Goal: Information Seeking & Learning: Learn about a topic

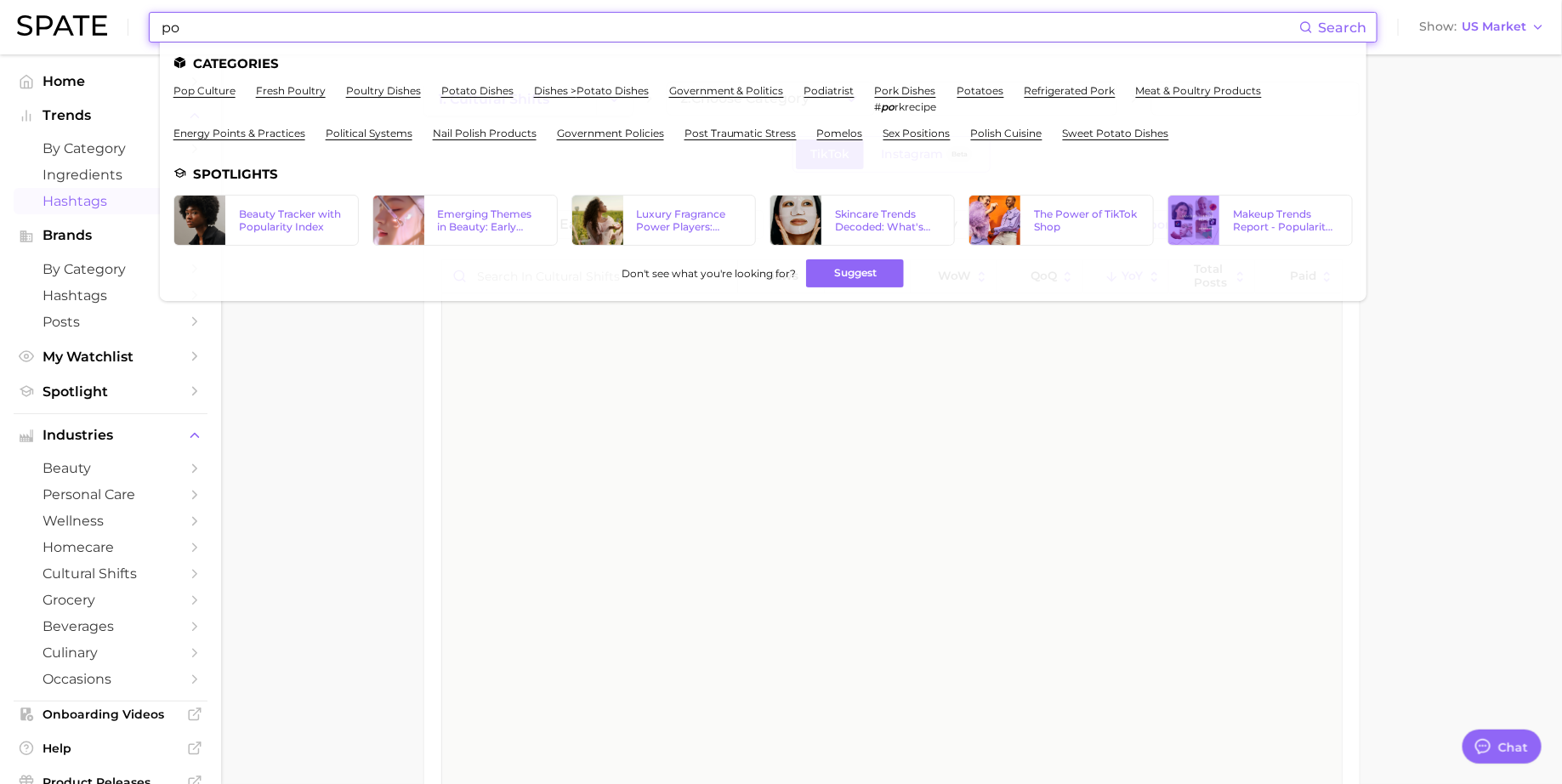
scroll to position [22532, 0]
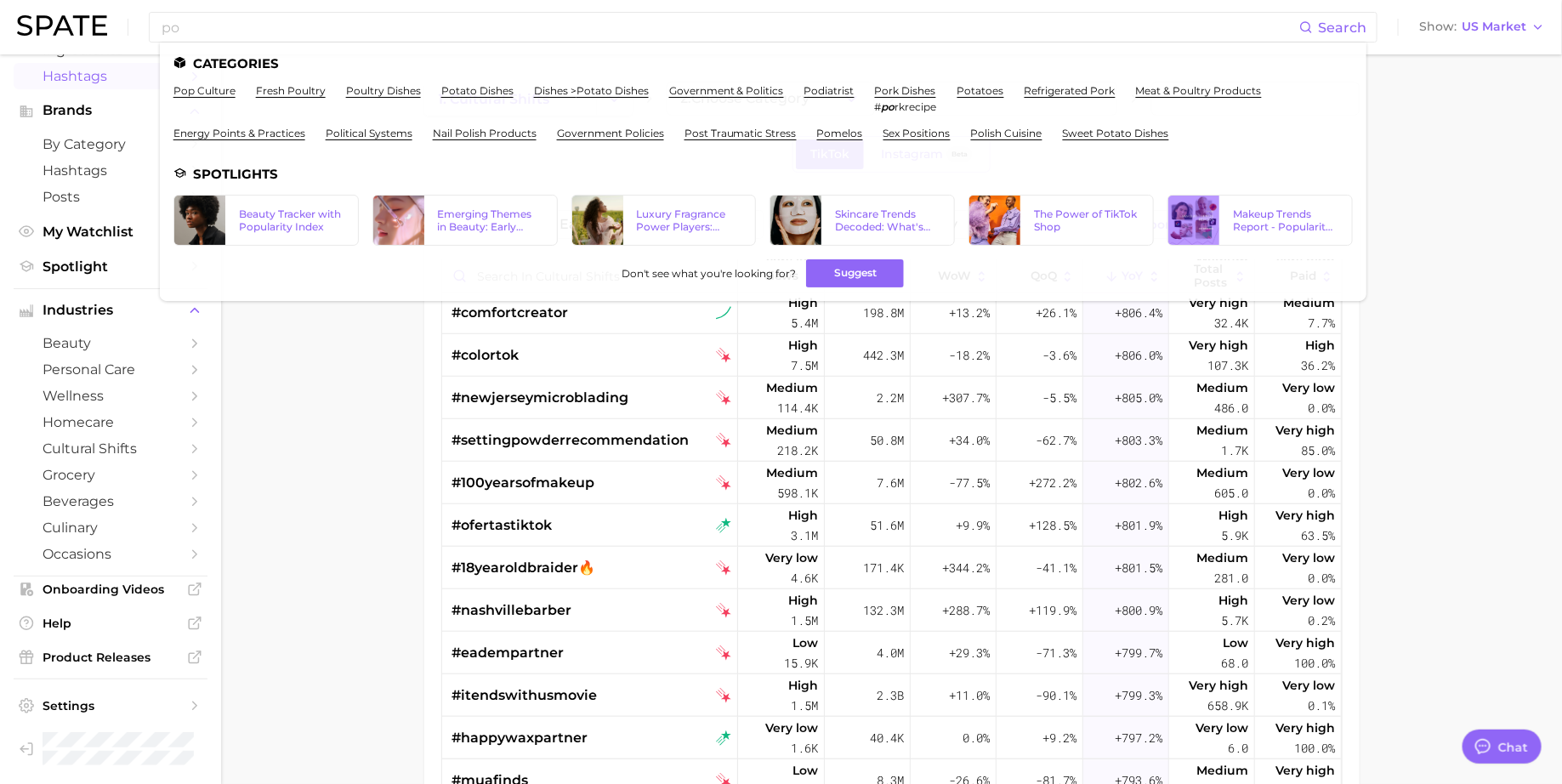
click at [1391, 260] on main "1. cultural shifts 2. Choose Category TikTok Instagram Beta Filters Early Stage…" at bounding box center [892, 600] width 1341 height 1091
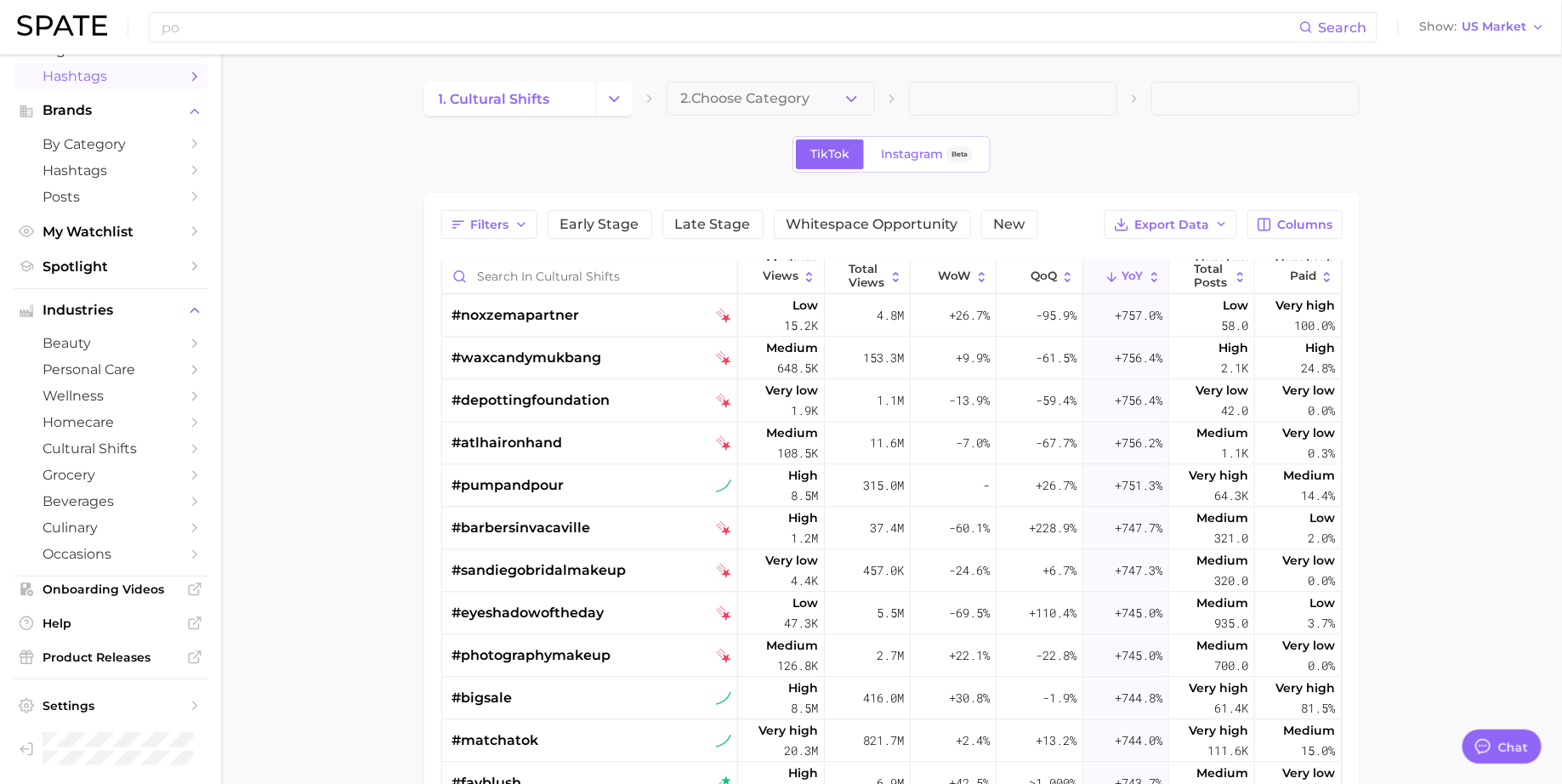
scroll to position [23806, 0]
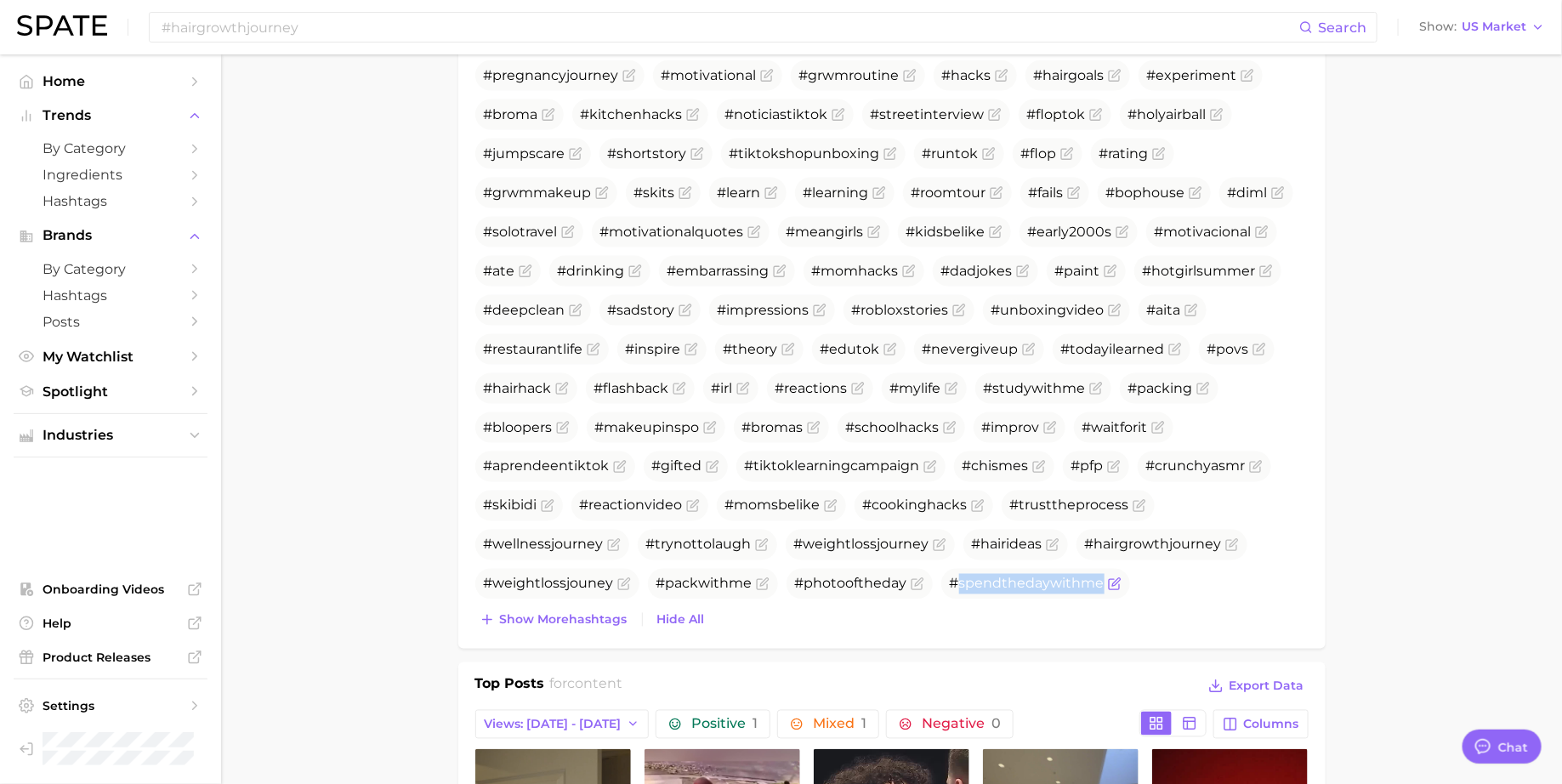
drag, startPoint x: 956, startPoint y: 578, endPoint x: 1096, endPoint y: 577, distance: 140.0
click at [1096, 577] on span "#spendthedaywithme" at bounding box center [1035, 584] width 189 height 31
copy span "spendthedaywithme"
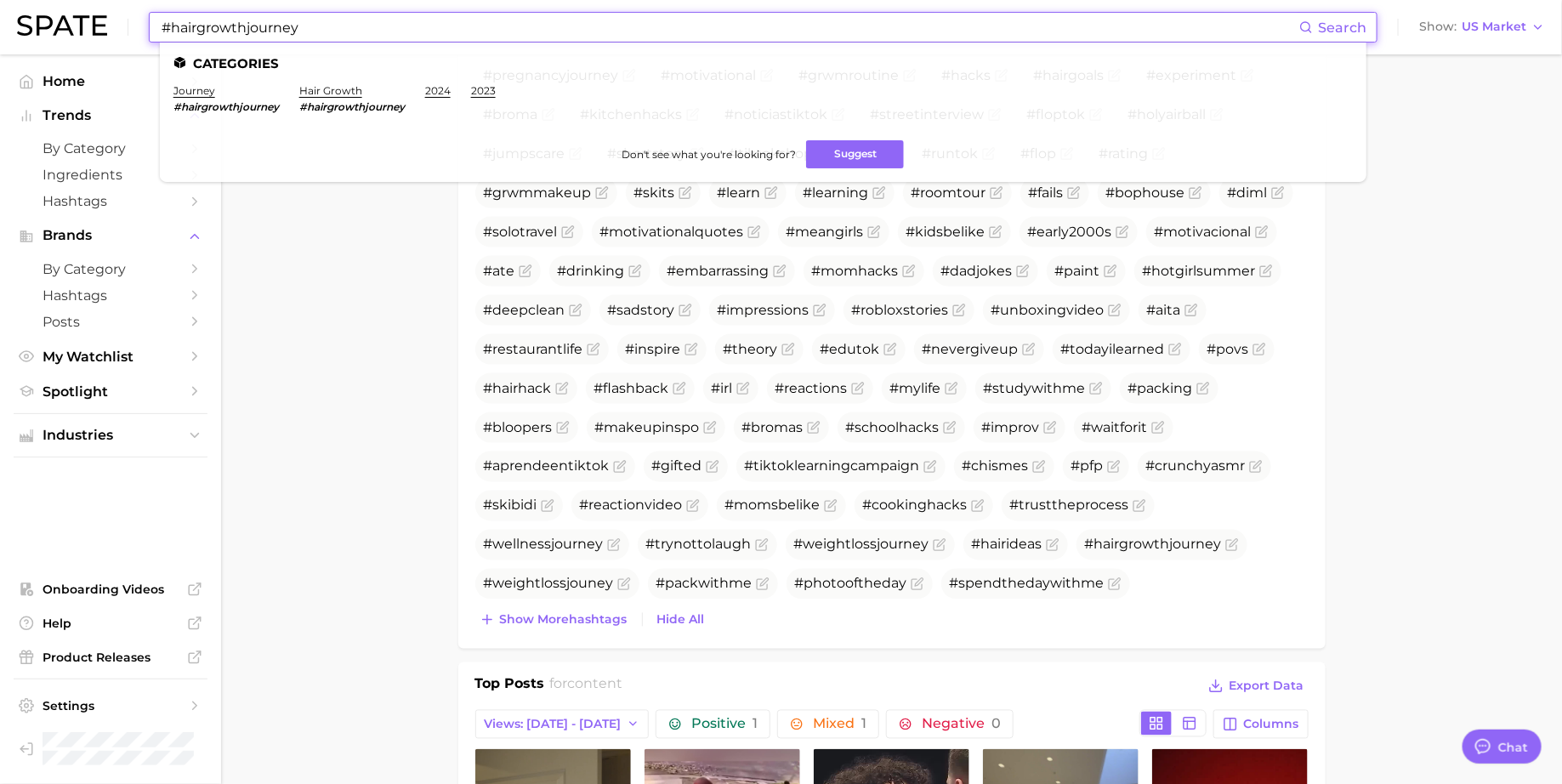
click at [723, 23] on input "#hairgrowthjourney" at bounding box center [729, 27] width 1139 height 29
paste input "spendthedaywithme"
click at [399, 466] on main "1. media & influencers 2. creator content 3. content 4. Subcategory Overview Go…" at bounding box center [892, 611] width 1341 height 3309
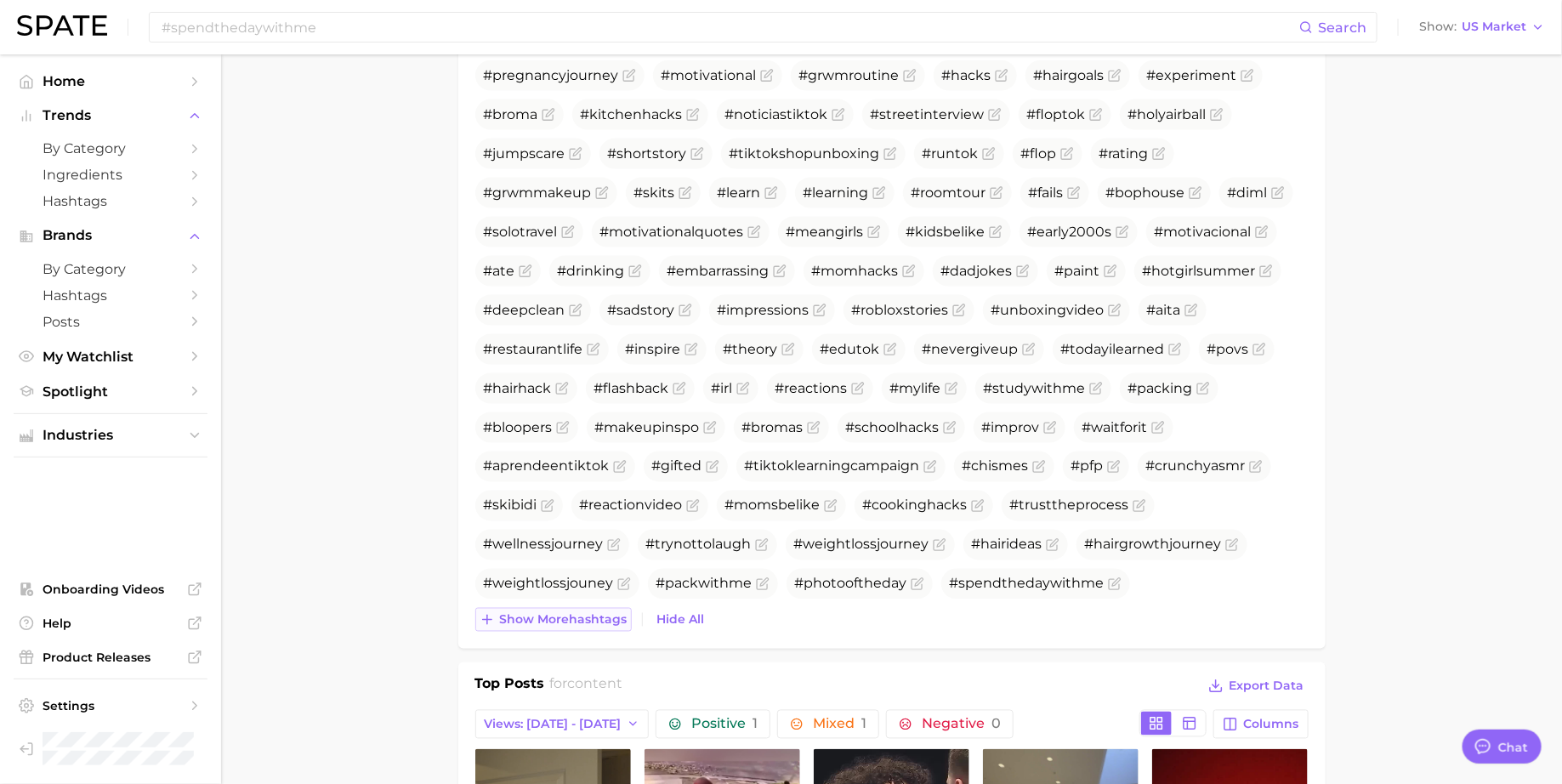
click at [567, 621] on span "Show more hashtags" at bounding box center [563, 621] width 127 height 14
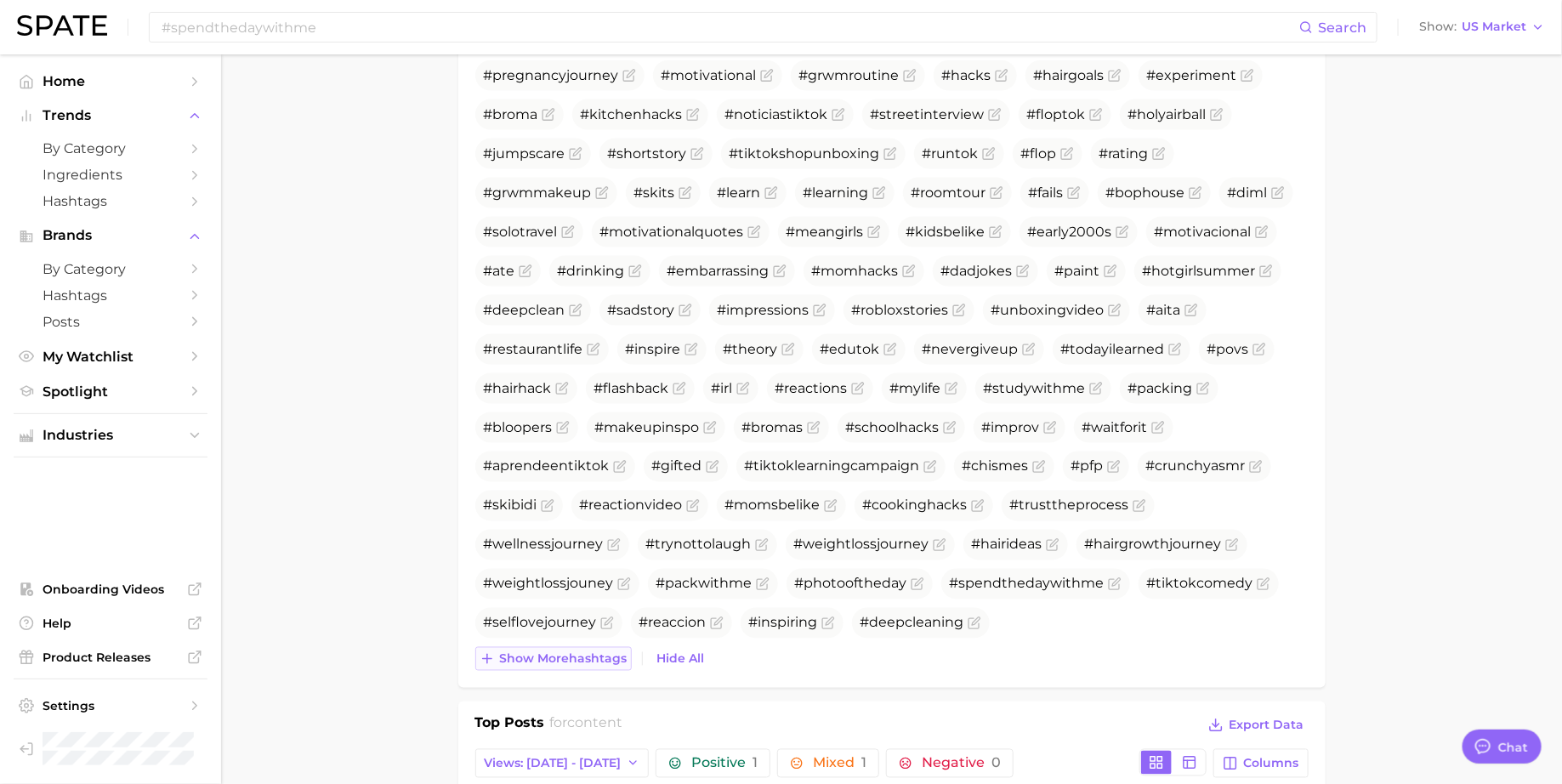
click at [570, 664] on button "Show more hashtags" at bounding box center [553, 658] width 156 height 23
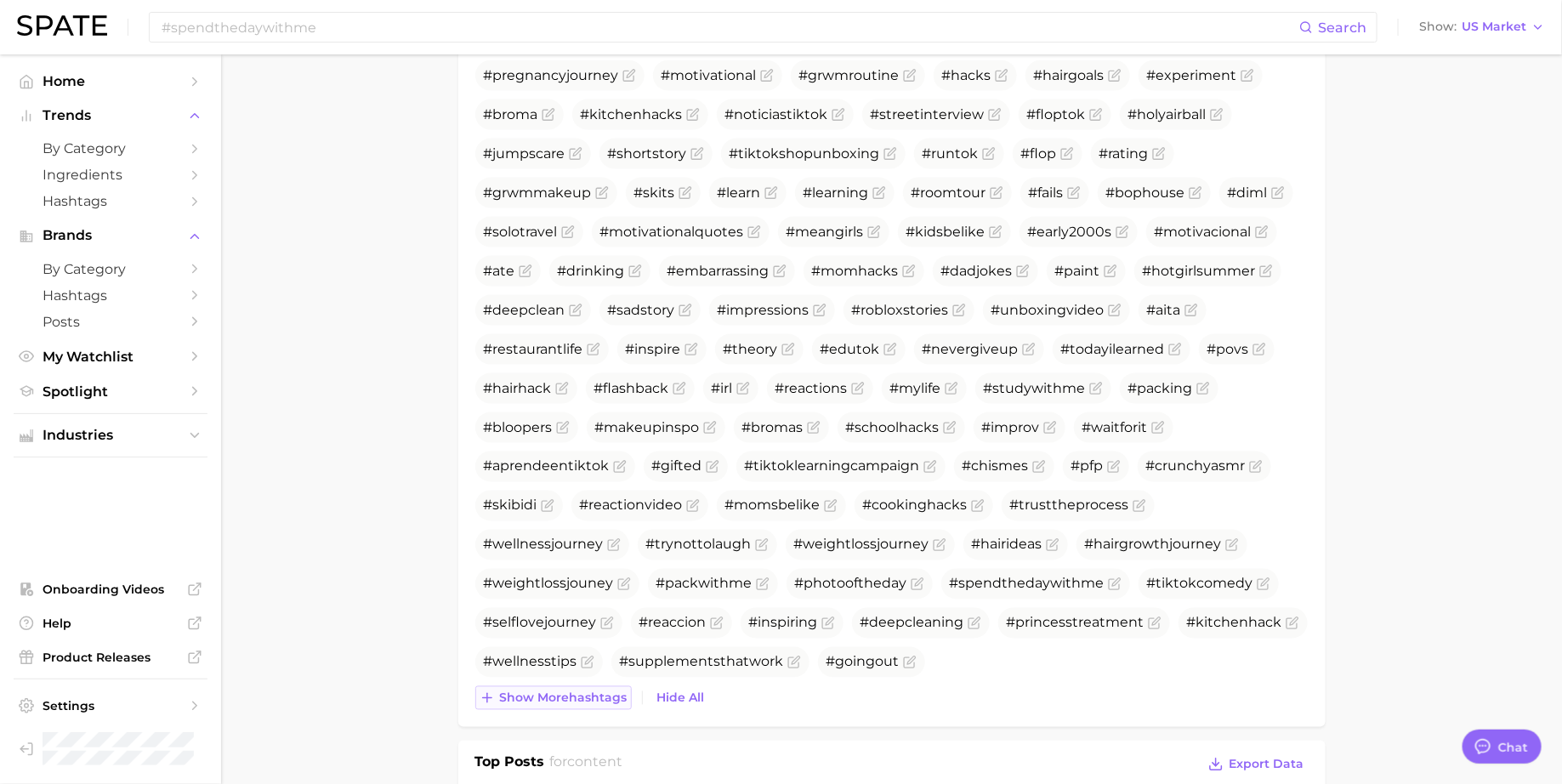
click at [573, 701] on span "Show more hashtags" at bounding box center [563, 698] width 127 height 14
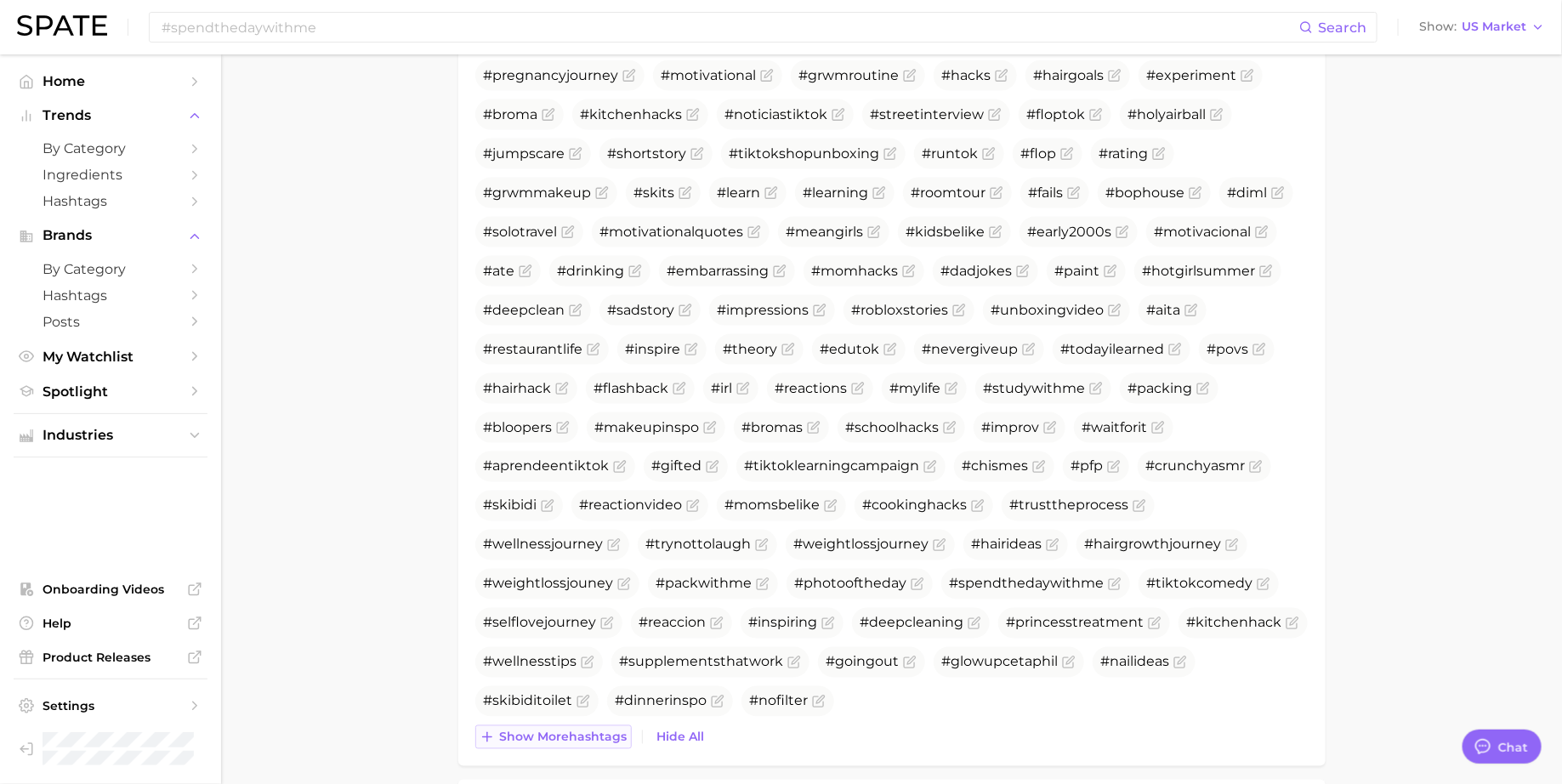
click at [575, 731] on span "Show more hashtags" at bounding box center [563, 738] width 127 height 14
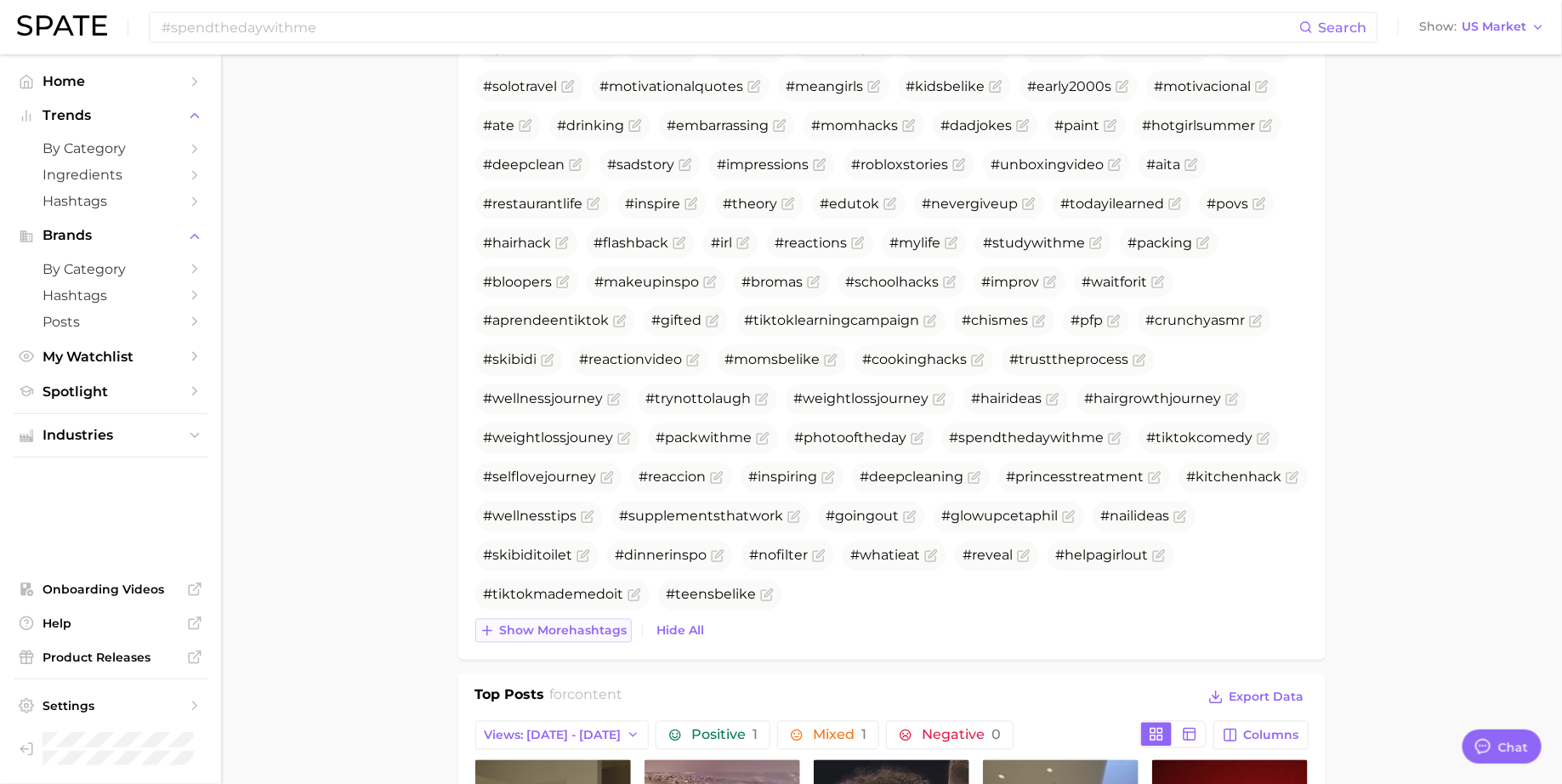
scroll to position [1246, 0]
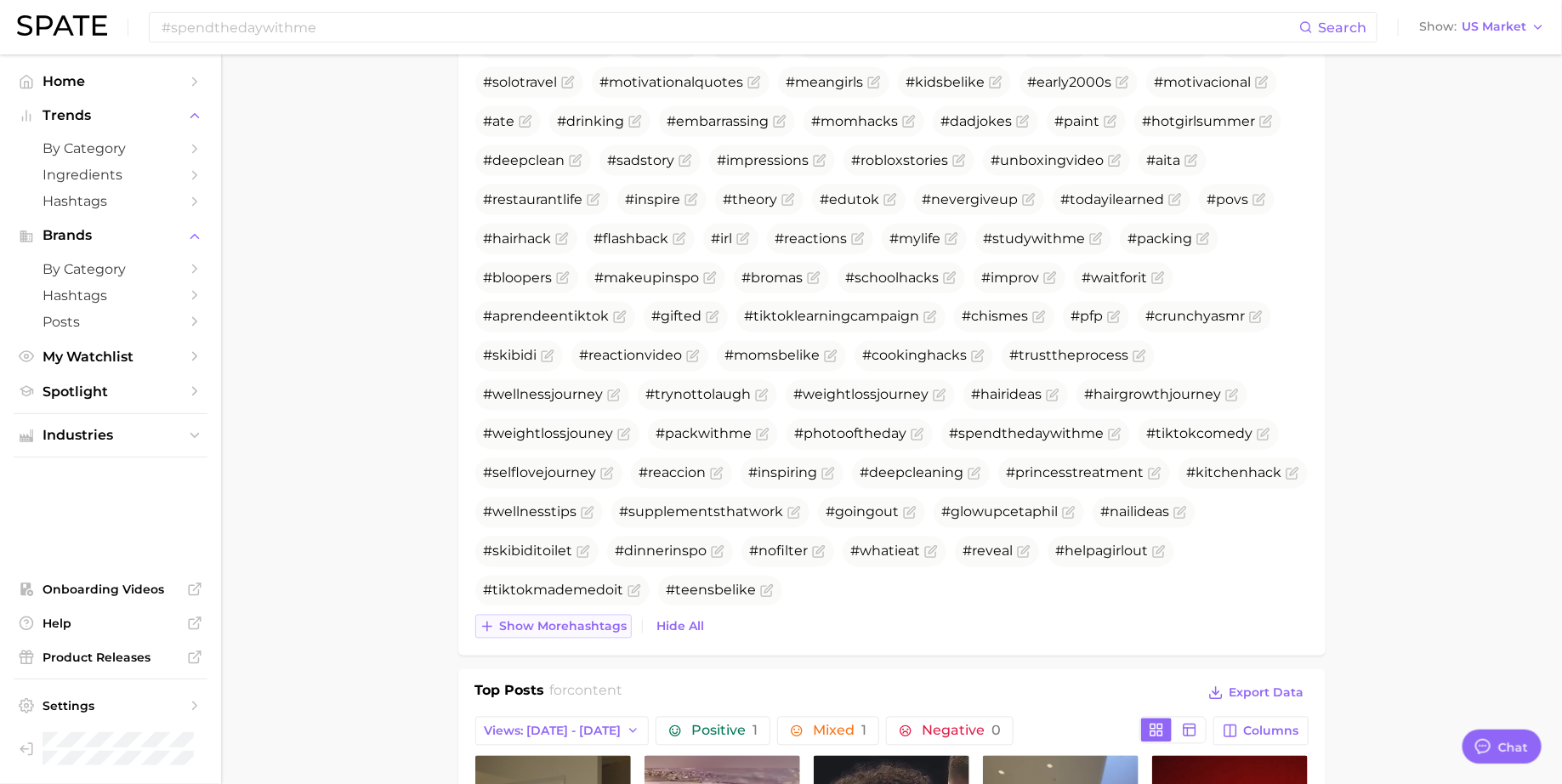
click at [566, 626] on span "Show more hashtags" at bounding box center [563, 627] width 127 height 14
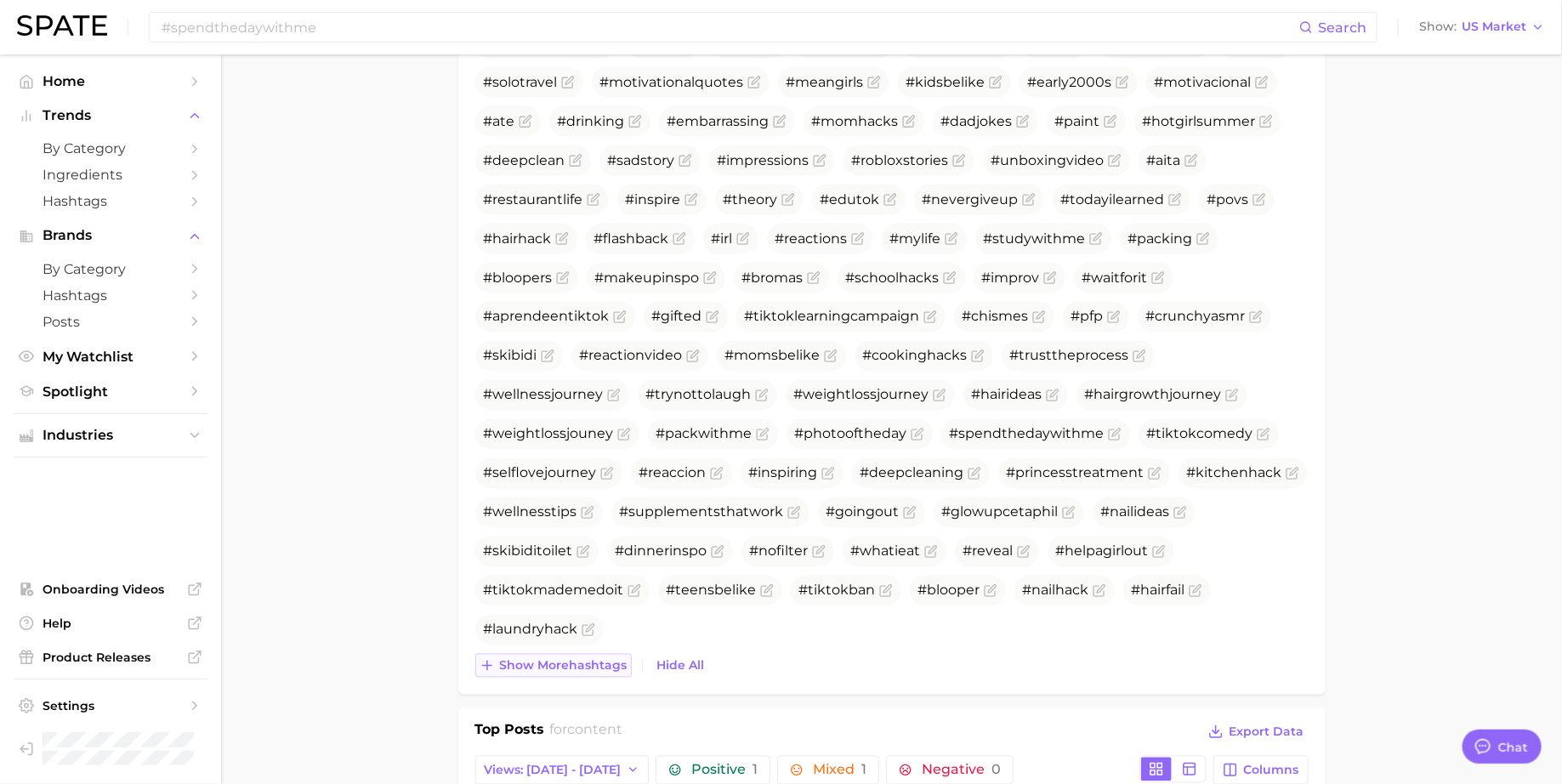
click at [566, 658] on span "Show more hashtags" at bounding box center [563, 666] width 127 height 14
click at [566, 667] on span "Show more hashtags" at bounding box center [563, 666] width 127 height 14
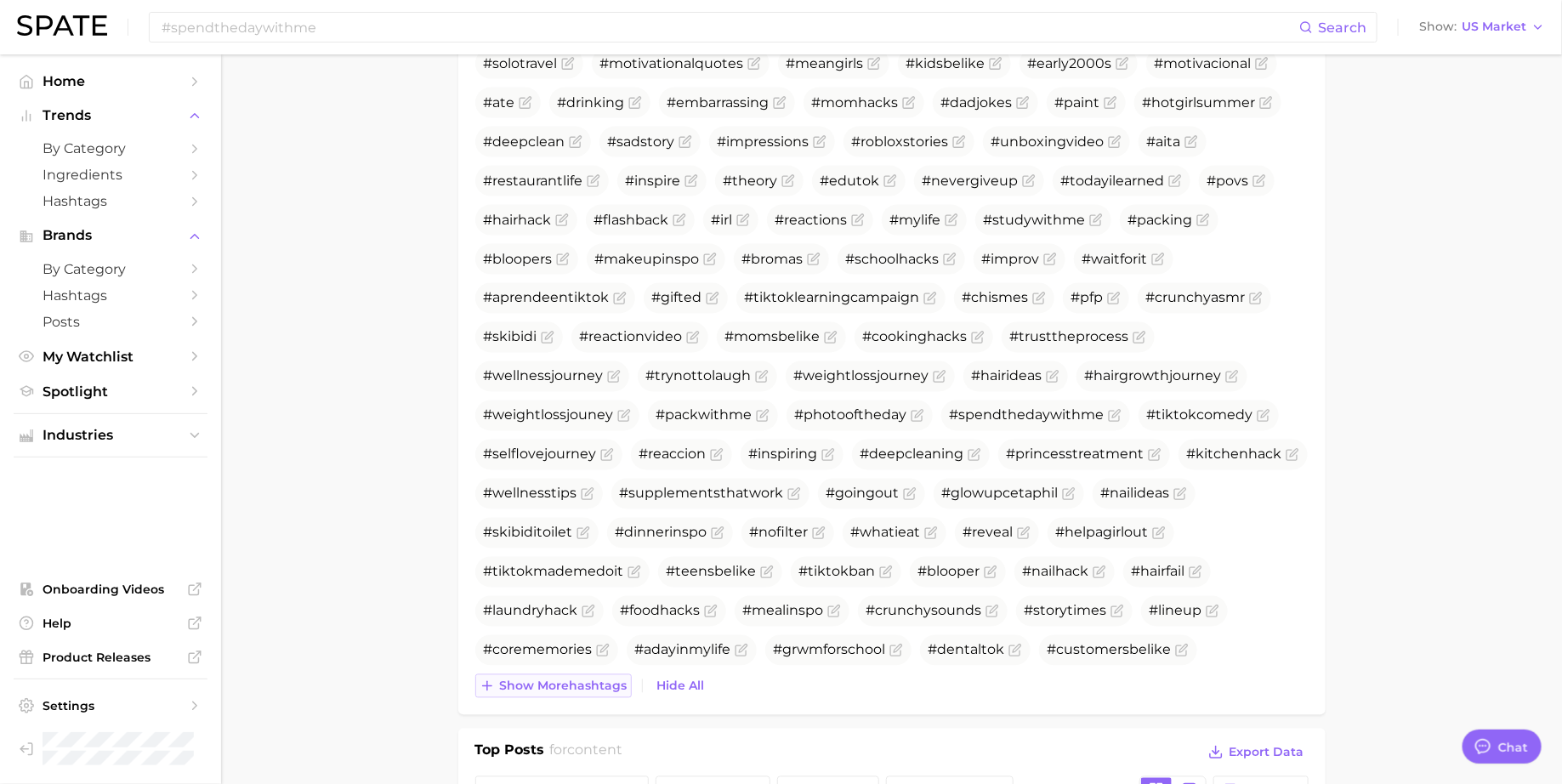
scroll to position [1274, 0]
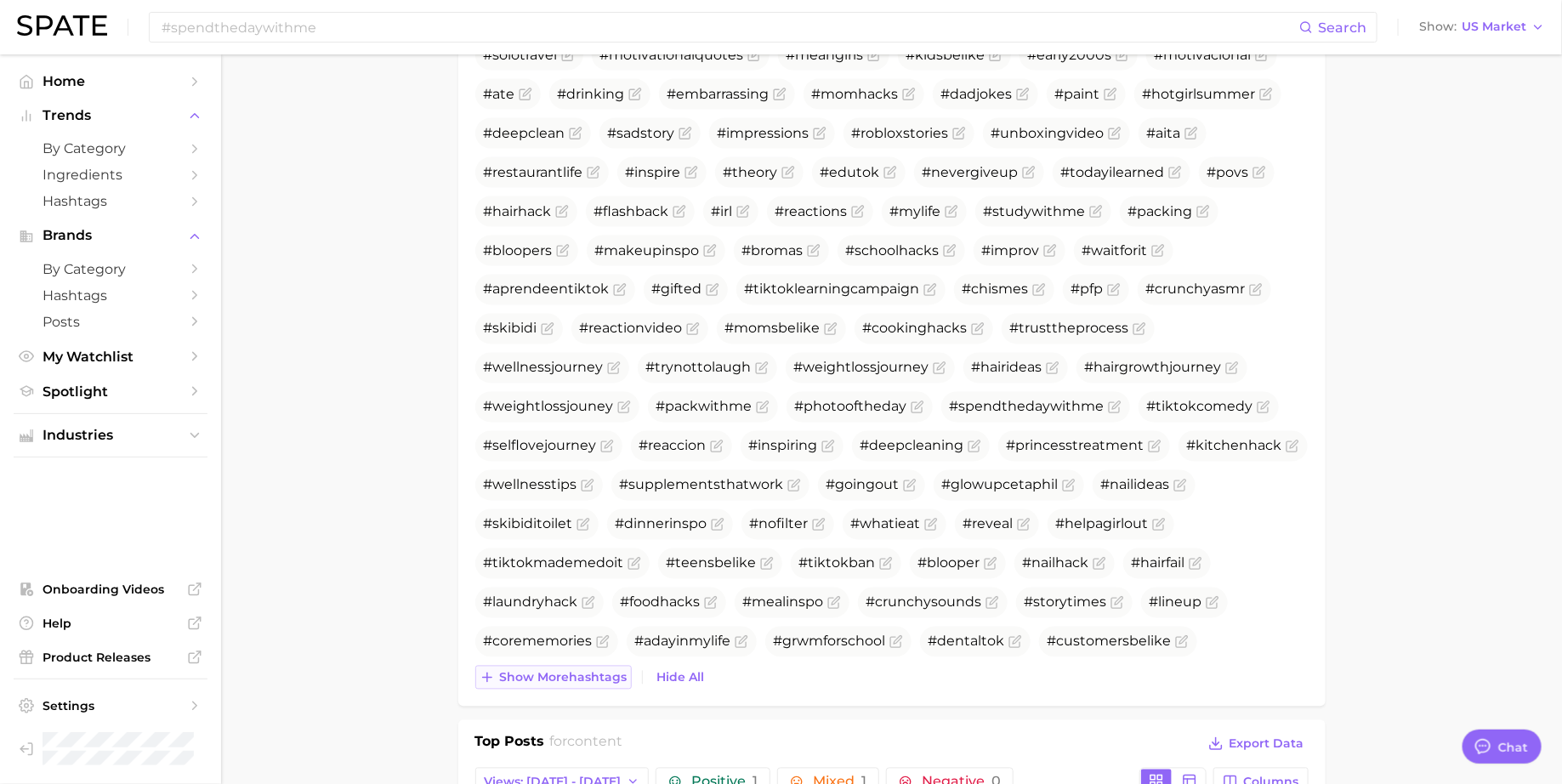
click at [566, 671] on span "Show more hashtags" at bounding box center [563, 678] width 127 height 14
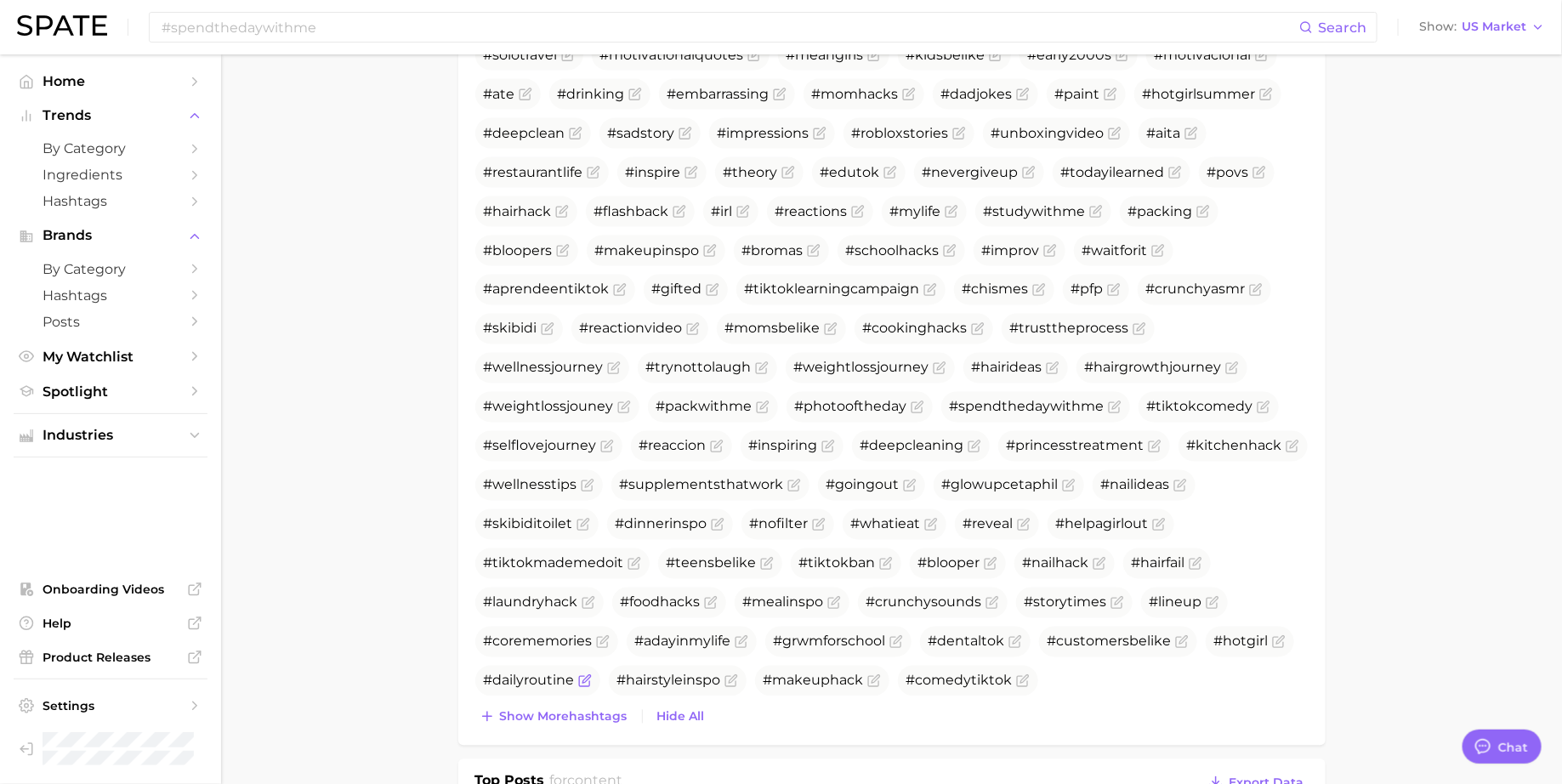
scroll to position [1301, 0]
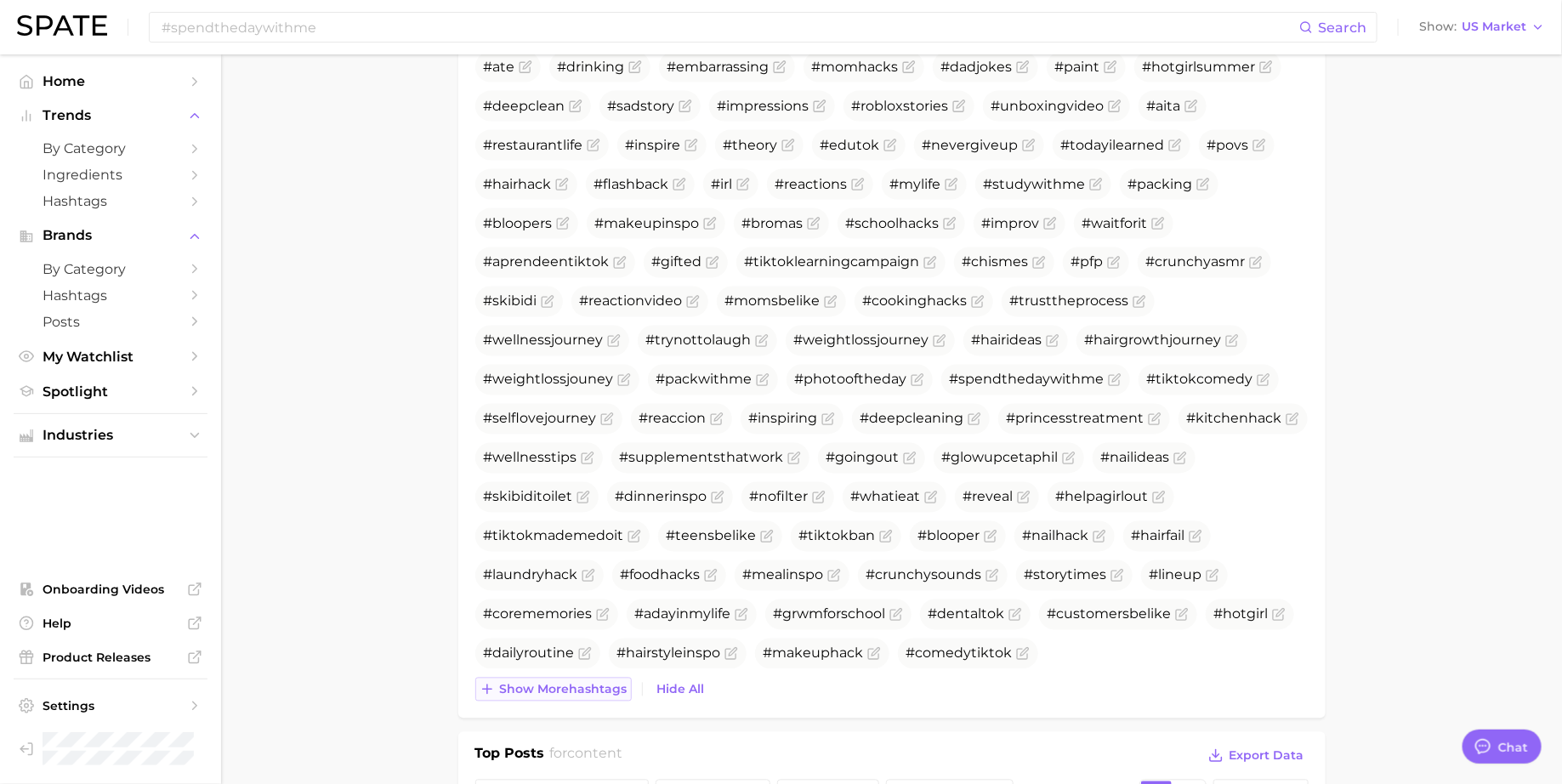
click at [563, 684] on span "Show more hashtags" at bounding box center [563, 690] width 127 height 14
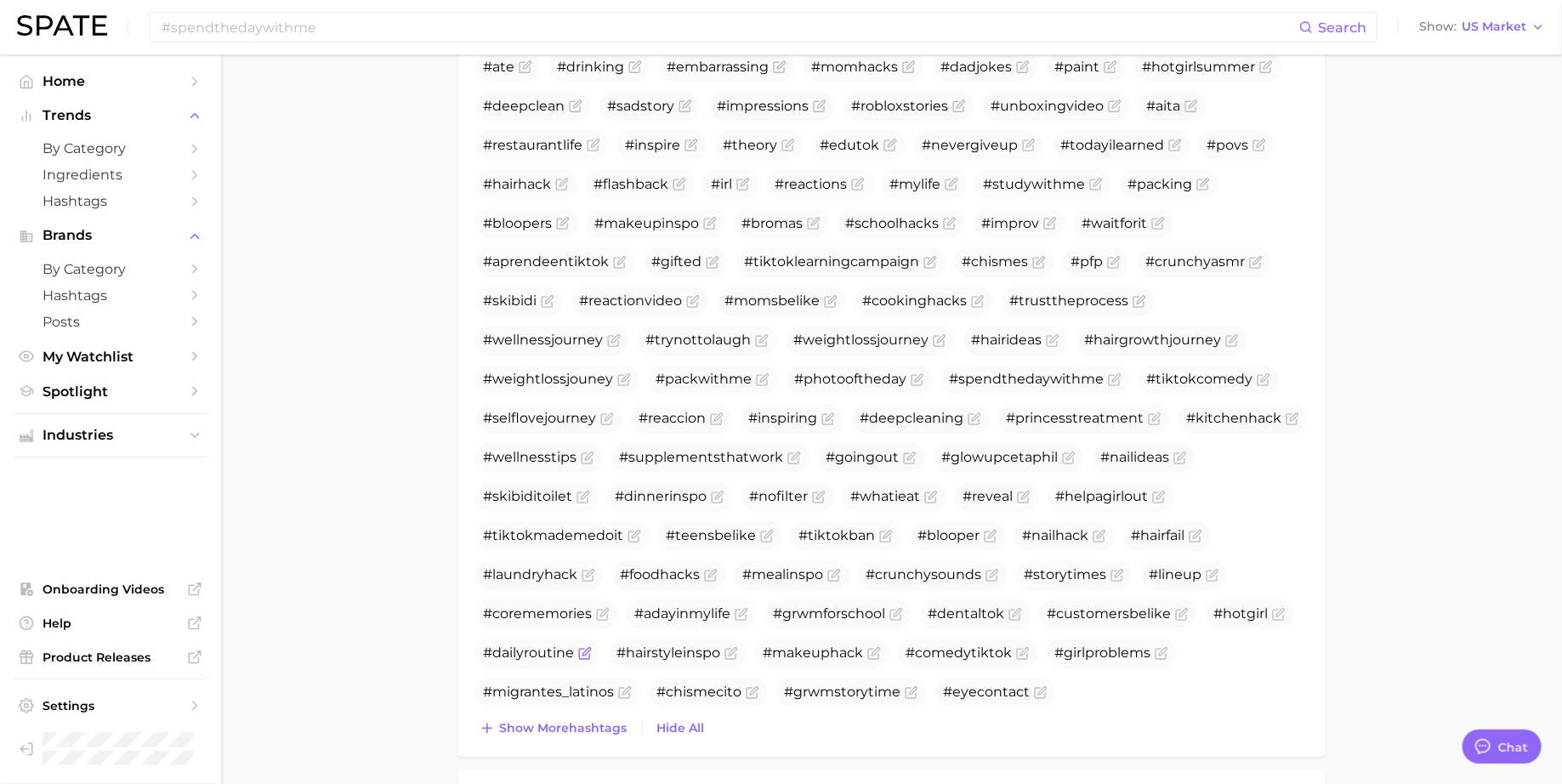
click at [556, 649] on span "#dailyroutine" at bounding box center [529, 653] width 91 height 16
copy span "dailyroutine"
click at [294, 36] on input "#spendthedaywithme" at bounding box center [729, 27] width 1139 height 29
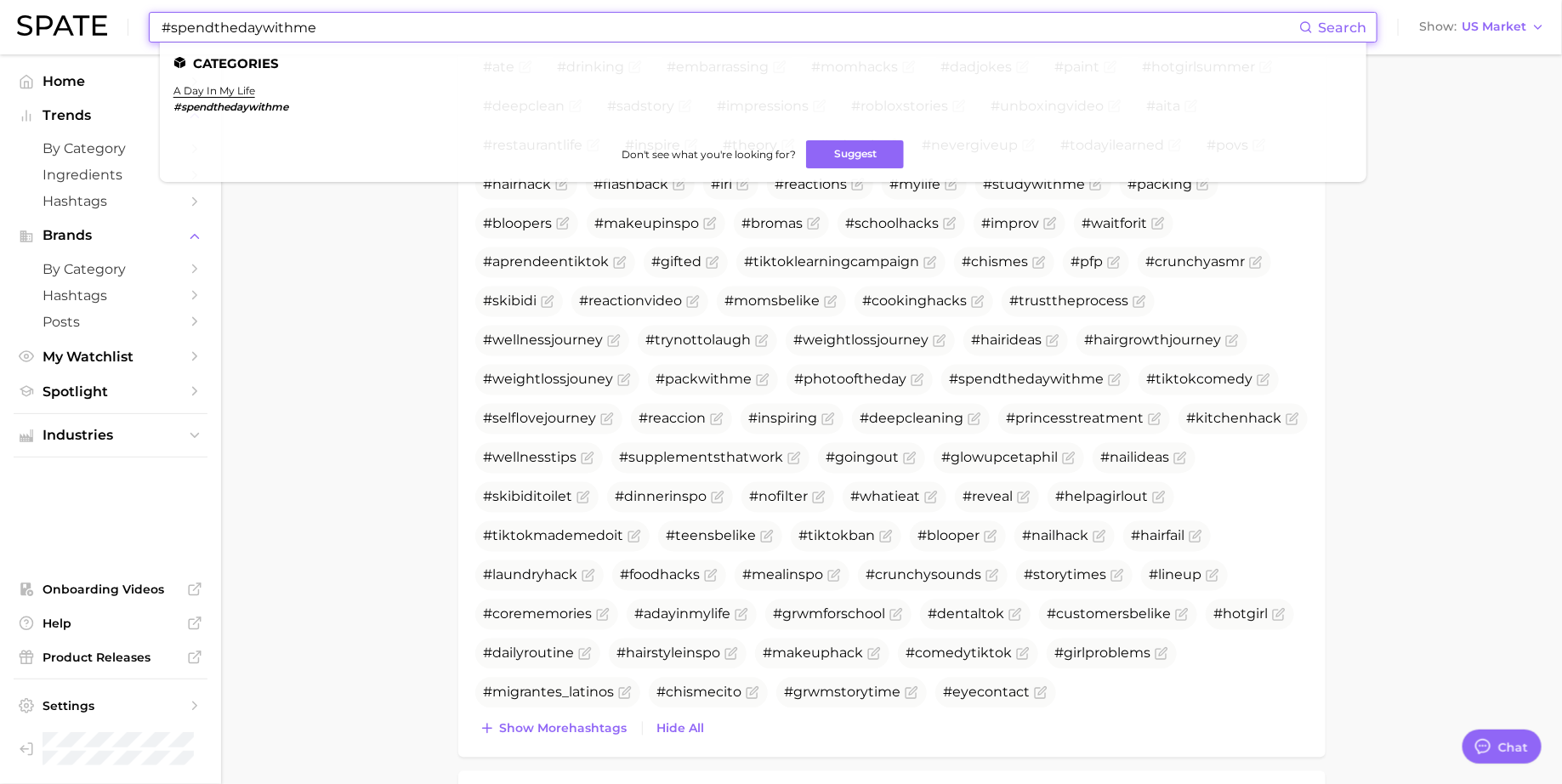
click at [294, 36] on input "#spendthedaywithme" at bounding box center [729, 27] width 1139 height 29
paste input "dailyroutin"
click at [296, 220] on main "1. media & influencers 2. creator content 3. content 4. Subcategory Overview Go…" at bounding box center [892, 565] width 1341 height 3622
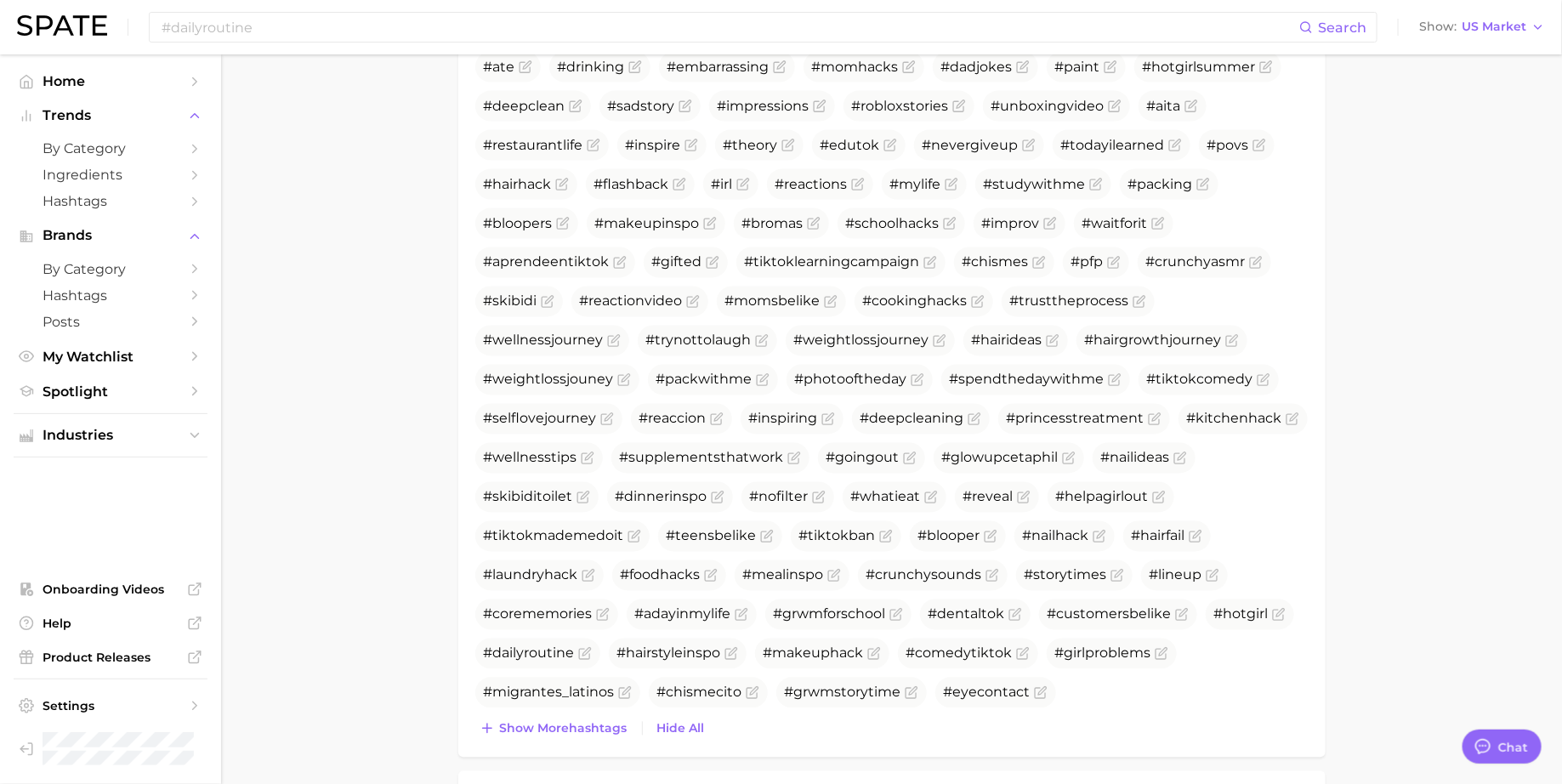
click at [296, 6] on div "#dailyroutine Search Show US Market" at bounding box center [781, 27] width 1528 height 54
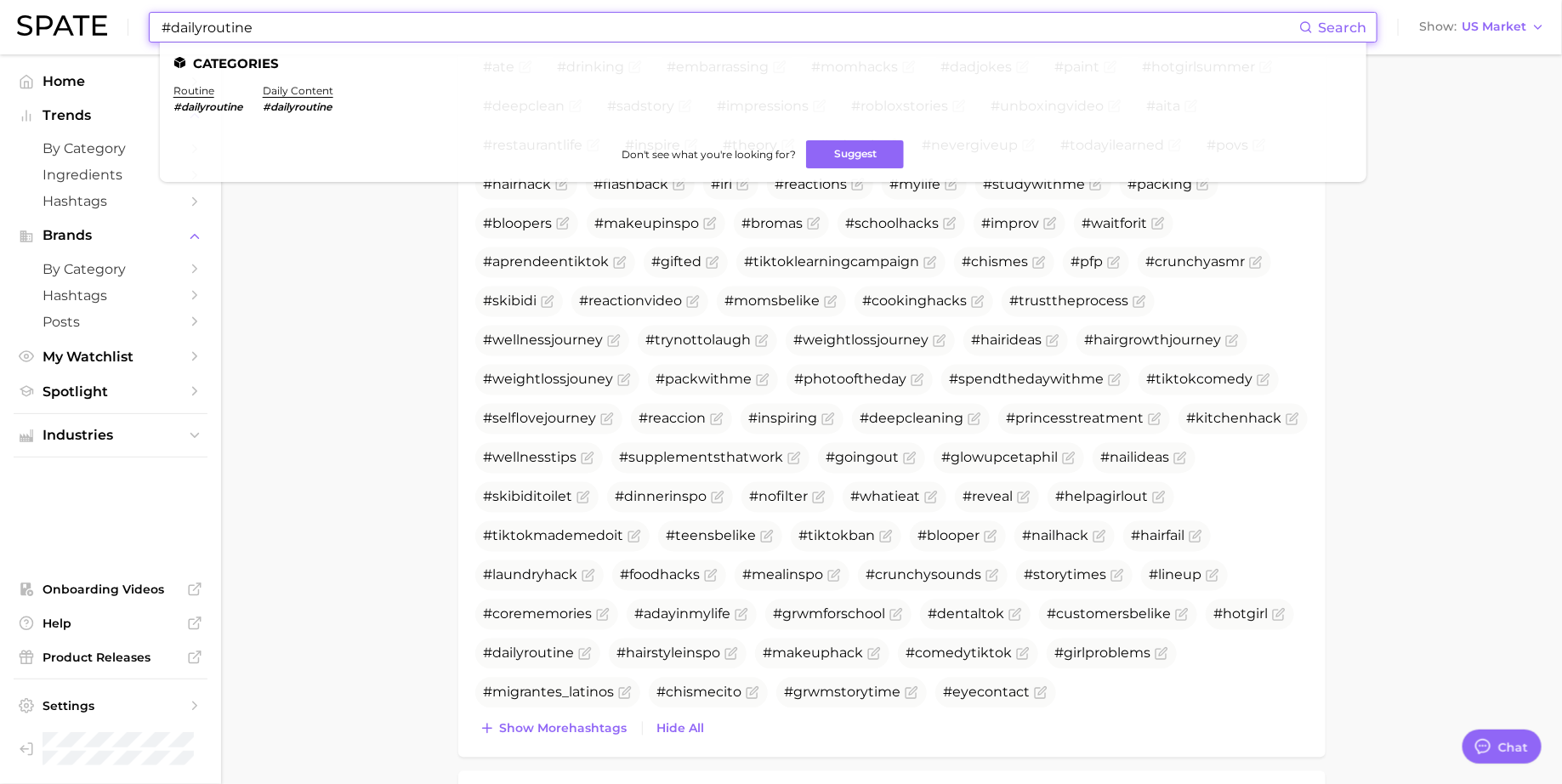
click at [285, 24] on input "#dailyroutine" at bounding box center [729, 27] width 1139 height 29
click at [201, 96] on link "routine" at bounding box center [193, 90] width 41 height 13
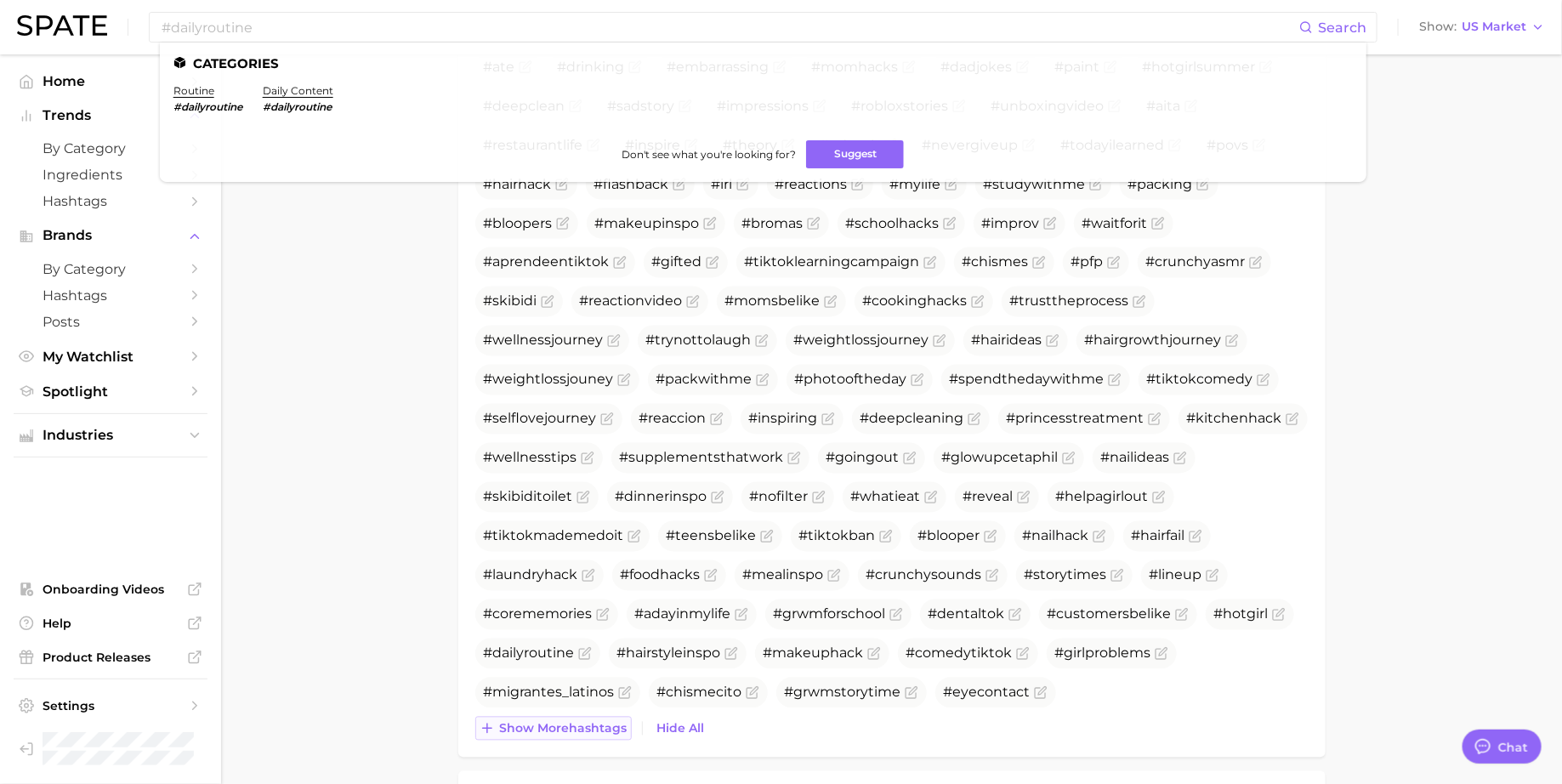
click at [589, 722] on span "Show more hashtags" at bounding box center [563, 729] width 127 height 14
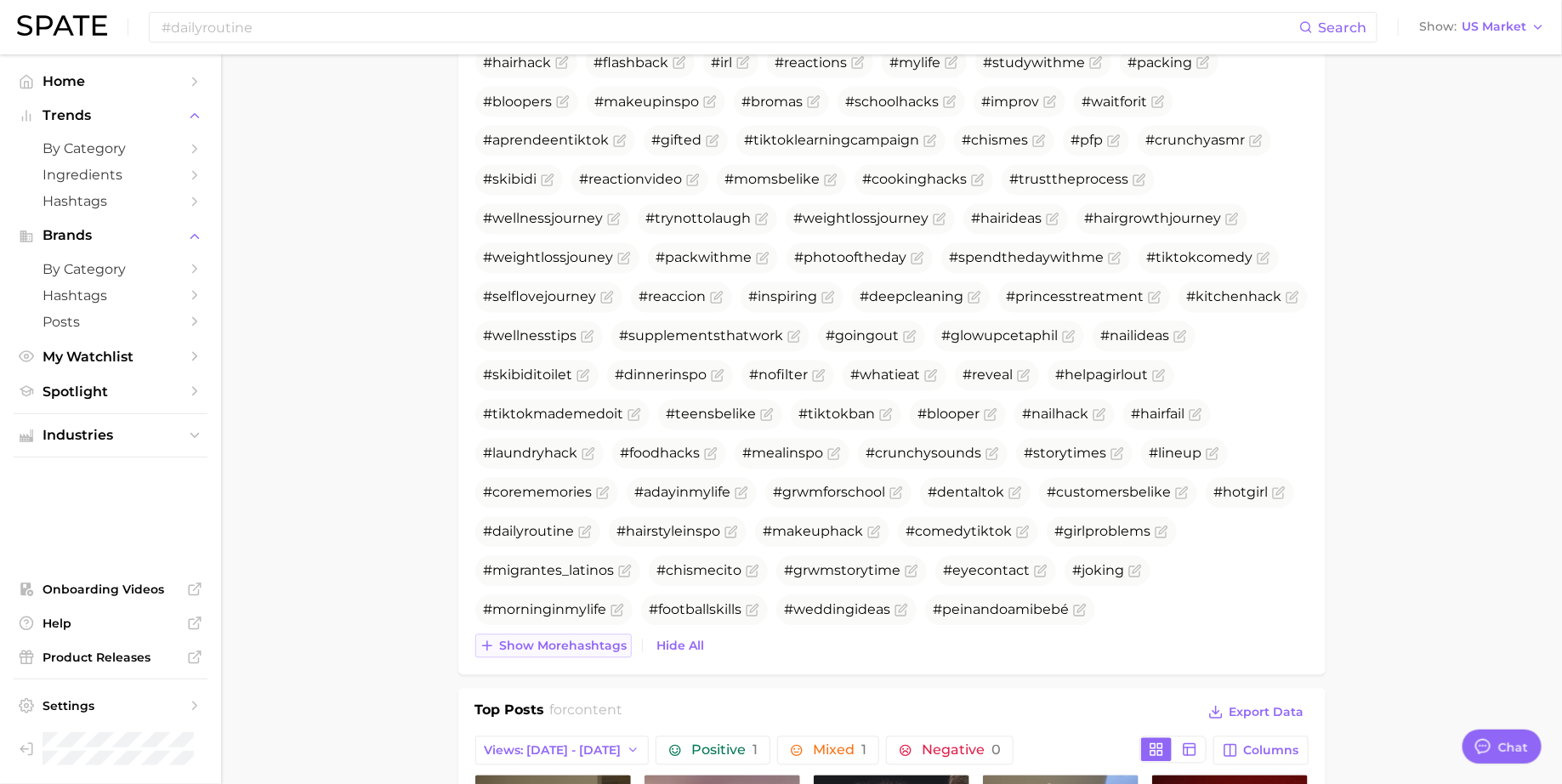
scroll to position [1433, 0]
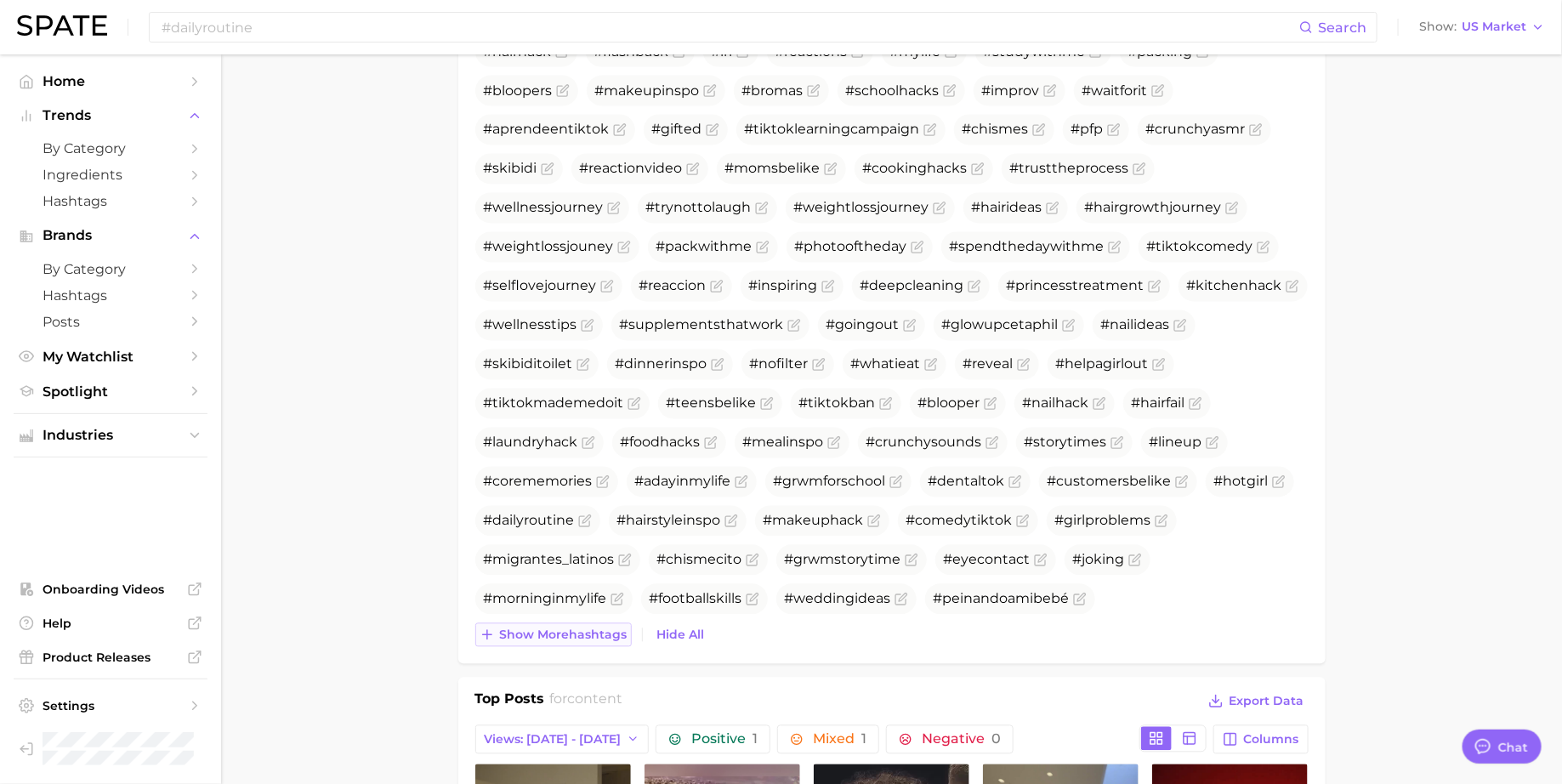
click at [593, 632] on span "Show more hashtags" at bounding box center [563, 636] width 127 height 14
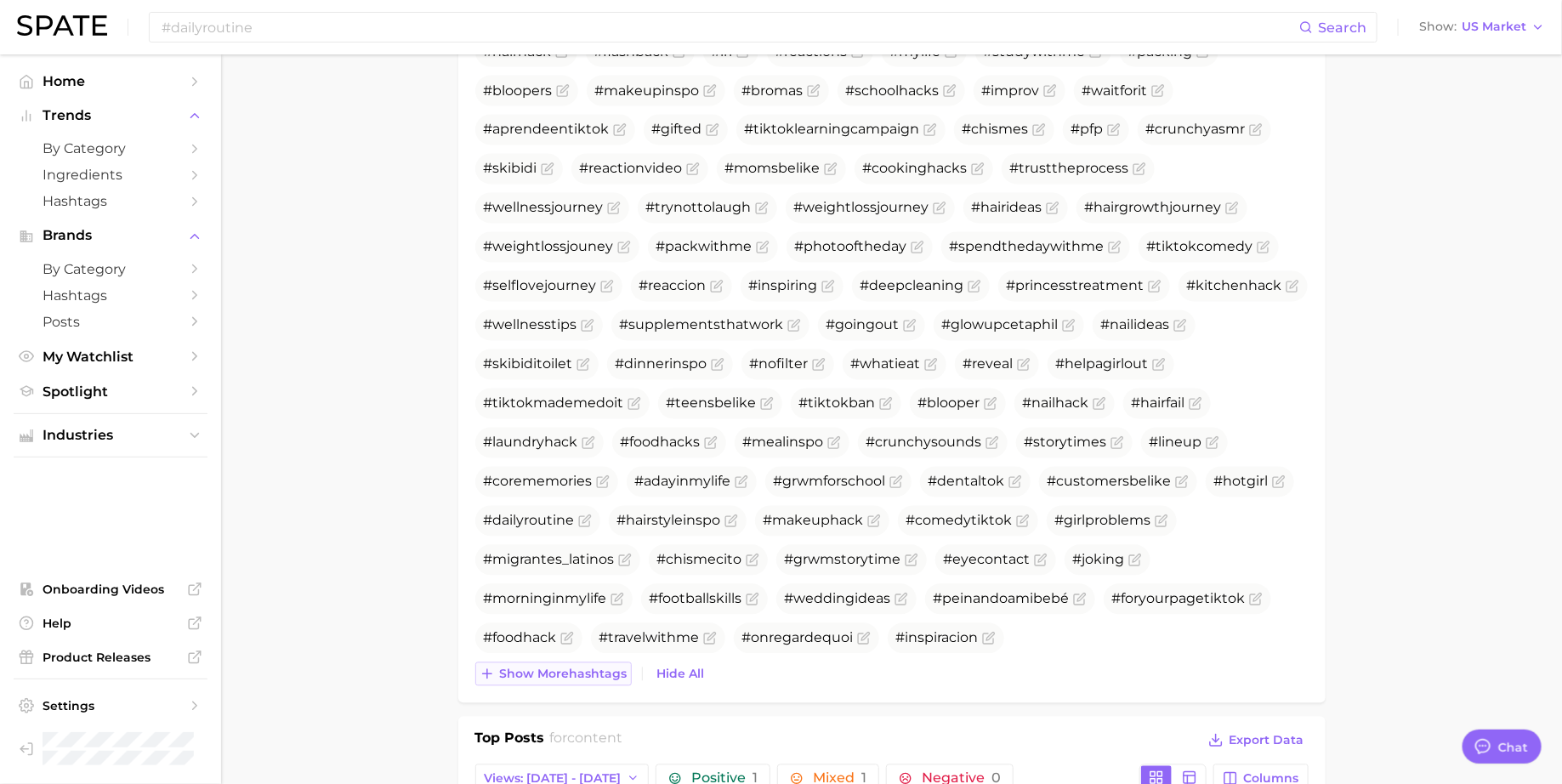
click at [583, 676] on span "Show more hashtags" at bounding box center [563, 675] width 127 height 14
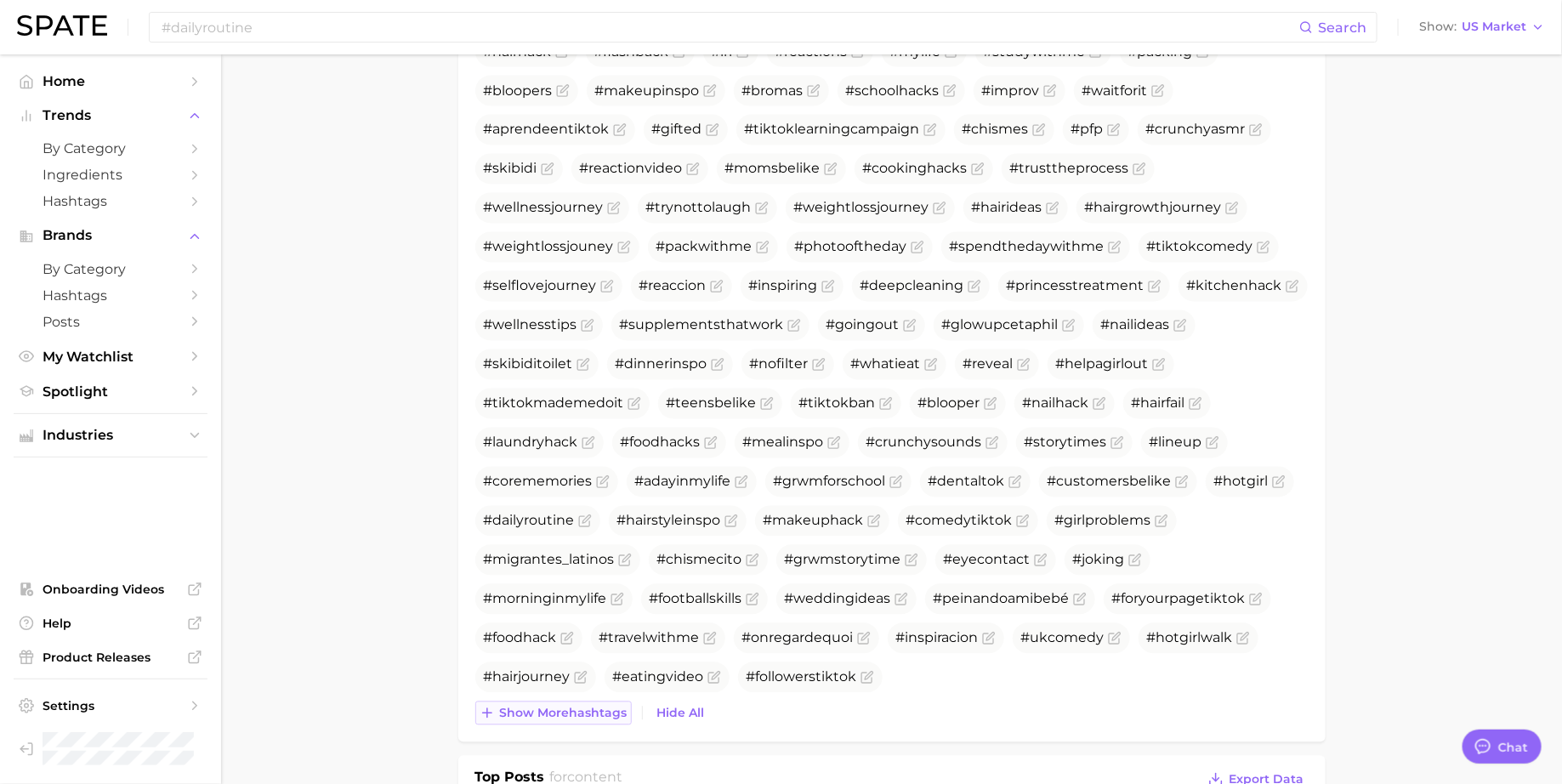
click at [579, 707] on span "Show more hashtags" at bounding box center [563, 714] width 127 height 14
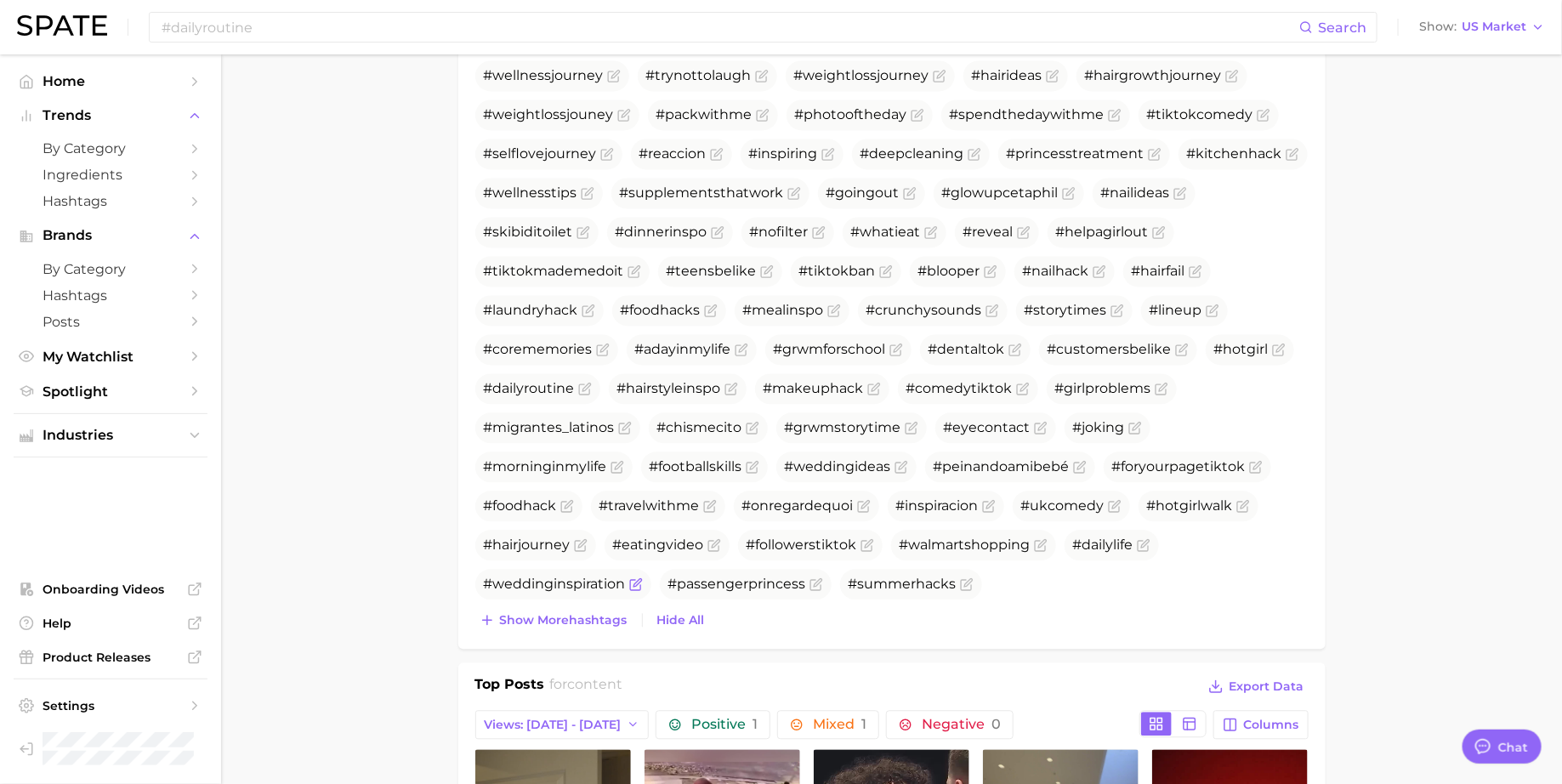
scroll to position [1574, 0]
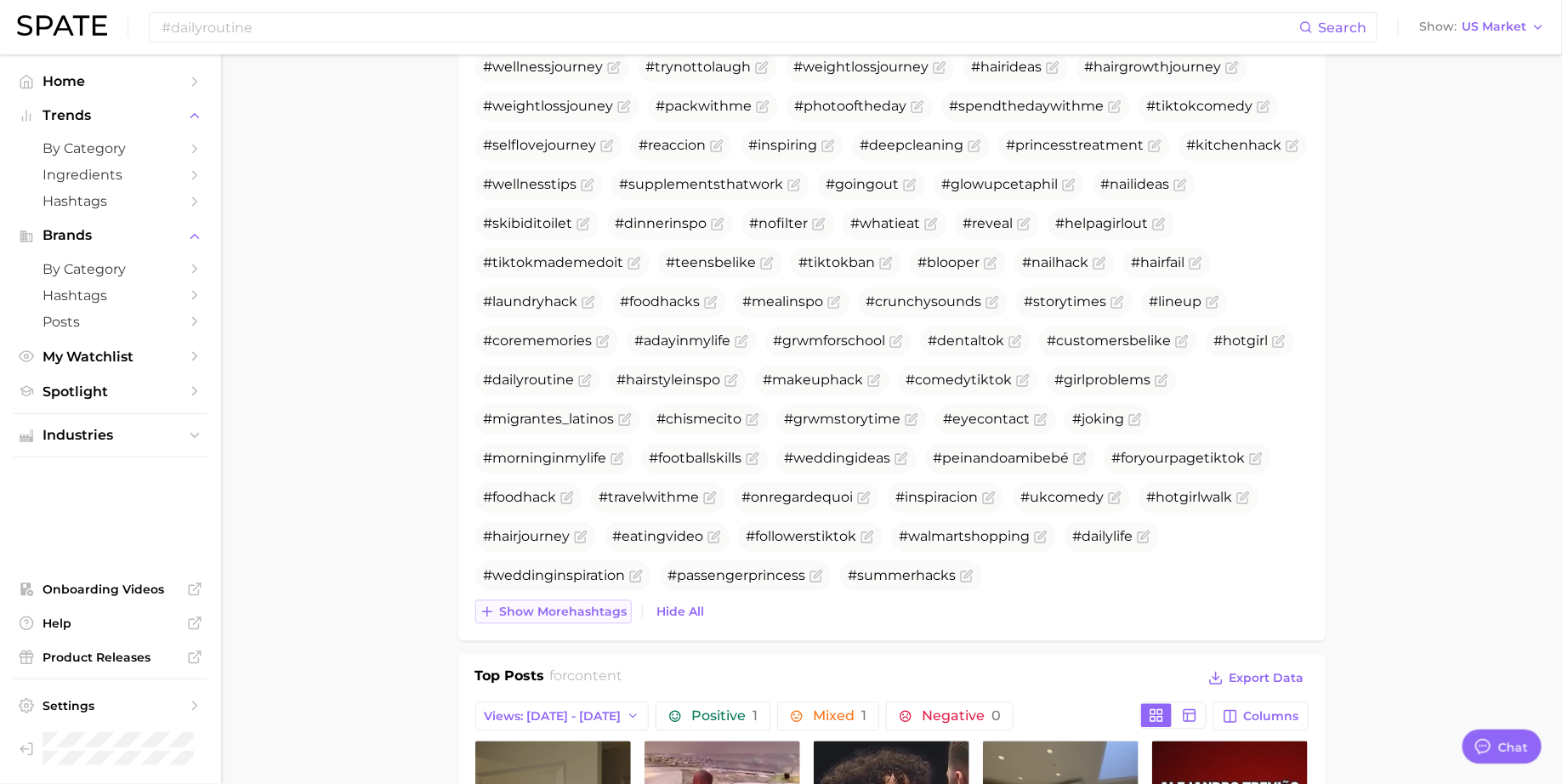
click at [568, 606] on span "Show more hashtags" at bounding box center [563, 611] width 127 height 14
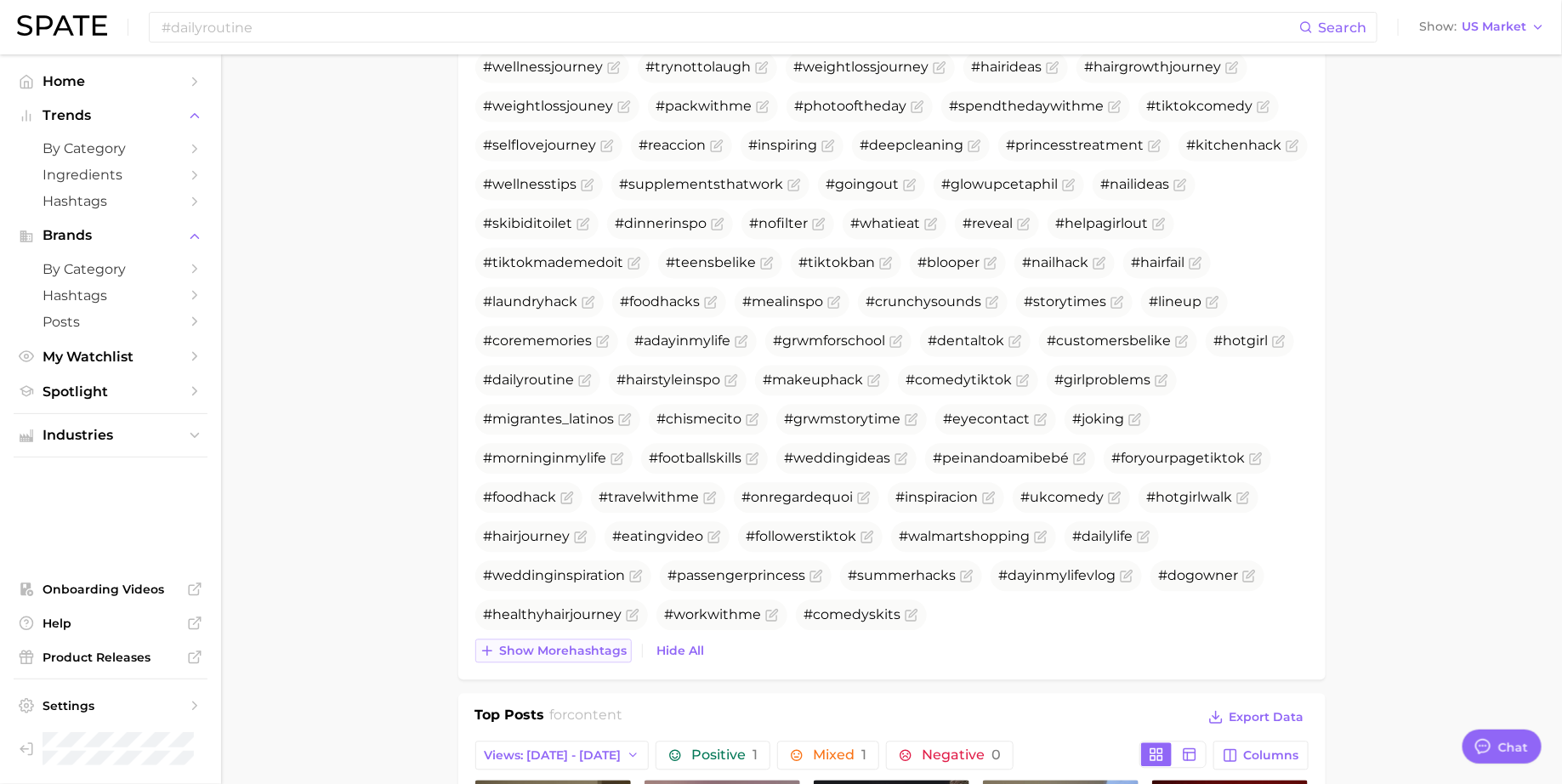
click at [572, 650] on span "Show more hashtags" at bounding box center [563, 651] width 127 height 14
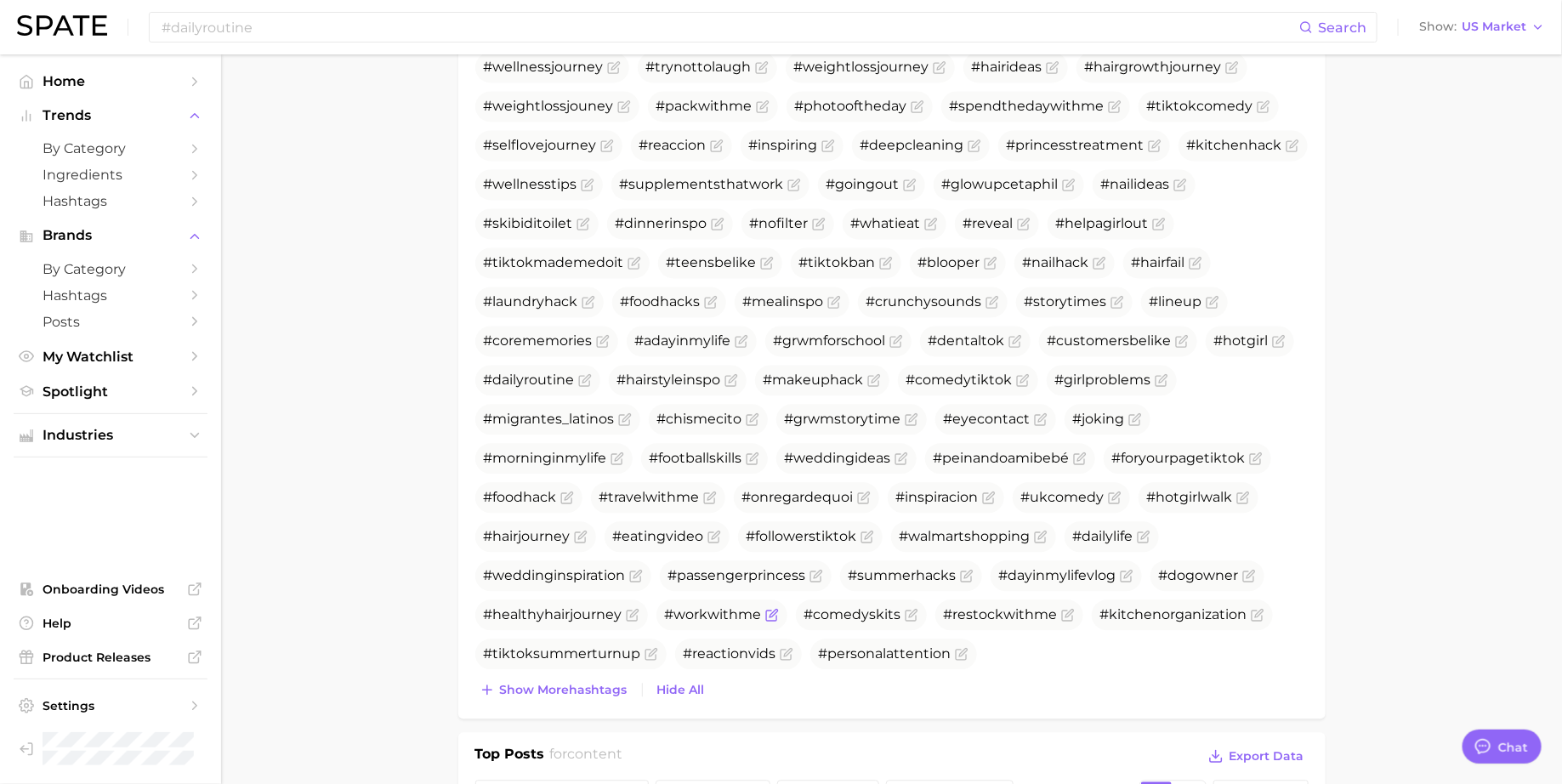
click at [682, 614] on span "#workwithme" at bounding box center [713, 614] width 97 height 16
copy span "workwithme"
click at [204, 27] on input "#dailyroutine" at bounding box center [729, 27] width 1139 height 29
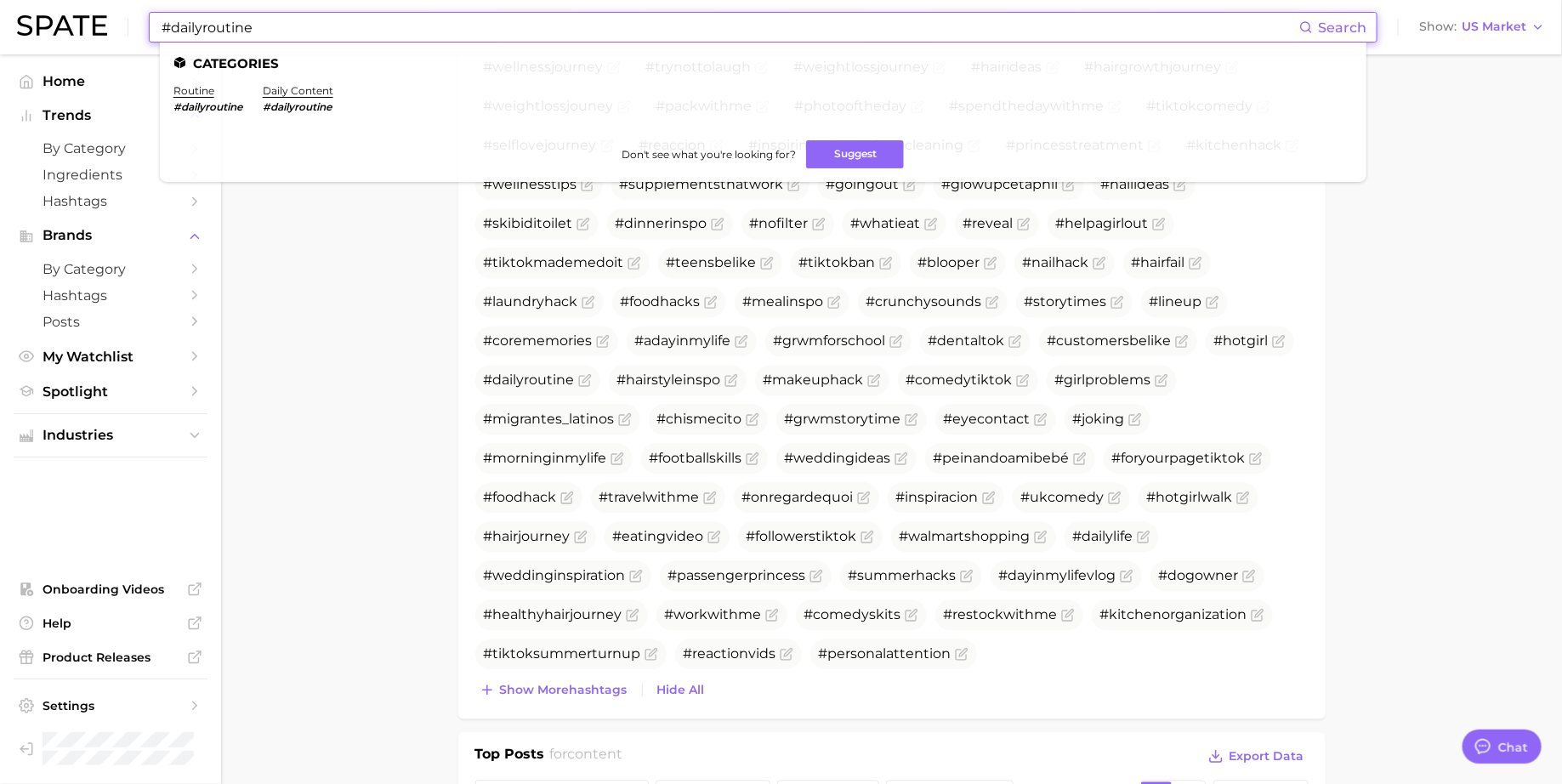
click at [204, 27] on input "#dailyroutine" at bounding box center [729, 27] width 1139 height 29
paste input "workwithm"
type input "#workwithme"
click at [220, 89] on link "do with me" at bounding box center [203, 90] width 61 height 13
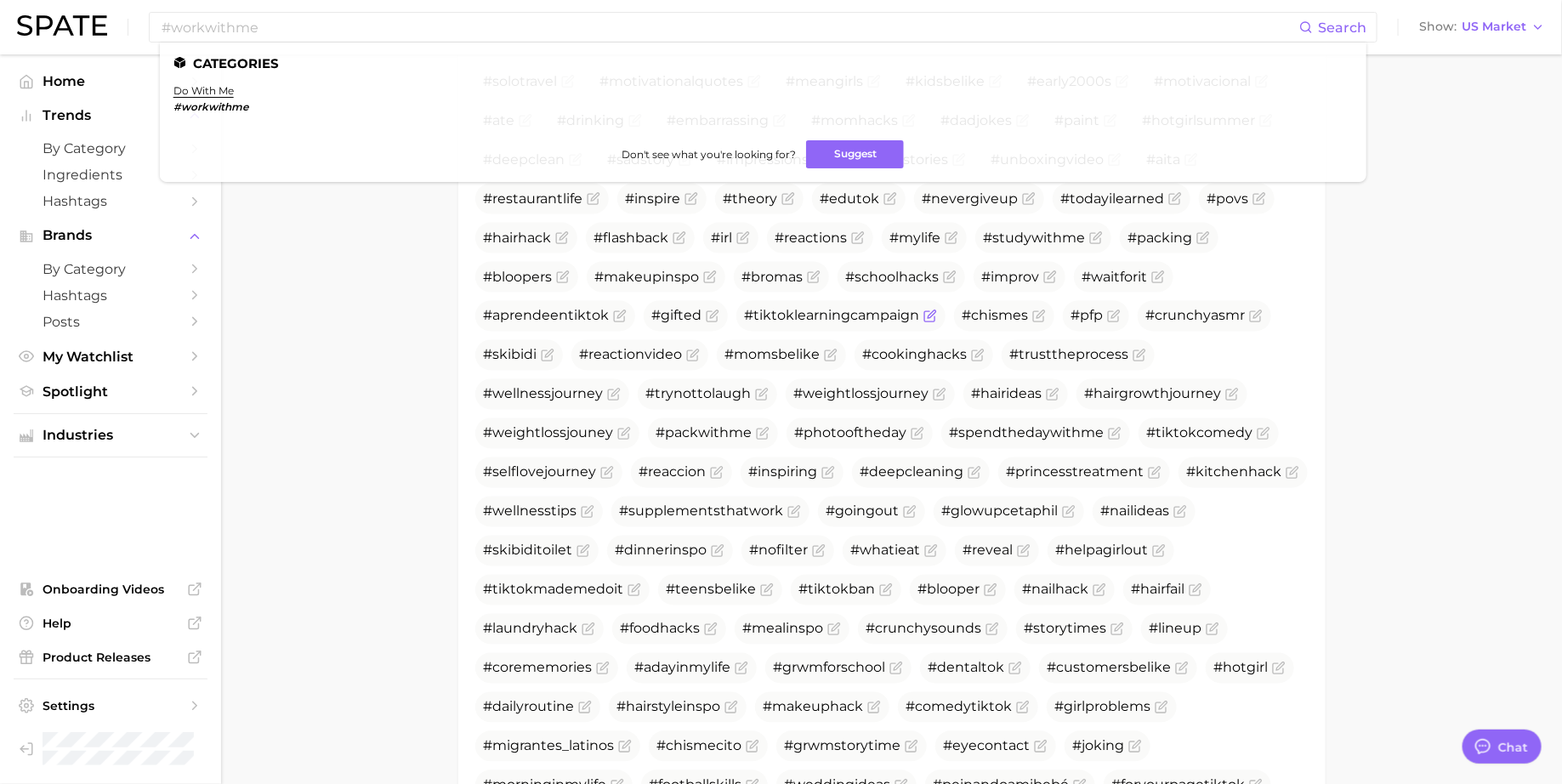
scroll to position [1248, 0]
drag, startPoint x: 1094, startPoint y: 429, endPoint x: 942, endPoint y: 428, distance: 152.0
click at [942, 428] on span "#spendthedaywithme" at bounding box center [1035, 433] width 189 height 31
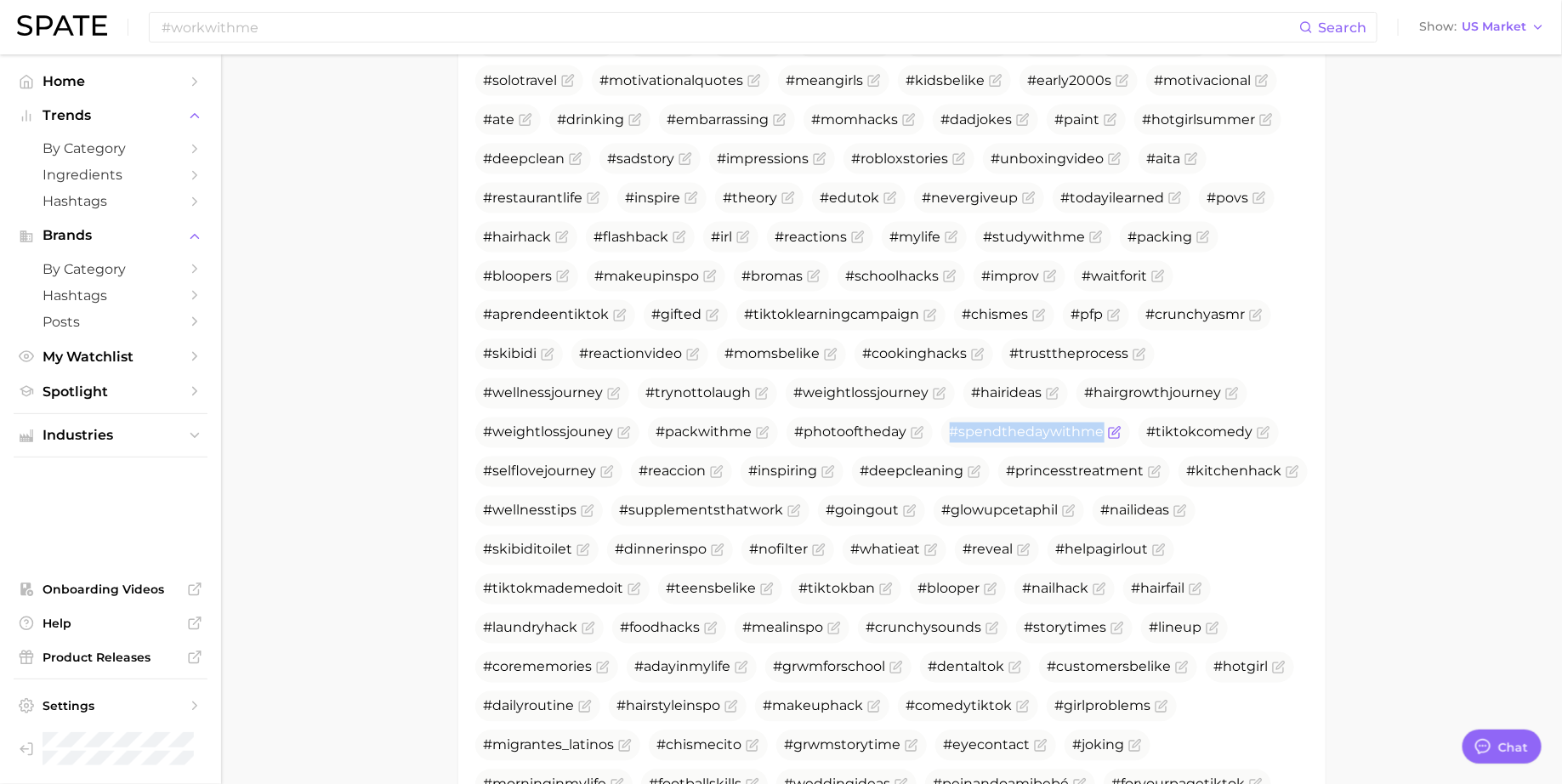
copy span "#spendthedaywithme"
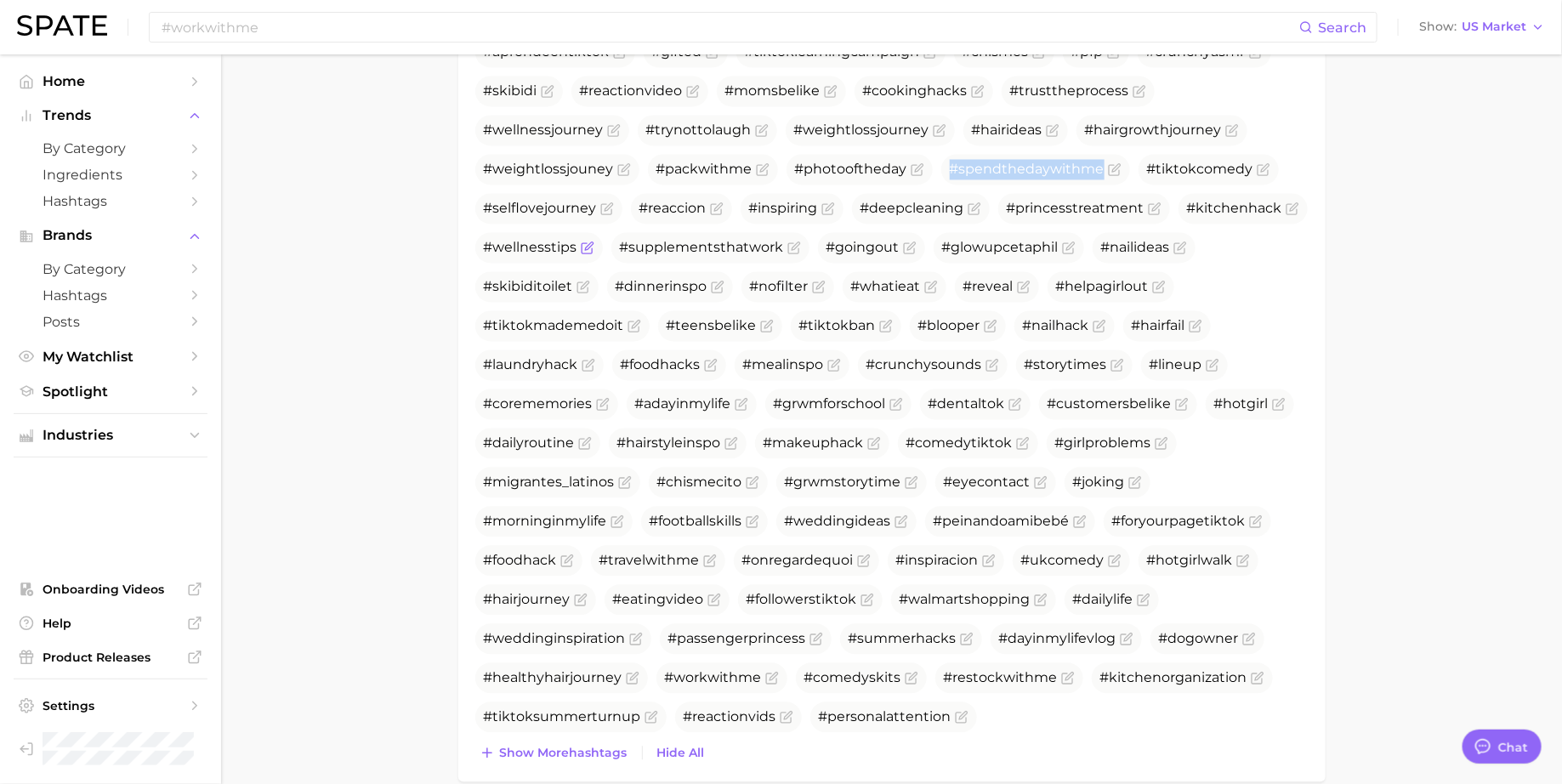
scroll to position [1519, 0]
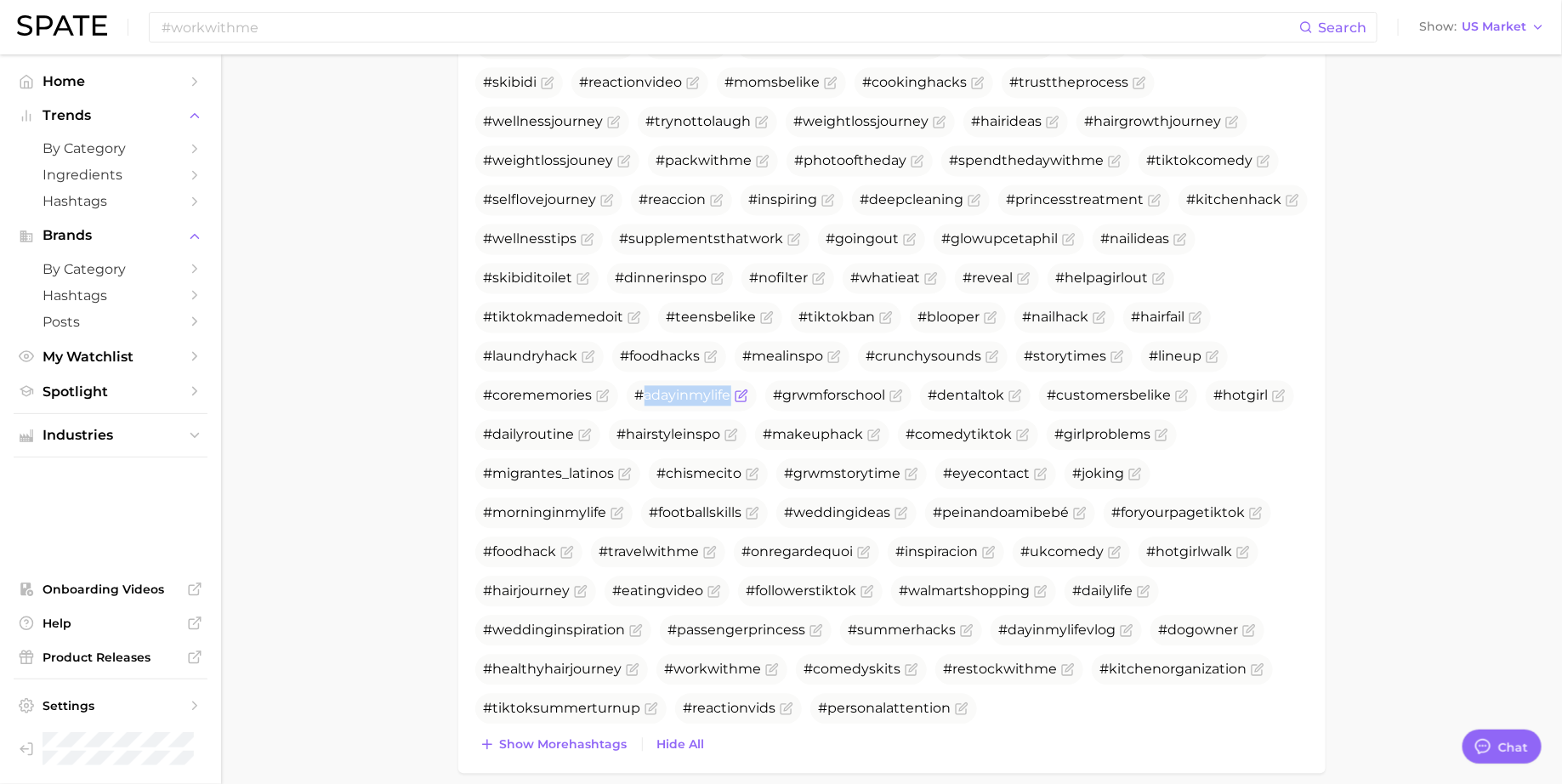
drag, startPoint x: 645, startPoint y: 396, endPoint x: 722, endPoint y: 403, distance: 77.3
click at [722, 403] on span "#adayinmylife" at bounding box center [692, 397] width 130 height 31
copy span "adayinmylife"
click at [543, 433] on span "#dailyroutine" at bounding box center [529, 434] width 91 height 16
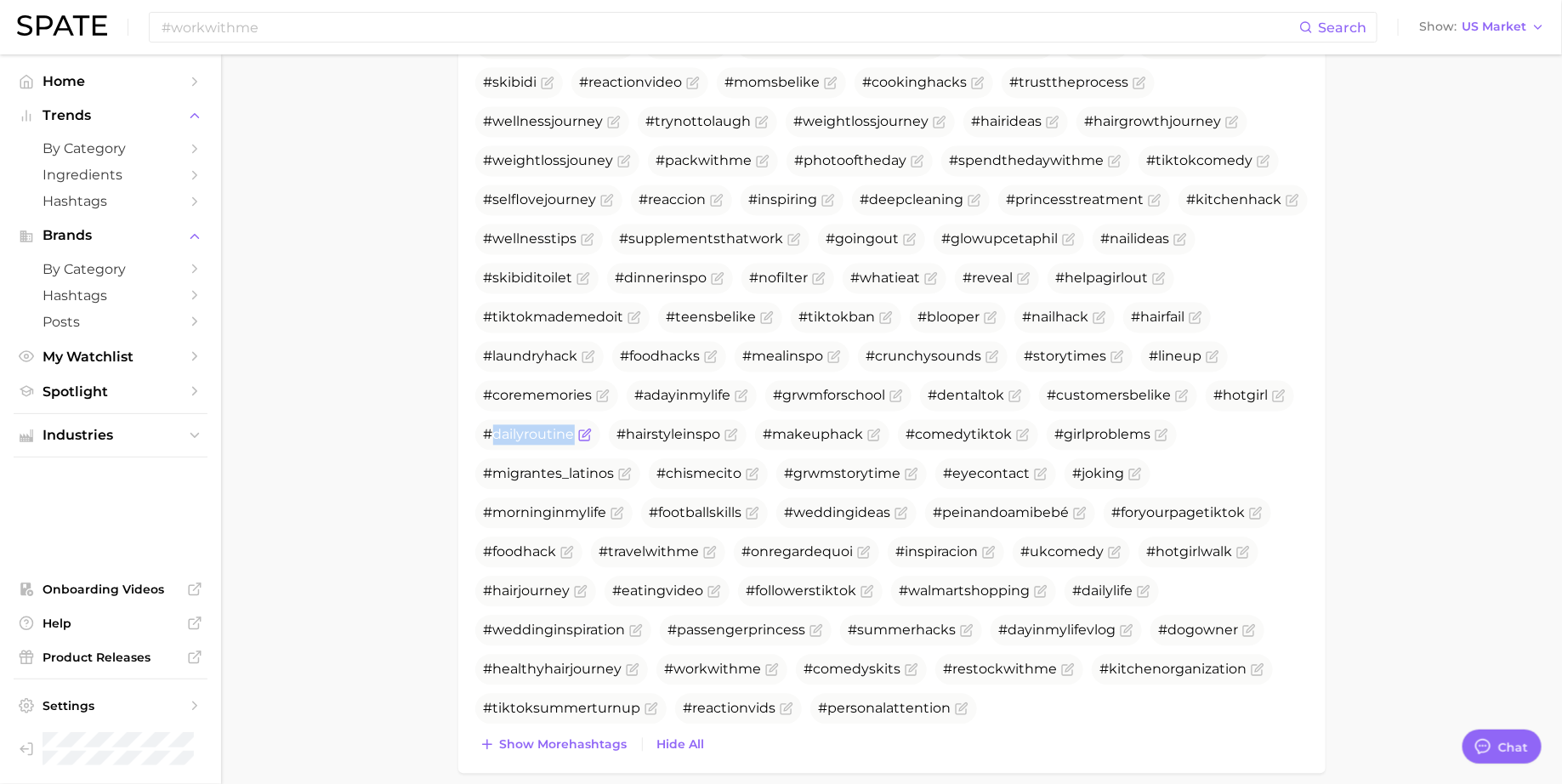
copy span "dailyroutine"
click at [572, 516] on span "#morninginmylife" at bounding box center [546, 513] width 123 height 16
copy span "morninginmylife"
click at [1115, 583] on span "#dailylife" at bounding box center [1103, 592] width 61 height 16
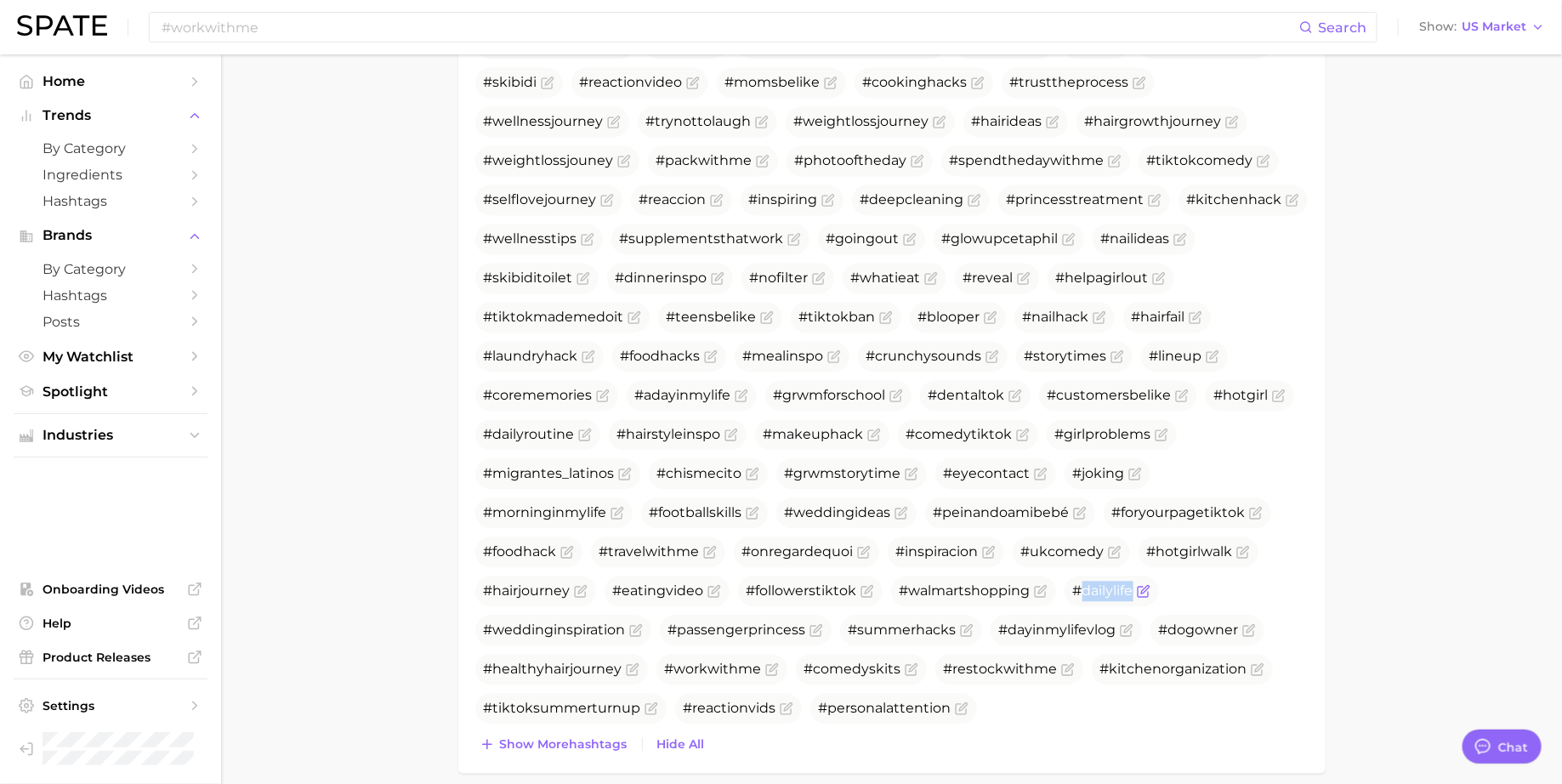
click at [1115, 583] on span "#dailylife" at bounding box center [1103, 592] width 61 height 16
copy span "dailylife"
click at [524, 744] on span "Show more hashtags" at bounding box center [563, 745] width 127 height 14
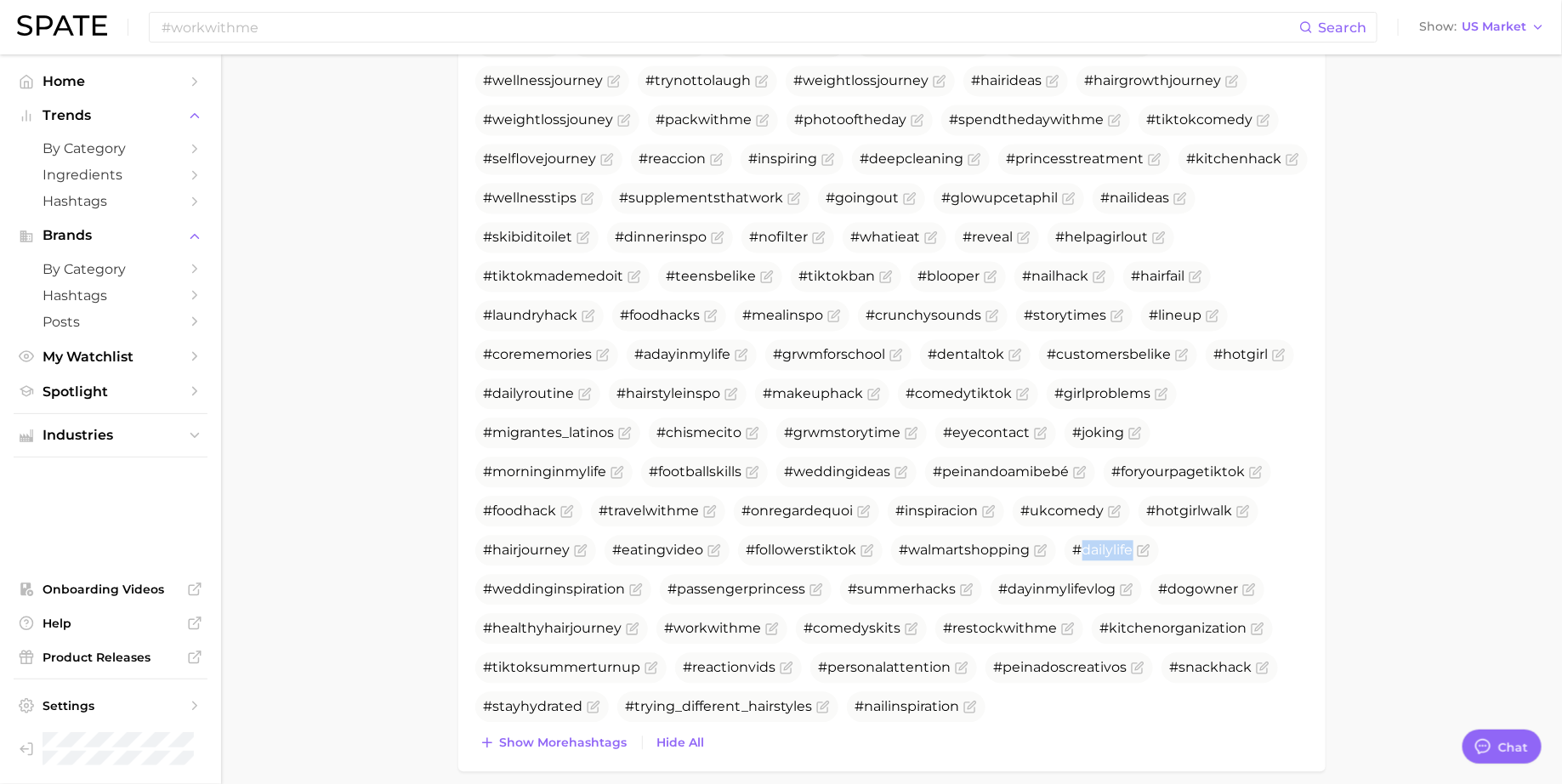
scroll to position [1578, 0]
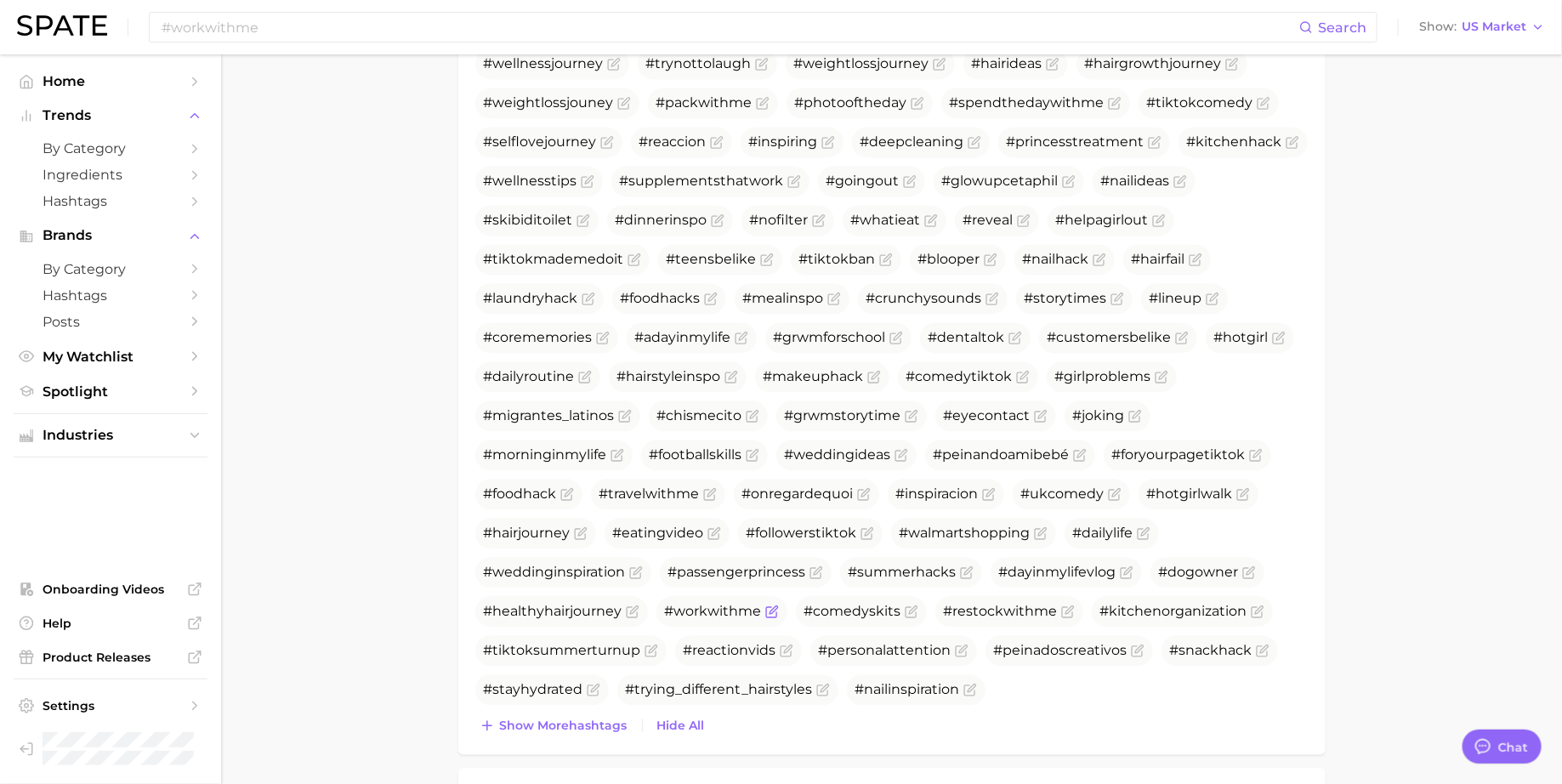
click at [716, 605] on span "#workwithme" at bounding box center [713, 611] width 97 height 16
copy span "workwithme"
click at [538, 718] on span "Show more hashtags" at bounding box center [563, 725] width 127 height 14
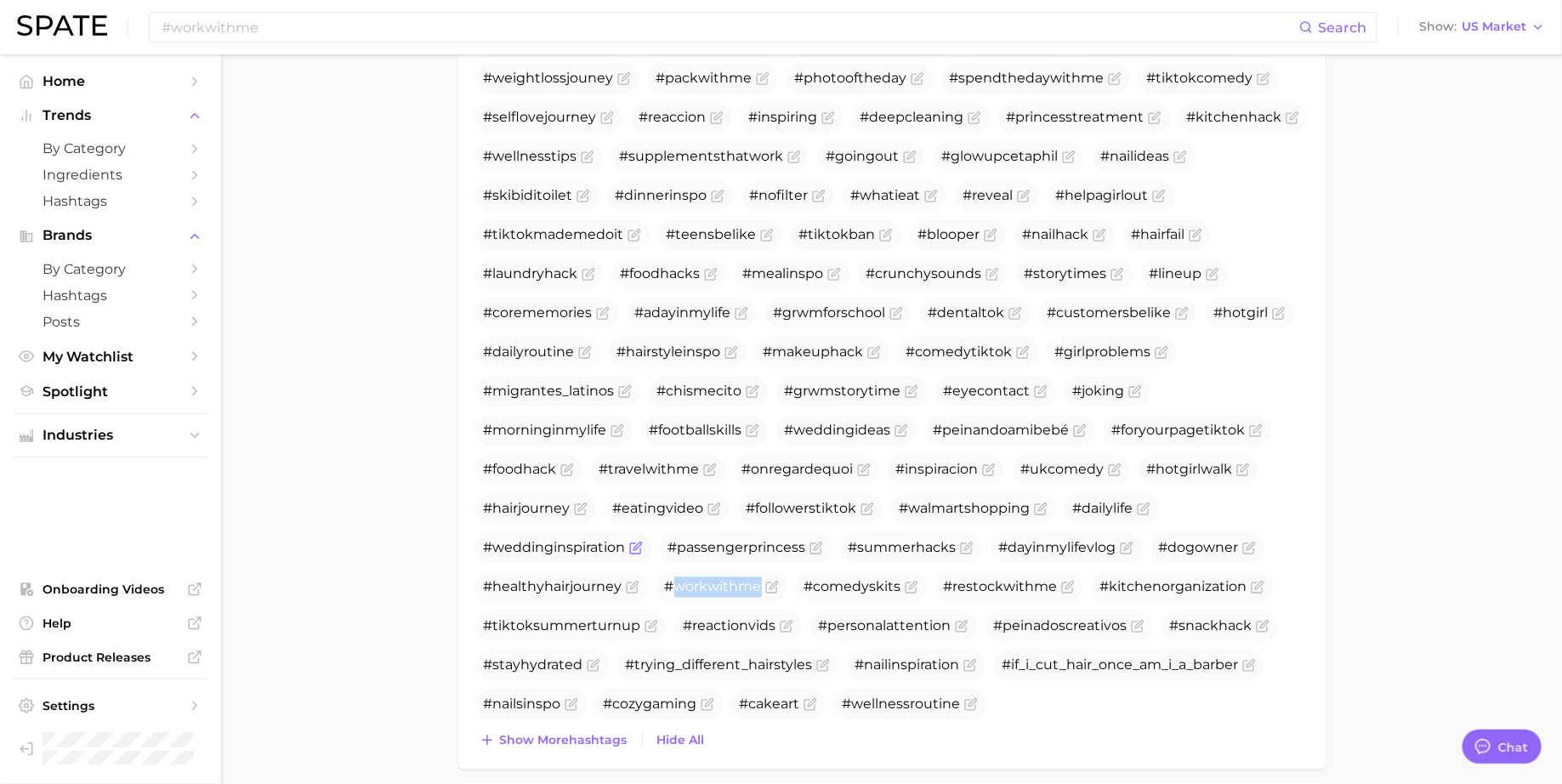
scroll to position [1599, 0]
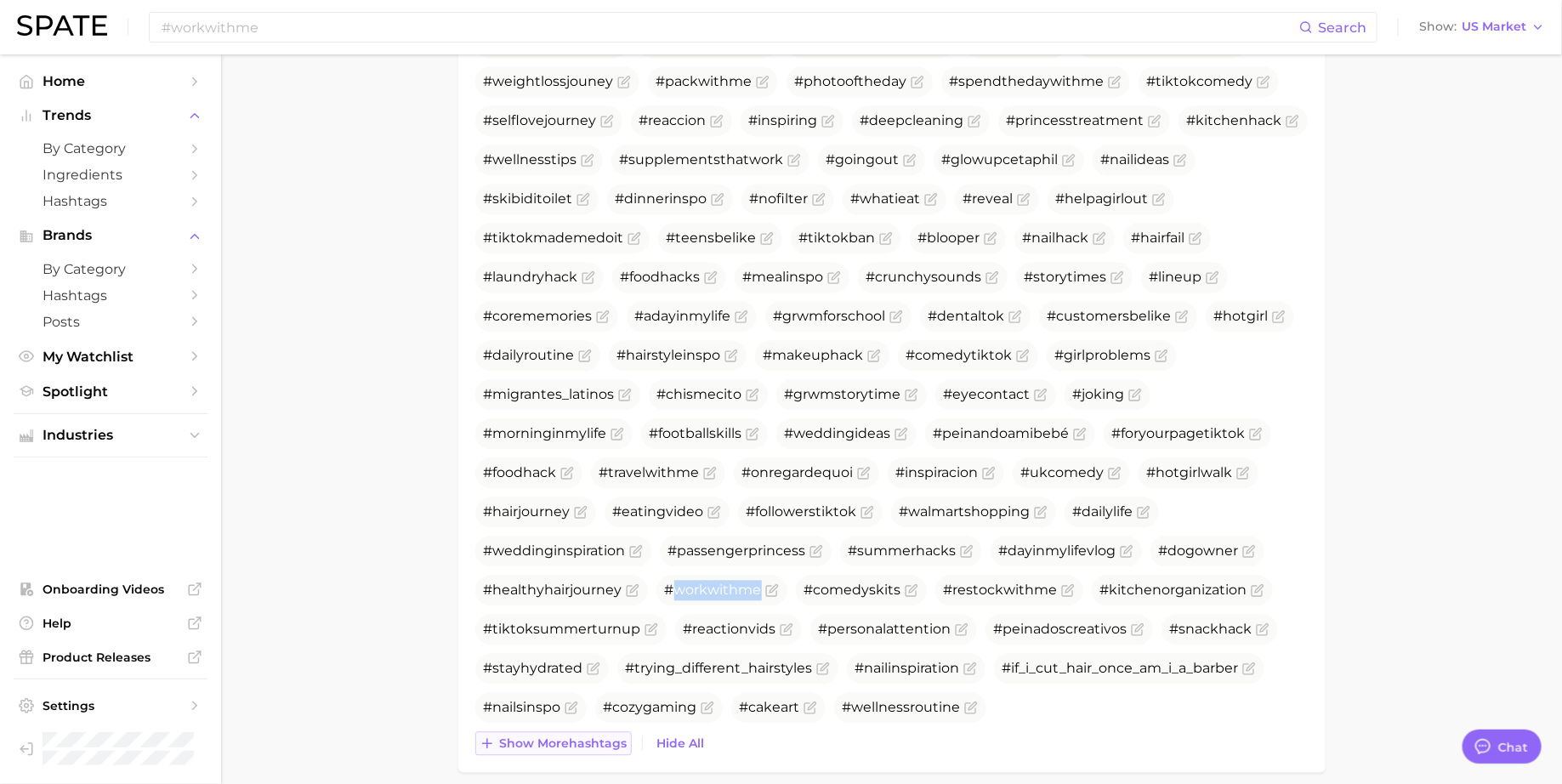
click at [538, 738] on span "Show more hashtags" at bounding box center [563, 743] width 127 height 14
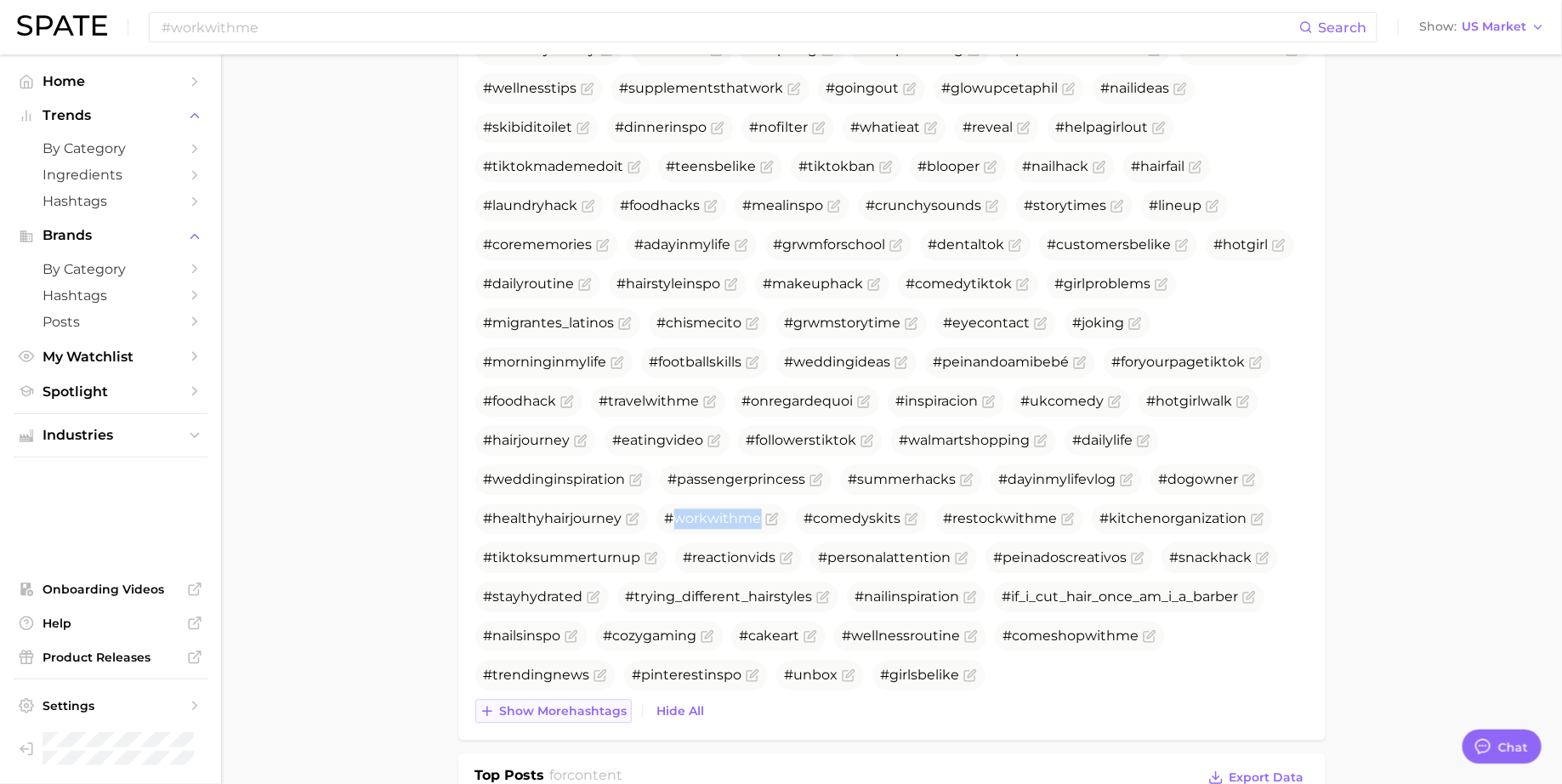
scroll to position [1673, 0]
click at [554, 702] on span "Show more hashtags" at bounding box center [563, 709] width 127 height 14
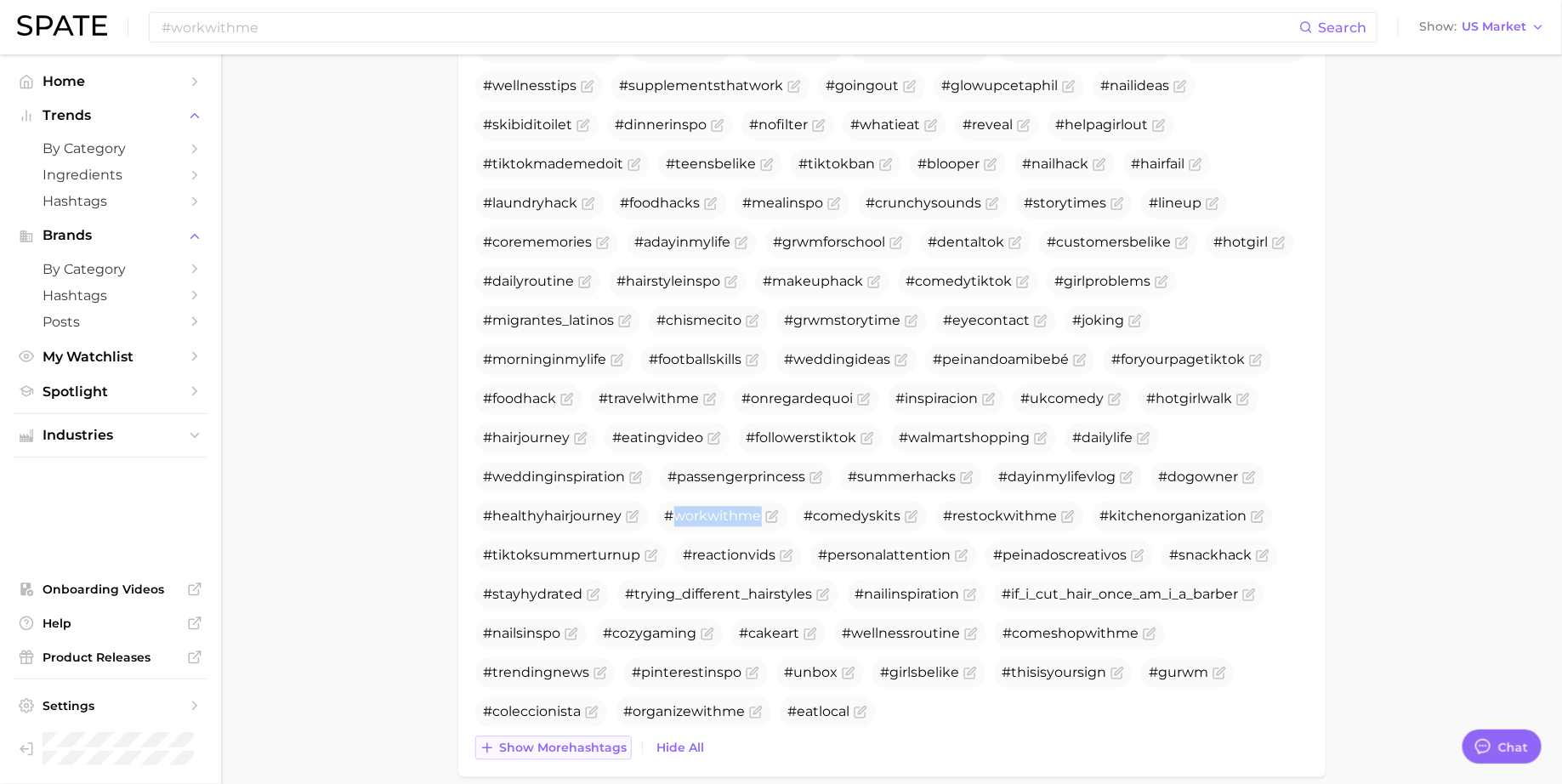
click at [539, 746] on span "Show more hashtags" at bounding box center [563, 748] width 127 height 14
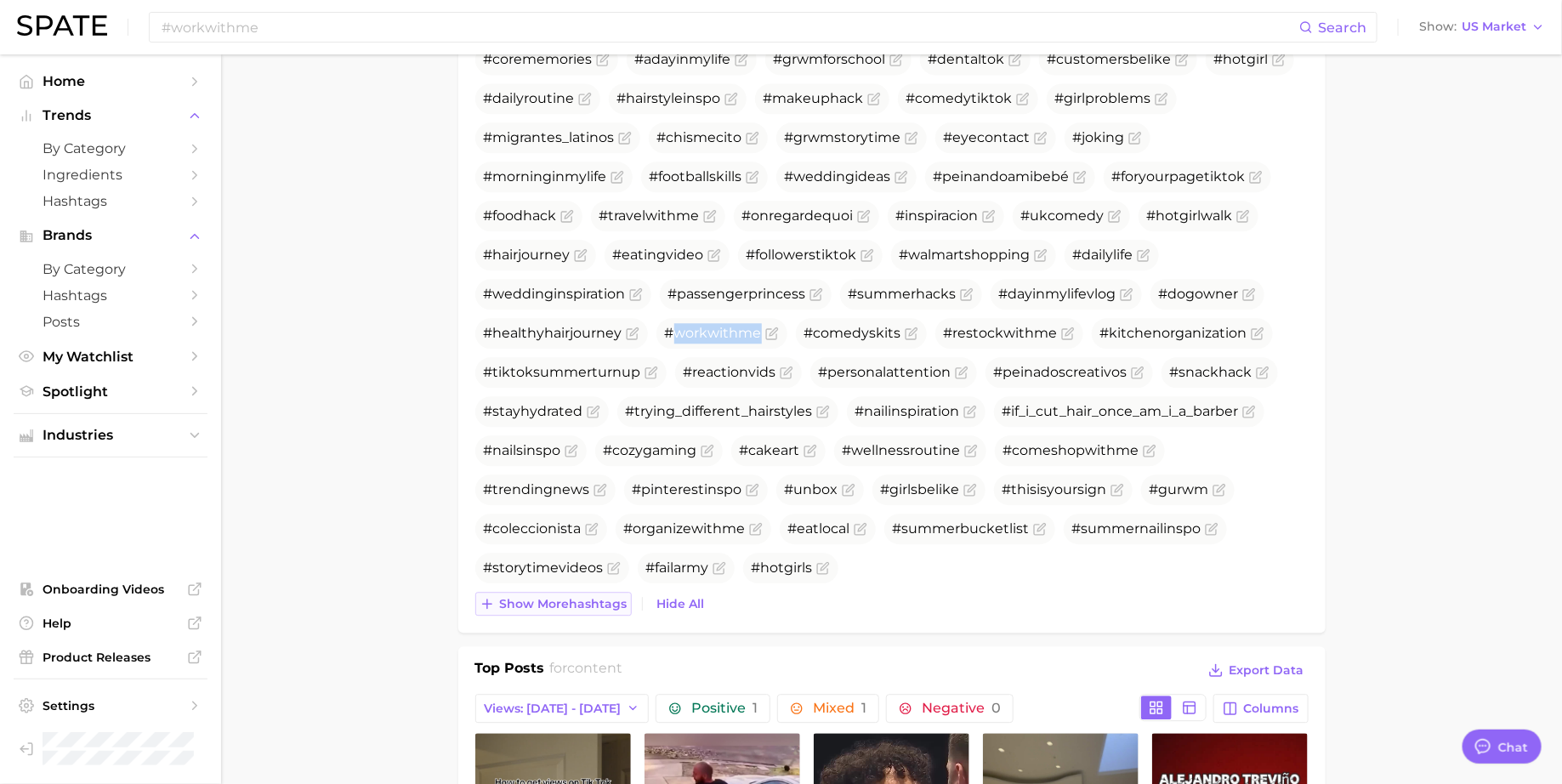
scroll to position [1869, 0]
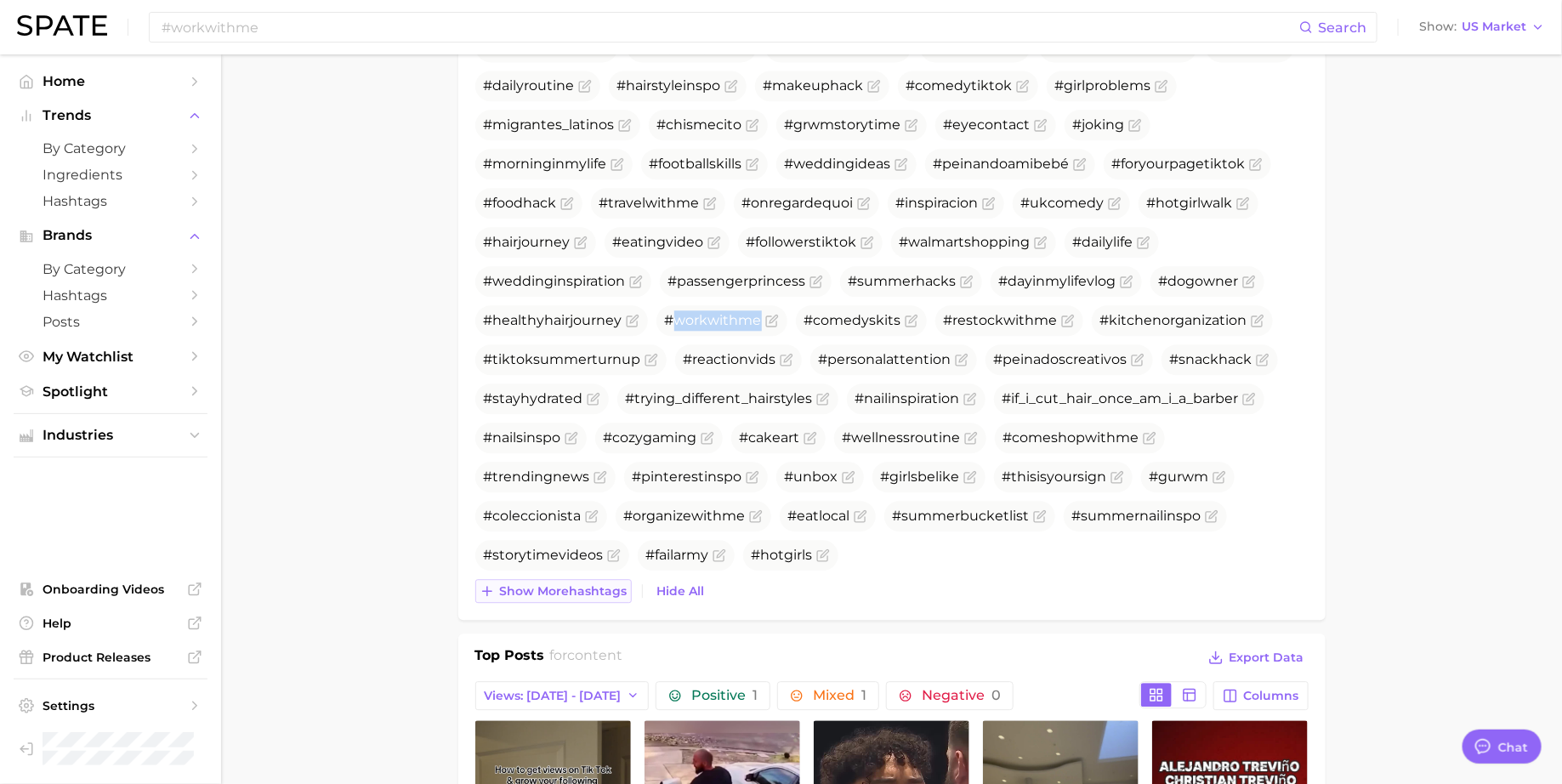
click at [566, 584] on span "Show more hashtags" at bounding box center [563, 592] width 127 height 14
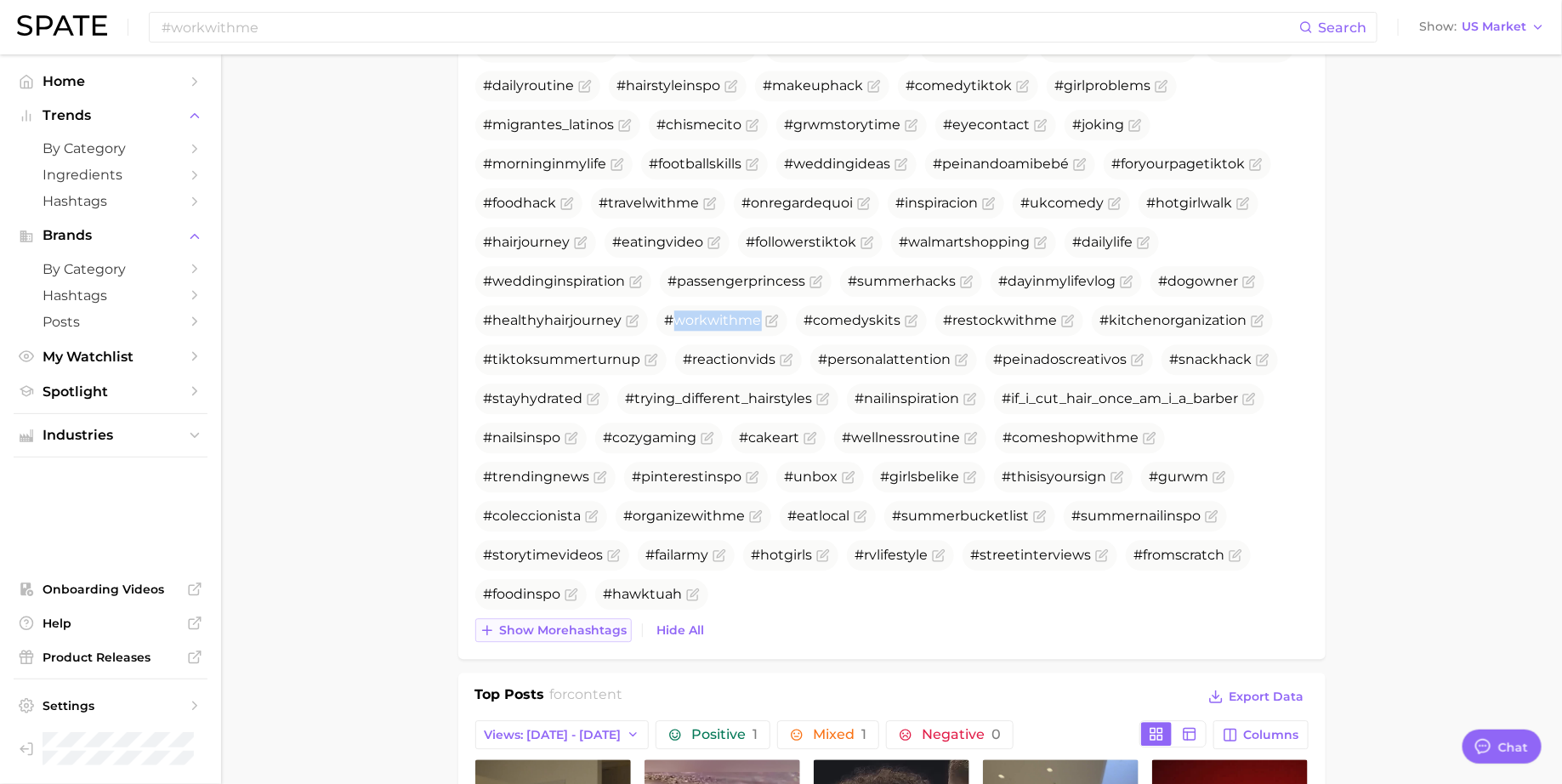
click at [556, 623] on span "Show more hashtags" at bounding box center [563, 630] width 127 height 14
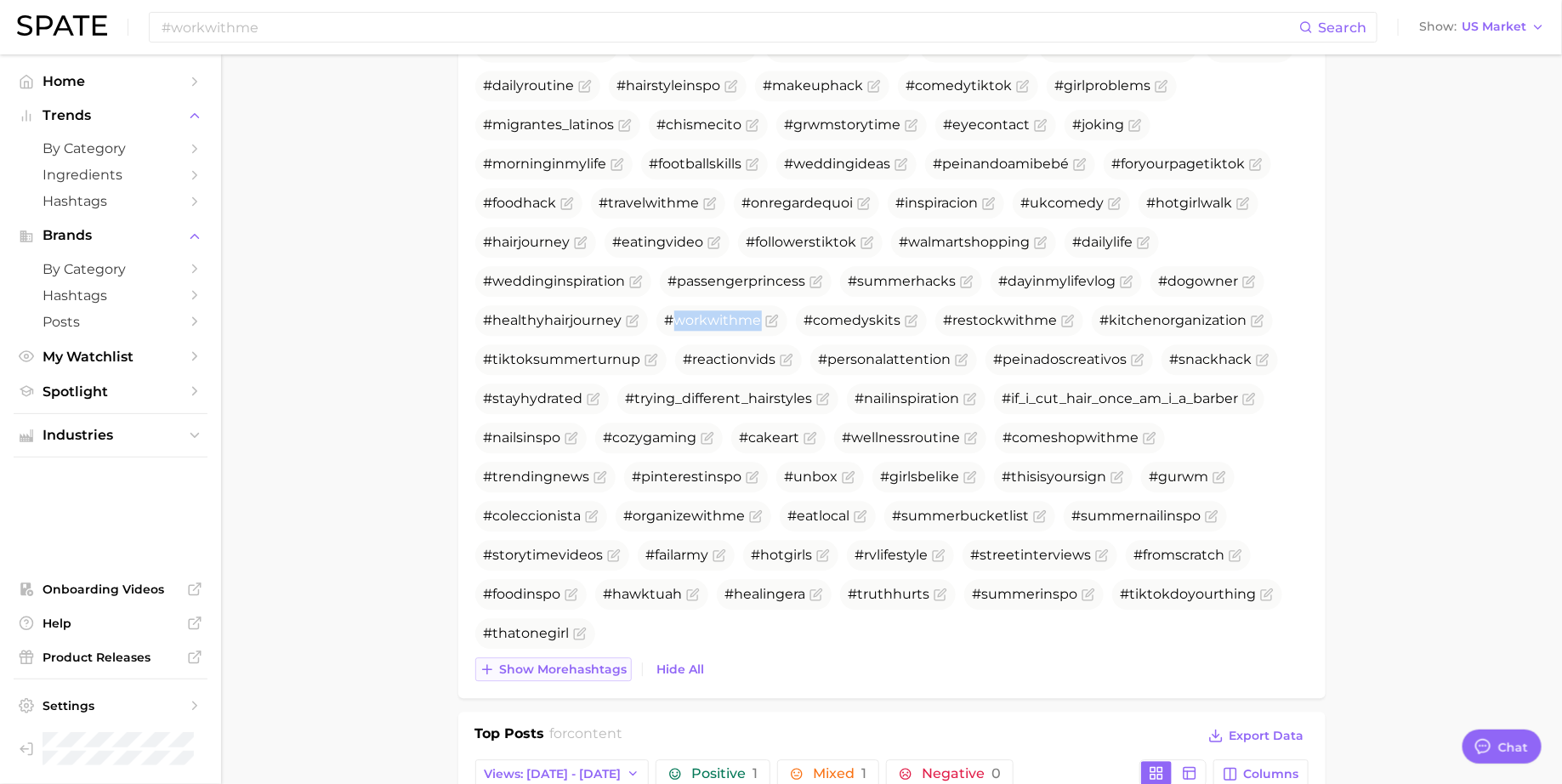
click at [540, 667] on span "Show more hashtags" at bounding box center [563, 669] width 127 height 14
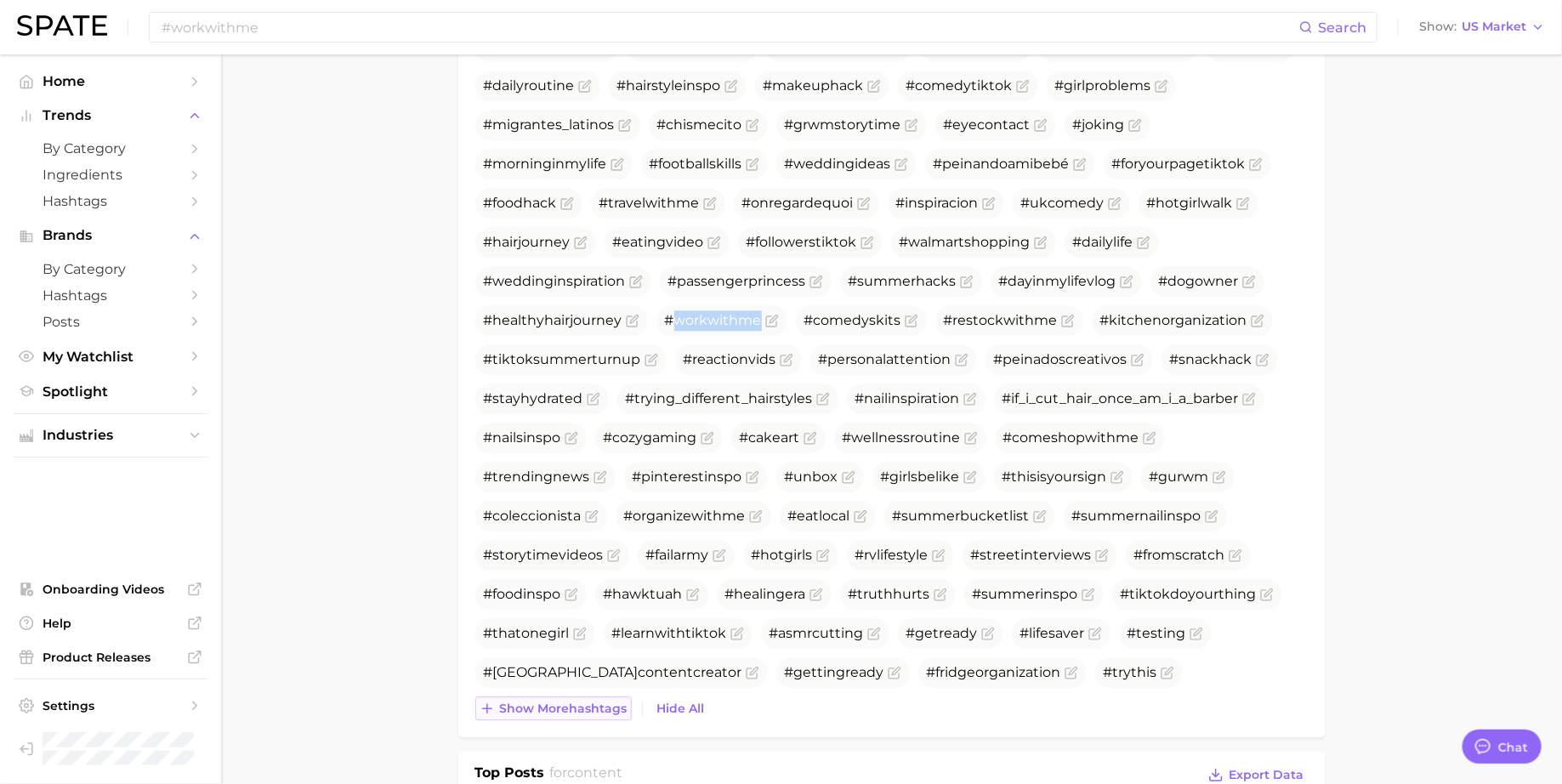
click at [534, 705] on span "Show more hashtags" at bounding box center [563, 709] width 127 height 14
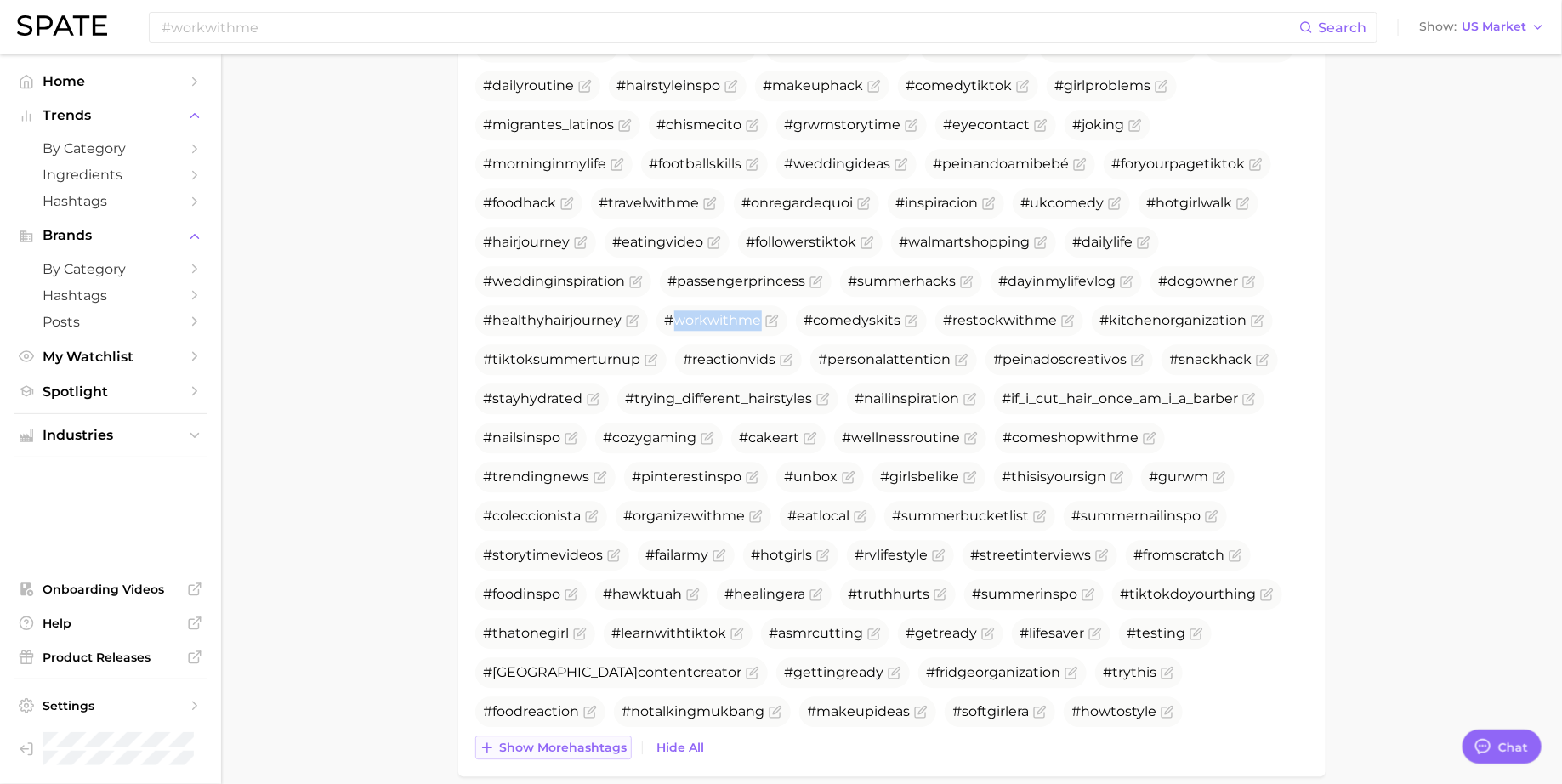
click at [527, 743] on span "Show more hashtags" at bounding box center [563, 748] width 127 height 14
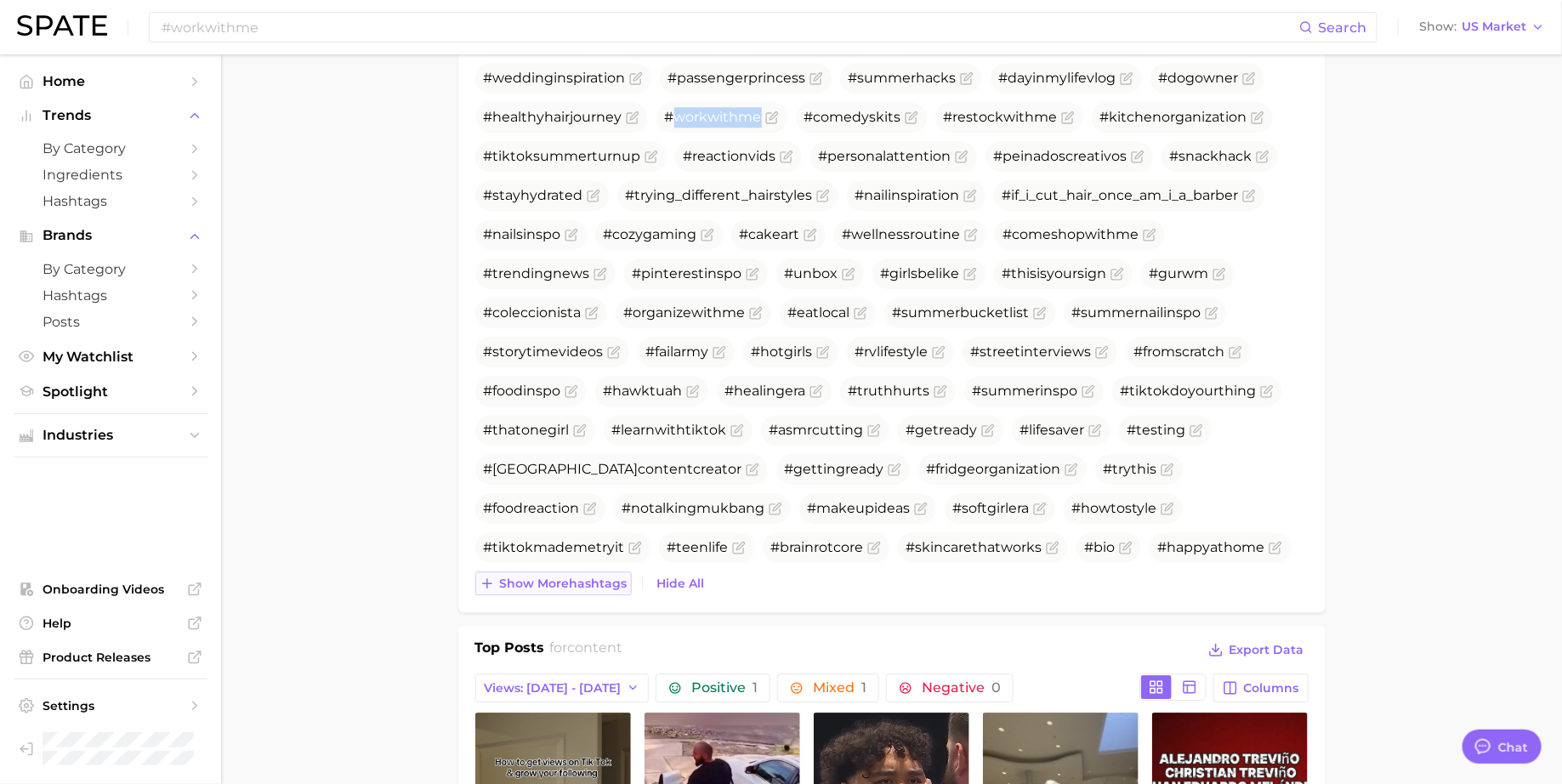
scroll to position [2095, 0]
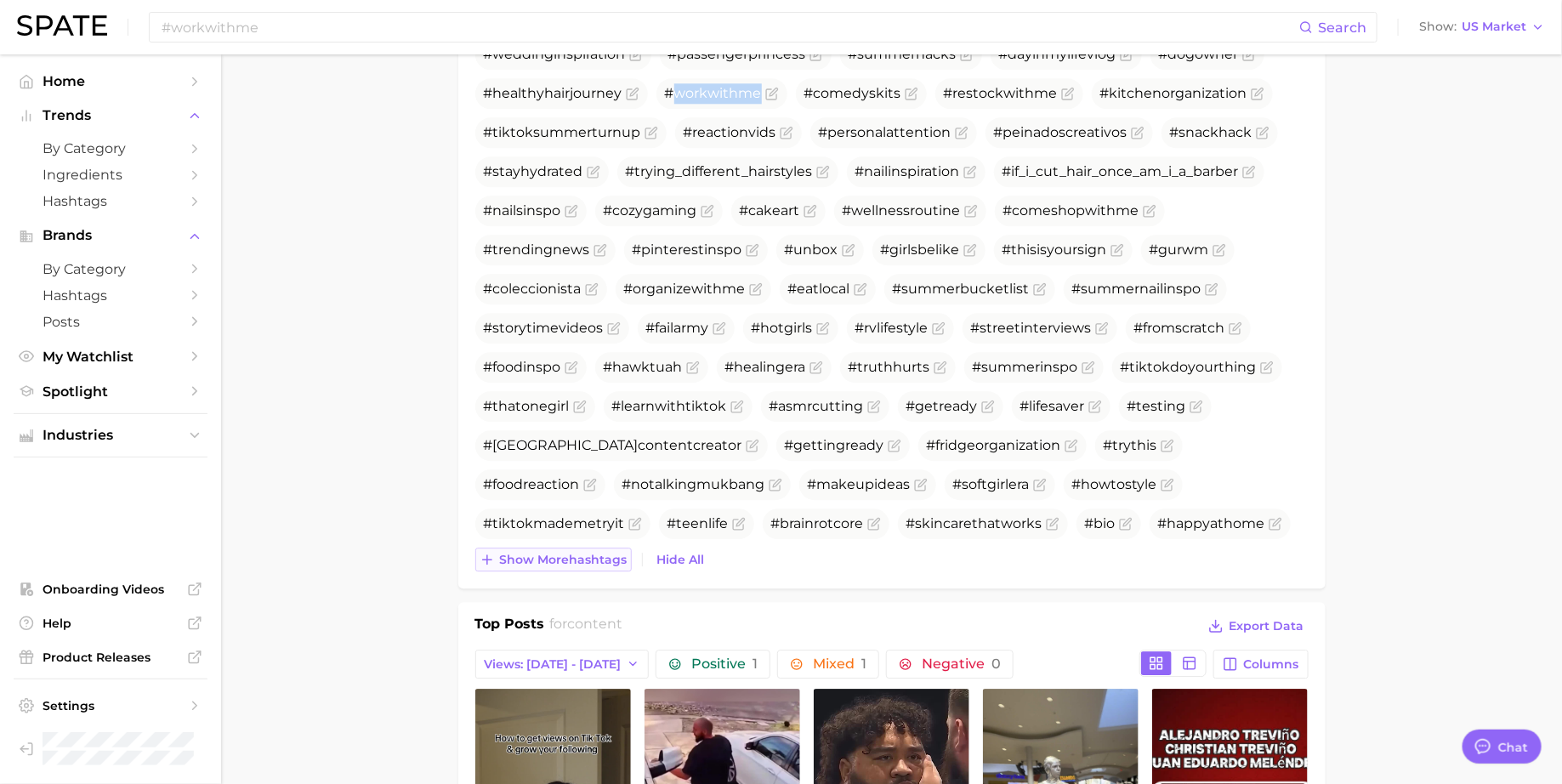
click at [578, 561] on span "Show more hashtags" at bounding box center [563, 560] width 127 height 14
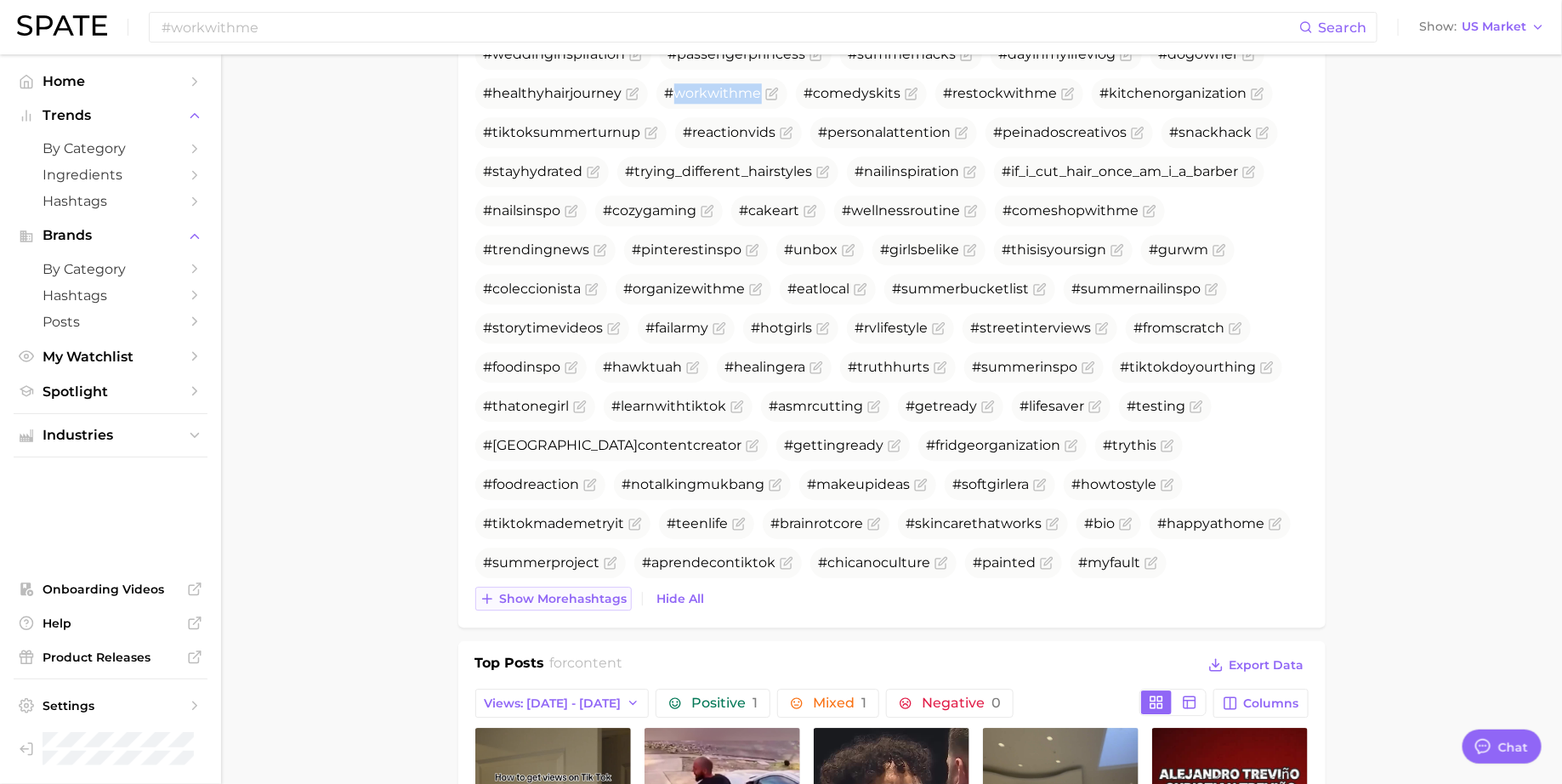
click at [572, 592] on span "Show more hashtags" at bounding box center [563, 599] width 127 height 14
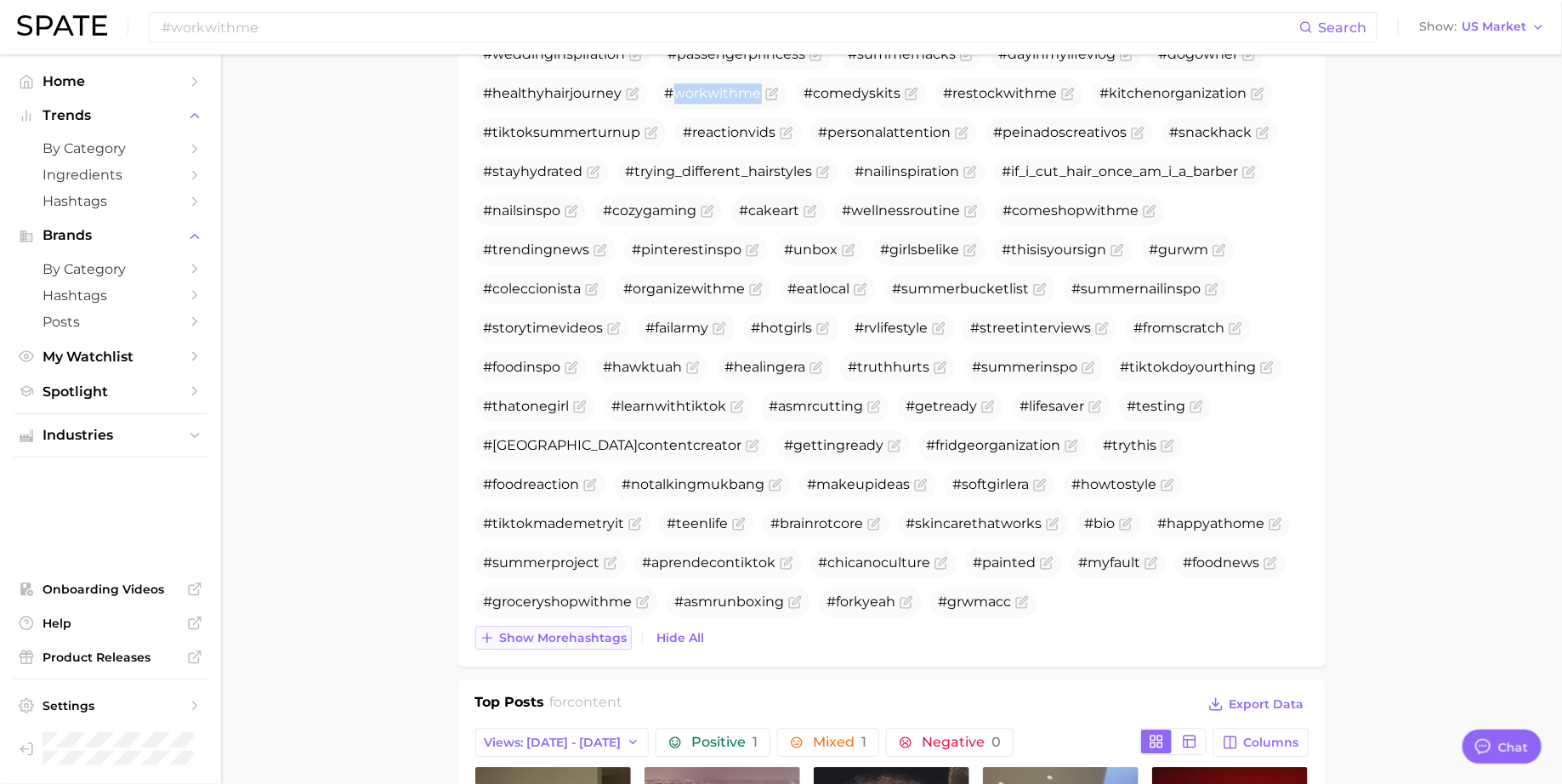
click at [556, 636] on span "Show more hashtags" at bounding box center [563, 638] width 127 height 14
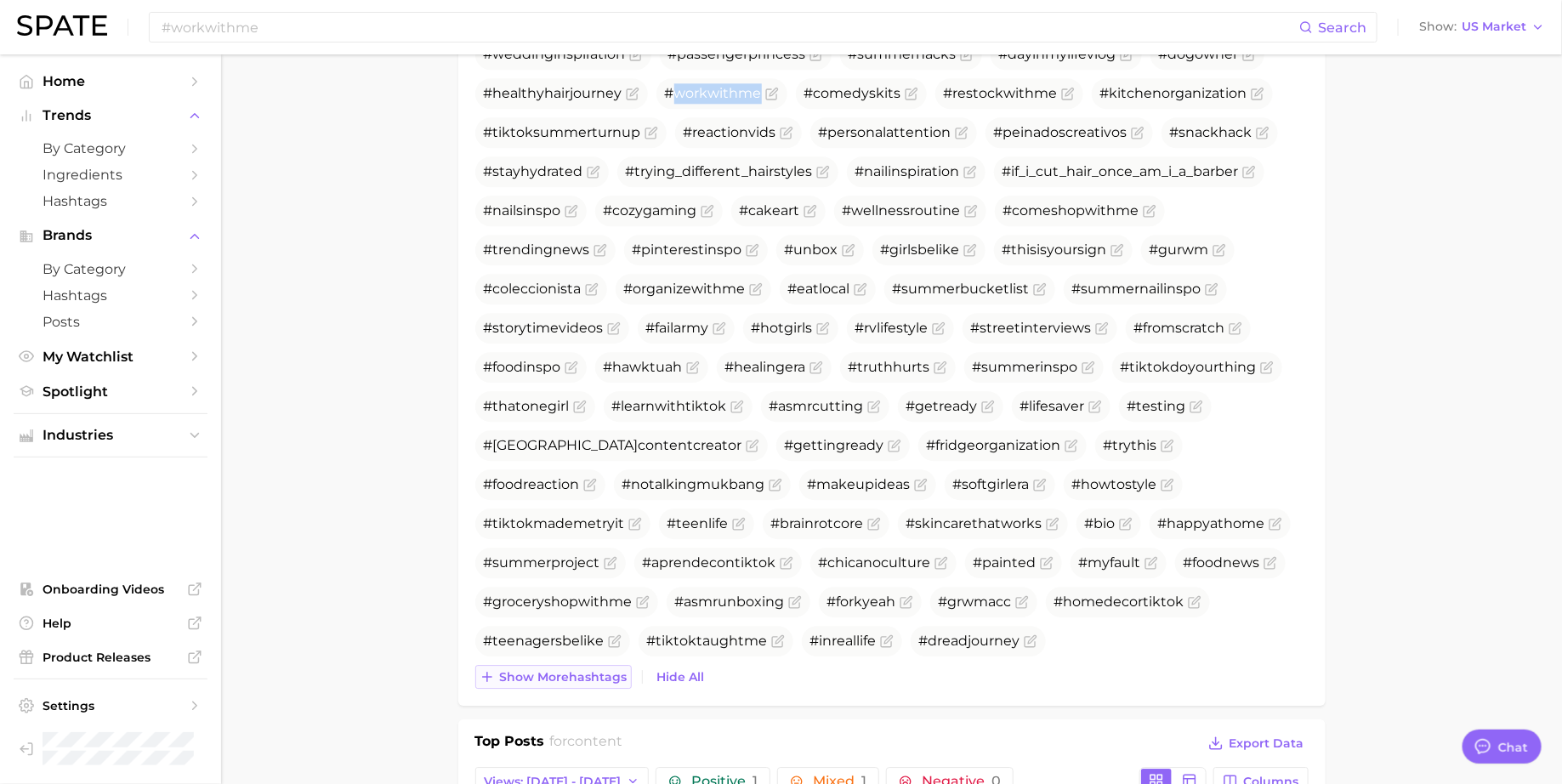
click at [543, 670] on span "Show more hashtags" at bounding box center [563, 677] width 127 height 14
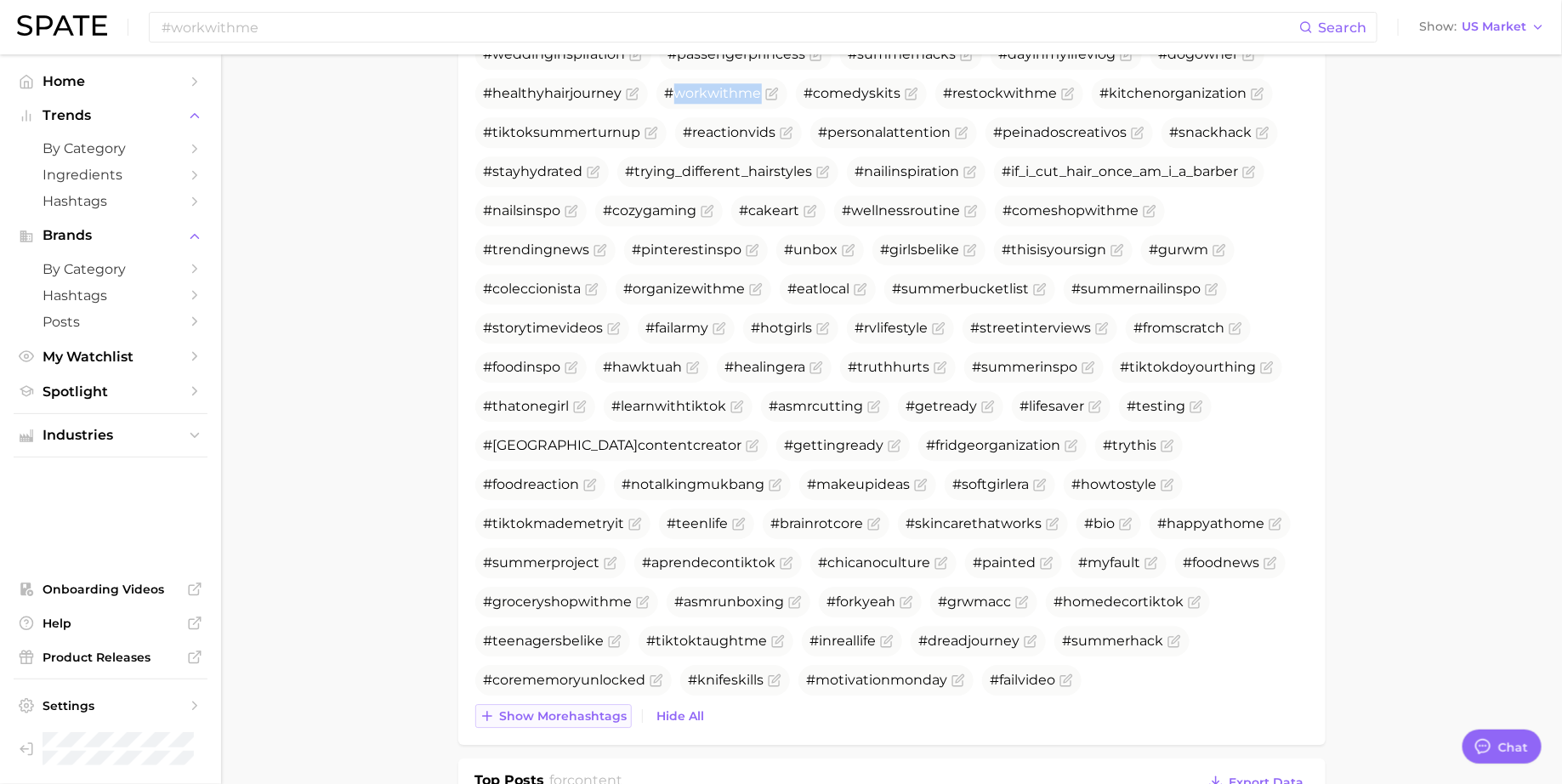
click at [537, 714] on span "Show more hashtags" at bounding box center [563, 716] width 127 height 14
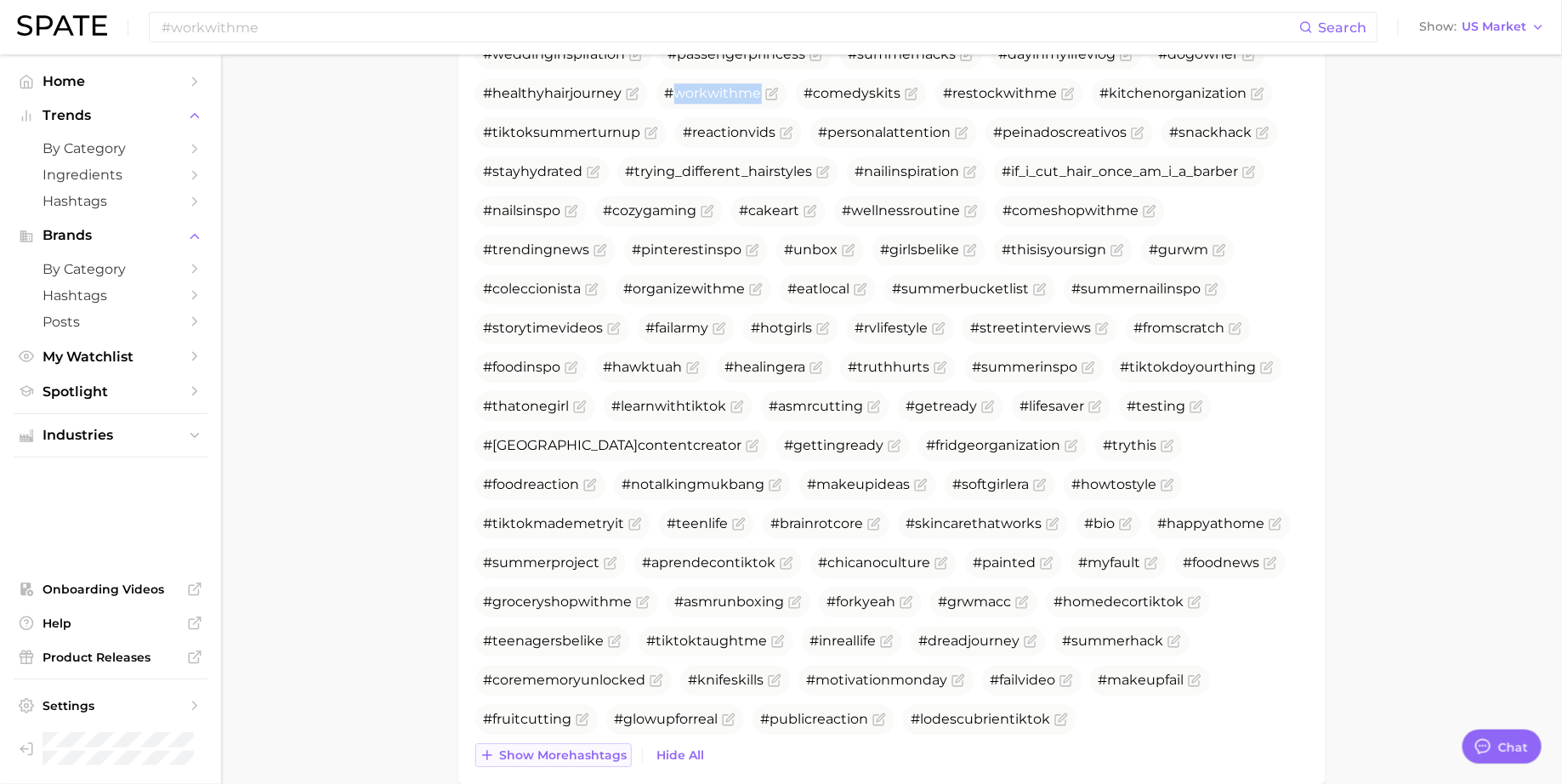
click at [530, 754] on span "Show more hashtags" at bounding box center [563, 755] width 127 height 14
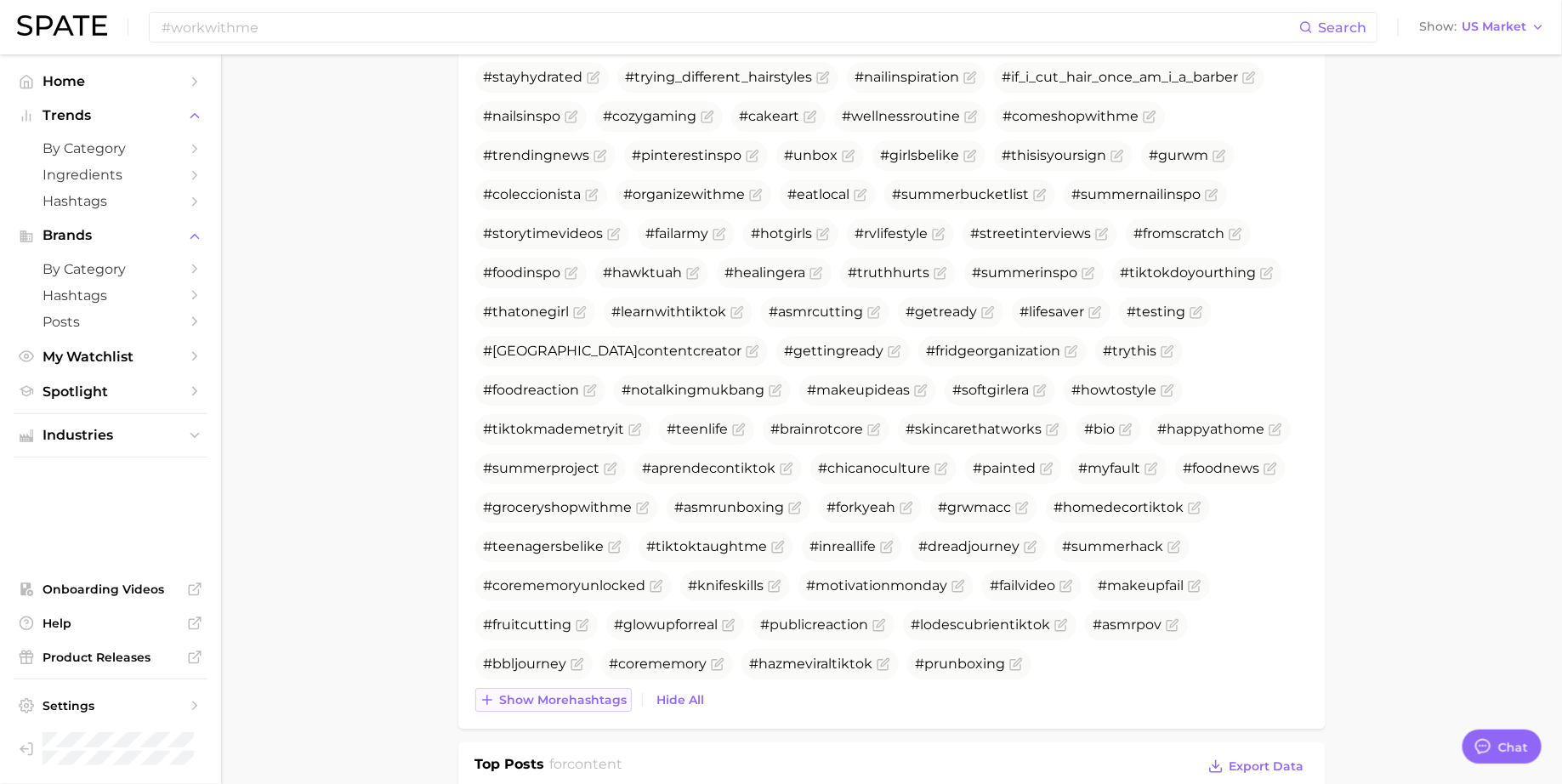
scroll to position [2193, 0]
click at [552, 694] on span "Show more hashtags" at bounding box center [563, 696] width 127 height 14
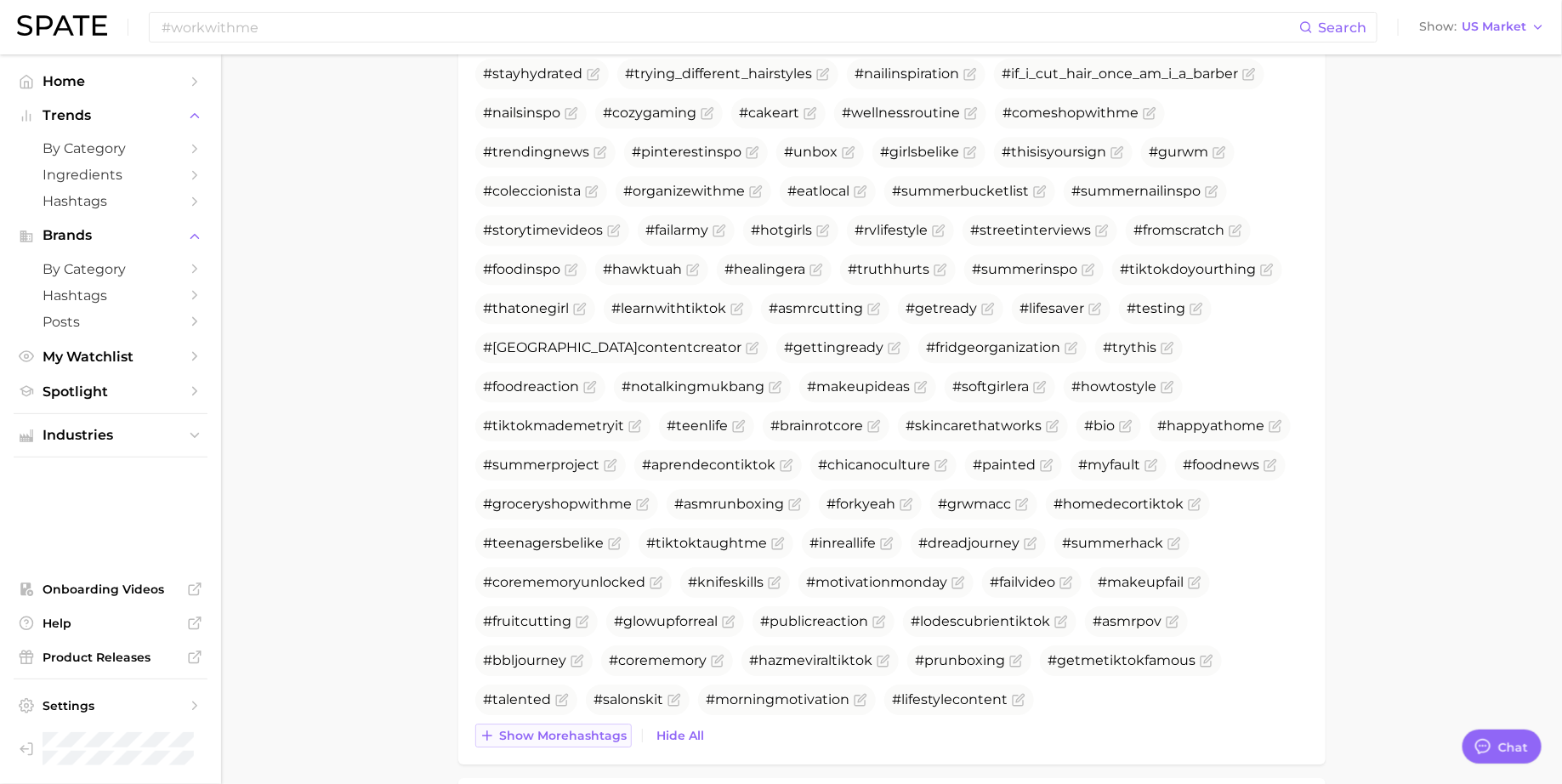
click at [546, 739] on span "Show more hashtags" at bounding box center [563, 736] width 127 height 14
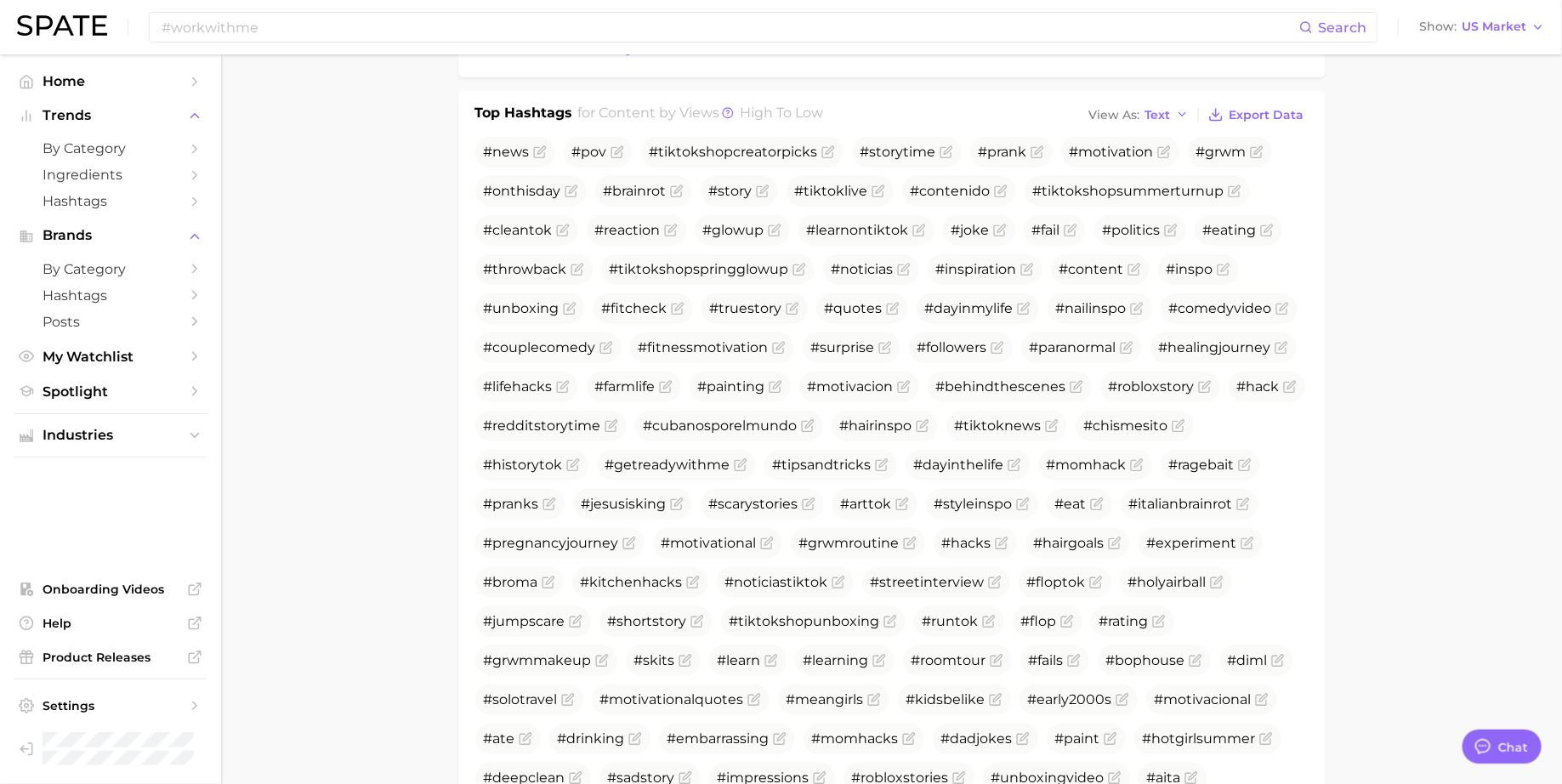
scroll to position [0, 0]
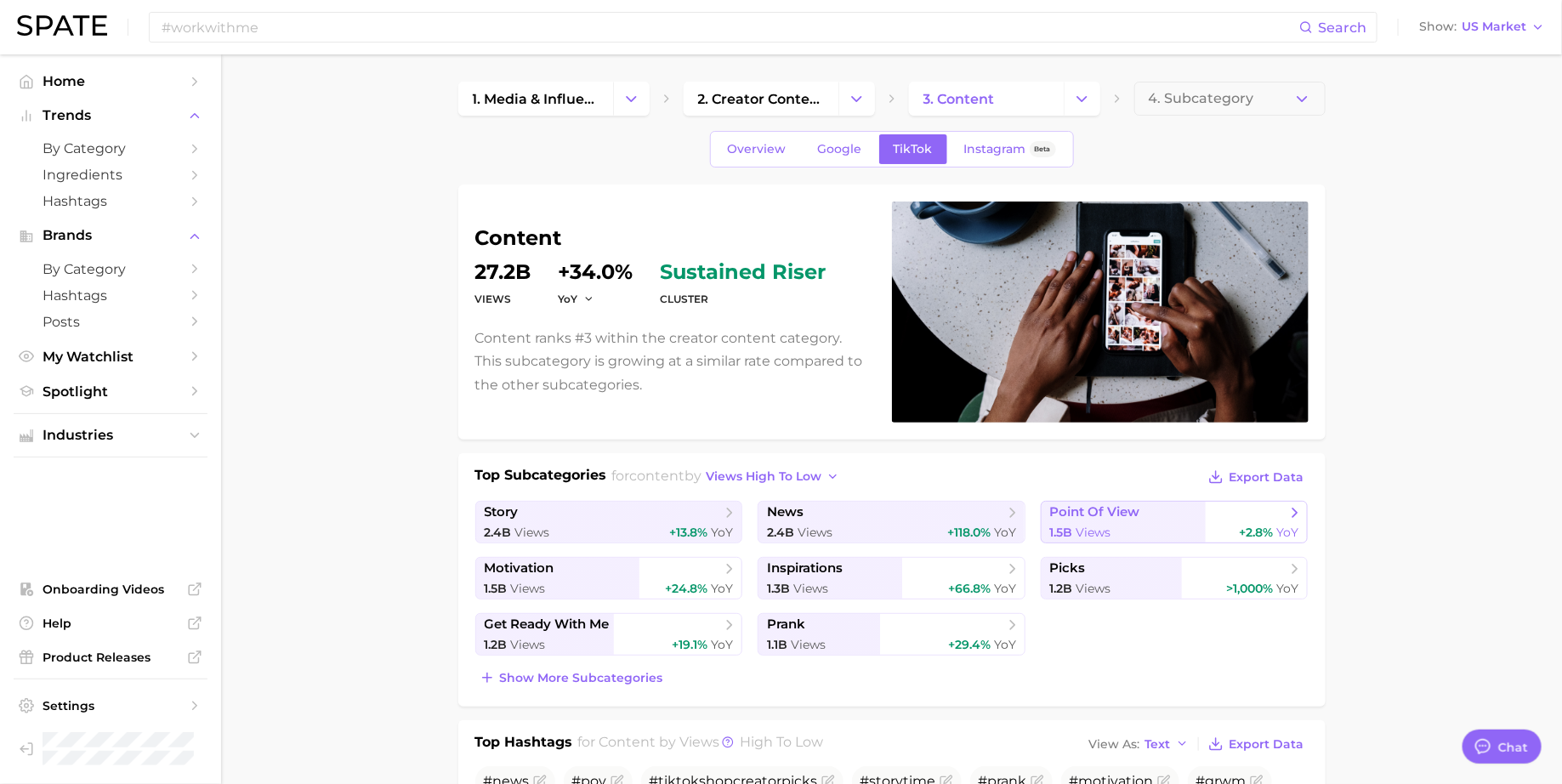
click at [1057, 514] on span "point of view" at bounding box center [1095, 512] width 90 height 16
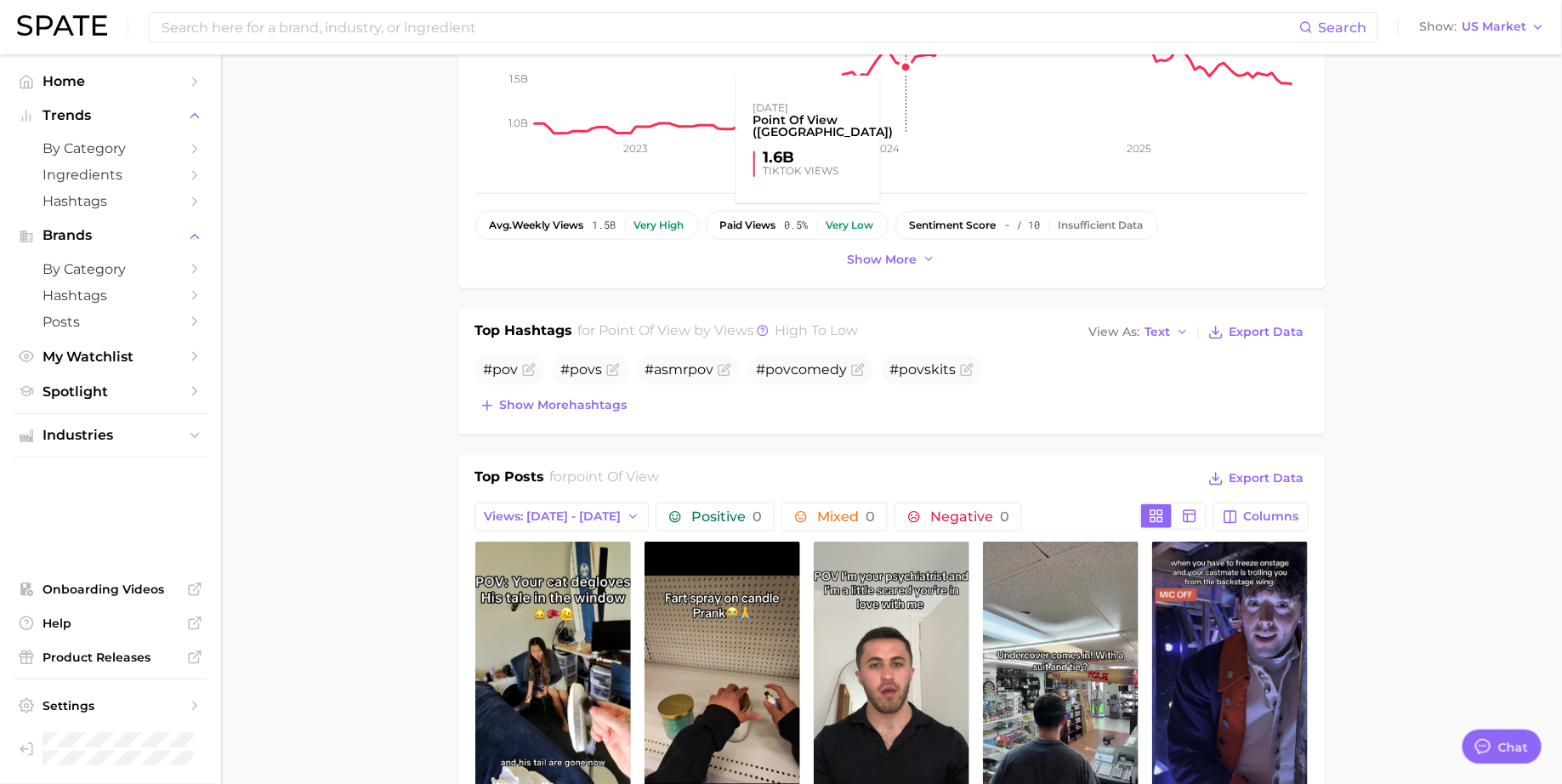
scroll to position [494, 0]
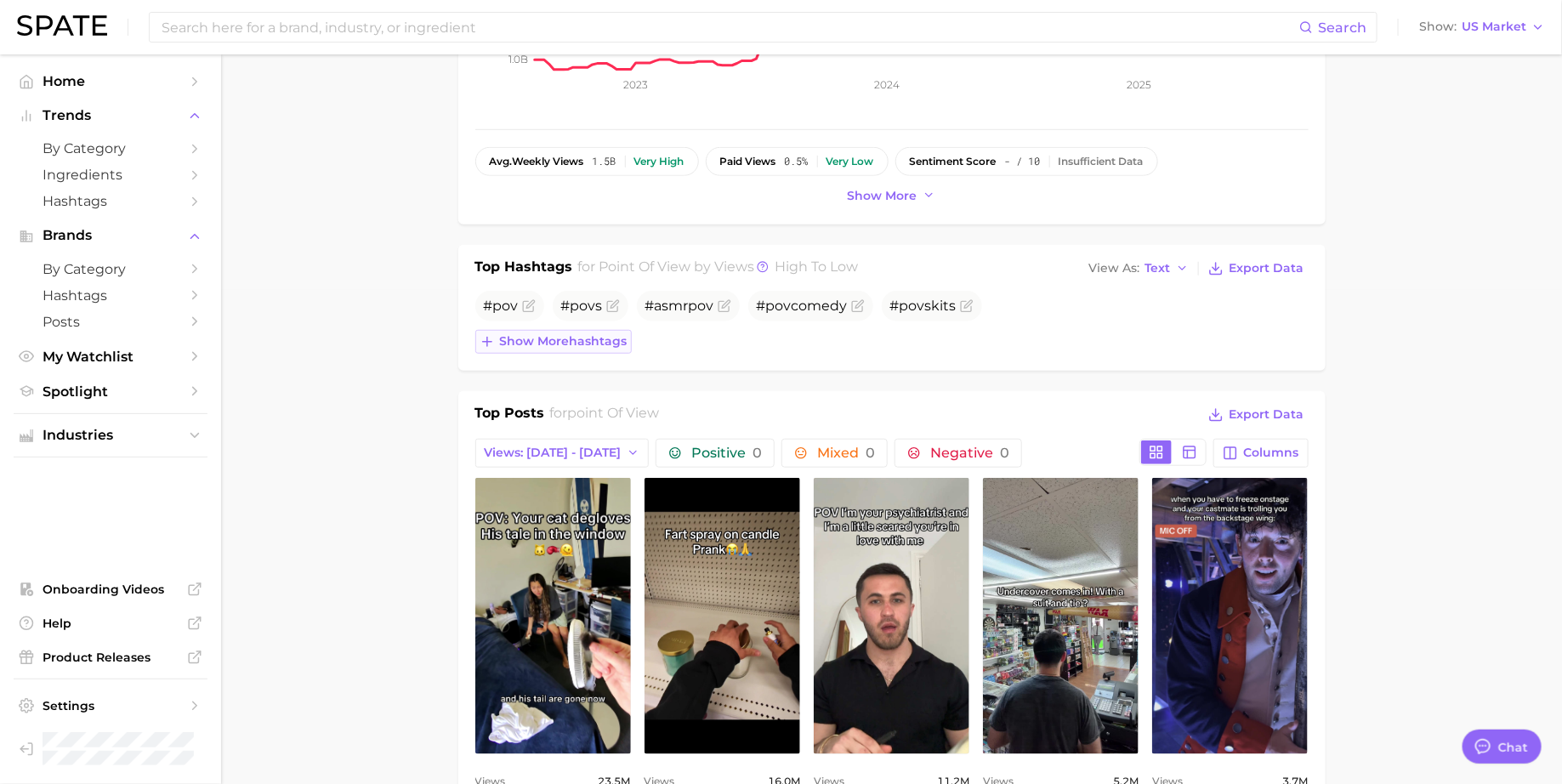
click at [615, 337] on span "Show more hashtags" at bounding box center [563, 341] width 127 height 14
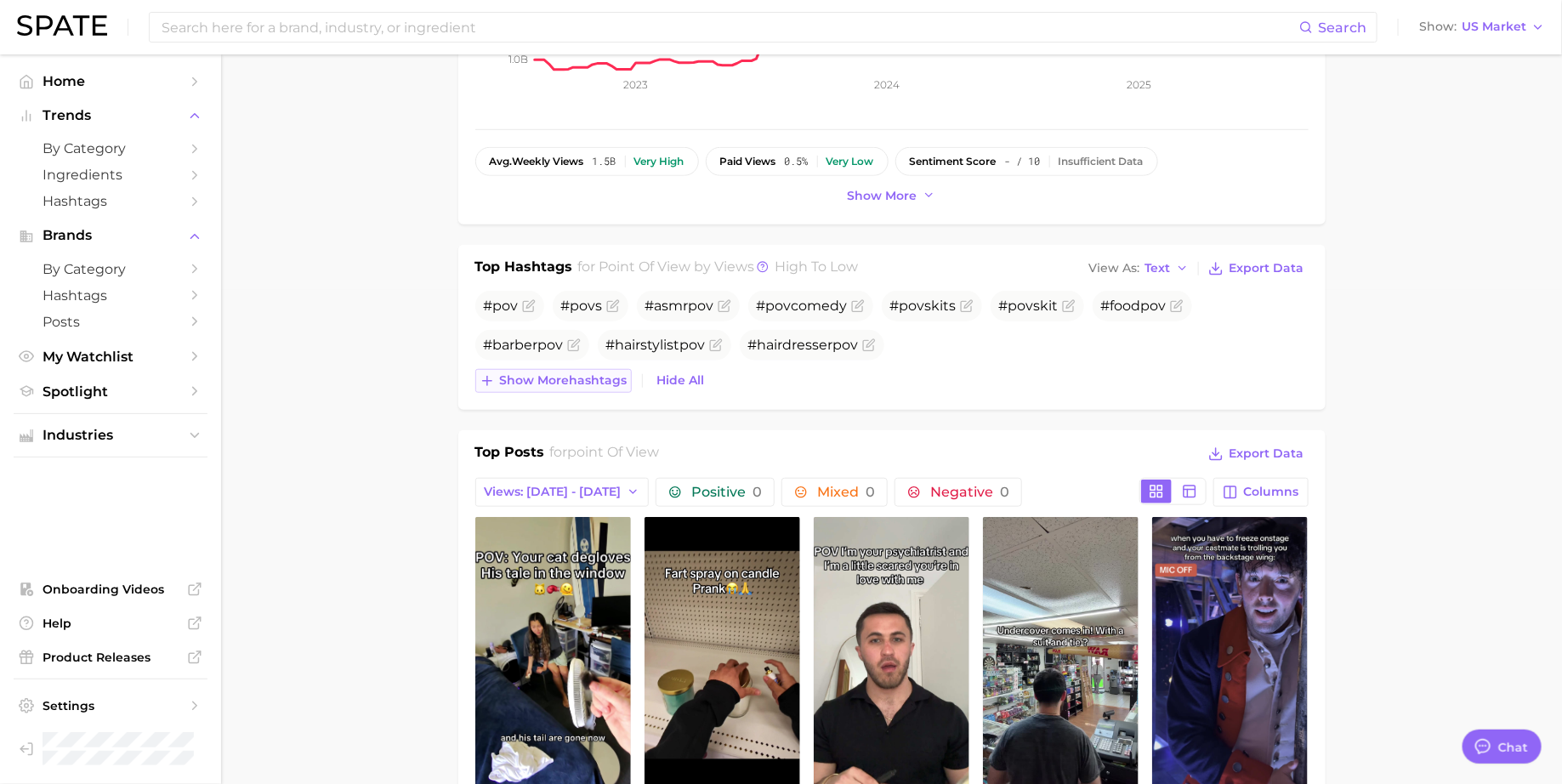
click at [603, 379] on span "Show more hashtags" at bounding box center [563, 380] width 127 height 14
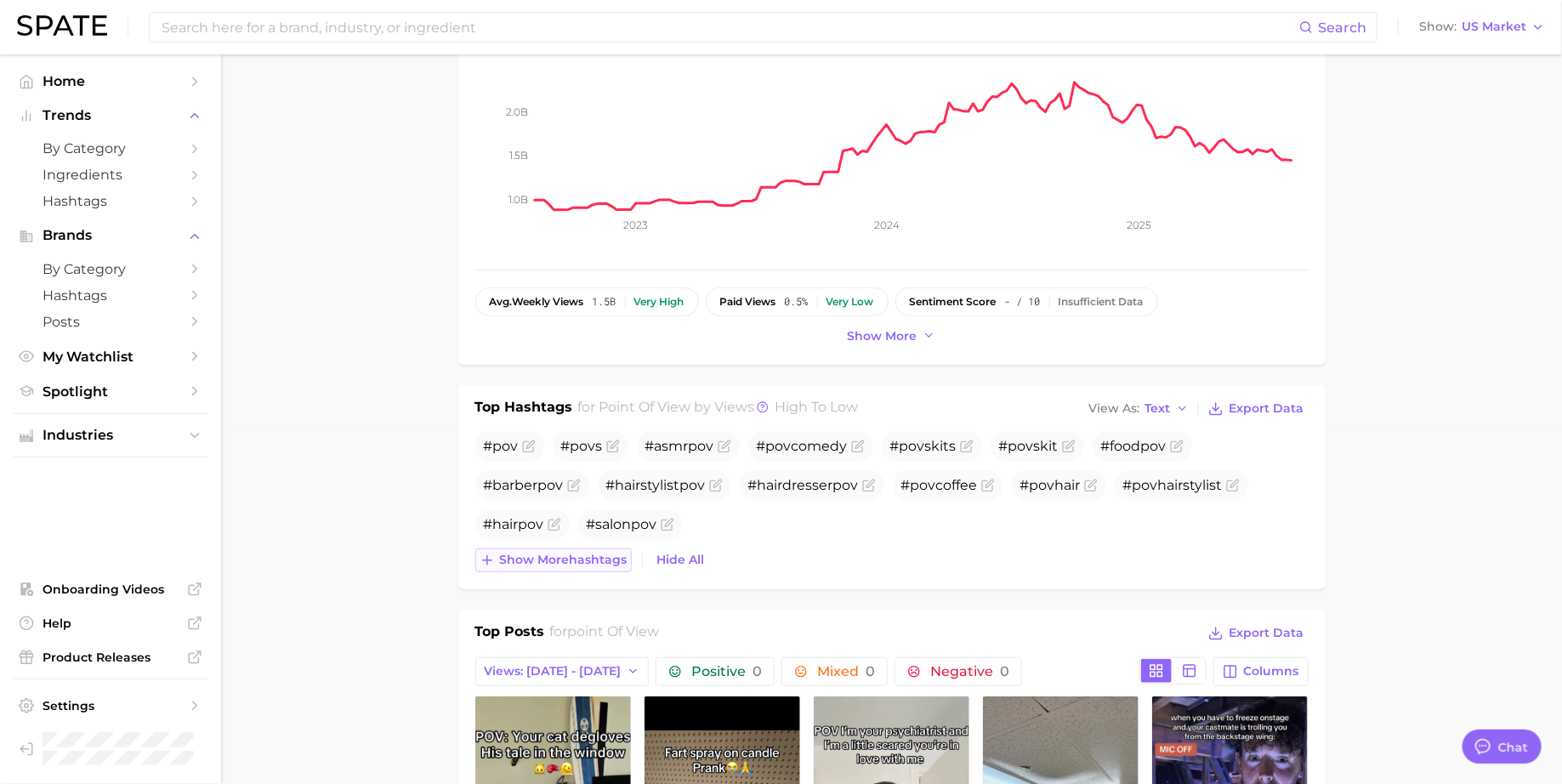
scroll to position [0, 0]
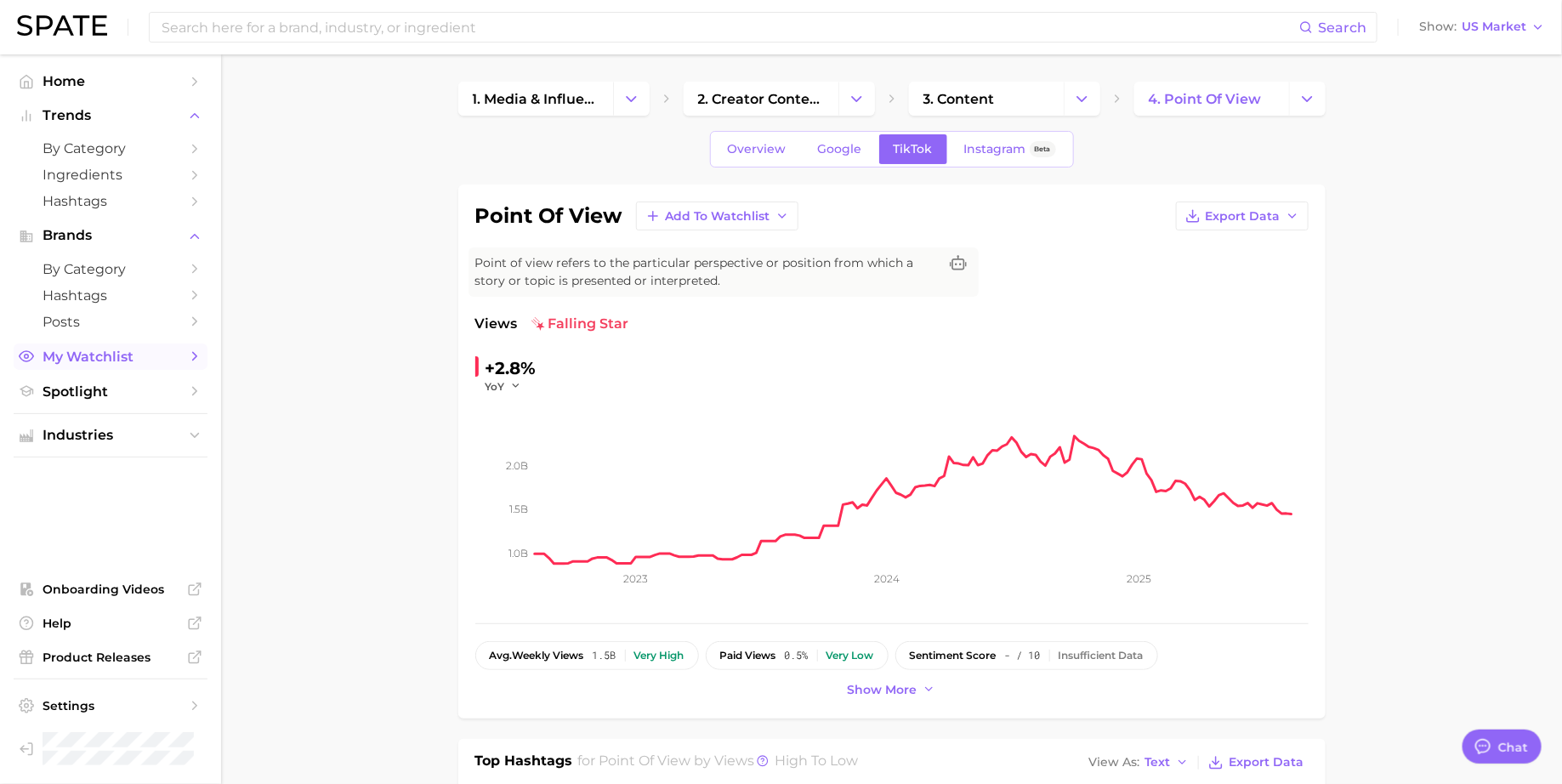
click at [95, 369] on link "My Watchlist" at bounding box center [110, 356] width 194 height 26
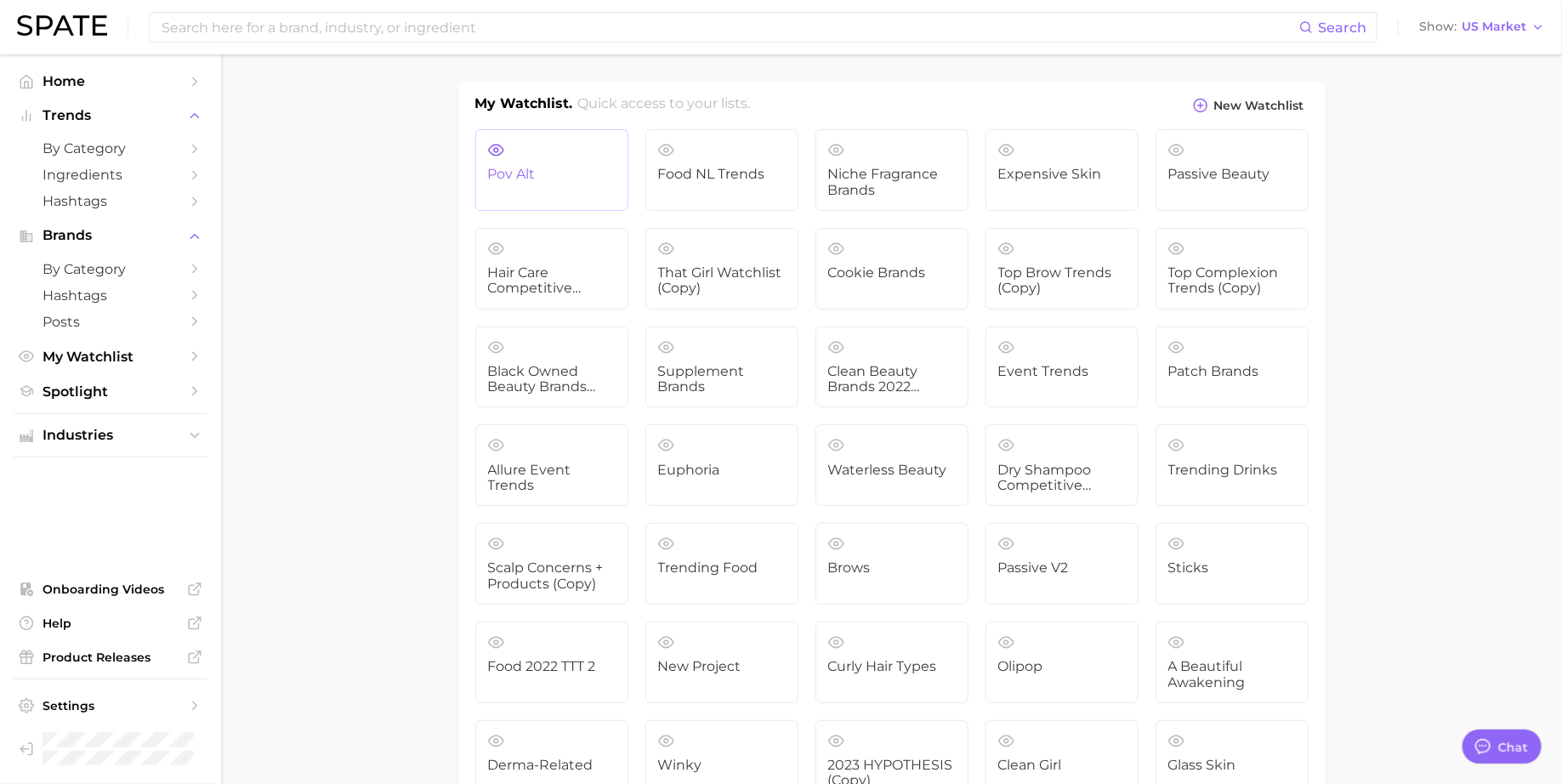
click at [582, 152] on link "pov alt" at bounding box center [551, 170] width 153 height 81
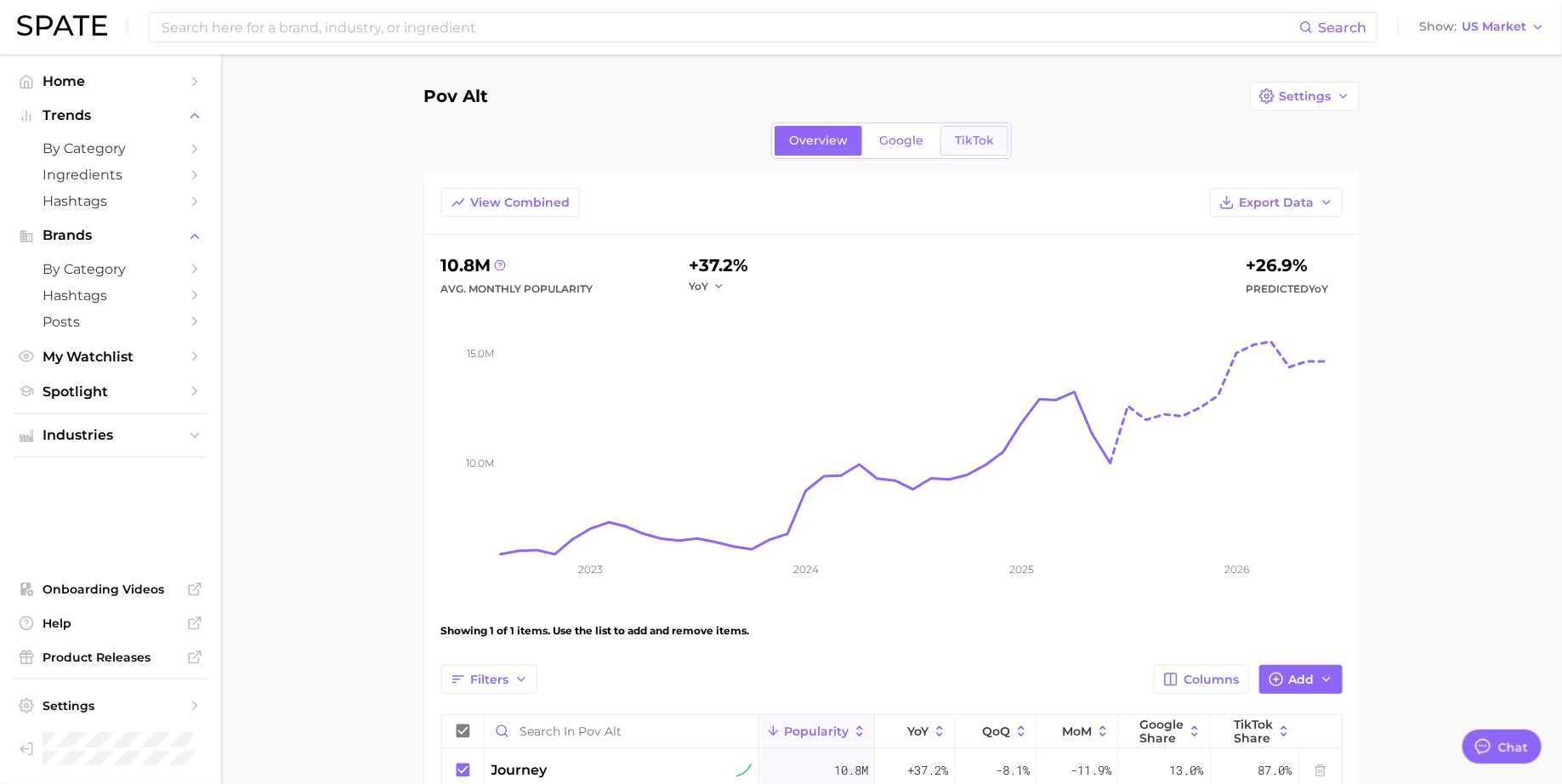
click at [973, 141] on span "TikTok" at bounding box center [974, 141] width 39 height 14
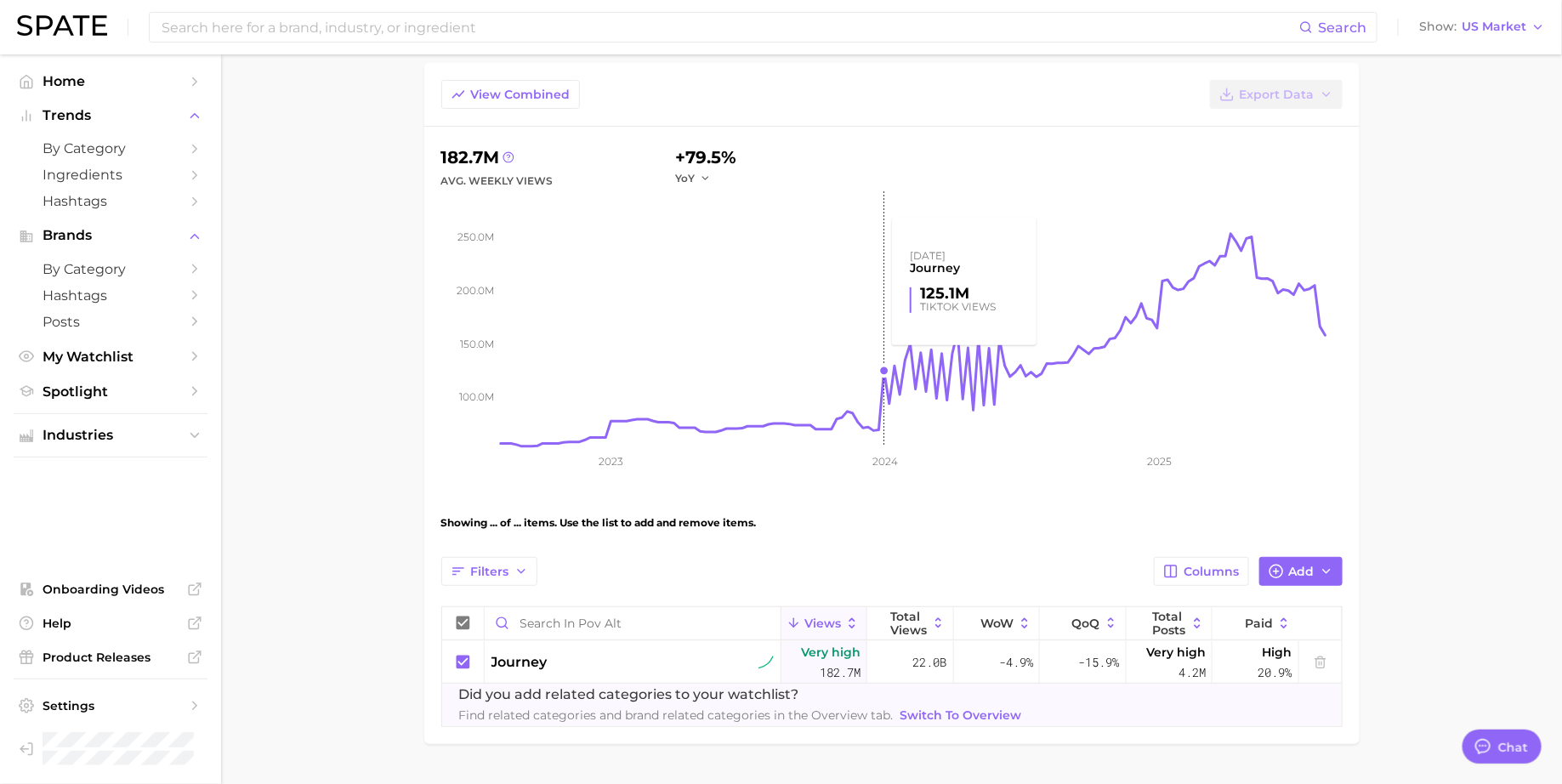
scroll to position [150, 0]
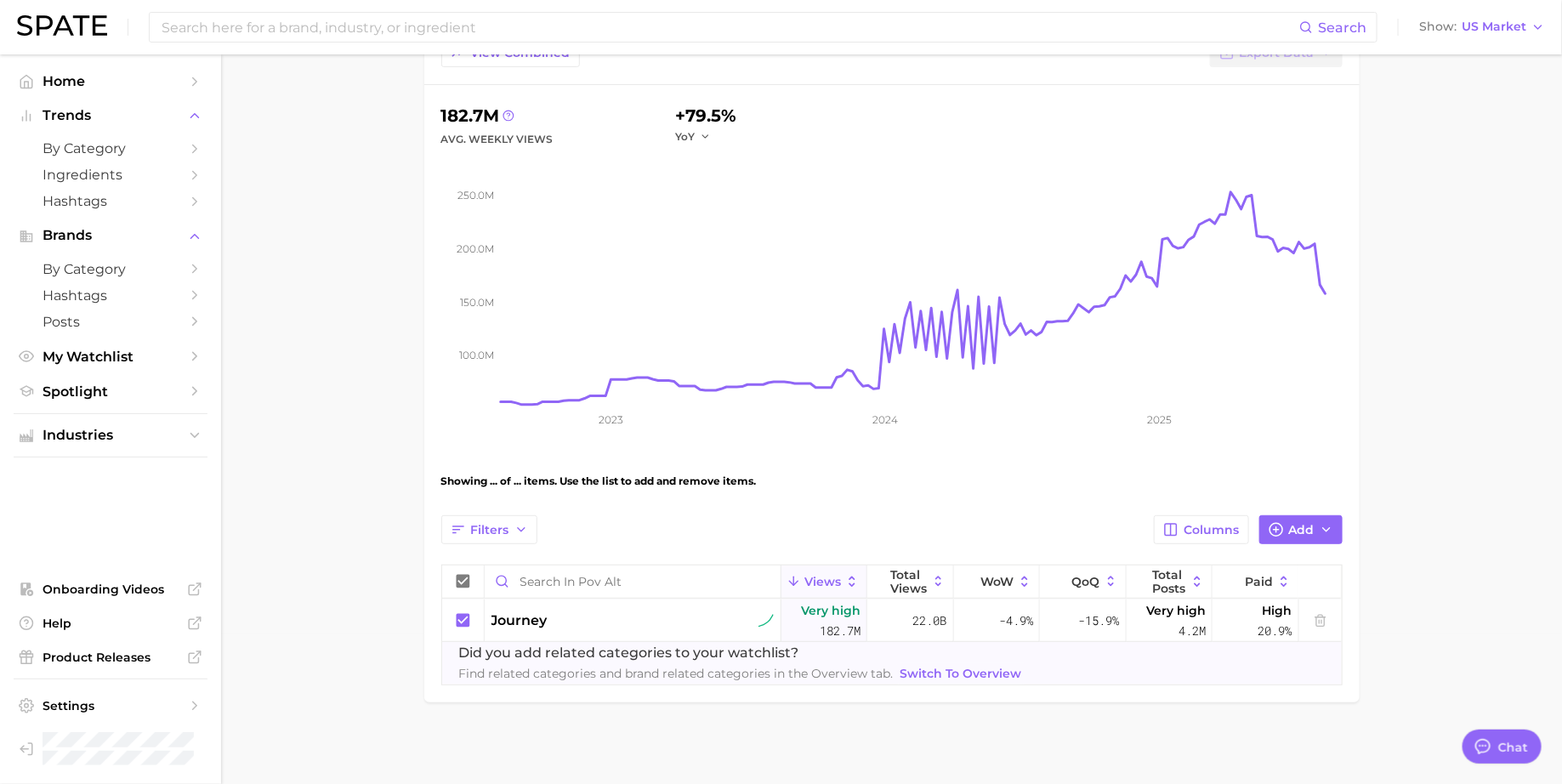
click at [924, 669] on div "journey Very high 182.7m 22.0b -4.9% -15.9% Very high 4.2m High 20.9% Did you a…" at bounding box center [892, 642] width 900 height 85
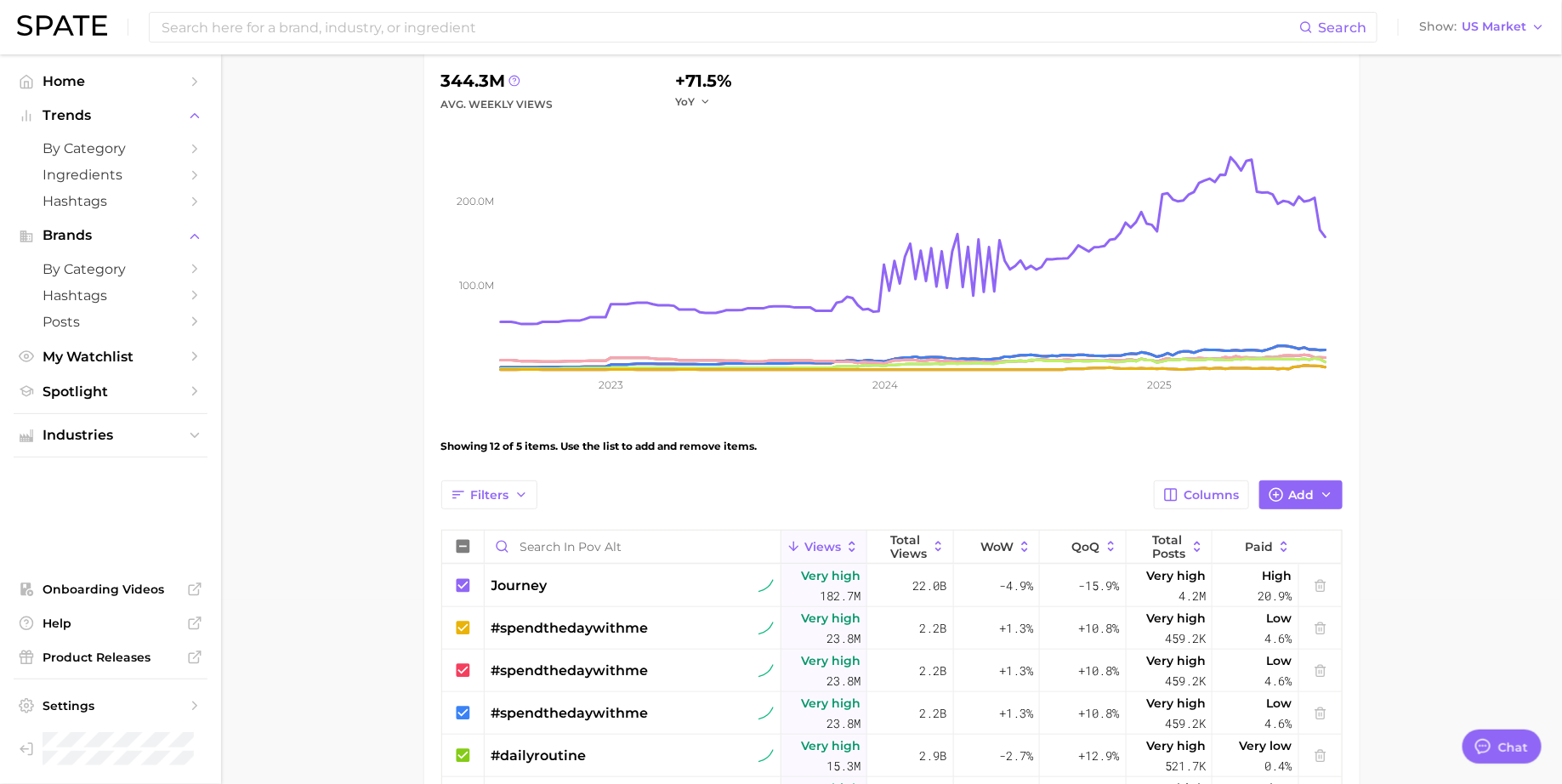
scroll to position [300, 0]
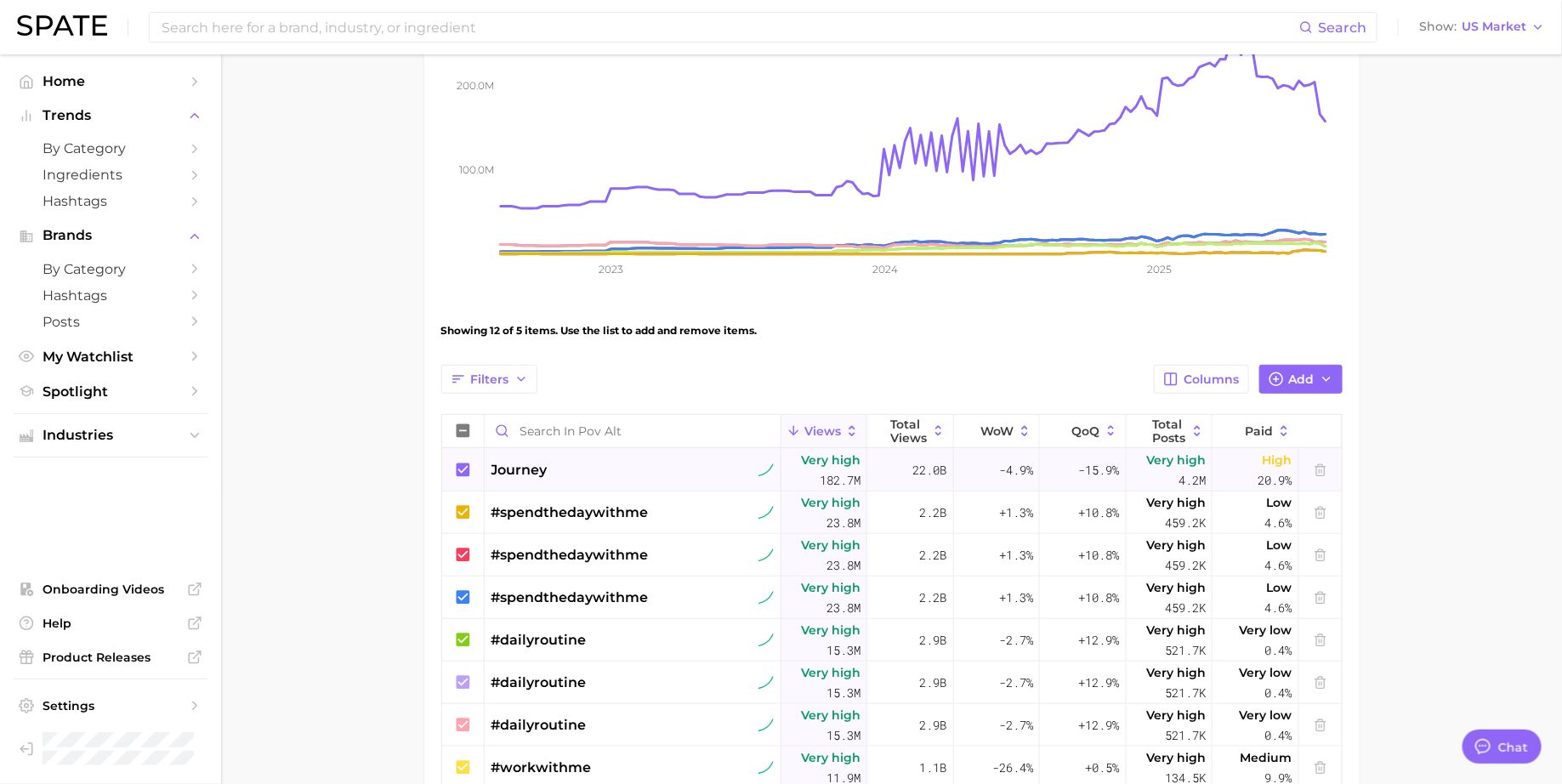
click at [459, 467] on icon at bounding box center [463, 470] width 19 height 19
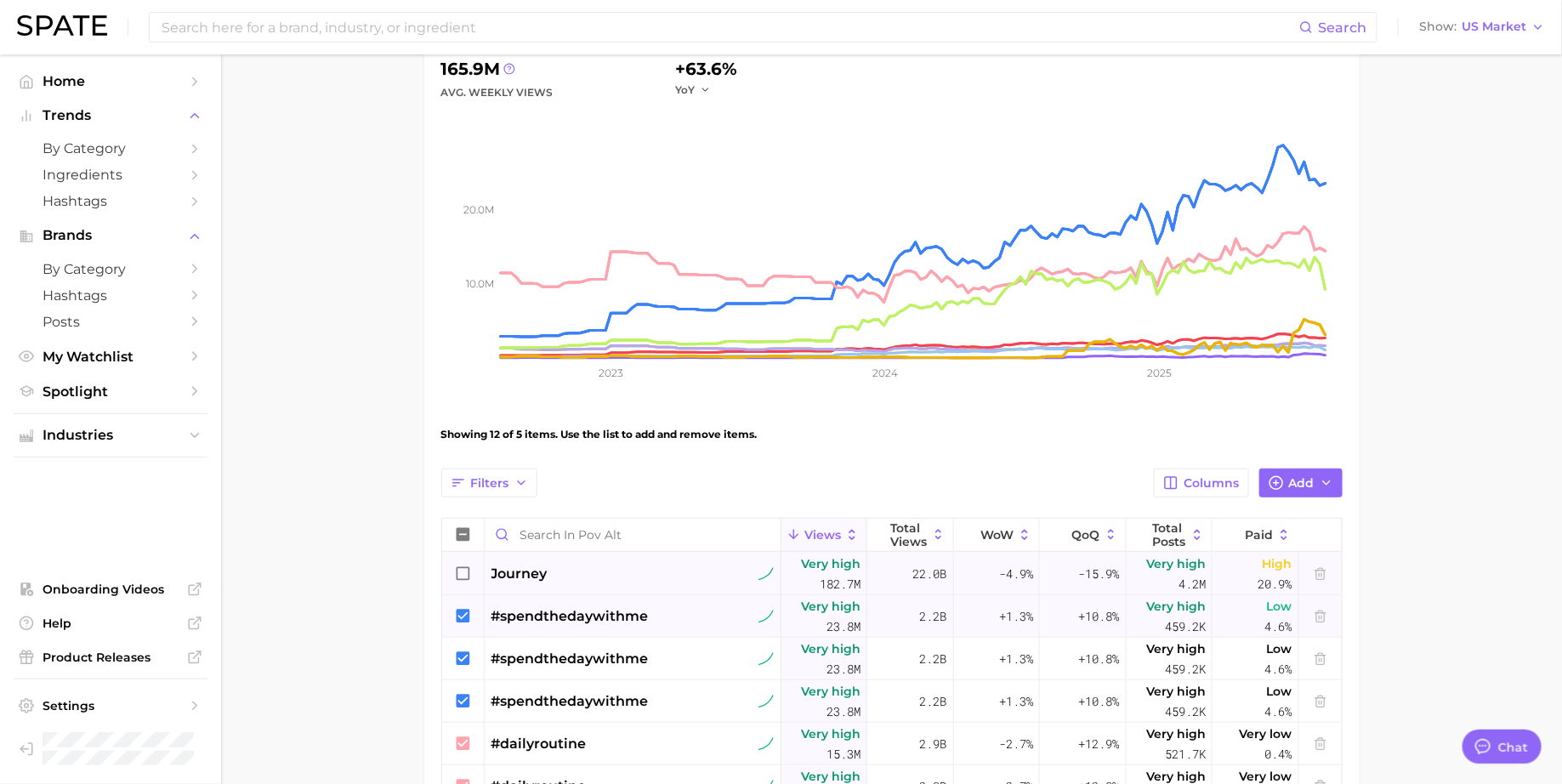
scroll to position [189, 0]
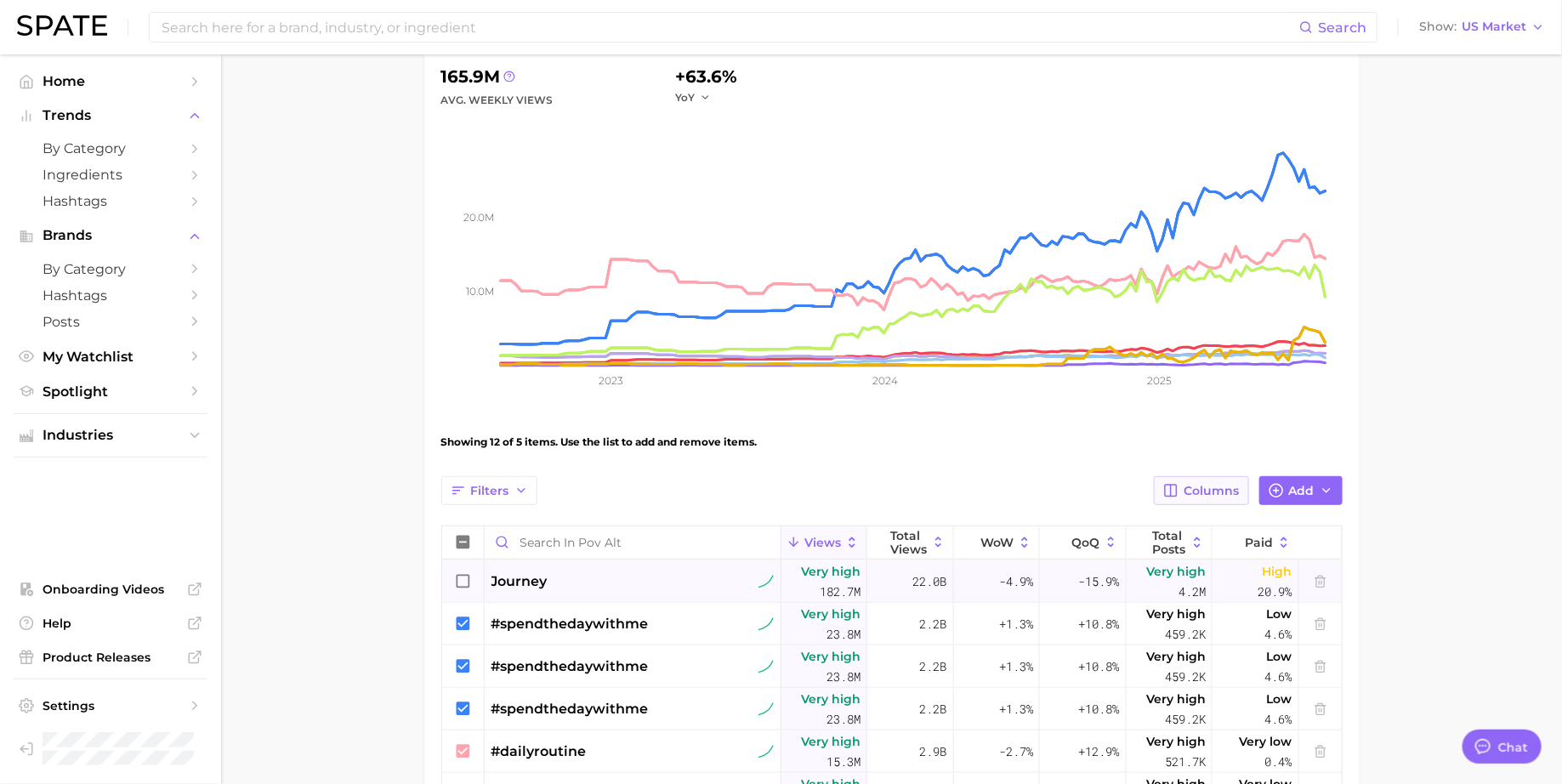
click at [1224, 486] on span "Columns" at bounding box center [1211, 491] width 55 height 14
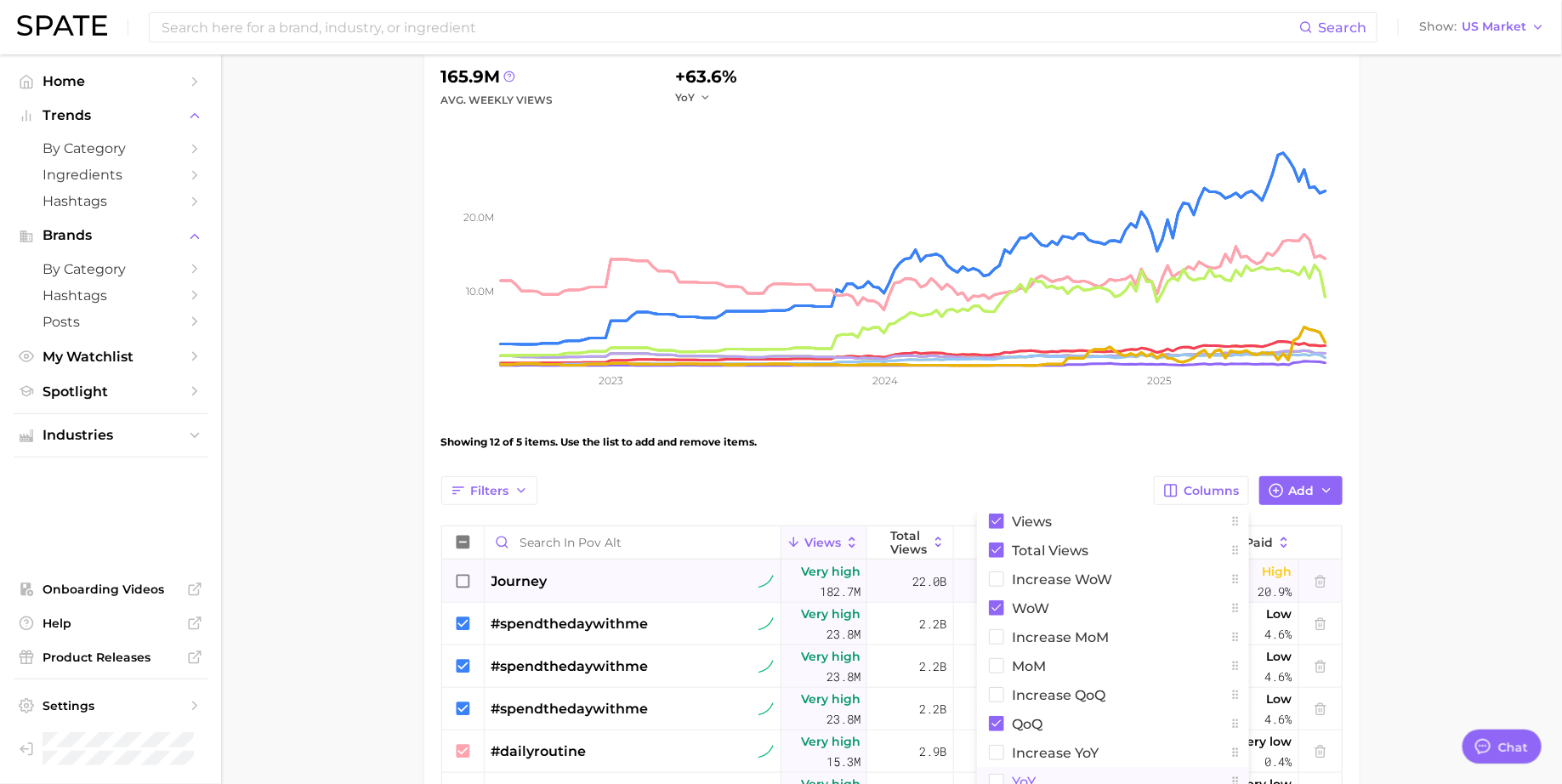
scroll to position [198, 0]
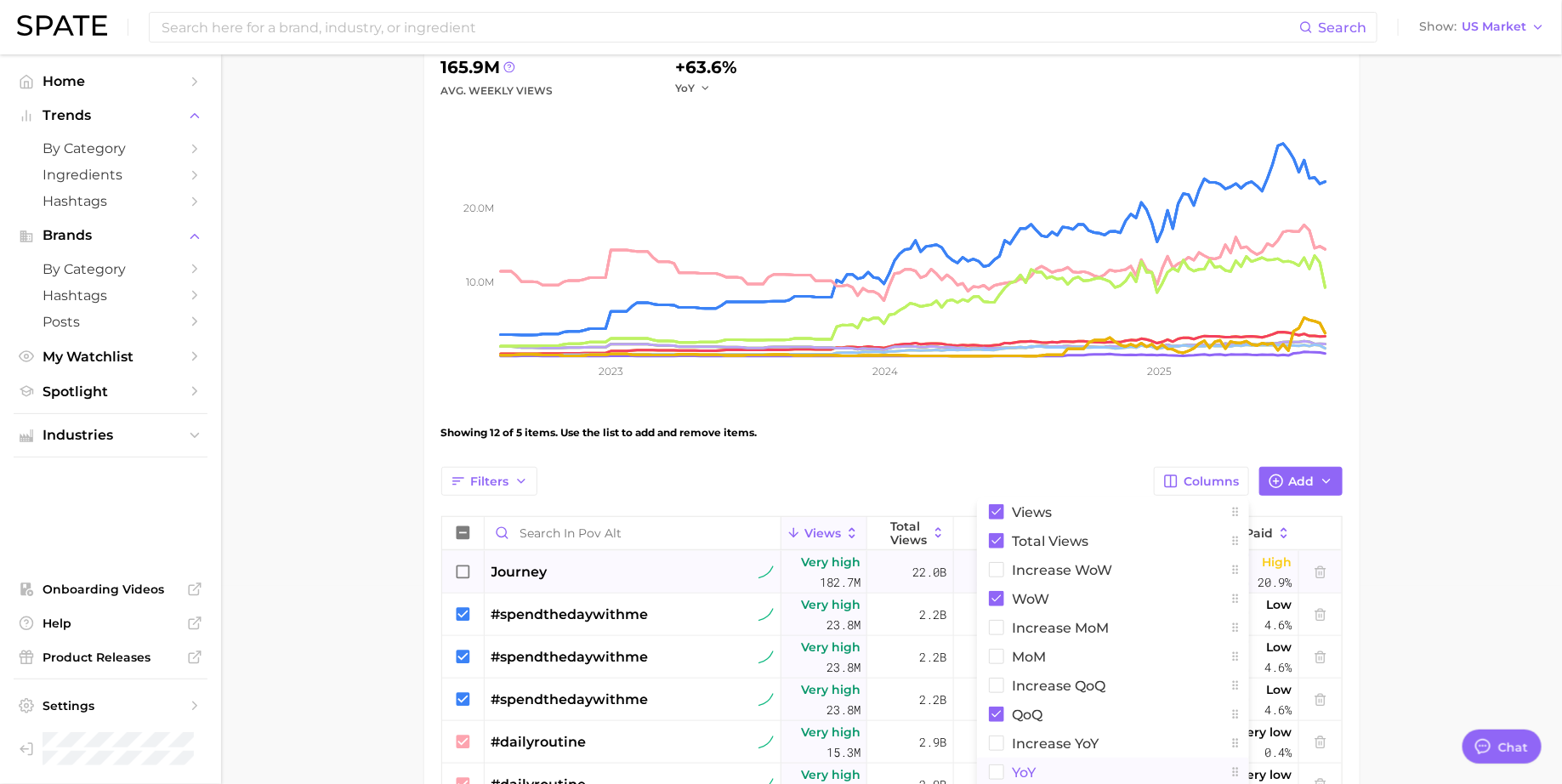
click at [996, 777] on rect at bounding box center [996, 772] width 14 height 14
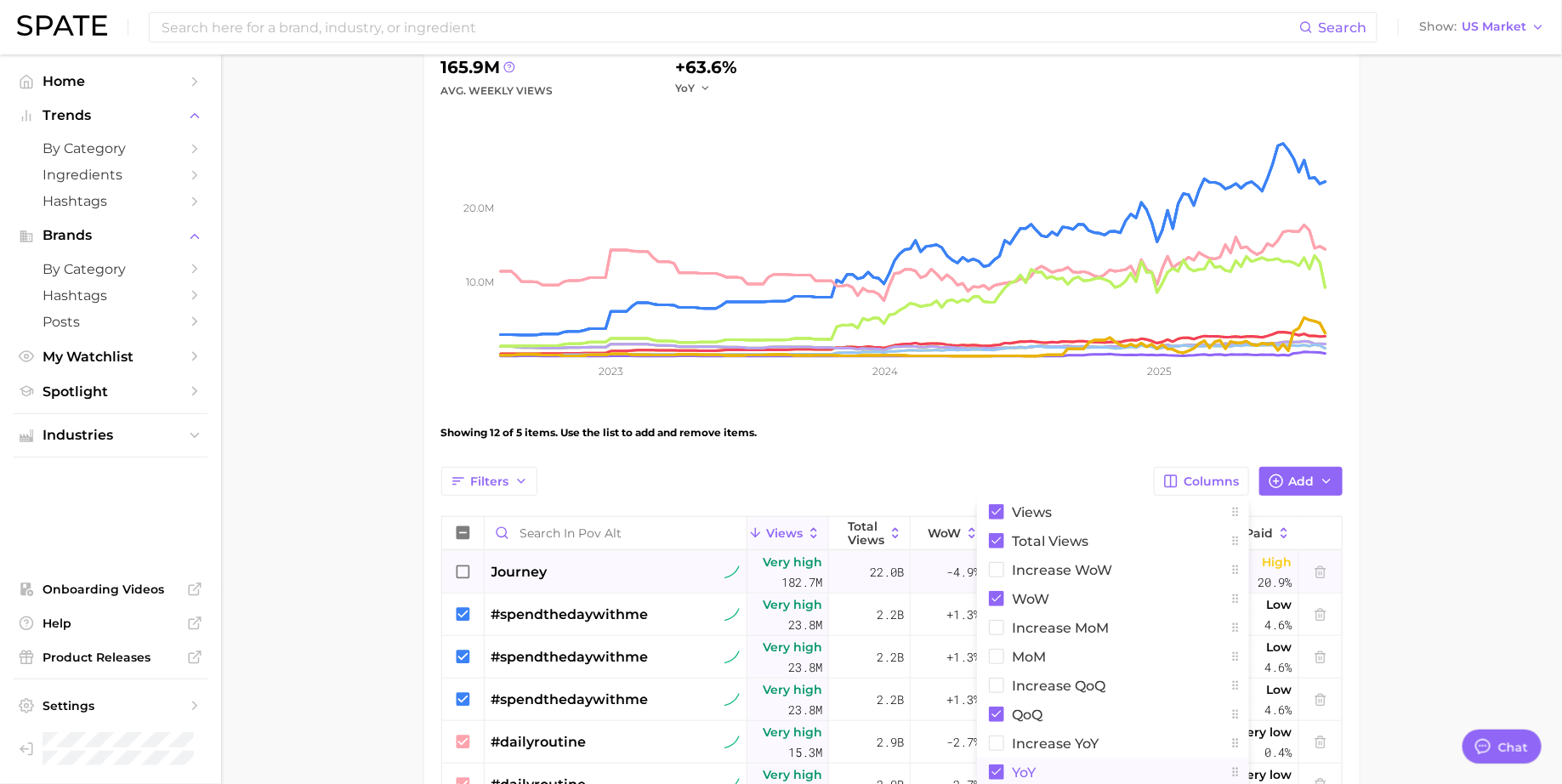
click at [1077, 371] on icon "10.0m 20.0m 2023 2024 2025" at bounding box center [893, 249] width 902 height 297
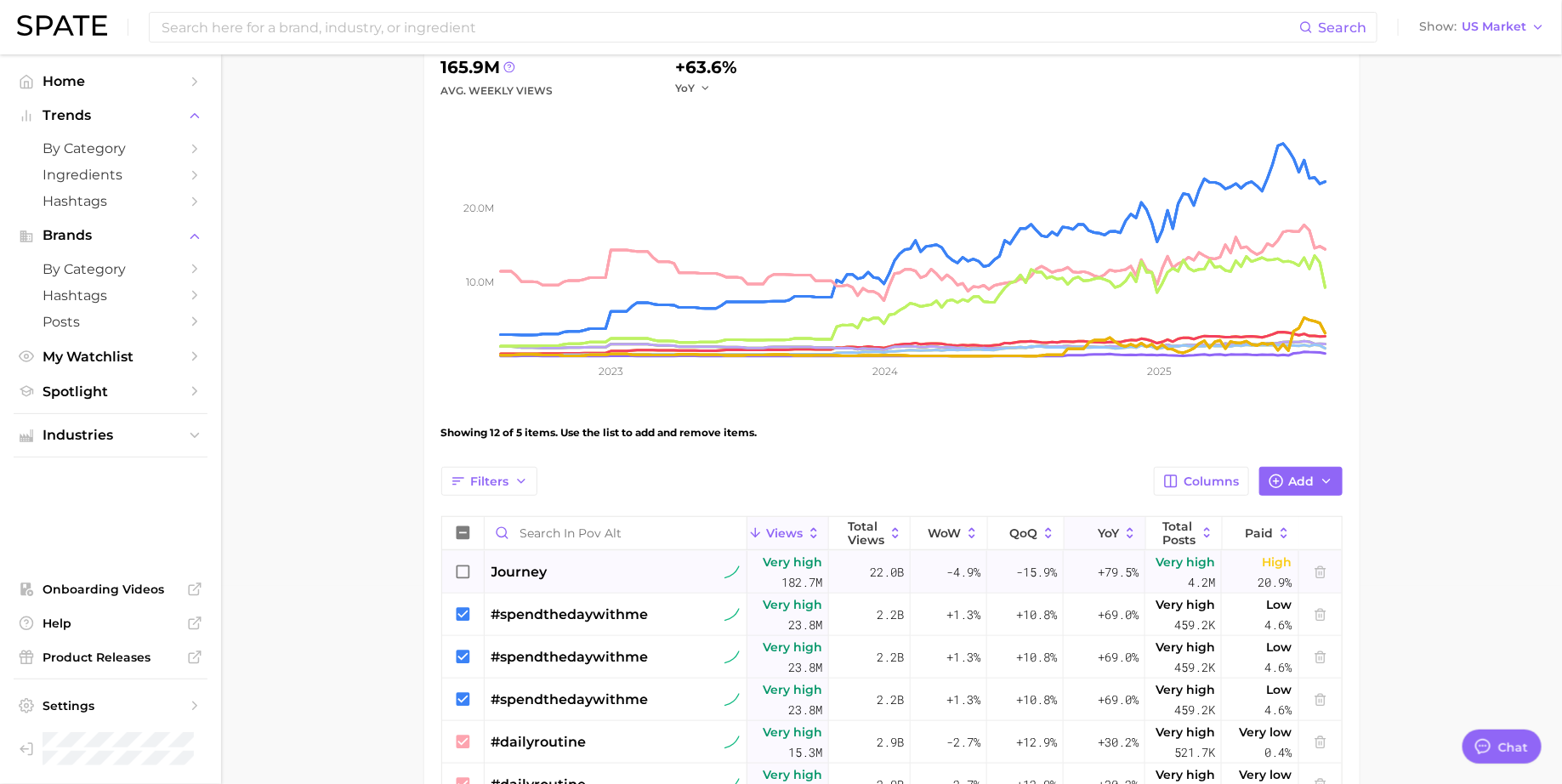
click at [1091, 531] on icon at bounding box center [1087, 533] width 15 height 15
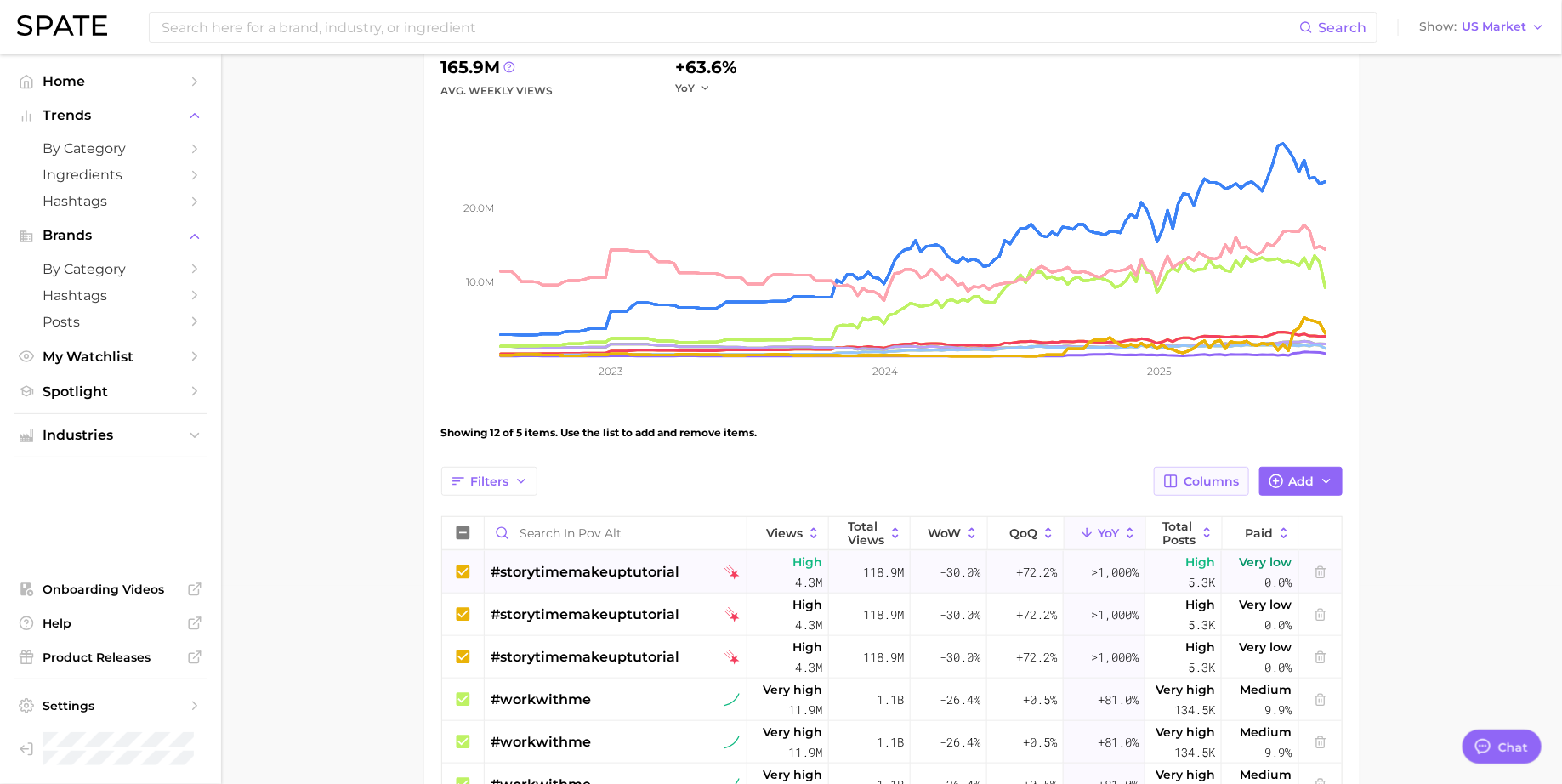
click at [1215, 478] on span "Columns" at bounding box center [1211, 481] width 55 height 14
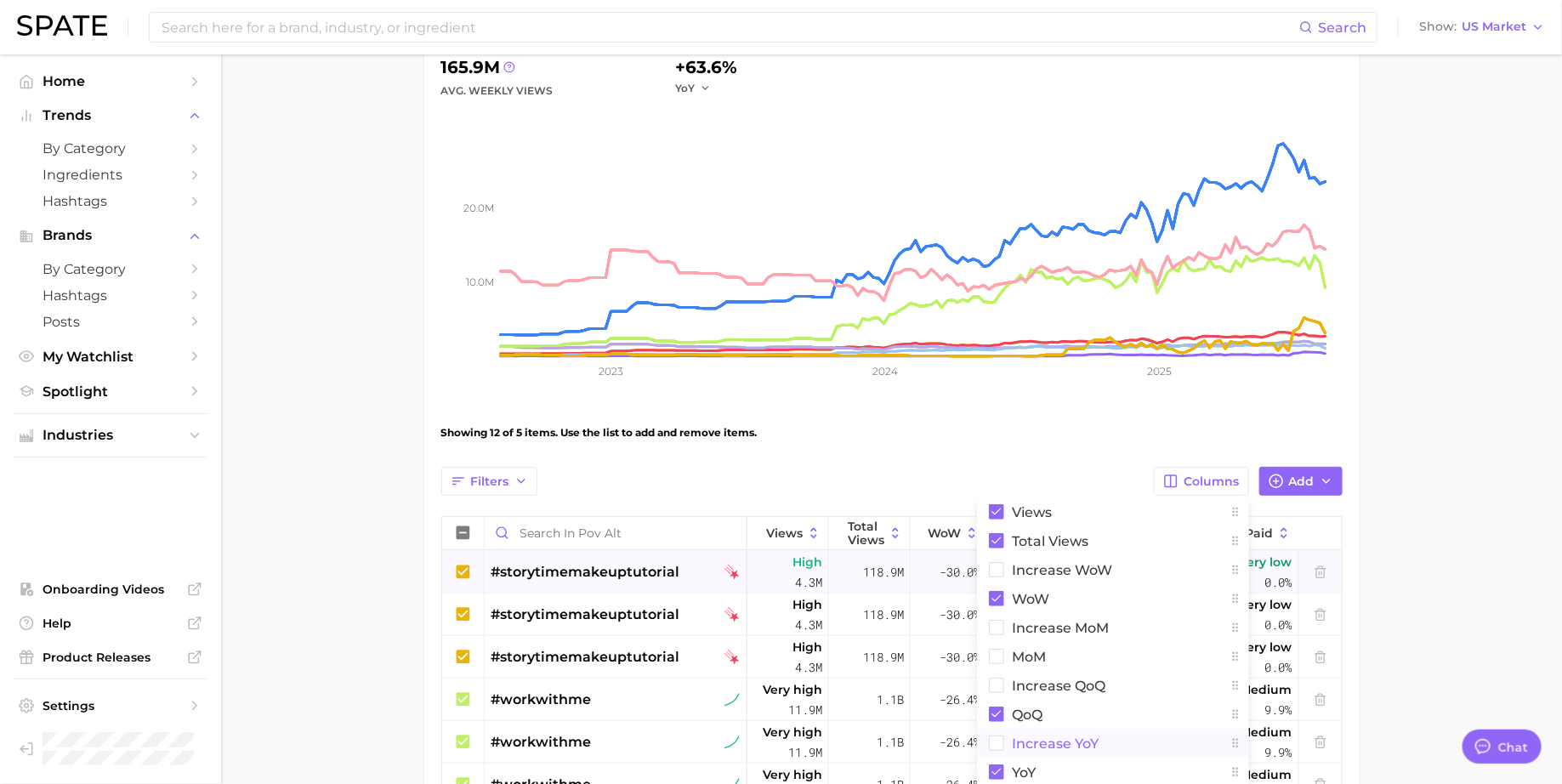
click at [1072, 740] on span "increase YoY" at bounding box center [1056, 743] width 87 height 14
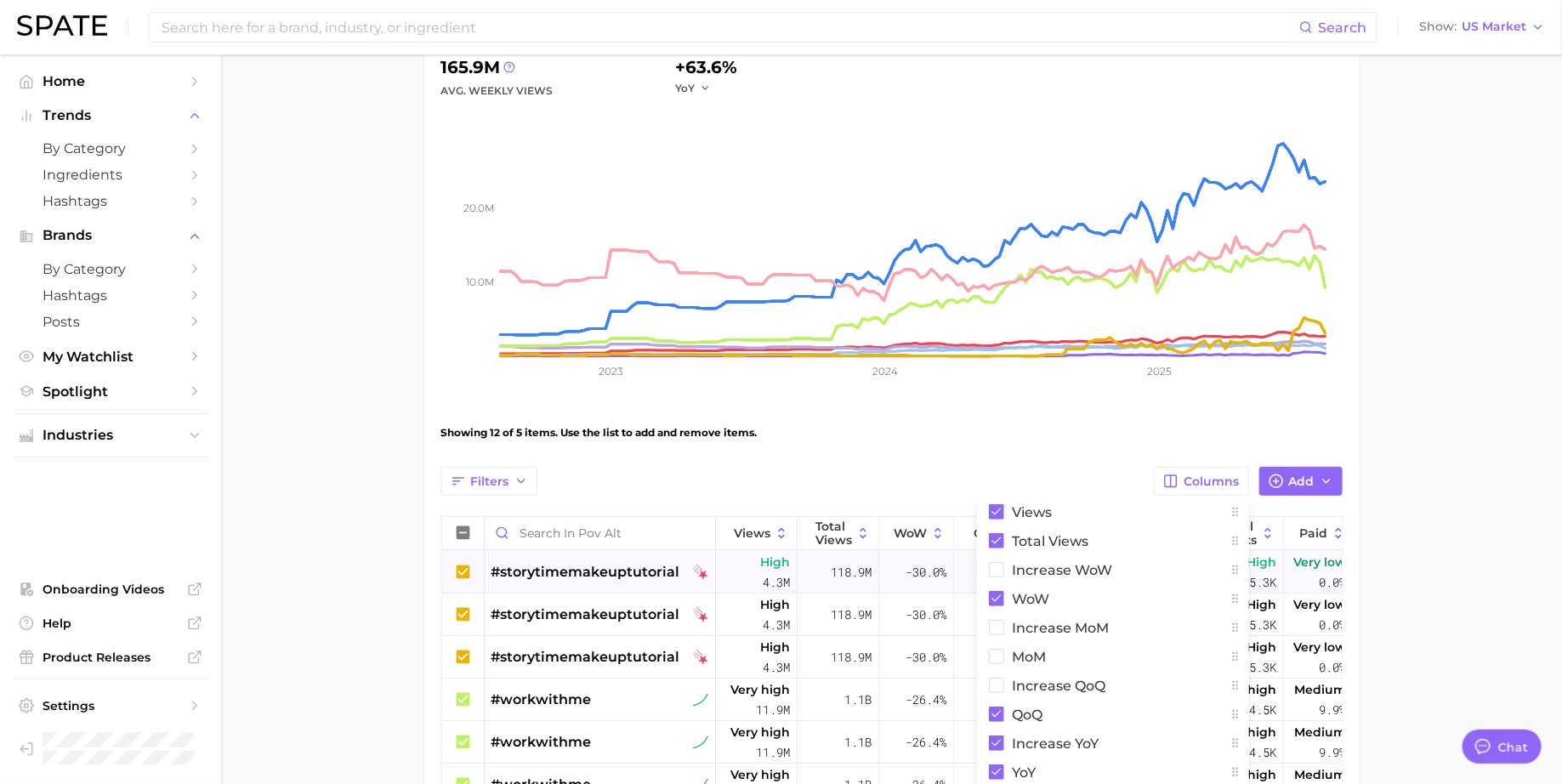
click at [1090, 421] on div "Showing 12 of 5 items. Use the list to add and remove items." at bounding box center [893, 433] width 902 height 48
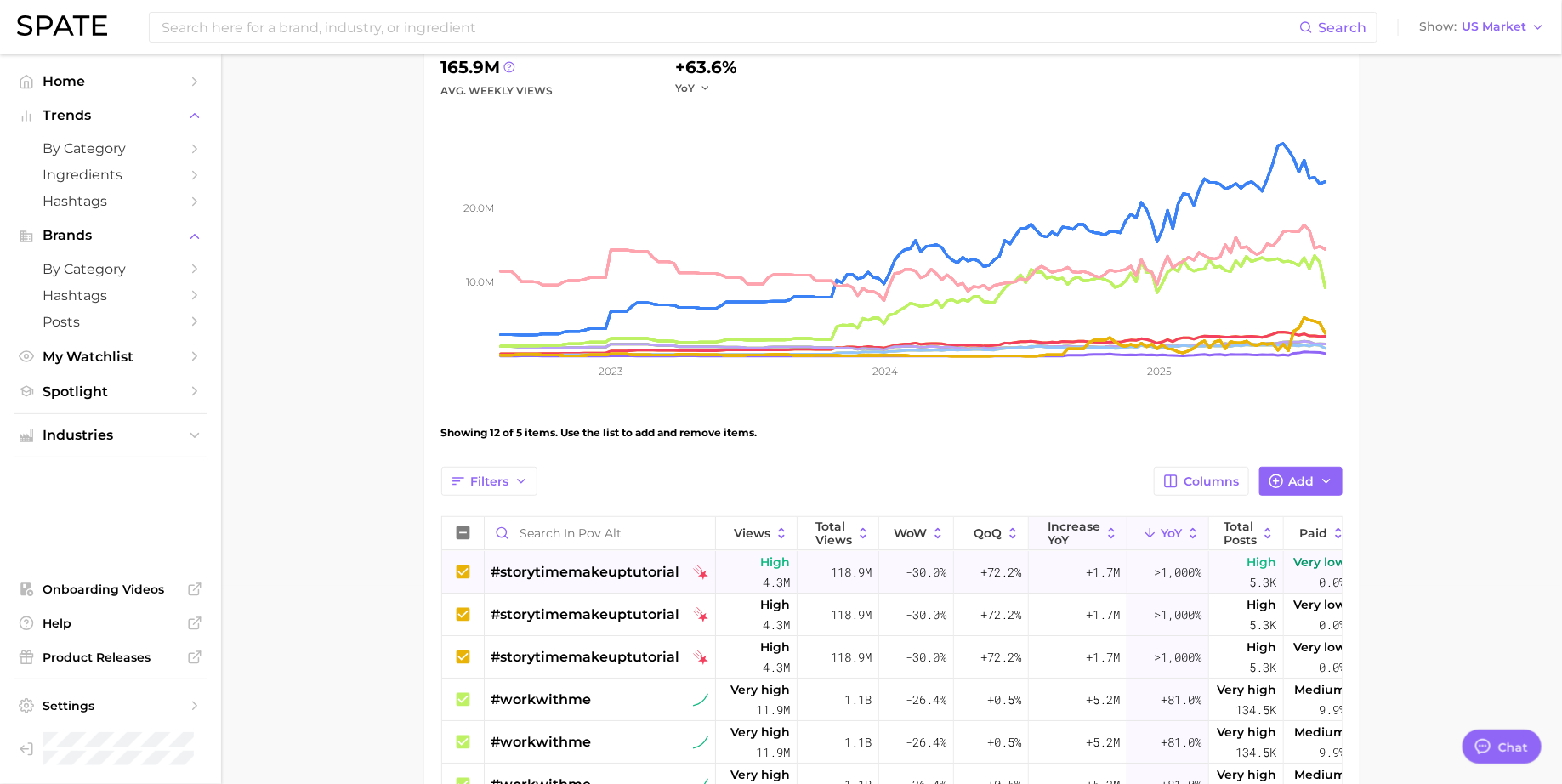
click at [1052, 528] on span "increase YoY" at bounding box center [1074, 533] width 52 height 27
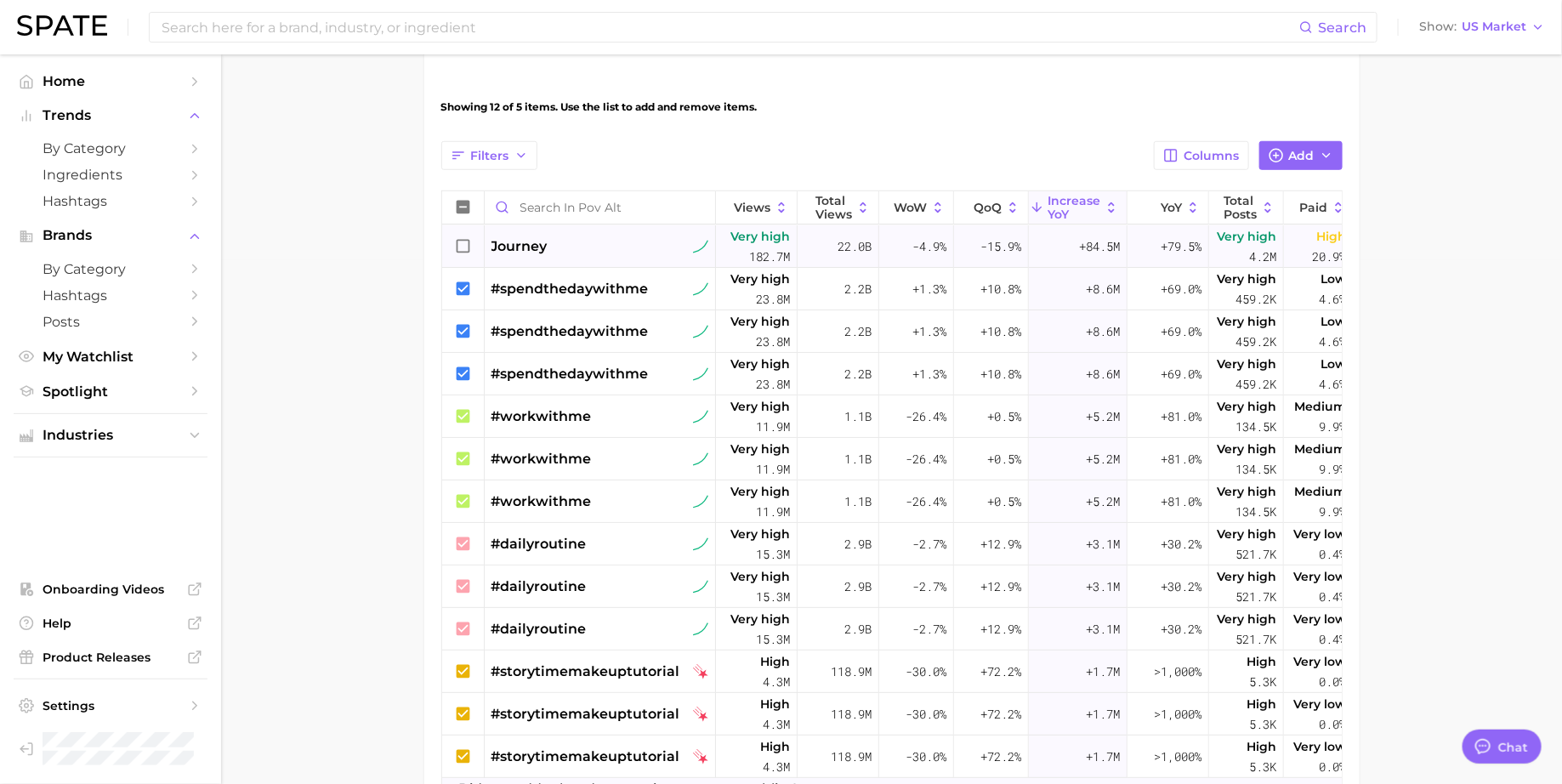
scroll to position [529, 0]
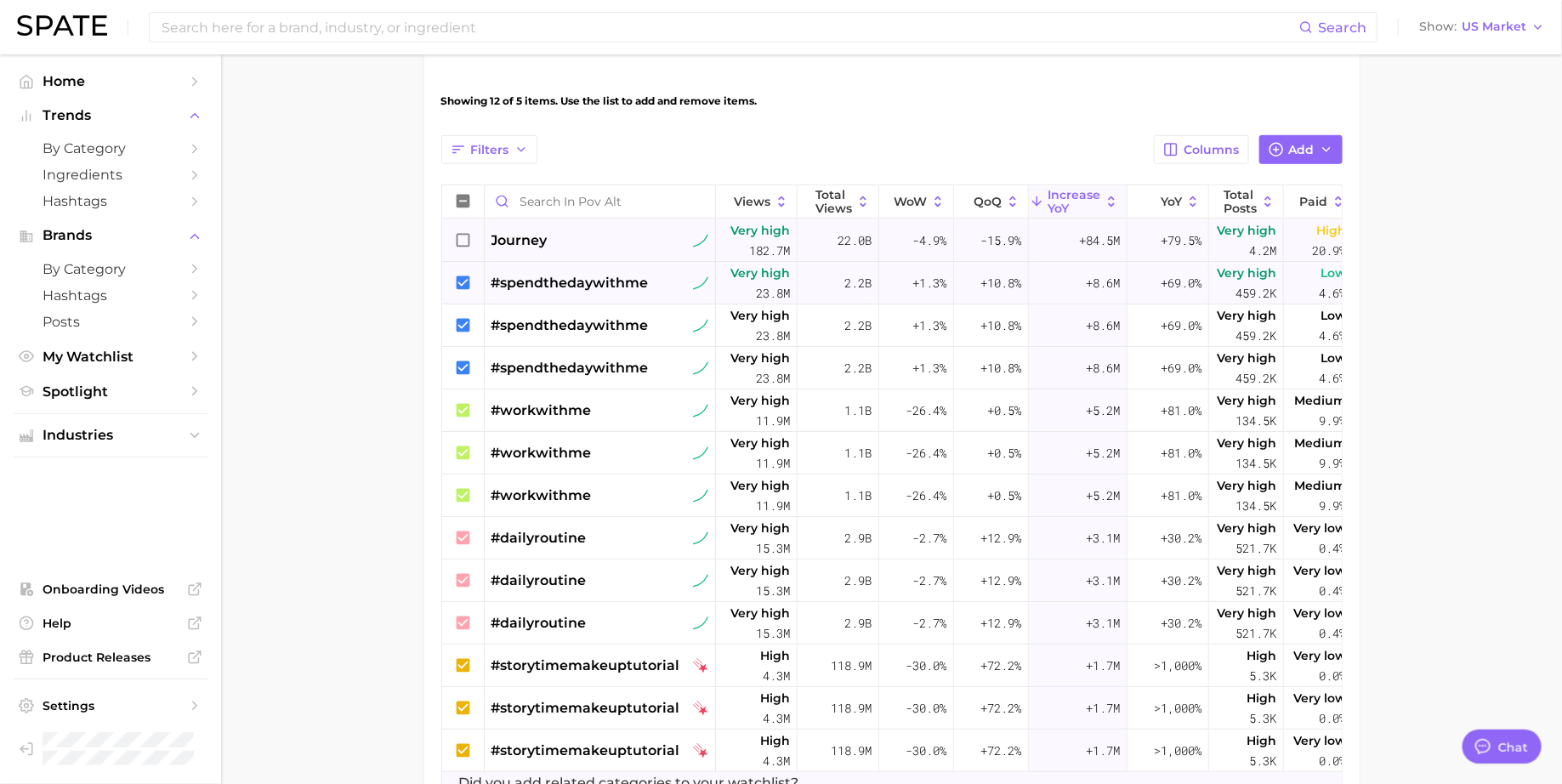
click at [466, 281] on icon at bounding box center [463, 282] width 14 height 14
click at [467, 282] on icon at bounding box center [463, 283] width 19 height 19
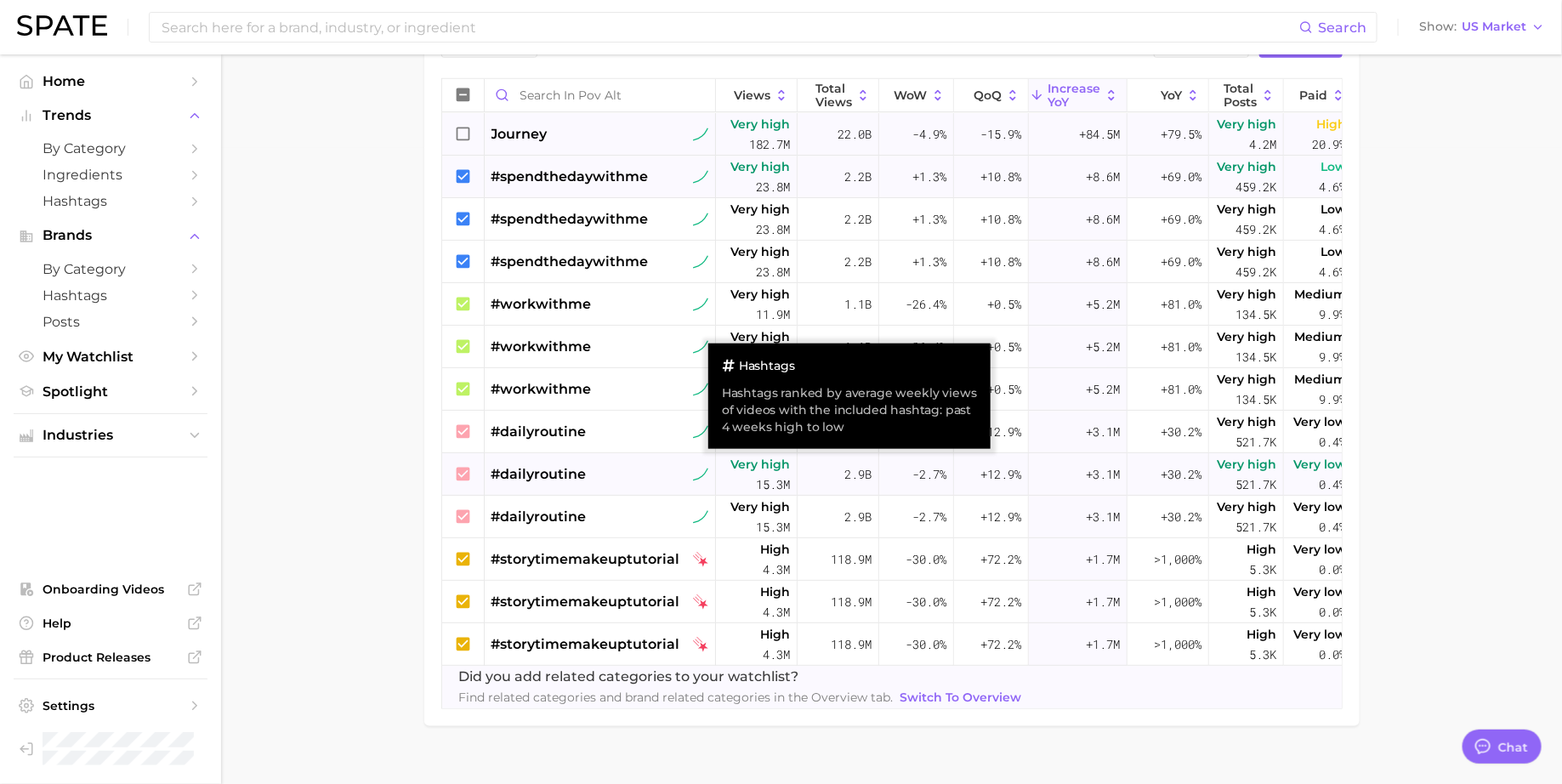
scroll to position [0, 53]
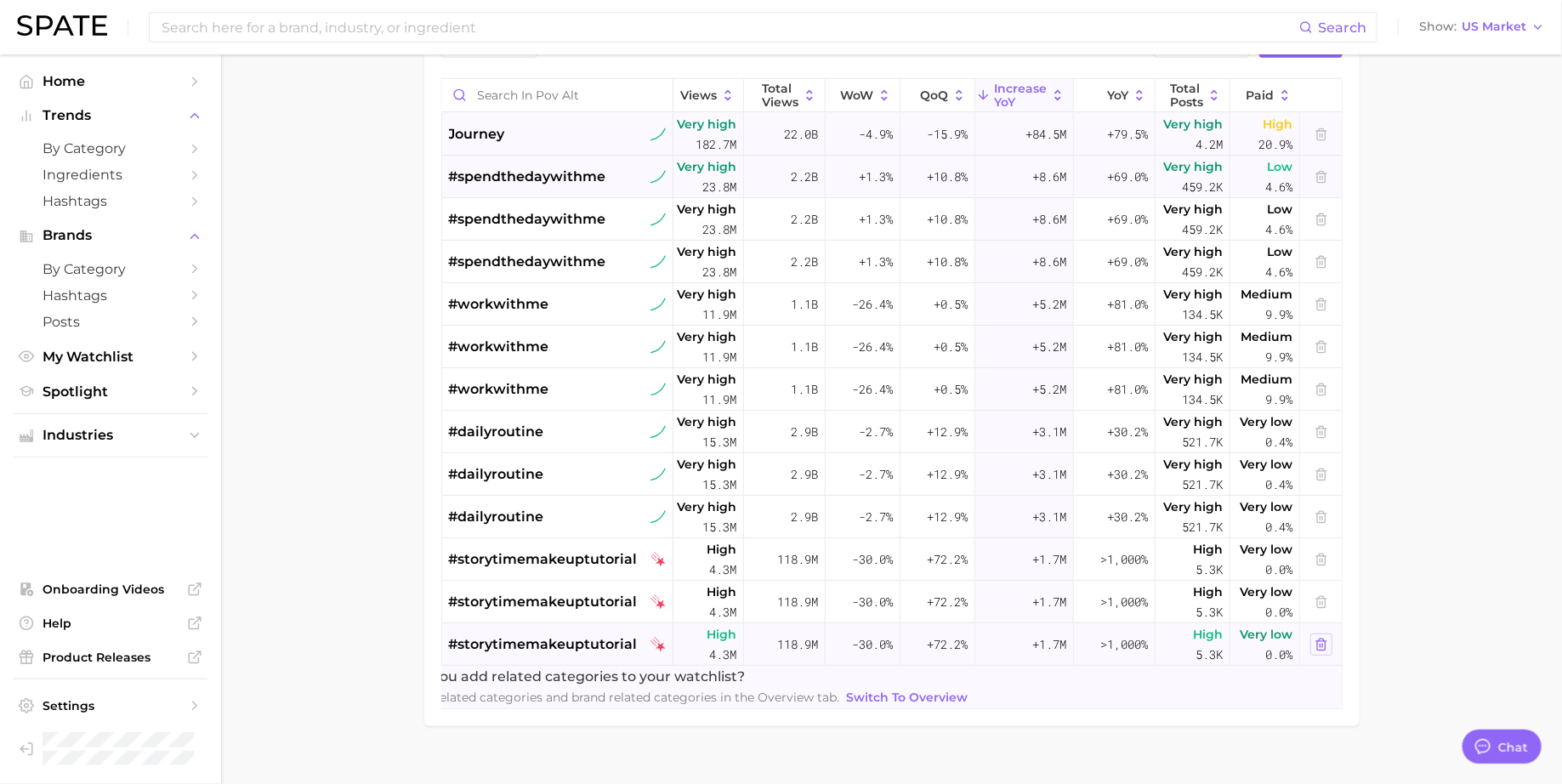
click at [1323, 641] on polyline at bounding box center [1321, 641] width 10 height 0
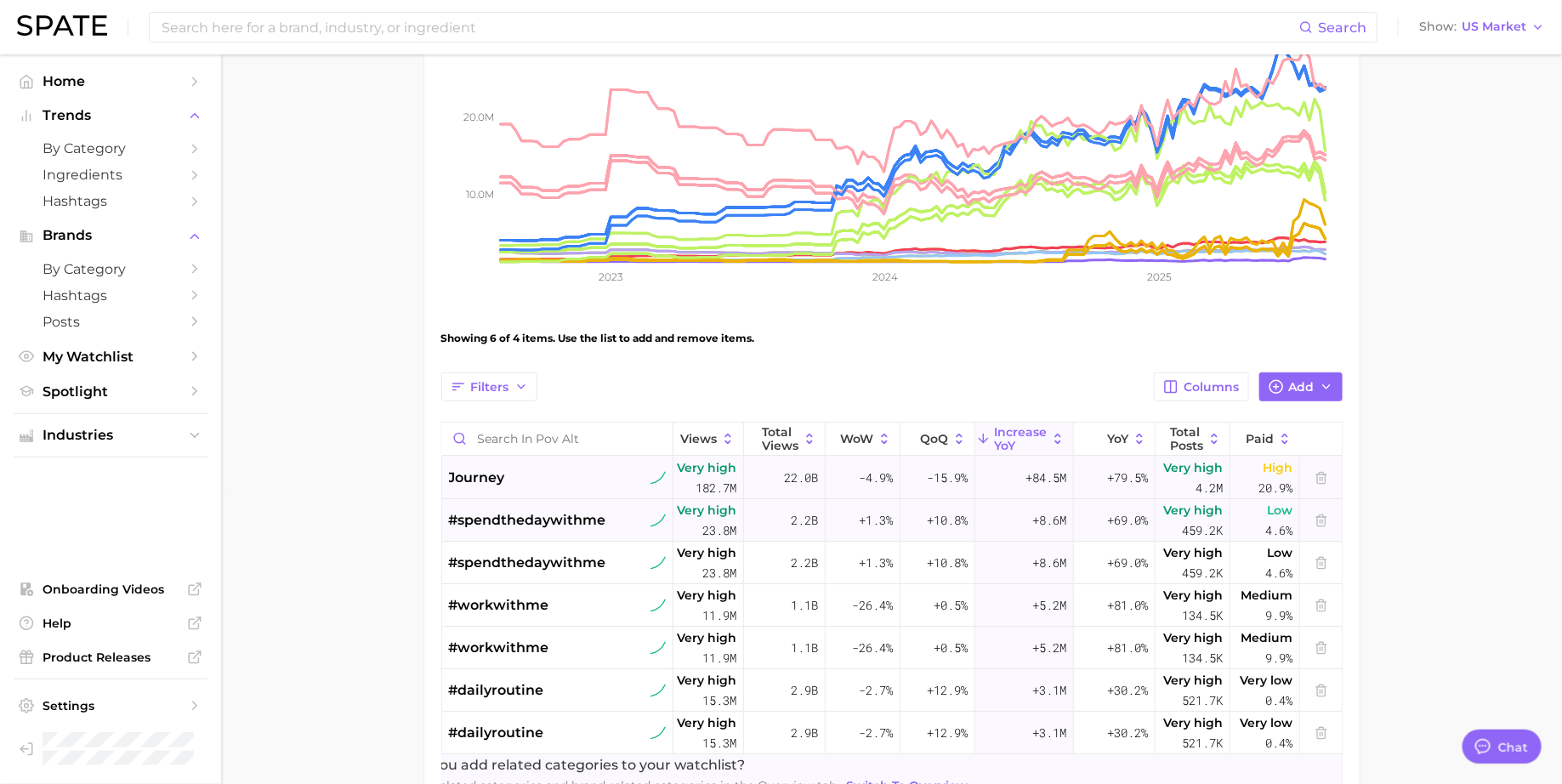
scroll to position [306, 0]
type textarea "x"
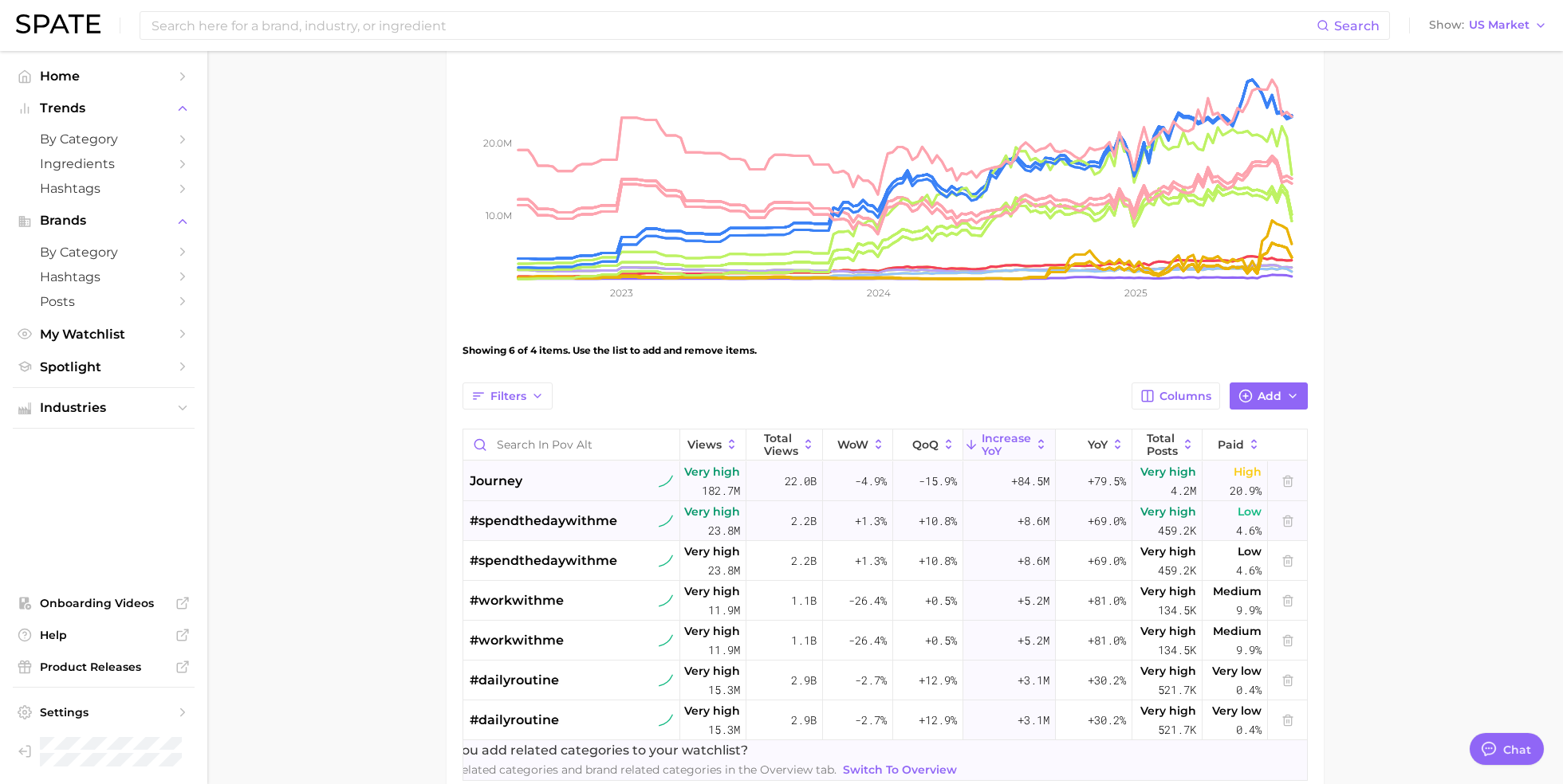
scroll to position [235, 0]
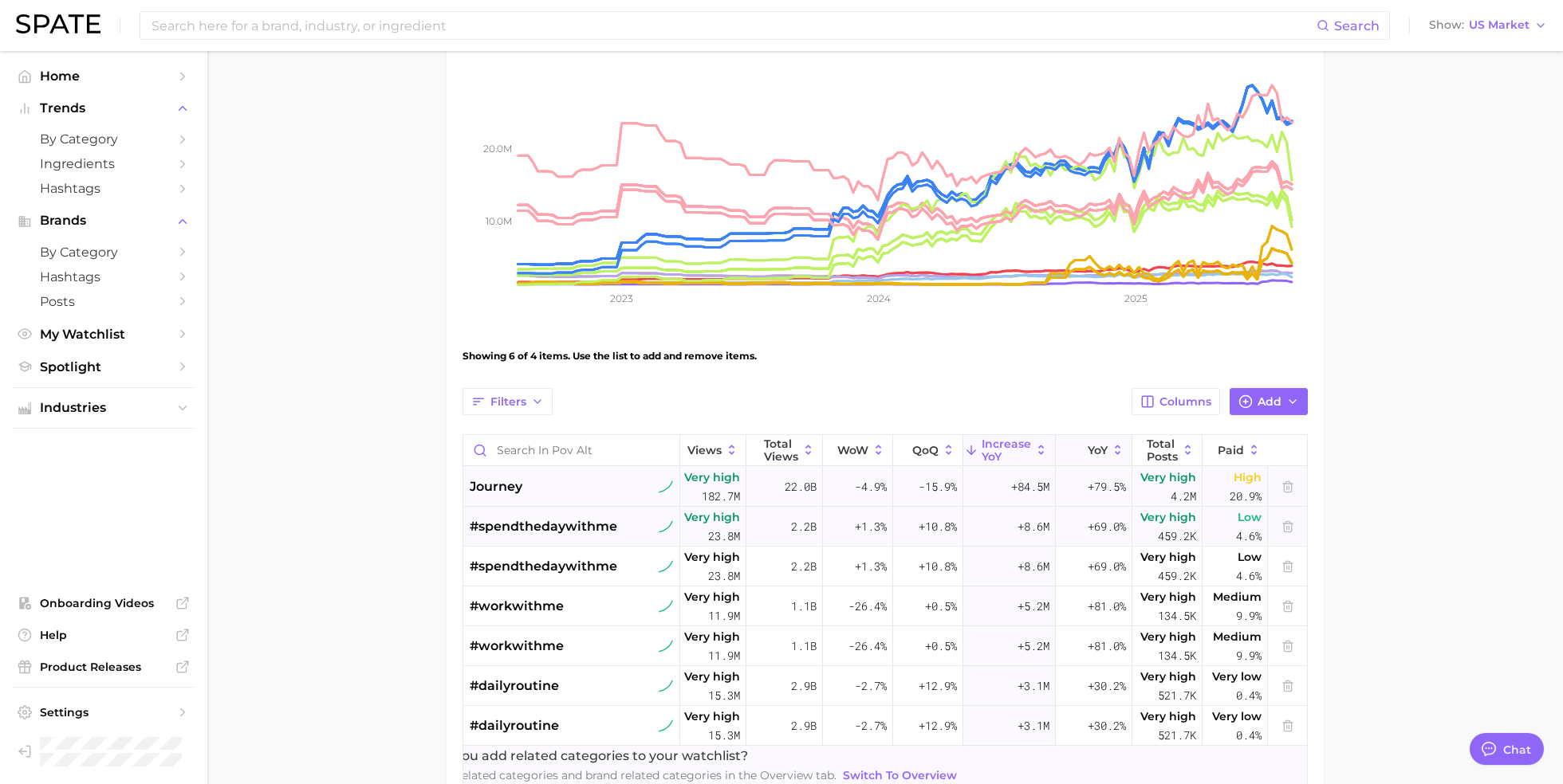
click at [1093, 438] on button "YoY" at bounding box center [1094, 450] width 76 height 31
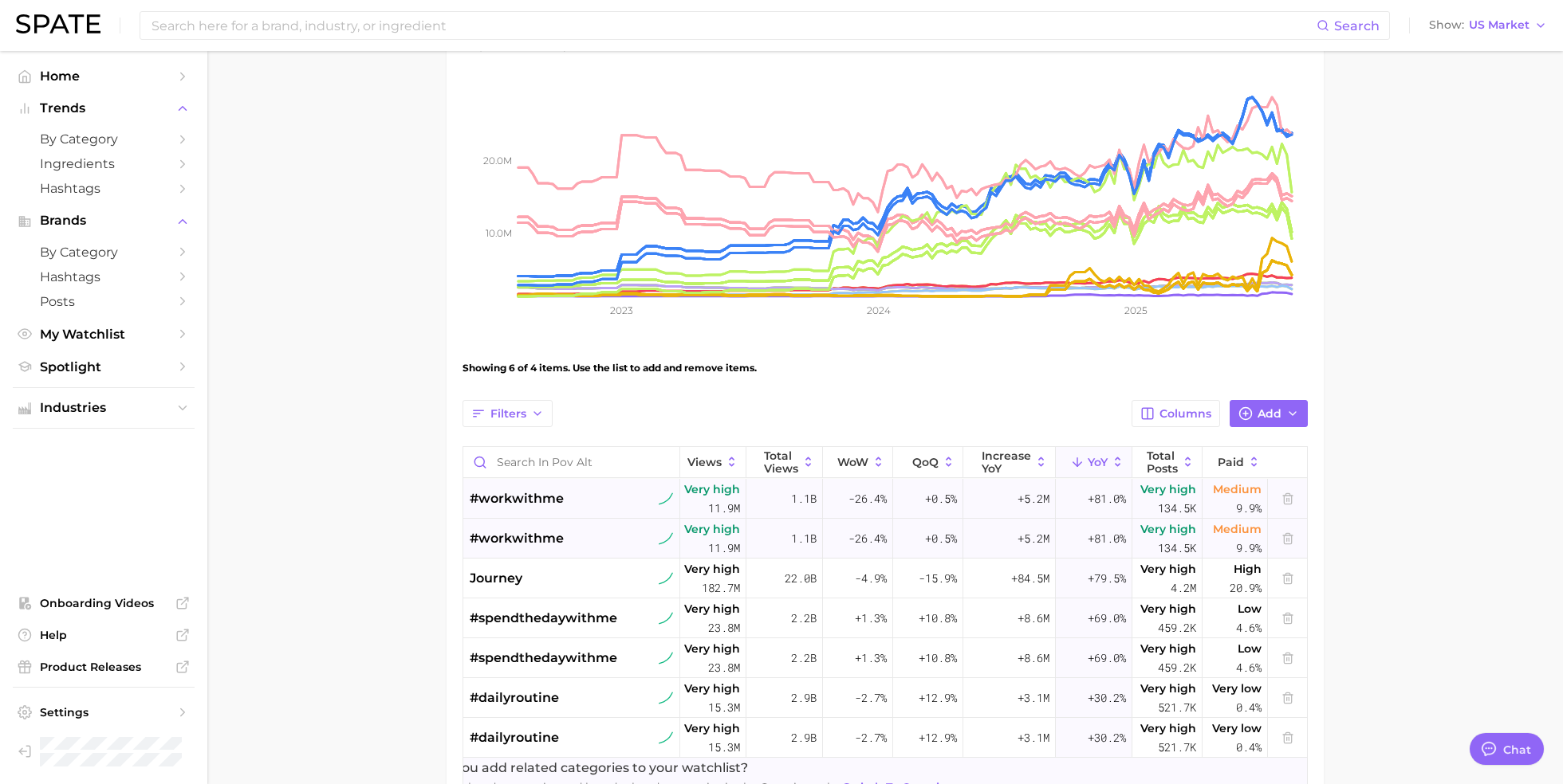
scroll to position [222, 0]
click at [1172, 409] on span "Columns" at bounding box center [1185, 416] width 52 height 14
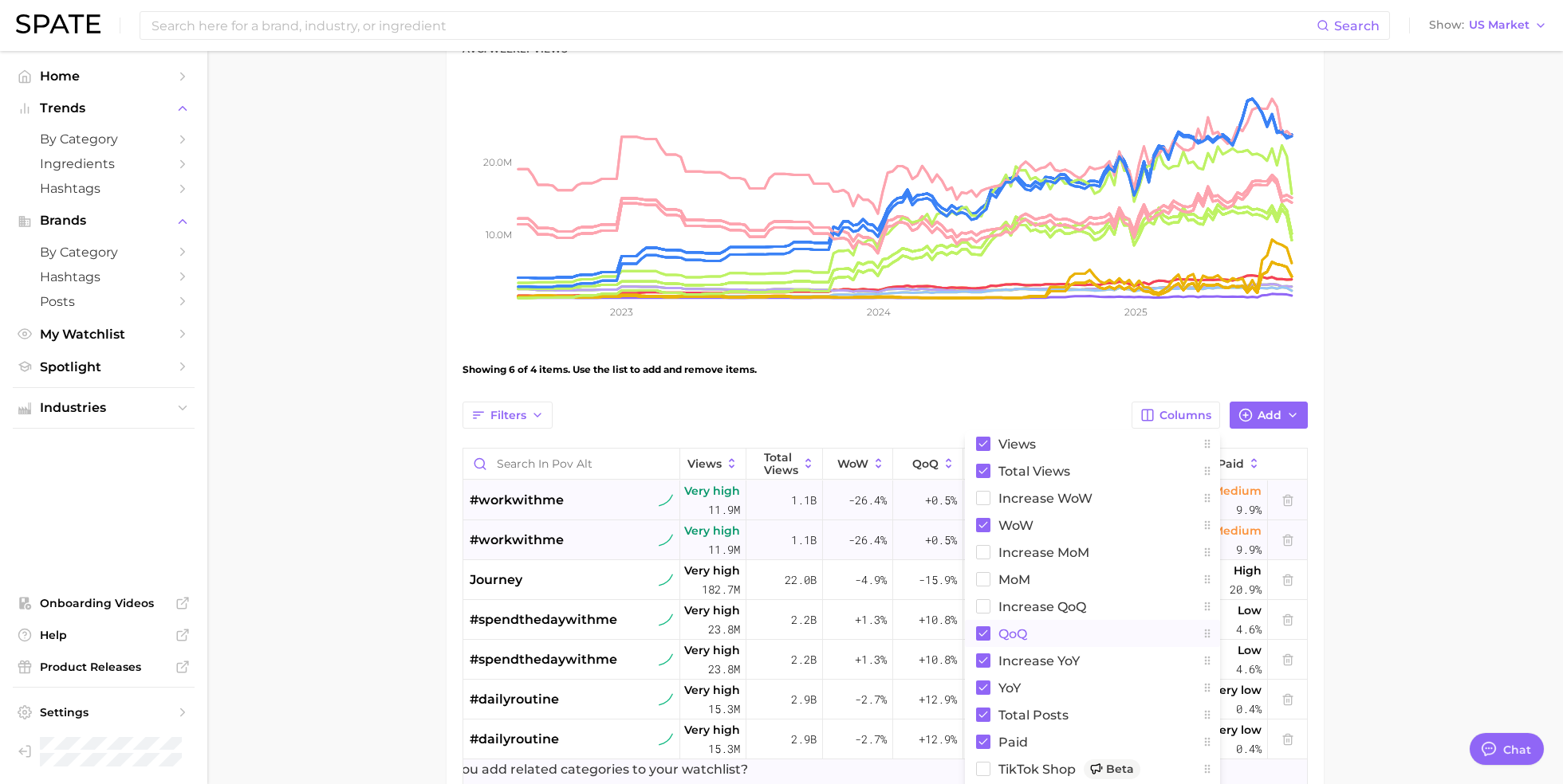
click at [982, 633] on icon at bounding box center [984, 634] width 8 height 7
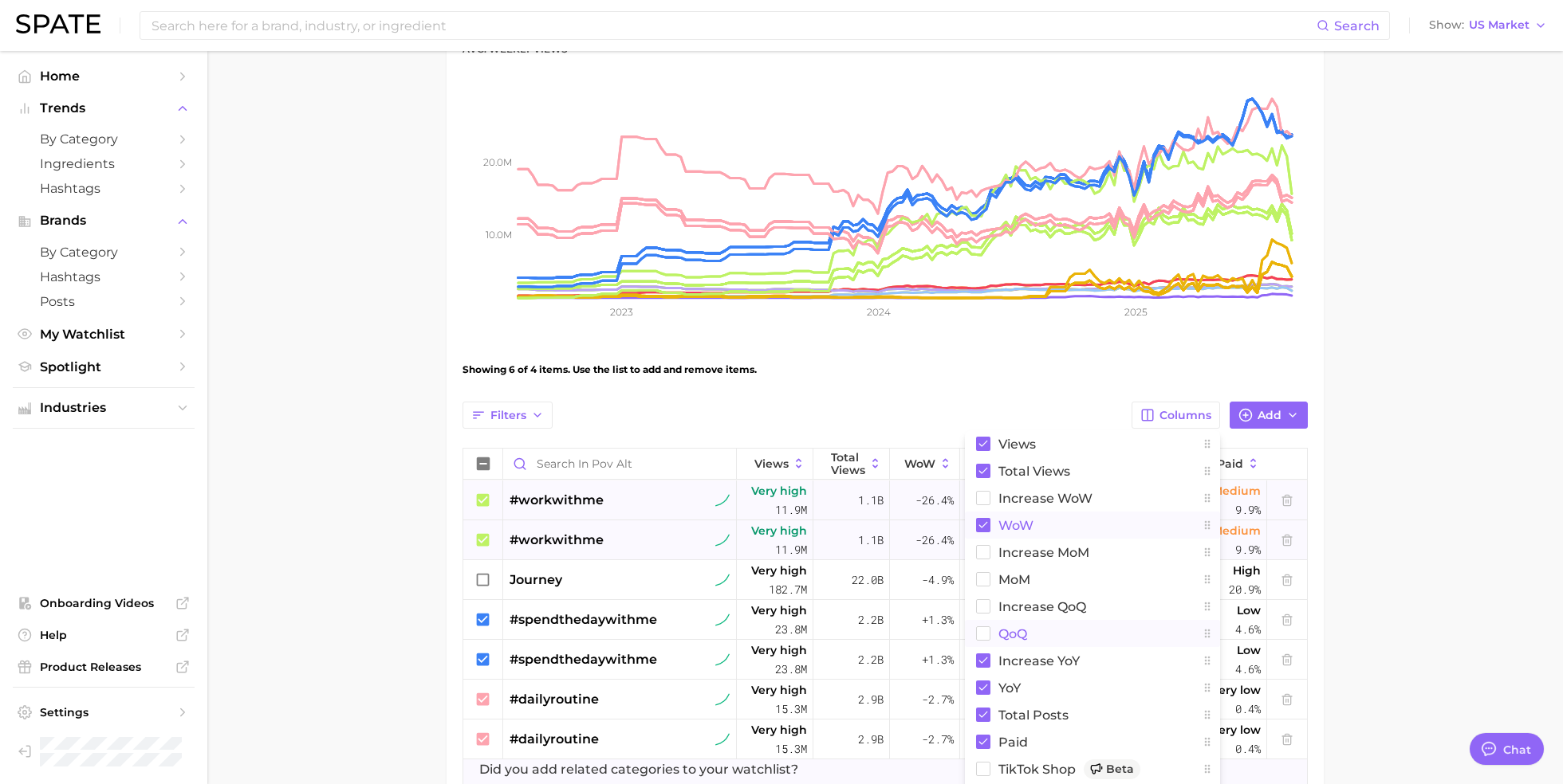
click at [989, 522] on rect at bounding box center [983, 525] width 14 height 14
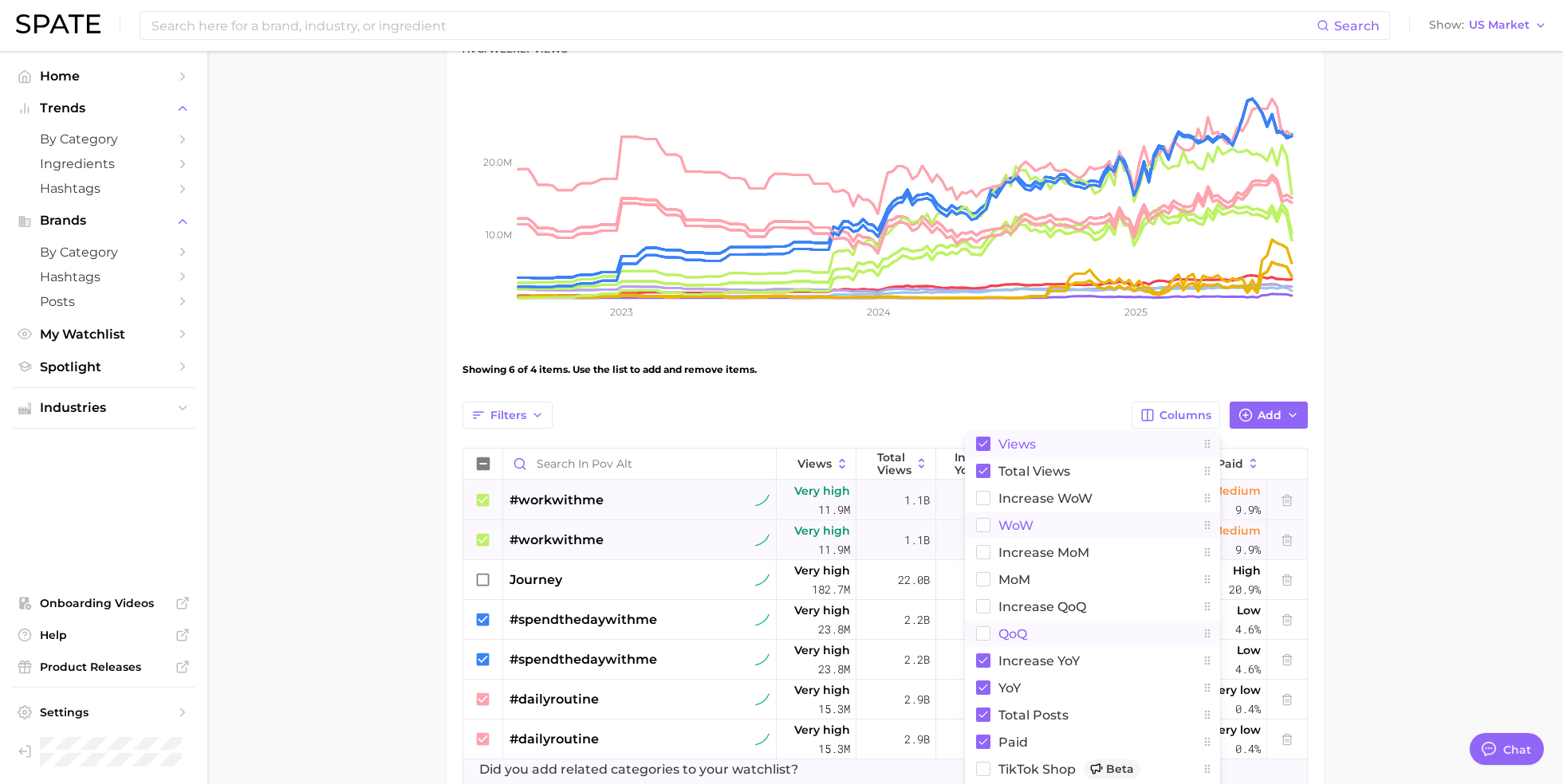
click at [984, 440] on rect at bounding box center [983, 444] width 14 height 14
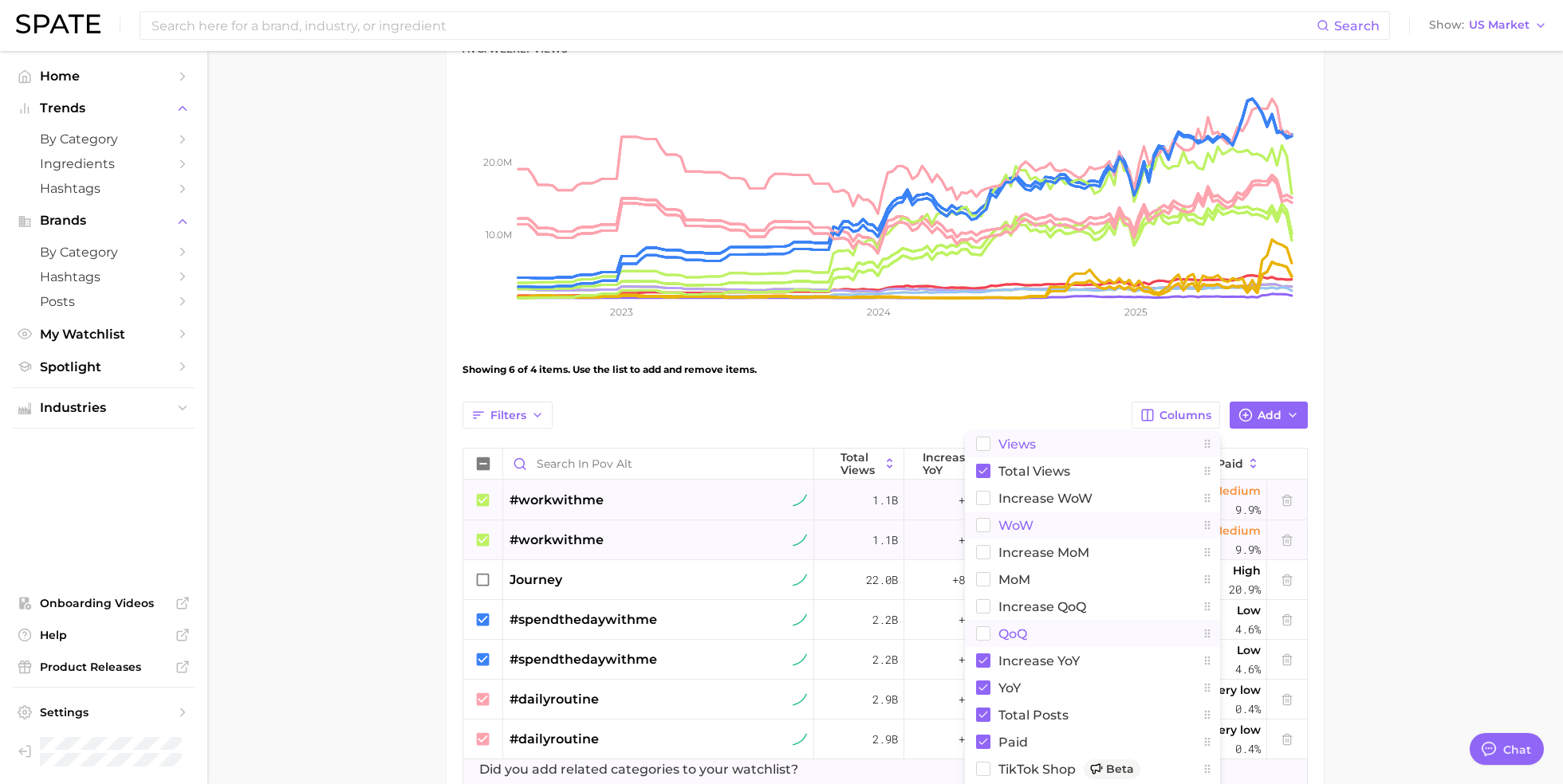
click at [958, 383] on div "Showing 6 of 4 items. Use the list to add and remove items." at bounding box center [885, 369] width 845 height 45
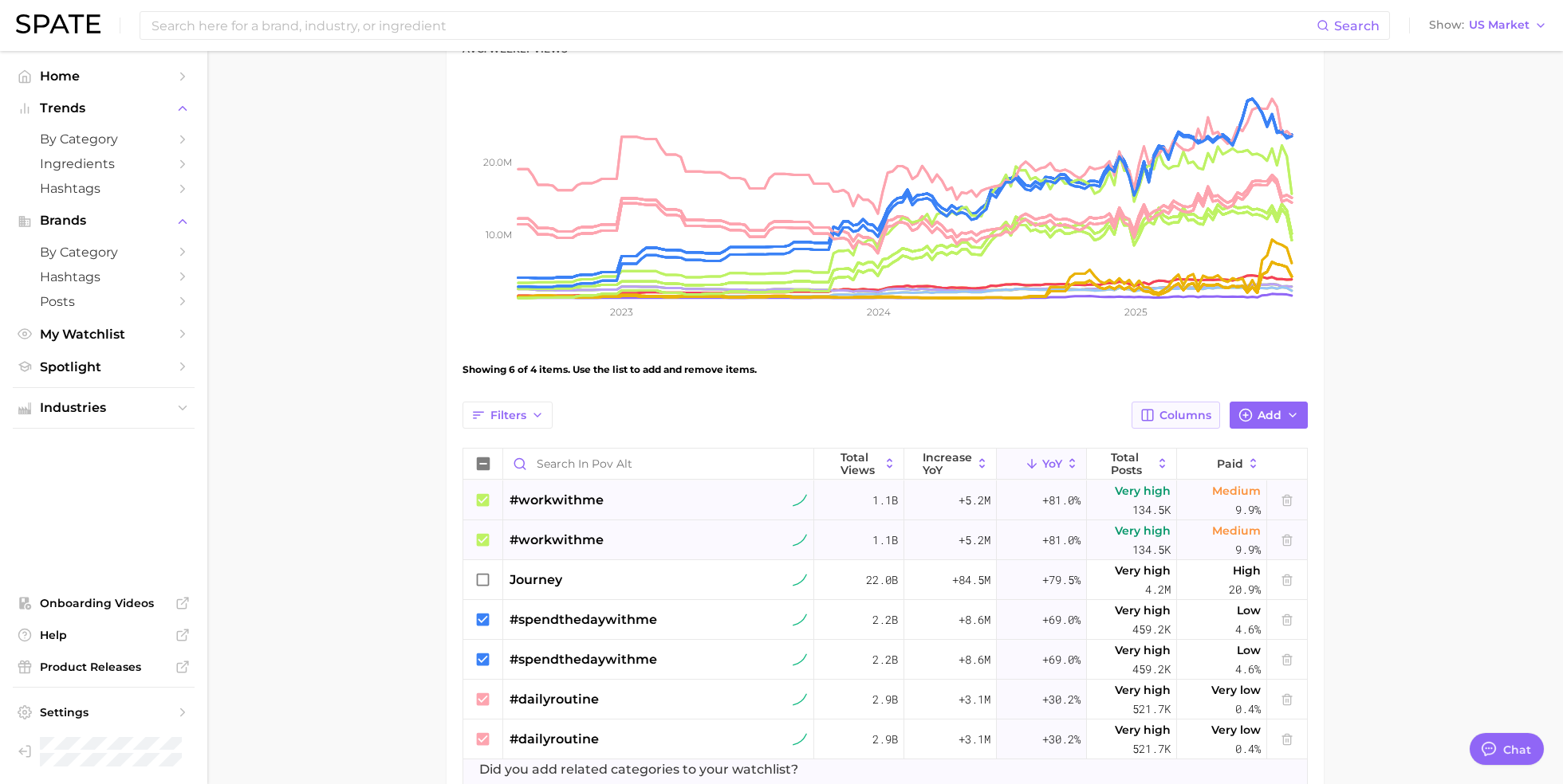
click at [1169, 405] on button "Columns" at bounding box center [1176, 415] width 88 height 27
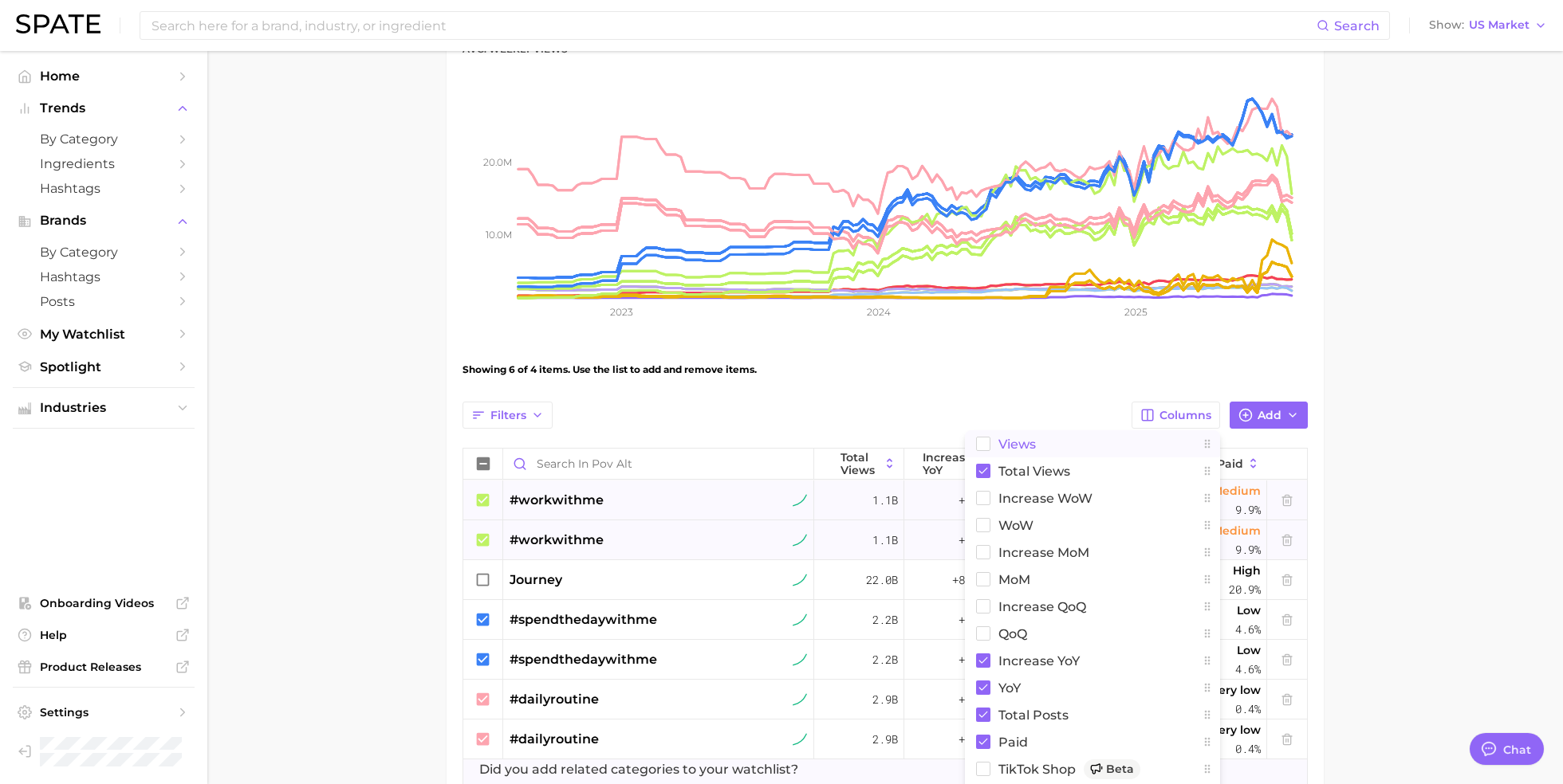
click at [995, 441] on button "Views" at bounding box center [1092, 444] width 255 height 27
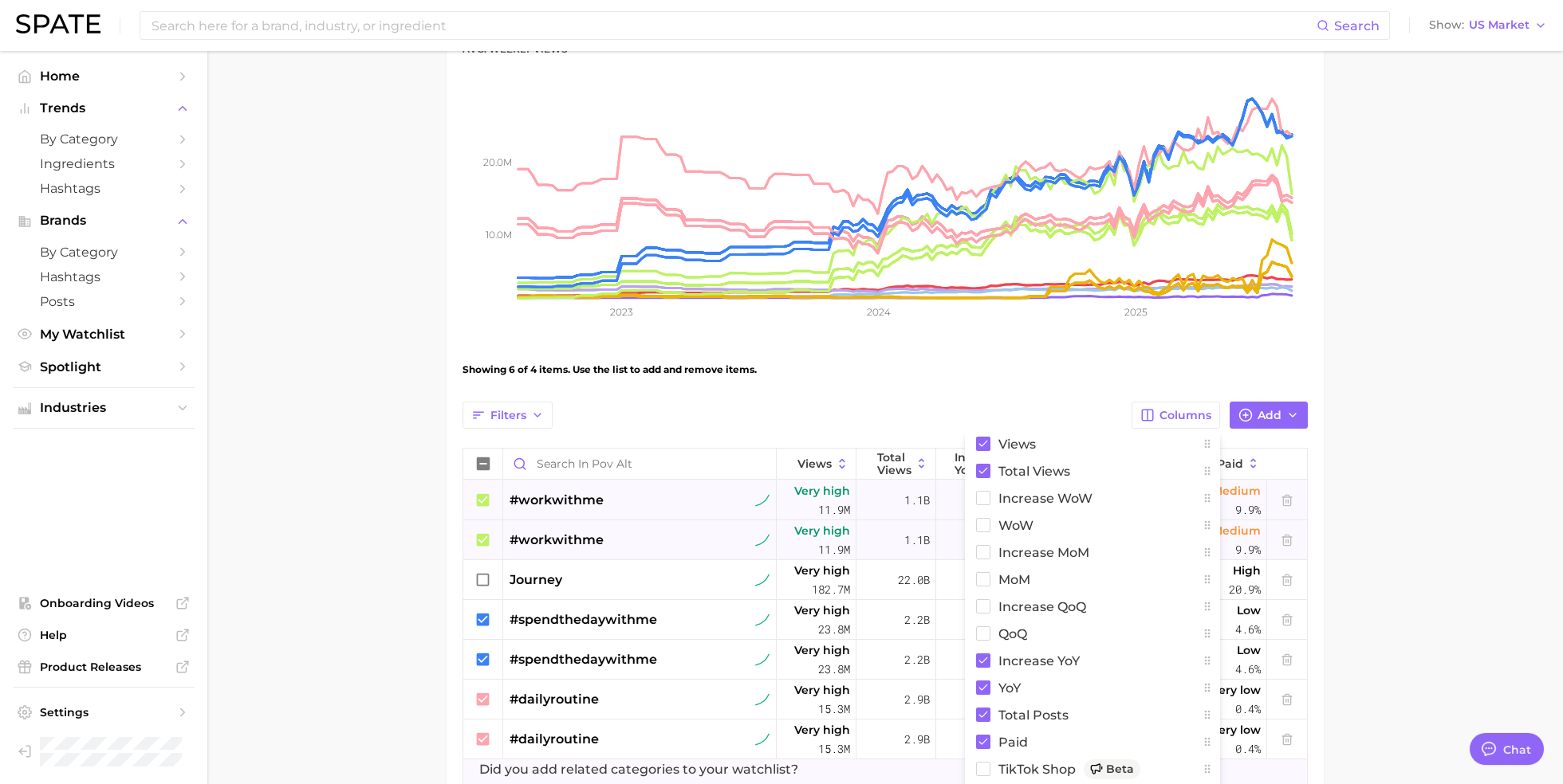
click at [994, 396] on div "View Combined Export Data 101.9m Avg. Weekly Views +58.0% YoY 10.0m 20.0m 2023 …" at bounding box center [885, 377] width 845 height 846
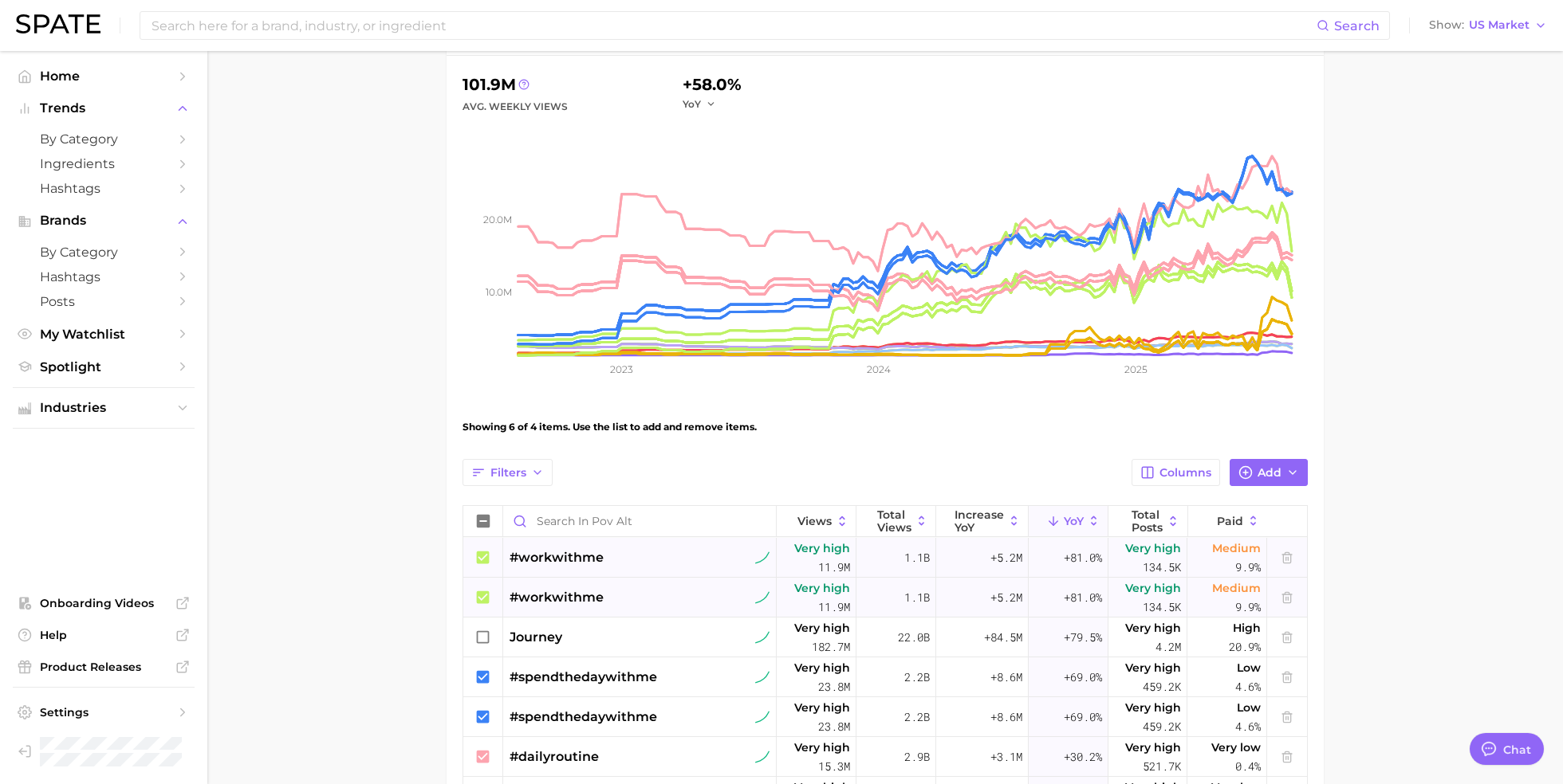
type textarea "x"
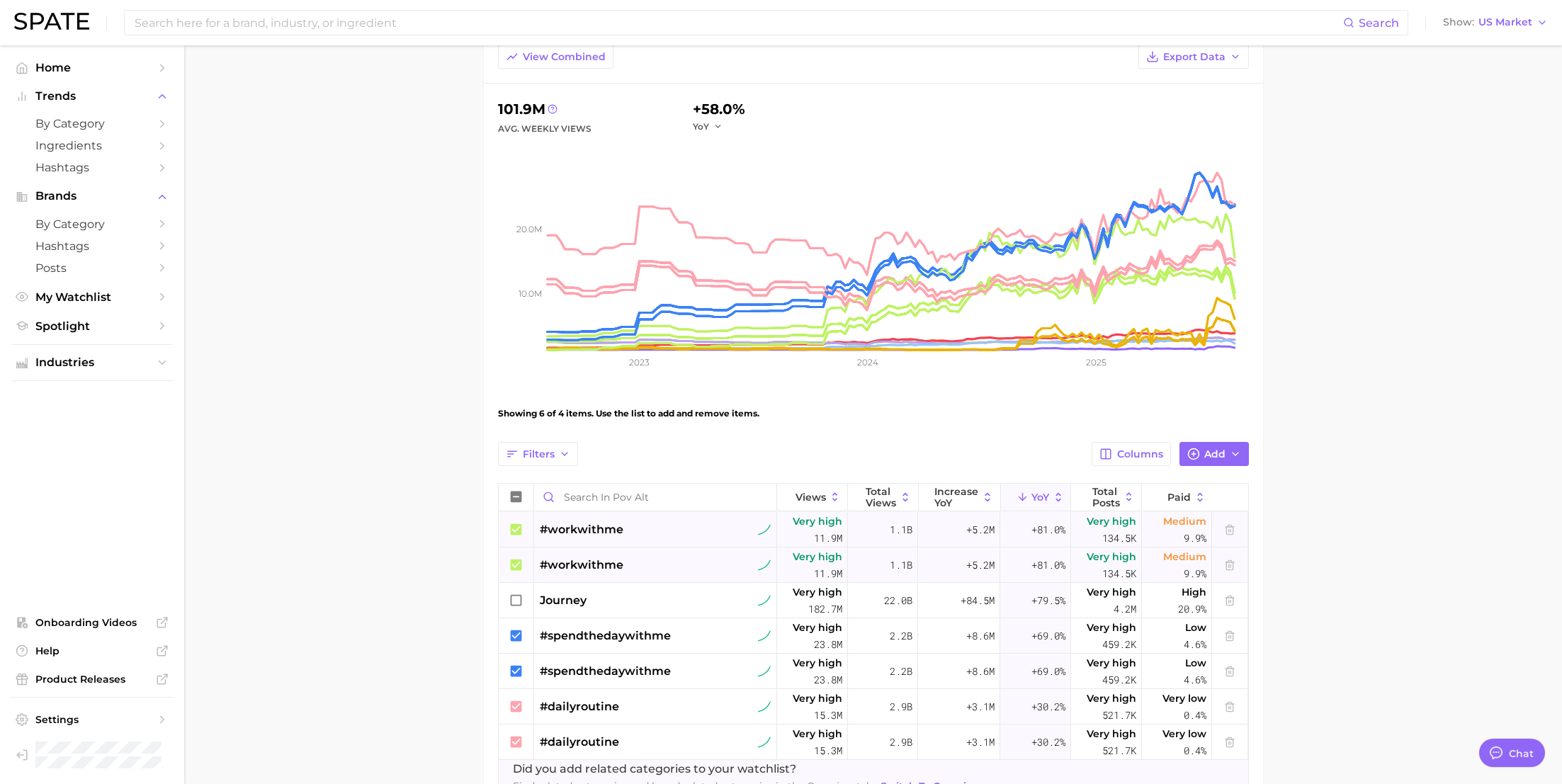
scroll to position [114, 0]
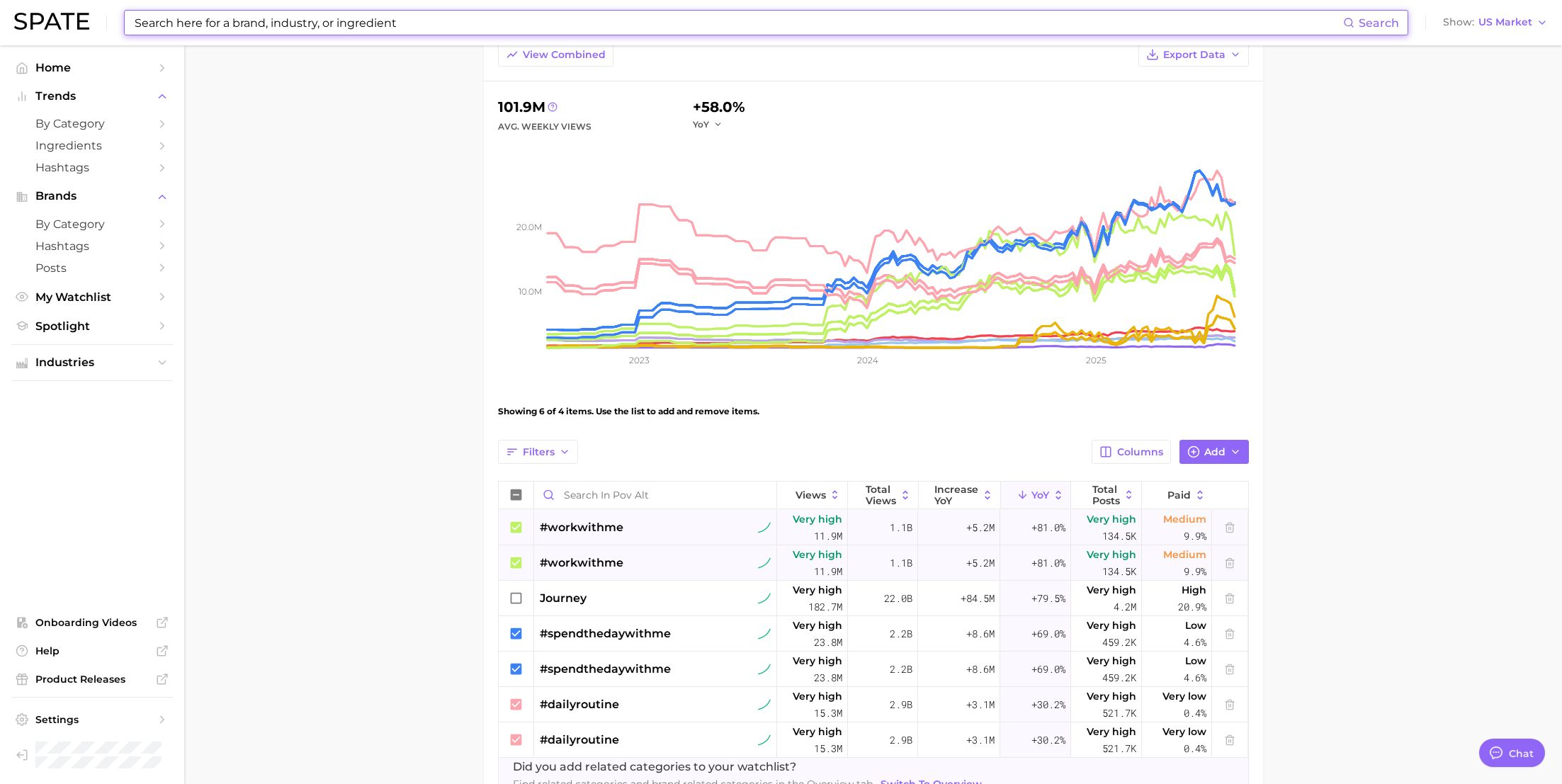
click at [537, 18] on input at bounding box center [738, 23] width 1210 height 24
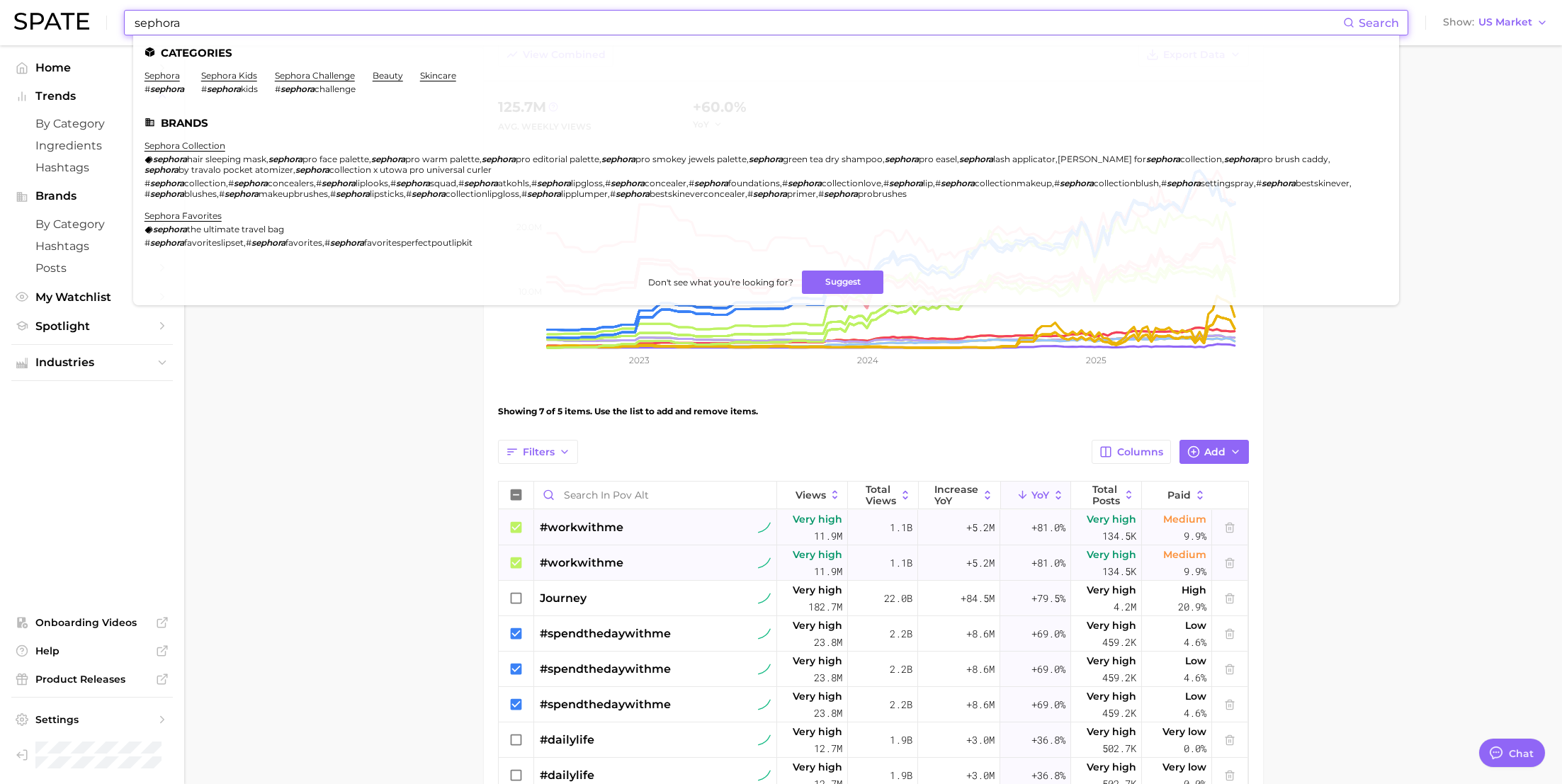
click at [163, 22] on input "sephora" at bounding box center [738, 23] width 1210 height 24
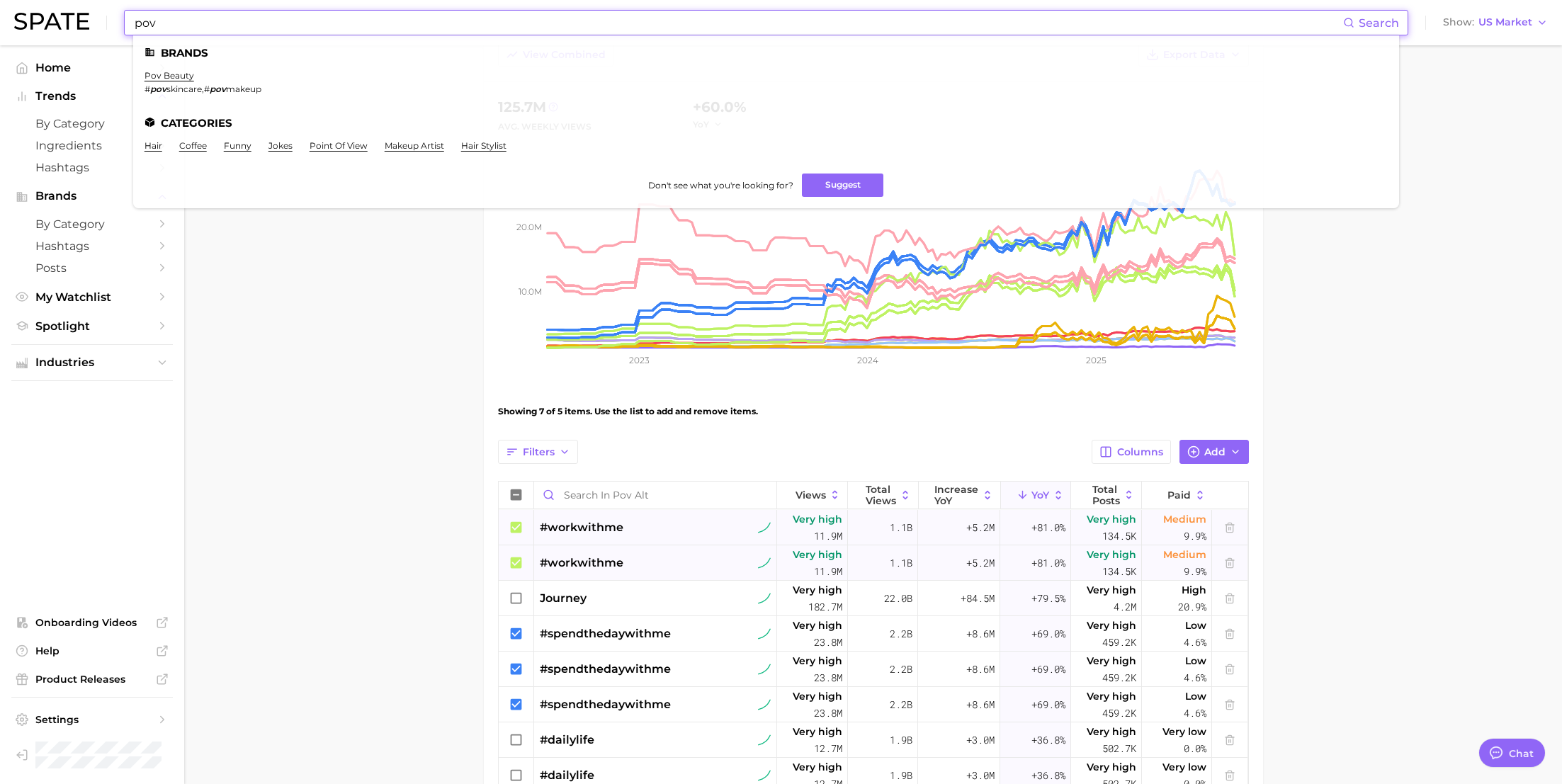
type input "pov"
click at [333, 152] on ul "hair coffee funny jokes point of view makeup artist hair stylist" at bounding box center [766, 150] width 1244 height 22
click at [340, 144] on link "point of view" at bounding box center [338, 145] width 58 height 11
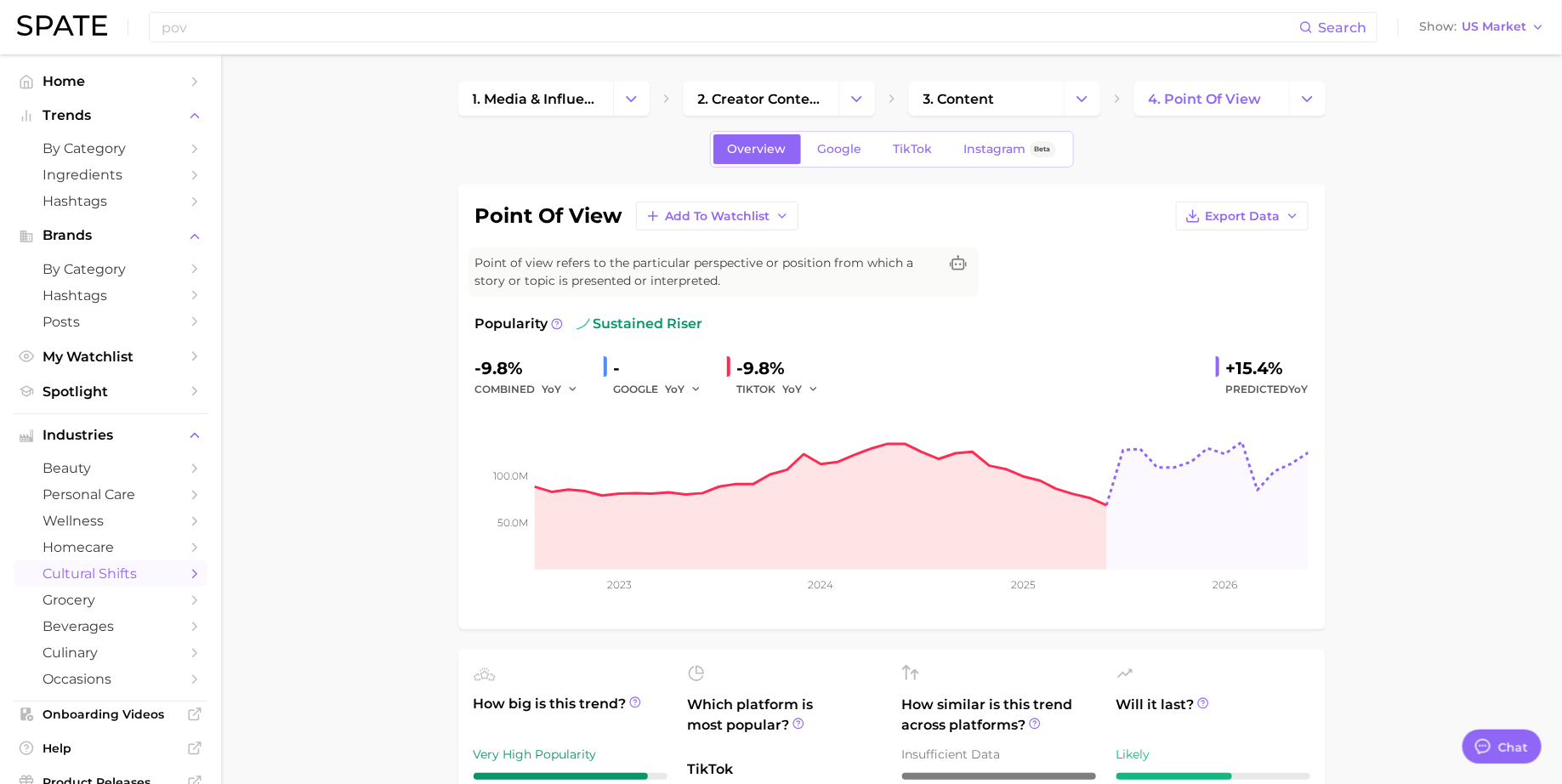
type textarea "x"
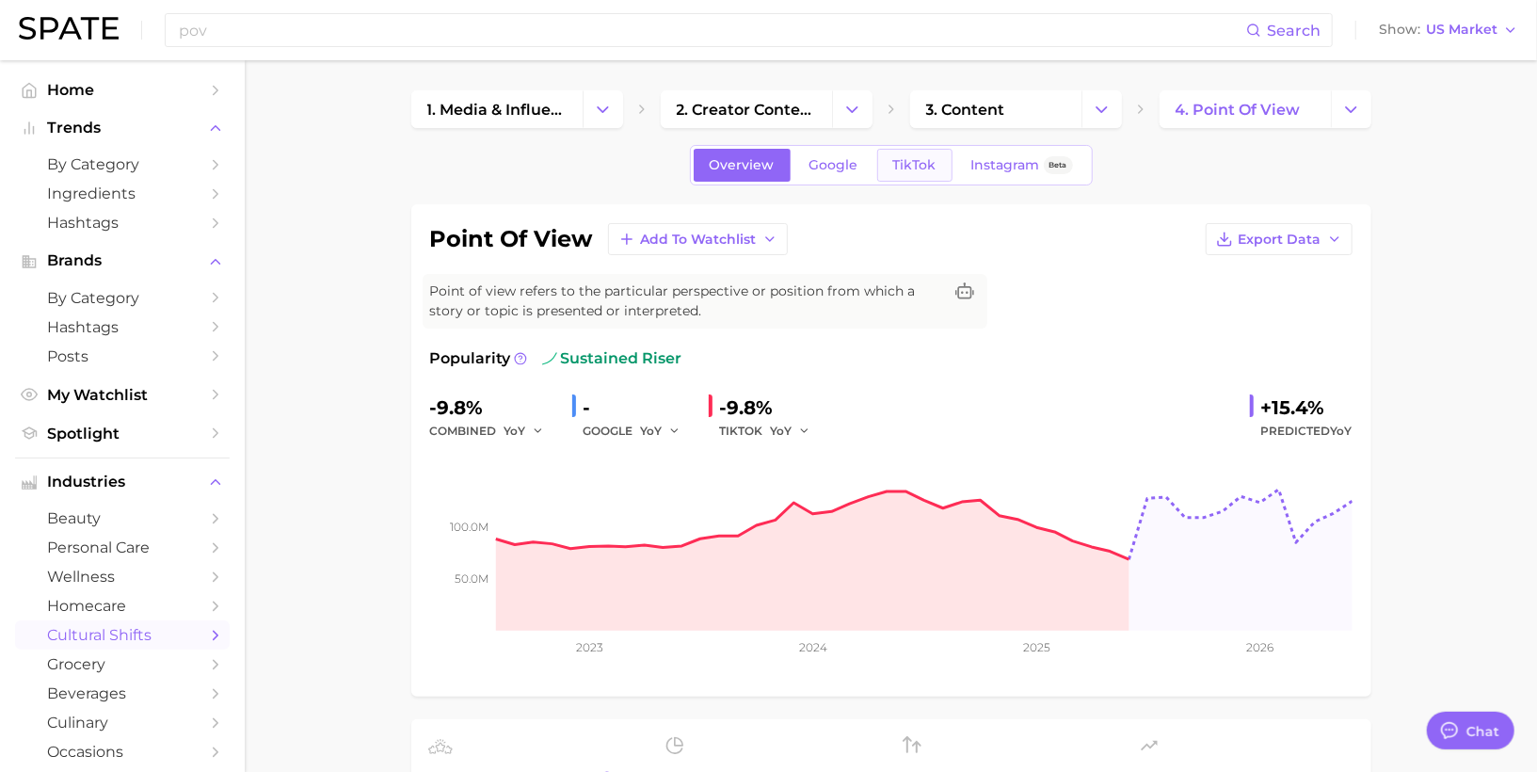
click at [918, 164] on span "TikTok" at bounding box center [914, 165] width 43 height 16
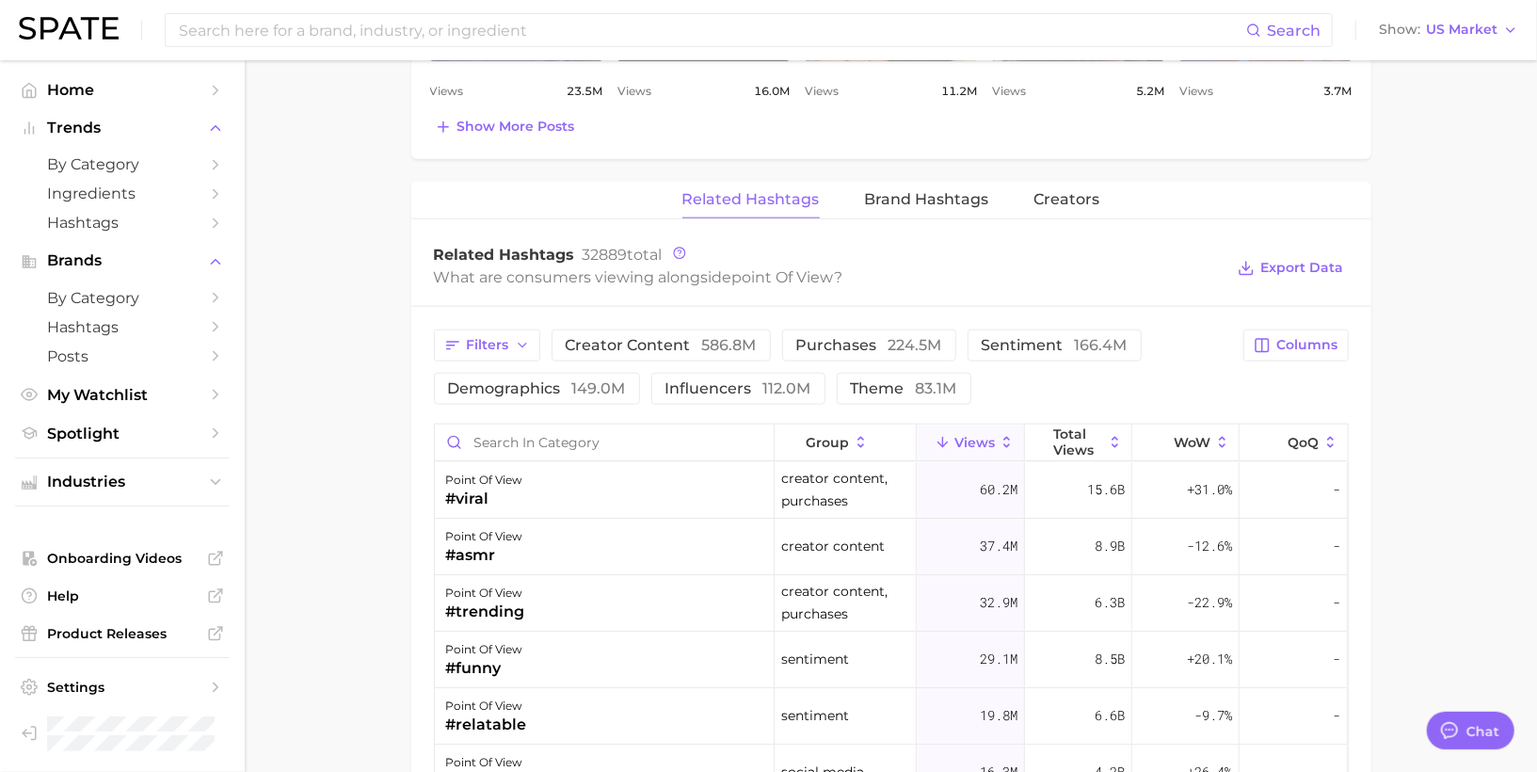
scroll to position [1380, 0]
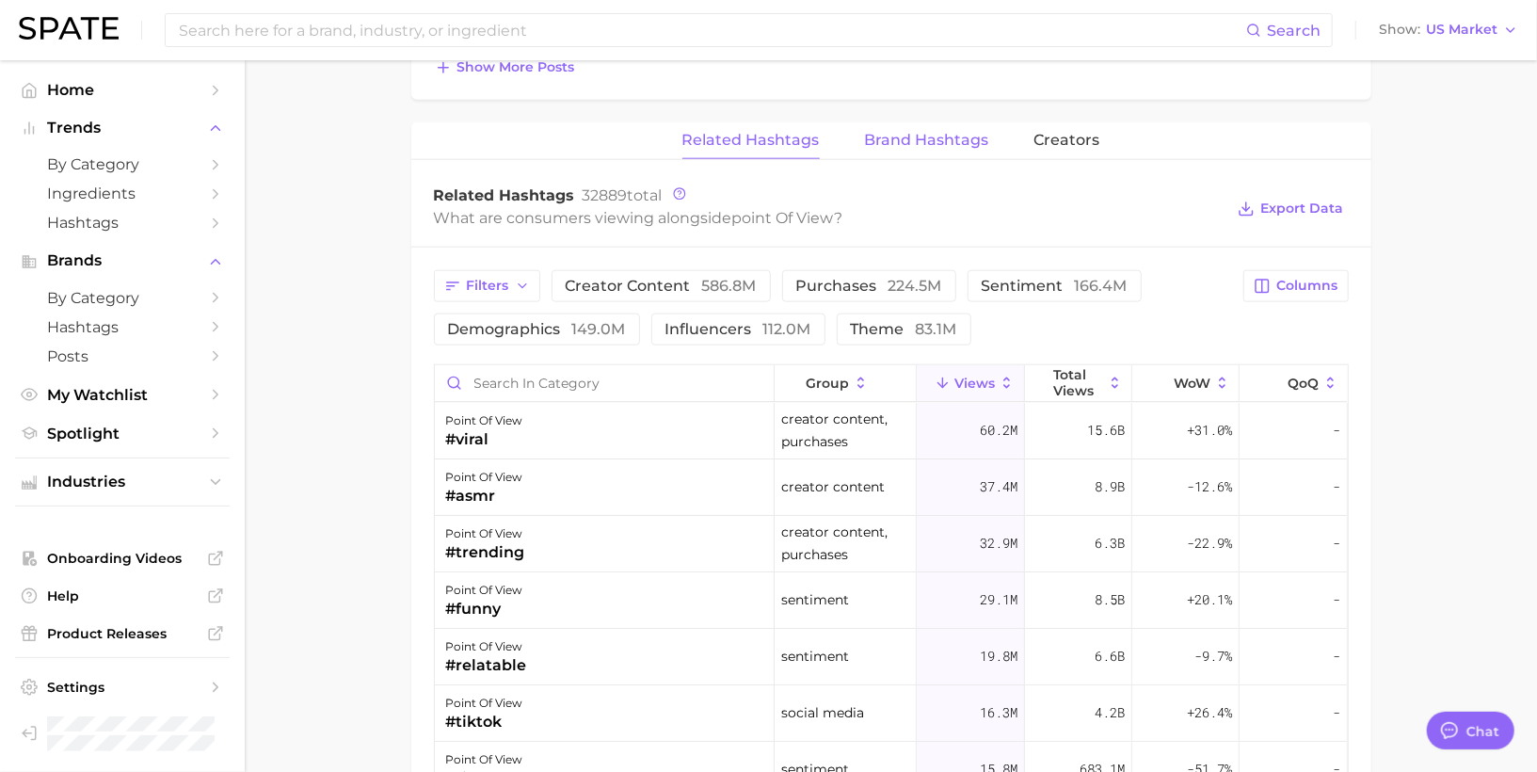
click at [953, 132] on span "Brand Hashtags" at bounding box center [927, 140] width 124 height 17
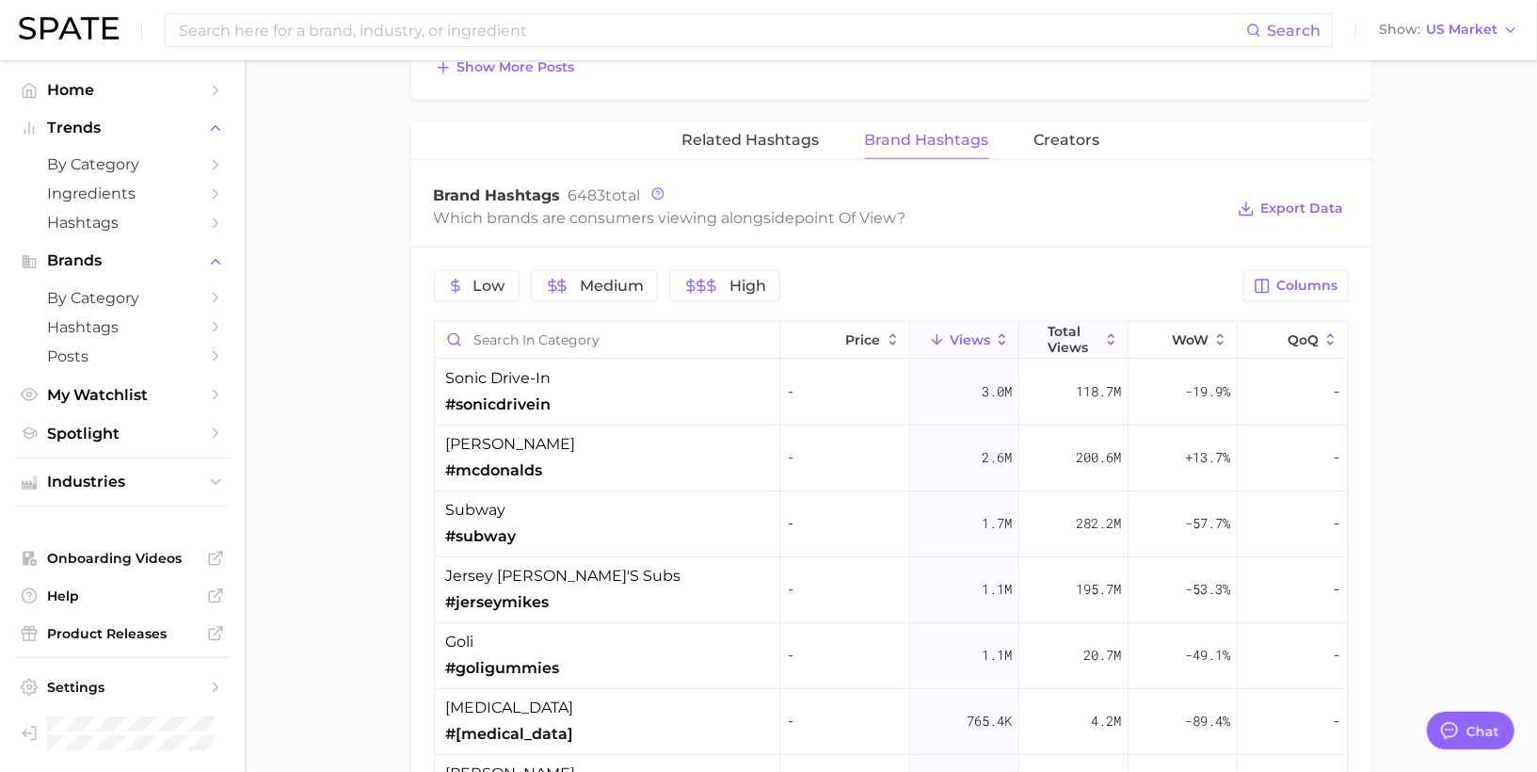
click at [1060, 324] on span "Total Views" at bounding box center [1074, 339] width 52 height 30
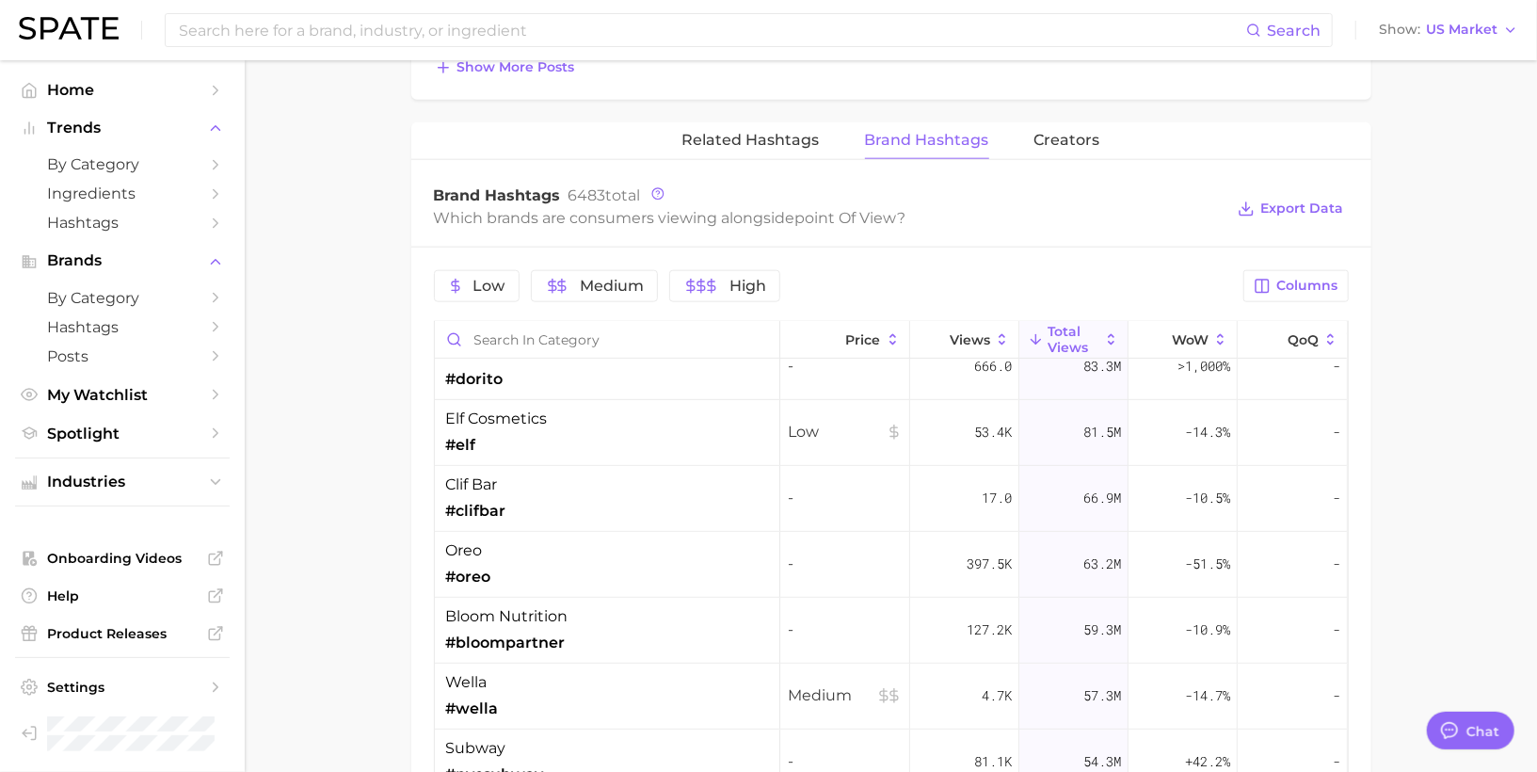
scroll to position [456, 0]
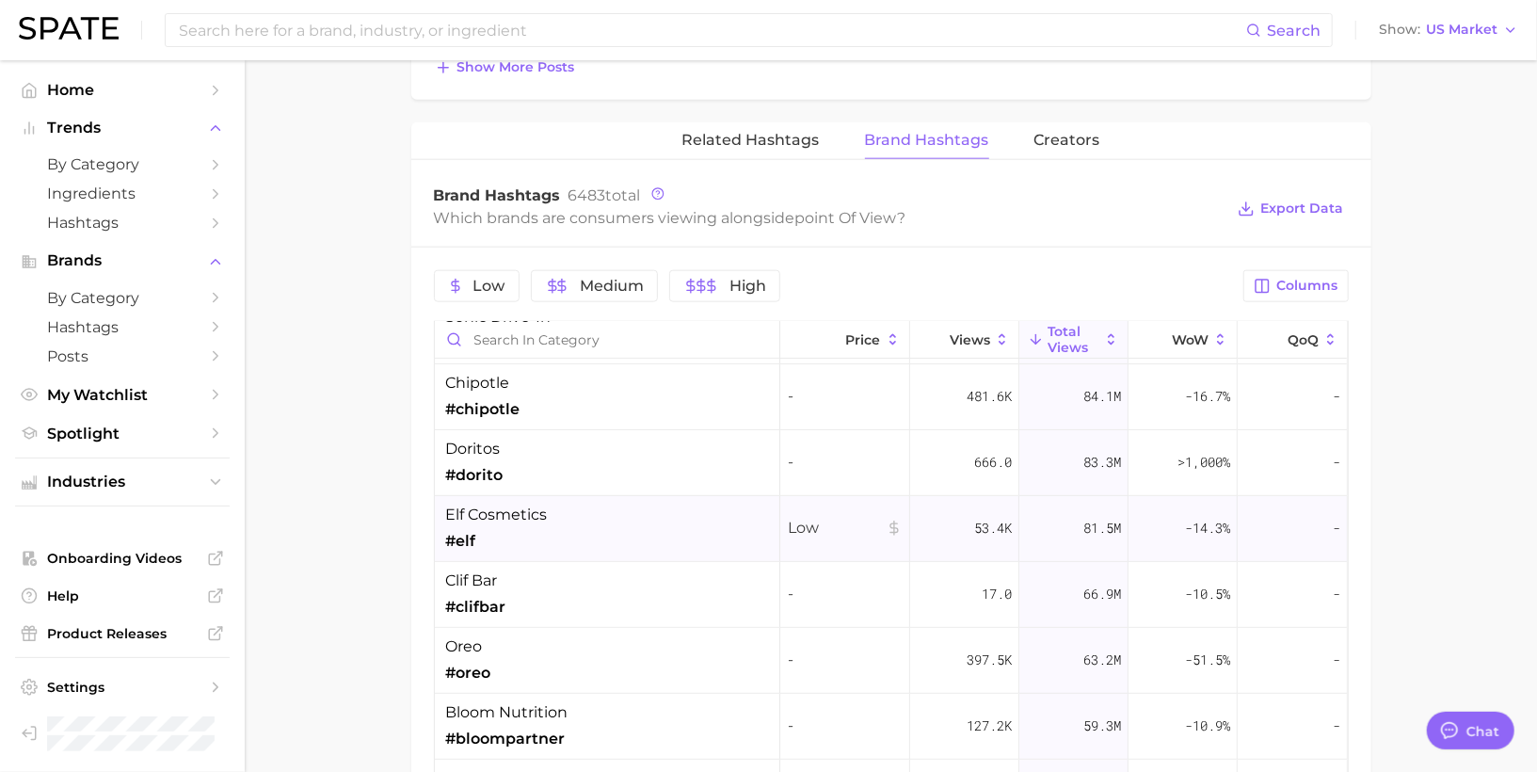
click at [553, 511] on div "elf cosmetics #elf" at bounding box center [607, 529] width 345 height 66
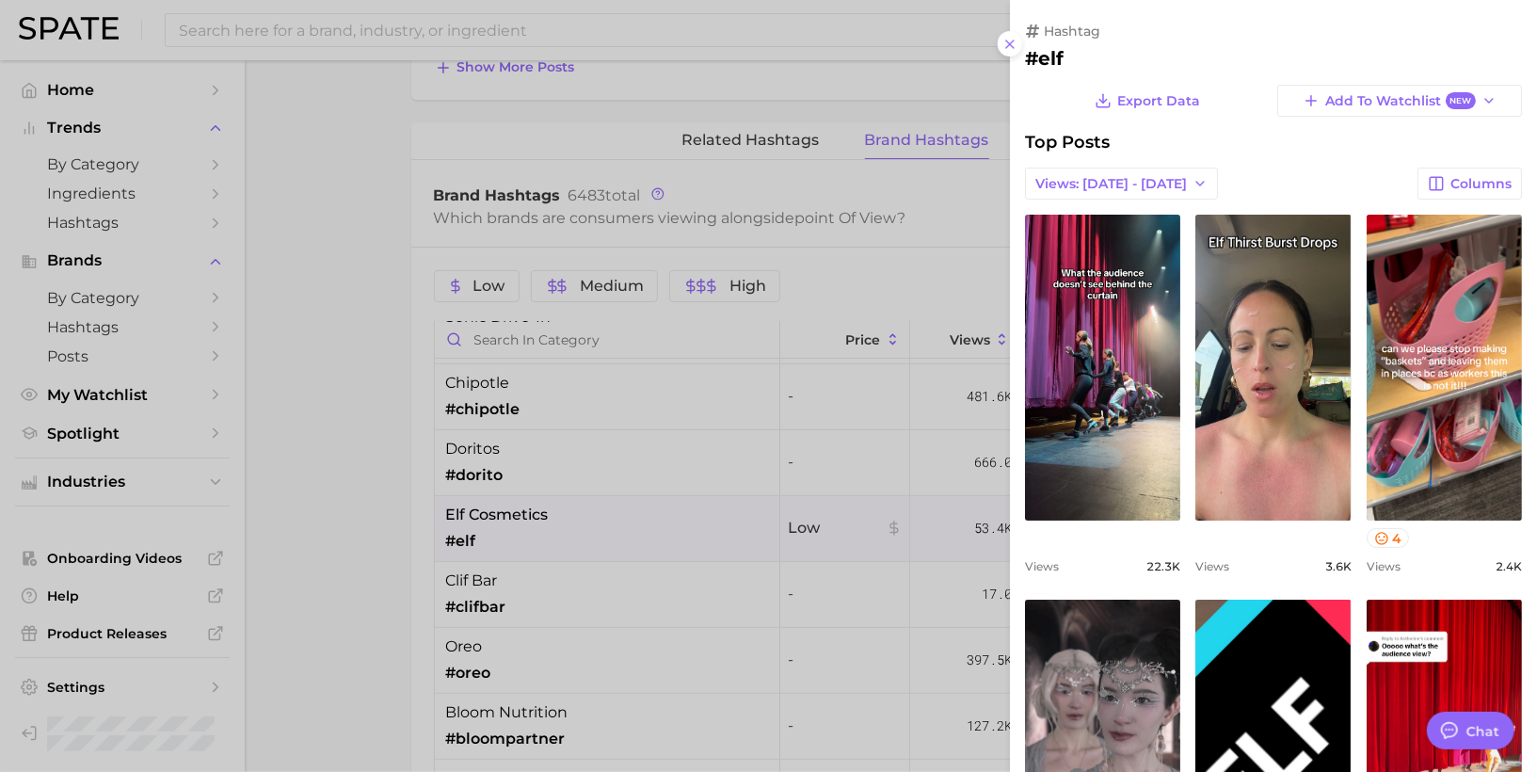
scroll to position [0, 0]
click at [1091, 183] on span "Views: [DATE] - [DATE]" at bounding box center [1111, 184] width 152 height 16
click at [1082, 245] on span "Total Views" at bounding box center [1072, 253] width 77 height 16
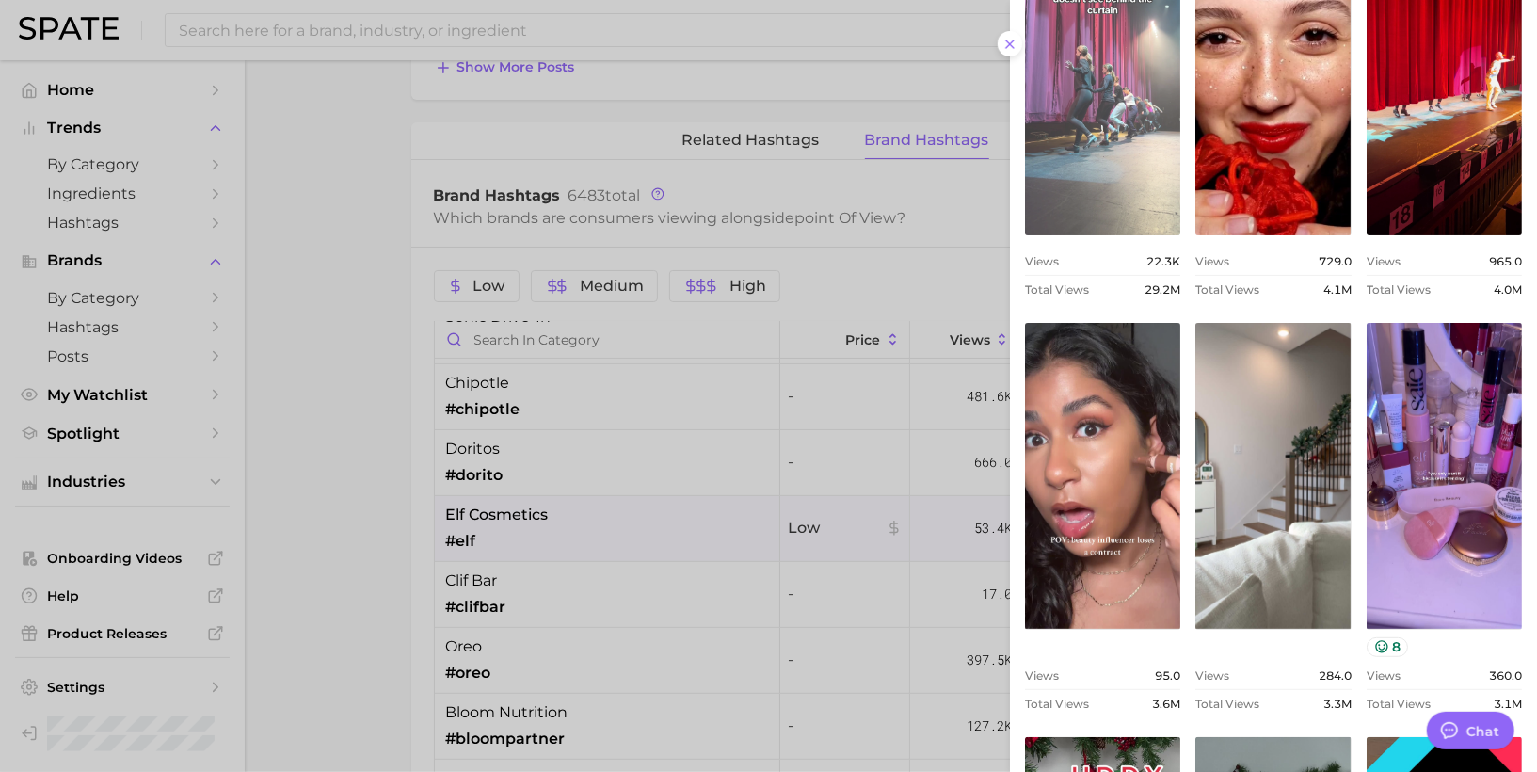
scroll to position [304, 0]
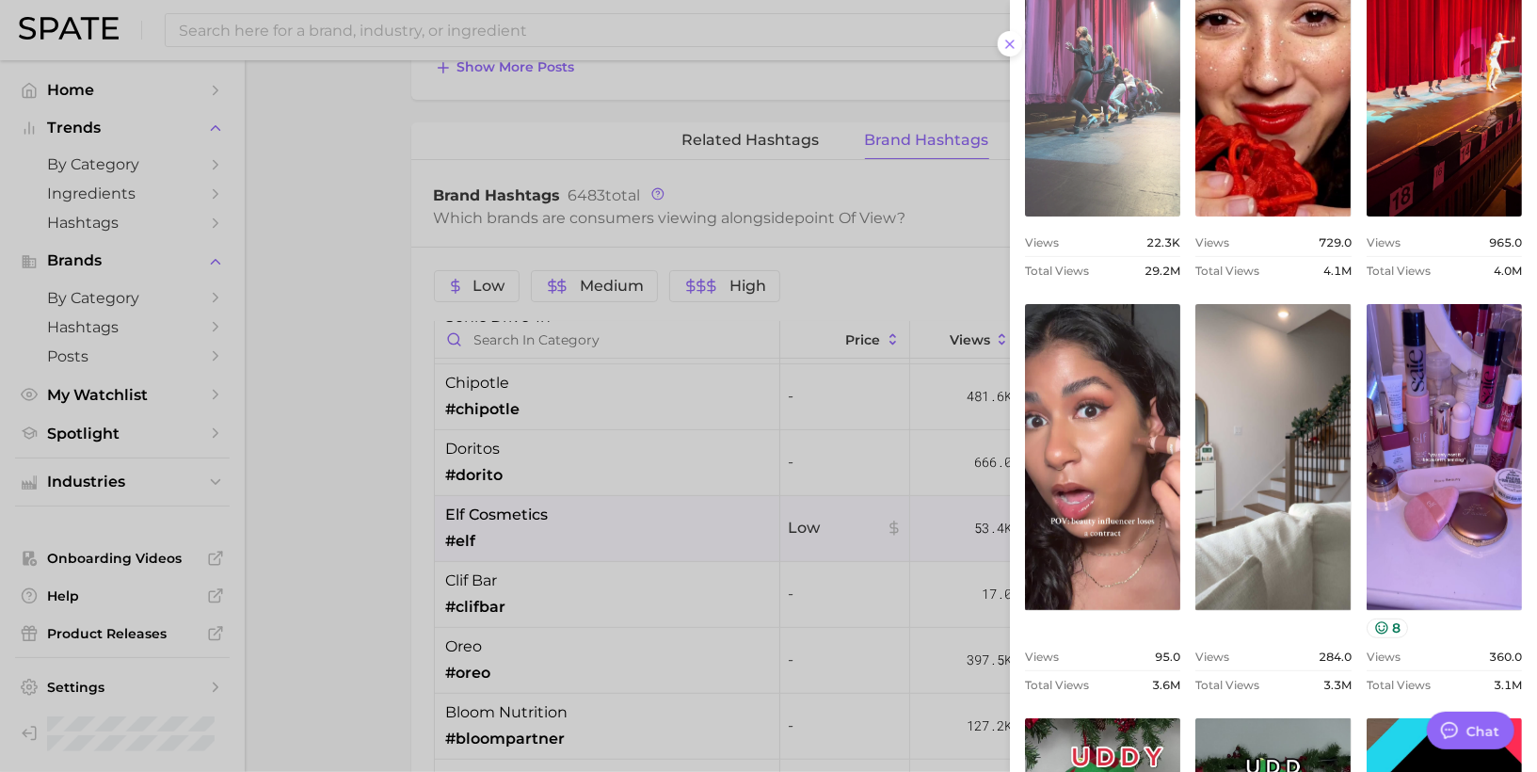
click at [1066, 451] on link "view post on TikTok" at bounding box center [1102, 457] width 155 height 306
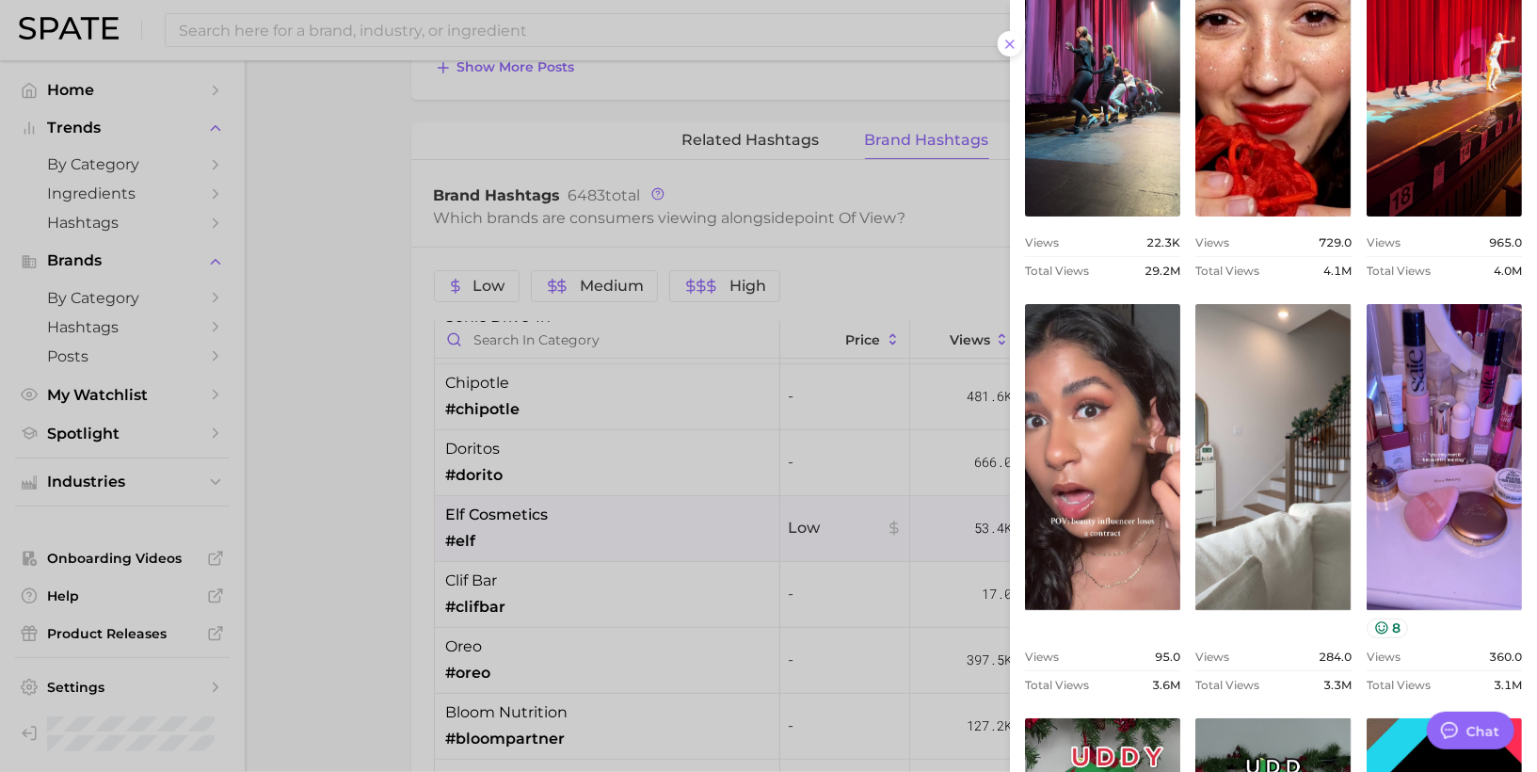
click at [585, 567] on div at bounding box center [768, 386] width 1537 height 772
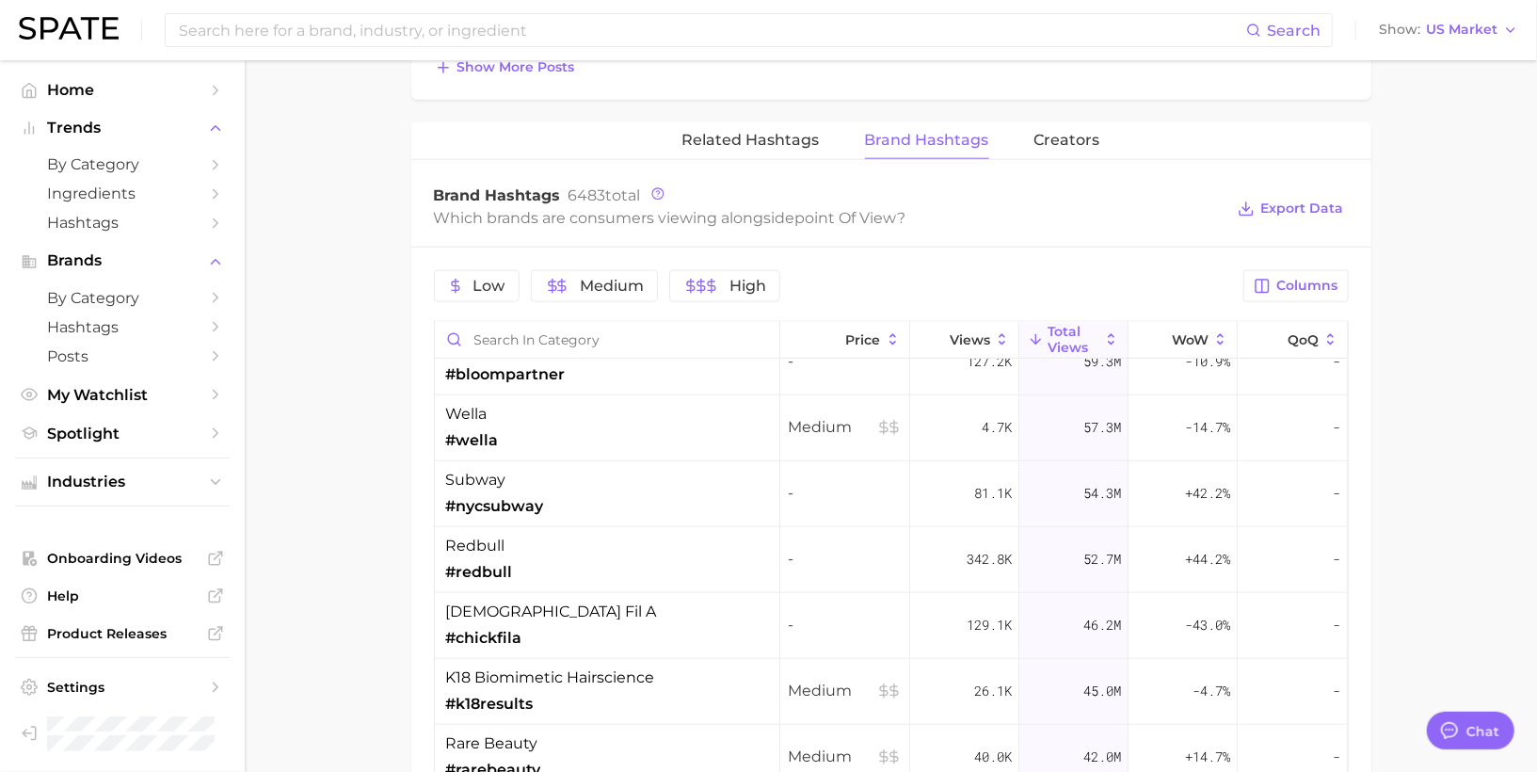
scroll to position [824, 0]
click at [566, 665] on span "k18 biomimetic hairscience" at bounding box center [550, 675] width 209 height 23
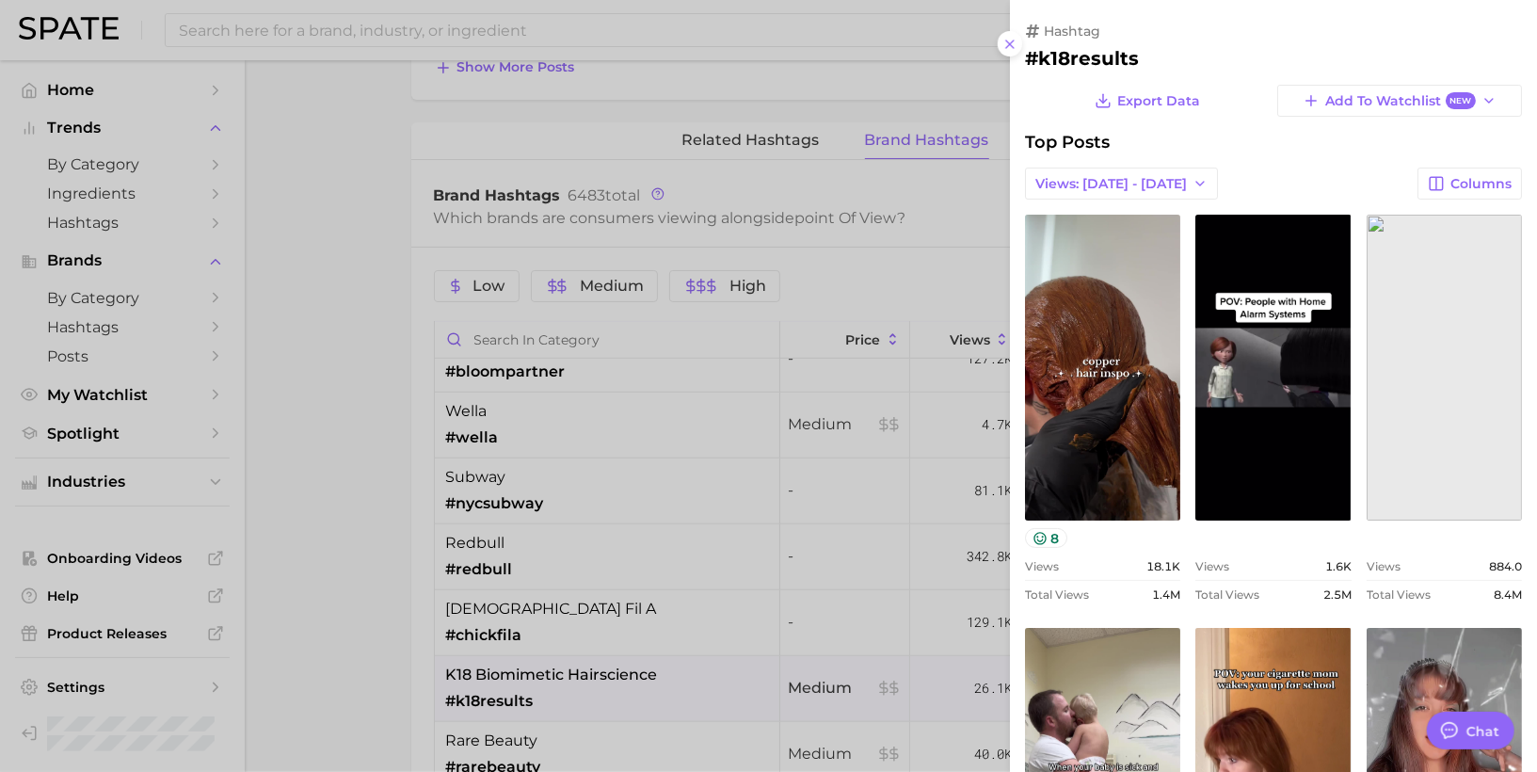
scroll to position [0, 0]
click at [1142, 179] on span "Views: [DATE] - [DATE]" at bounding box center [1111, 184] width 152 height 16
click at [1090, 254] on span "Total Views" at bounding box center [1072, 253] width 77 height 16
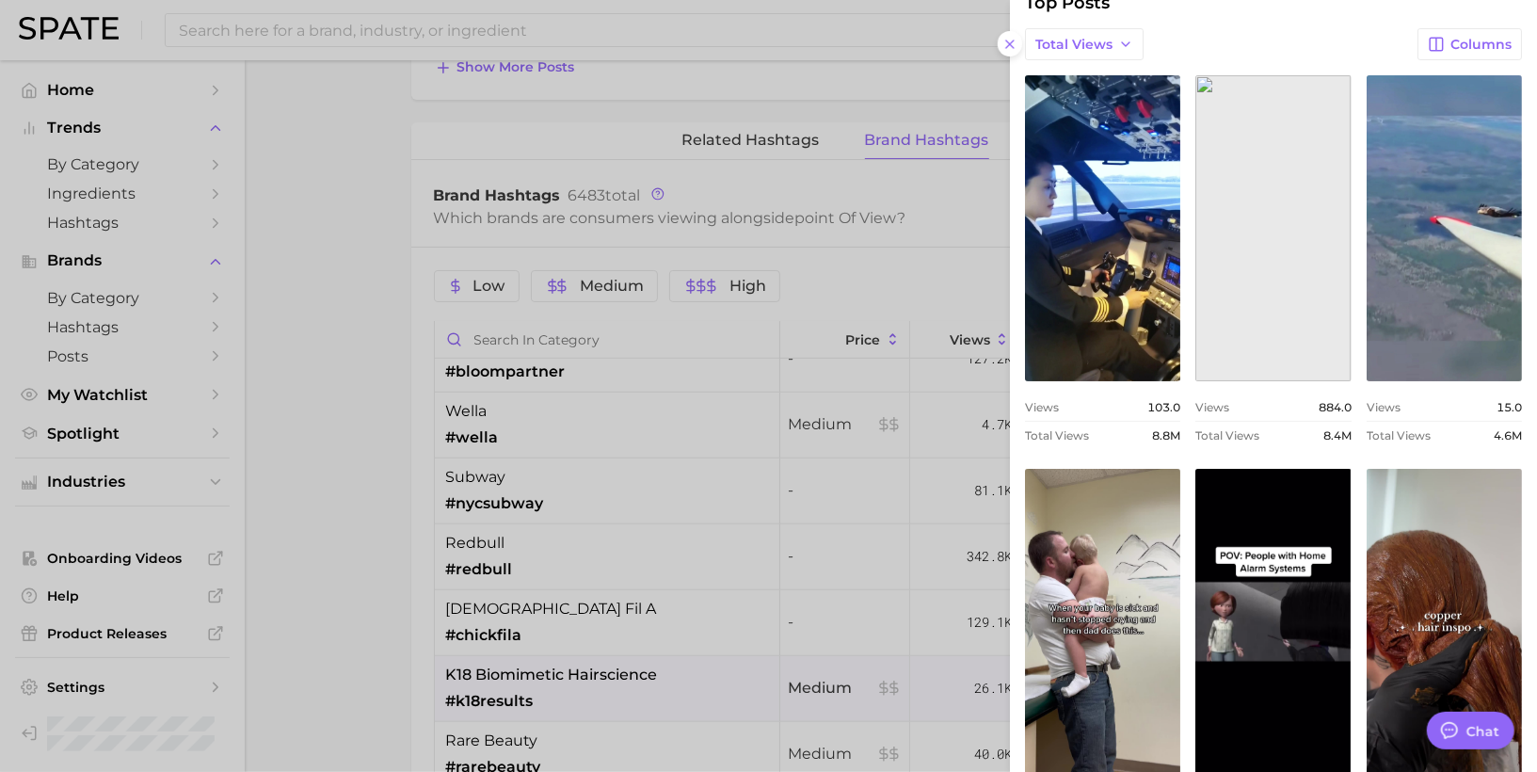
click at [819, 416] on div at bounding box center [768, 386] width 1537 height 772
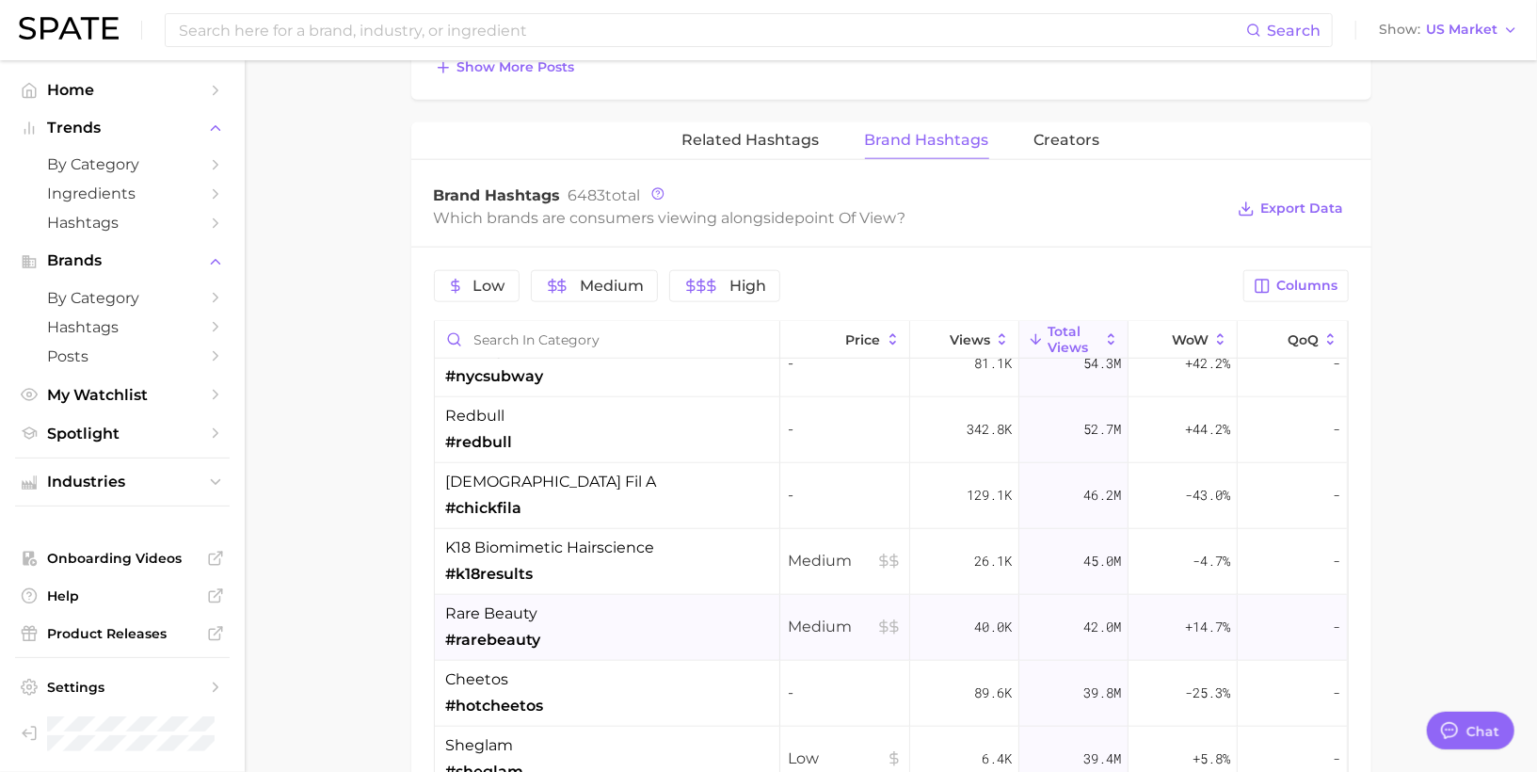
click at [618, 612] on div "rare beauty #rarebeauty" at bounding box center [607, 628] width 345 height 66
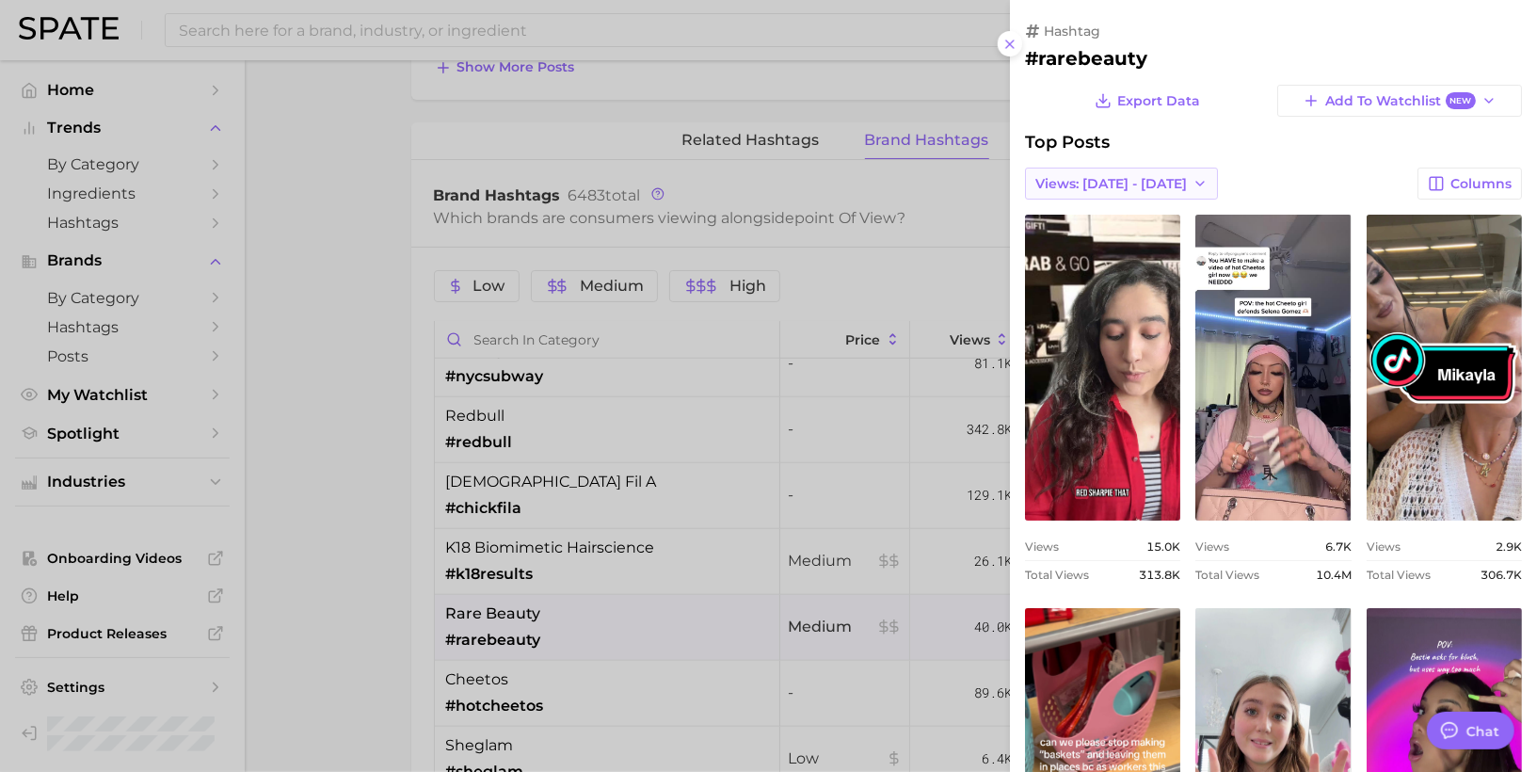
click at [1193, 184] on icon "button" at bounding box center [1200, 183] width 15 height 15
click at [1131, 244] on button "Total Views" at bounding box center [1128, 252] width 207 height 34
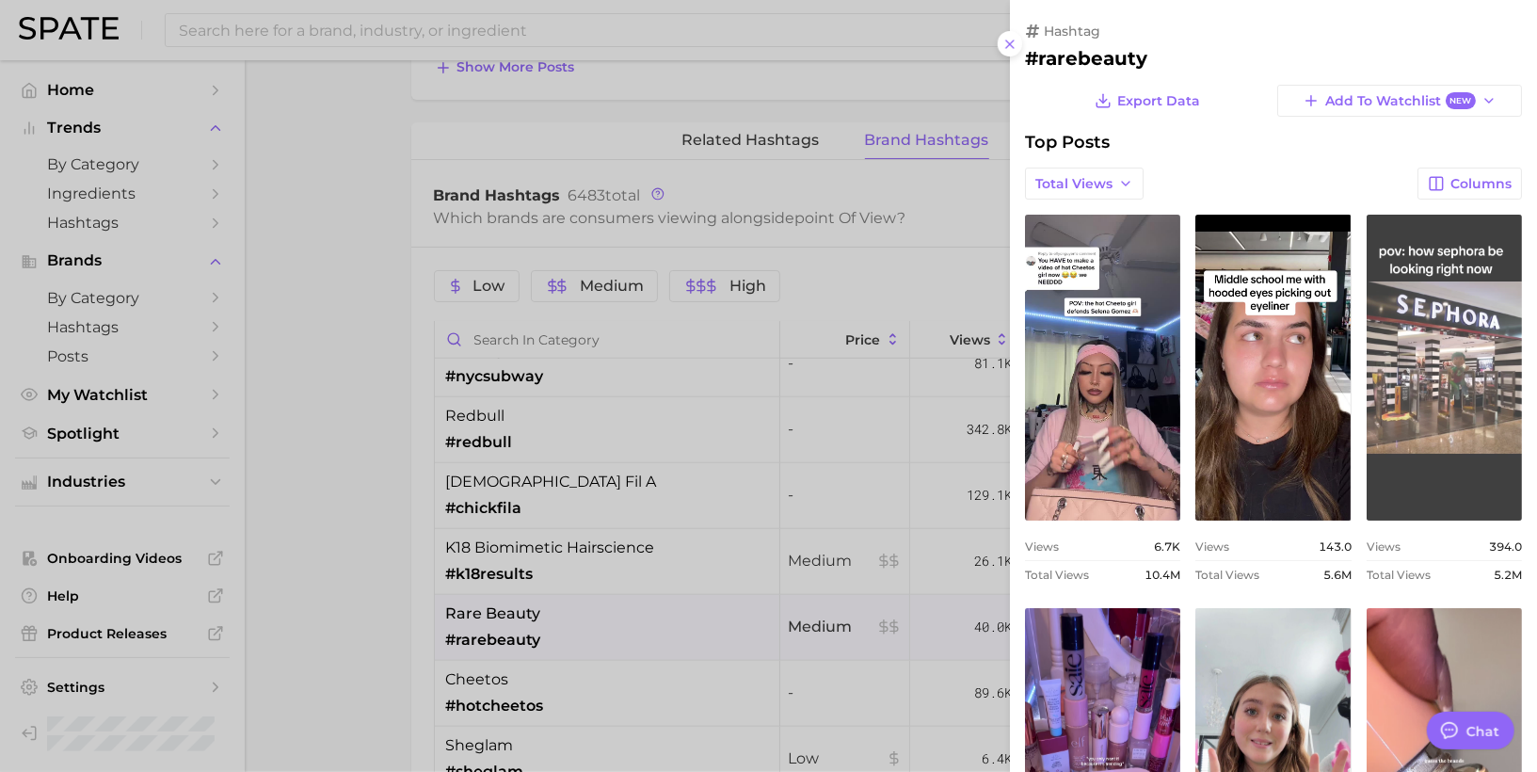
click at [1431, 258] on link "view post on TikTok" at bounding box center [1444, 368] width 155 height 306
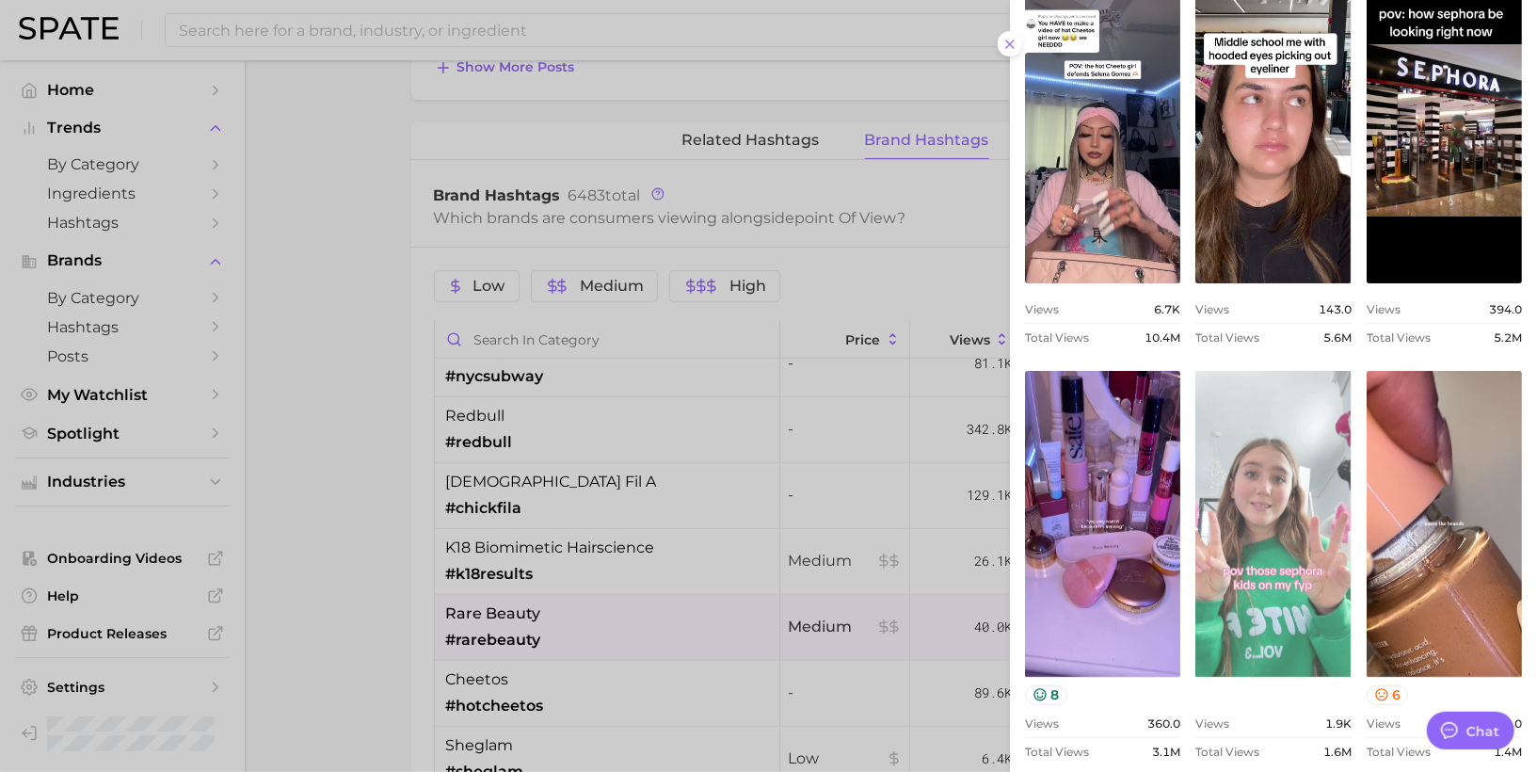
click at [1261, 406] on link "view post on TikTok" at bounding box center [1272, 524] width 155 height 306
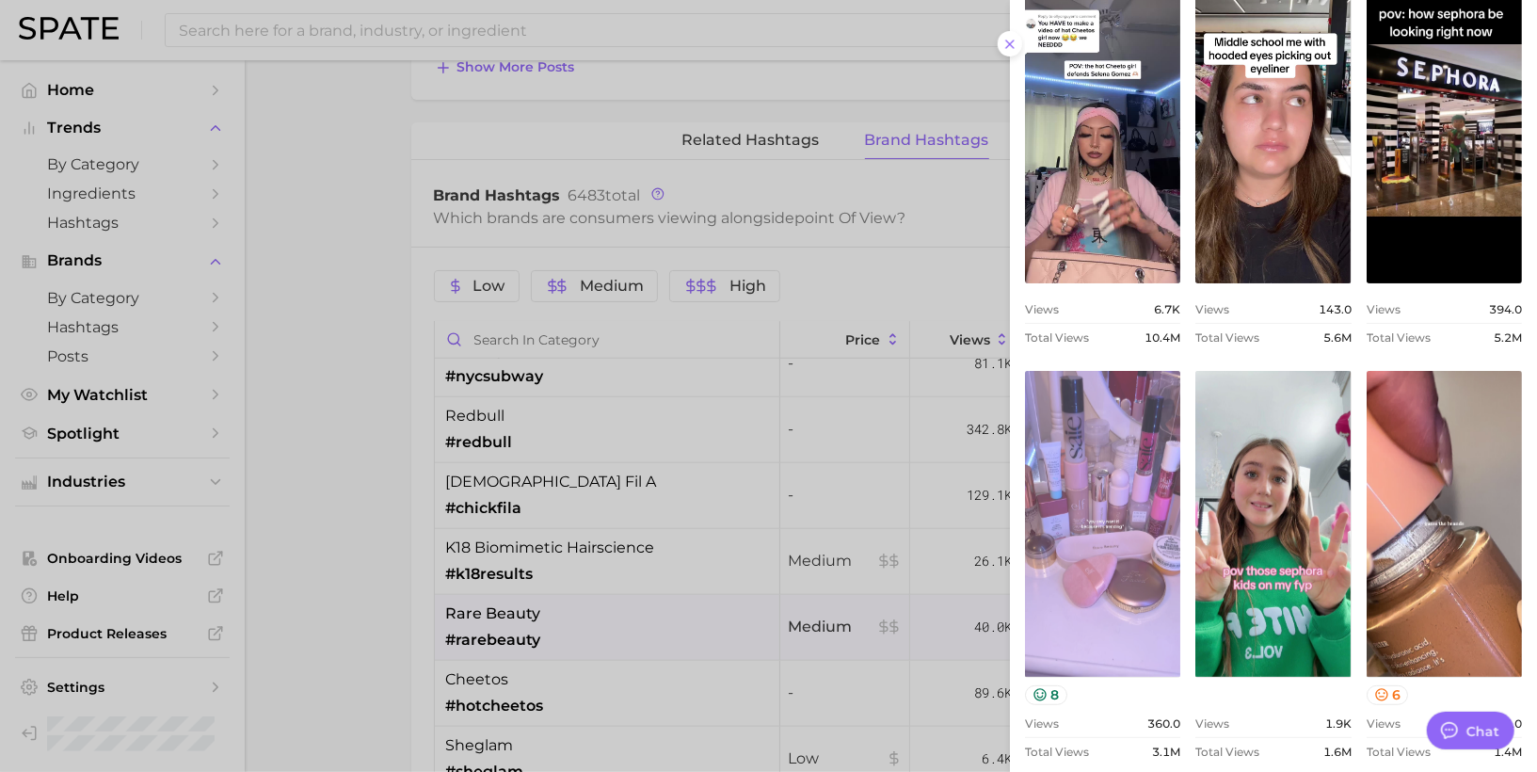
click at [1130, 456] on link "view post on TikTok" at bounding box center [1102, 524] width 155 height 306
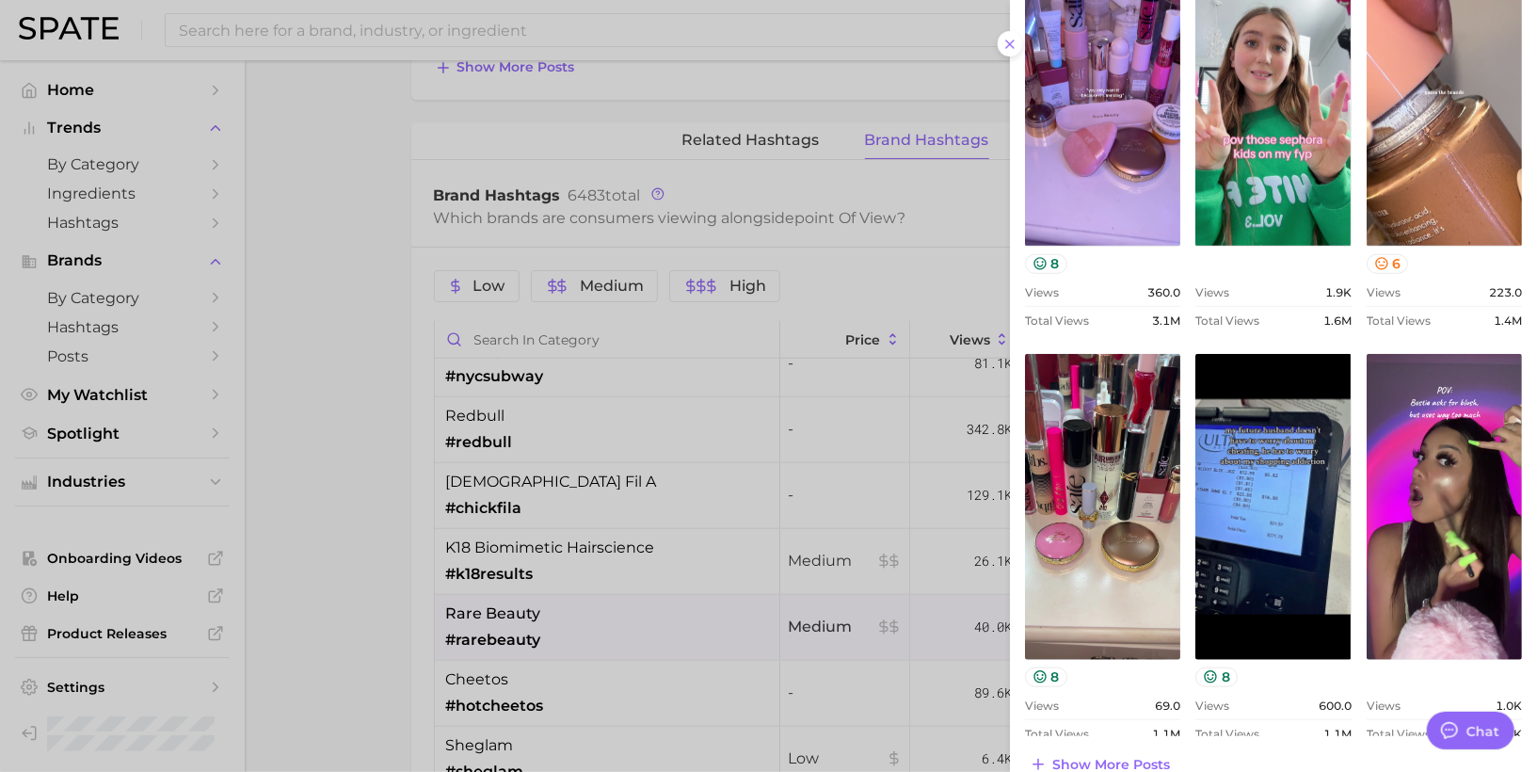
scroll to position [694, 0]
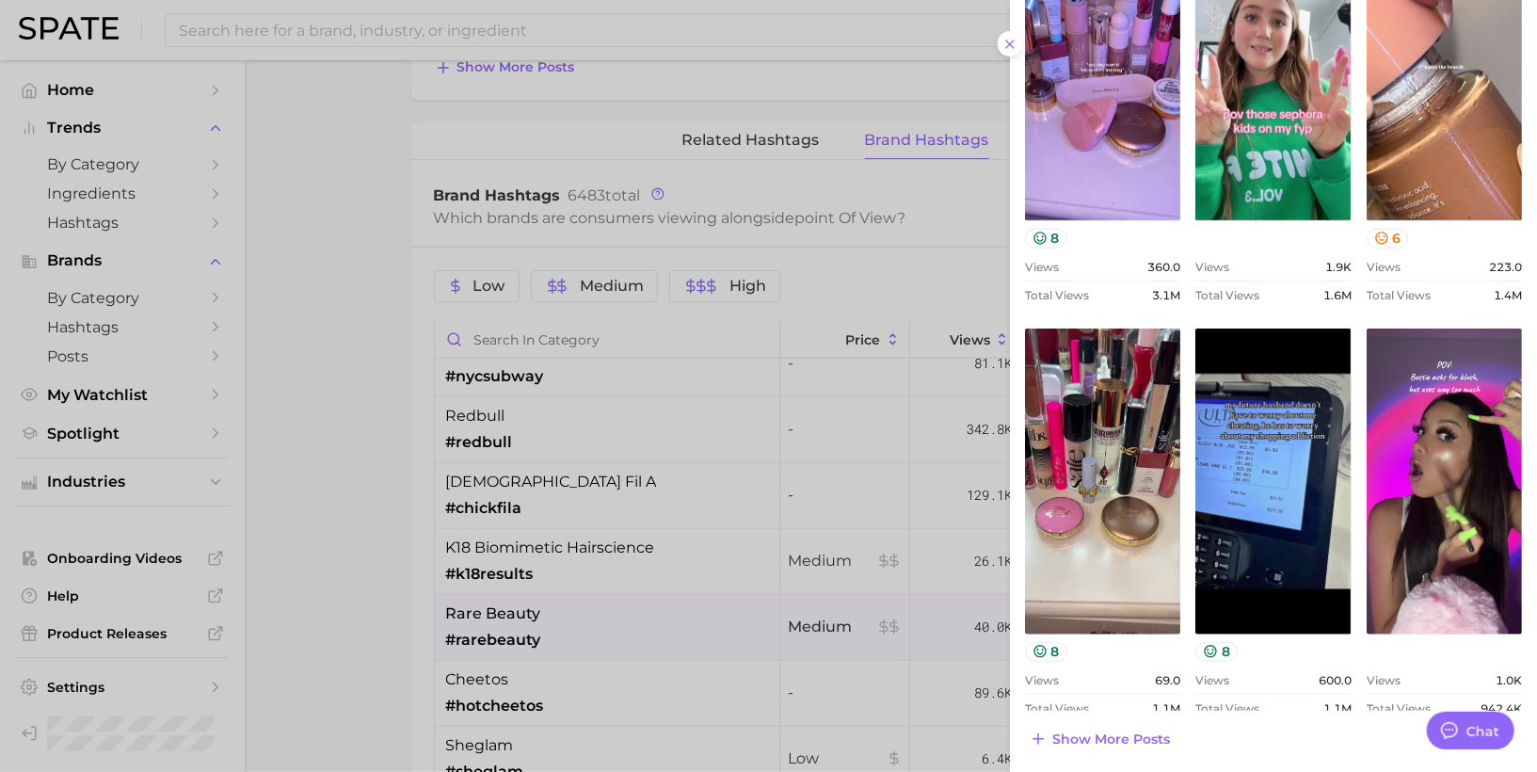
click at [569, 30] on div at bounding box center [768, 386] width 1537 height 772
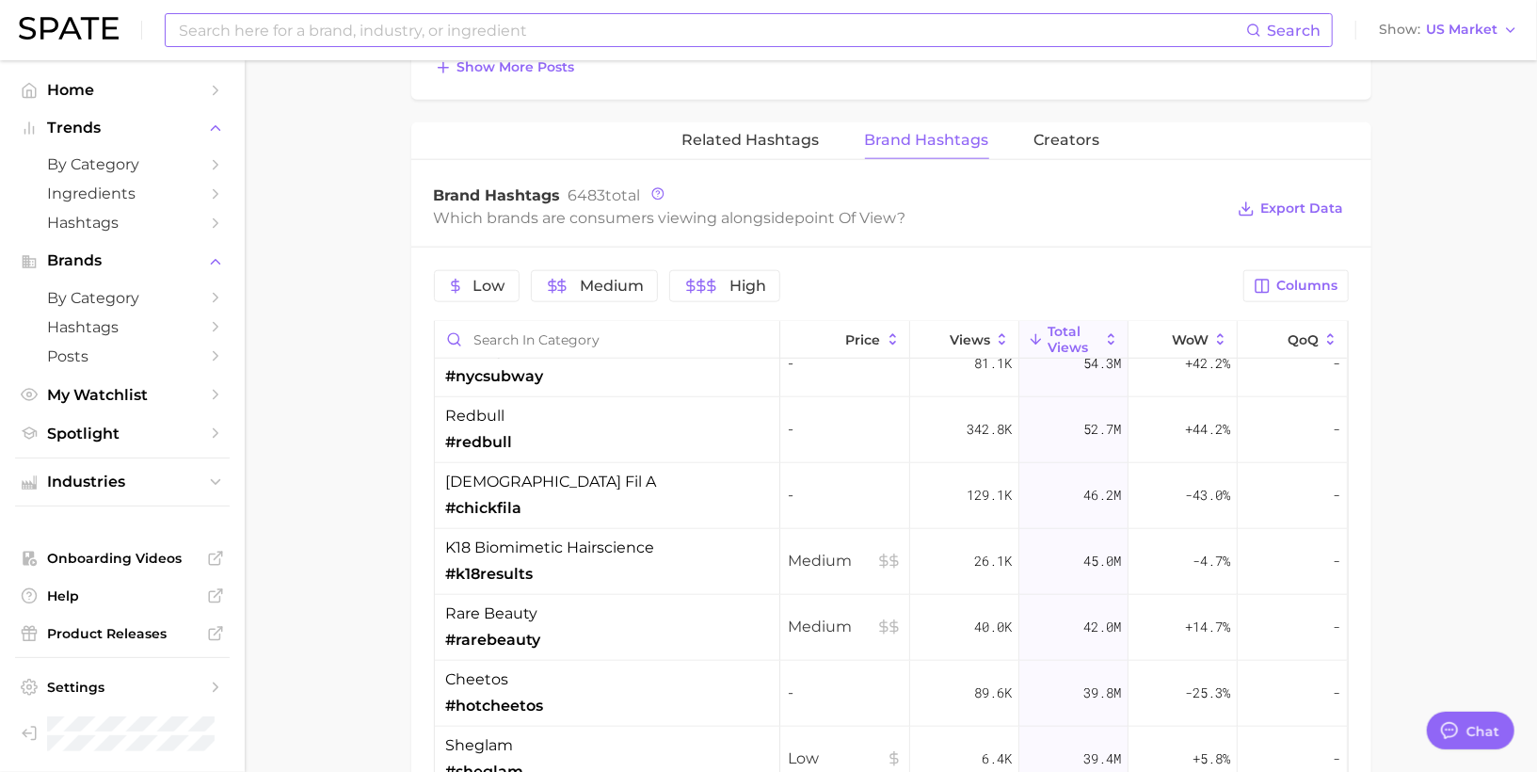
click at [559, 25] on input at bounding box center [711, 30] width 1069 height 32
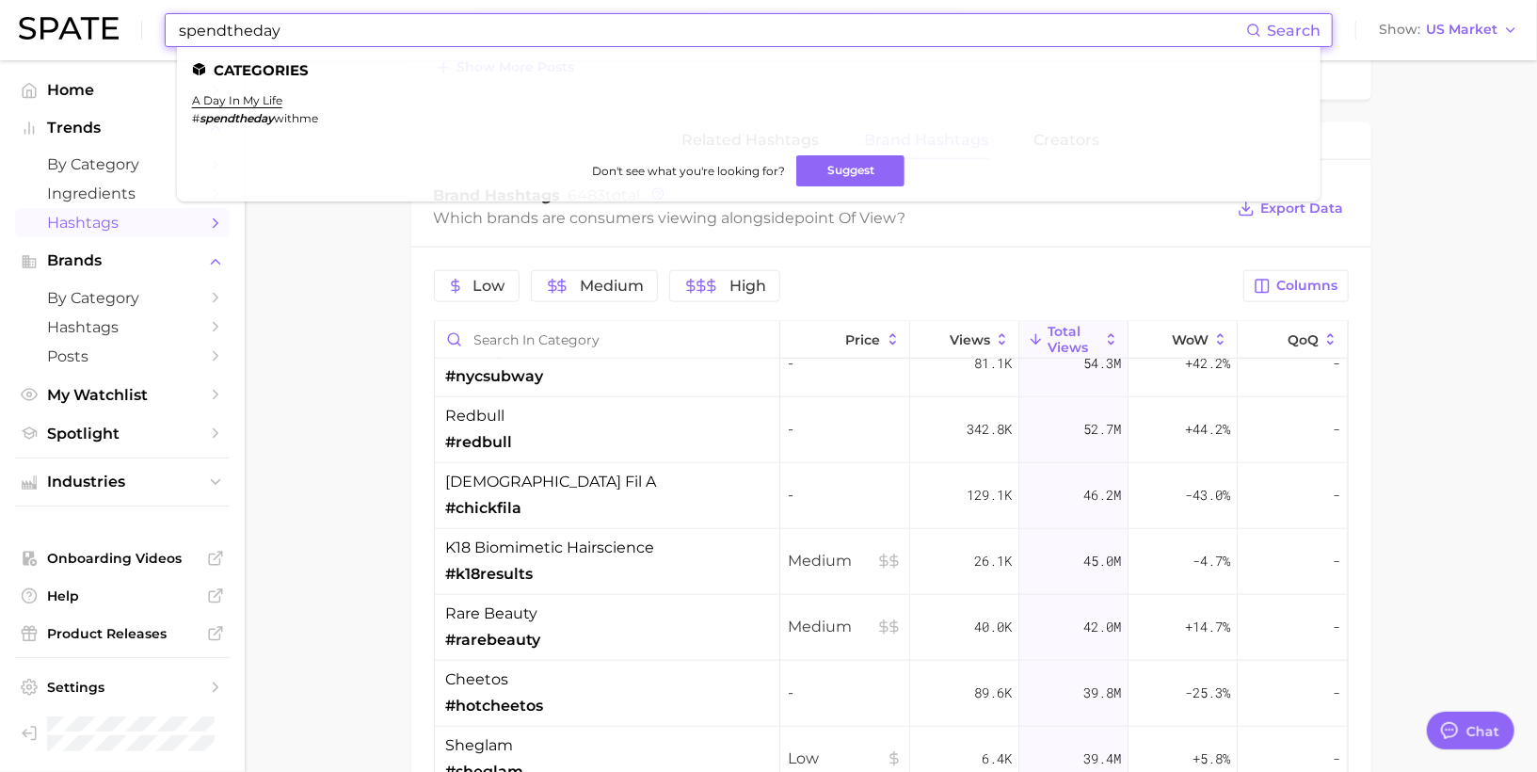
type input "spendtheday"
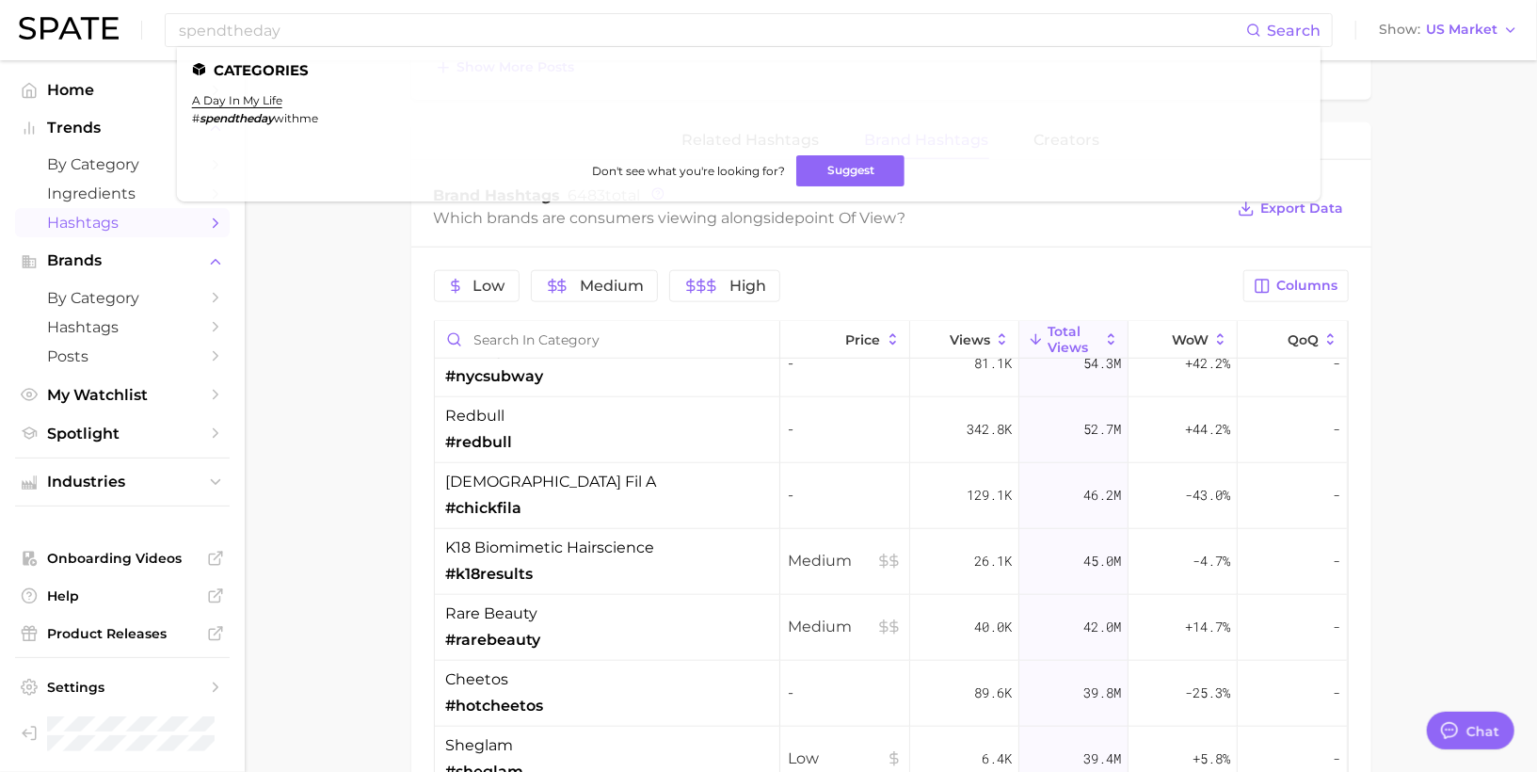
click at [119, 216] on span "Hashtags" at bounding box center [122, 223] width 151 height 18
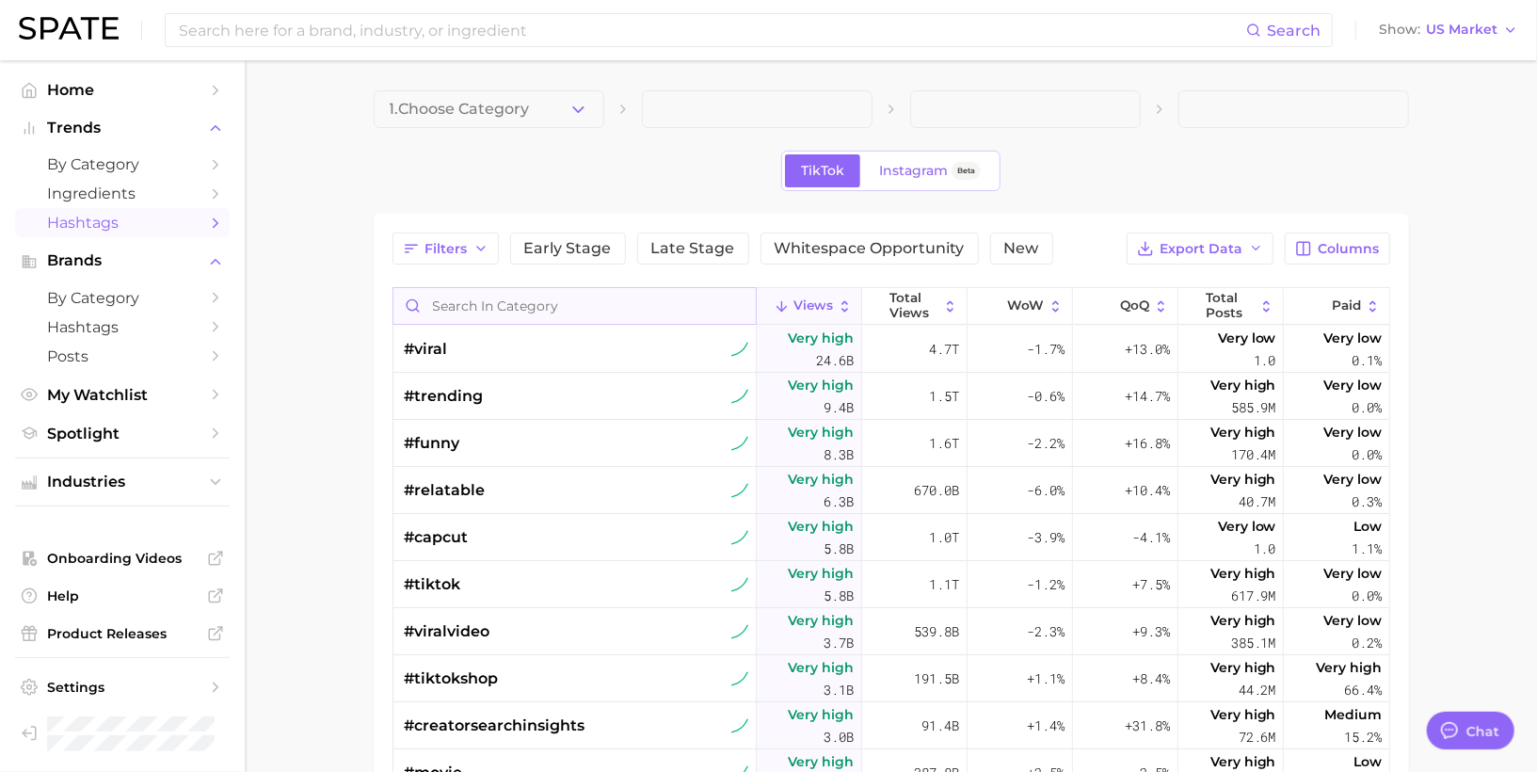
click at [472, 302] on input "Search in category" at bounding box center [574, 306] width 362 height 36
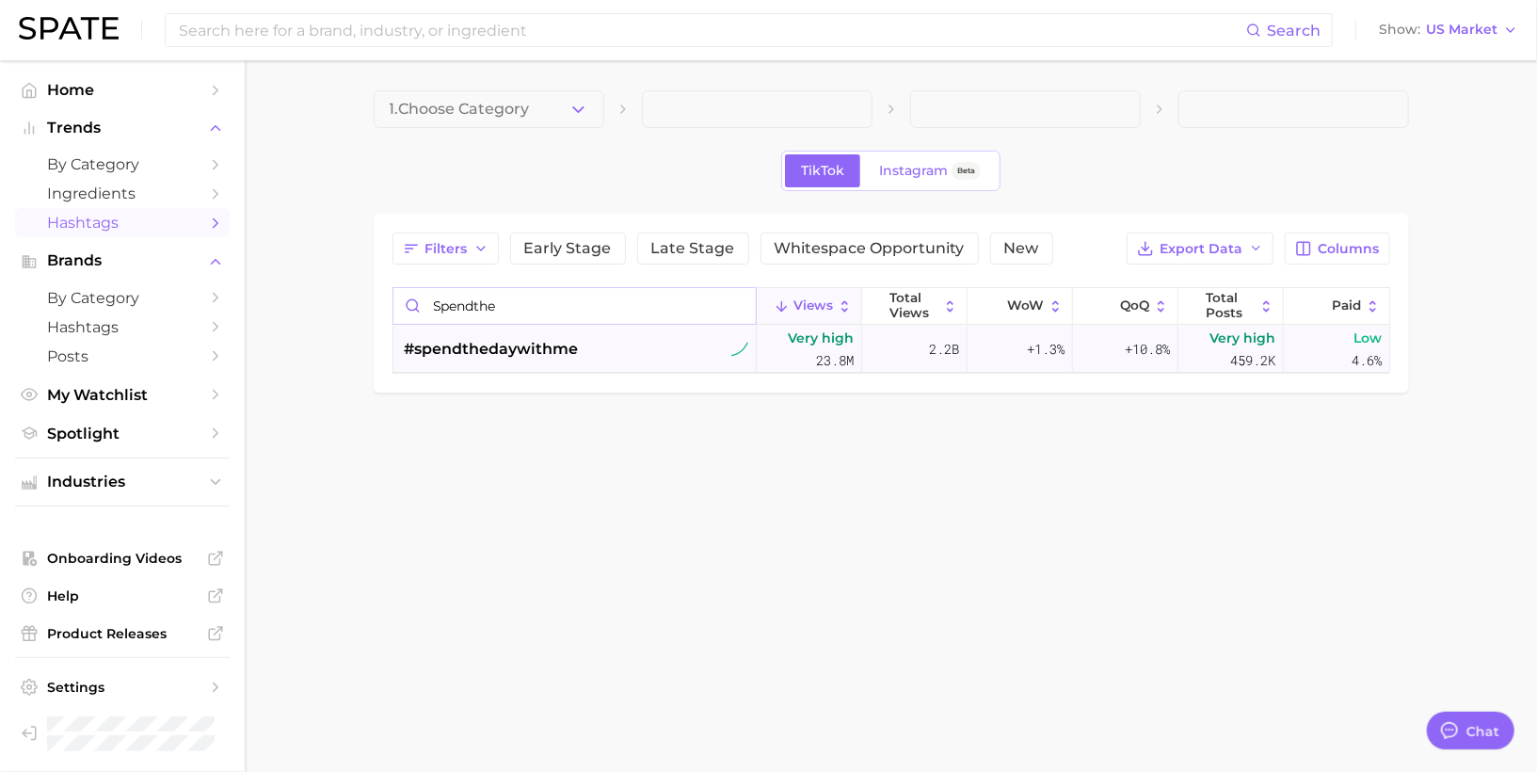
type input "spendthe"
click at [462, 340] on span "#spendthedaywithme" at bounding box center [492, 349] width 174 height 23
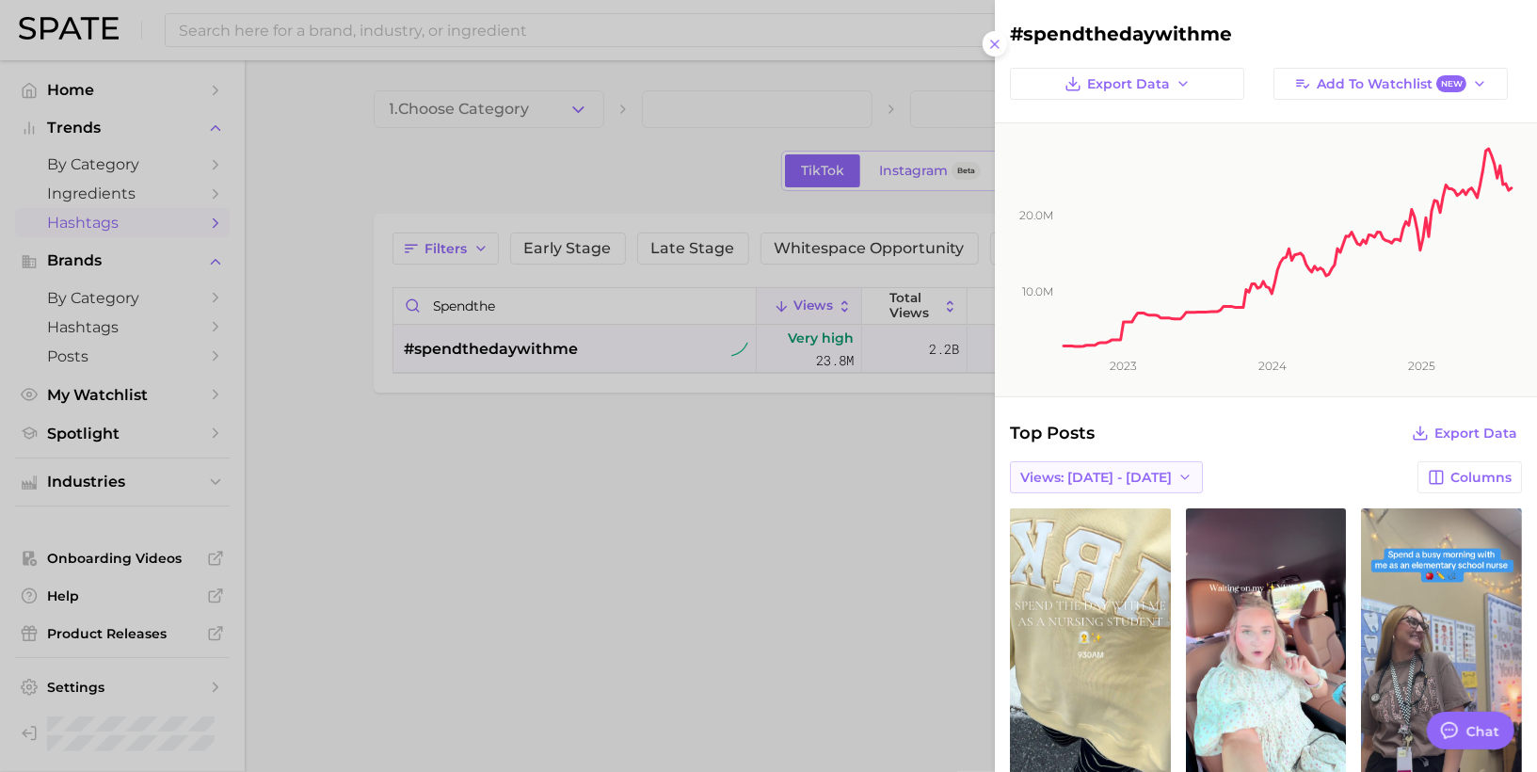
click at [1177, 477] on icon "button" at bounding box center [1184, 477] width 15 height 15
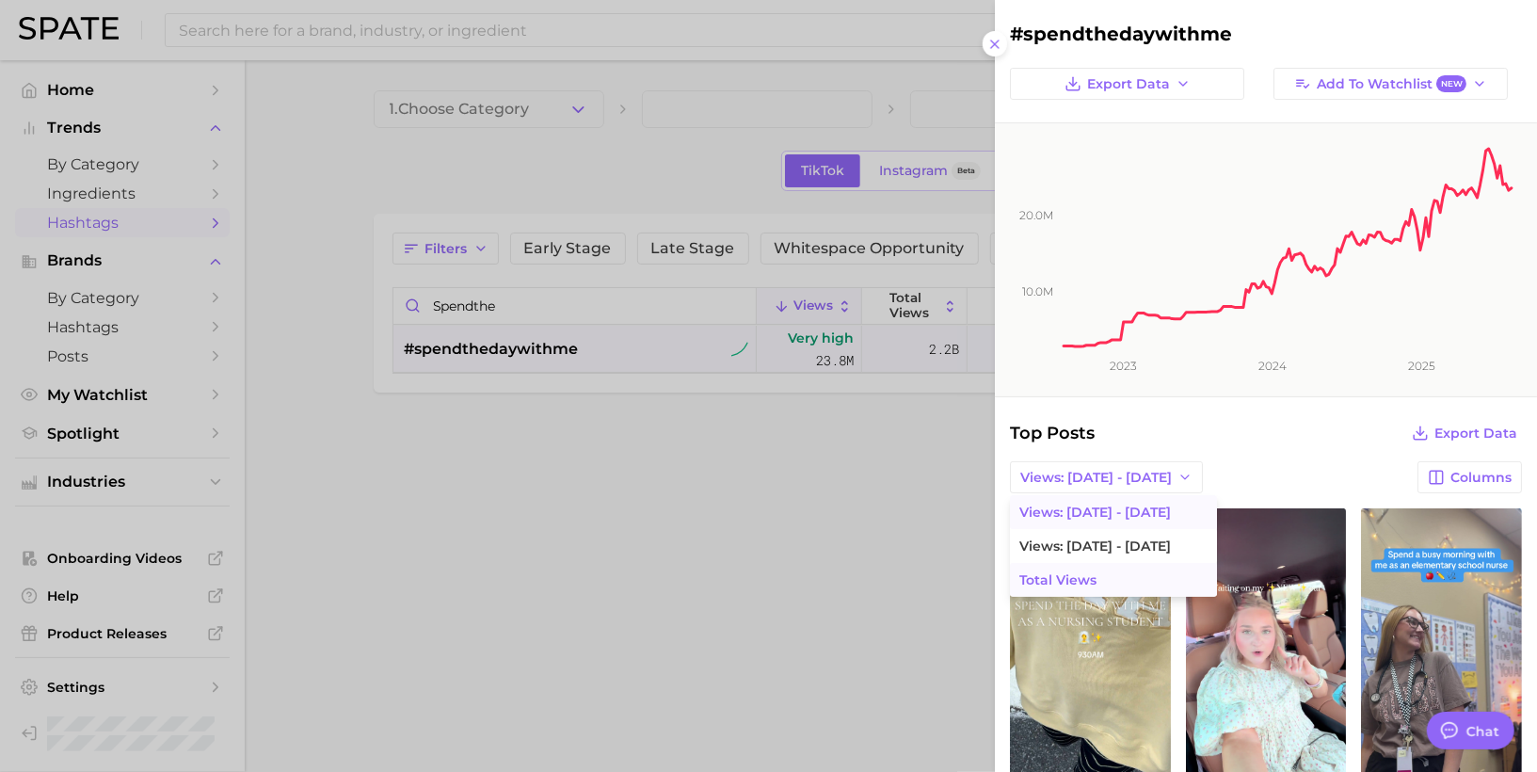
click at [1091, 572] on span "Total Views" at bounding box center [1057, 580] width 77 height 16
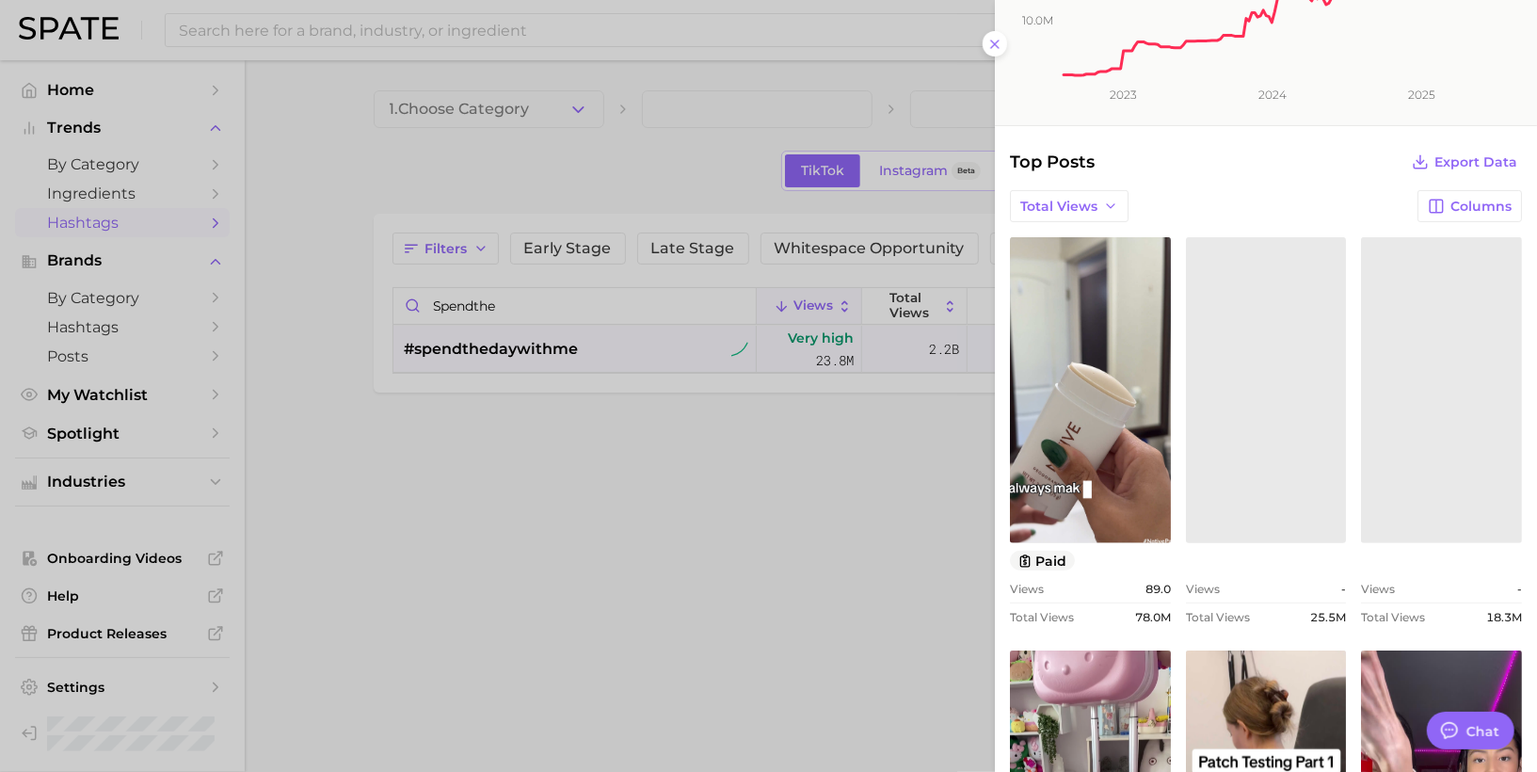
scroll to position [273, 0]
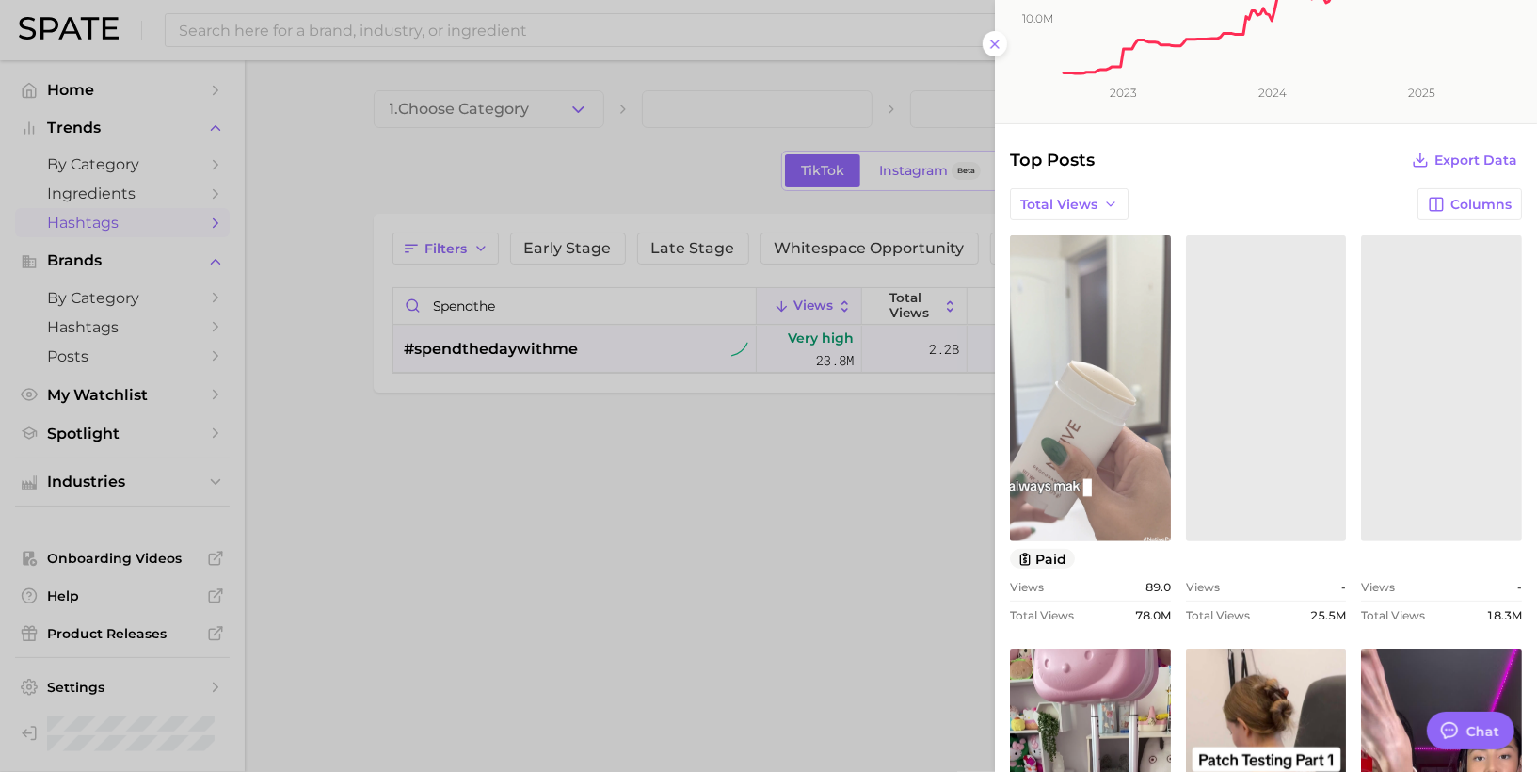
click at [1106, 444] on link "view post on TikTok" at bounding box center [1090, 388] width 161 height 306
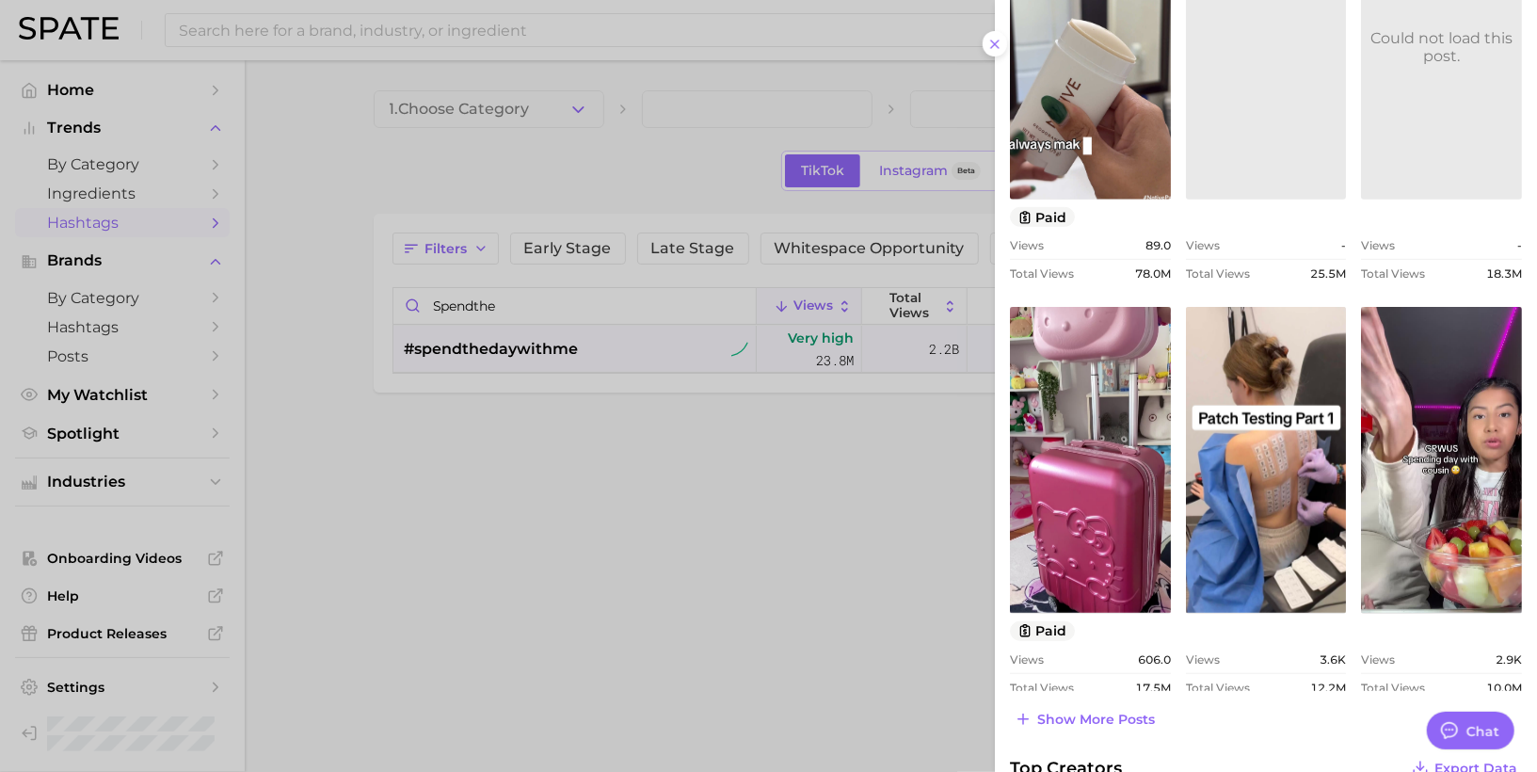
scroll to position [619, 0]
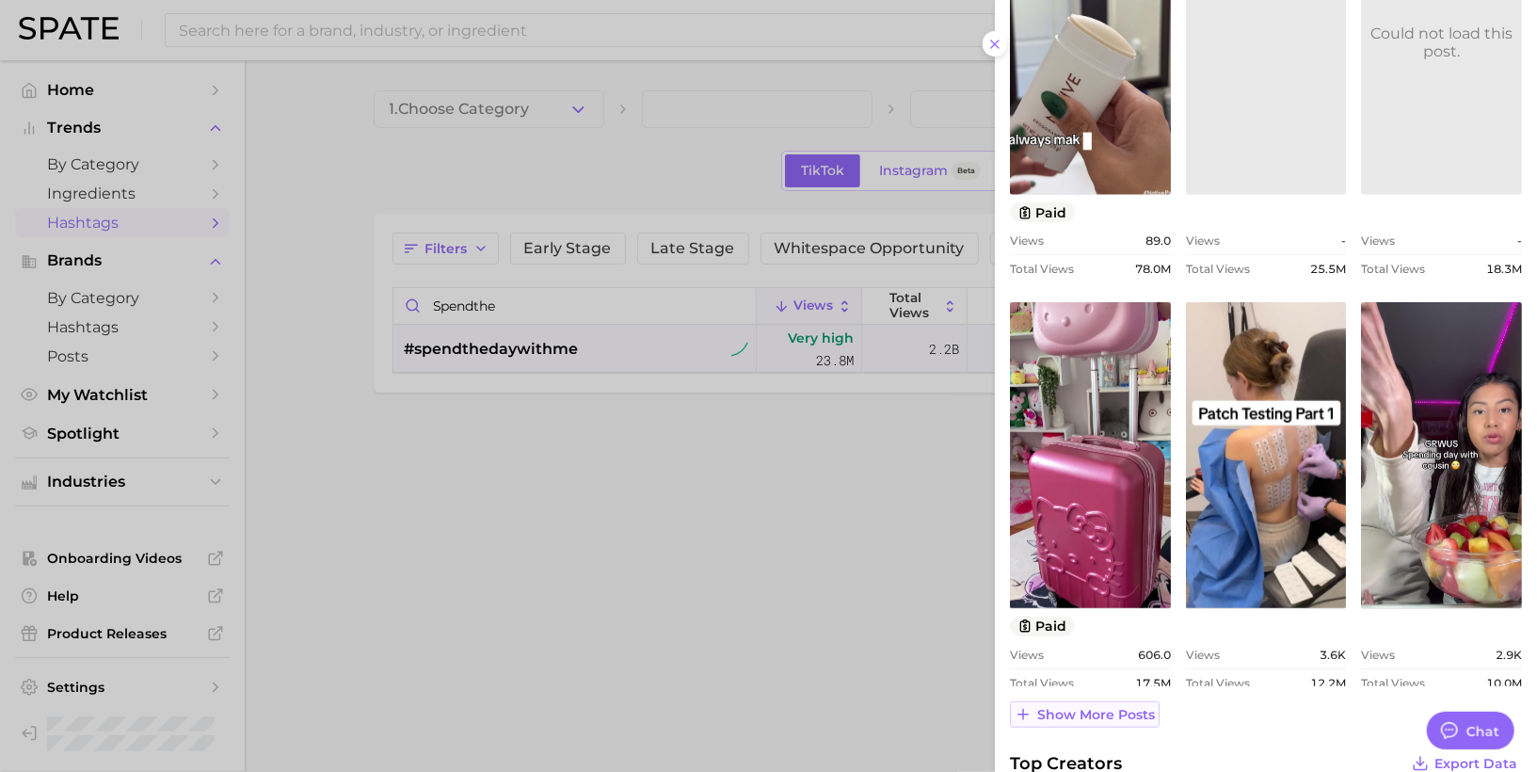
click at [1106, 712] on span "Show more posts" at bounding box center [1096, 715] width 118 height 16
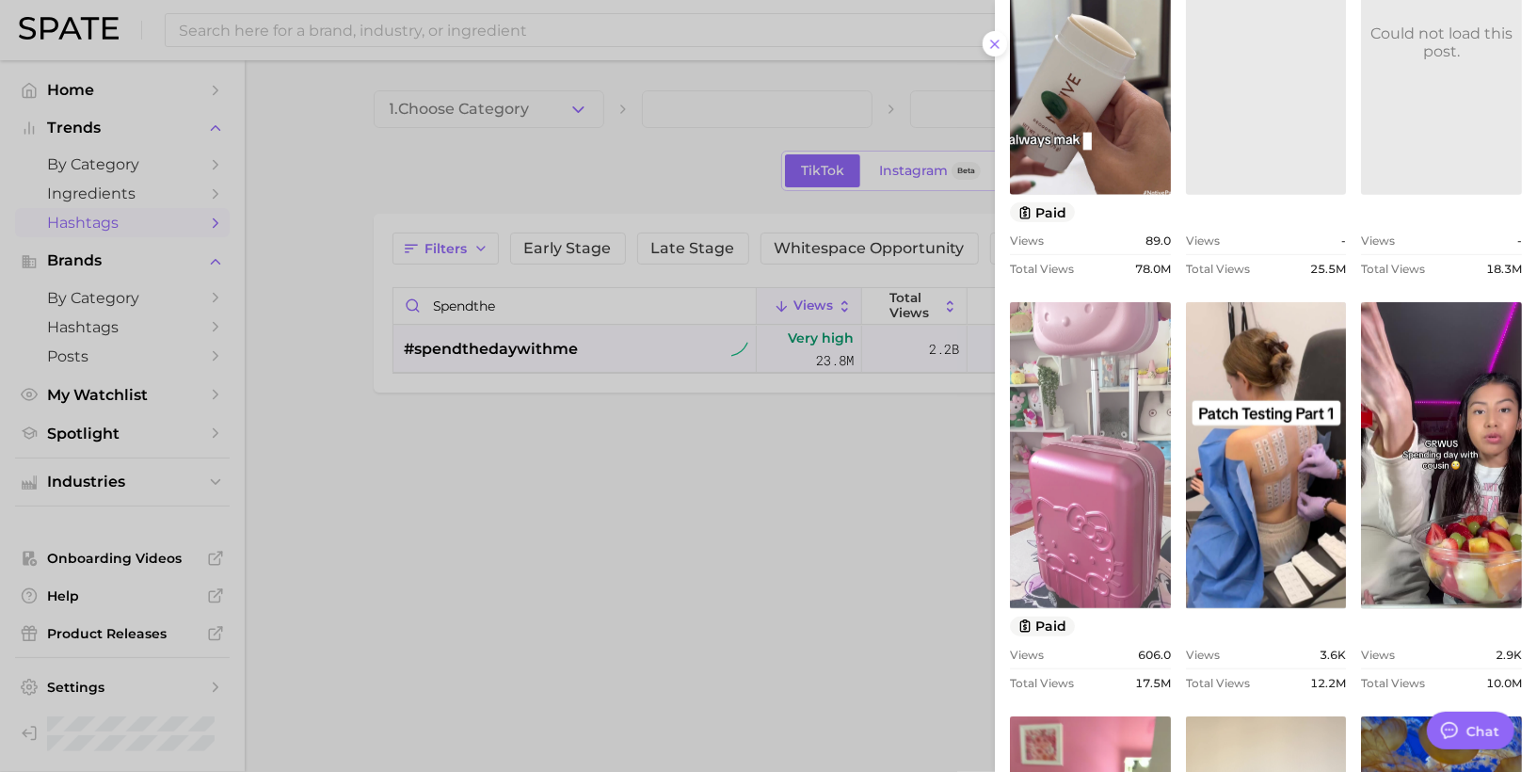
scroll to position [0, 0]
click at [1126, 537] on link "view post on TikTok" at bounding box center [1090, 455] width 161 height 306
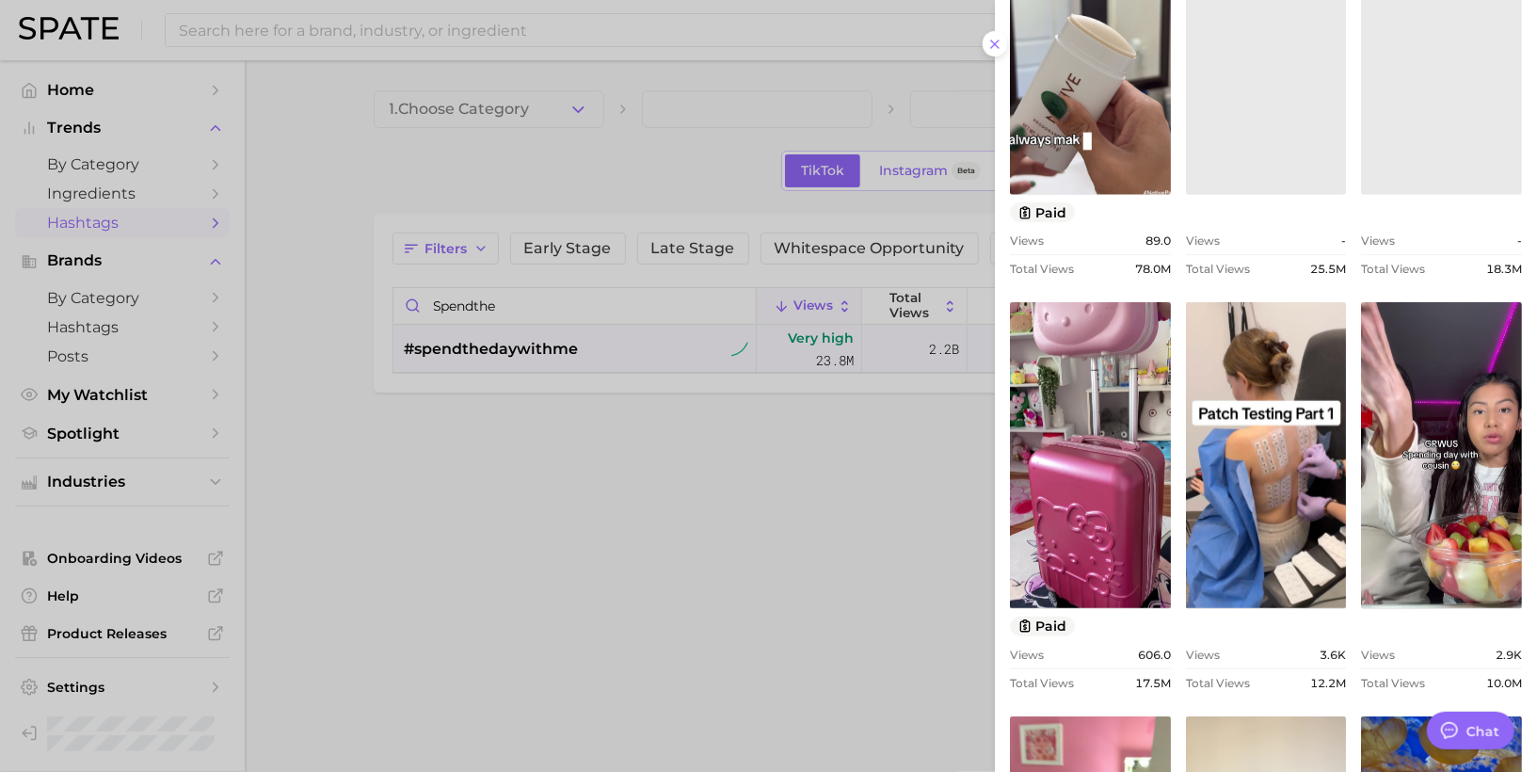
click at [449, 35] on div at bounding box center [768, 386] width 1537 height 772
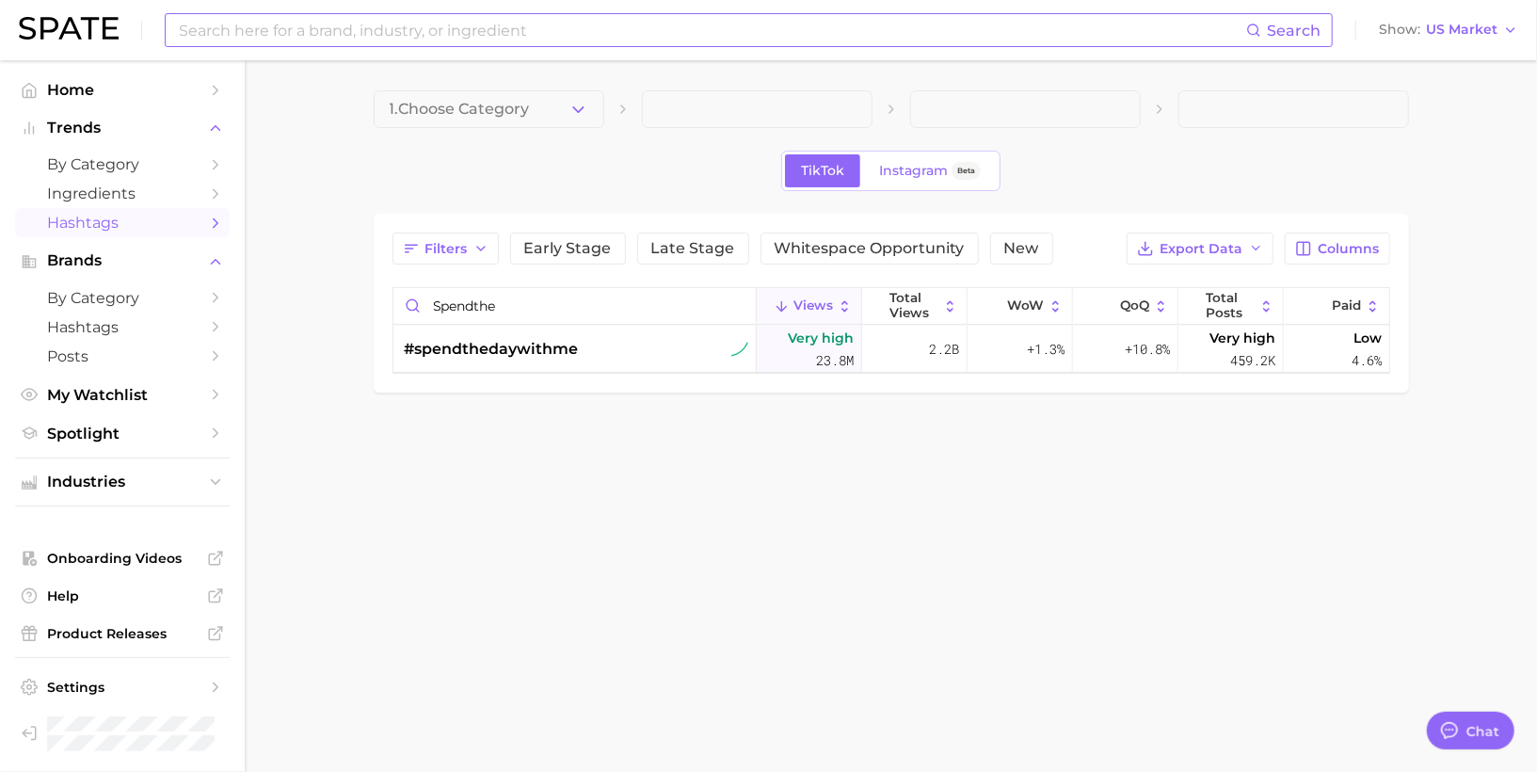
click at [434, 30] on input at bounding box center [711, 30] width 1069 height 32
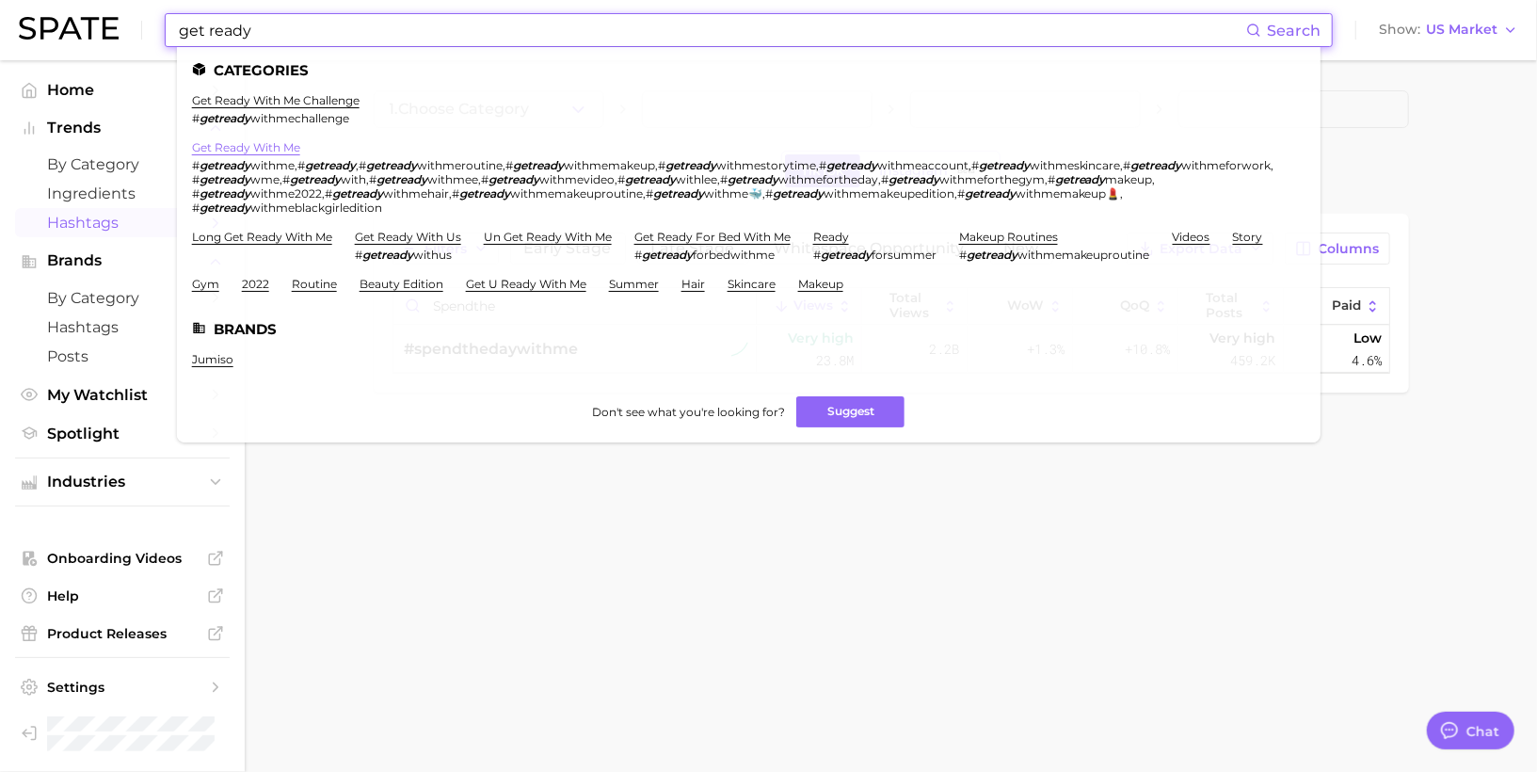
type input "get ready"
click at [244, 145] on link "get ready with me" at bounding box center [246, 147] width 108 height 14
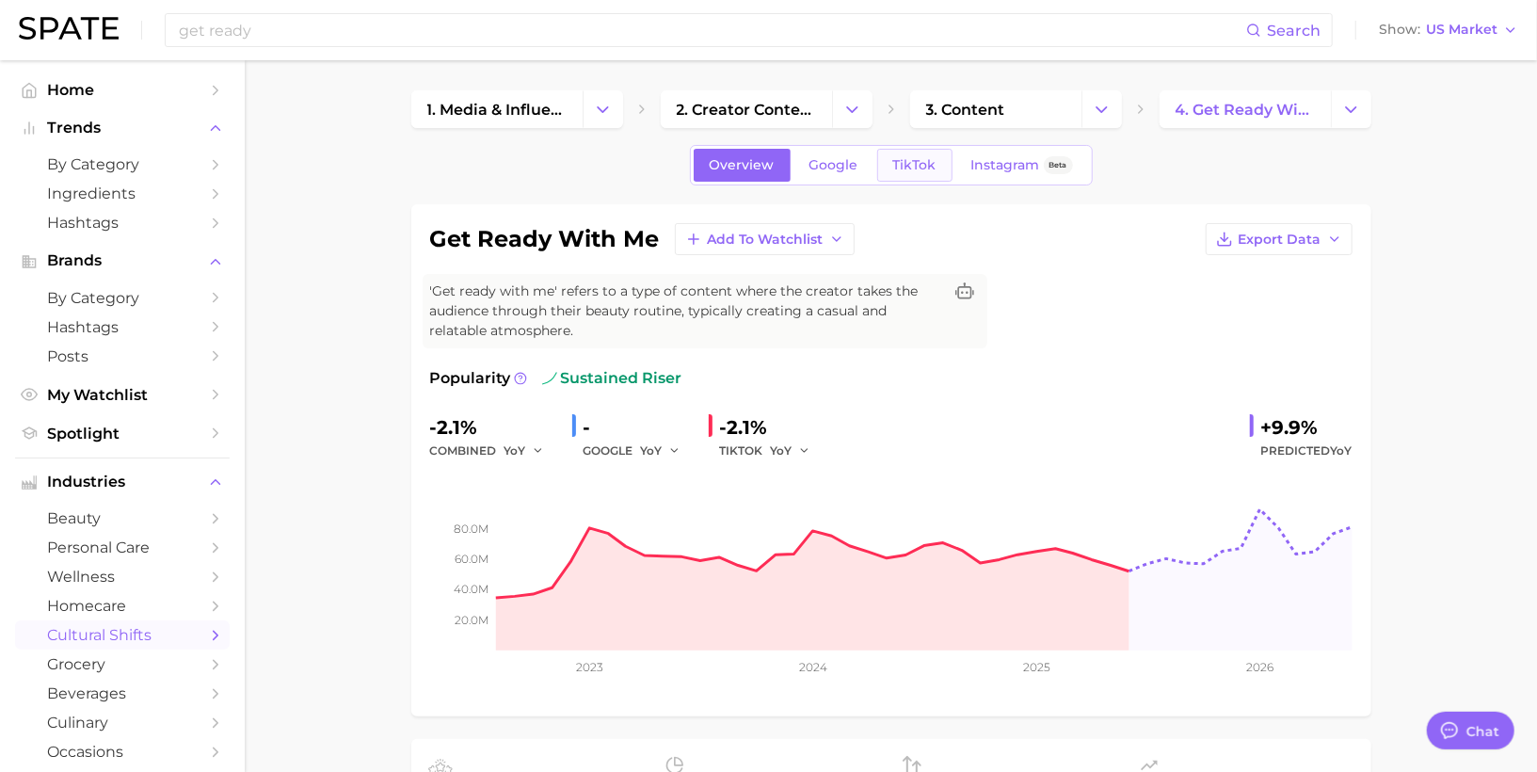
click at [919, 160] on span "TikTok" at bounding box center [914, 165] width 43 height 16
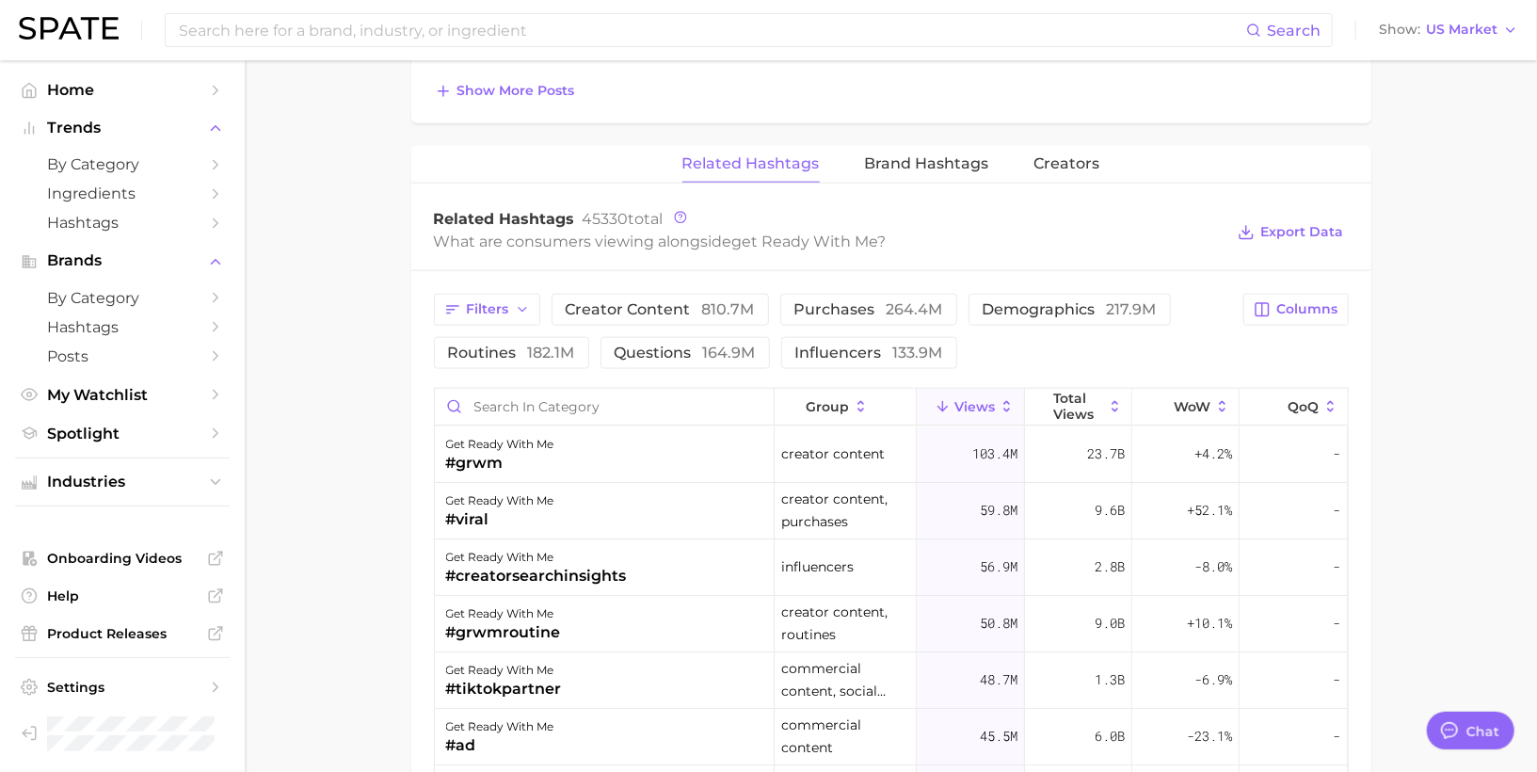
scroll to position [1369, 0]
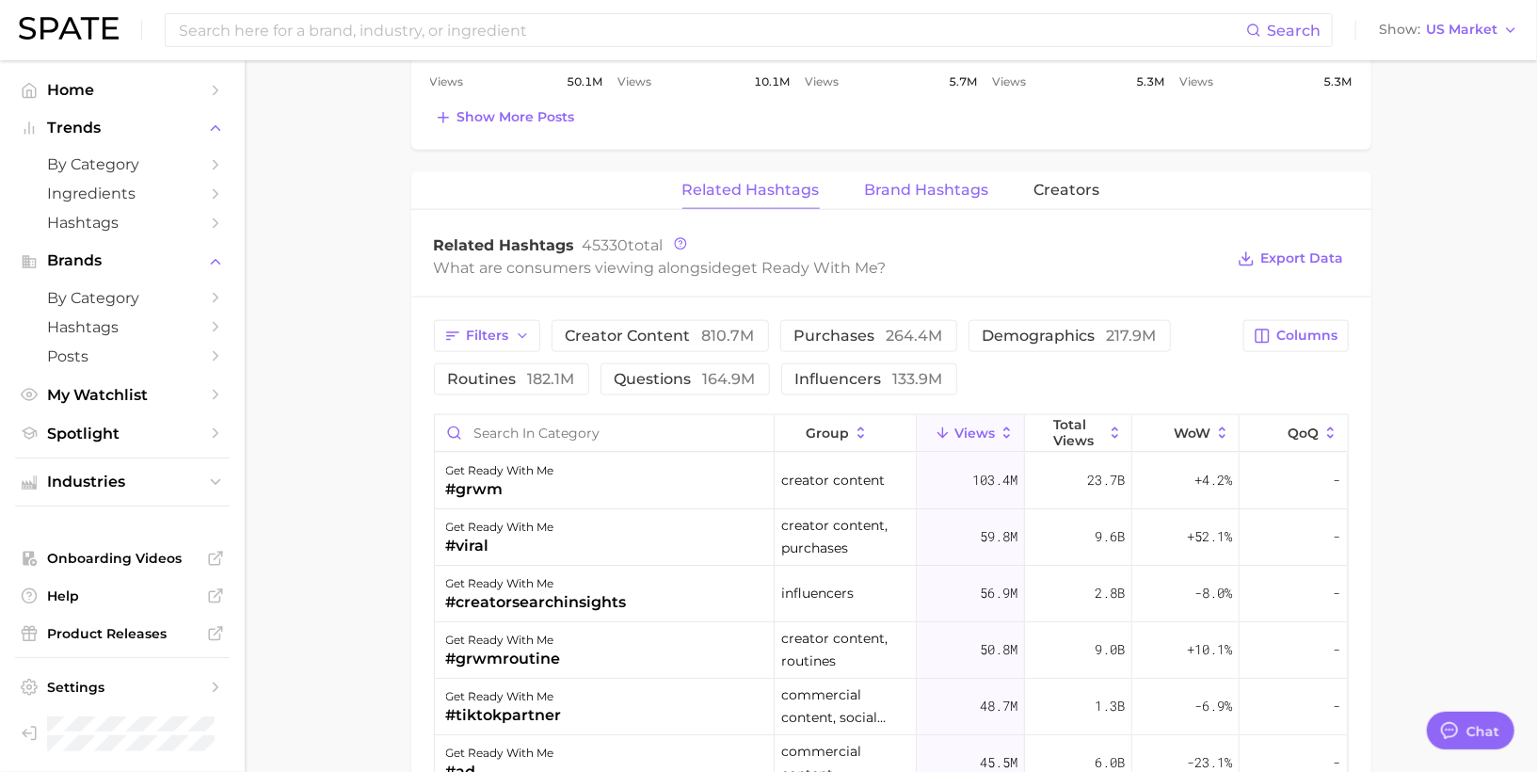
click at [868, 182] on span "Brand Hashtags" at bounding box center [927, 190] width 124 height 17
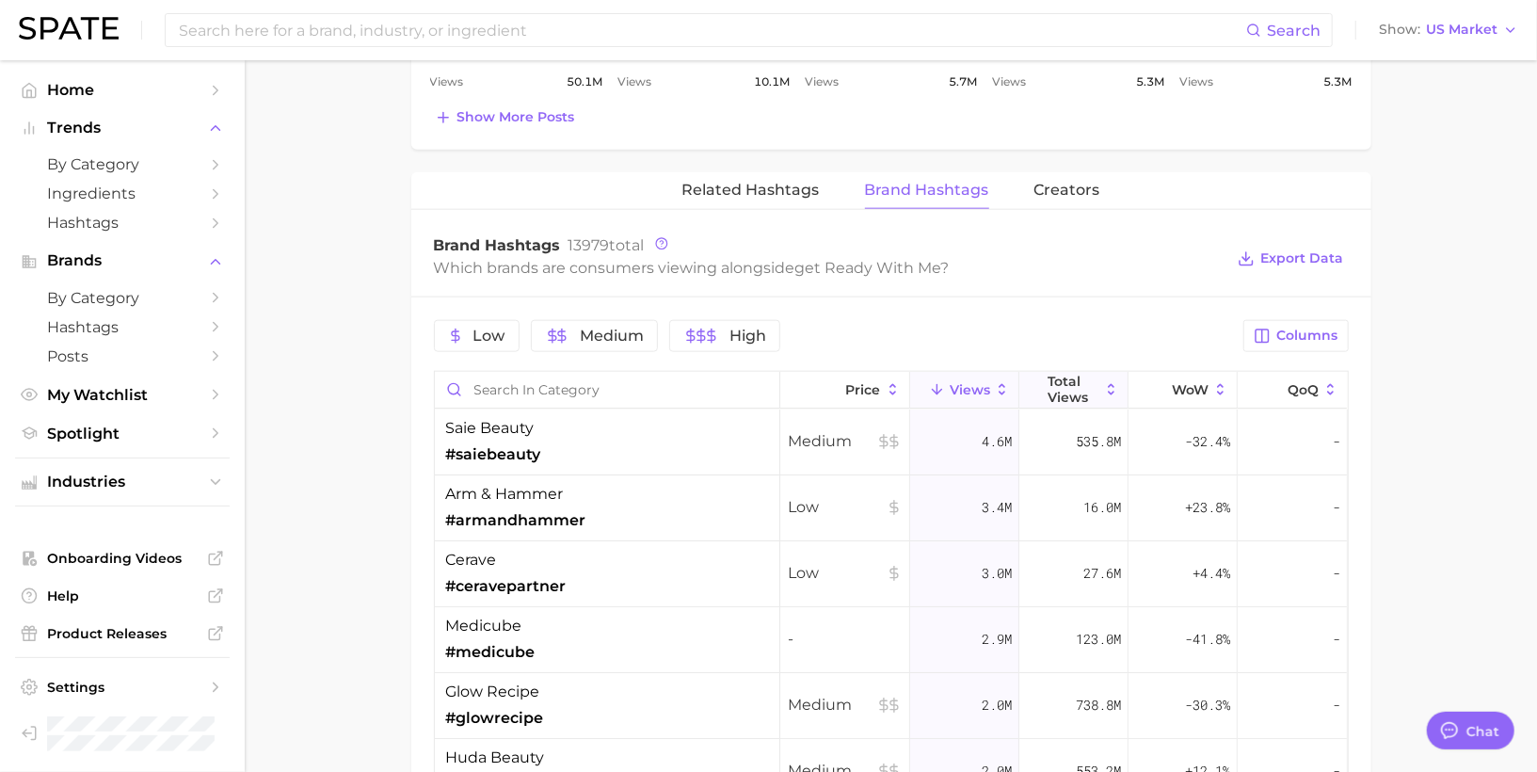
click at [1063, 375] on span "Total Views" at bounding box center [1074, 389] width 52 height 30
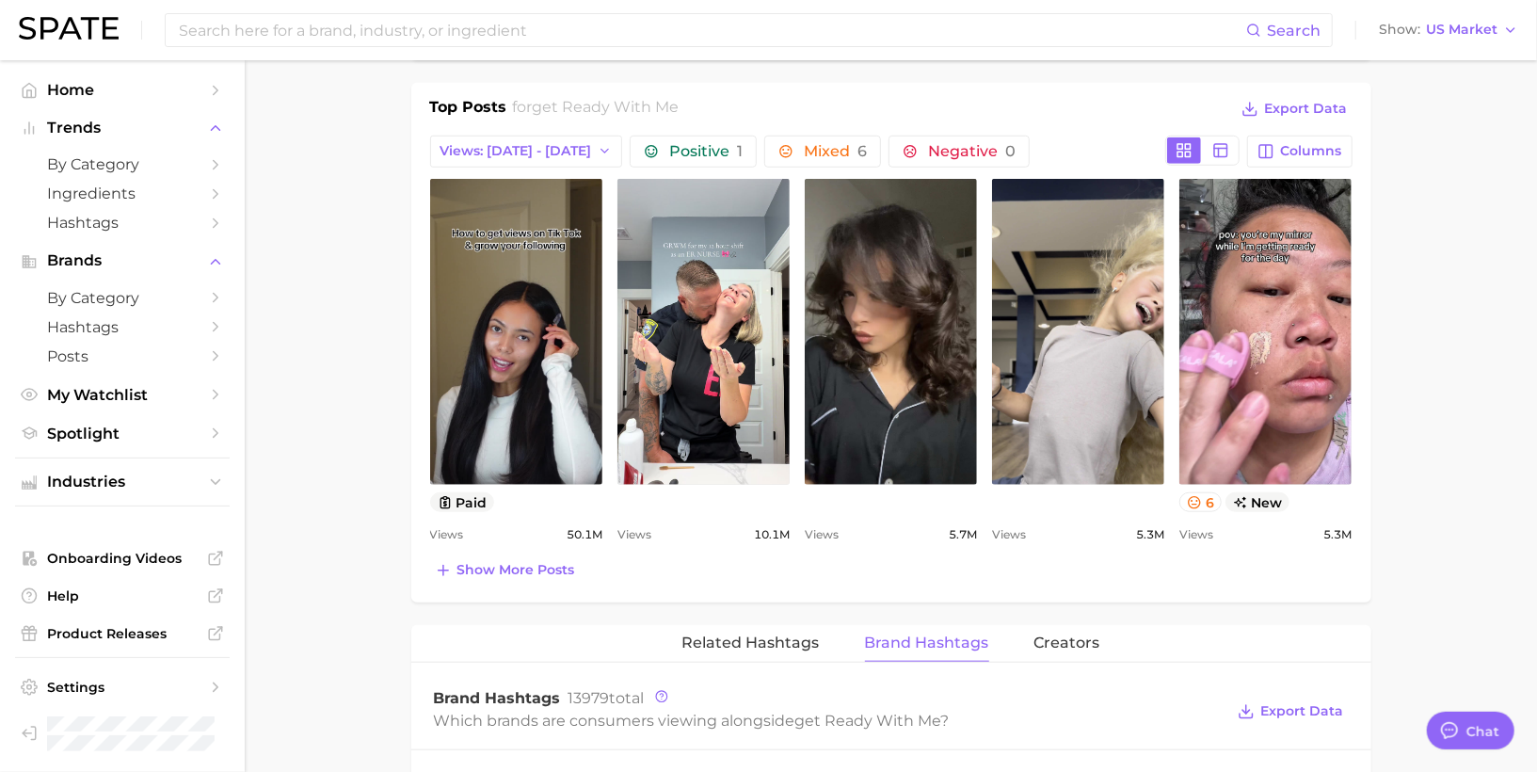
scroll to position [914, 0]
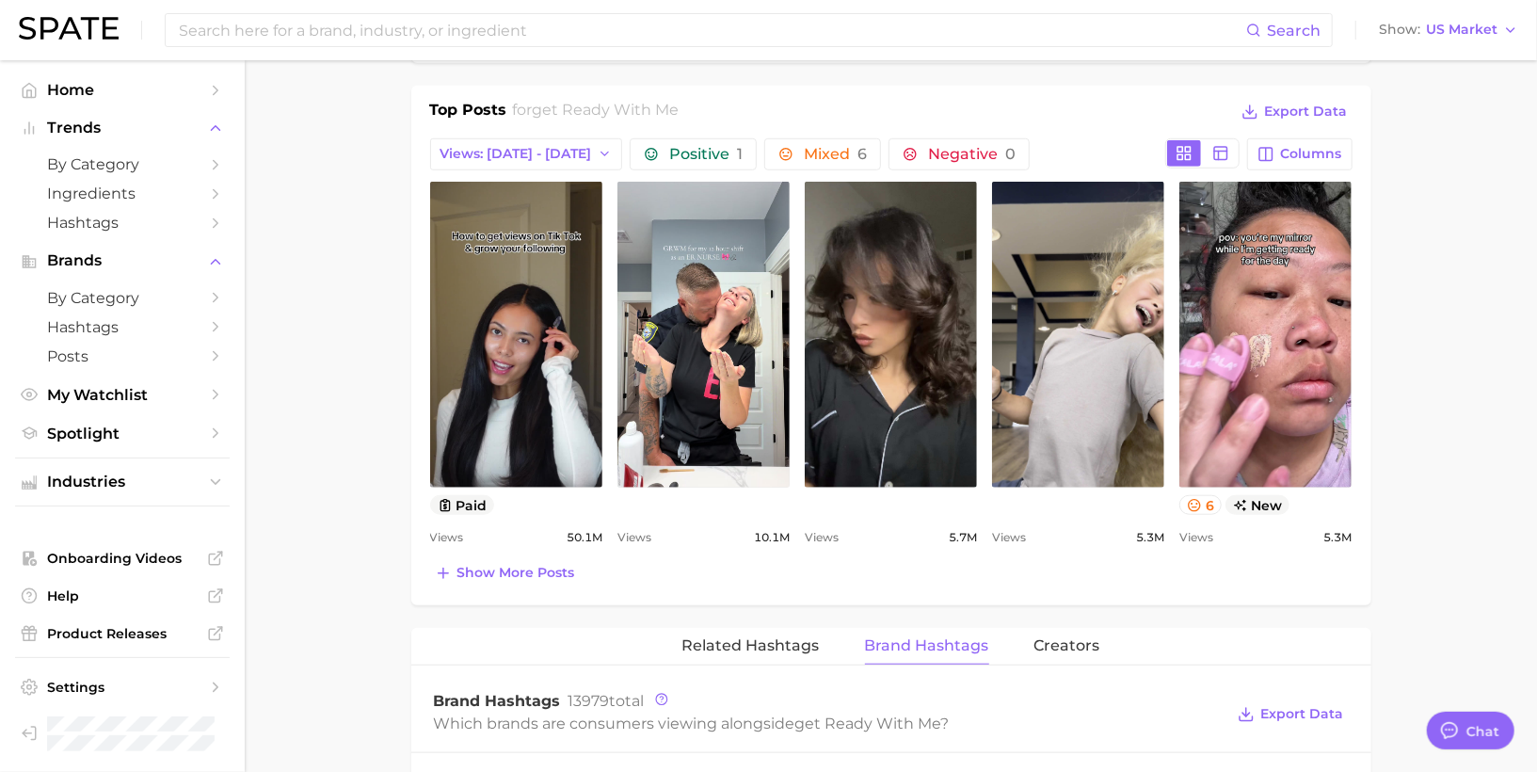
click at [348, 304] on main "1. media & influencers 2. creator content 3. content 4. get ready with me Overv…" at bounding box center [891, 430] width 1292 height 2569
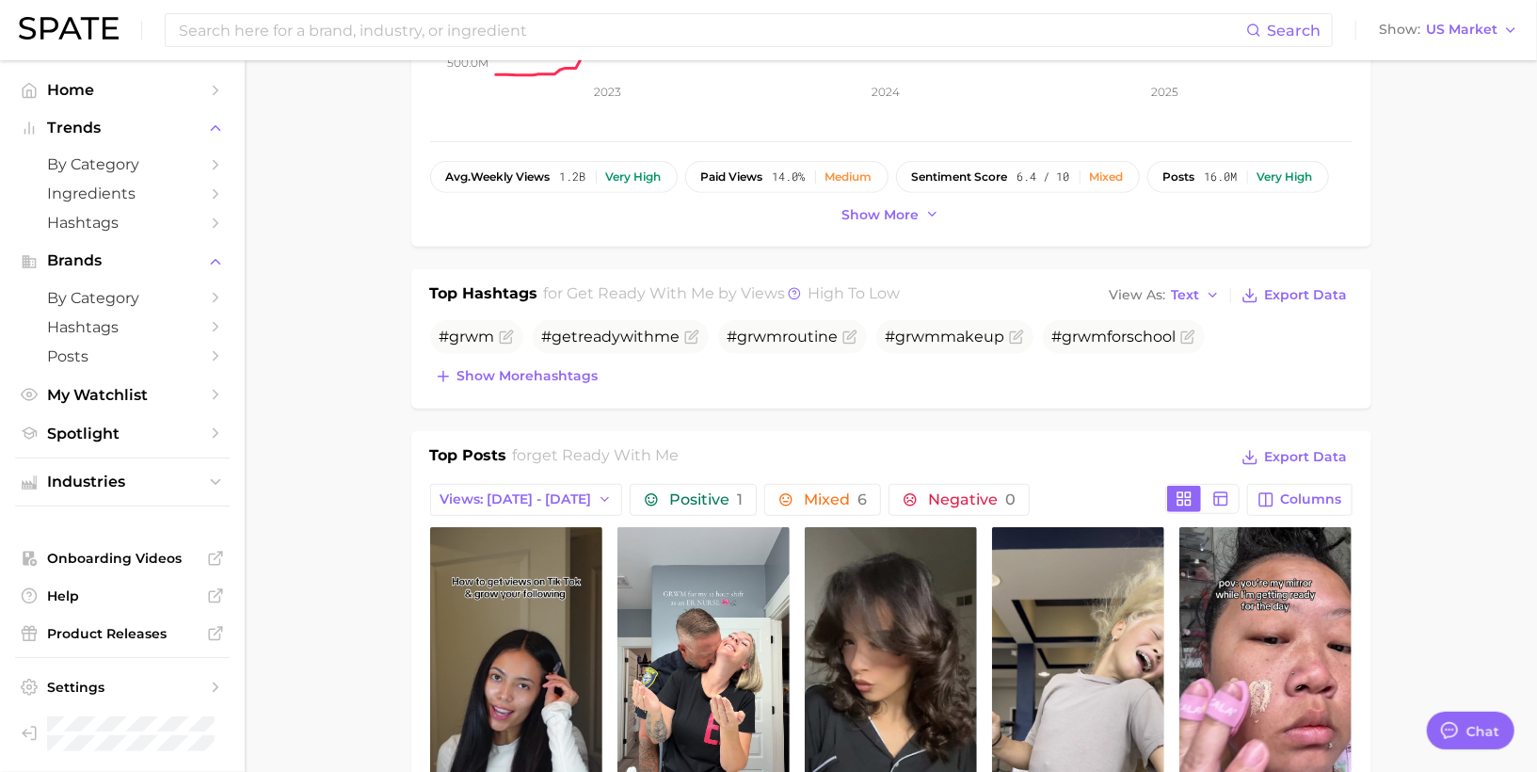
scroll to position [548, 0]
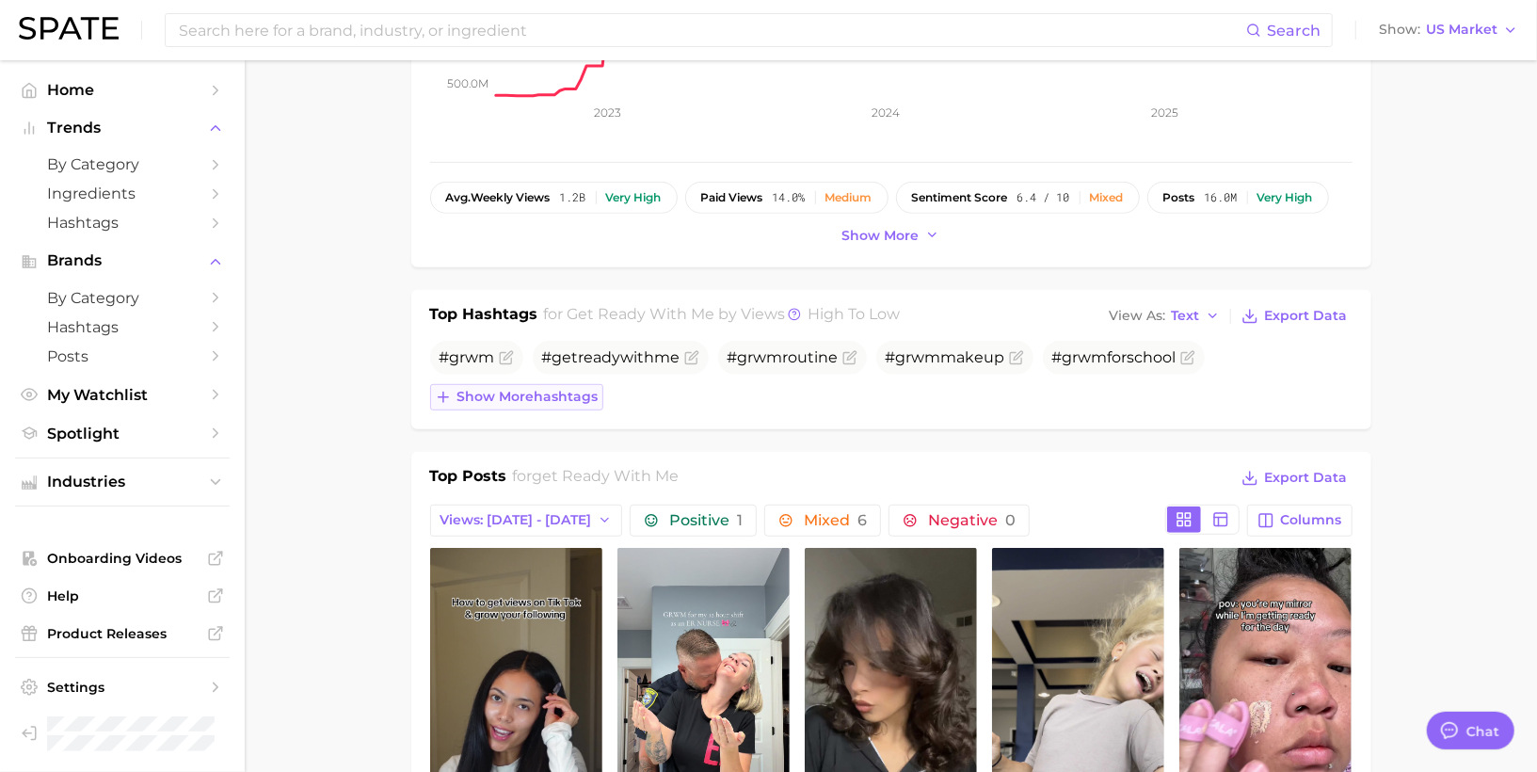
click at [545, 391] on span "Show more hashtags" at bounding box center [527, 397] width 141 height 16
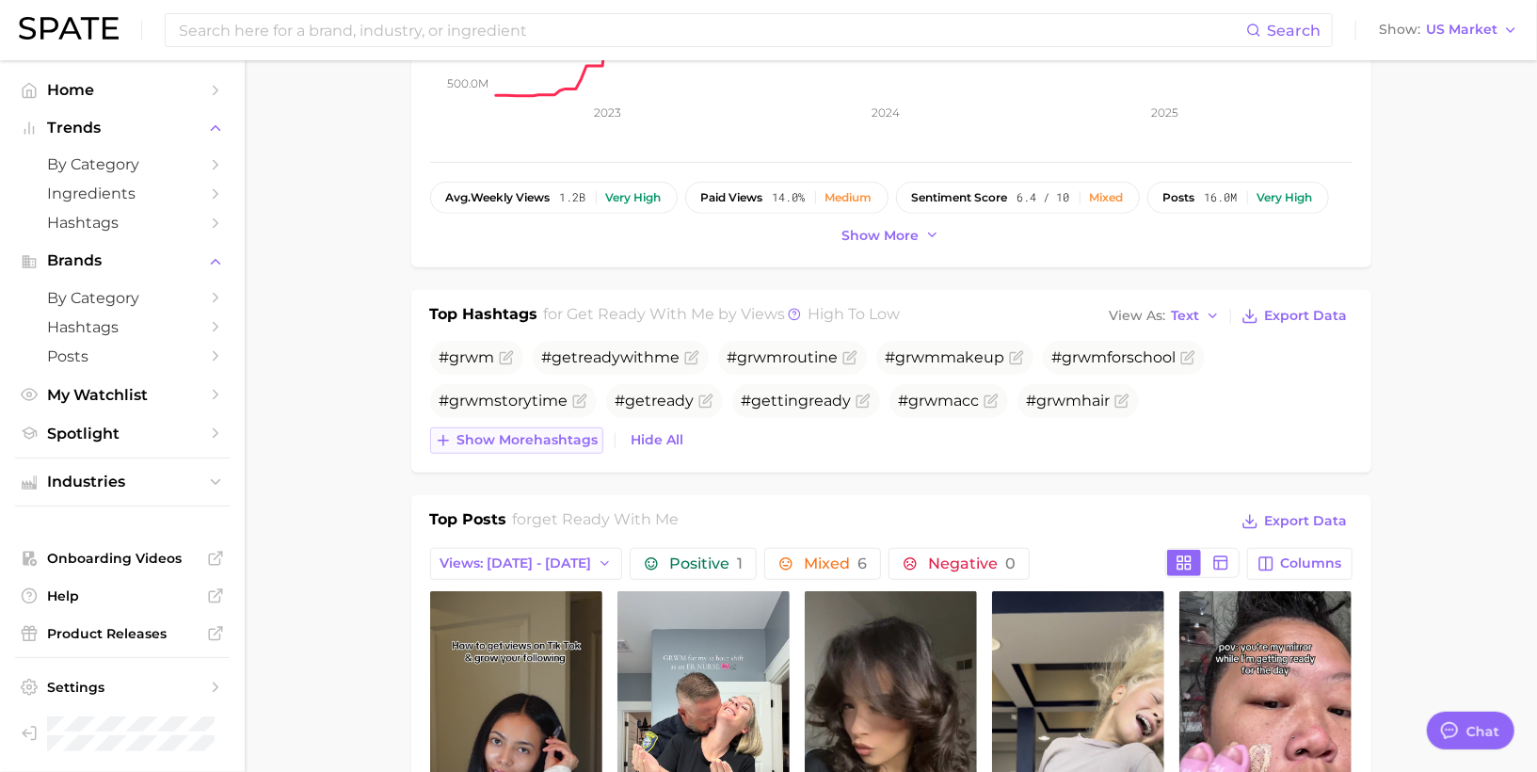
click at [560, 438] on span "Show more hashtags" at bounding box center [527, 440] width 141 height 16
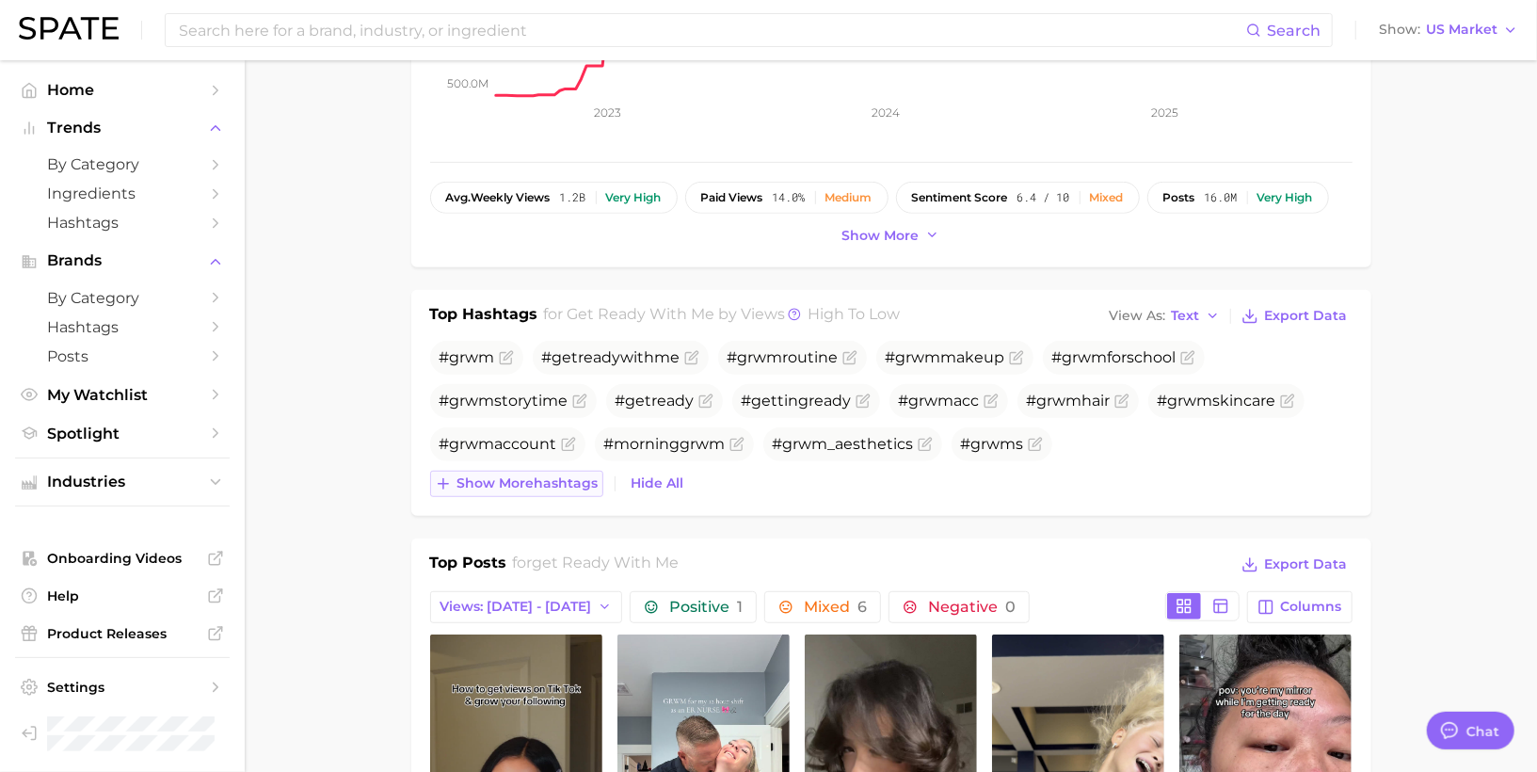
click at [558, 489] on button "Show more hashtags" at bounding box center [516, 484] width 173 height 26
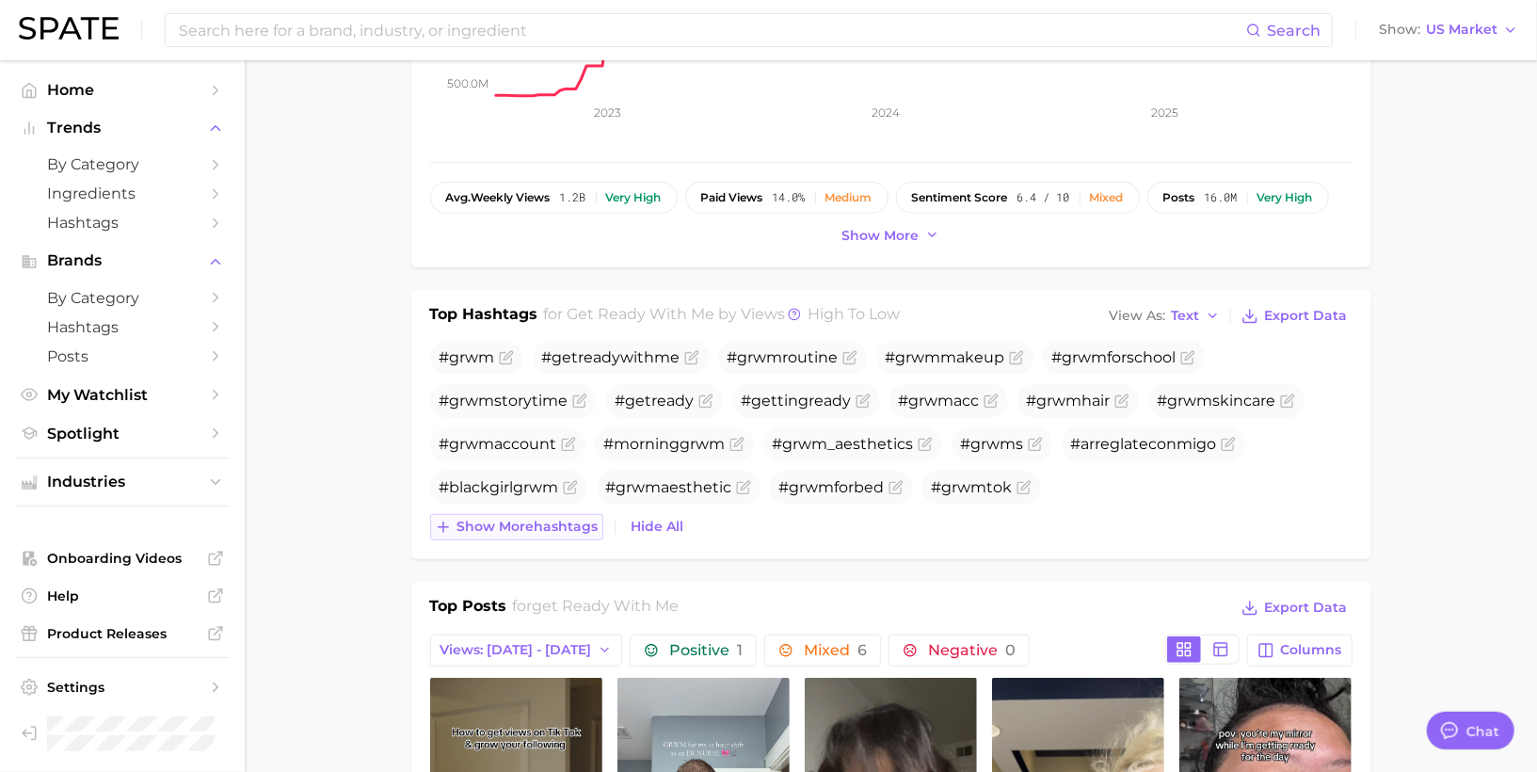
click at [556, 532] on button "Show more hashtags" at bounding box center [516, 527] width 173 height 26
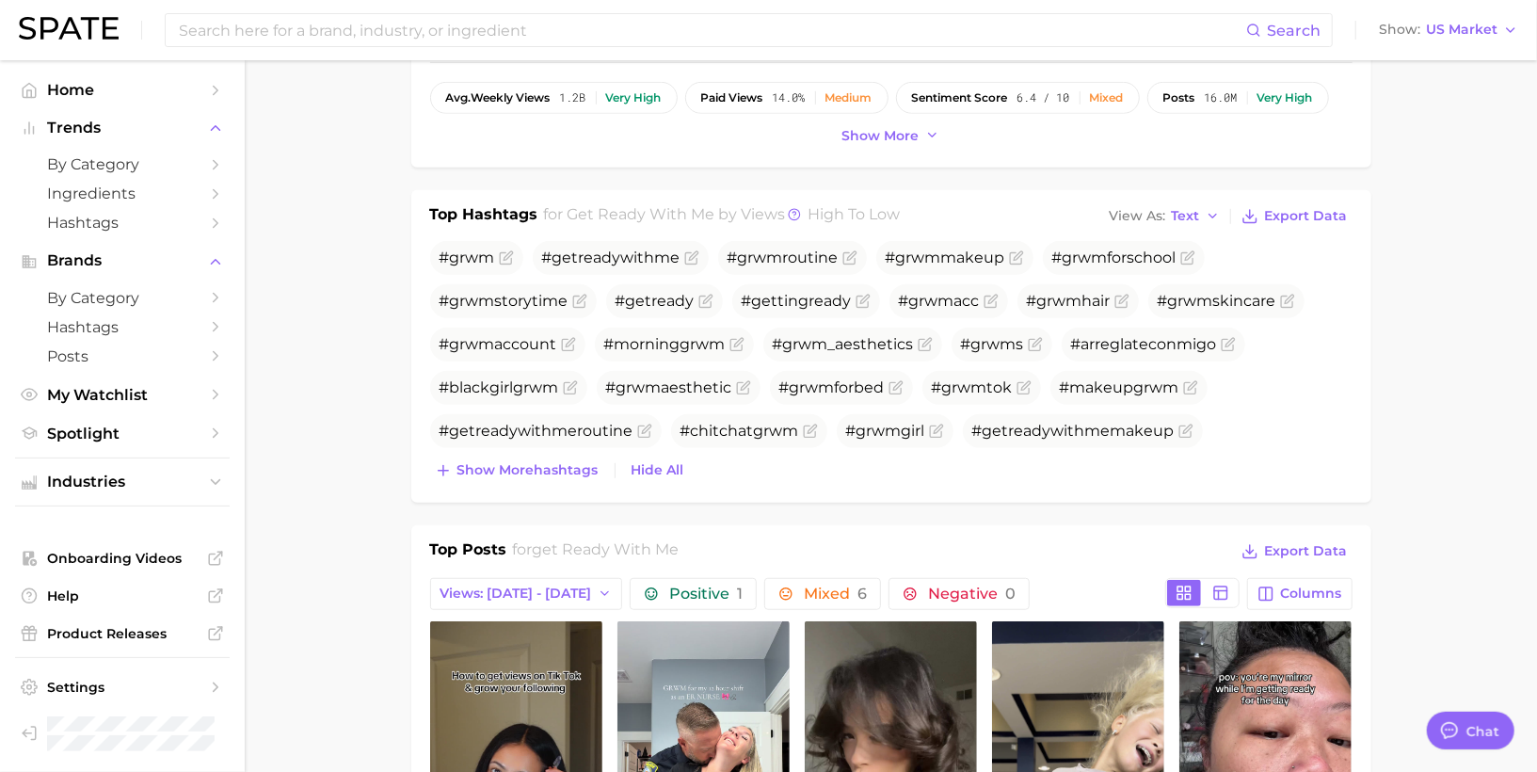
scroll to position [654, 0]
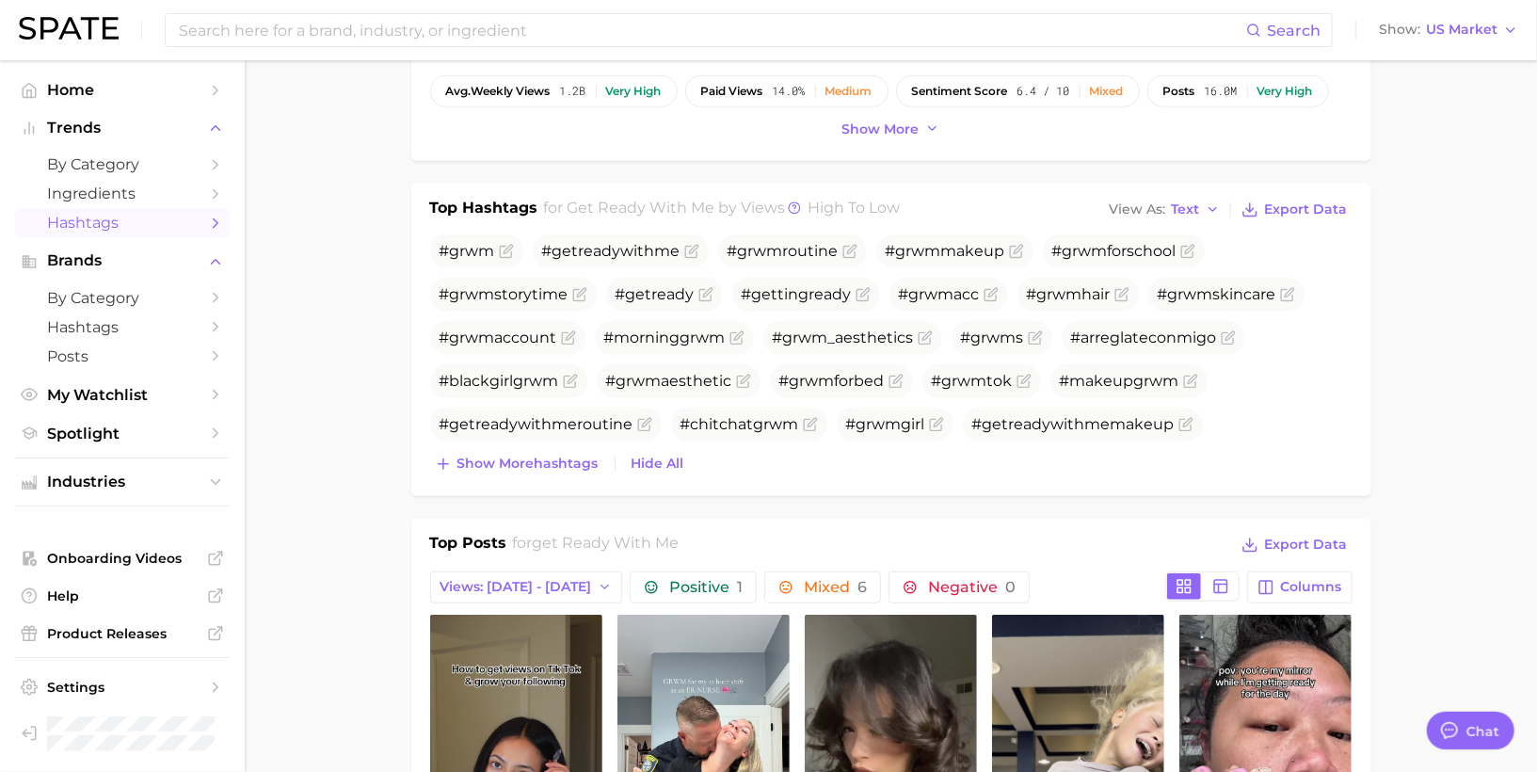
click at [135, 222] on span "Hashtags" at bounding box center [122, 223] width 151 height 18
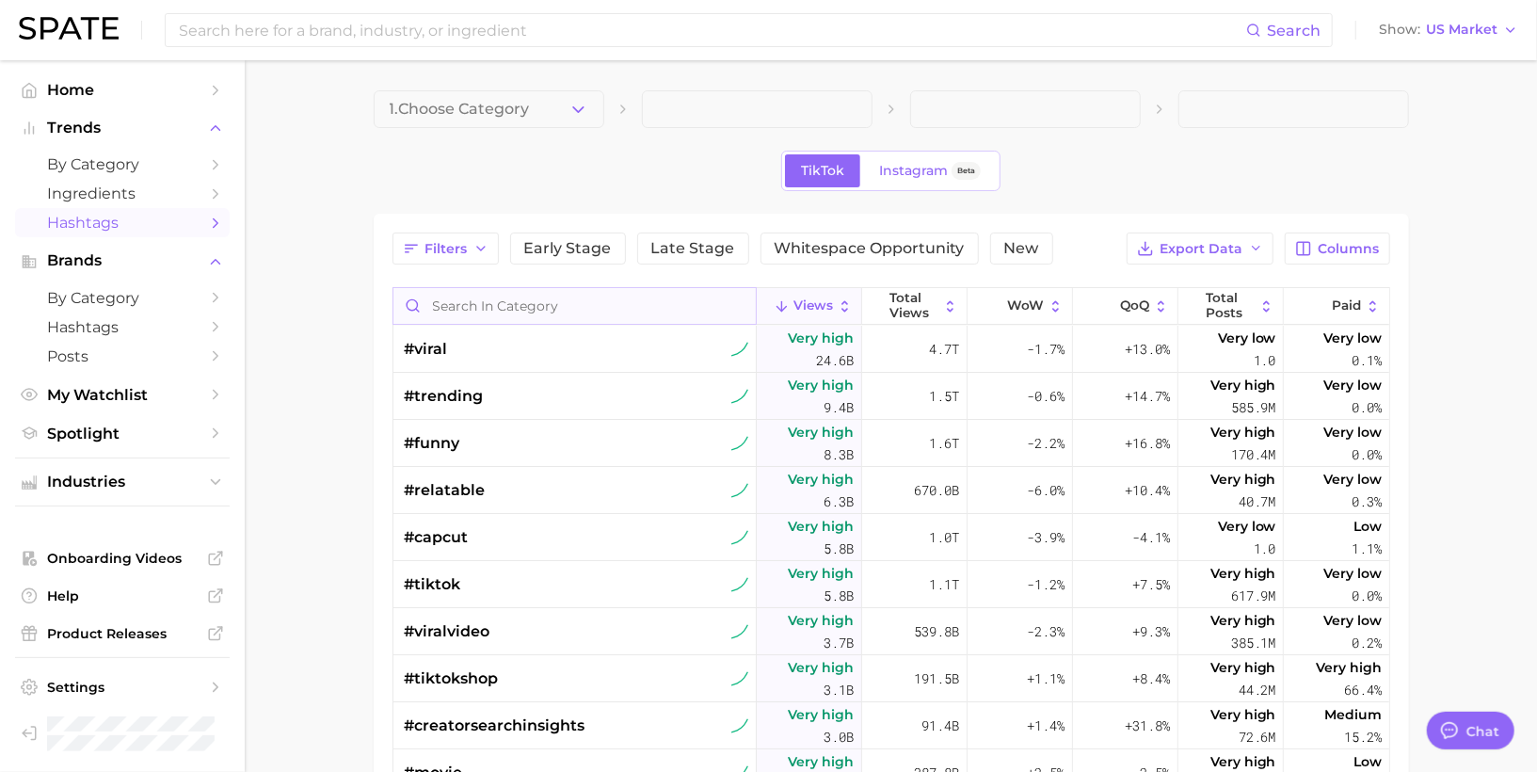
click at [510, 314] on input "Search in category" at bounding box center [574, 306] width 362 height 36
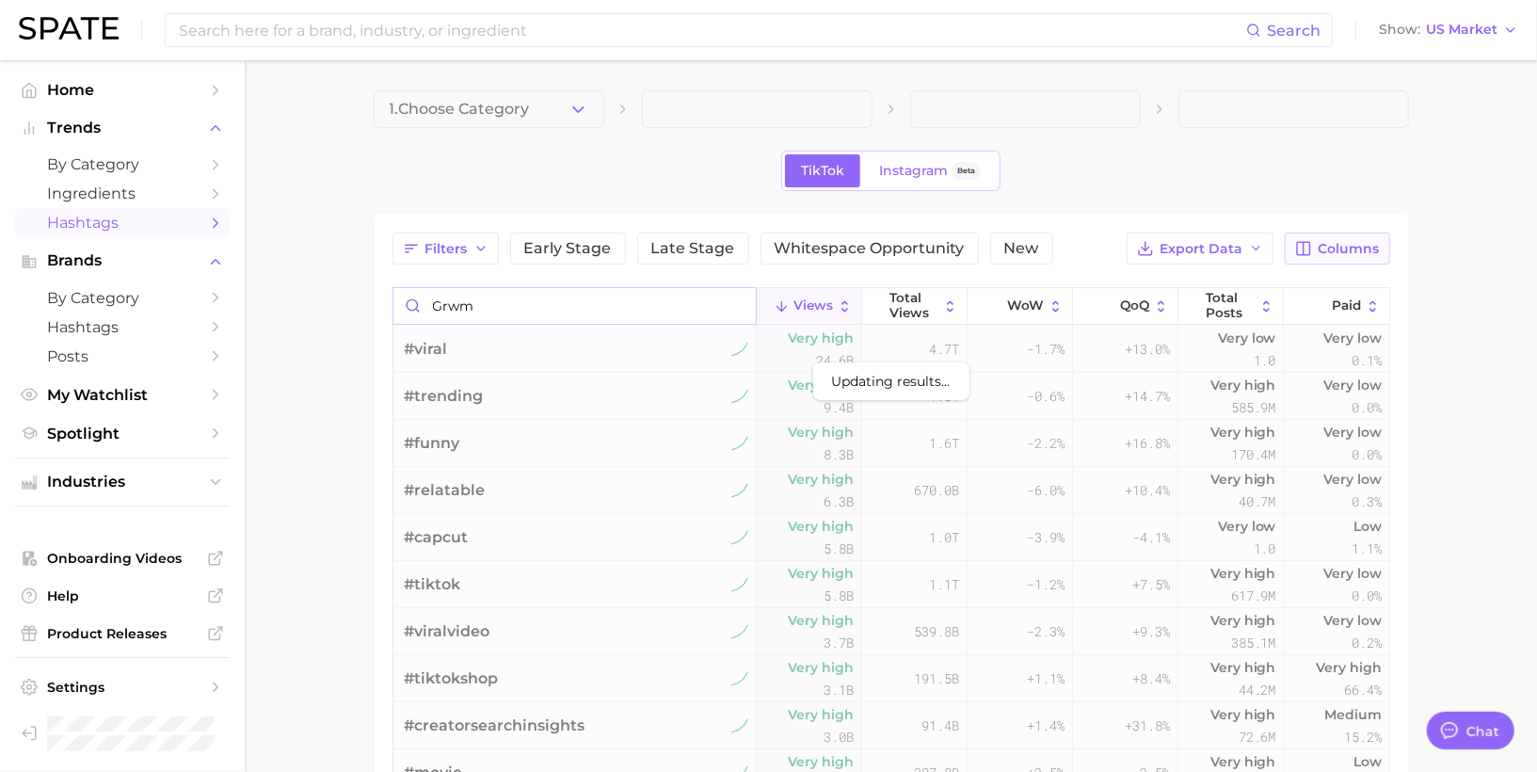
type input "grwm"
click at [1343, 254] on span "Columns" at bounding box center [1349, 249] width 61 height 16
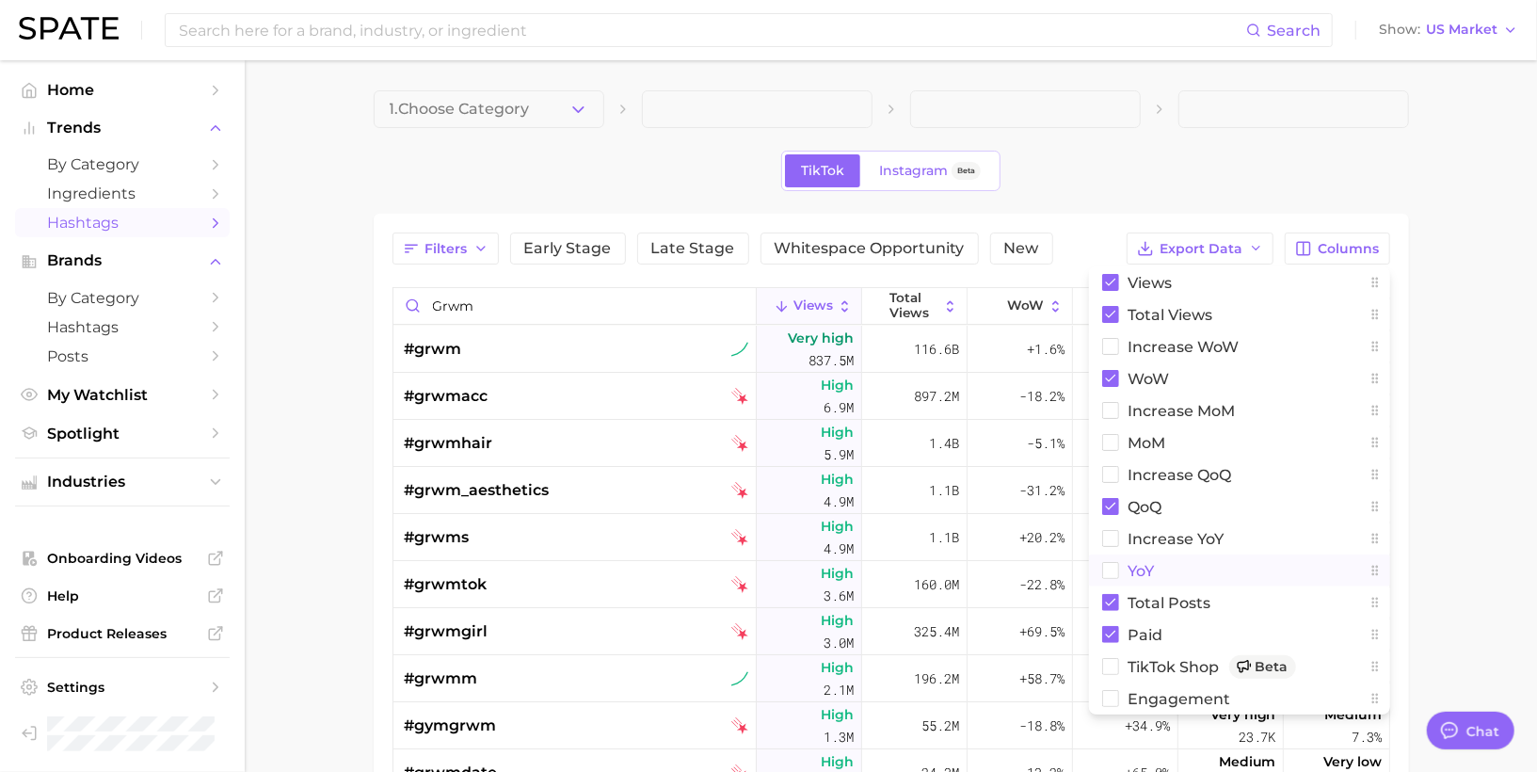
click at [1136, 569] on span "YoY" at bounding box center [1142, 571] width 26 height 16
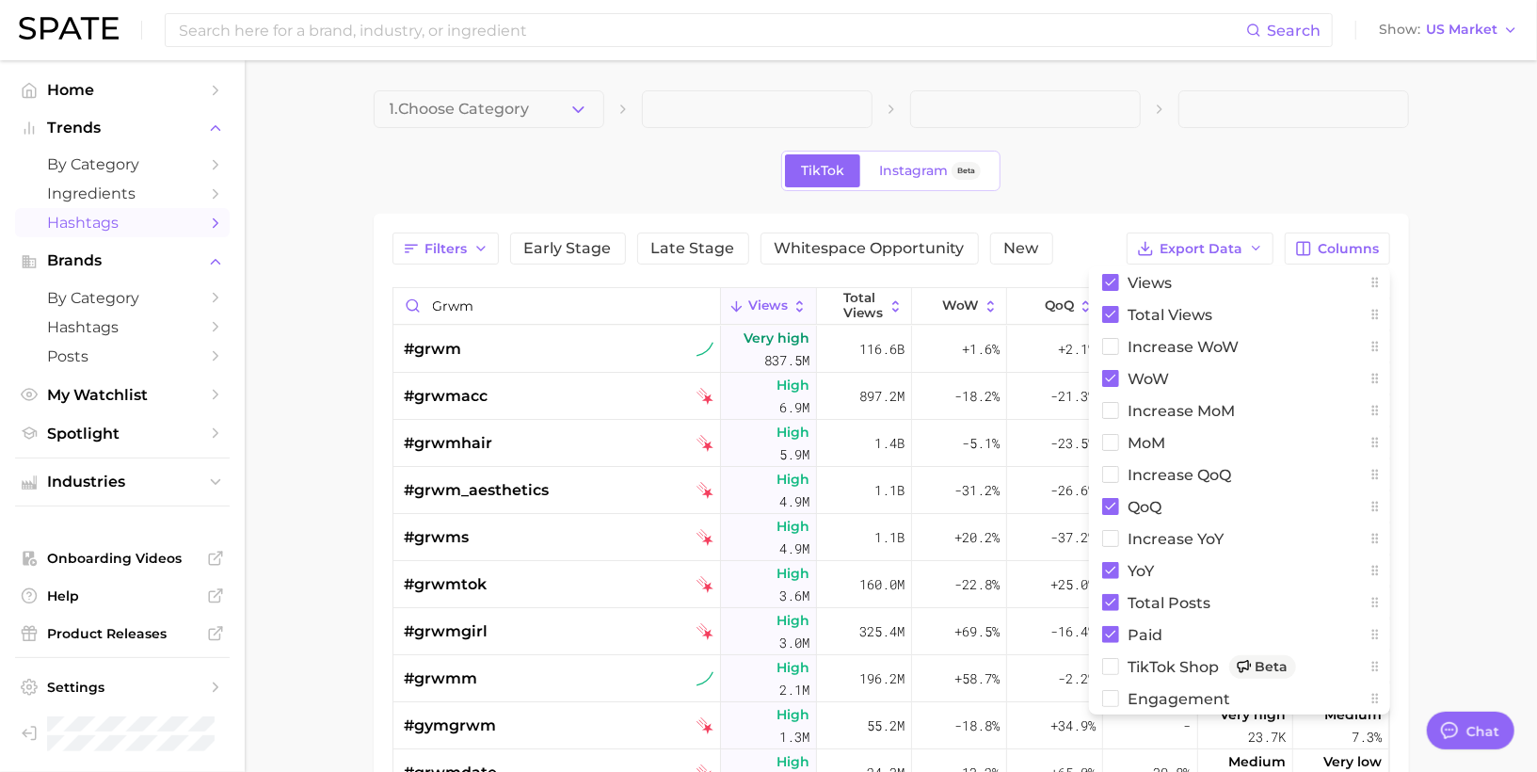
click at [1420, 228] on main "1. Choose Category TikTok Instagram Beta Filters Early Stage Late Stage Whitesp…" at bounding box center [891, 616] width 1292 height 1112
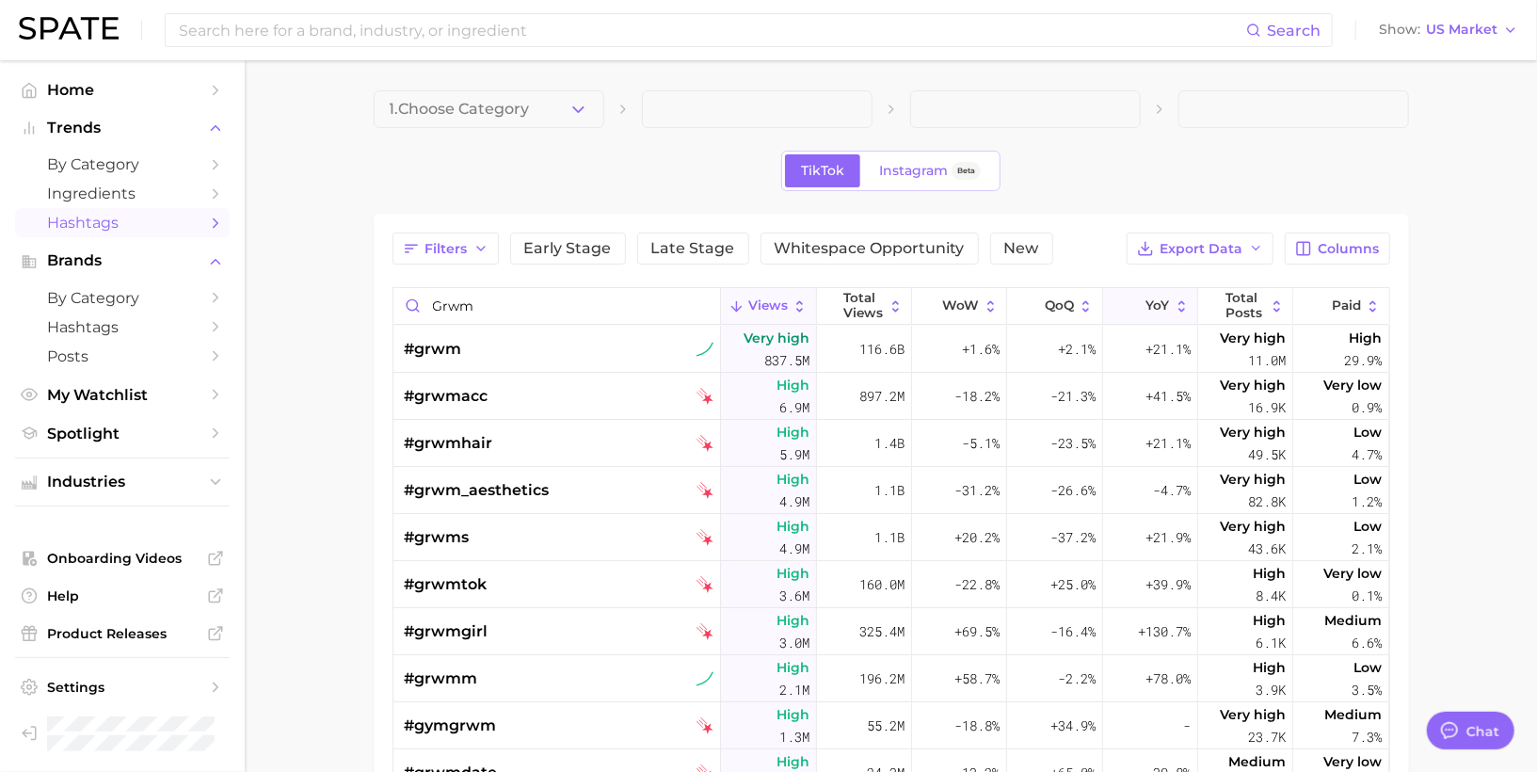
click at [1163, 307] on span "YoY" at bounding box center [1158, 305] width 24 height 15
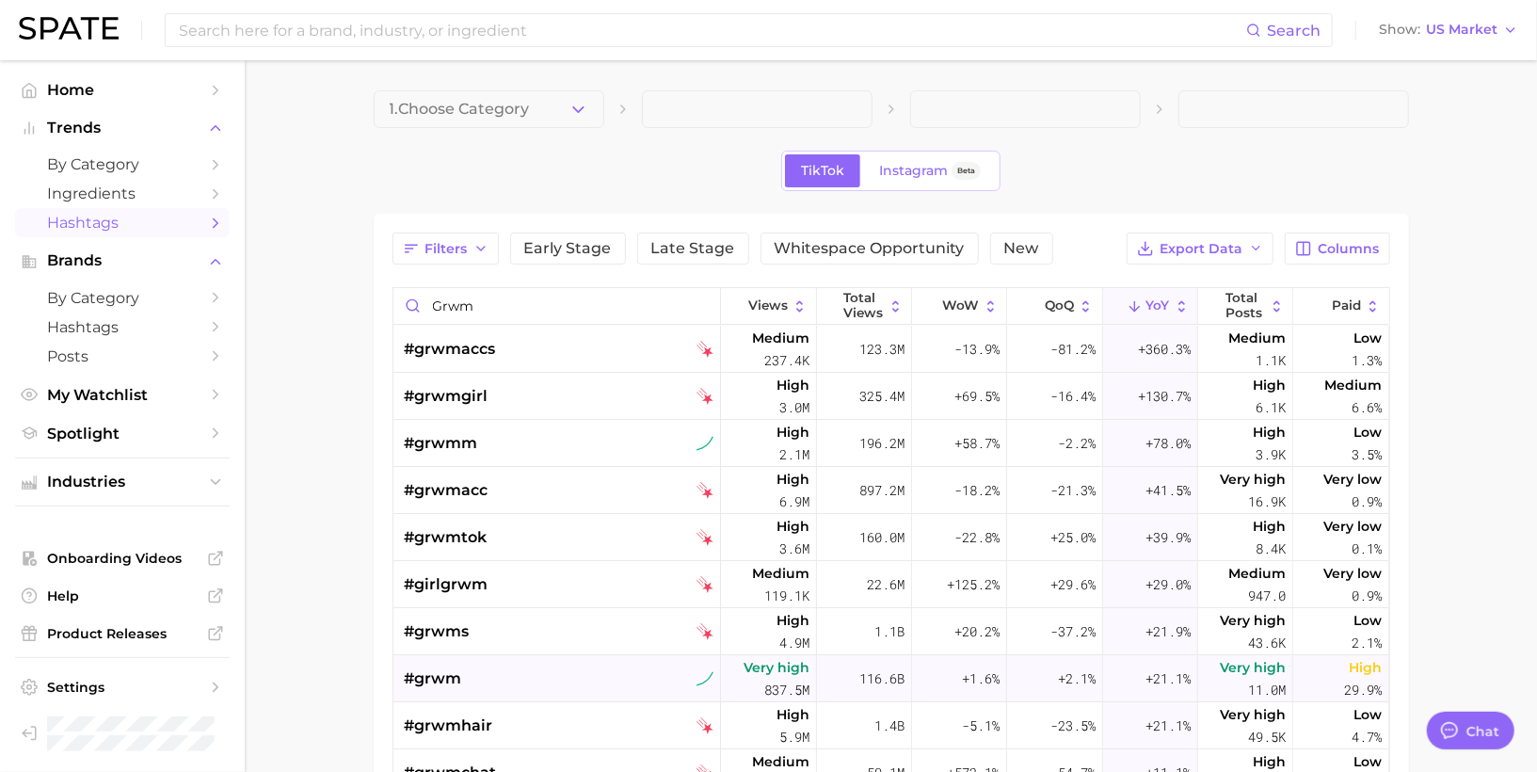
click at [479, 694] on div "#grwm" at bounding box center [560, 678] width 310 height 47
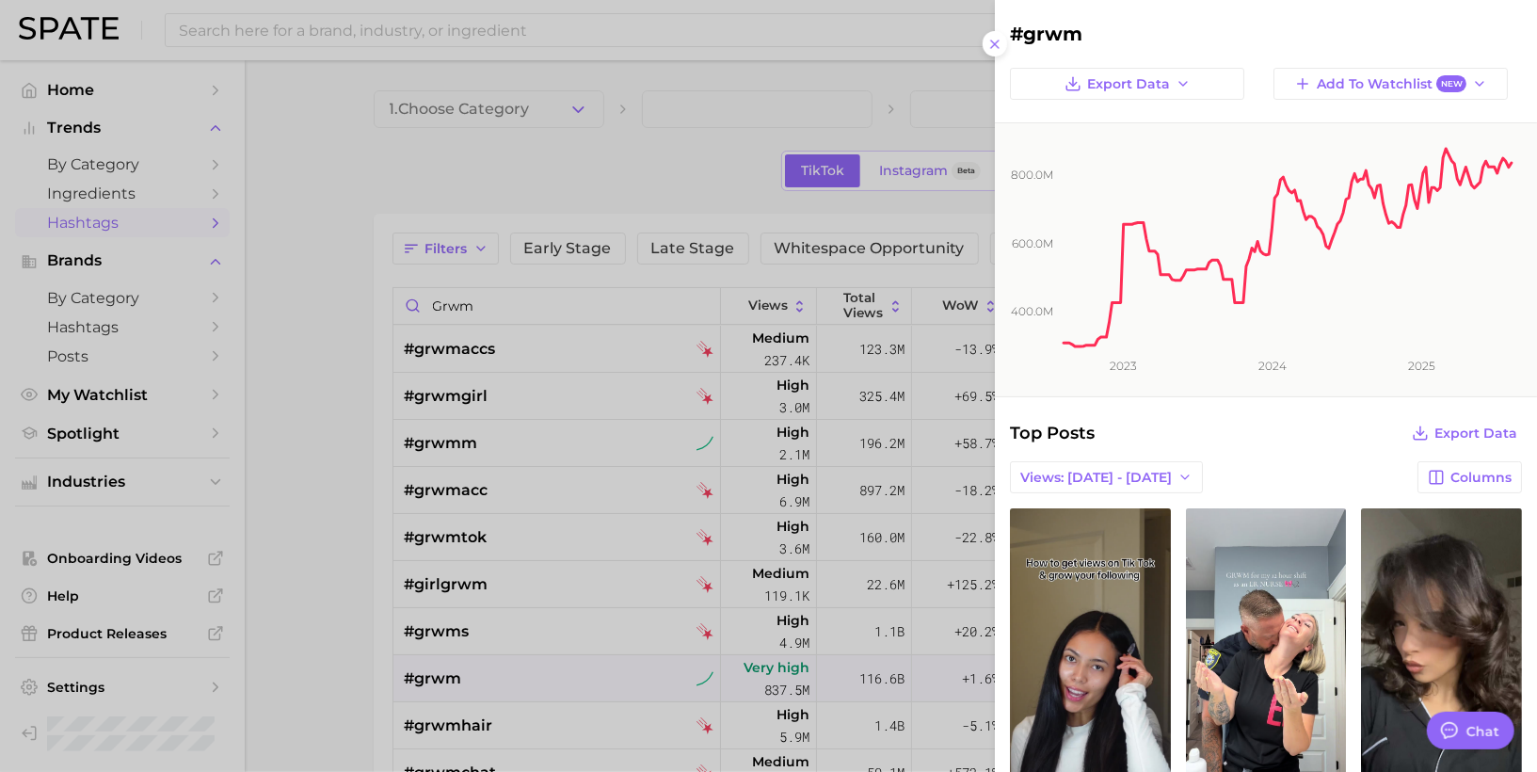
click at [479, 694] on div at bounding box center [768, 386] width 1537 height 772
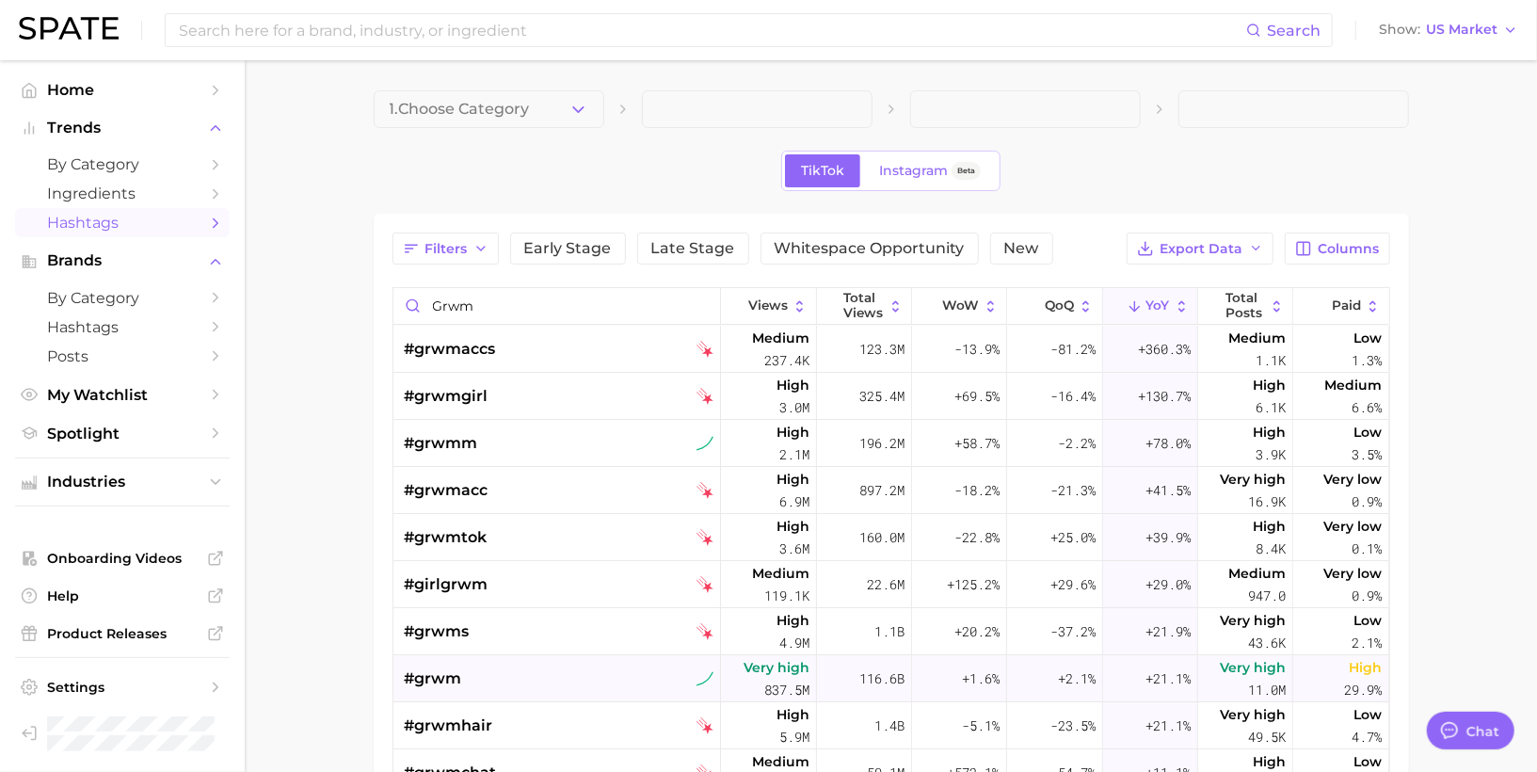
click at [478, 682] on div "#grwm" at bounding box center [560, 678] width 310 height 47
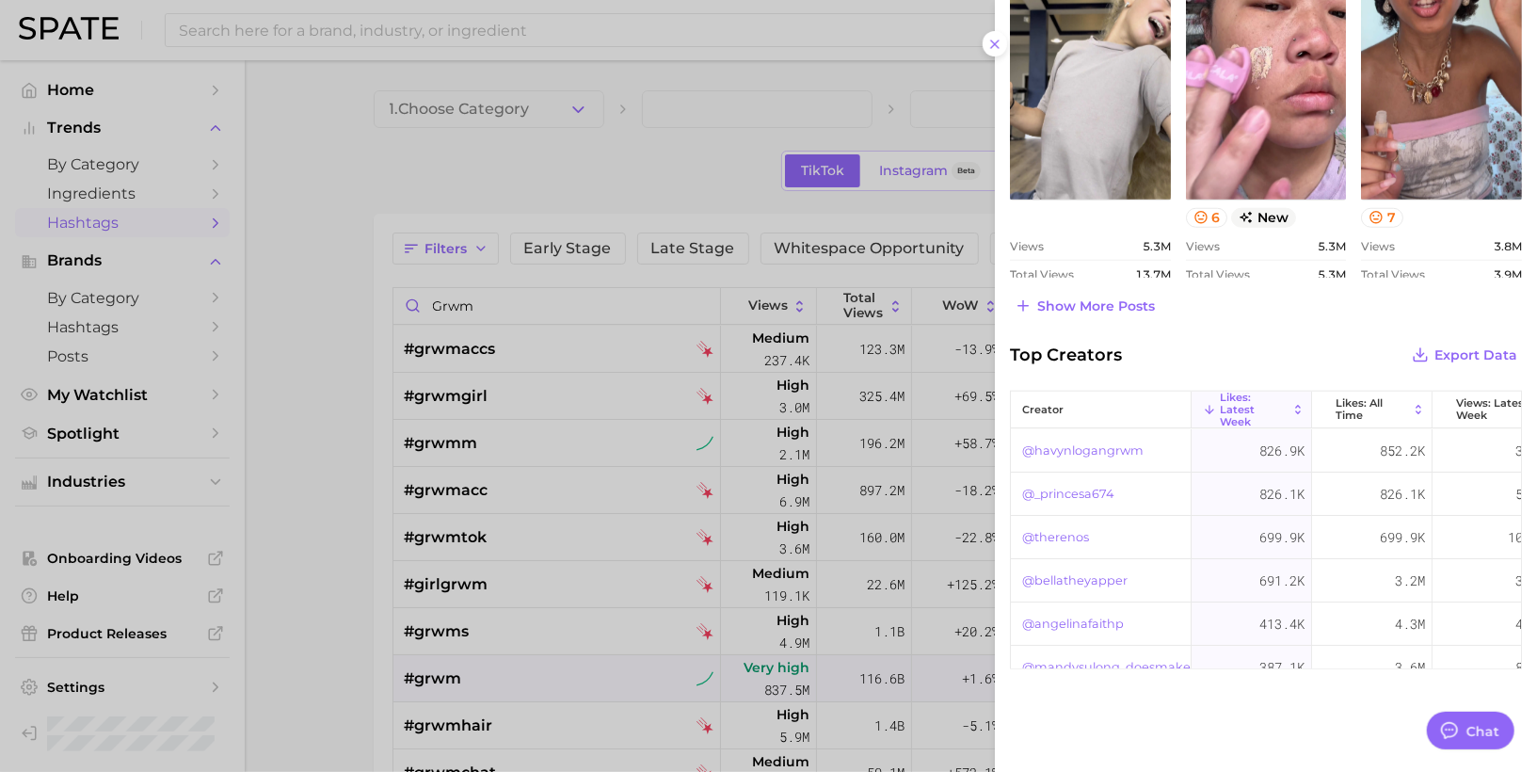
click at [1364, 386] on div "Top Creators Export Data creator Likes: Latest Week Likes: All Time Views: Late…" at bounding box center [1266, 506] width 542 height 328
click at [1361, 400] on span "Likes: All Time" at bounding box center [1372, 409] width 72 height 24
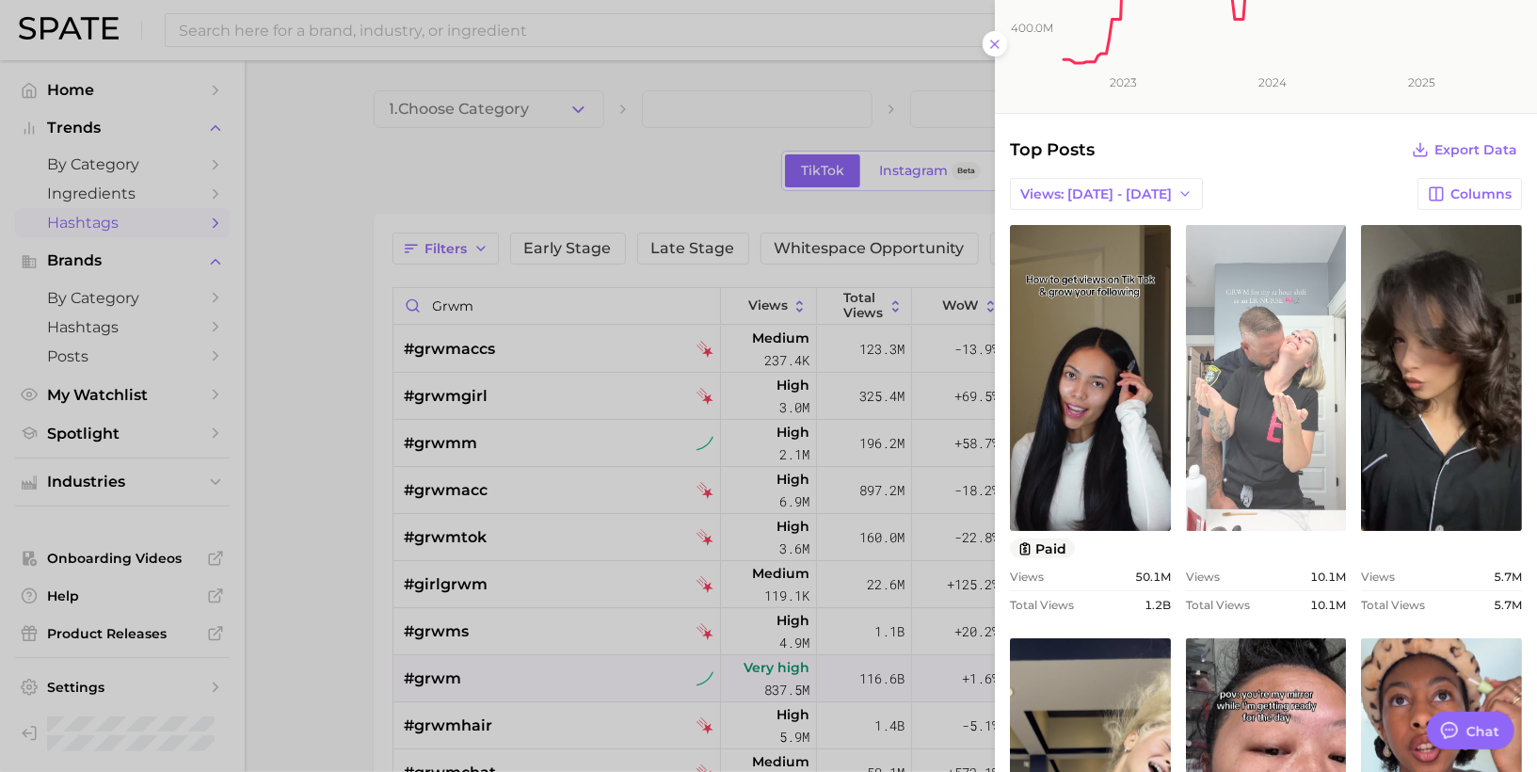
scroll to position [292, 0]
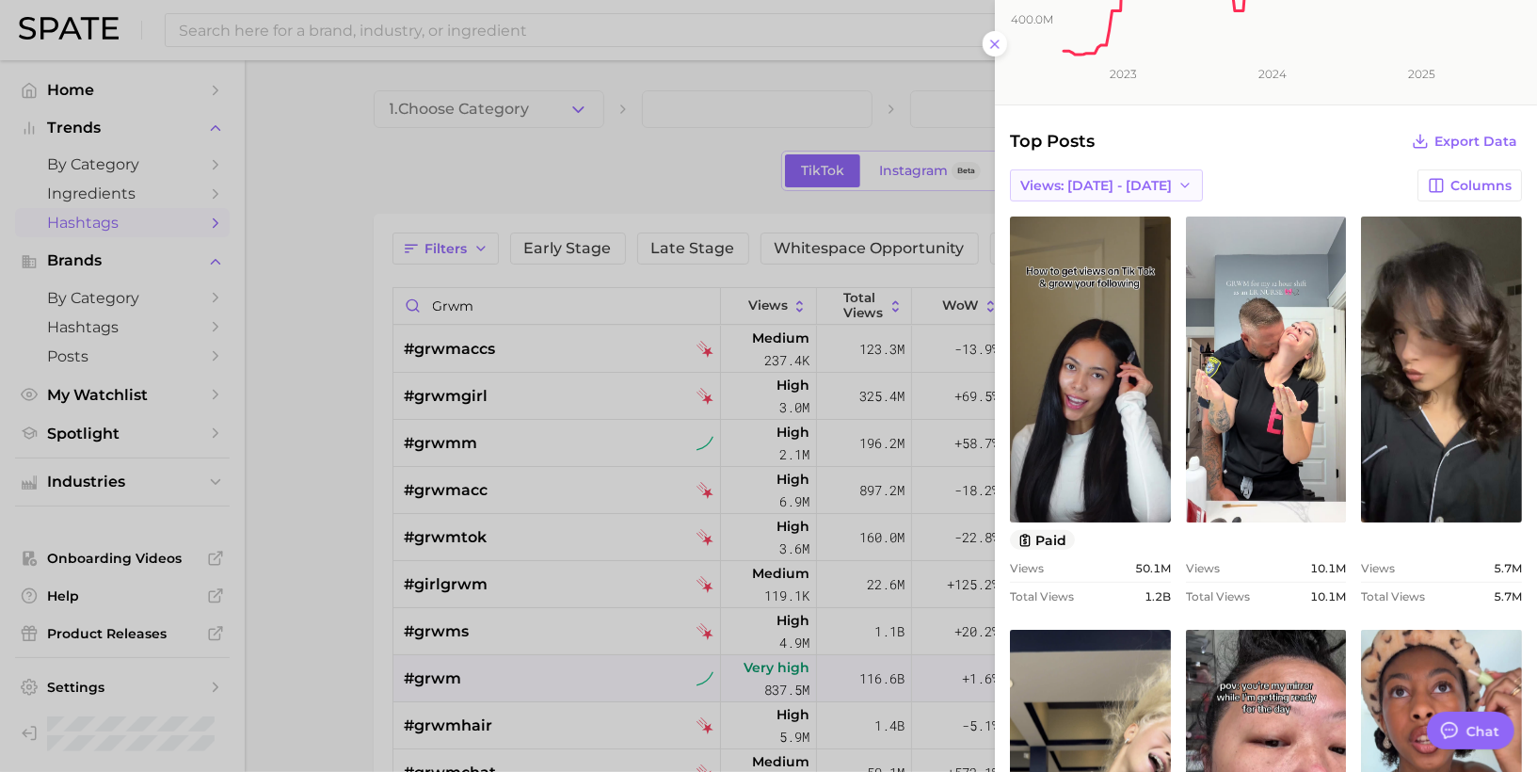
click at [1116, 189] on span "Views: [DATE] - [DATE]" at bounding box center [1096, 186] width 152 height 16
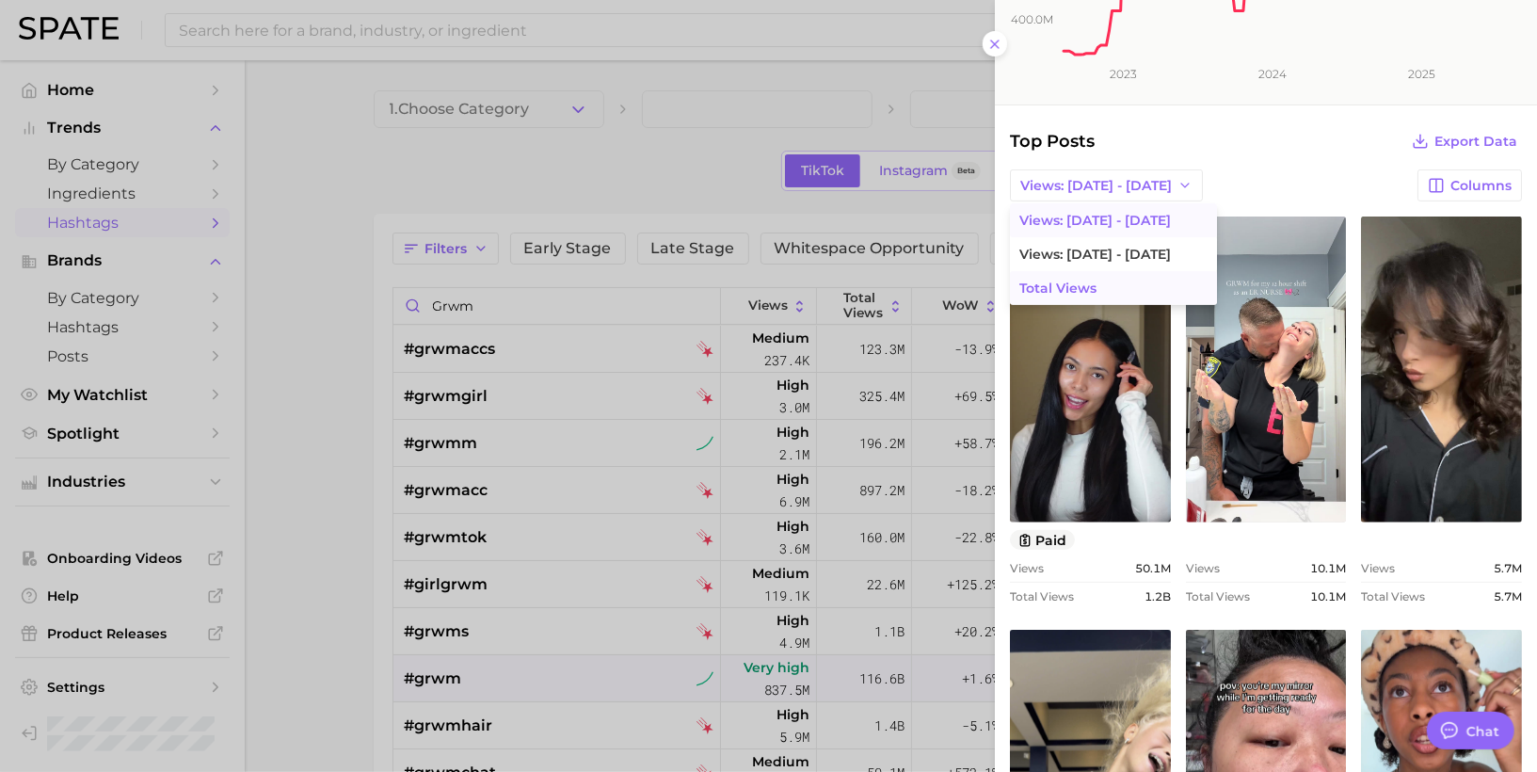
click at [1099, 285] on button "Total Views" at bounding box center [1113, 288] width 207 height 34
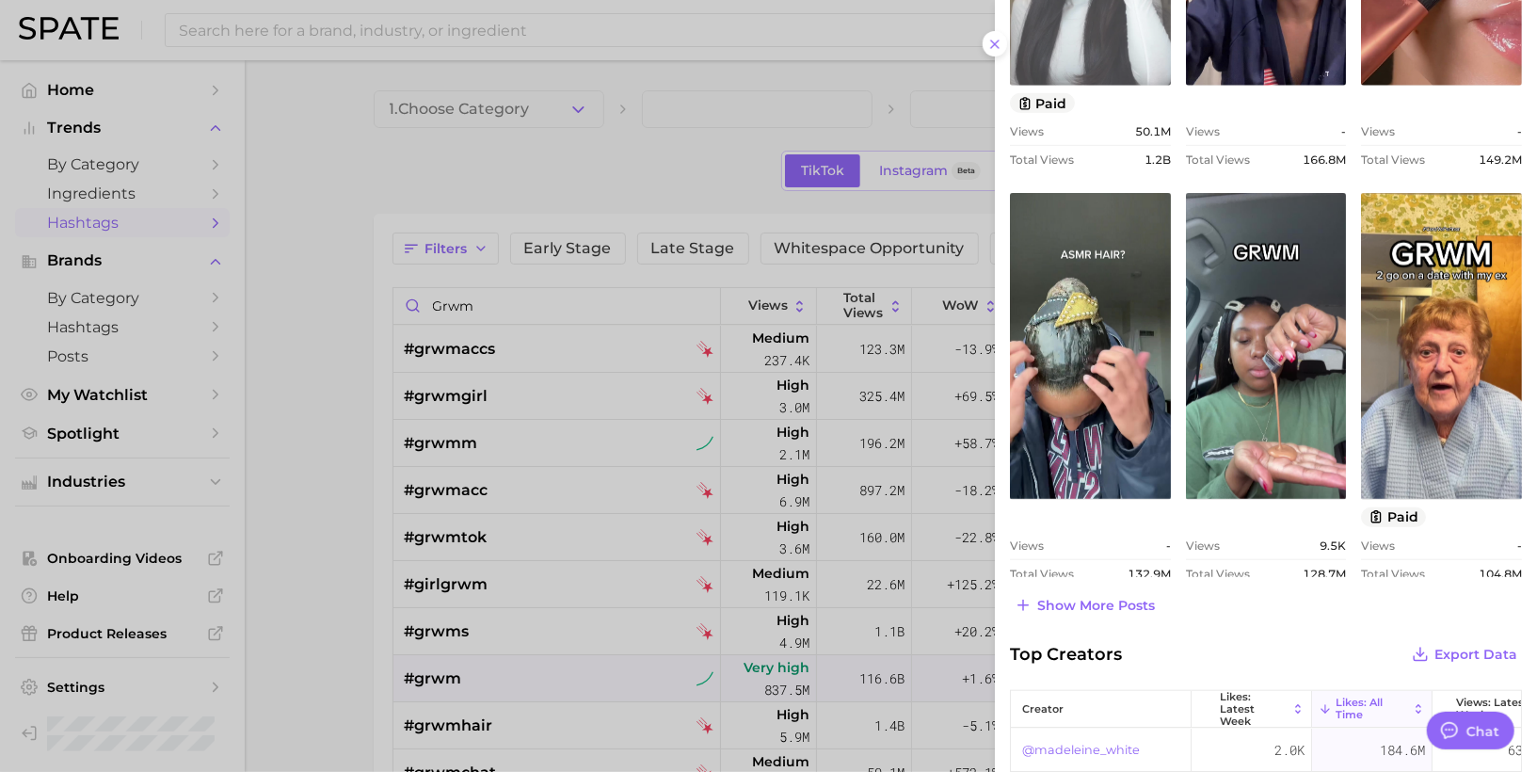
scroll to position [749, 0]
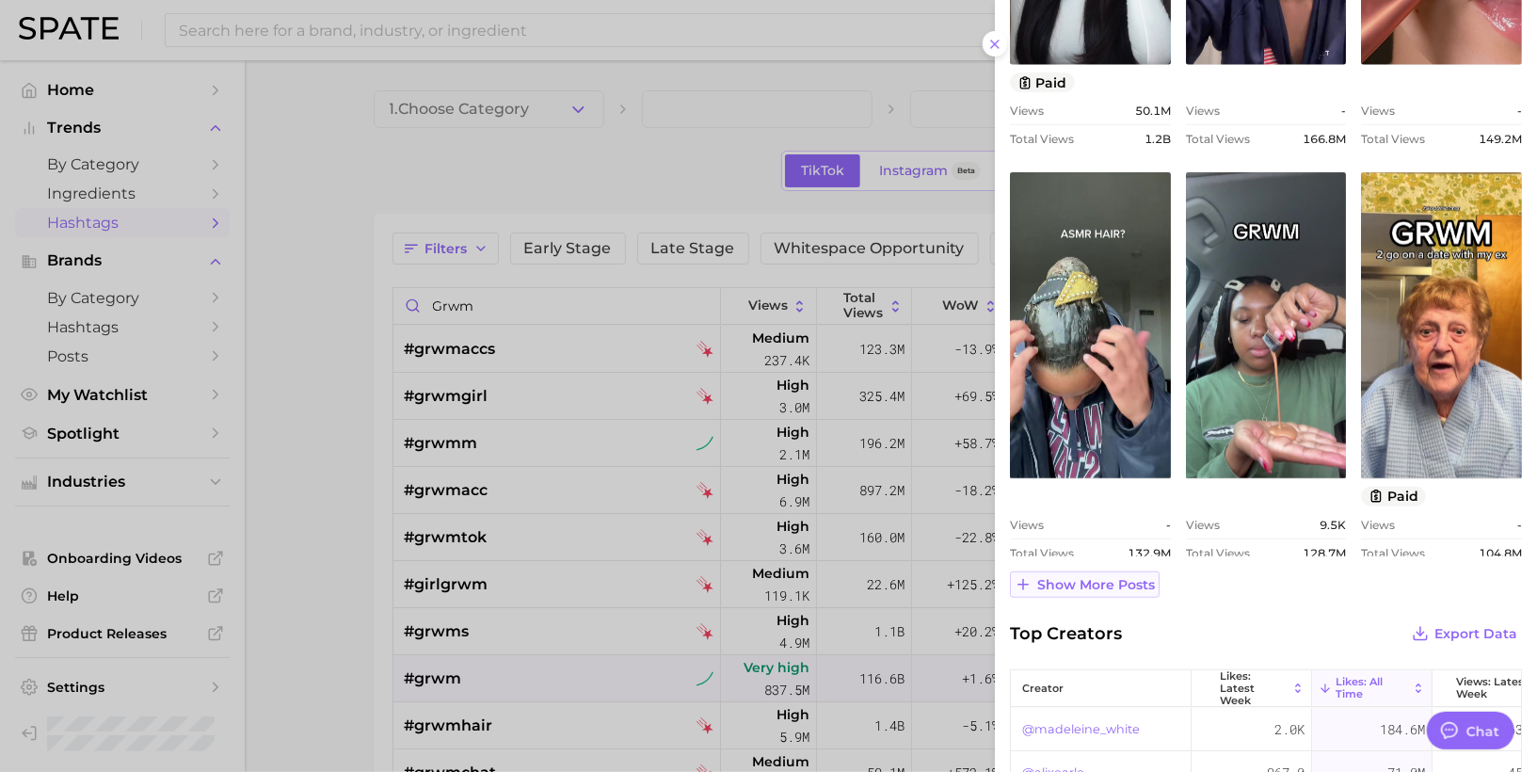
click at [1076, 579] on span "Show more posts" at bounding box center [1096, 585] width 118 height 16
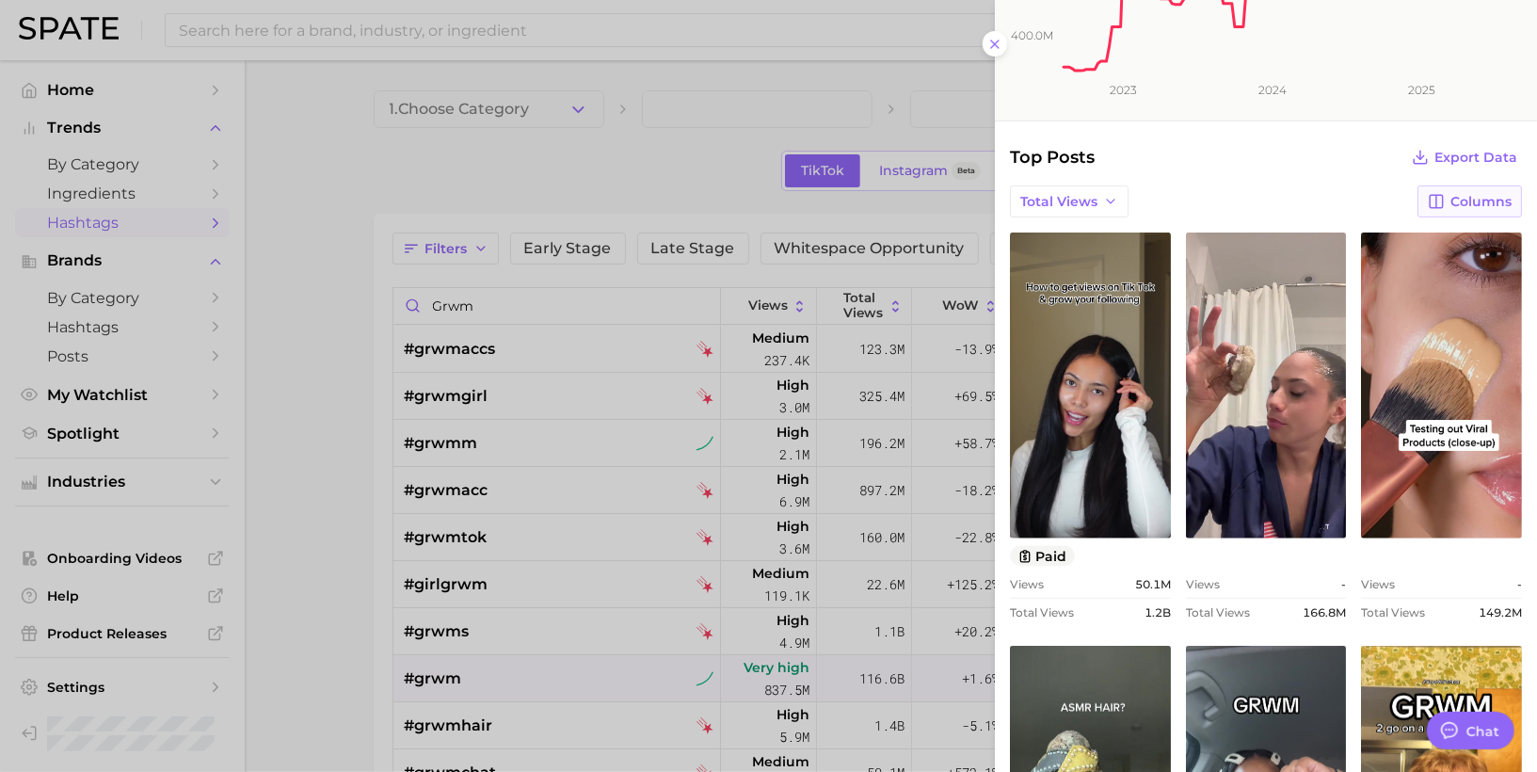
scroll to position [271, 0]
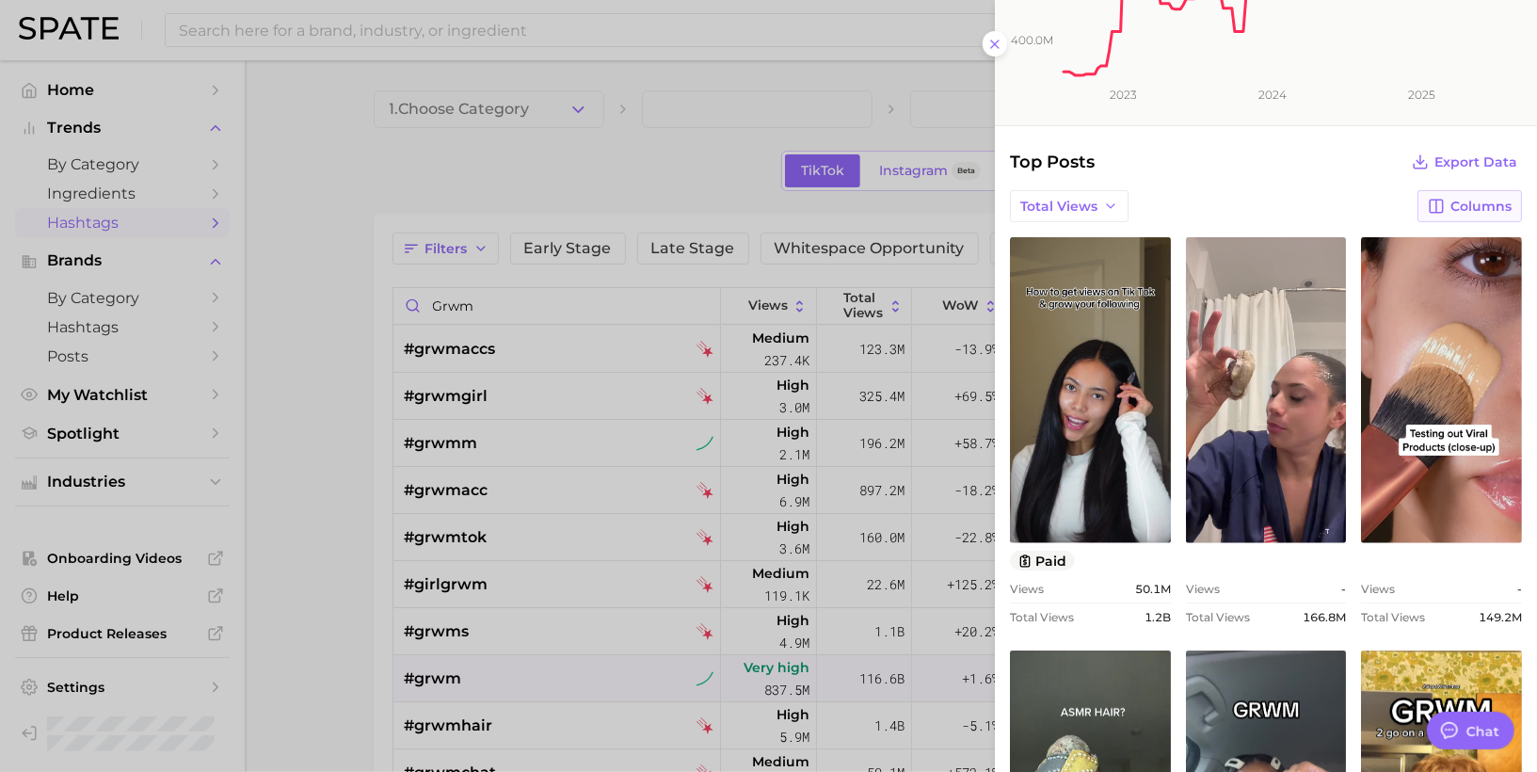
click at [1438, 200] on icon "button" at bounding box center [1436, 206] width 13 height 13
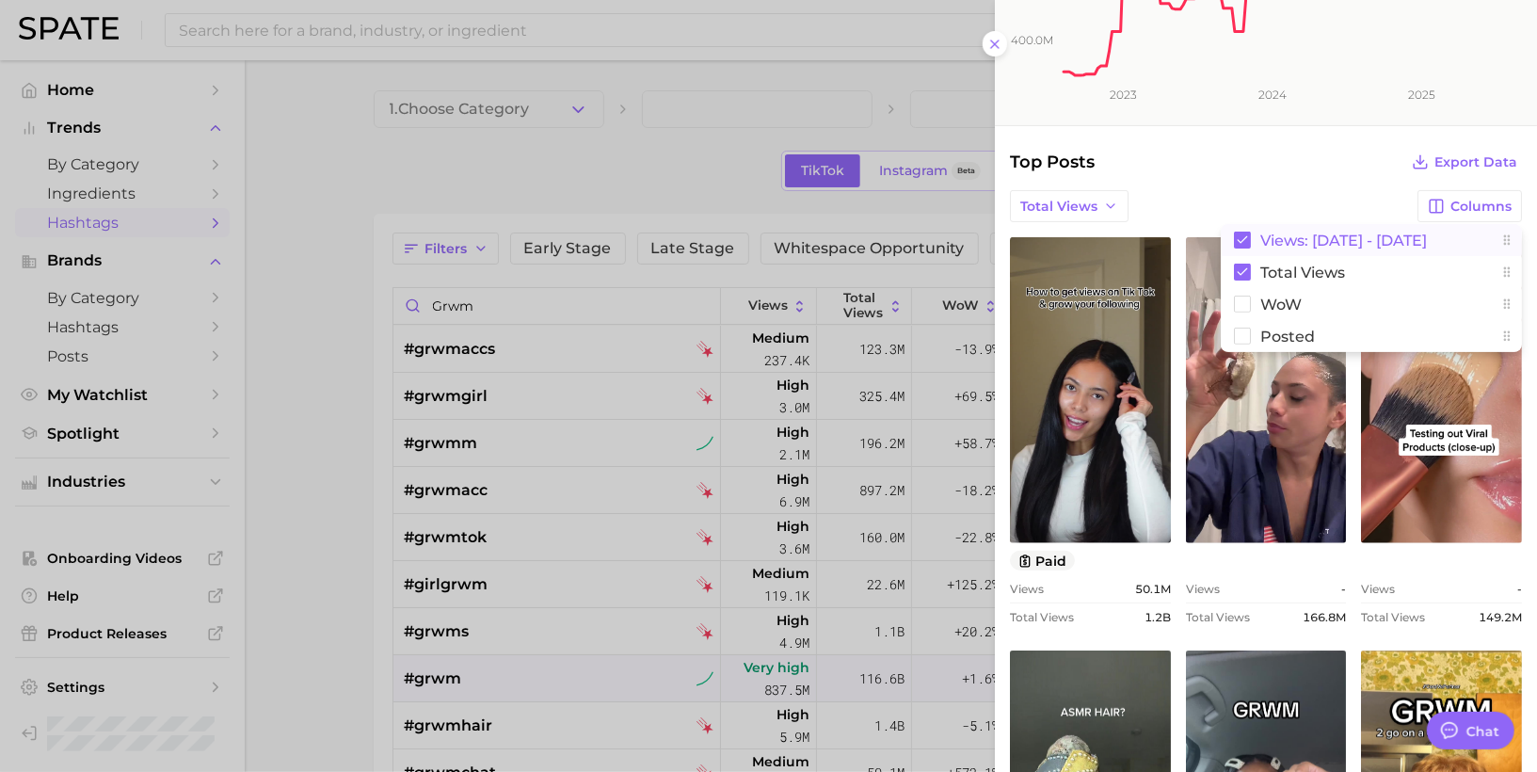
click at [1313, 248] on button "Views: [DATE] - [DATE]" at bounding box center [1371, 240] width 301 height 32
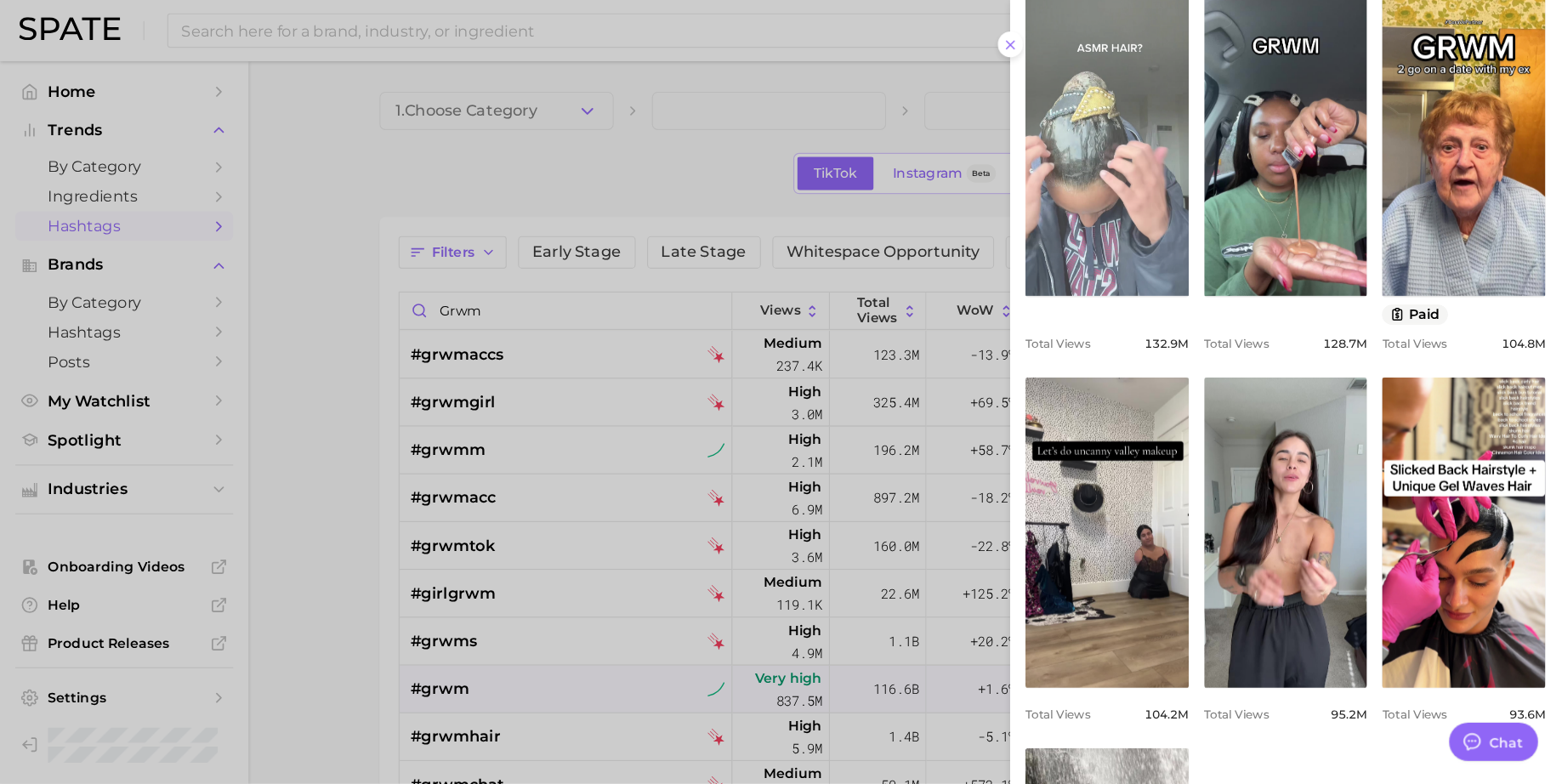
scroll to position [825, 0]
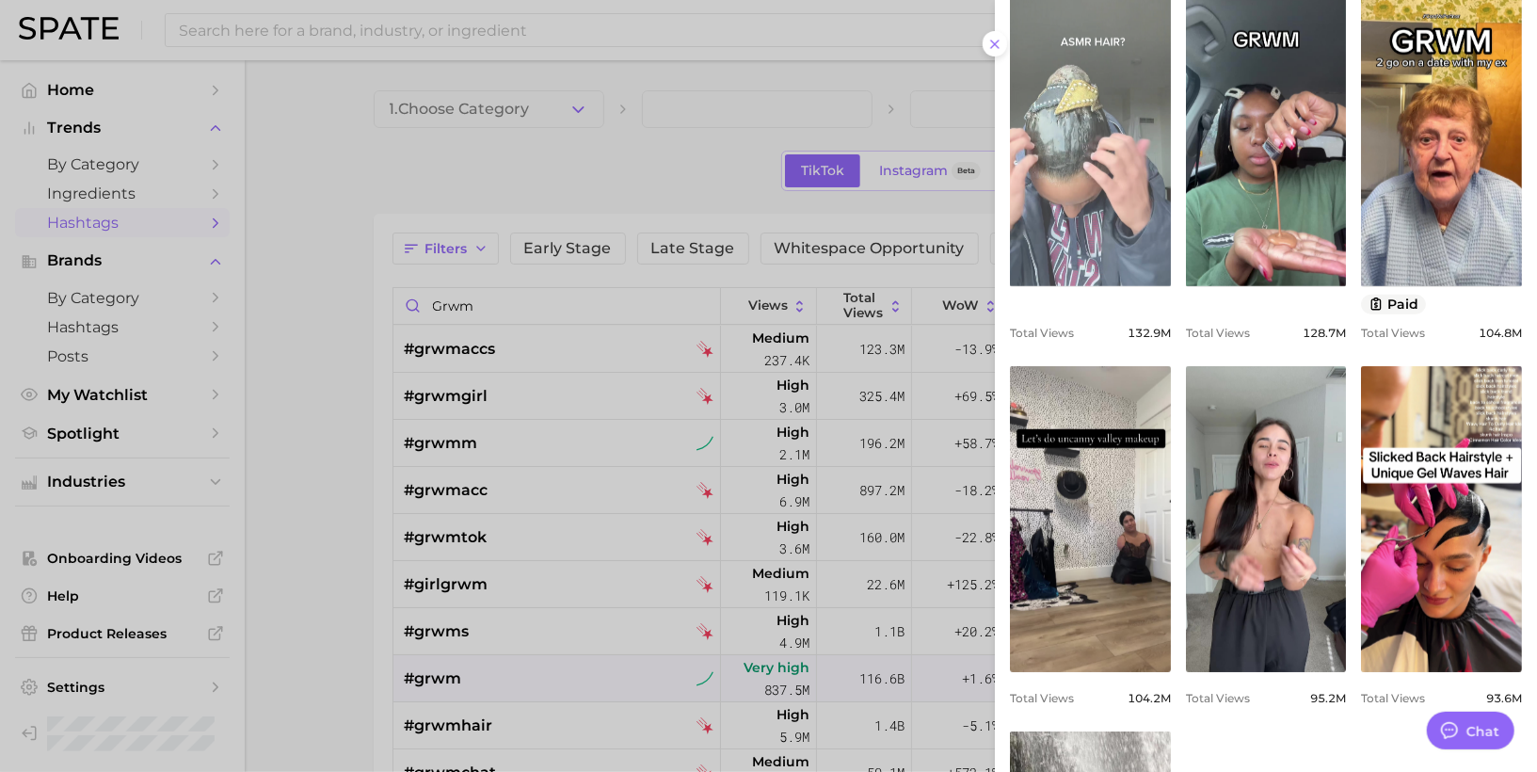
type textarea "x"
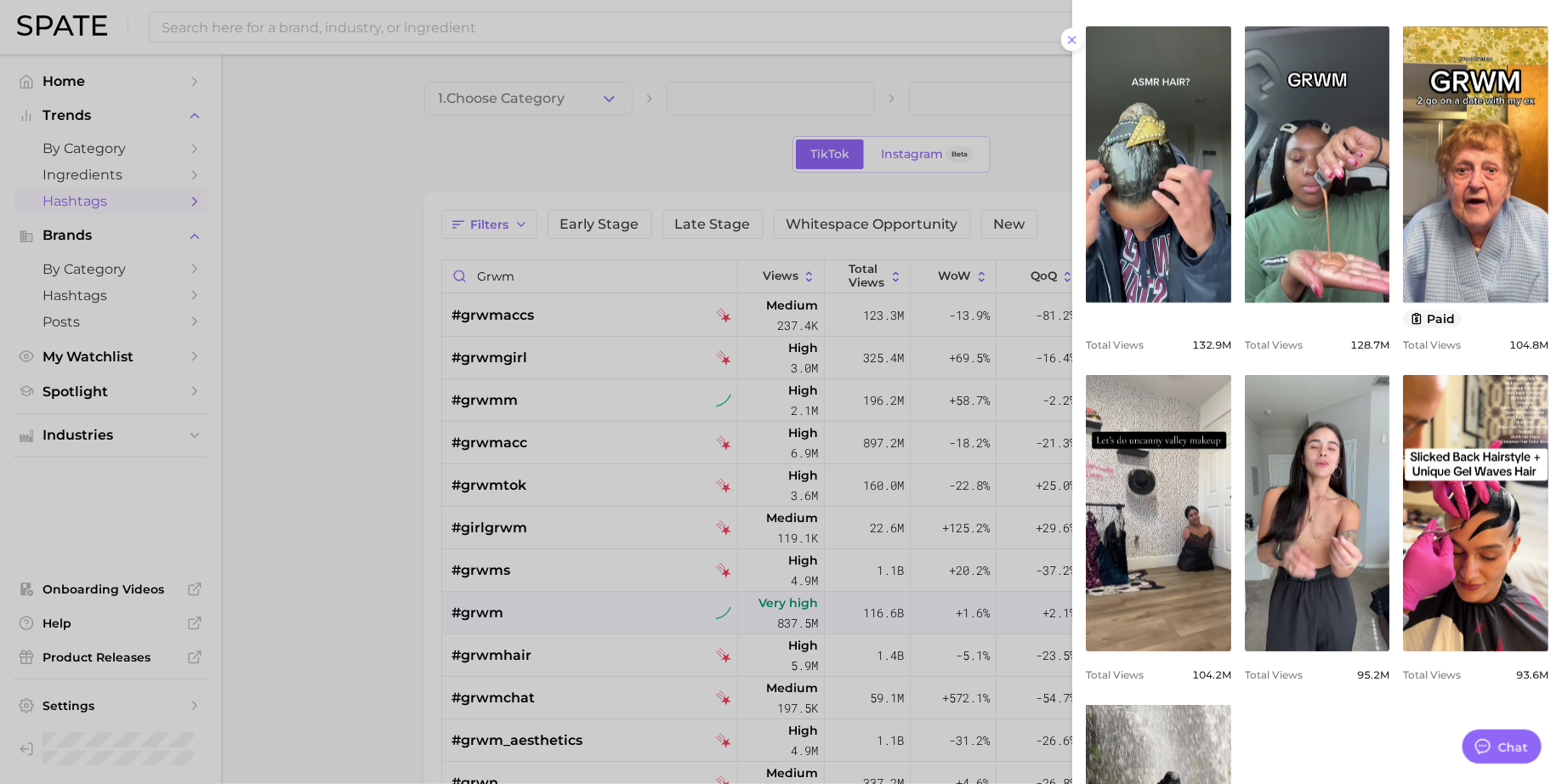
scroll to position [787, 0]
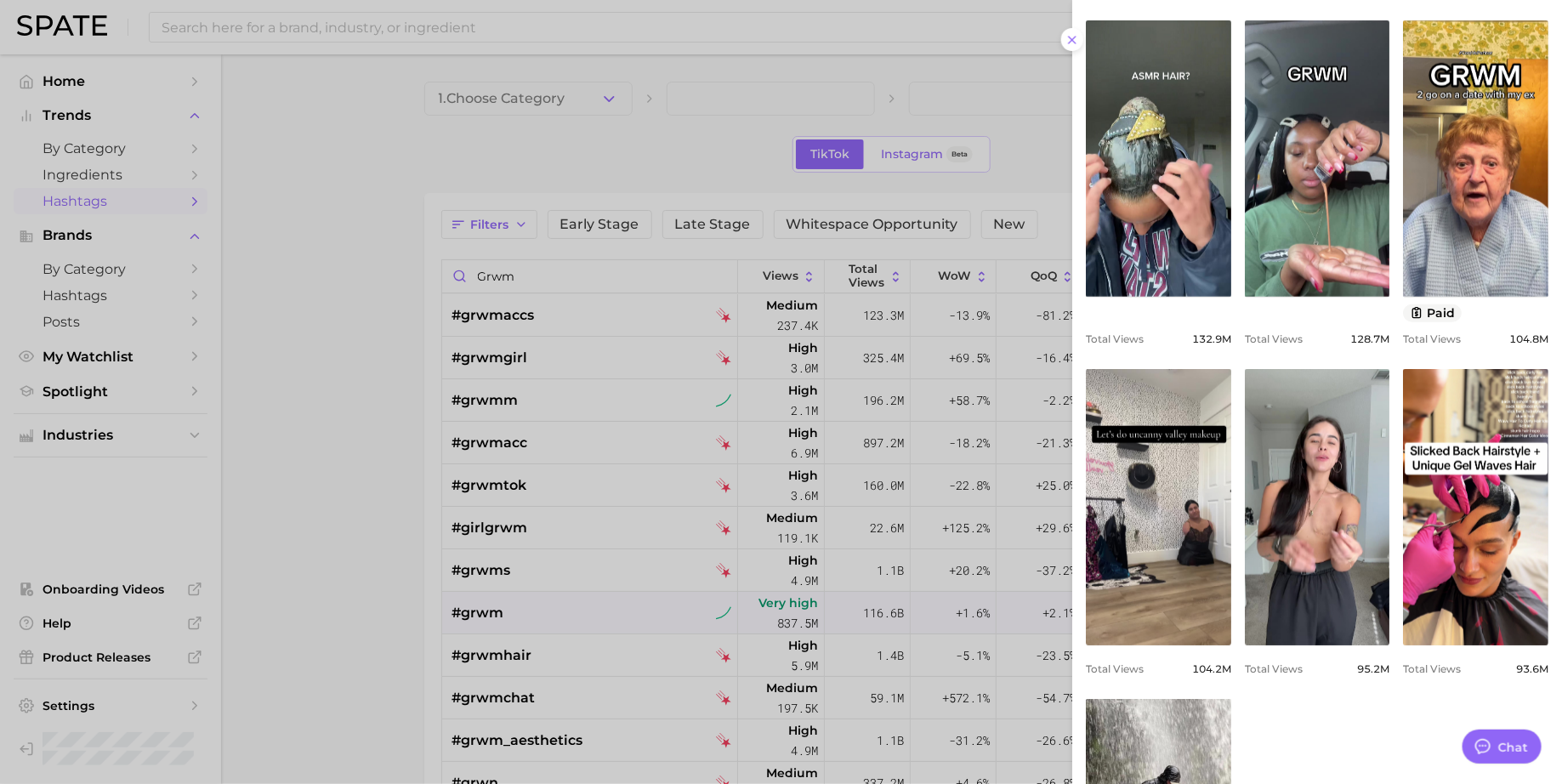
click at [647, 602] on div at bounding box center [781, 392] width 1562 height 784
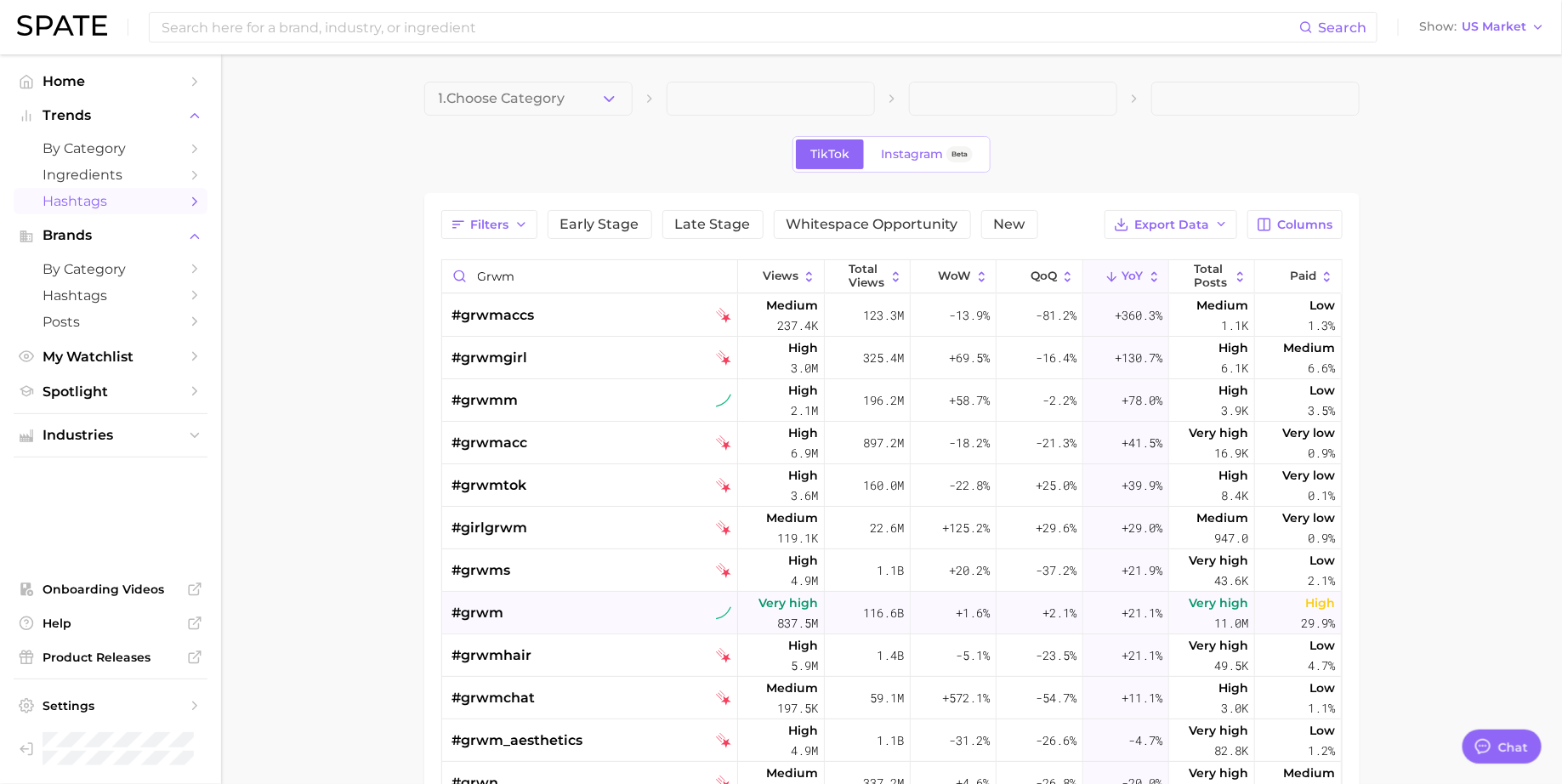
click at [519, 602] on div "#grwm" at bounding box center [593, 612] width 280 height 42
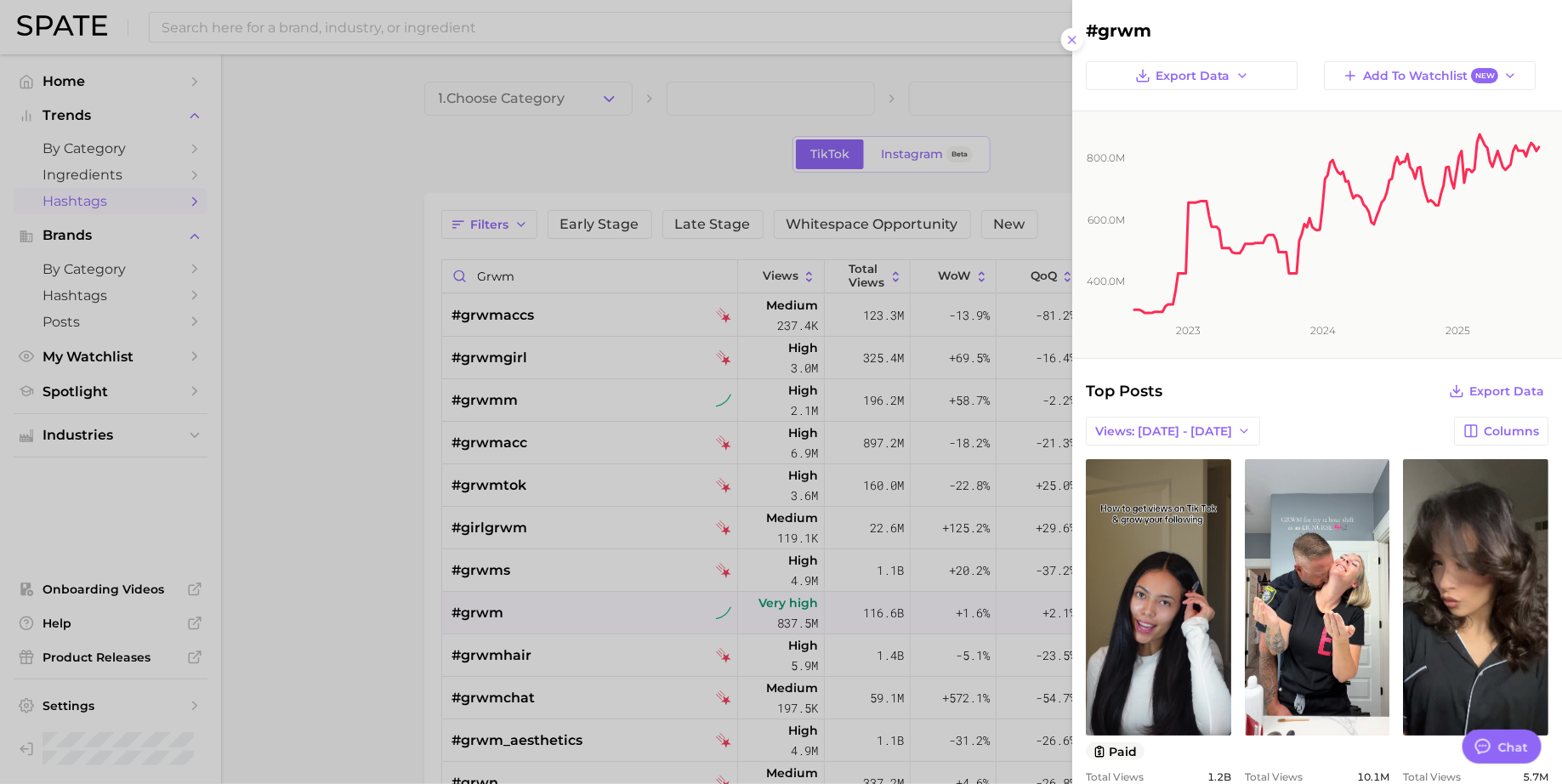
scroll to position [0, 0]
click at [758, 313] on div at bounding box center [781, 392] width 1562 height 784
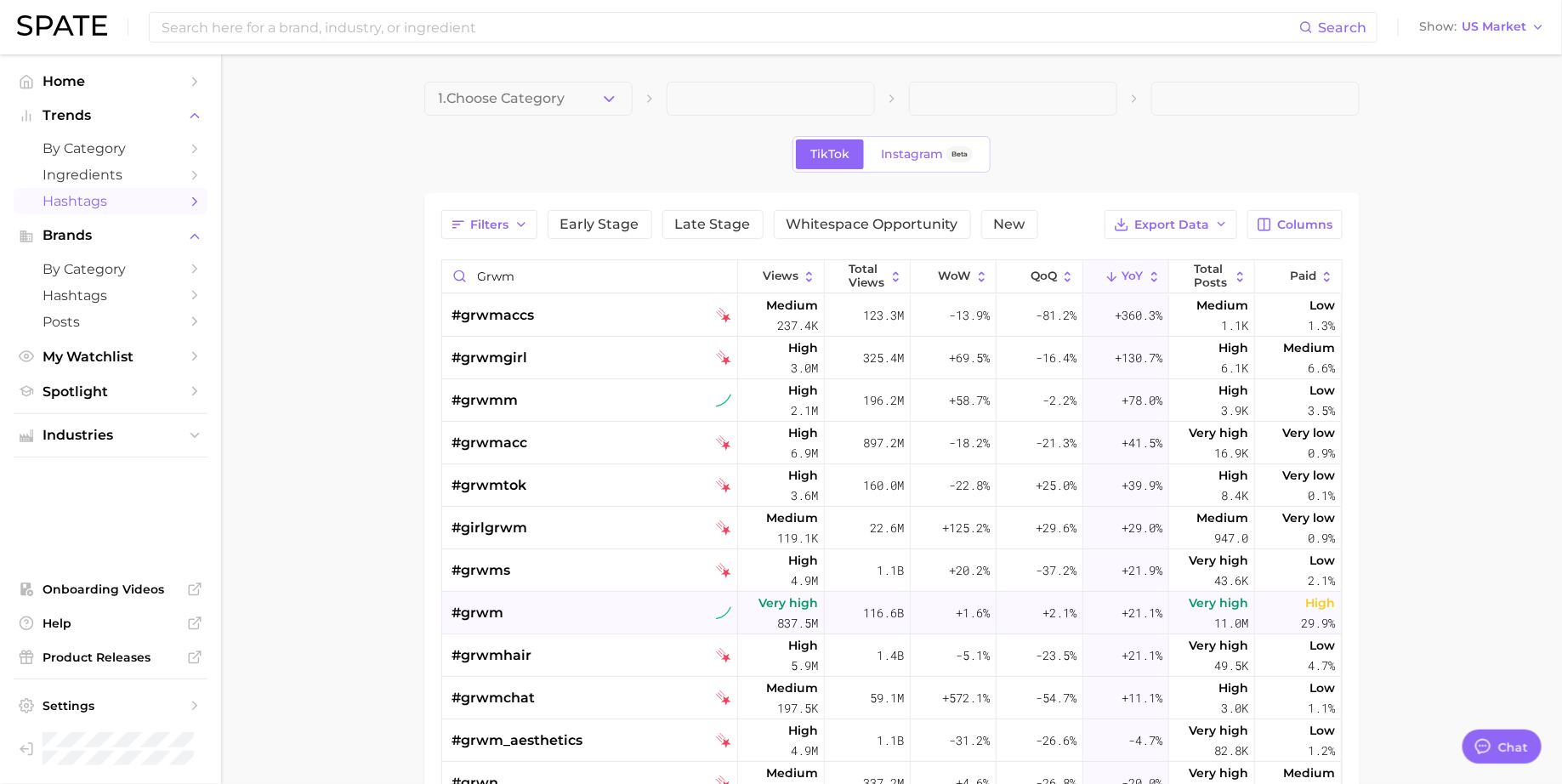
click at [552, 611] on div "#grwm" at bounding box center [593, 612] width 280 height 42
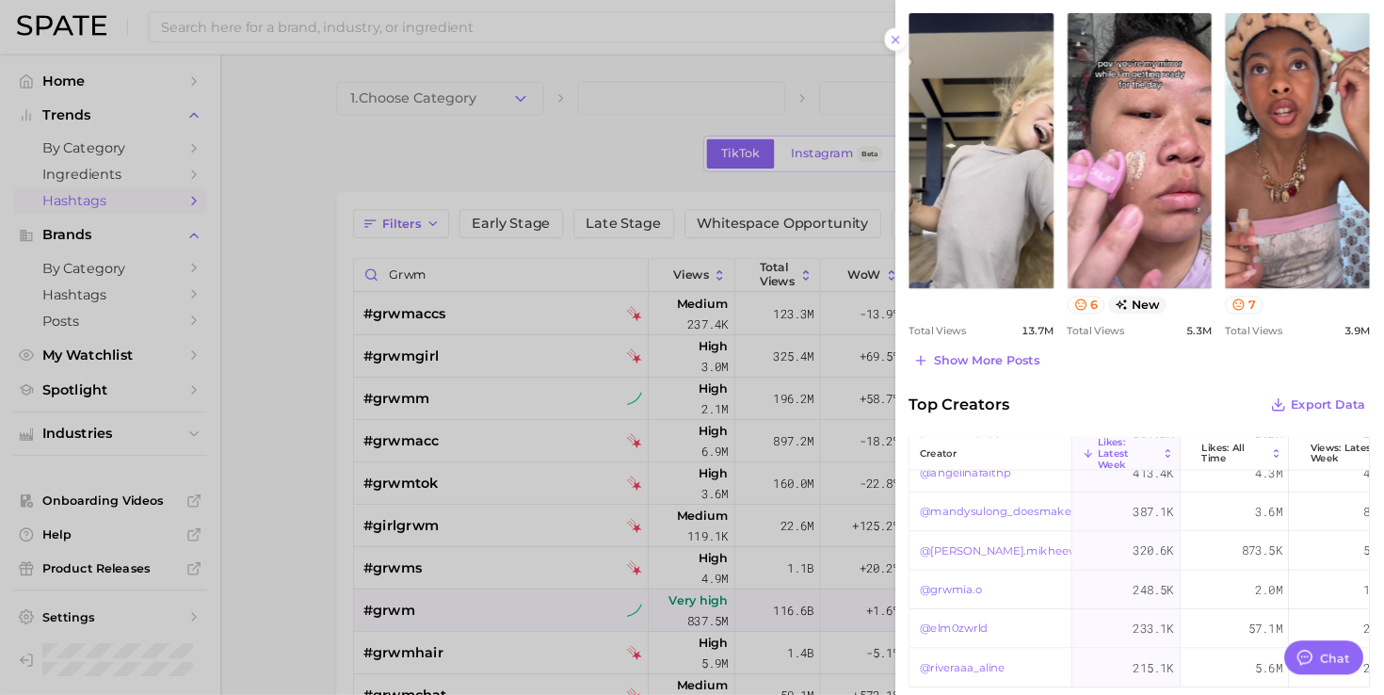
scroll to position [193, 0]
type textarea "x"
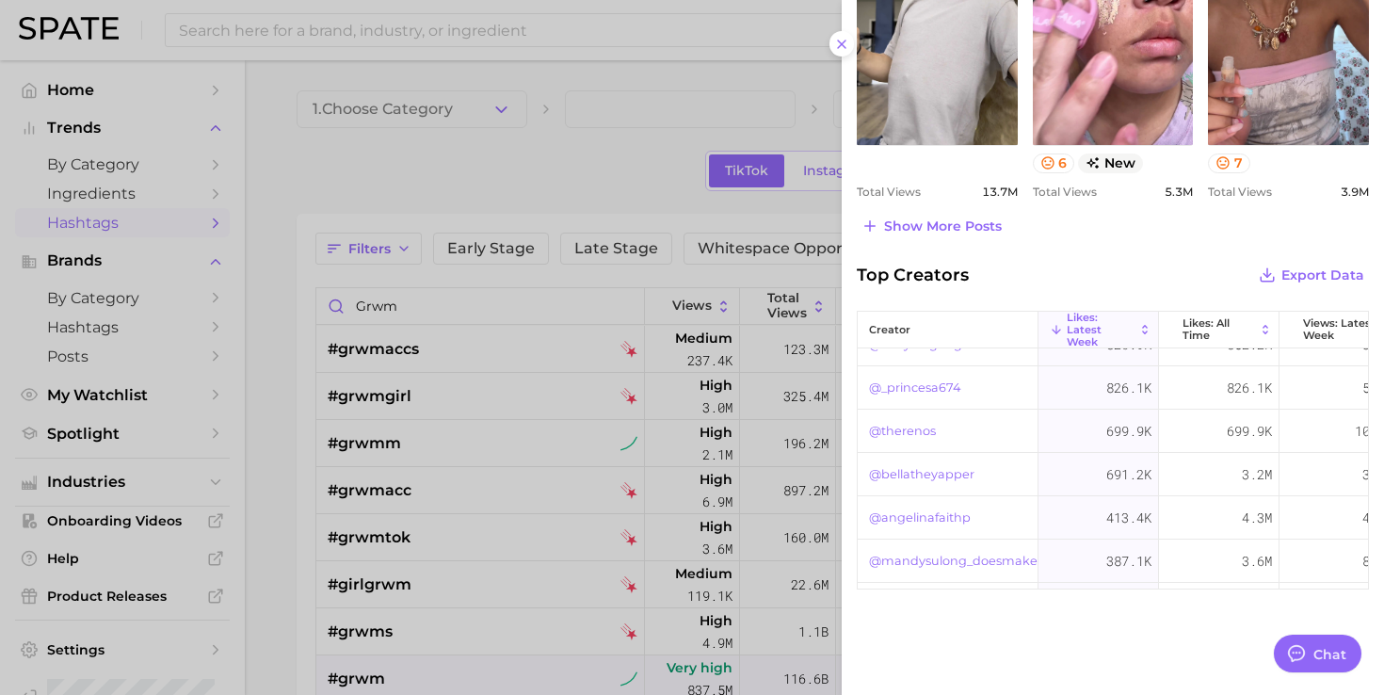
scroll to position [0, 0]
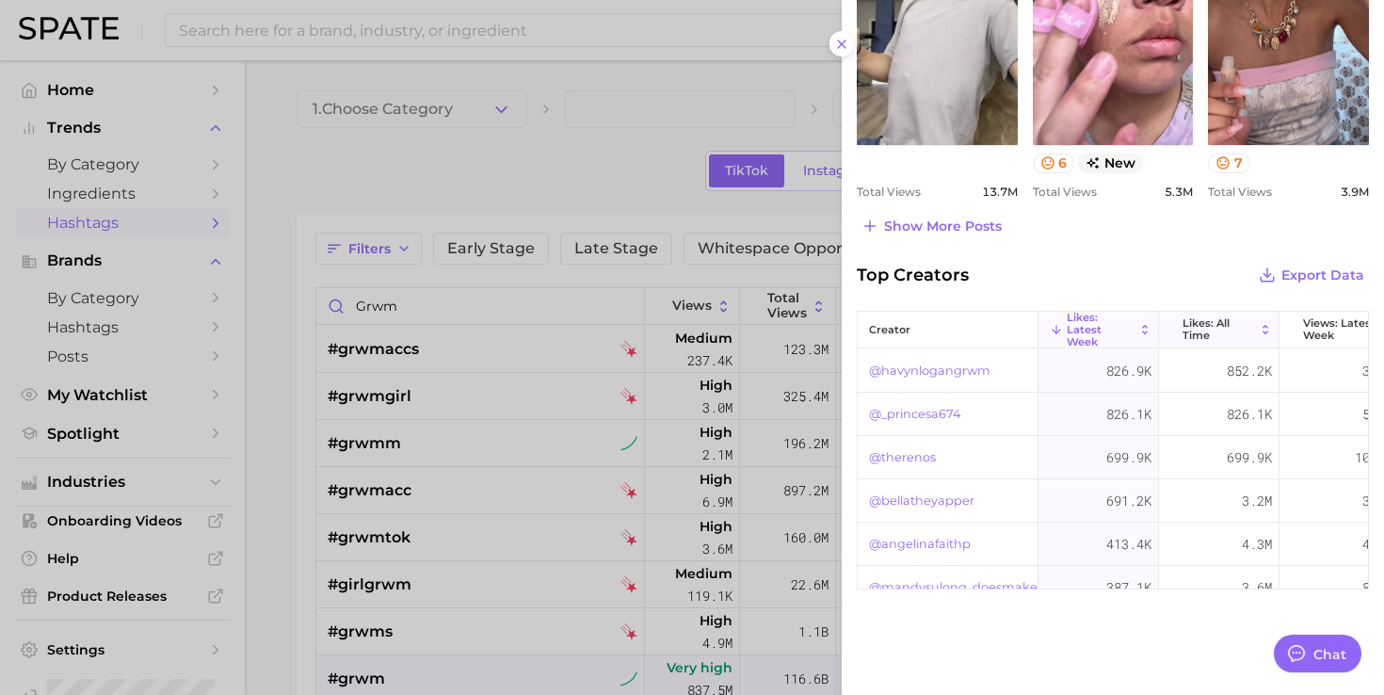
click at [1229, 323] on span "Likes: All Time" at bounding box center [1218, 329] width 72 height 24
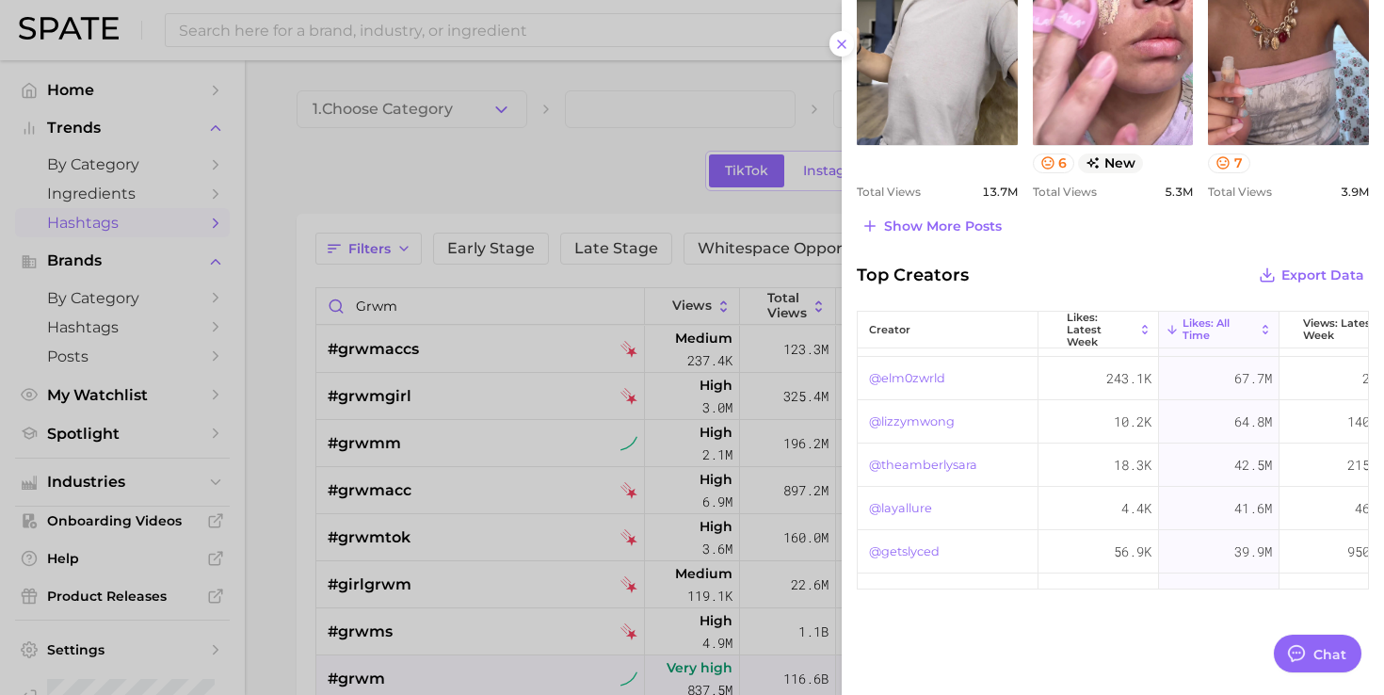
scroll to position [194, 0]
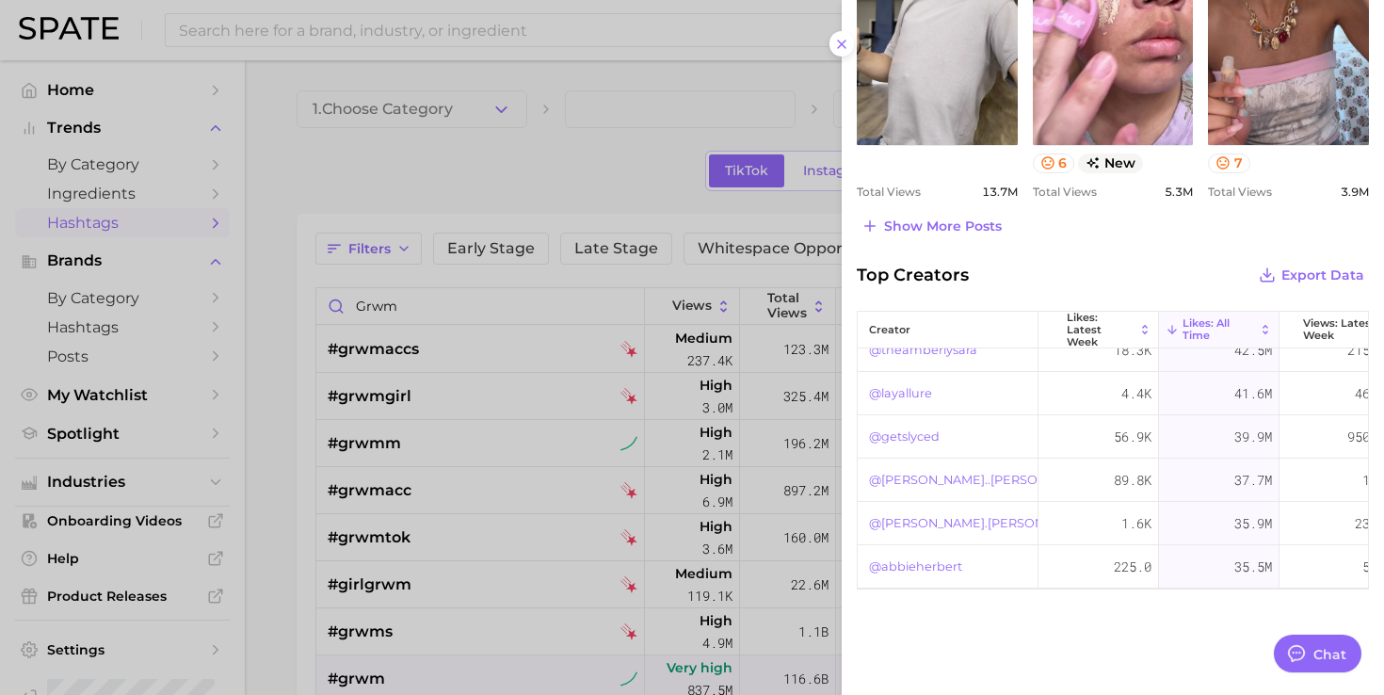
click at [360, 61] on div at bounding box center [692, 347] width 1384 height 695
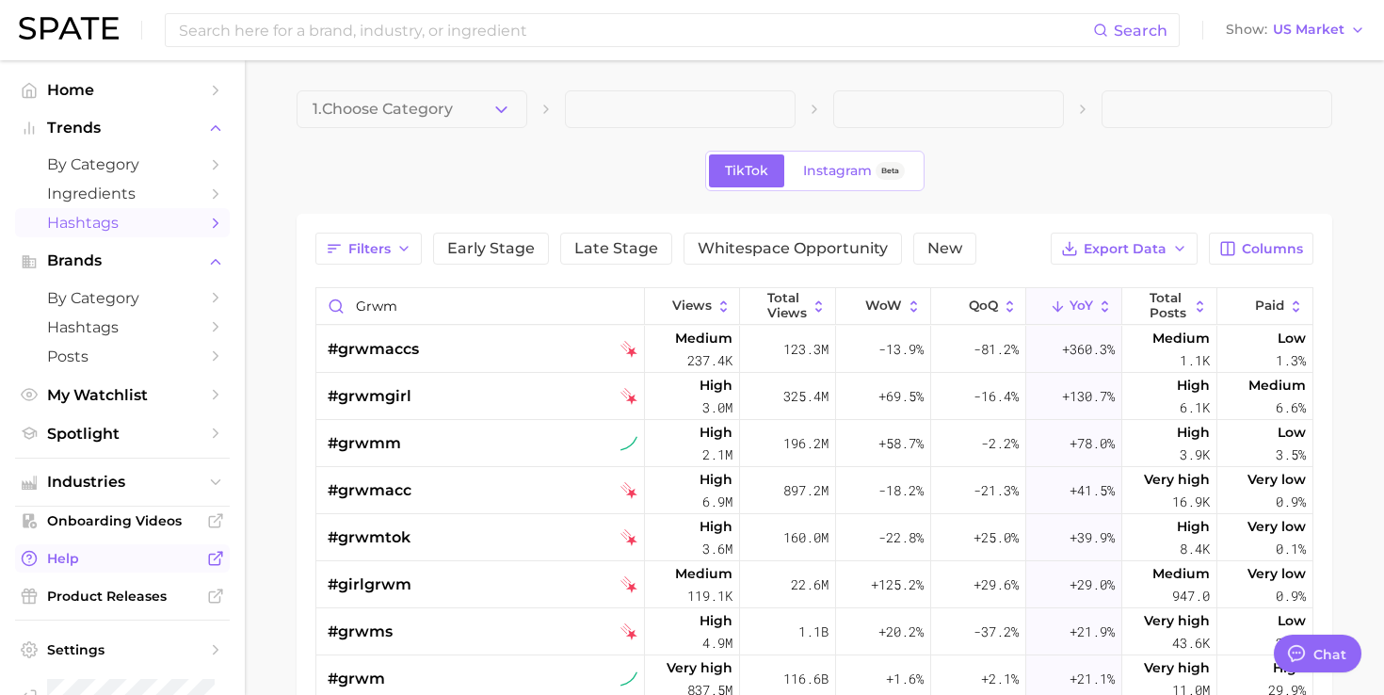
scroll to position [44, 0]
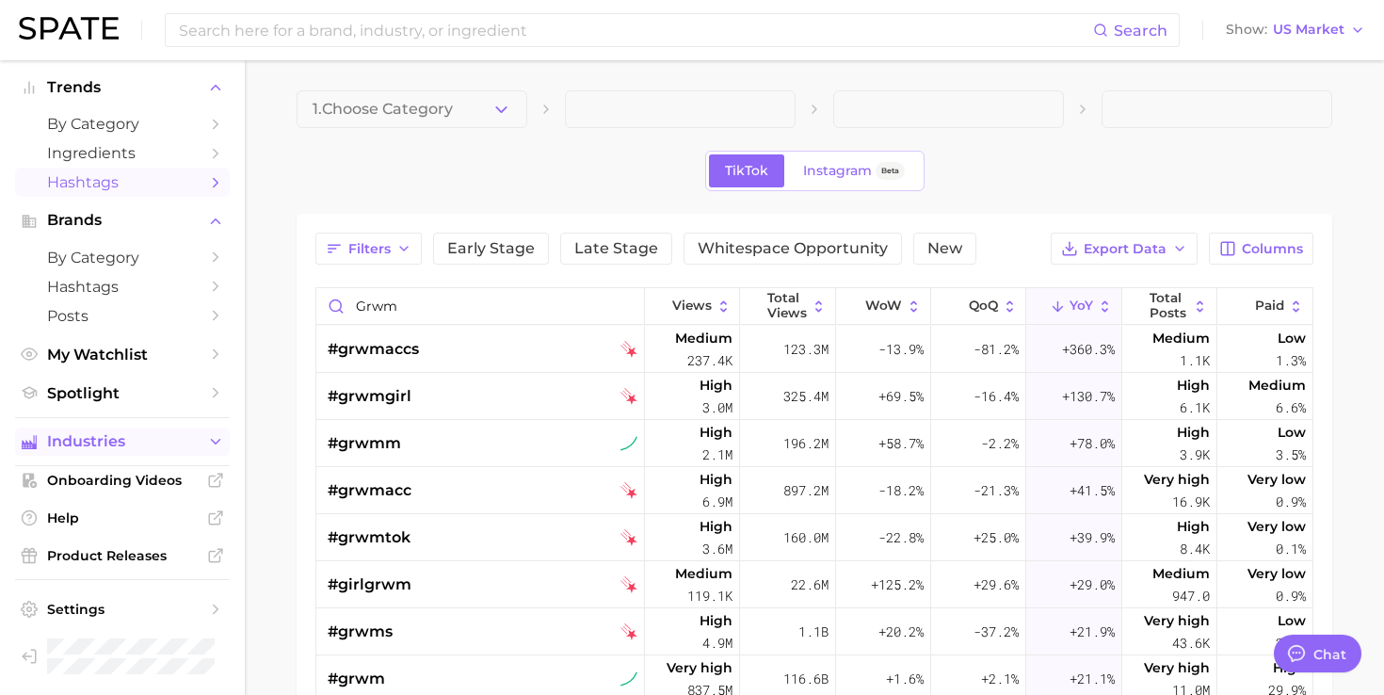
click at [115, 451] on button "Industries" at bounding box center [122, 441] width 215 height 28
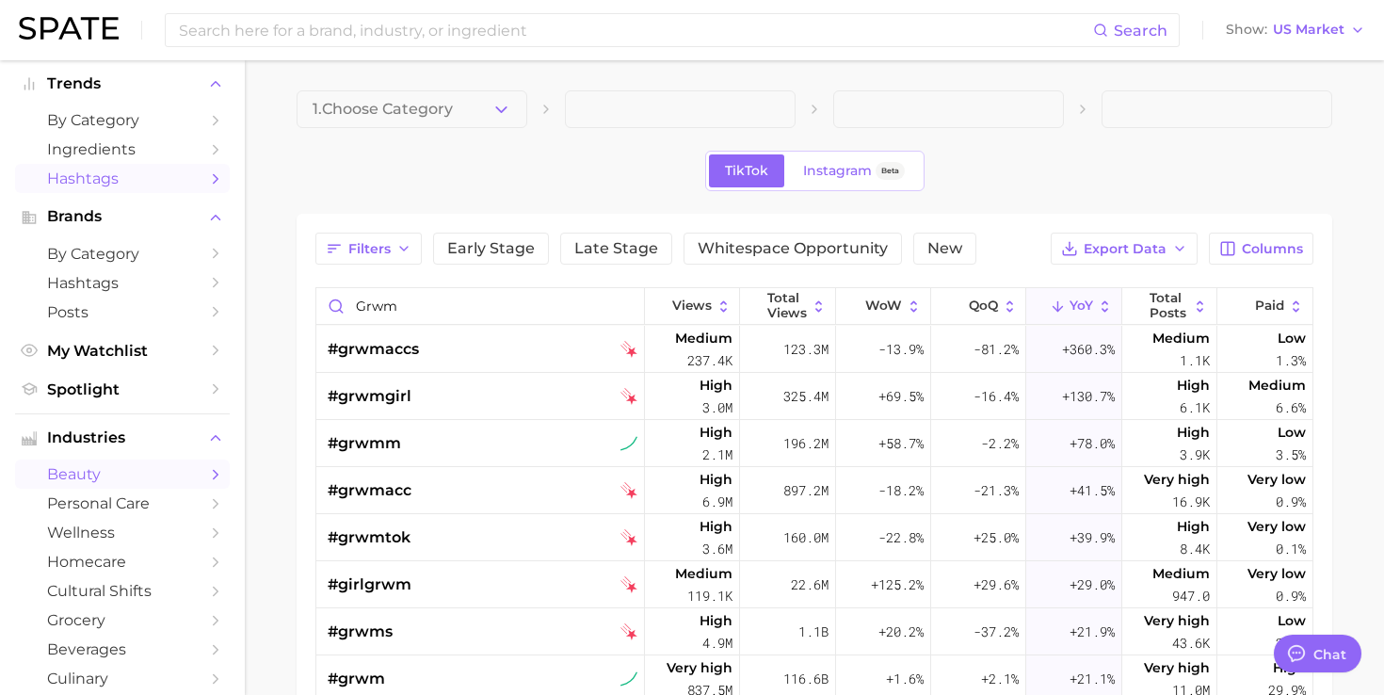
click at [136, 468] on link "beauty" at bounding box center [122, 473] width 215 height 29
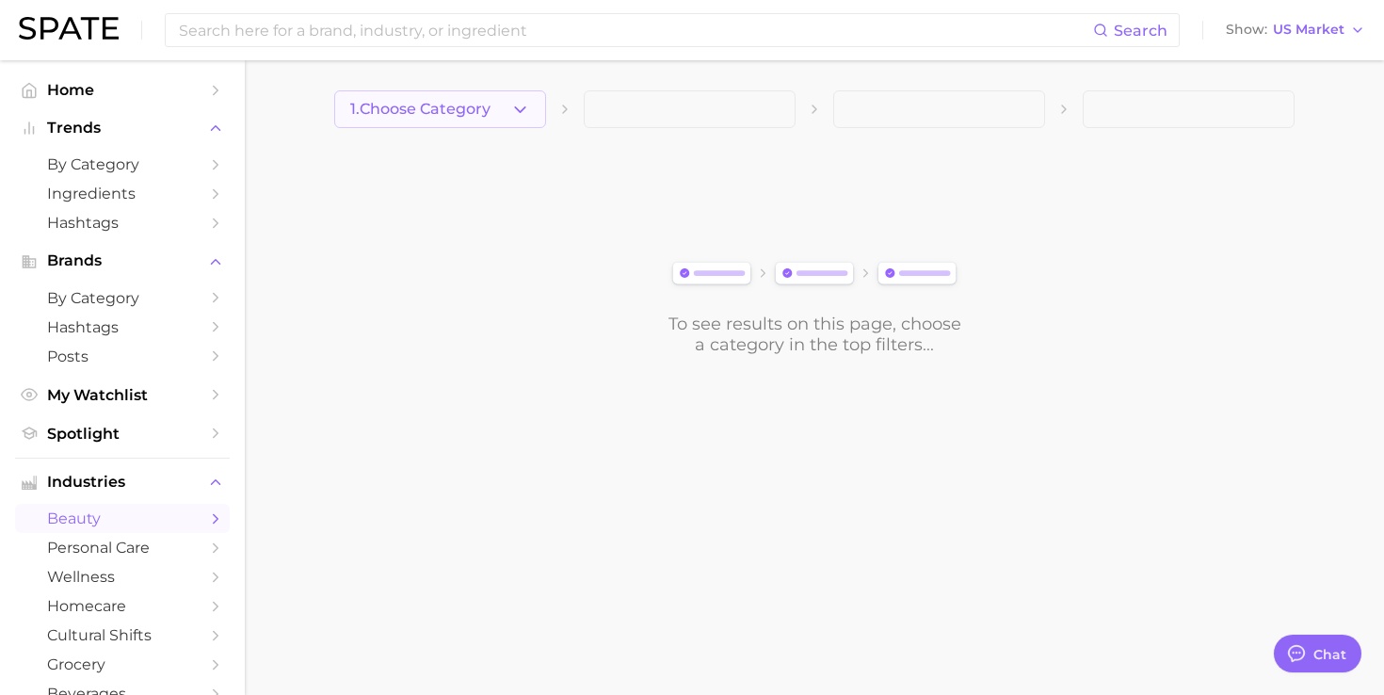
click at [506, 106] on button "1. Choose Category" at bounding box center [440, 109] width 212 height 38
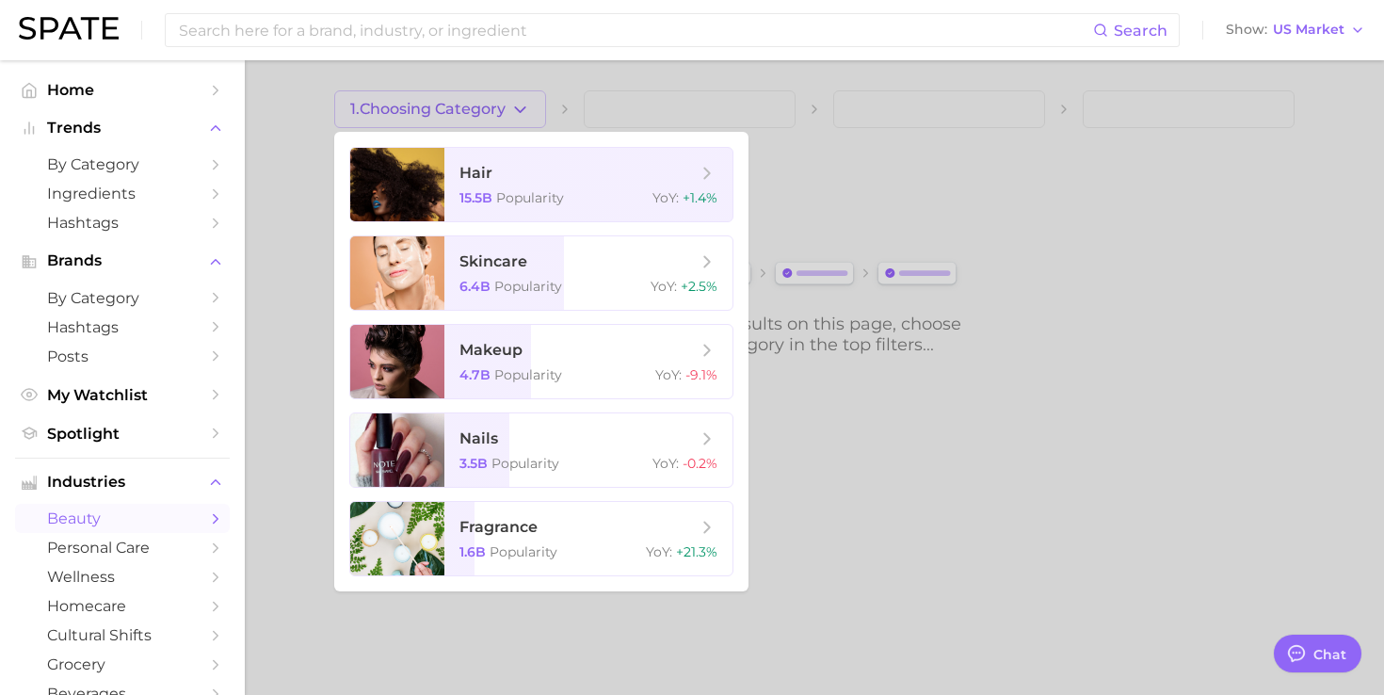
click at [271, 182] on div at bounding box center [692, 347] width 1384 height 695
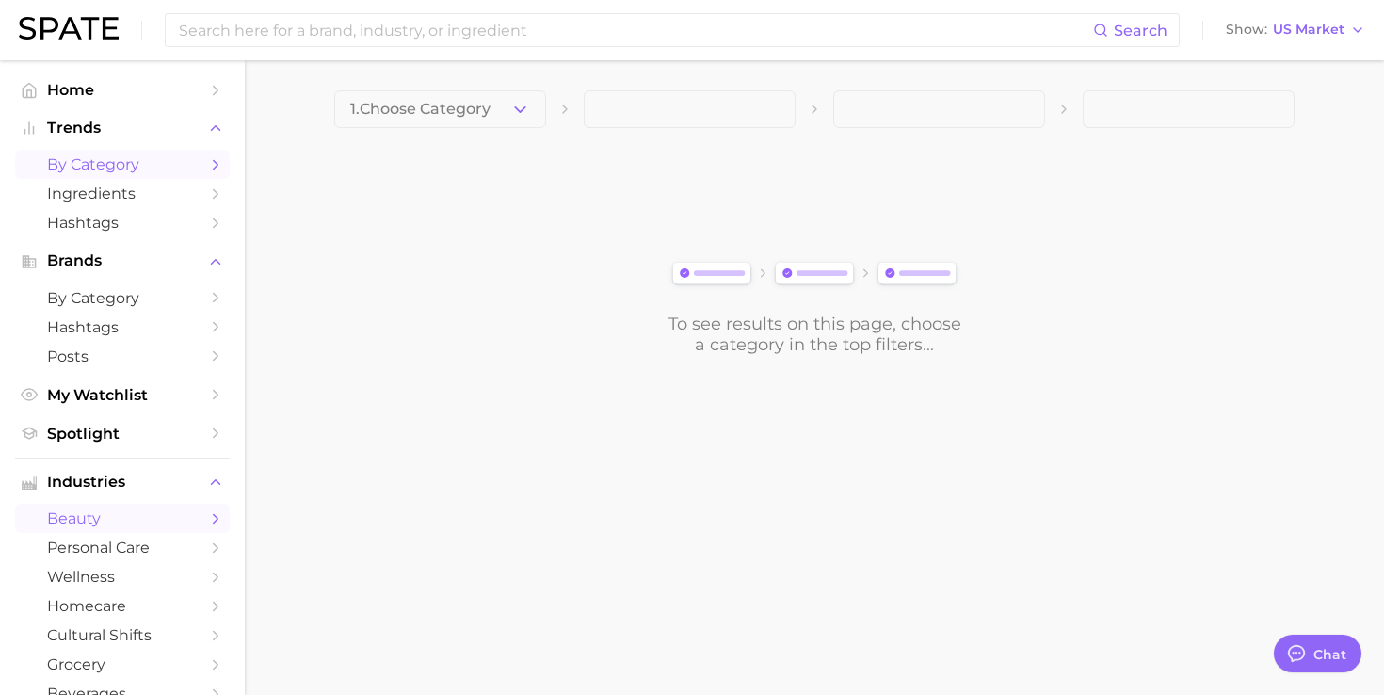
click at [180, 168] on span "by Category" at bounding box center [122, 164] width 151 height 18
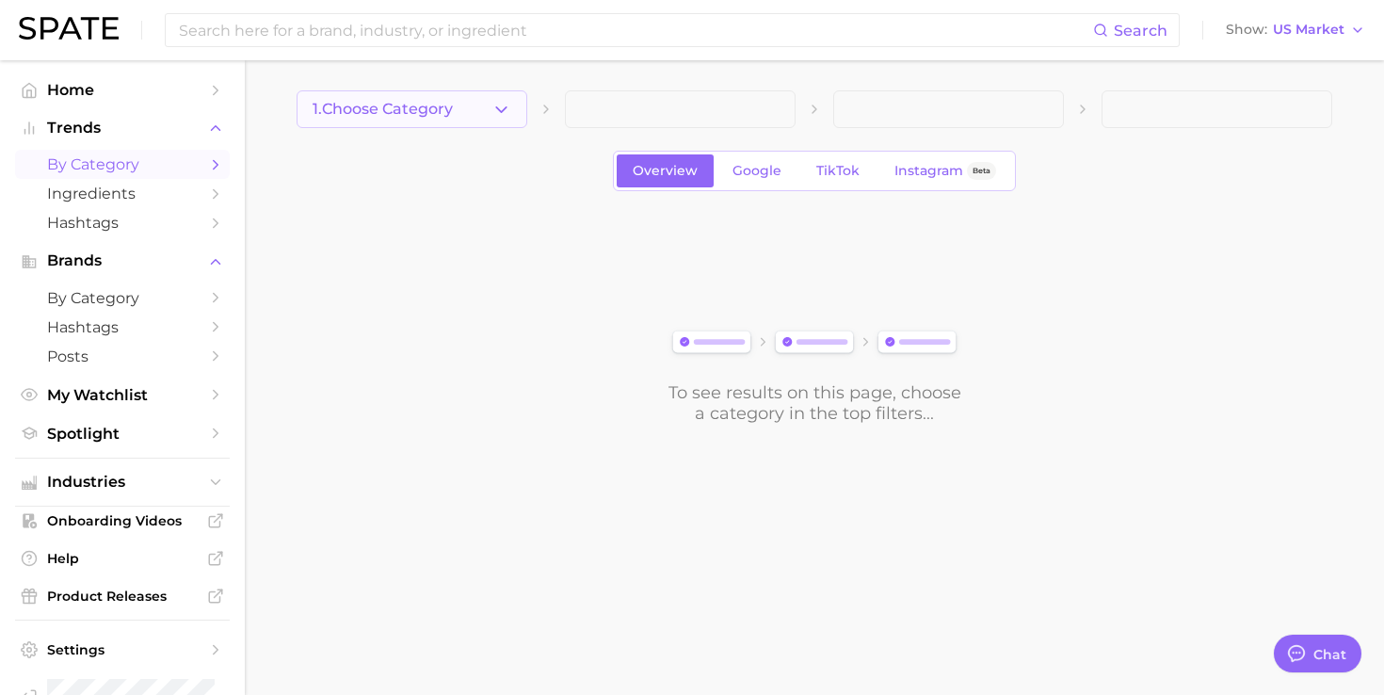
click at [401, 107] on span "1. Choose Category" at bounding box center [382, 109] width 140 height 17
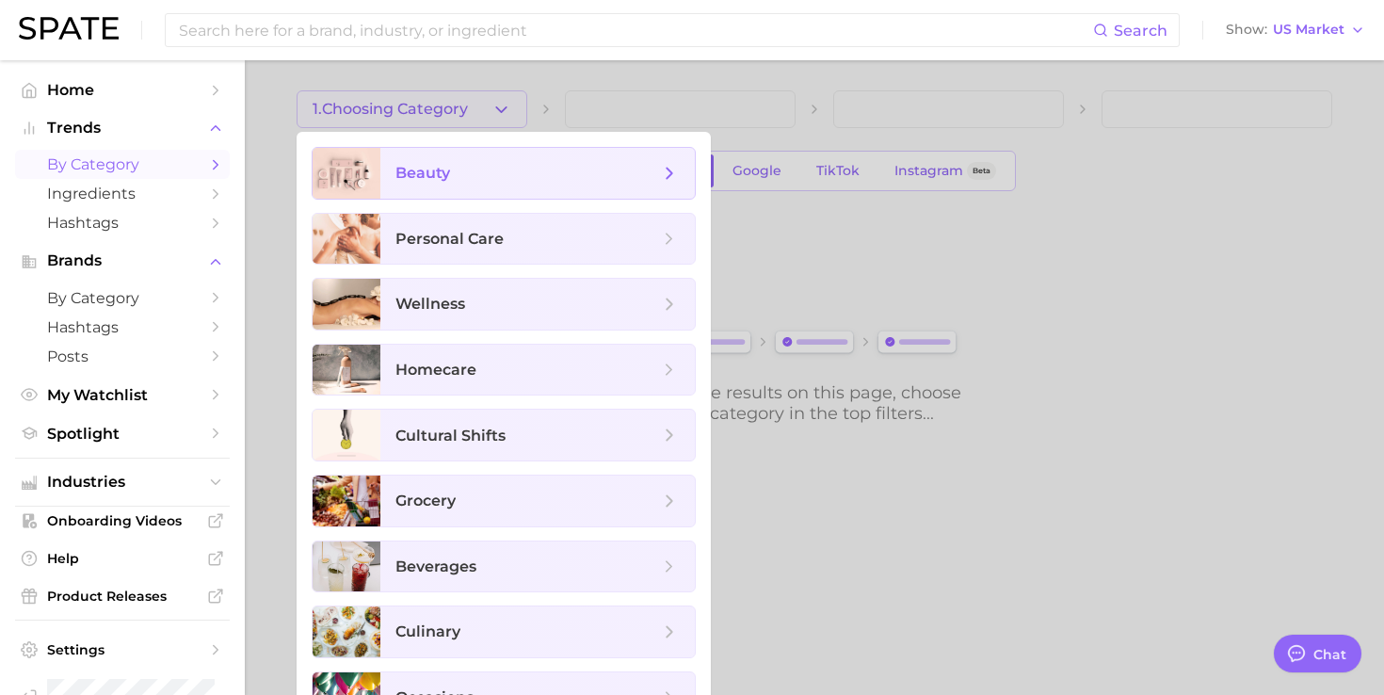
click at [406, 179] on span "beauty" at bounding box center [422, 173] width 55 height 18
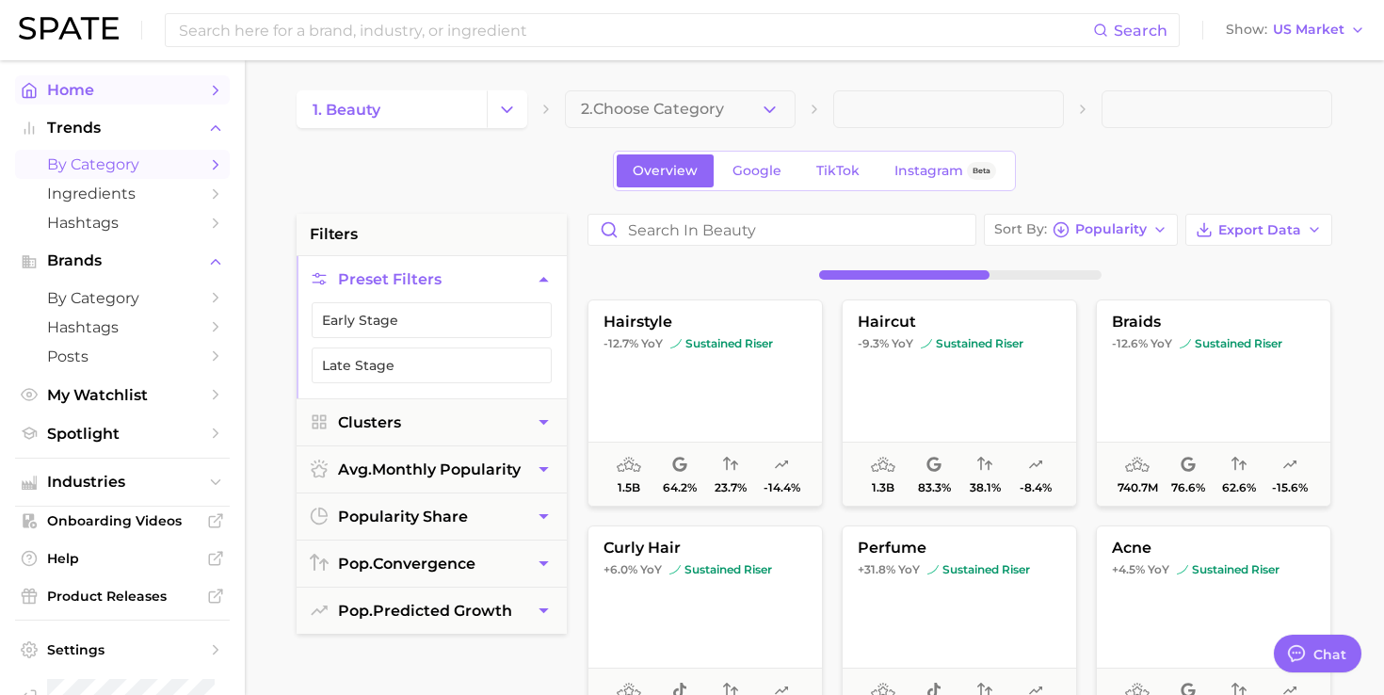
click at [165, 82] on span "Home" at bounding box center [122, 90] width 151 height 18
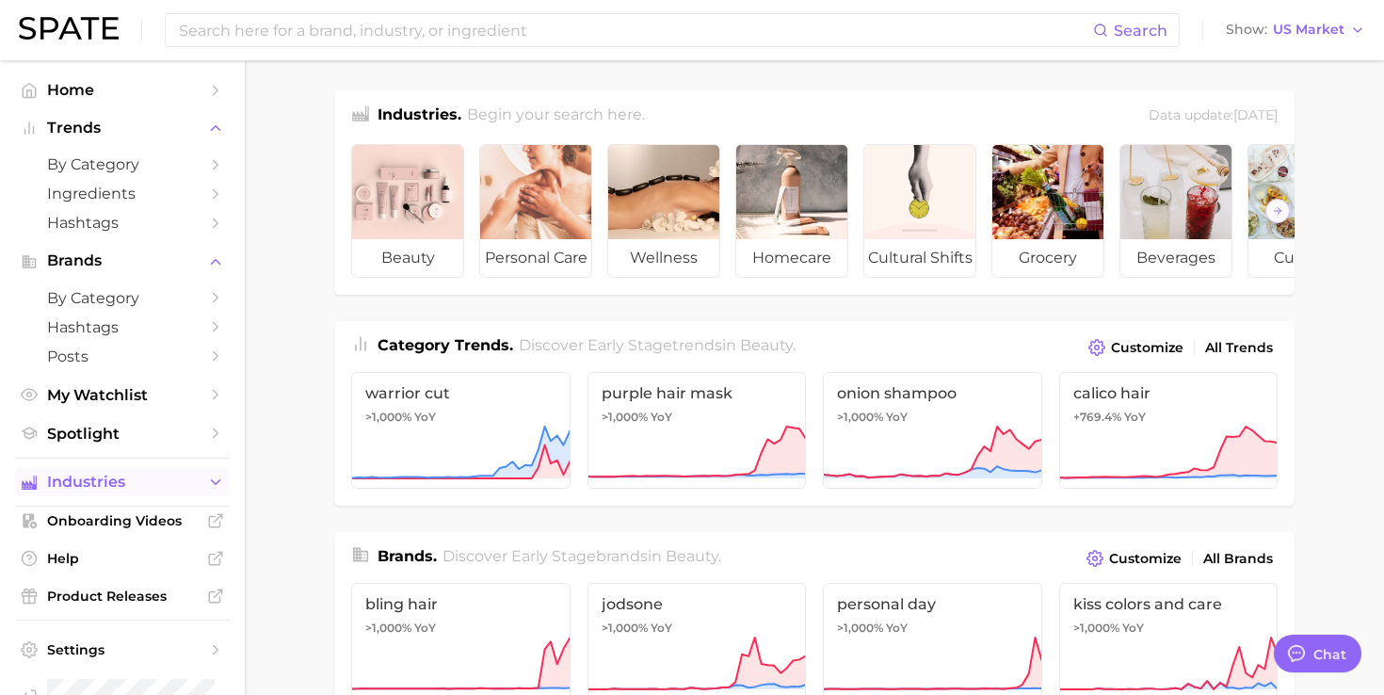
click at [137, 490] on span "Industries" at bounding box center [122, 481] width 151 height 17
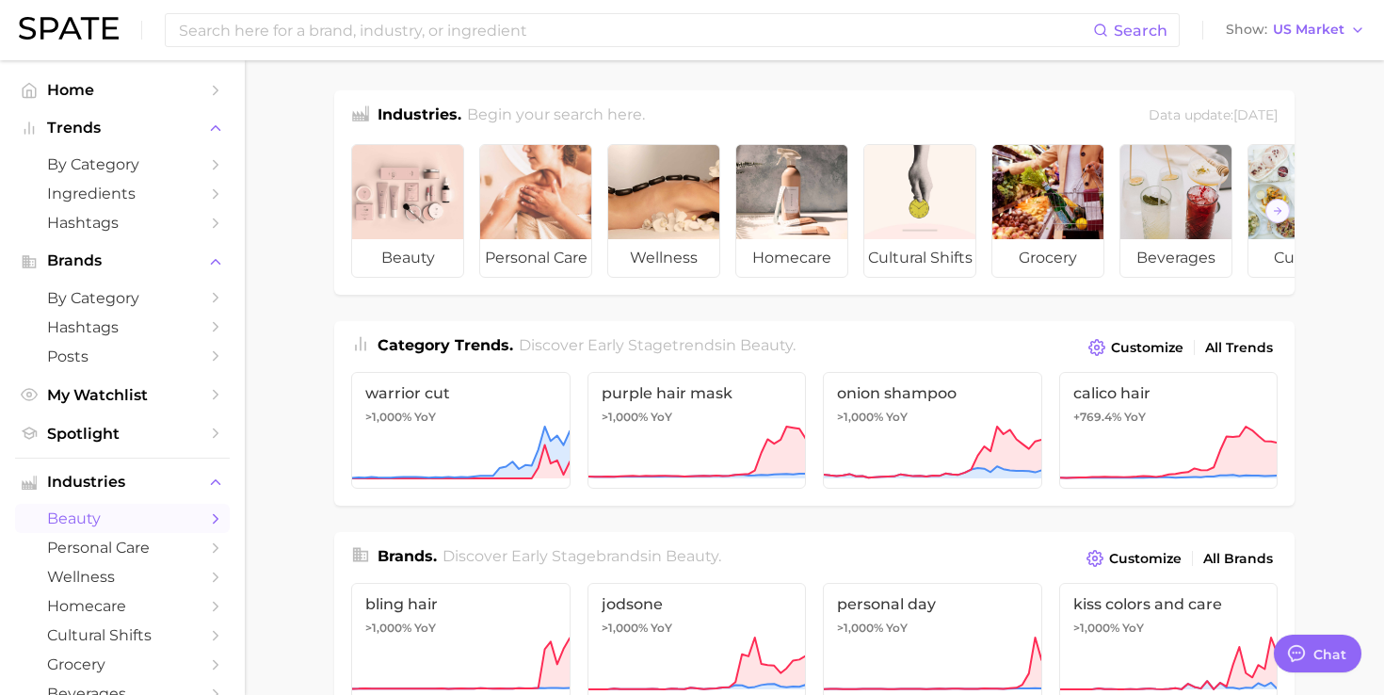
click at [133, 517] on span "beauty" at bounding box center [122, 518] width 151 height 18
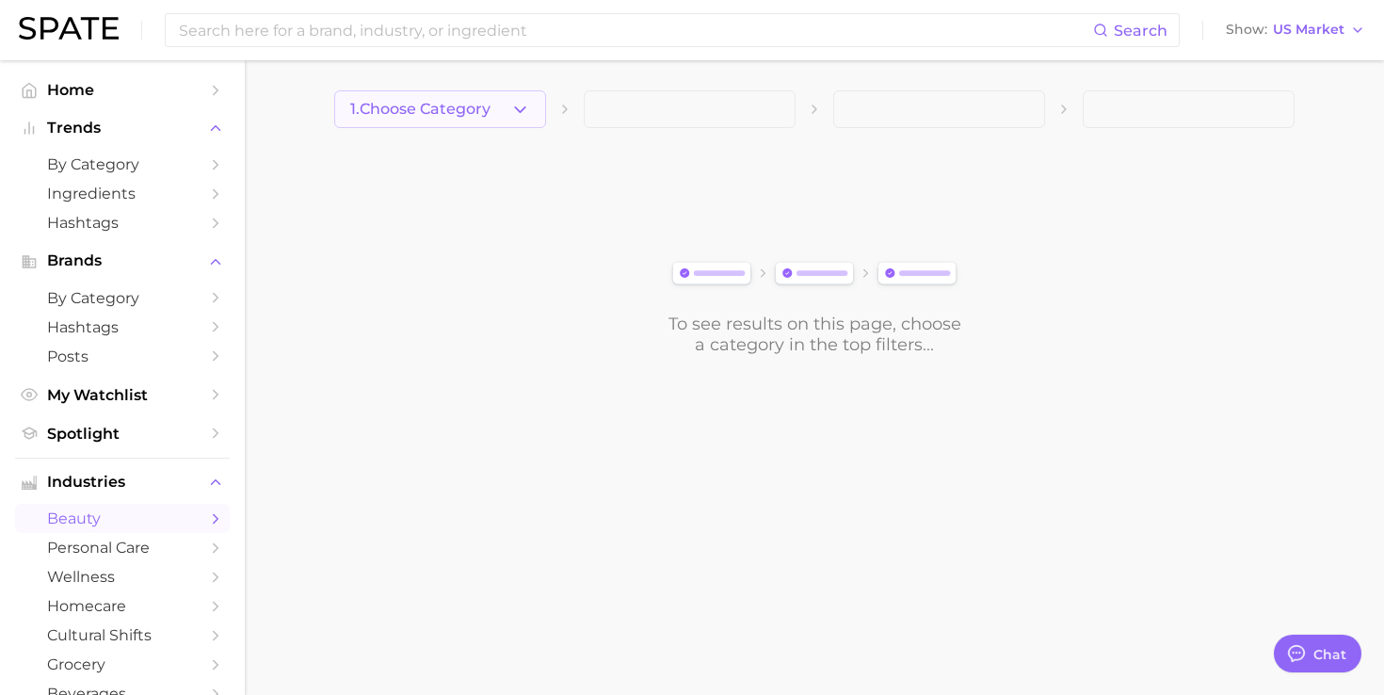
click at [511, 101] on icon "button" at bounding box center [520, 110] width 20 height 20
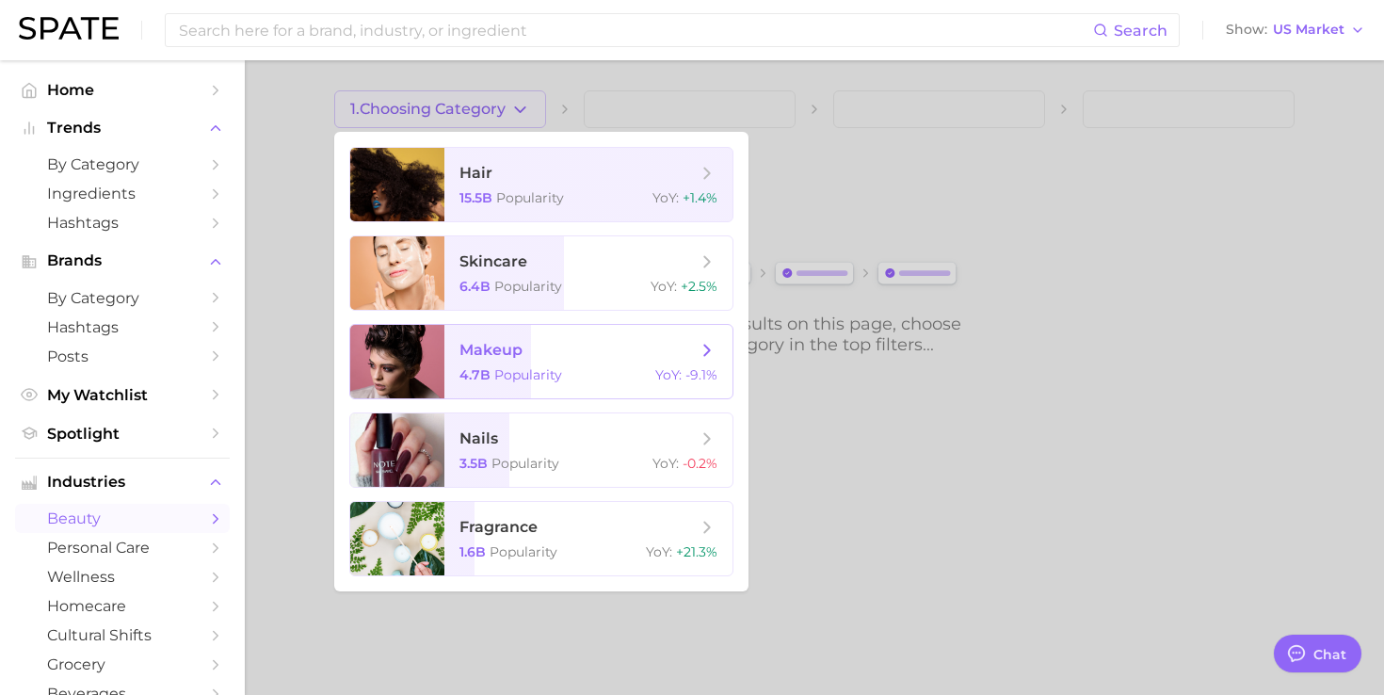
drag, startPoint x: 488, startPoint y: 174, endPoint x: 466, endPoint y: 367, distance: 194.2
click at [466, 367] on ul "hair 15.5b Popularity YoY : +1.4% skincare 6.4b Popularity YoY : +2.5% makeup 4…" at bounding box center [541, 361] width 414 height 459
click at [466, 367] on span "4.7b" at bounding box center [474, 374] width 31 height 17
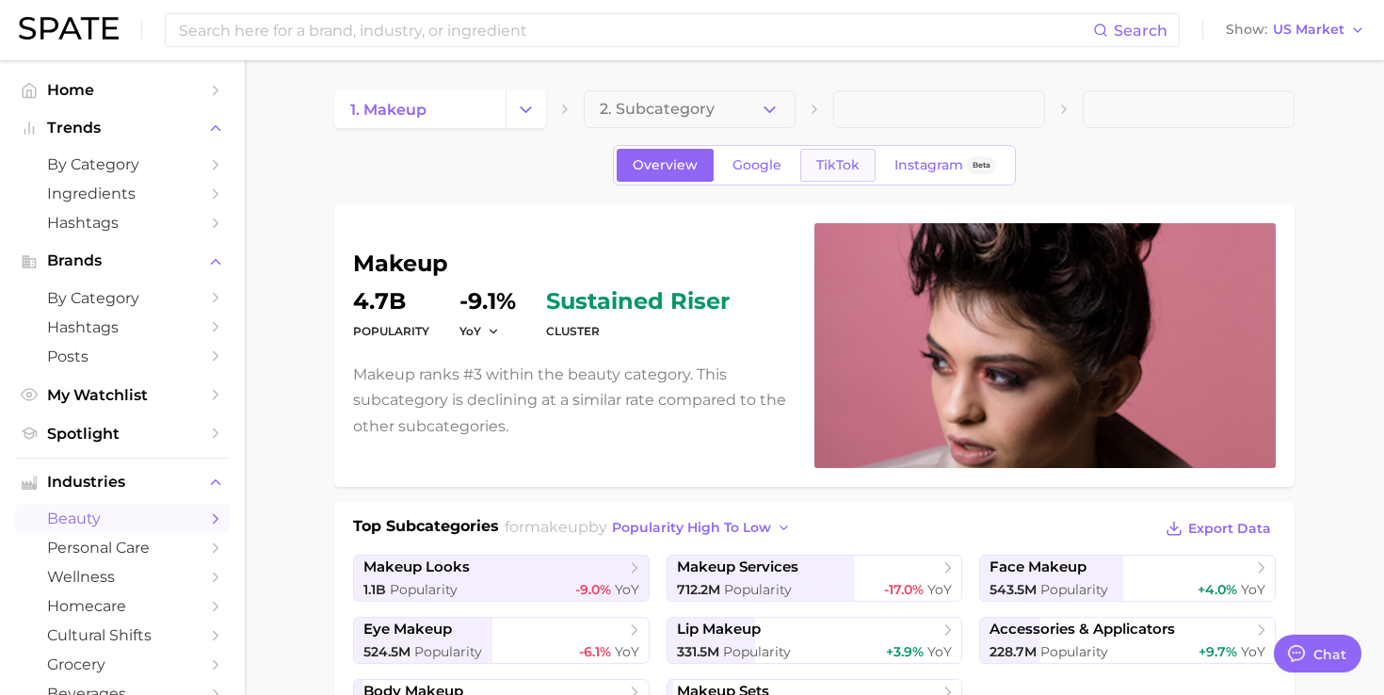
click at [838, 163] on span "TikTok" at bounding box center [837, 165] width 43 height 16
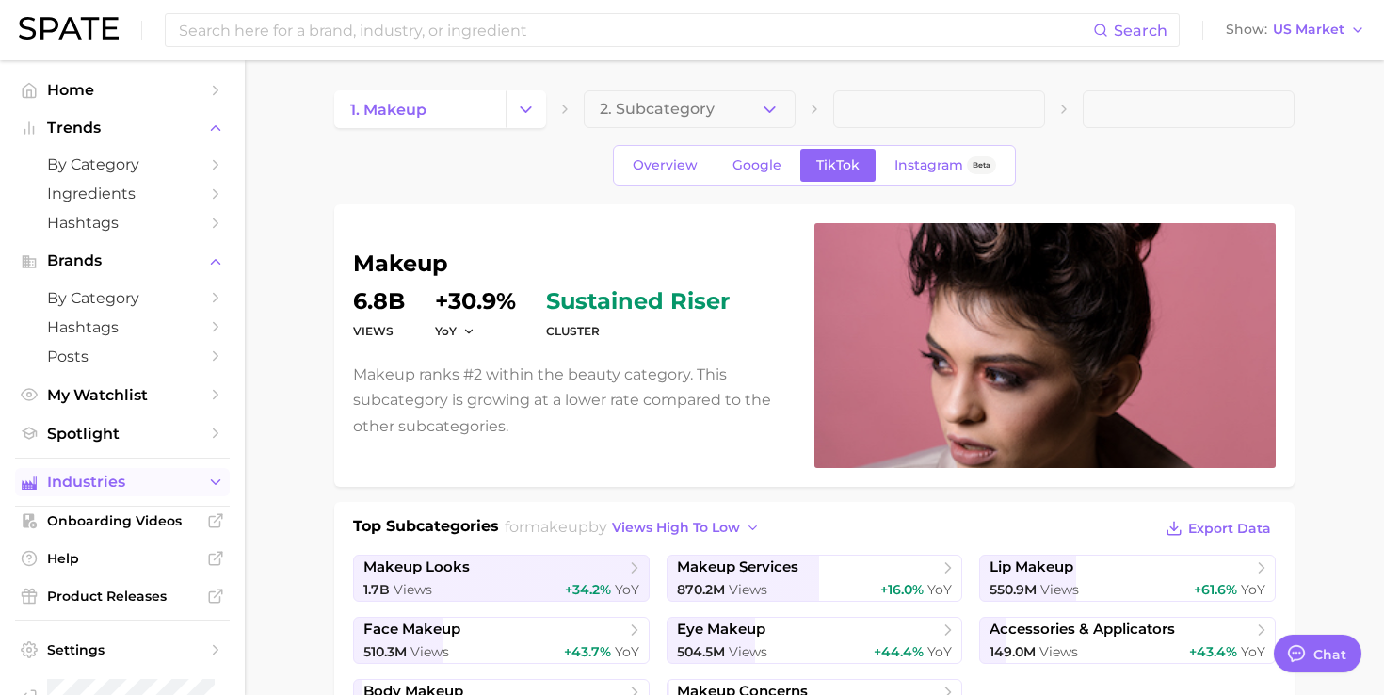
click at [154, 486] on span "Industries" at bounding box center [122, 481] width 151 height 17
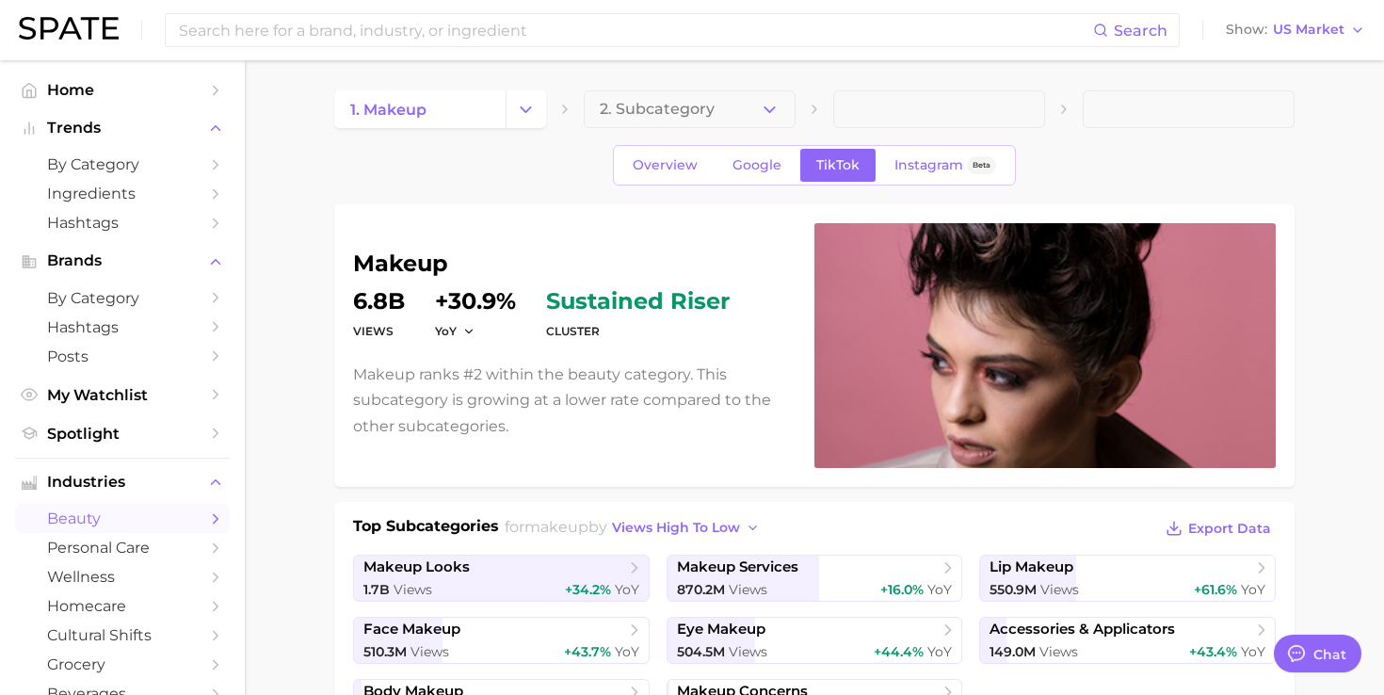
click at [135, 527] on span "beauty" at bounding box center [122, 518] width 151 height 18
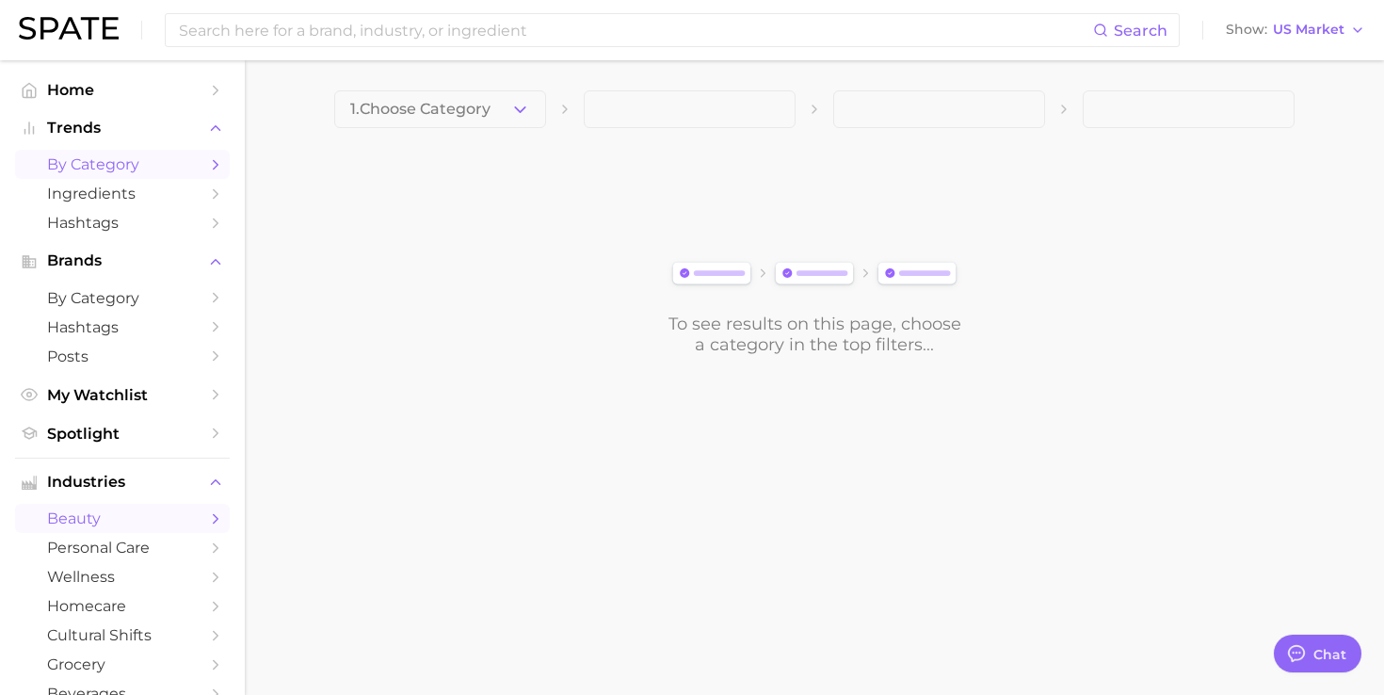
click at [172, 172] on span "by Category" at bounding box center [122, 164] width 151 height 18
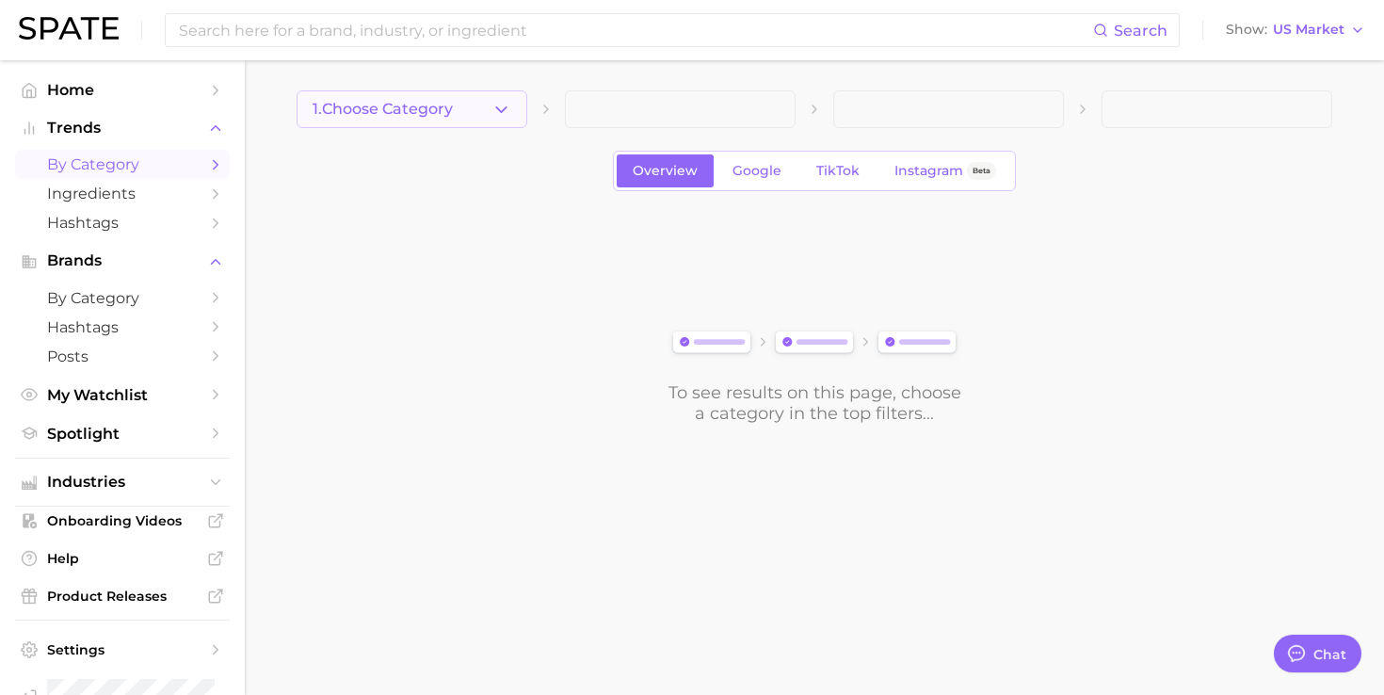
click at [441, 91] on button "1. Choose Category" at bounding box center [411, 109] width 231 height 38
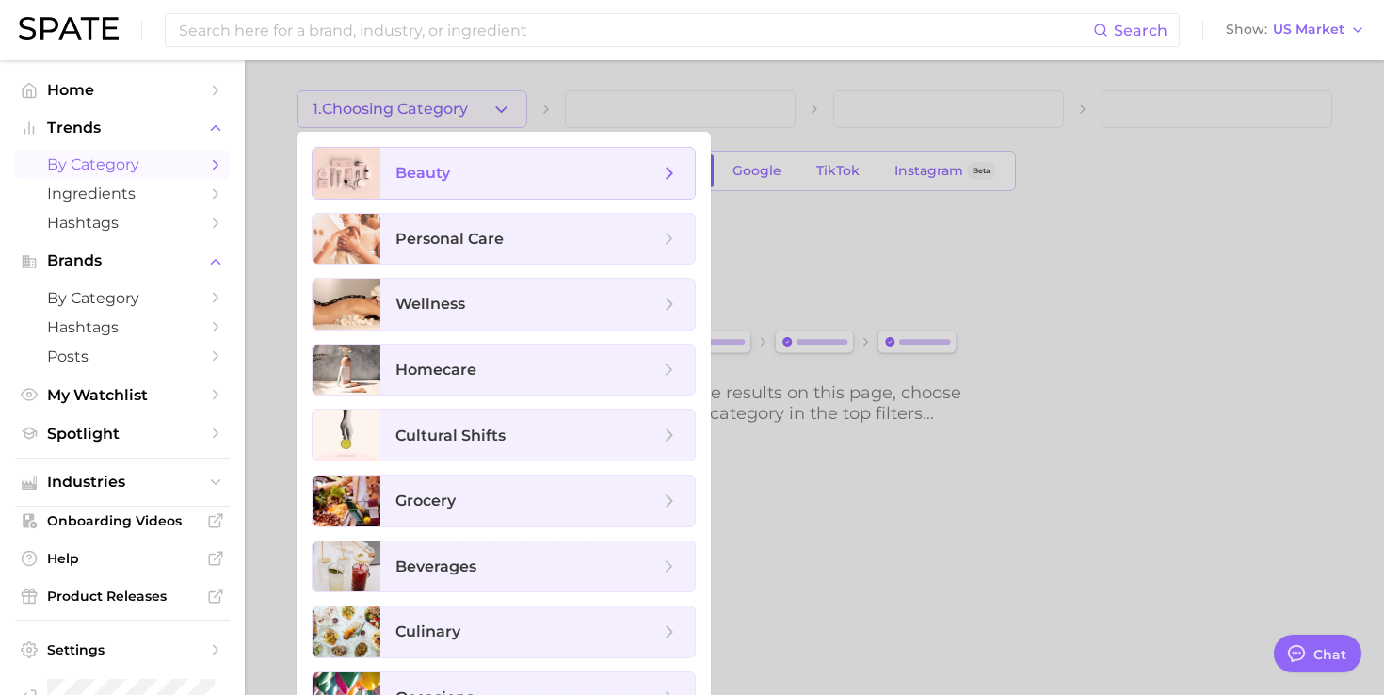
click at [421, 183] on span "beauty" at bounding box center [527, 173] width 264 height 21
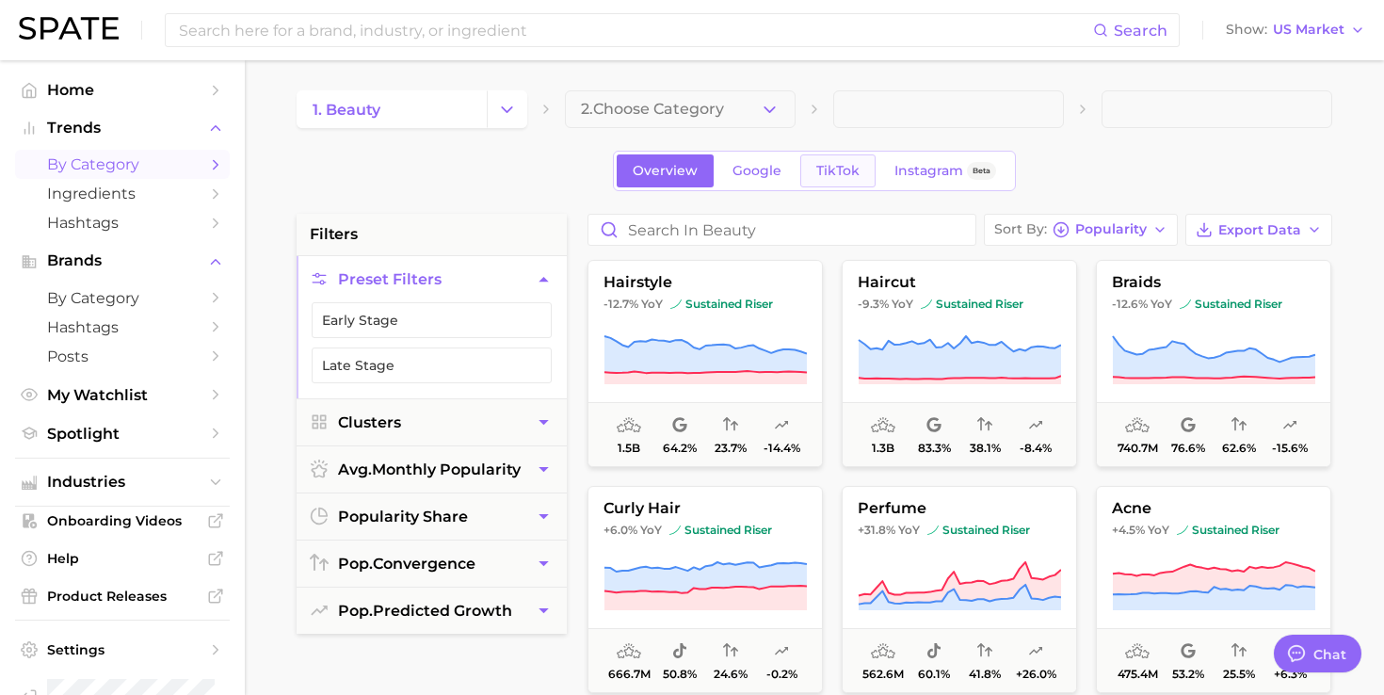
click at [819, 161] on link "TikTok" at bounding box center [837, 170] width 75 height 33
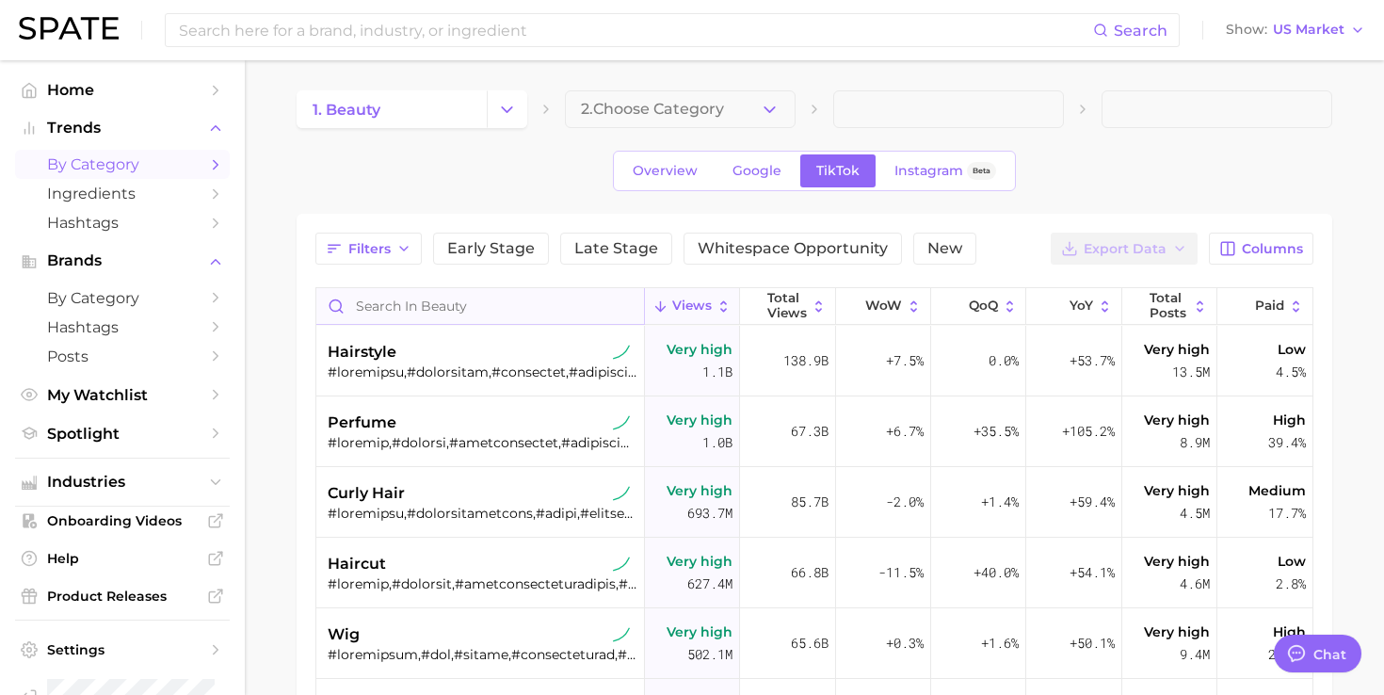
type textarea "x"
click at [1262, 258] on button "Columns" at bounding box center [1261, 248] width 104 height 32
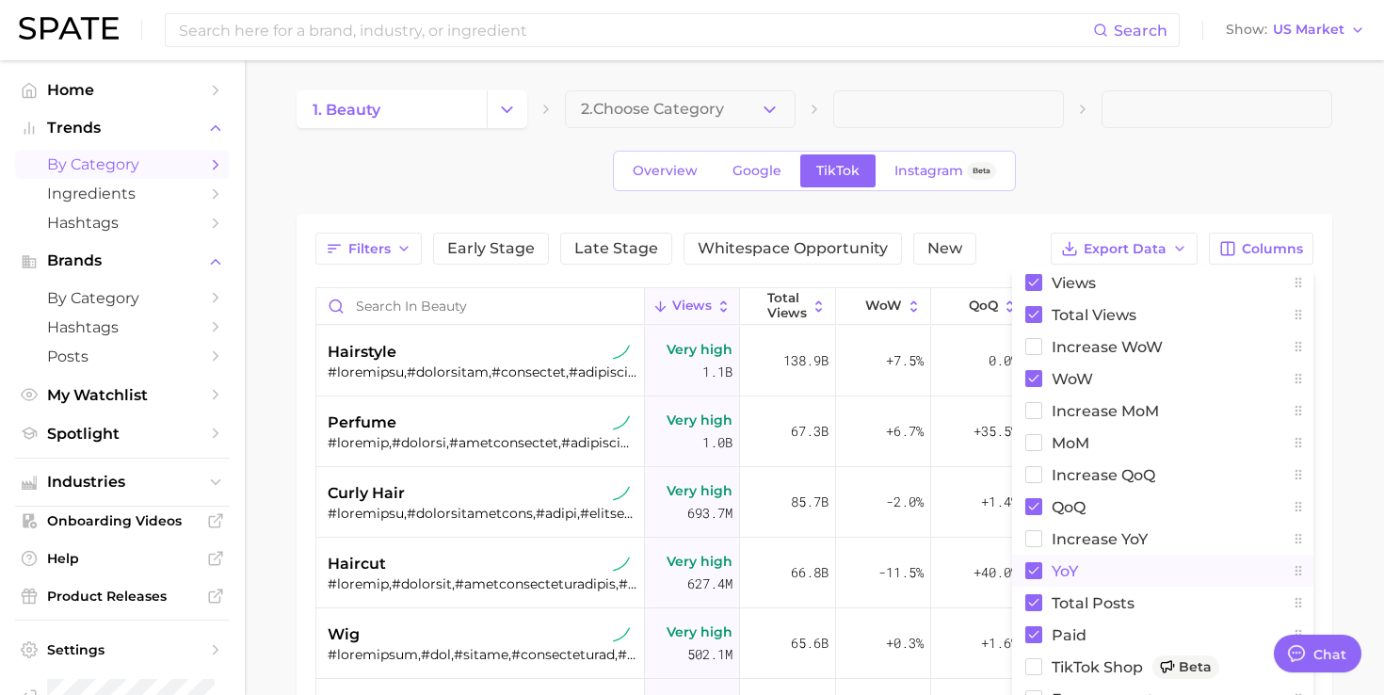
scroll to position [400, 0]
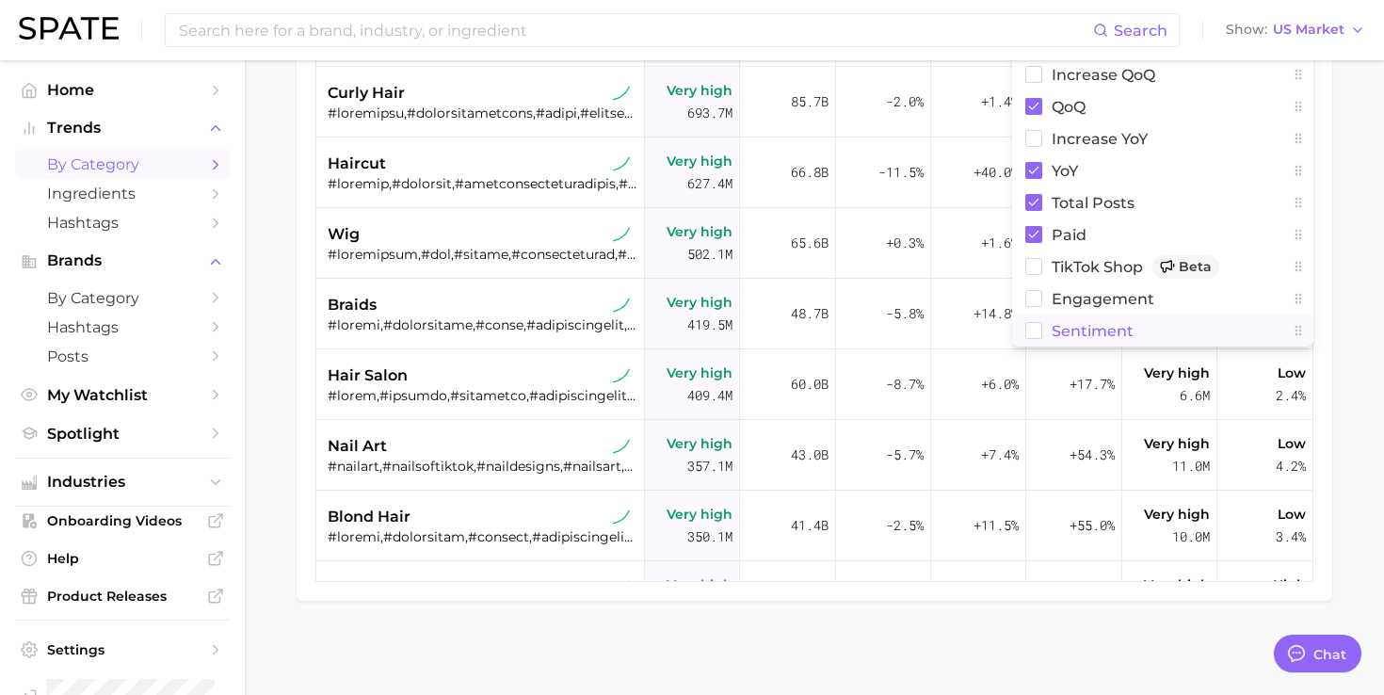
click at [1082, 330] on span "Sentiment" at bounding box center [1092, 331] width 82 height 16
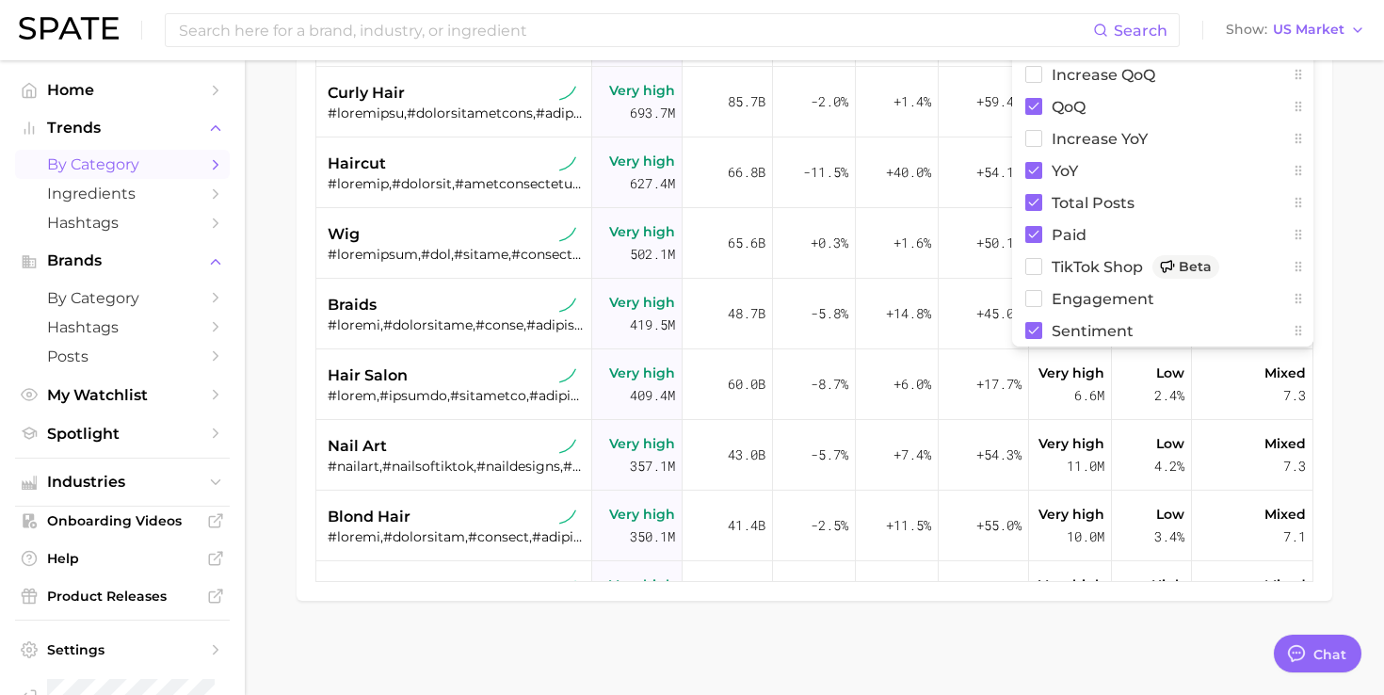
click at [1326, 194] on div "Filters Early Stage Late Stage Whitespace Opportunity New Export Data Columns V…" at bounding box center [813, 207] width 1035 height 787
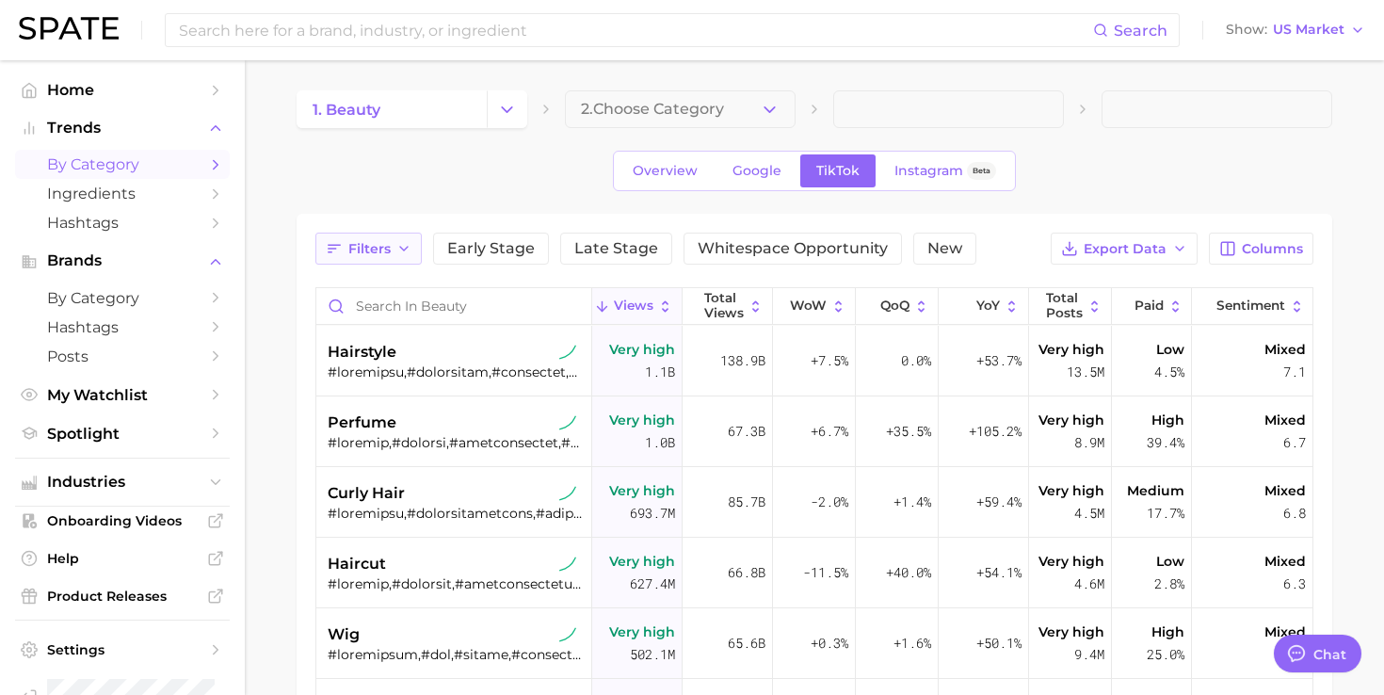
click at [397, 254] on icon "button" at bounding box center [403, 248] width 15 height 15
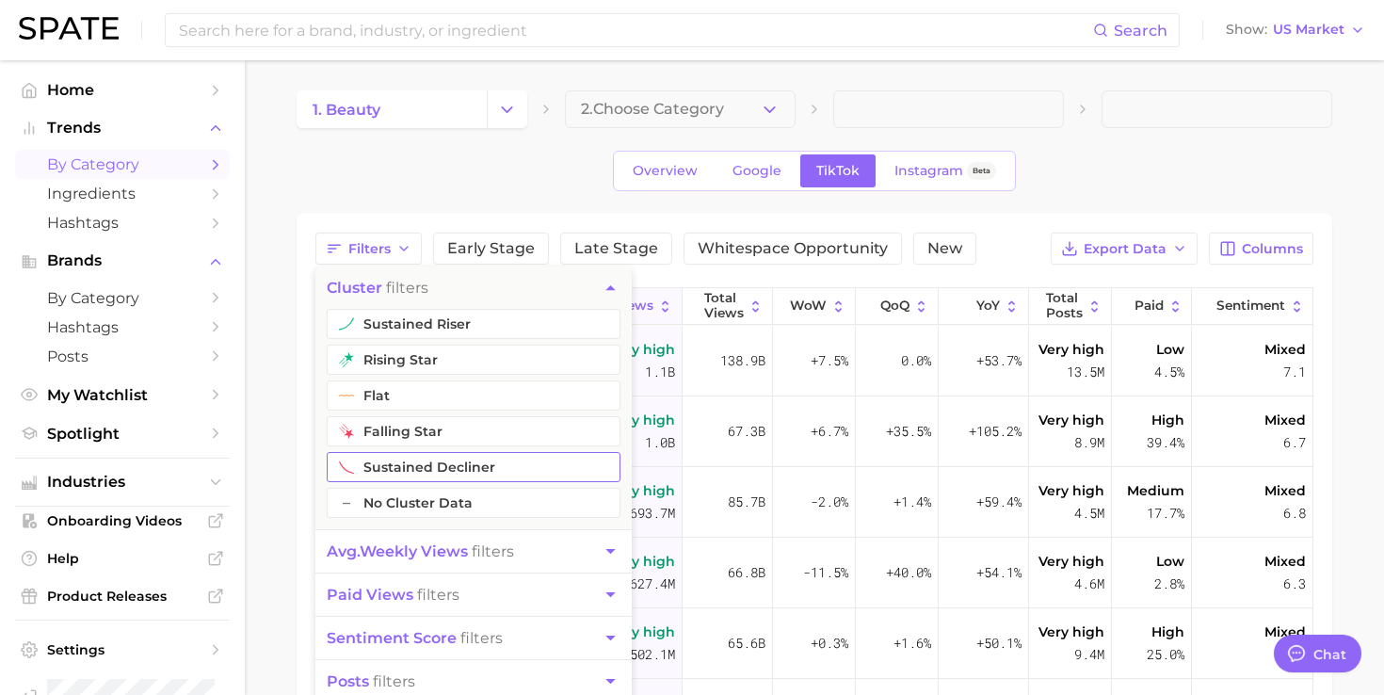
scroll to position [53, 0]
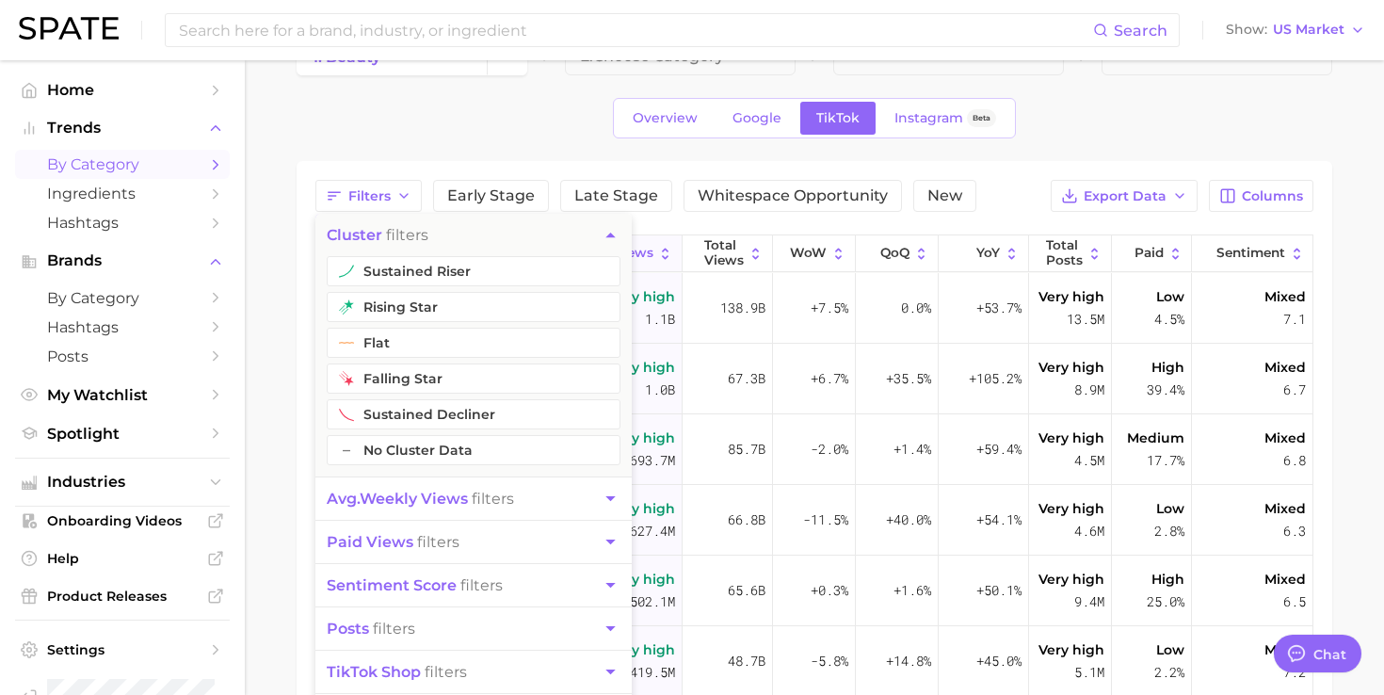
click at [432, 604] on button "sentiment score filters" at bounding box center [473, 585] width 316 height 42
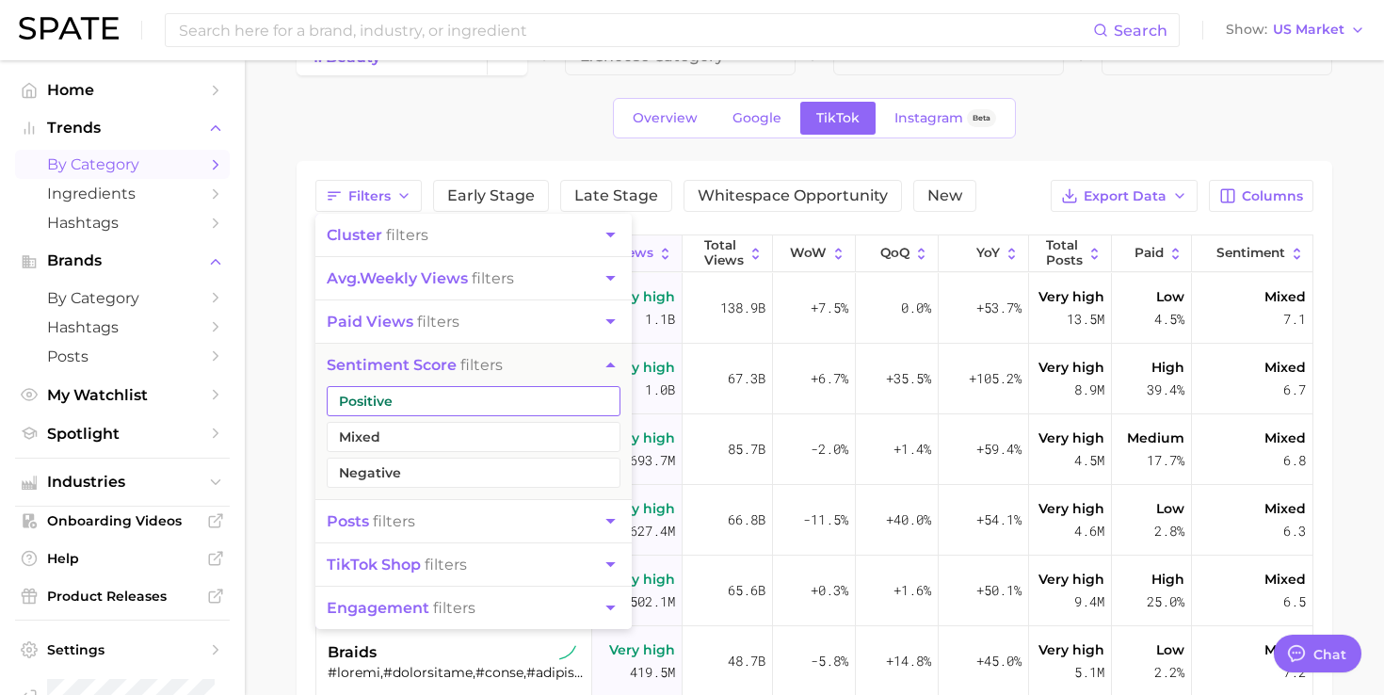
click at [458, 397] on button "Positive" at bounding box center [474, 401] width 294 height 30
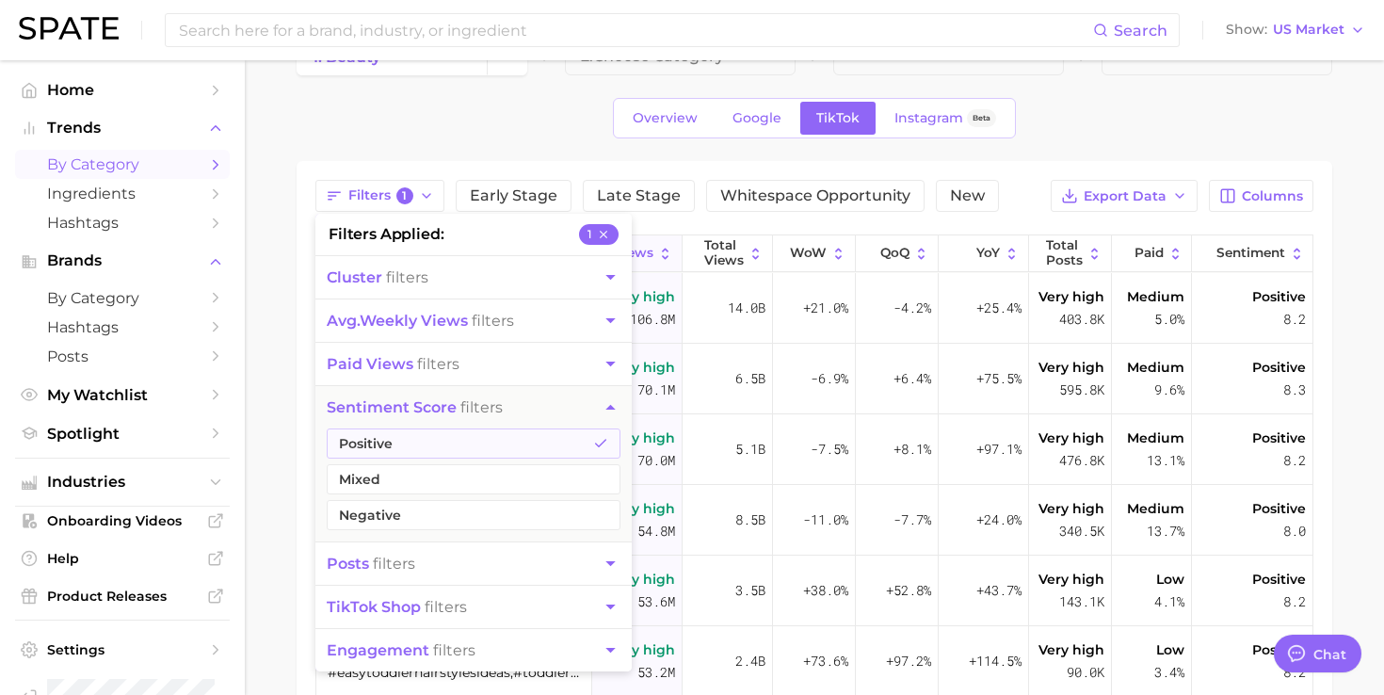
click at [254, 344] on main "1. beauty 2. Choose Category Overview Google TikTok Instagram Beta Filters 1 fi…" at bounding box center [814, 525] width 1139 height 1034
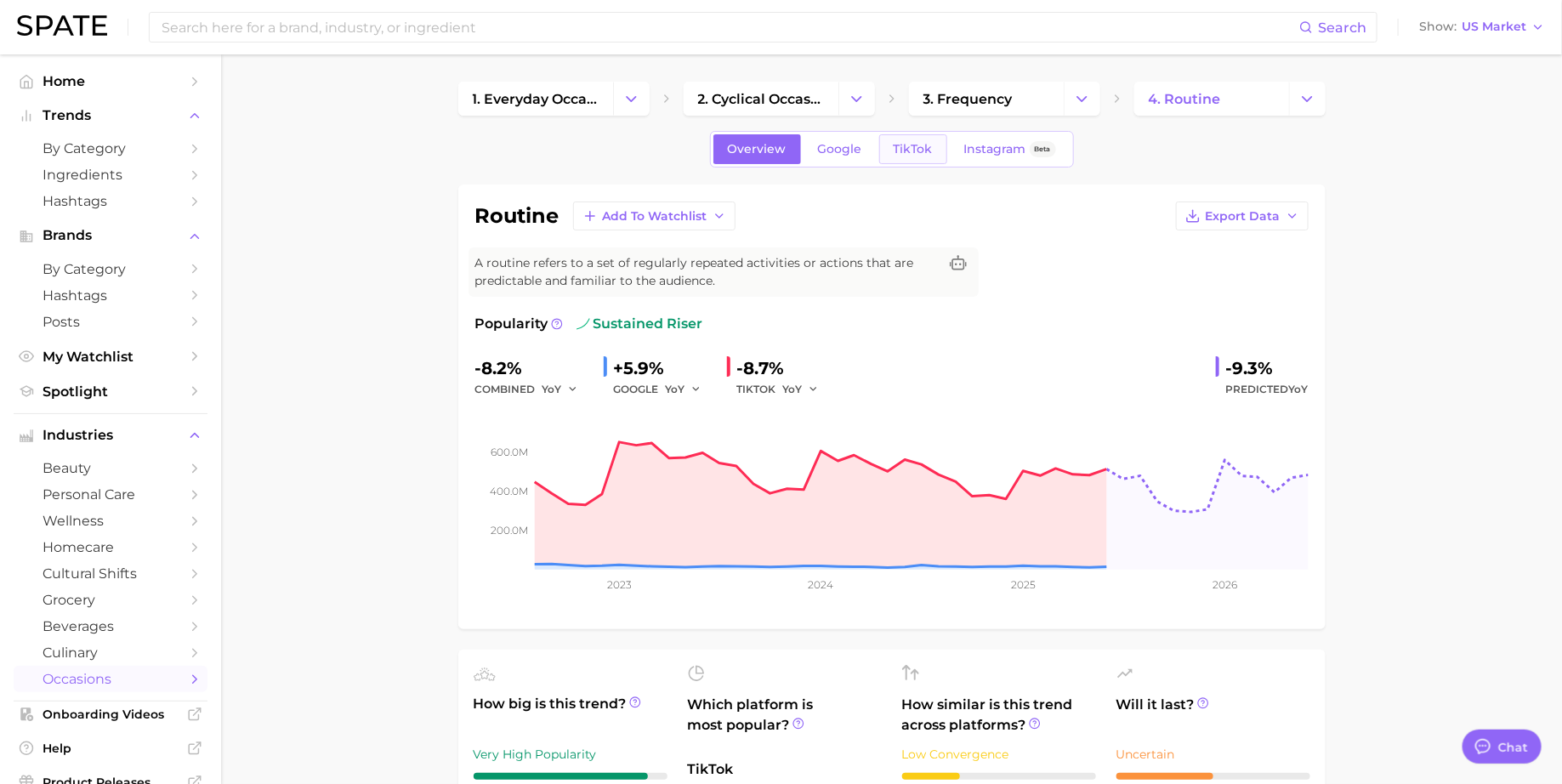
click at [909, 151] on span "TikTok" at bounding box center [912, 149] width 39 height 14
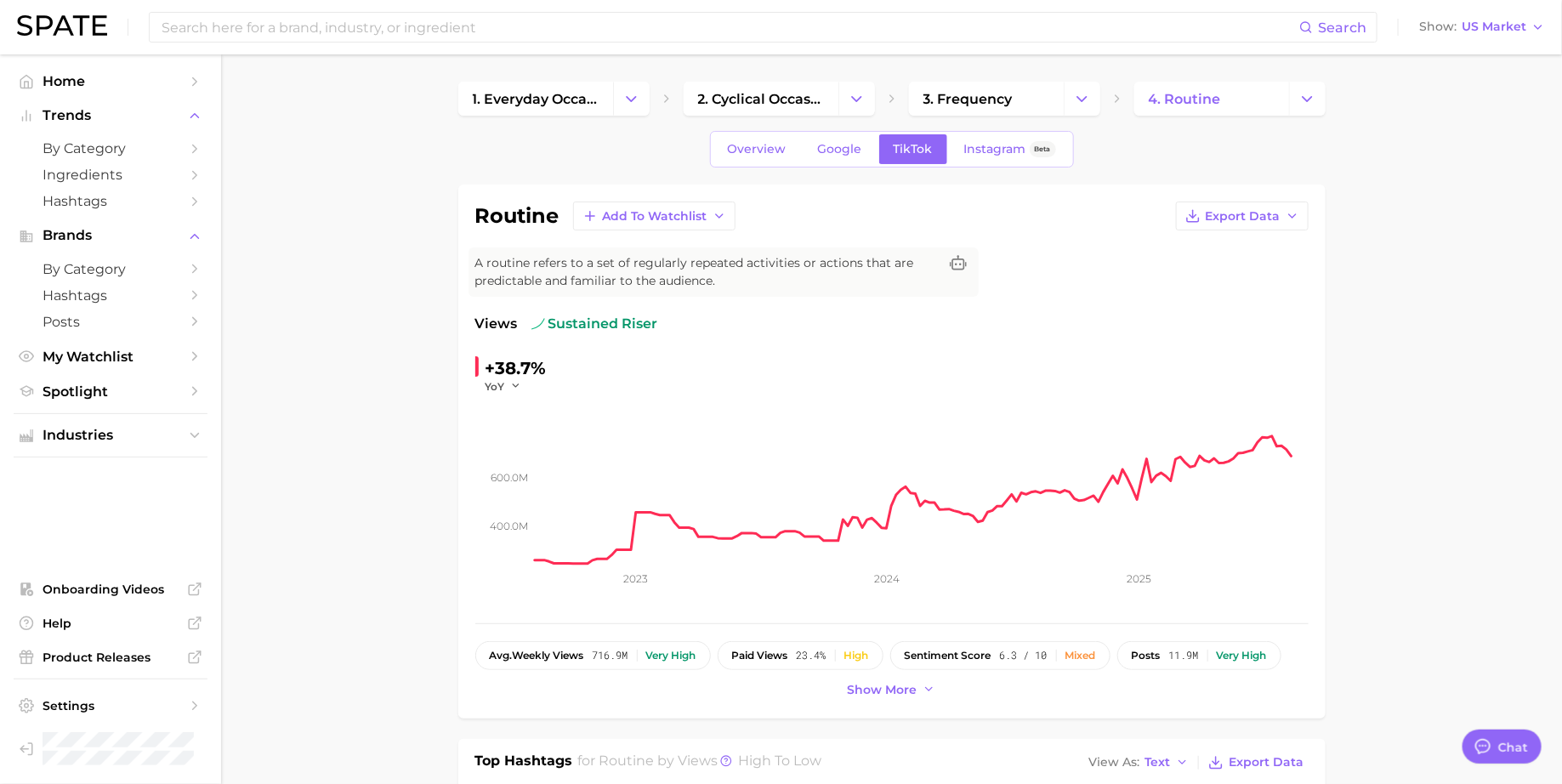
type textarea "x"
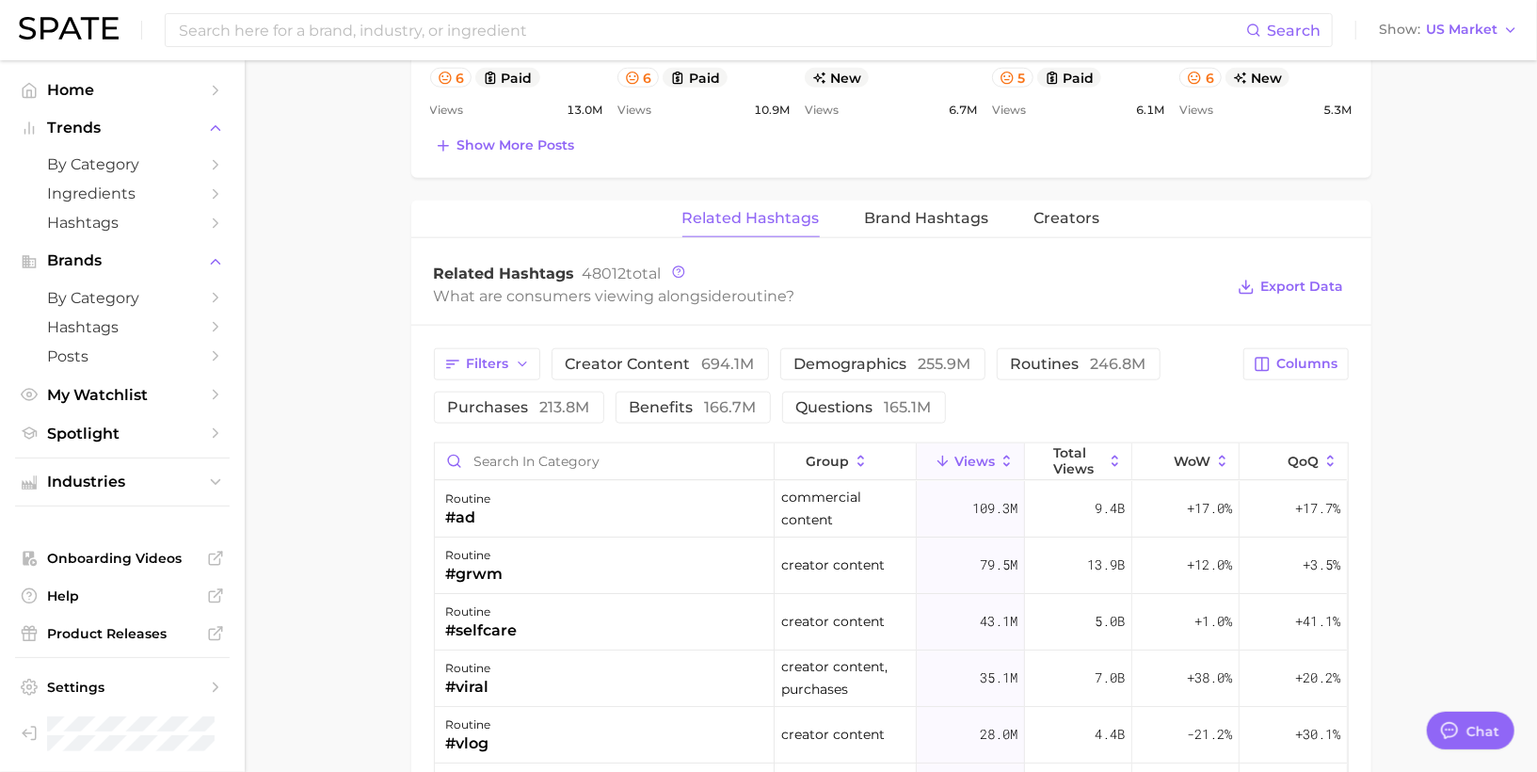
scroll to position [1316, 0]
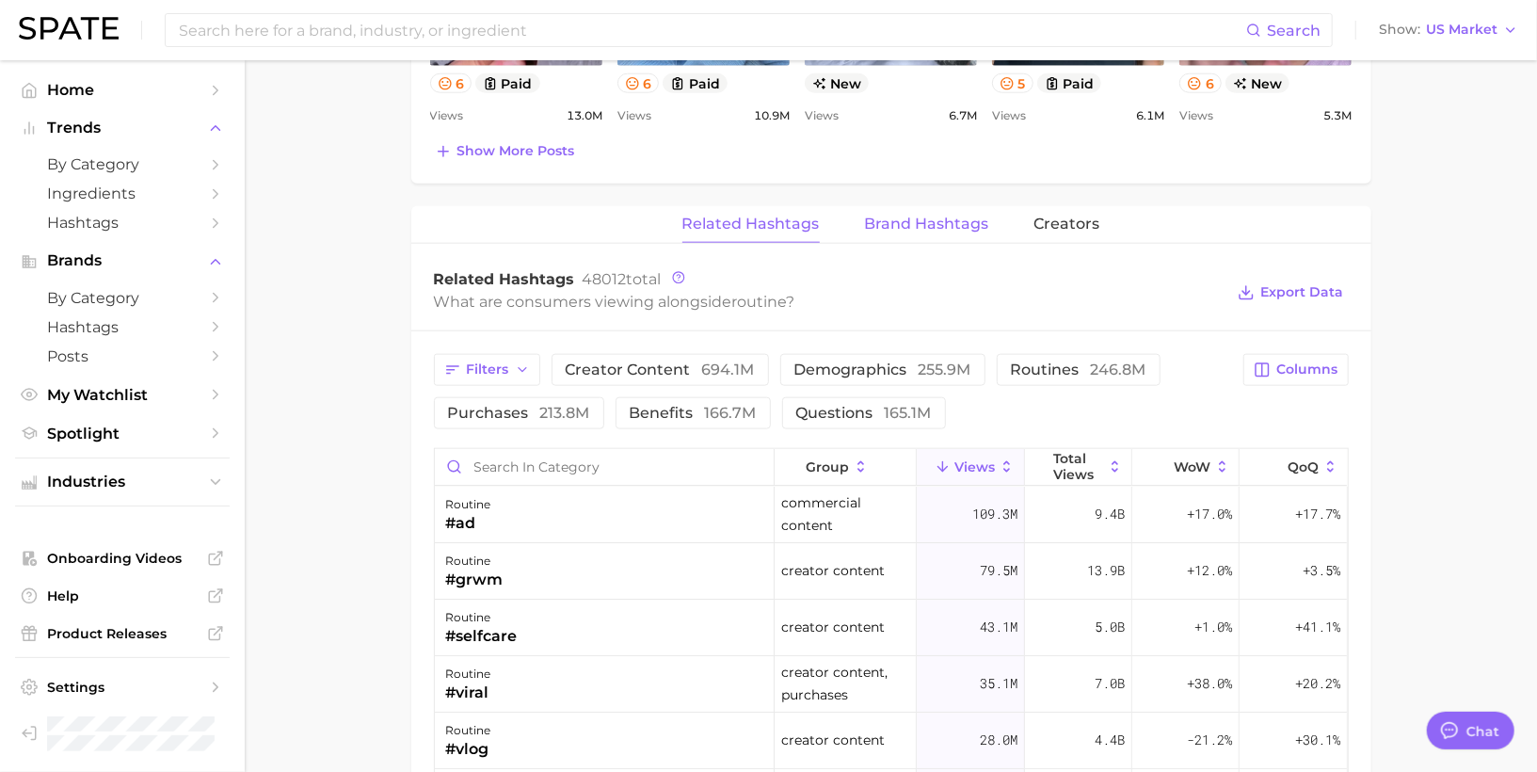
click at [886, 216] on span "Brand Hashtags" at bounding box center [927, 224] width 124 height 17
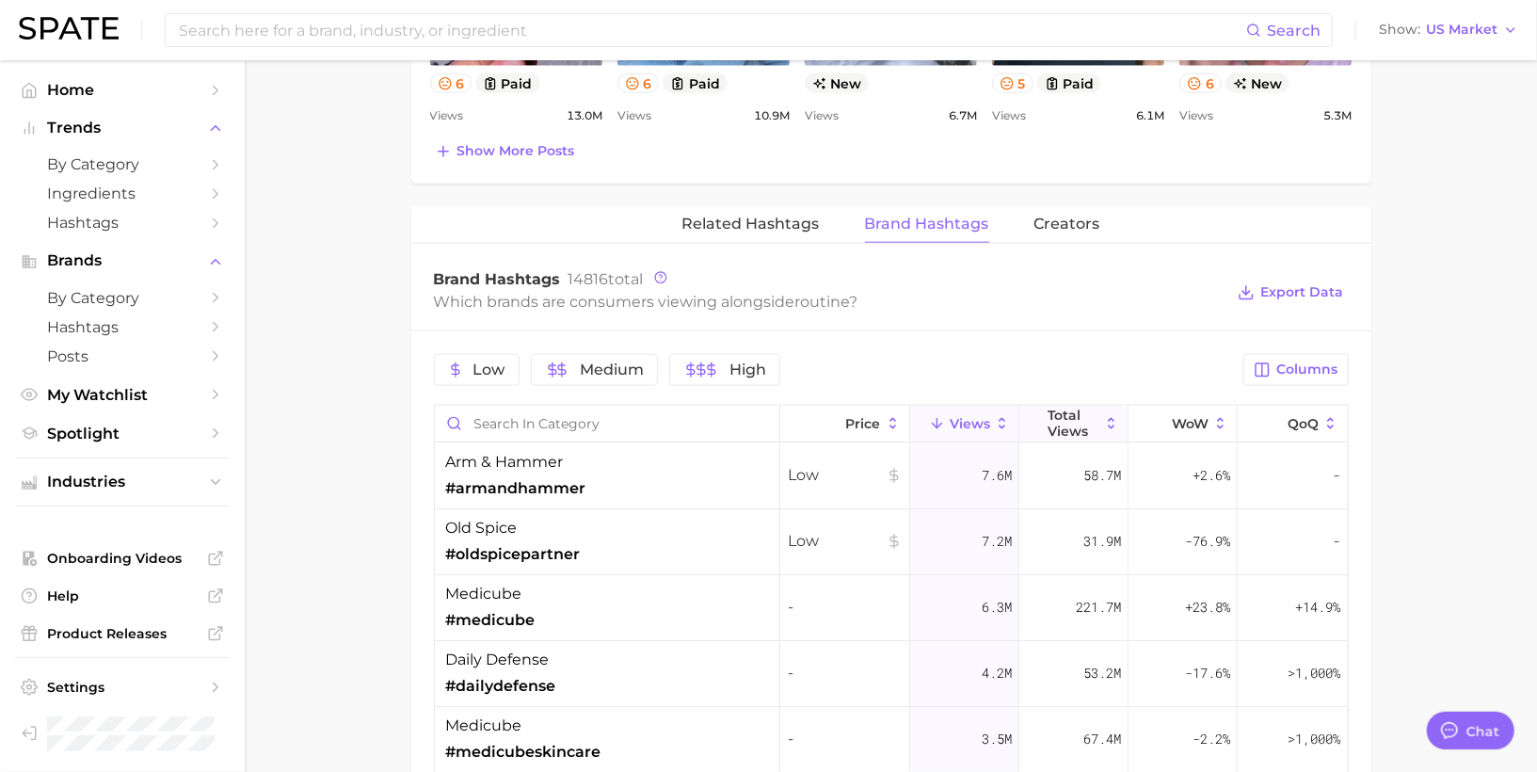
click at [1064, 408] on span "Total Views" at bounding box center [1074, 423] width 52 height 30
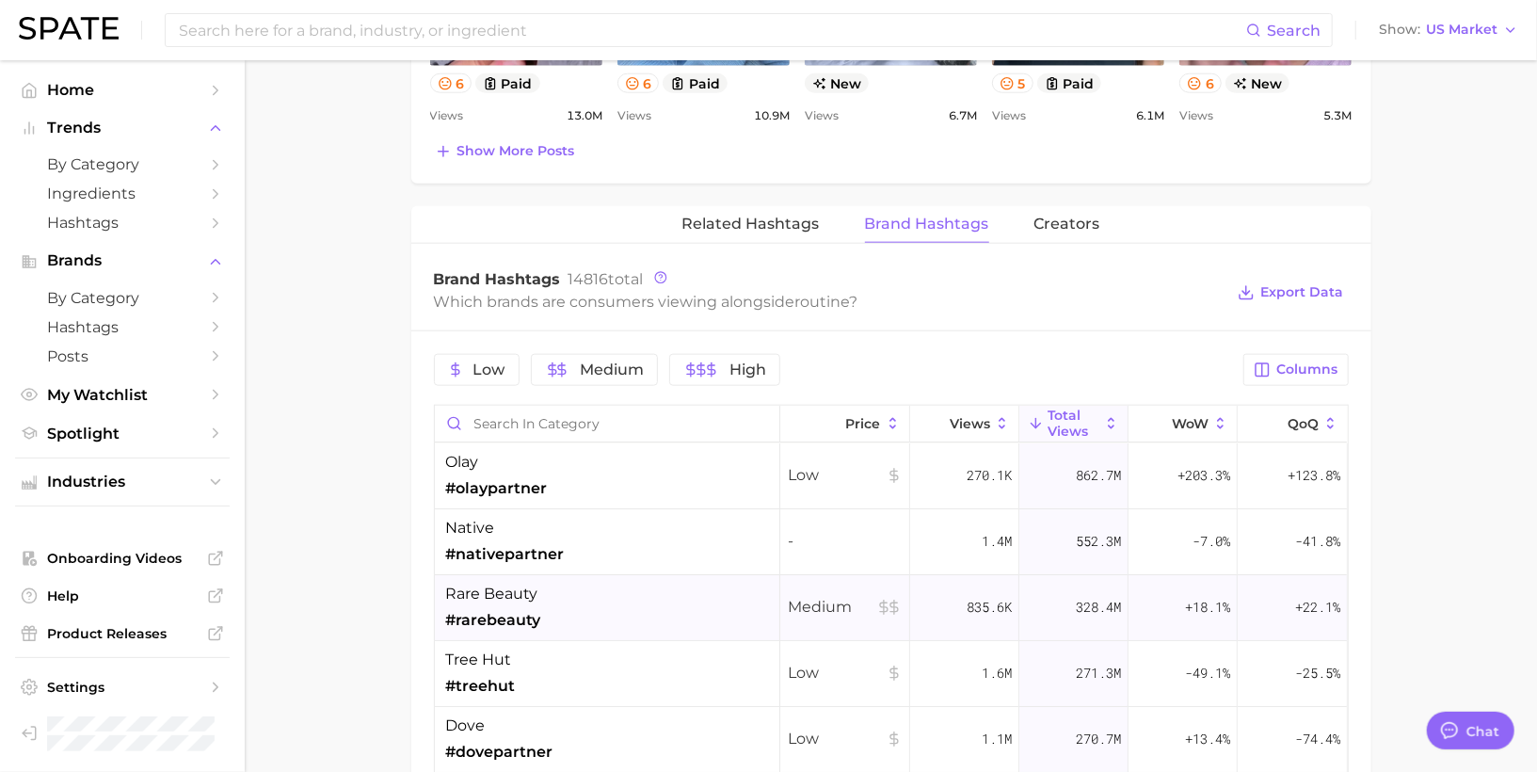
click at [614, 576] on div "rare beauty #rarebeauty" at bounding box center [607, 608] width 345 height 66
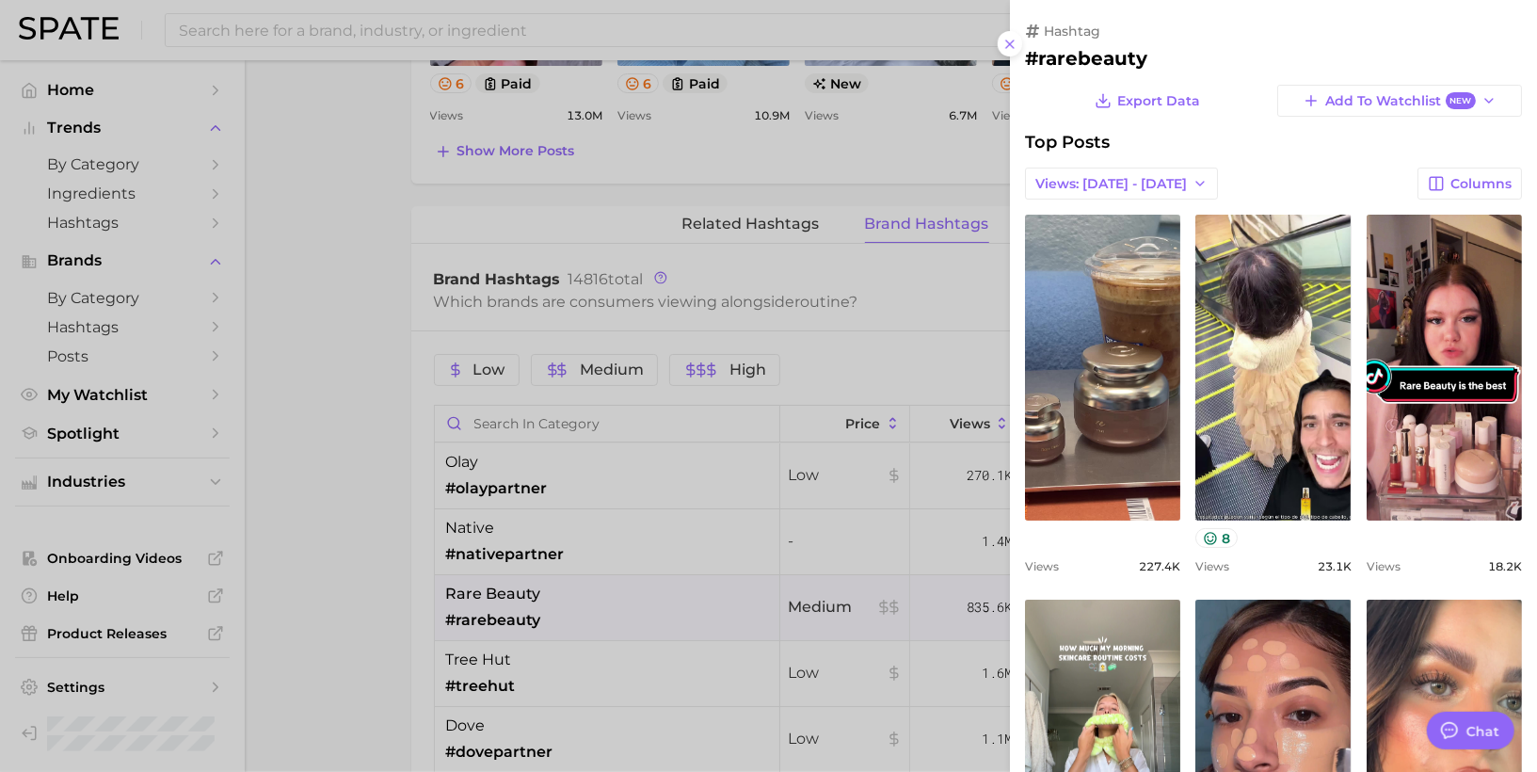
scroll to position [0, 0]
click at [1138, 197] on button "Views: [DATE] - [DATE]" at bounding box center [1121, 184] width 193 height 32
click at [1128, 239] on button "Total Views" at bounding box center [1128, 252] width 207 height 34
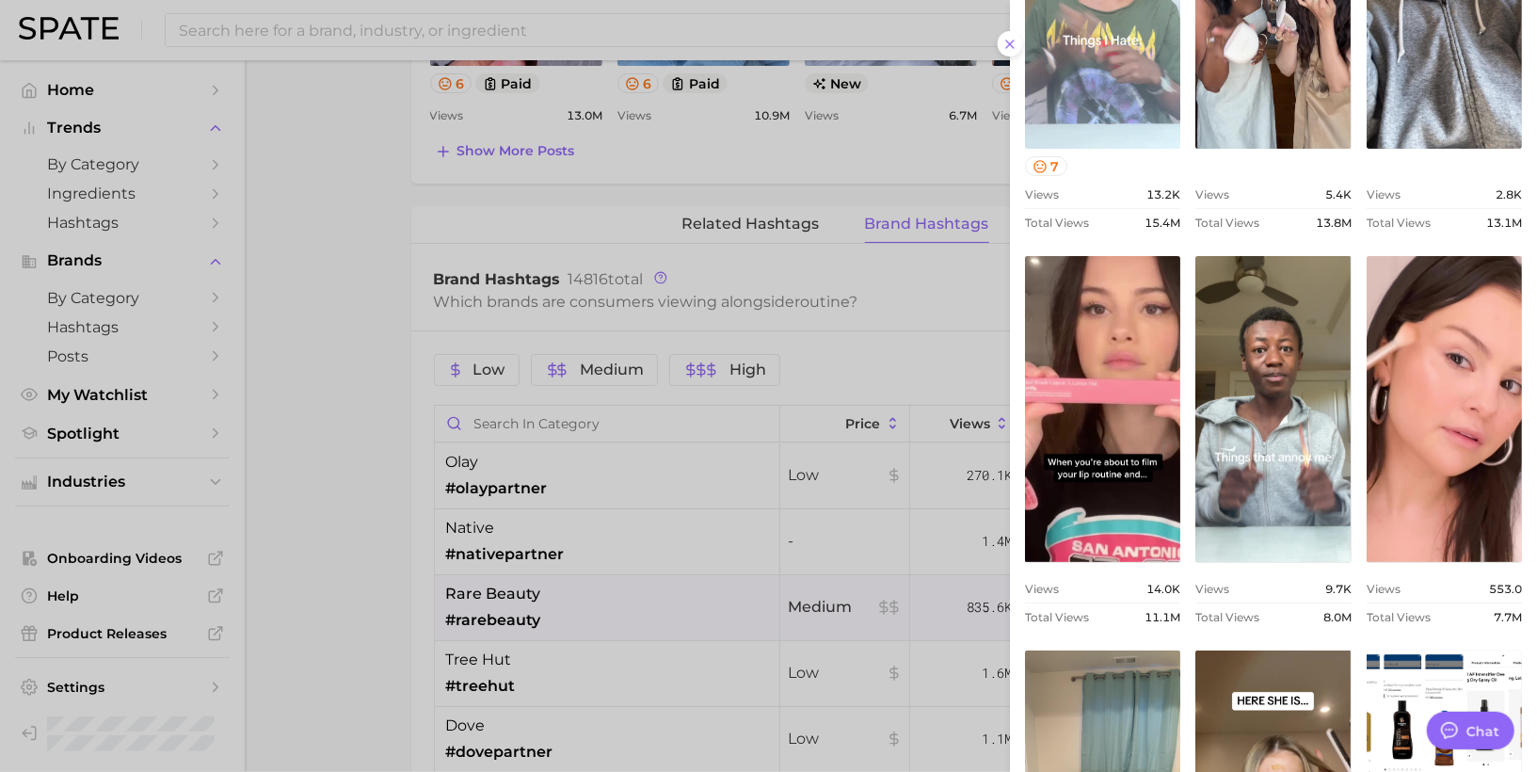
scroll to position [374, 0]
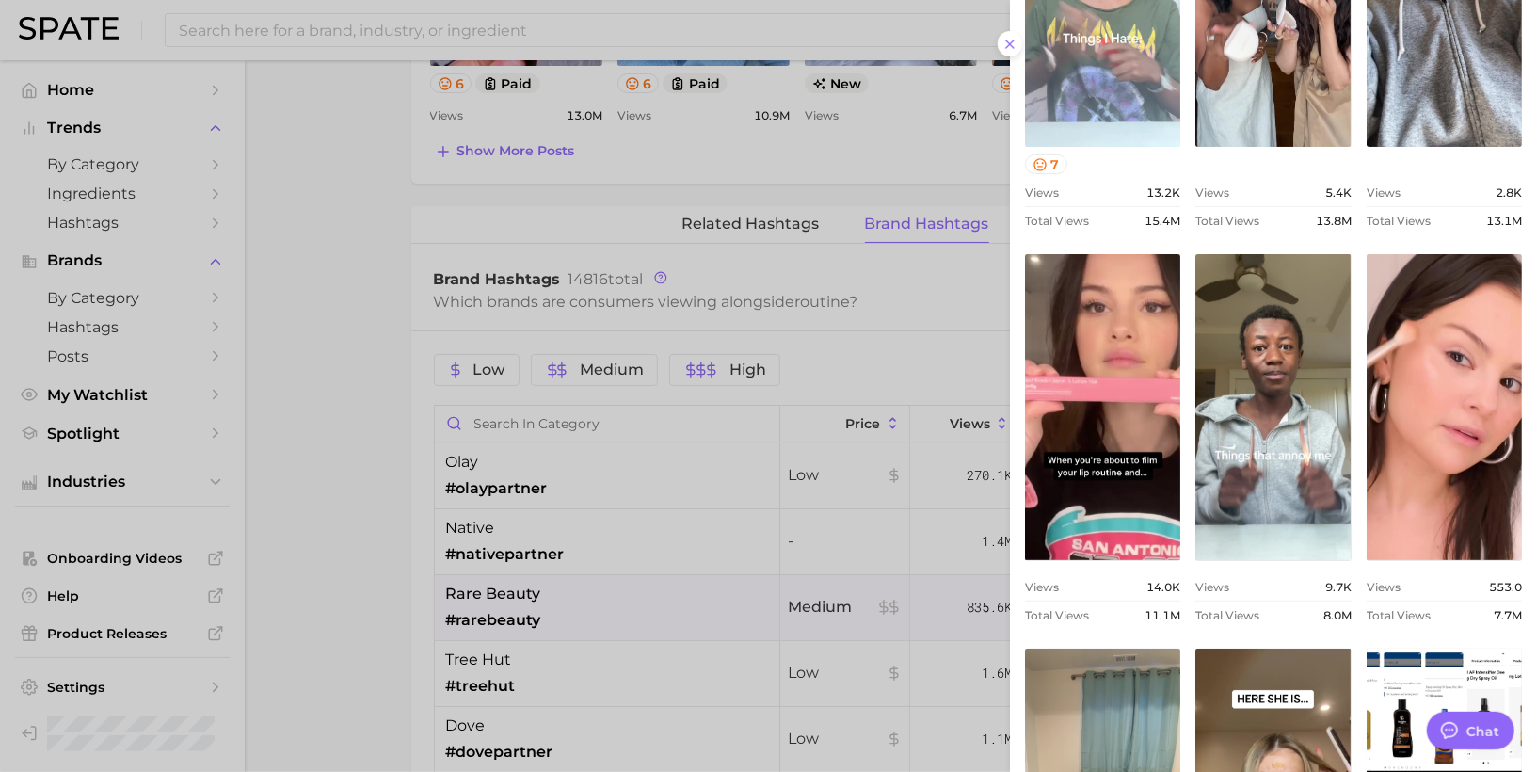
click at [1129, 368] on link "view post on TikTok" at bounding box center [1102, 407] width 155 height 306
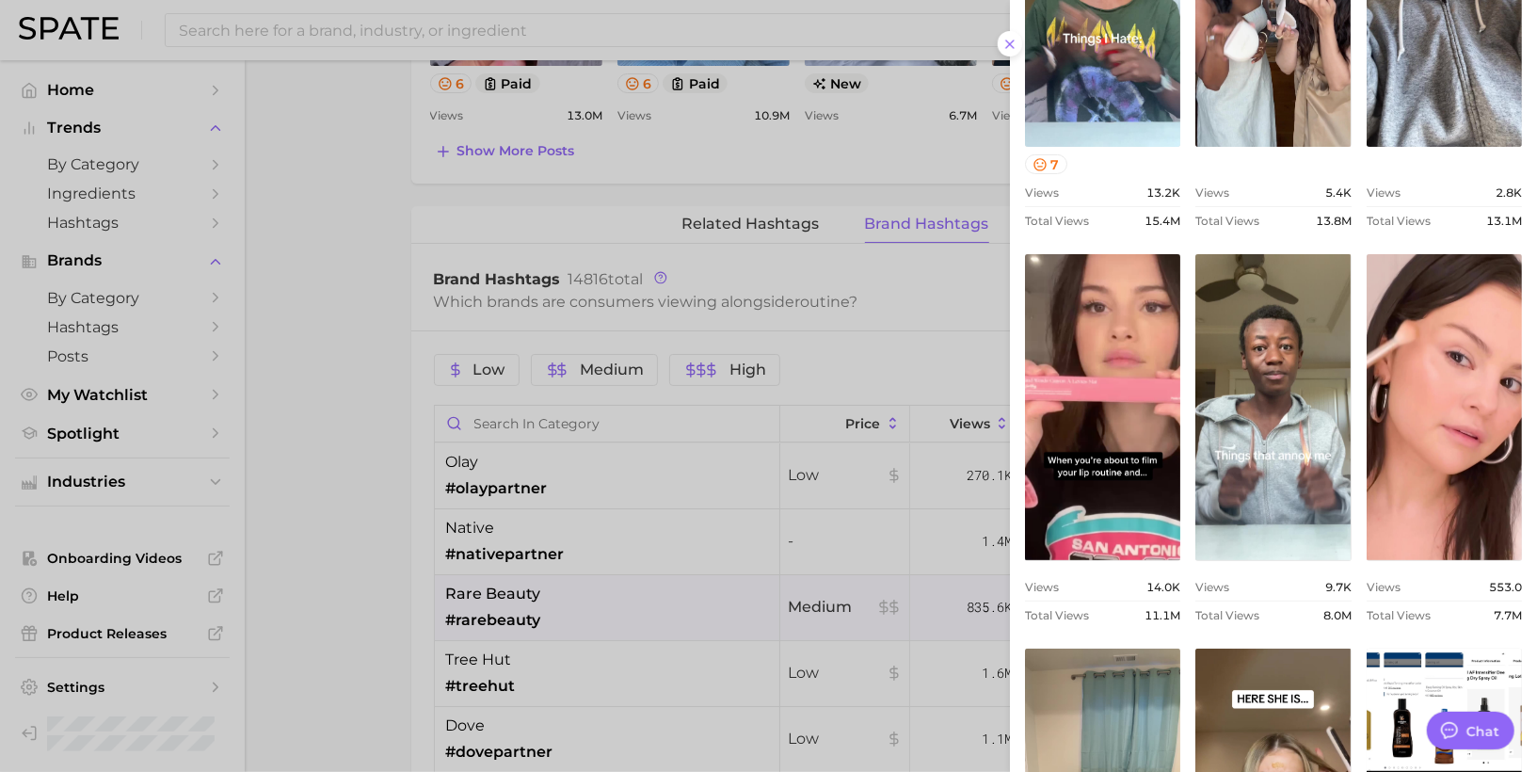
click at [607, 456] on div at bounding box center [768, 386] width 1537 height 772
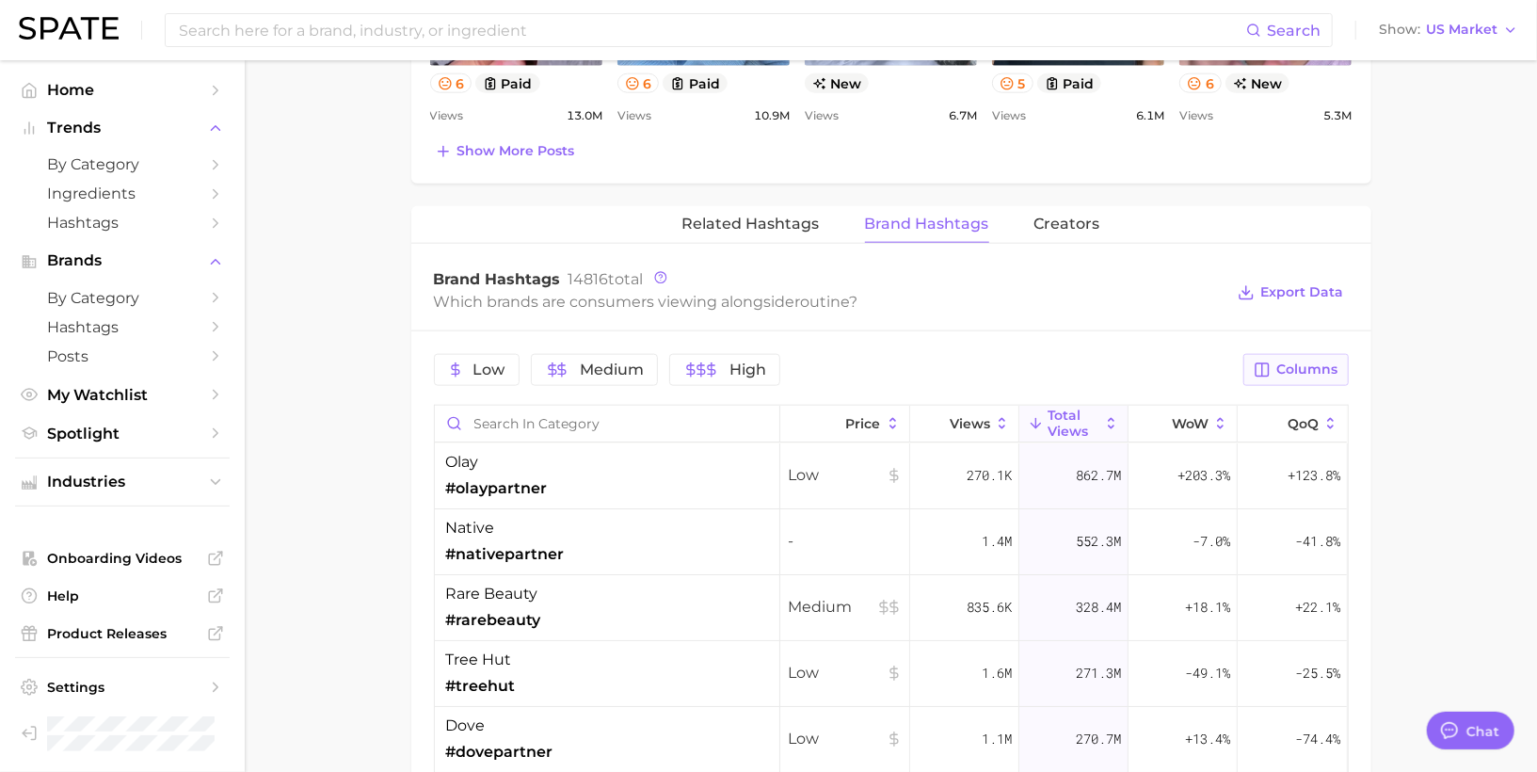
click at [1262, 361] on icon "button" at bounding box center [1262, 369] width 17 height 17
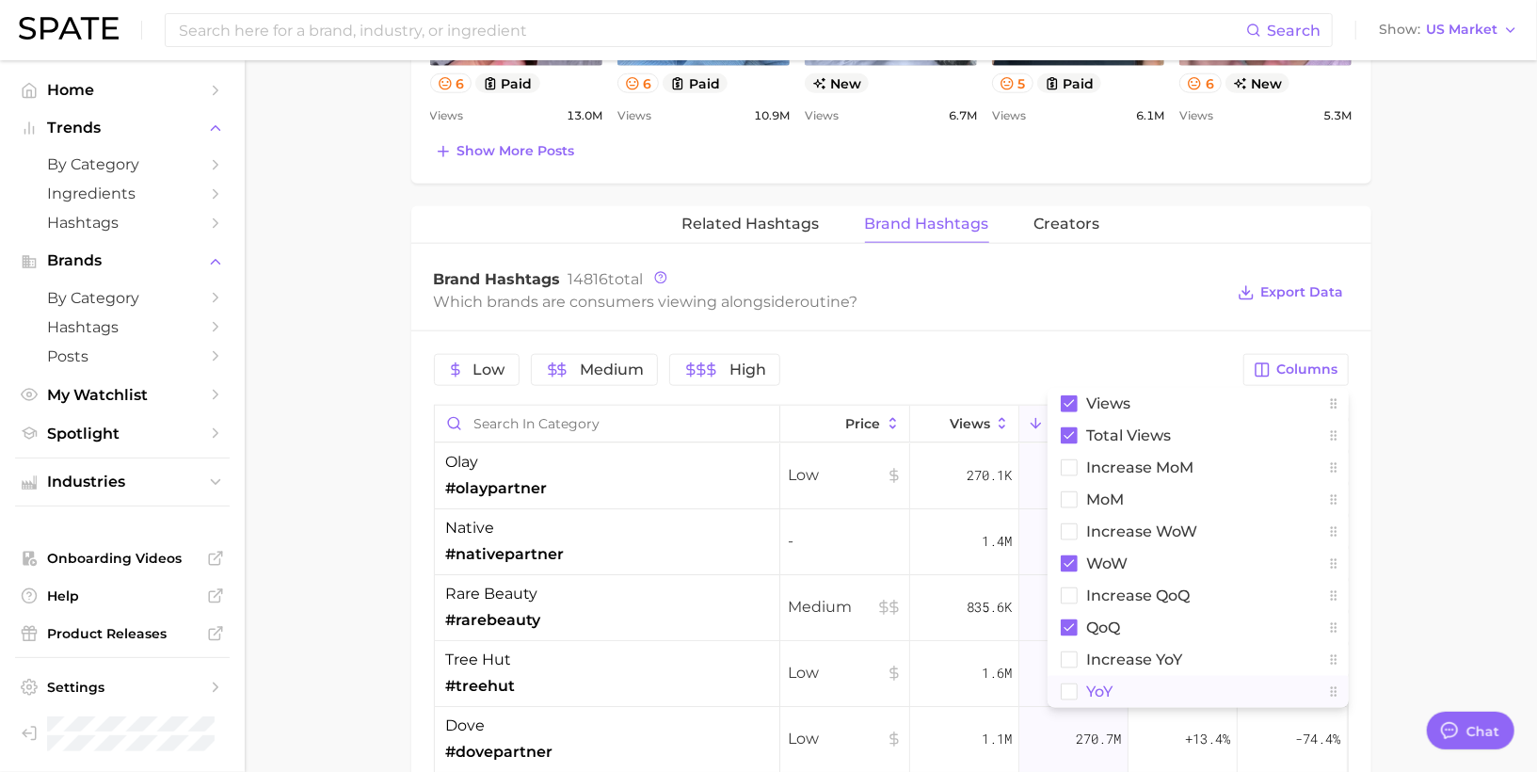
click at [1103, 683] on span "YoY" at bounding box center [1100, 691] width 26 height 16
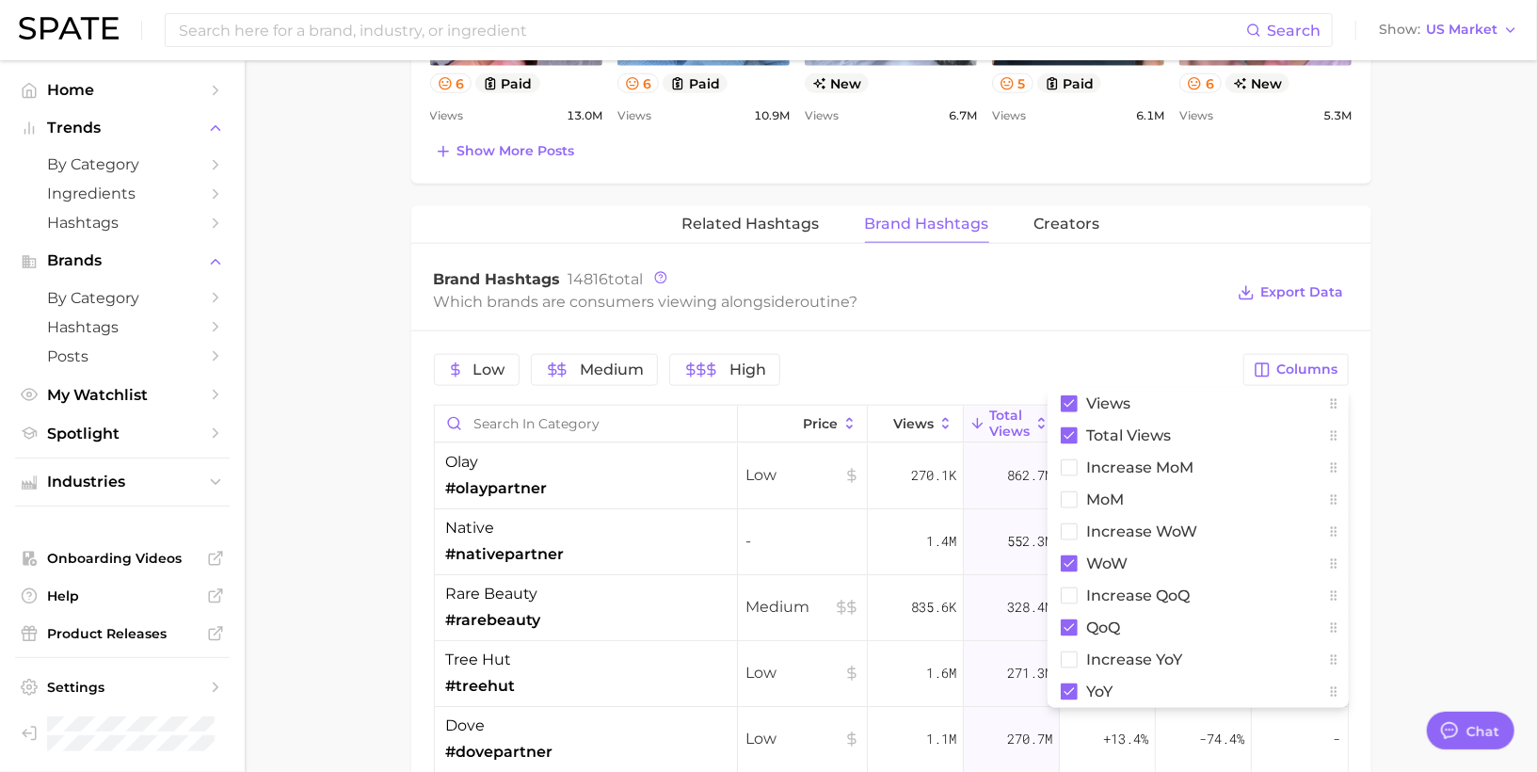
click at [1116, 337] on div "Low Medium High Columns Views Total Views increase MoM MoM Increase WoW WoW inc…" at bounding box center [891, 765] width 960 height 868
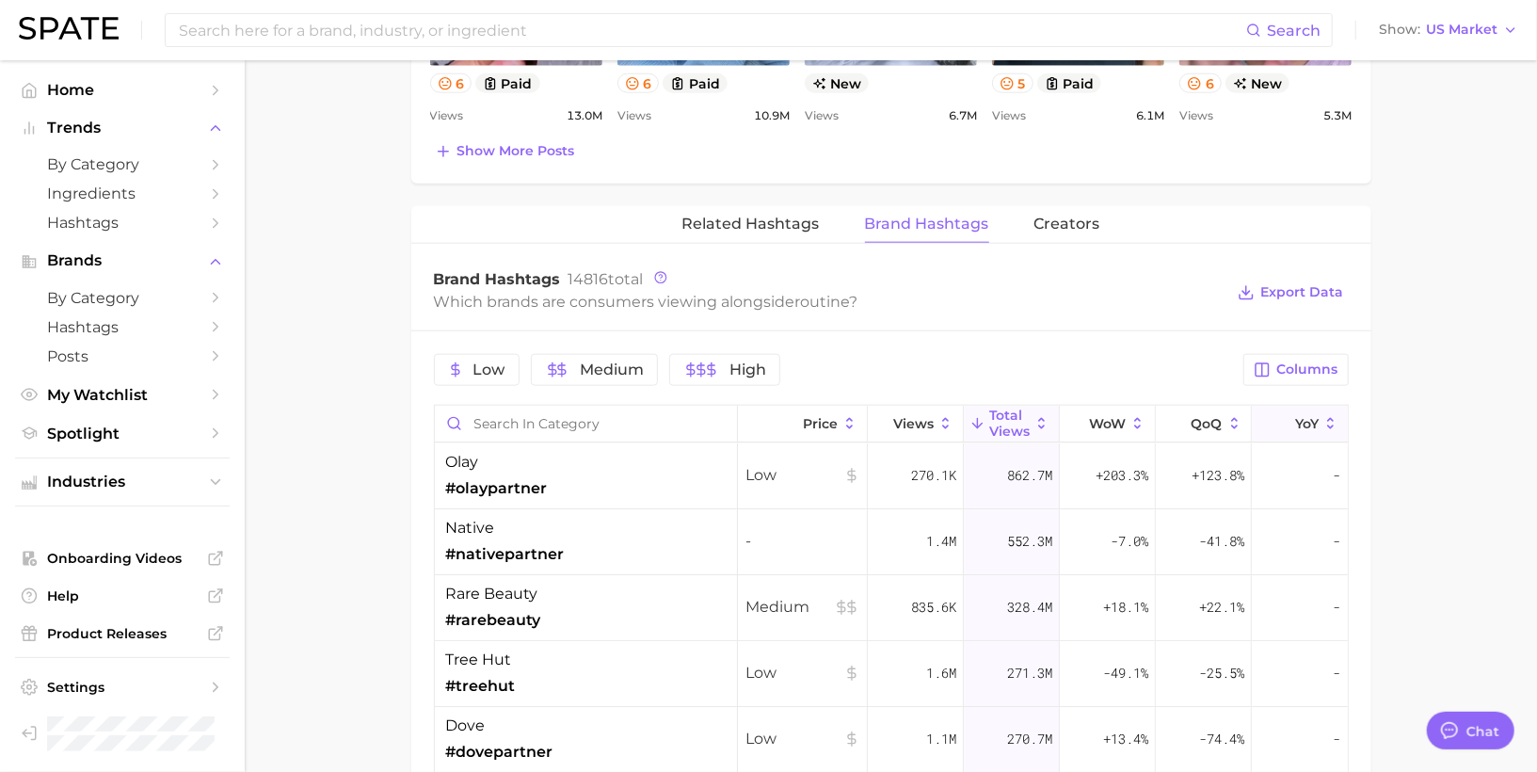
click at [1303, 420] on span "YoY" at bounding box center [1307, 423] width 24 height 15
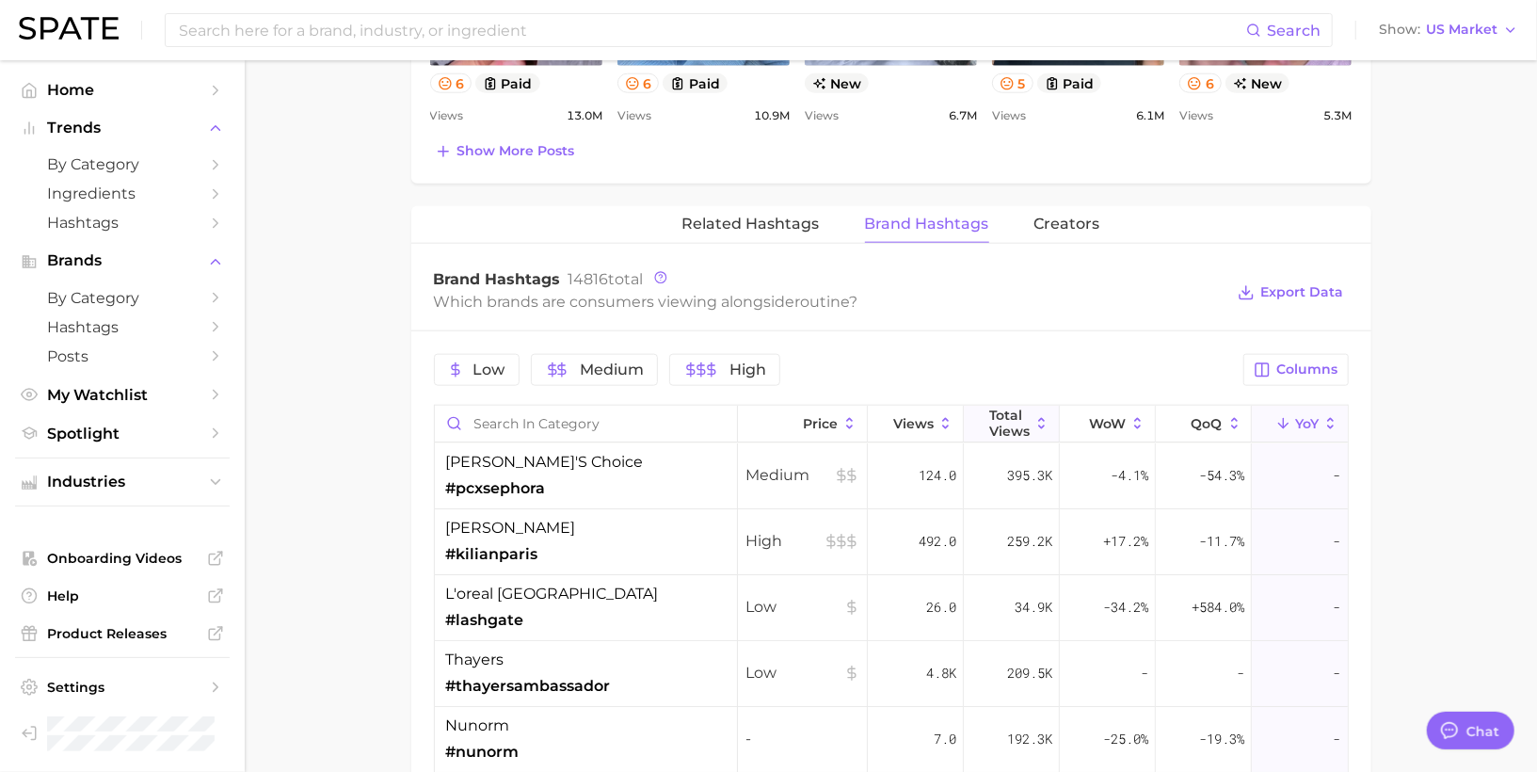
click at [991, 421] on span "Total Views" at bounding box center [1009, 423] width 40 height 30
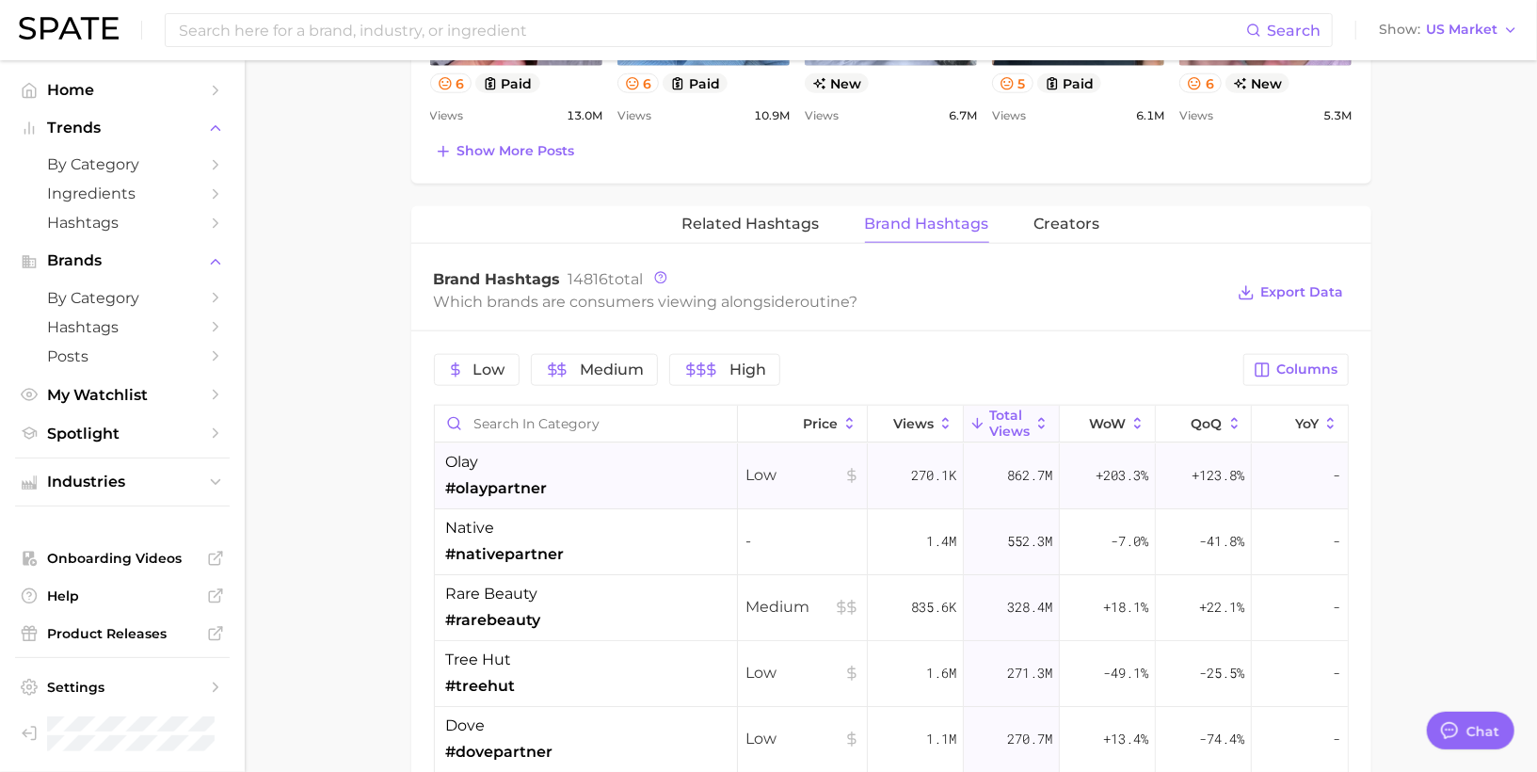
click at [633, 463] on div "olay #olaypartner" at bounding box center [586, 476] width 303 height 66
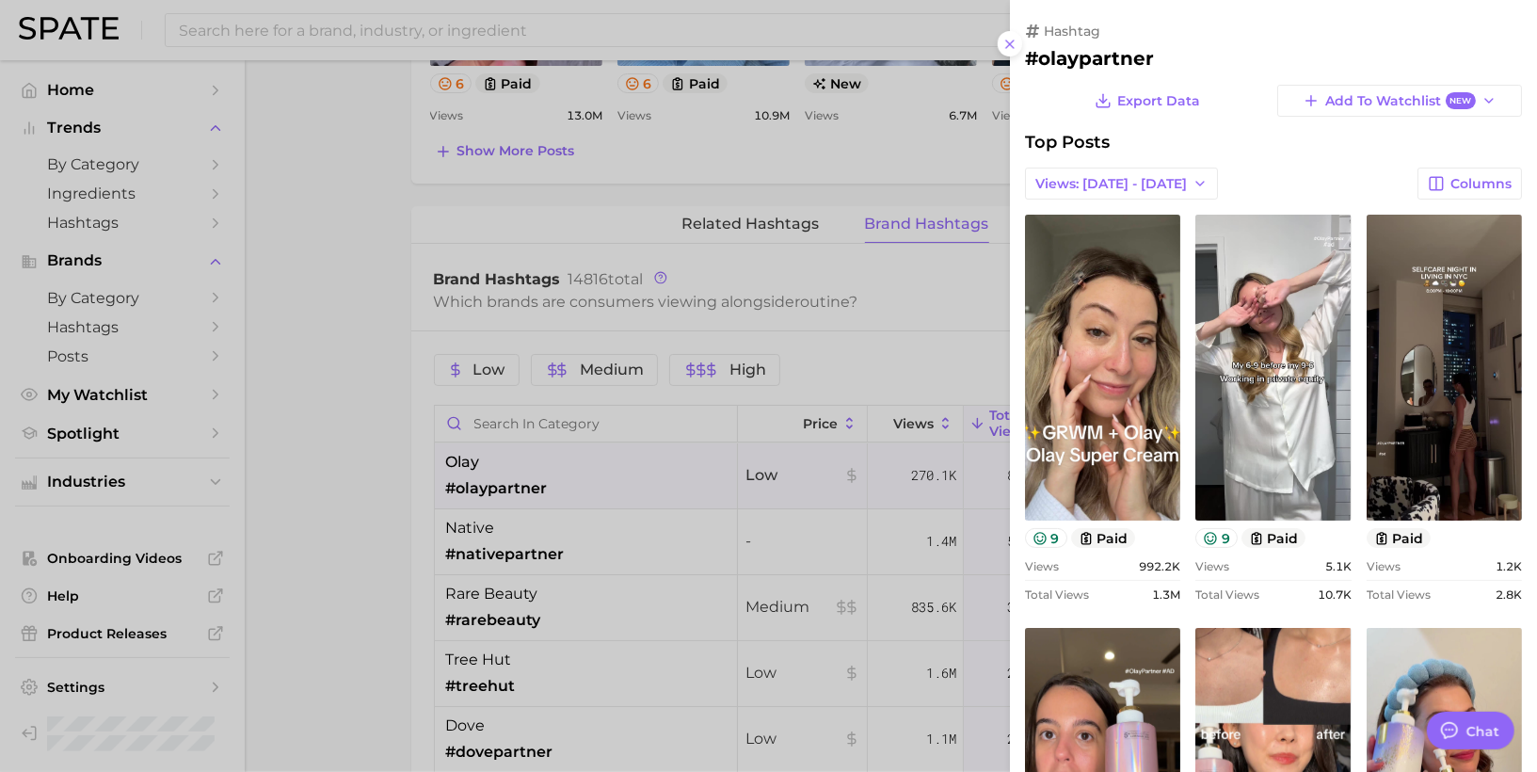
scroll to position [0, 0]
click at [1093, 193] on button "Views: [DATE] - [DATE]" at bounding box center [1121, 184] width 193 height 32
click at [1088, 260] on button "Total Views" at bounding box center [1128, 252] width 207 height 34
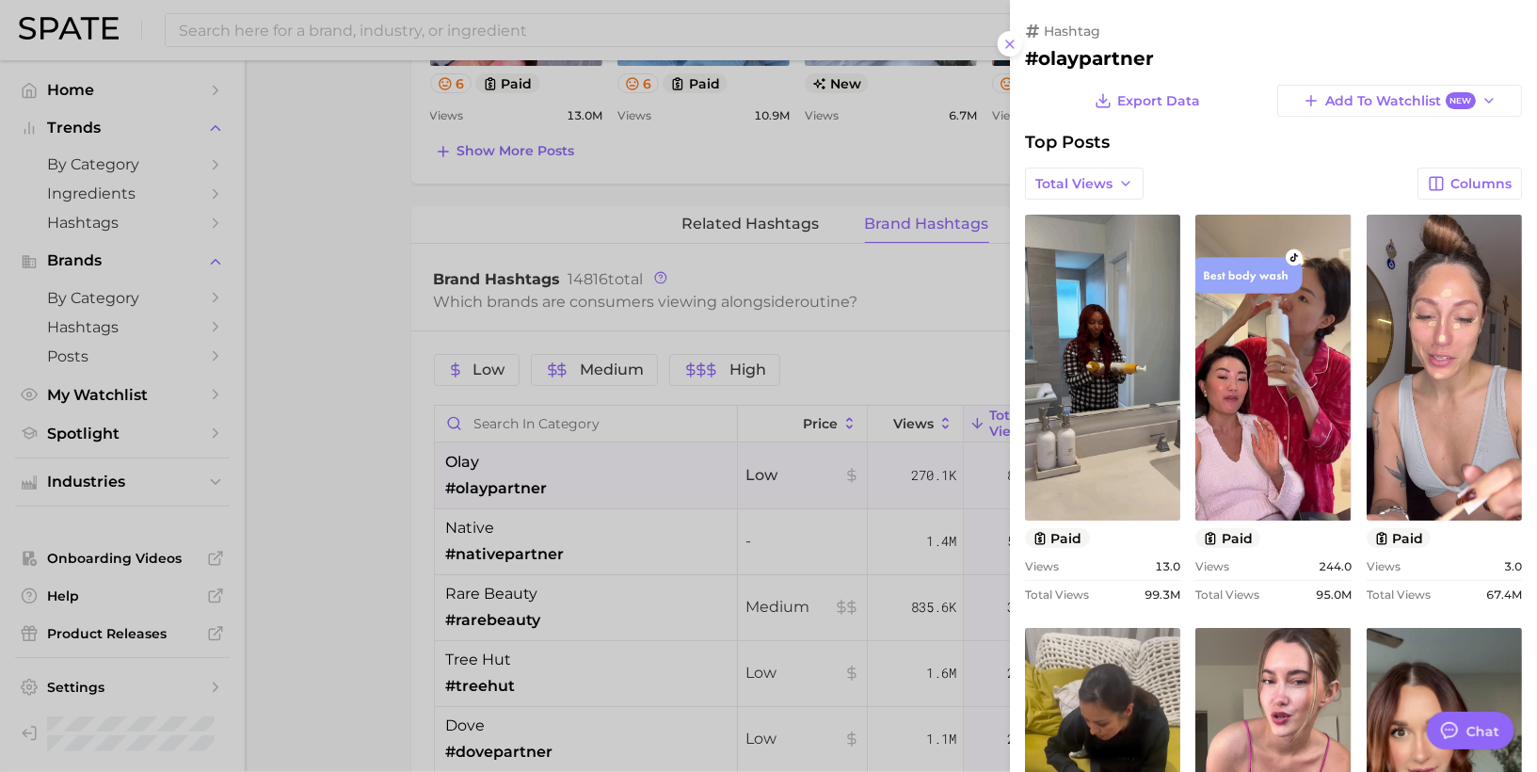
click at [1088, 260] on link "view post on TikTok" at bounding box center [1102, 368] width 155 height 306
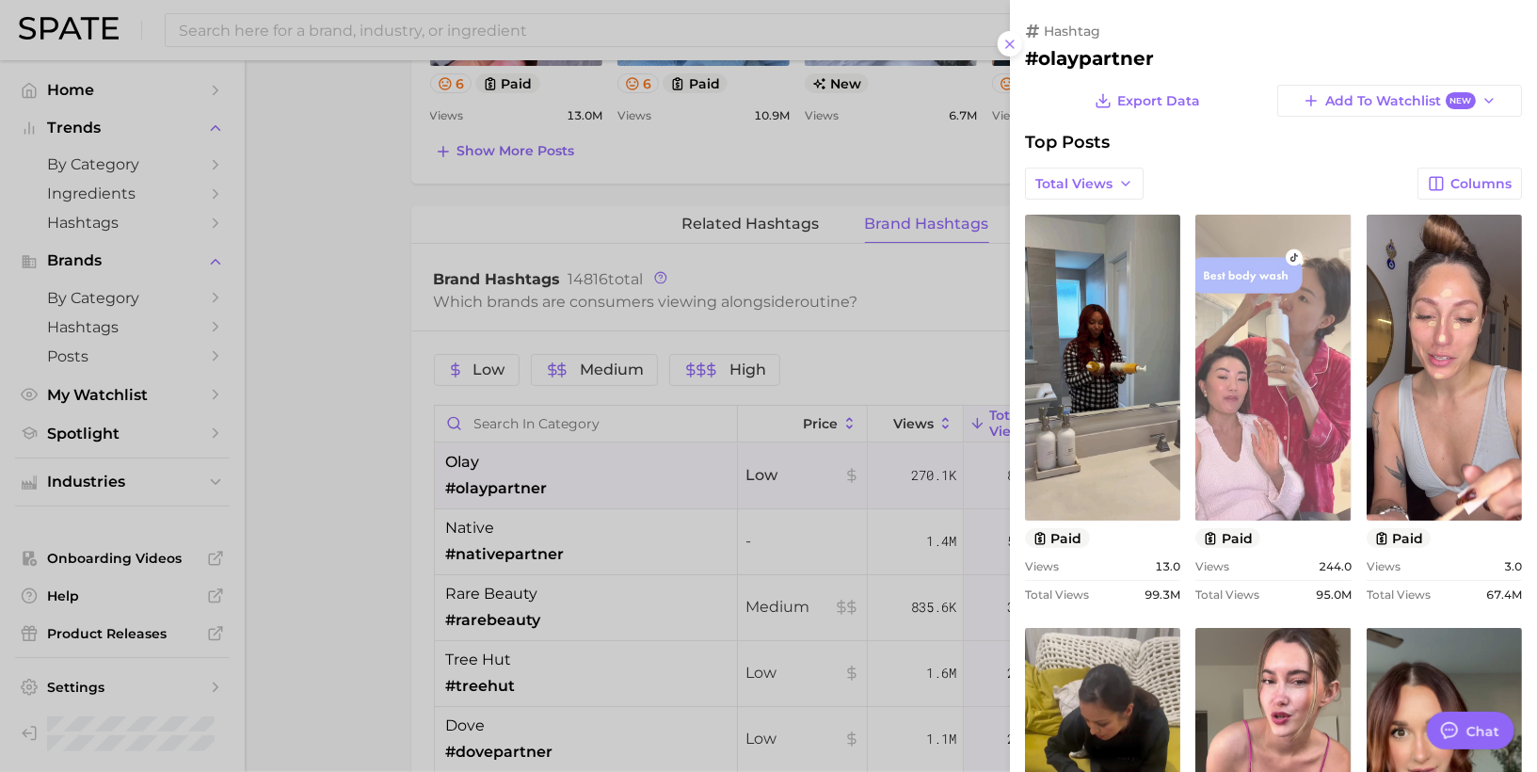
click at [1287, 280] on link "view post on TikTok" at bounding box center [1272, 368] width 155 height 306
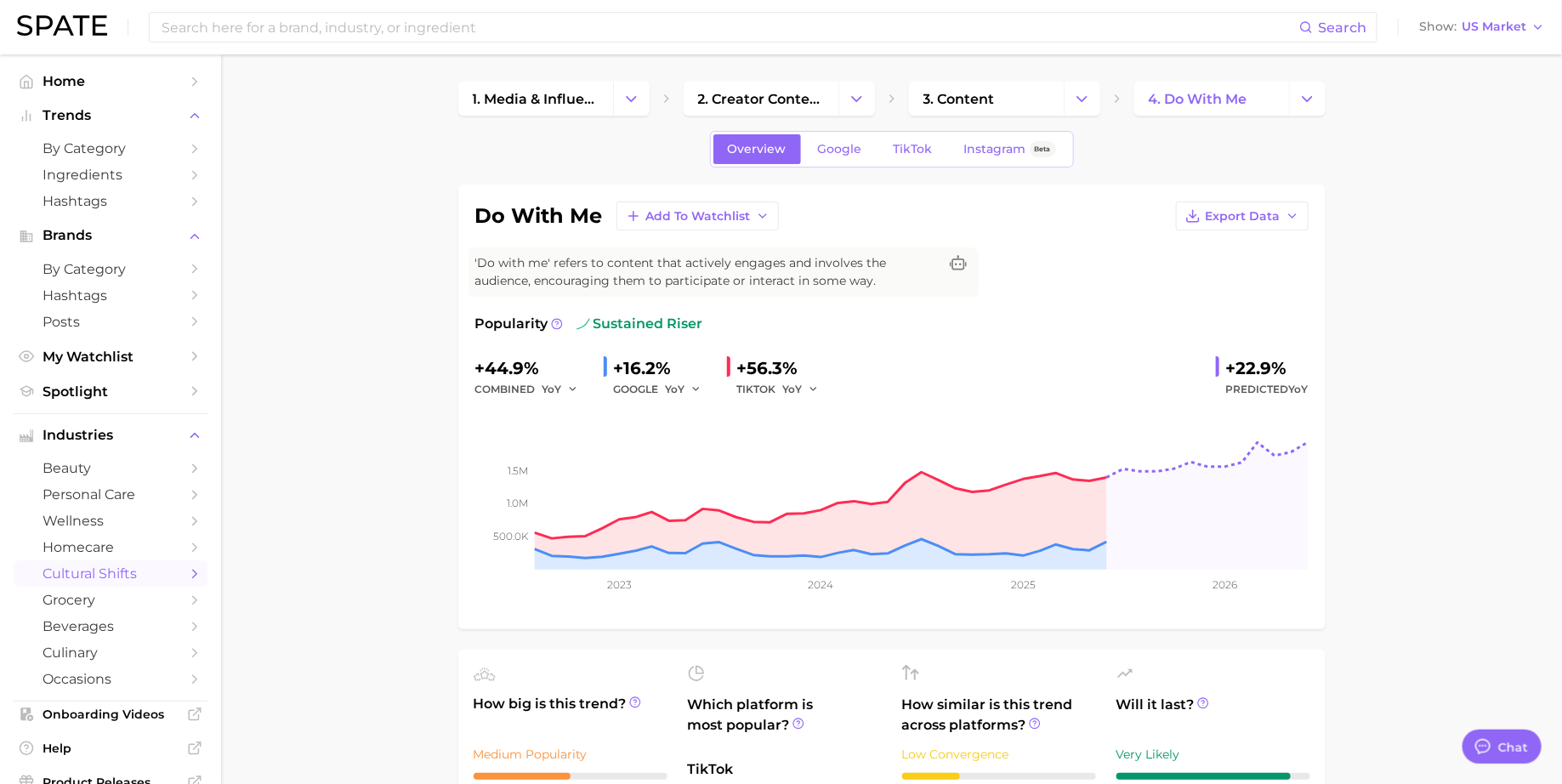
type textarea "x"
click at [898, 144] on span "TikTok" at bounding box center [912, 149] width 39 height 14
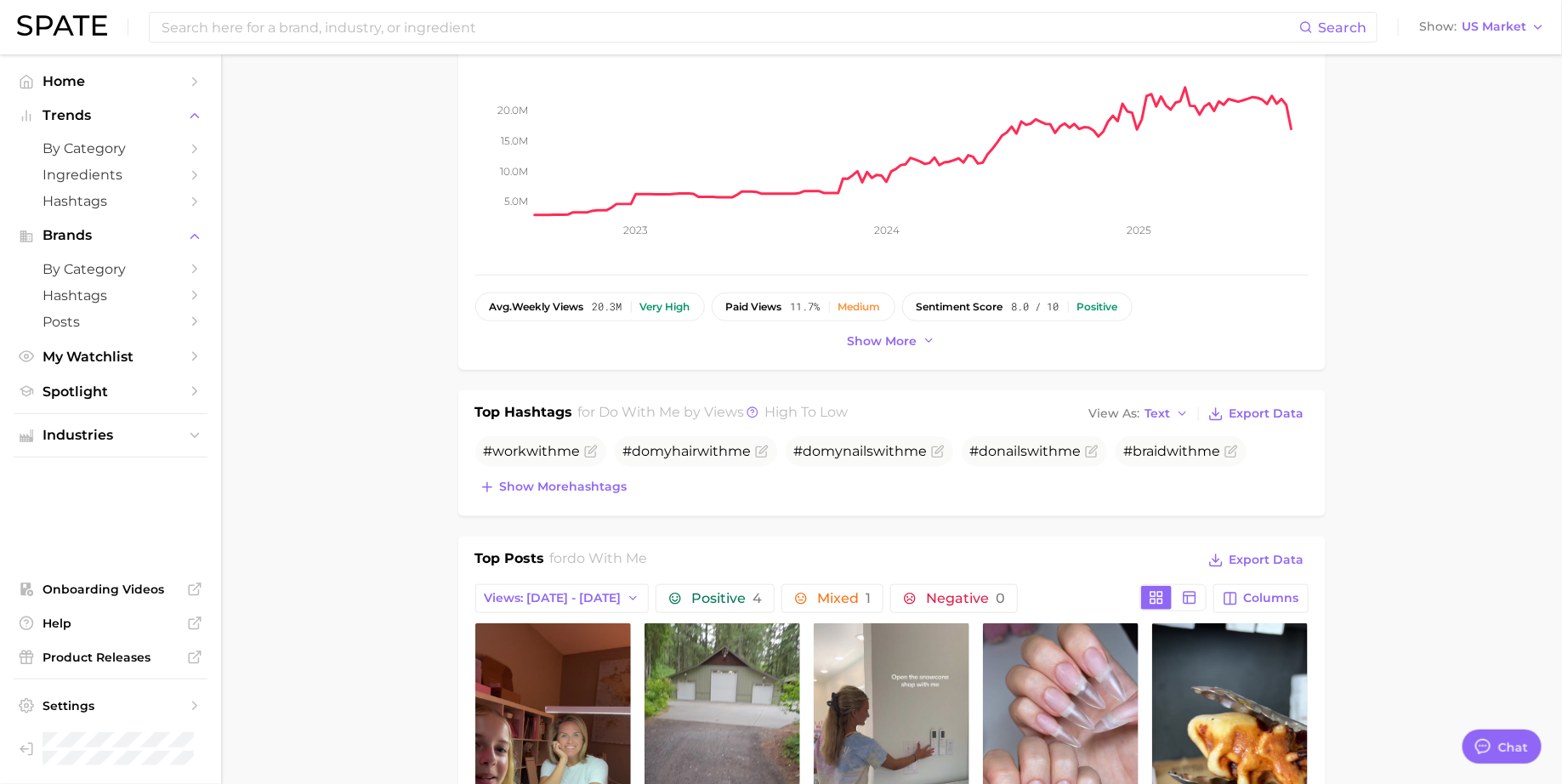
scroll to position [359, 0]
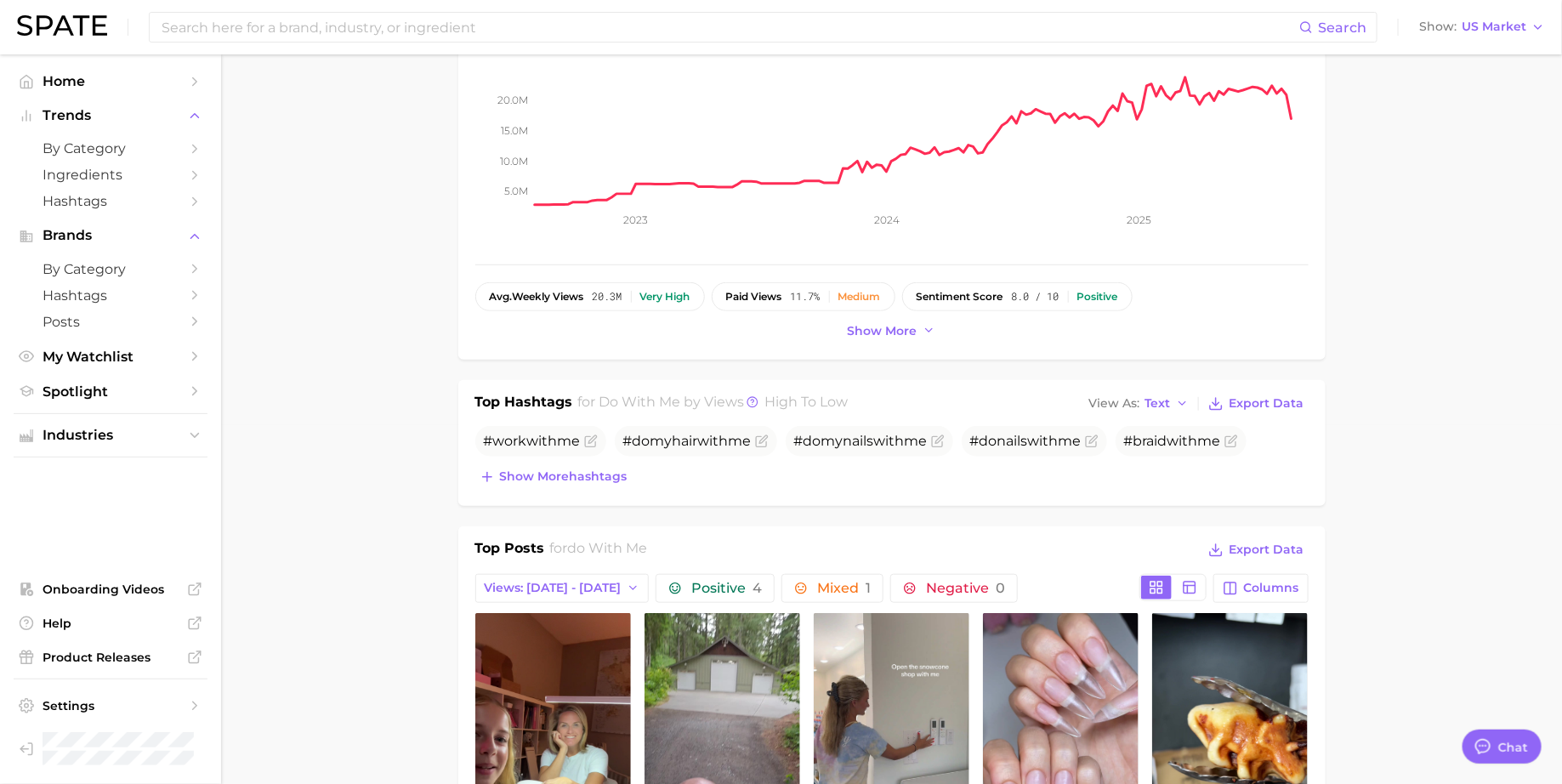
click at [531, 470] on span "Show more hashtags" at bounding box center [563, 477] width 127 height 14
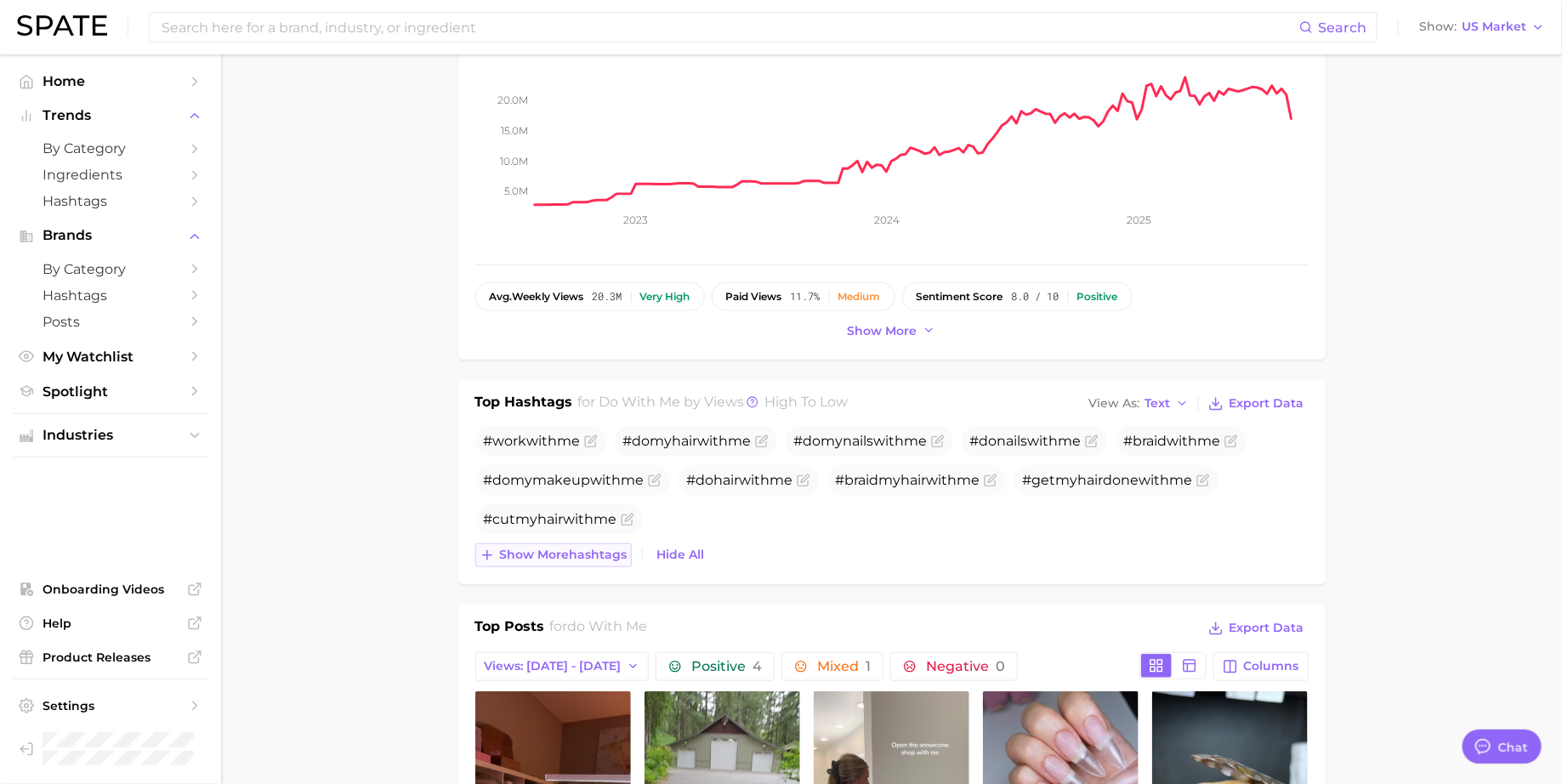
click at [544, 557] on span "Show more hashtags" at bounding box center [563, 555] width 127 height 14
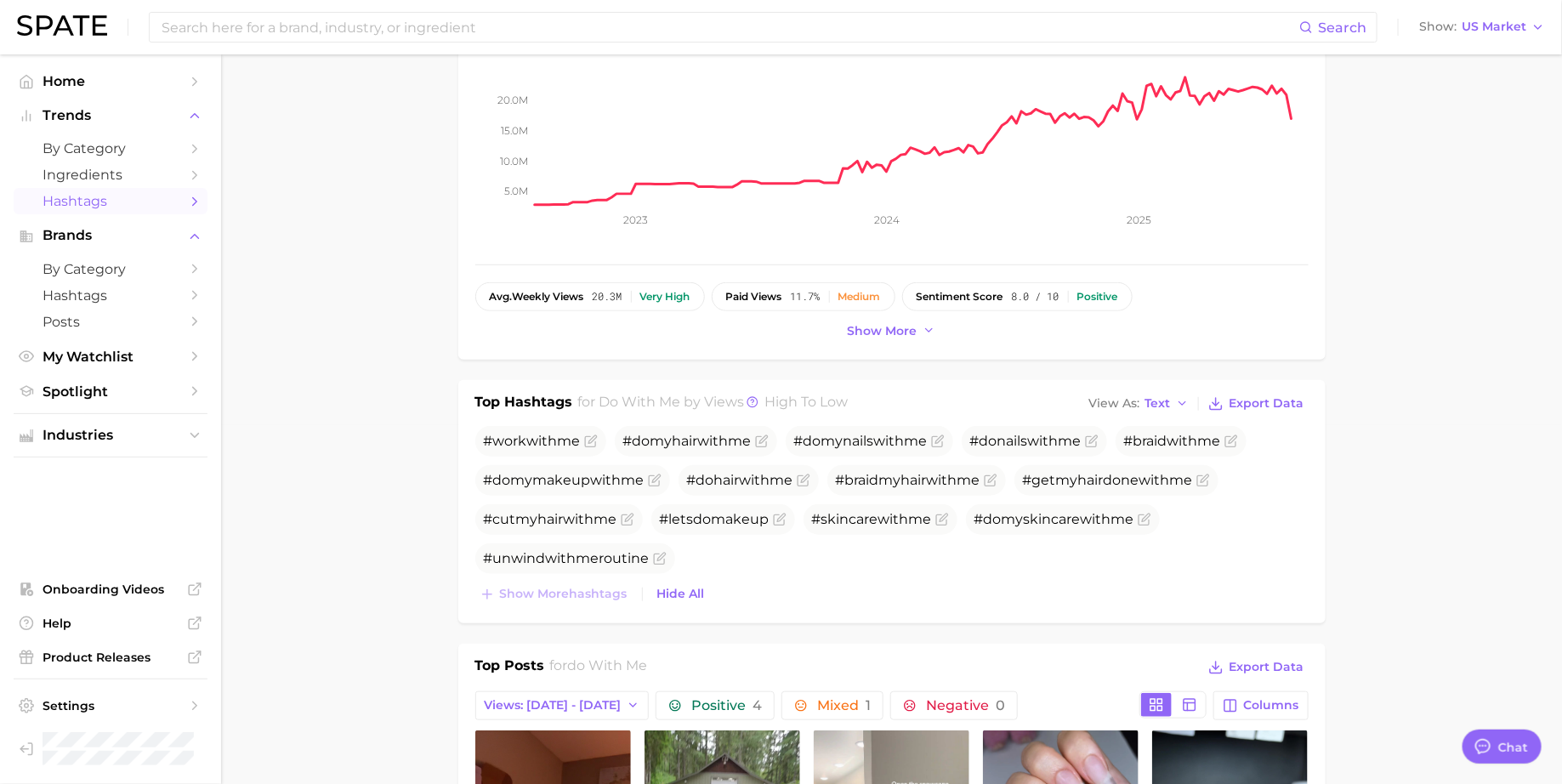
click at [163, 206] on span "Hashtags" at bounding box center [110, 201] width 136 height 16
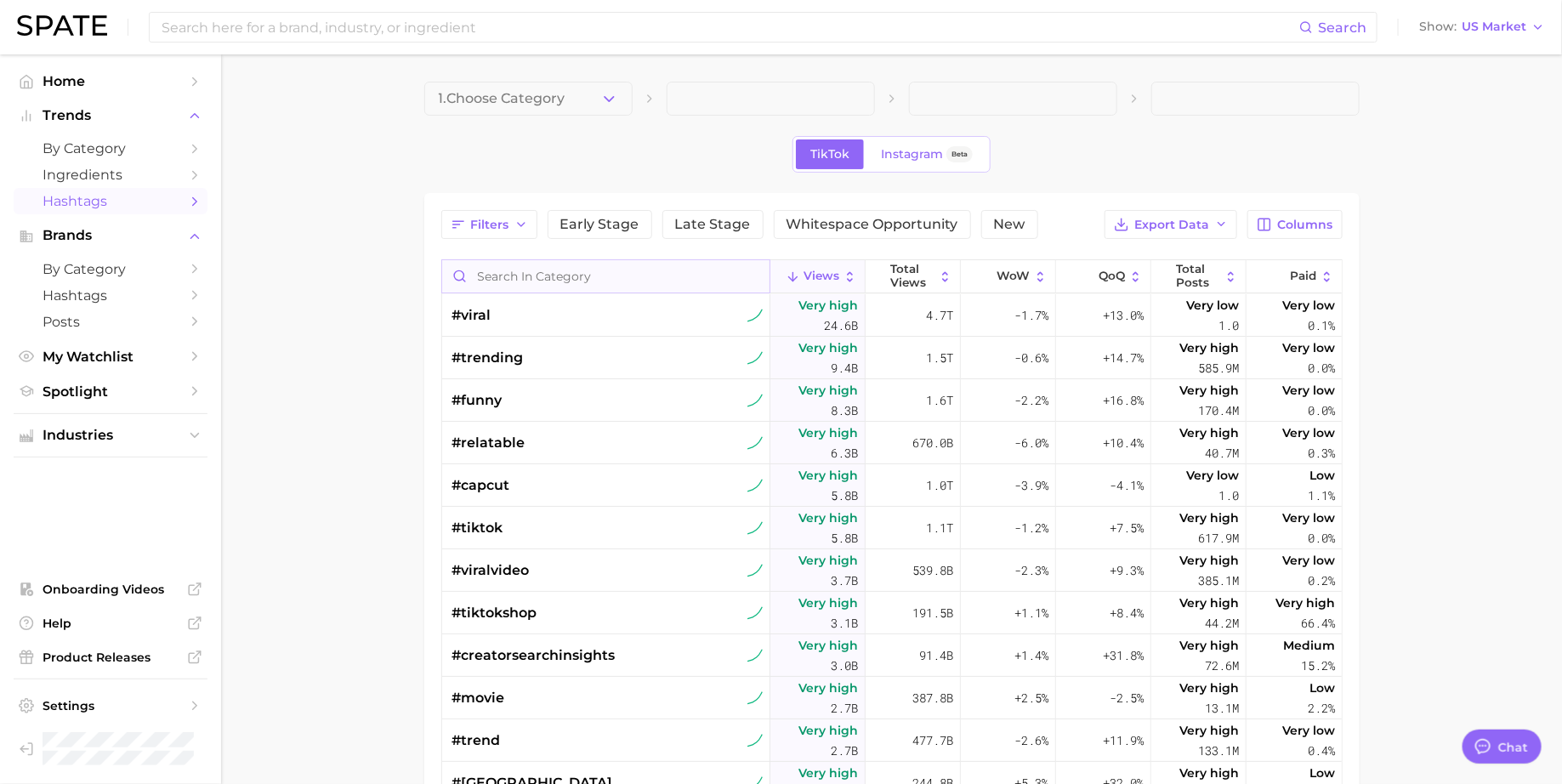
click at [520, 268] on input "Search in category" at bounding box center [605, 276] width 327 height 33
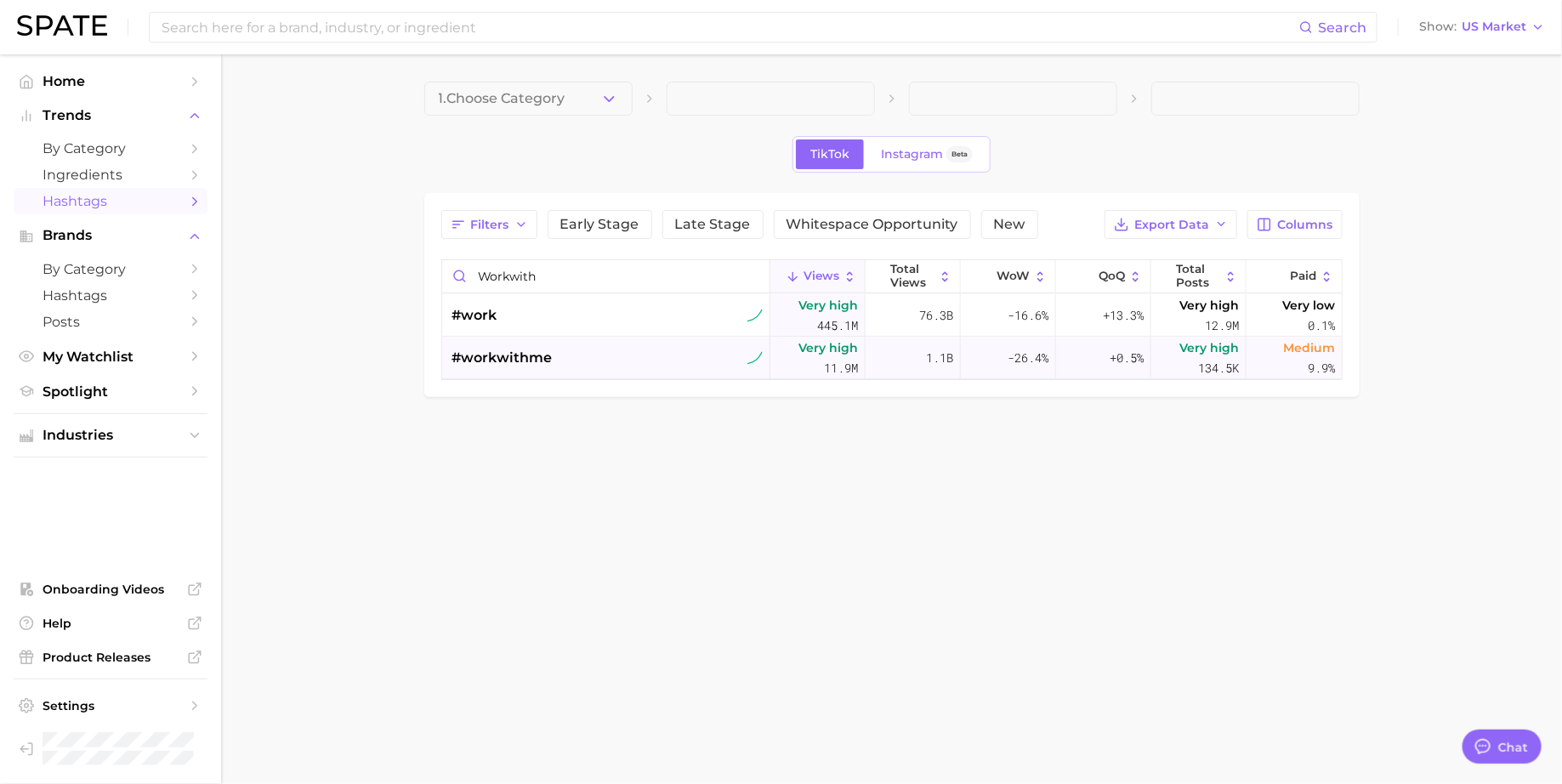
click at [528, 359] on span "#workwithme" at bounding box center [502, 358] width 100 height 21
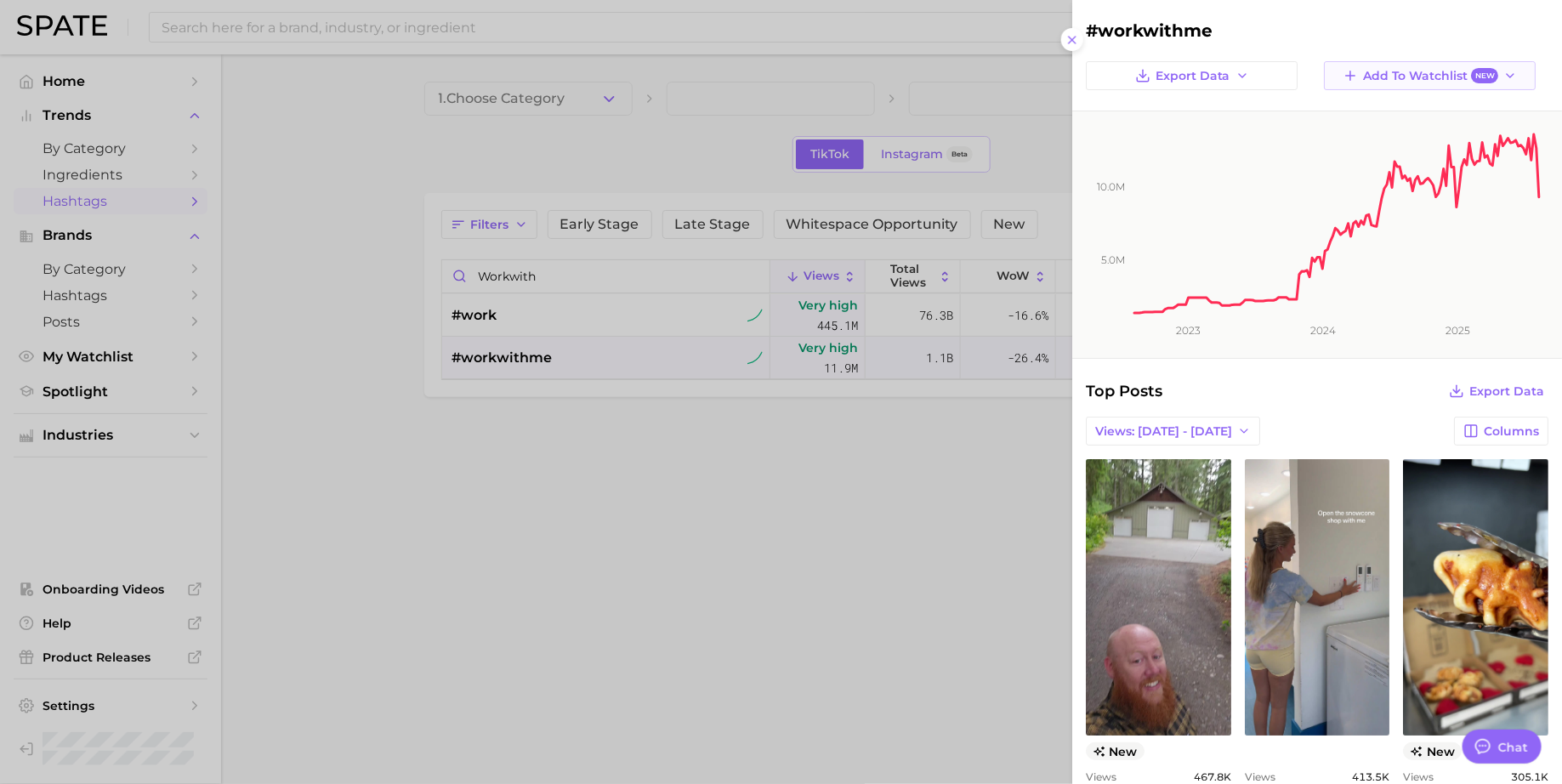
click at [1446, 80] on span "Add to Watchlist New" at bounding box center [1431, 76] width 136 height 16
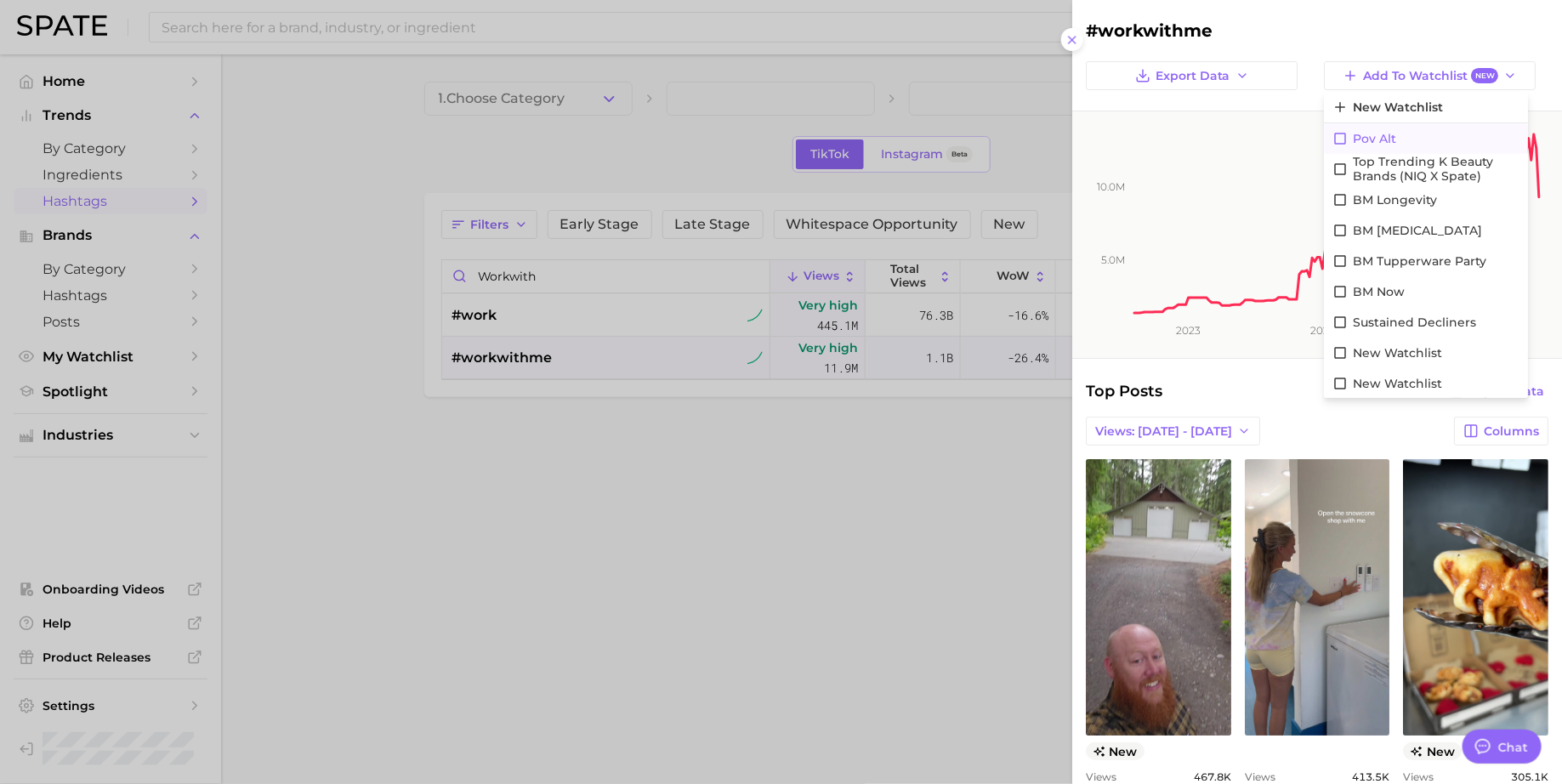
click at [1398, 136] on button "pov alt" at bounding box center [1426, 138] width 204 height 31
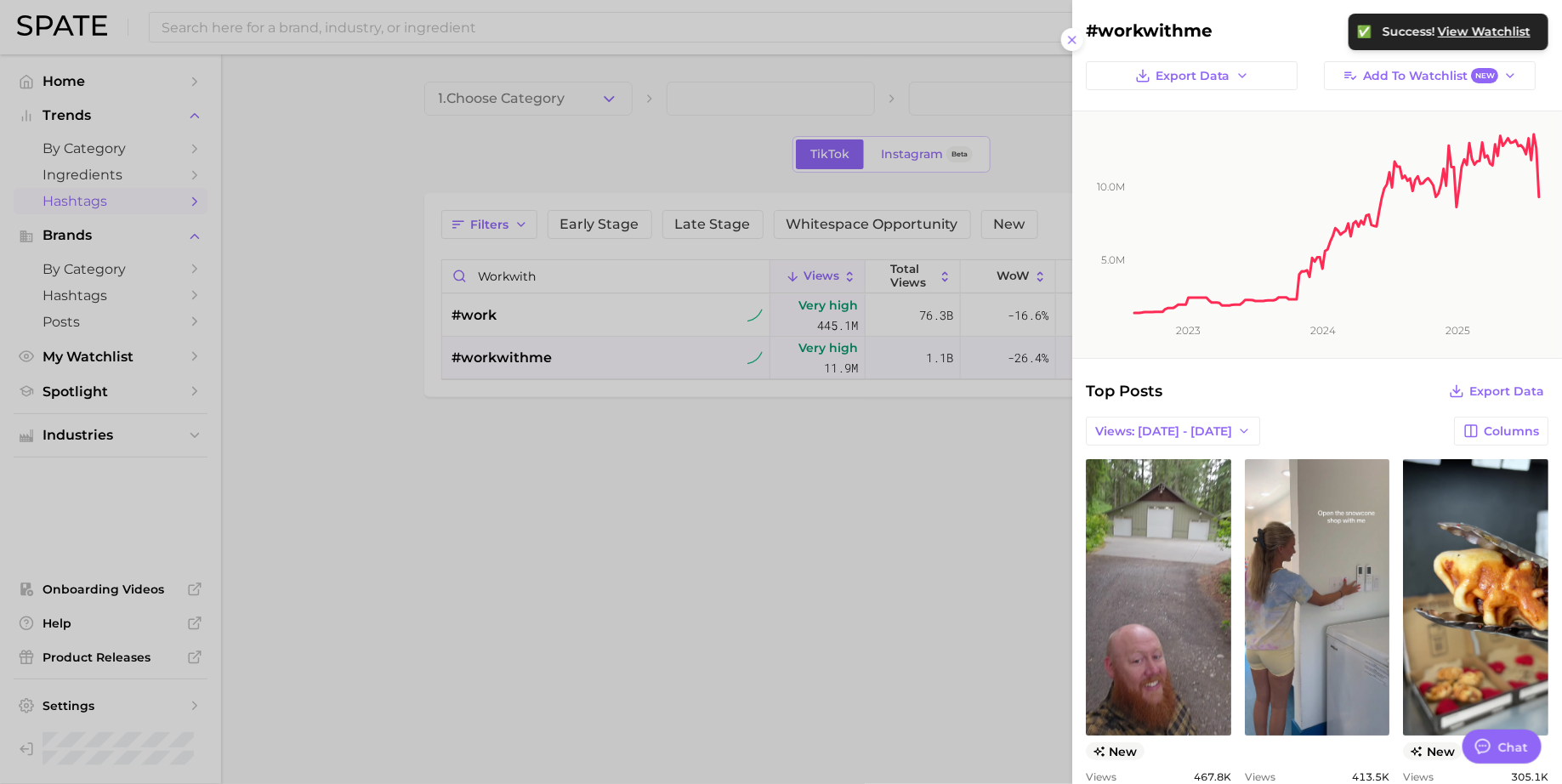
click at [917, 74] on div at bounding box center [781, 392] width 1562 height 784
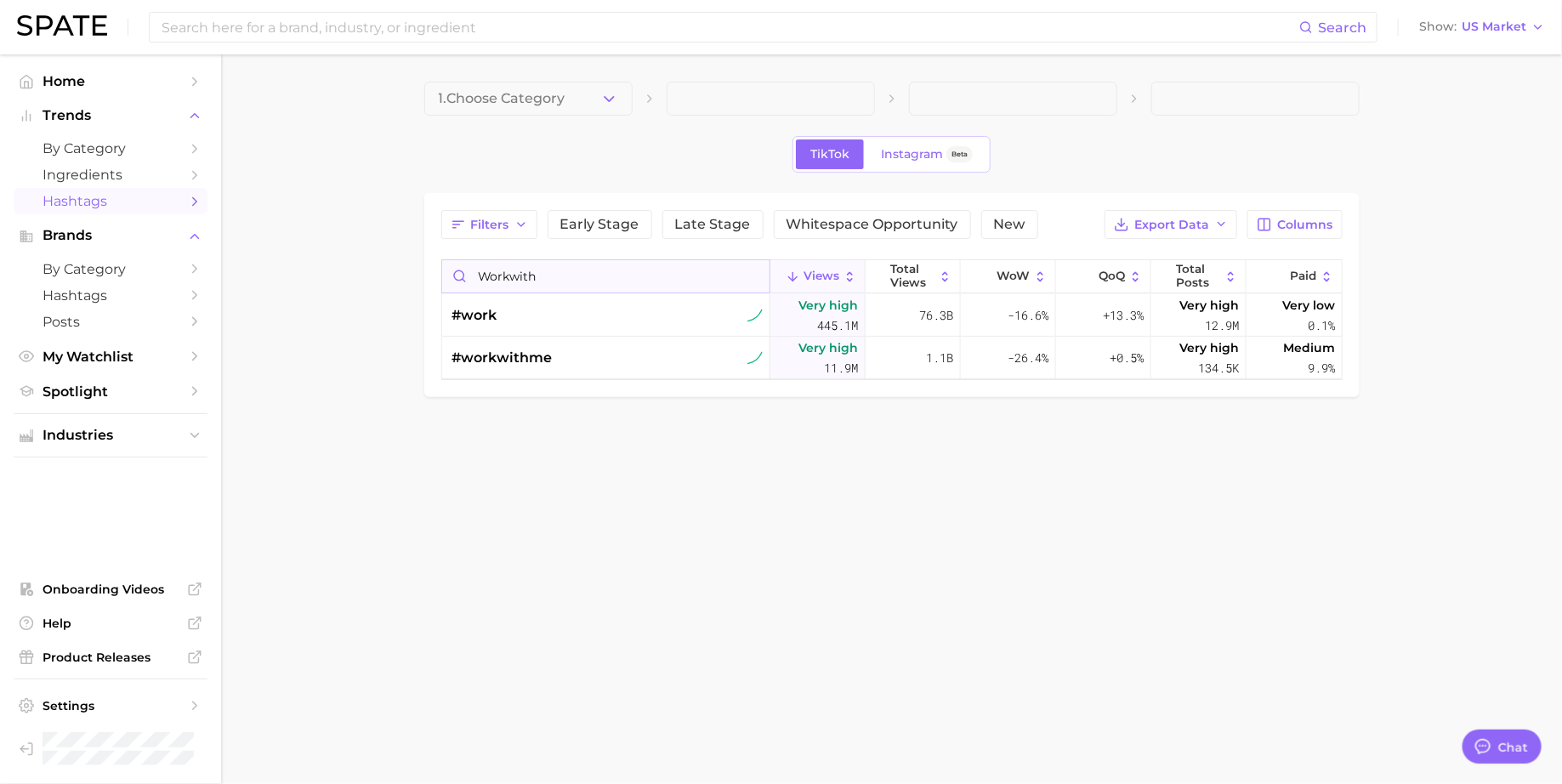
click at [609, 265] on input "workwith" at bounding box center [605, 276] width 327 height 33
click at [1268, 231] on button "Columns" at bounding box center [1295, 224] width 94 height 29
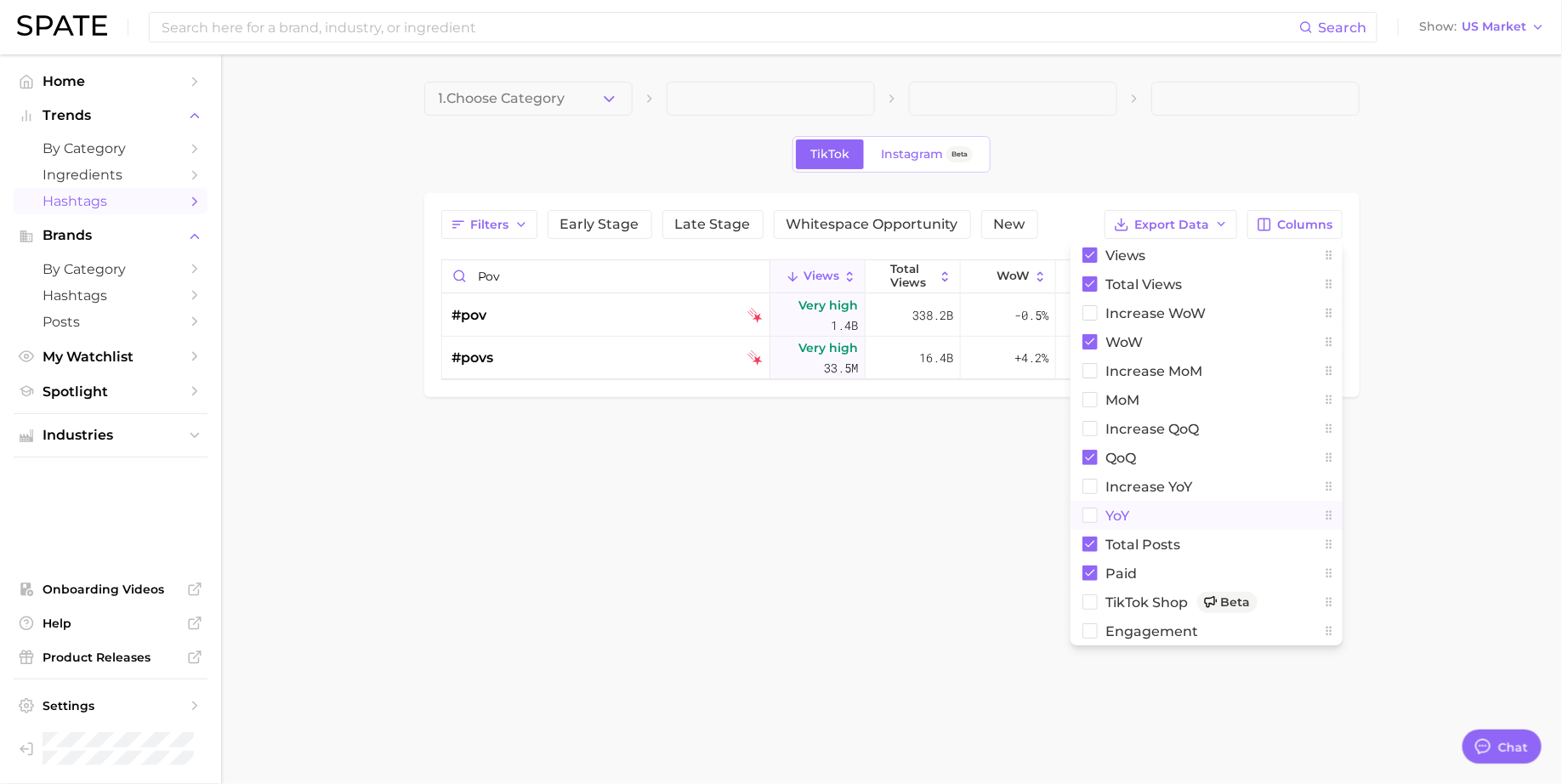
click at [1118, 517] on span "YoY" at bounding box center [1118, 516] width 23 height 14
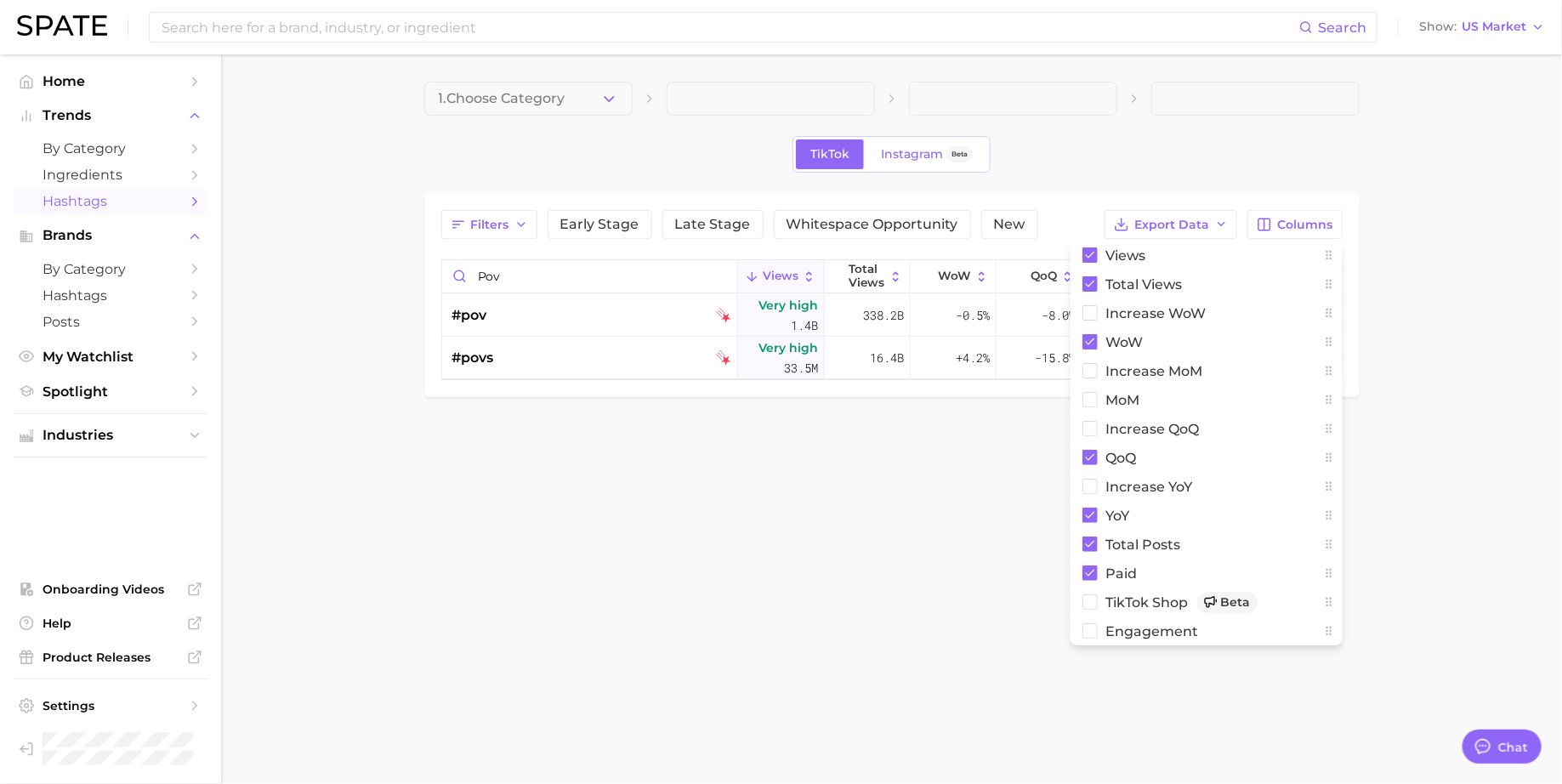
click at [1401, 308] on main "1. Choose Category TikTok Instagram Beta Filters Early Stage Late Stage Whitesp…" at bounding box center [892, 267] width 1341 height 427
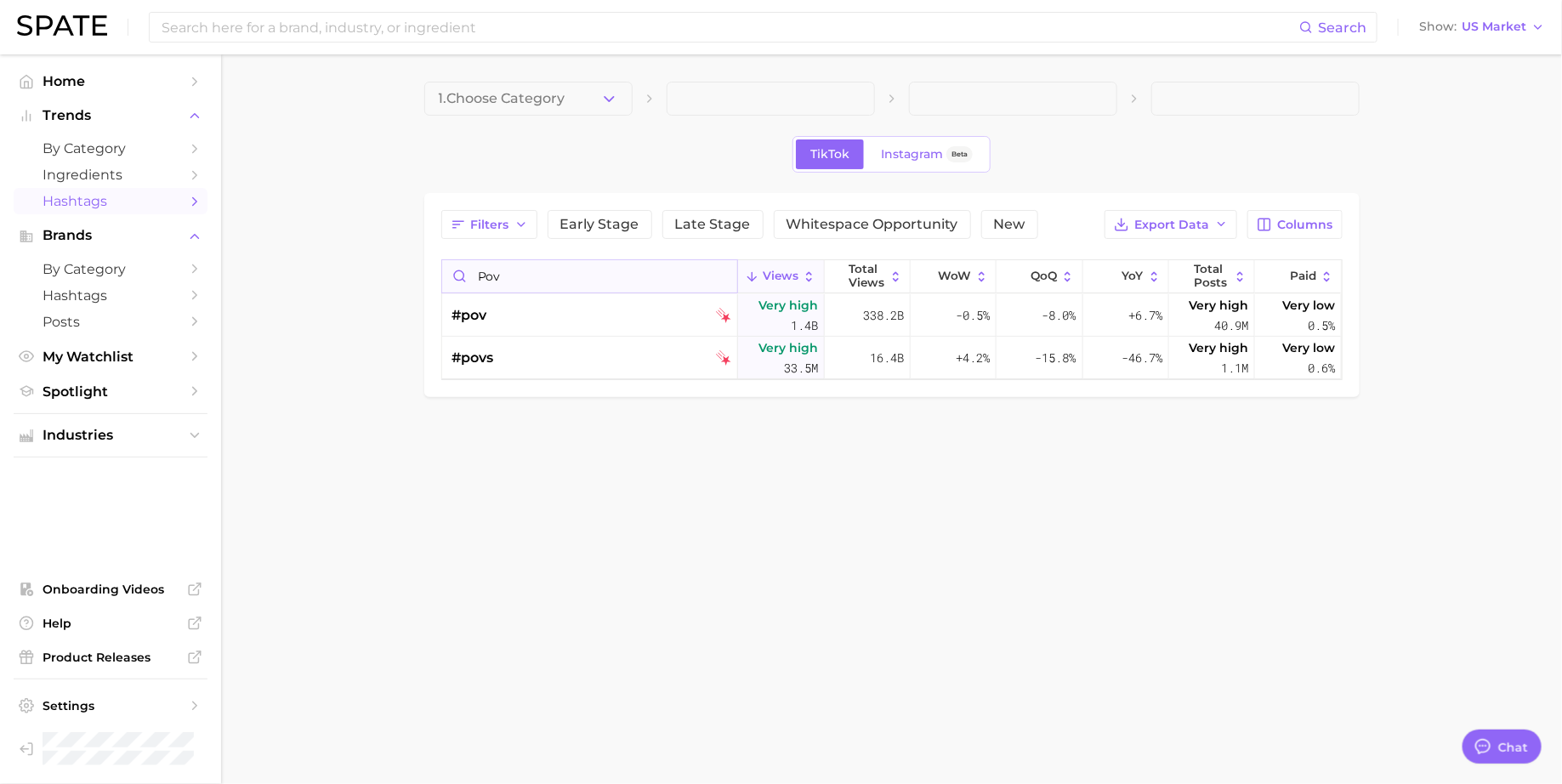
click at [557, 282] on input "pov" at bounding box center [590, 276] width 296 height 33
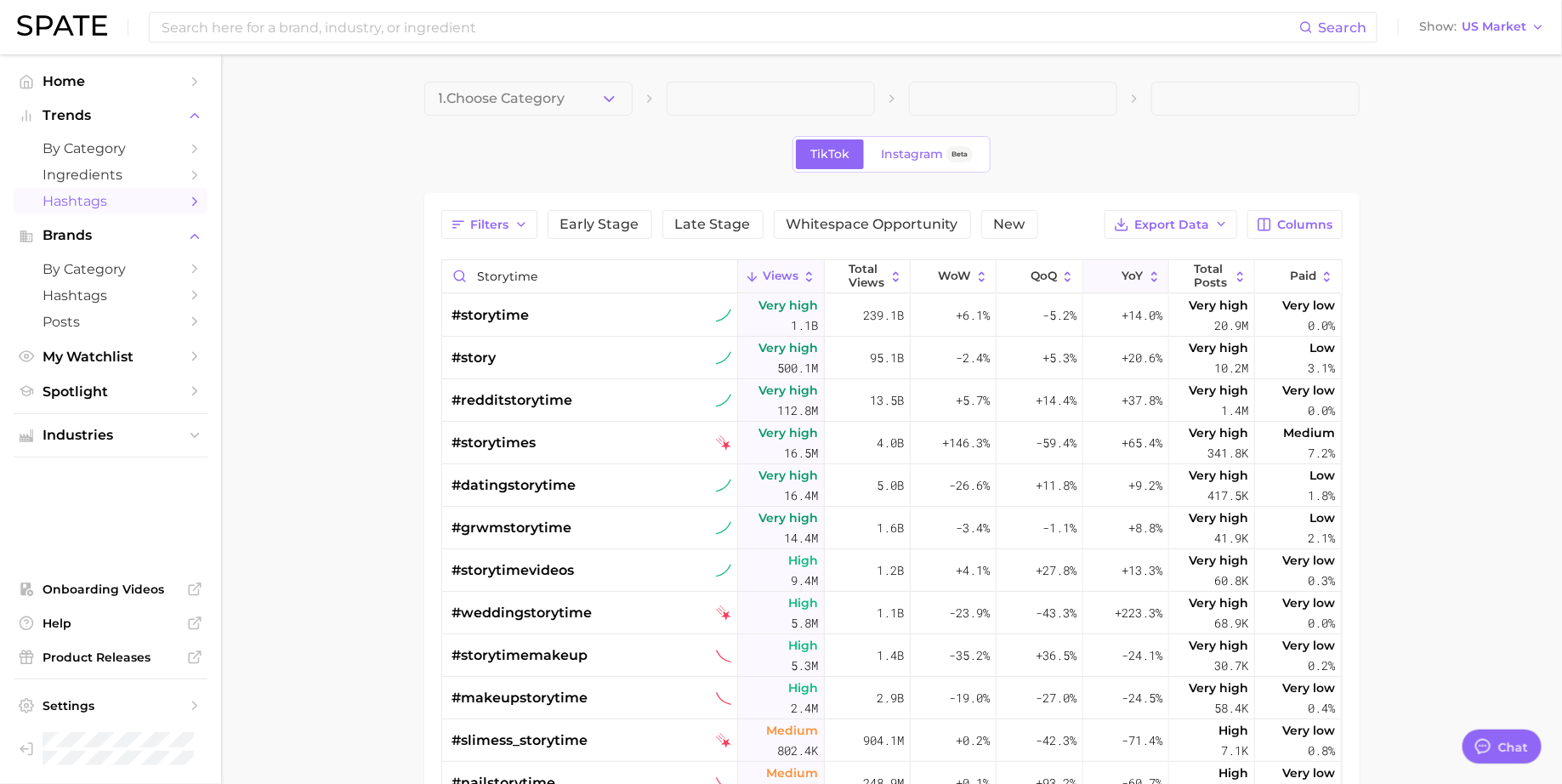
click at [1127, 282] on button "YoY" at bounding box center [1126, 276] width 86 height 33
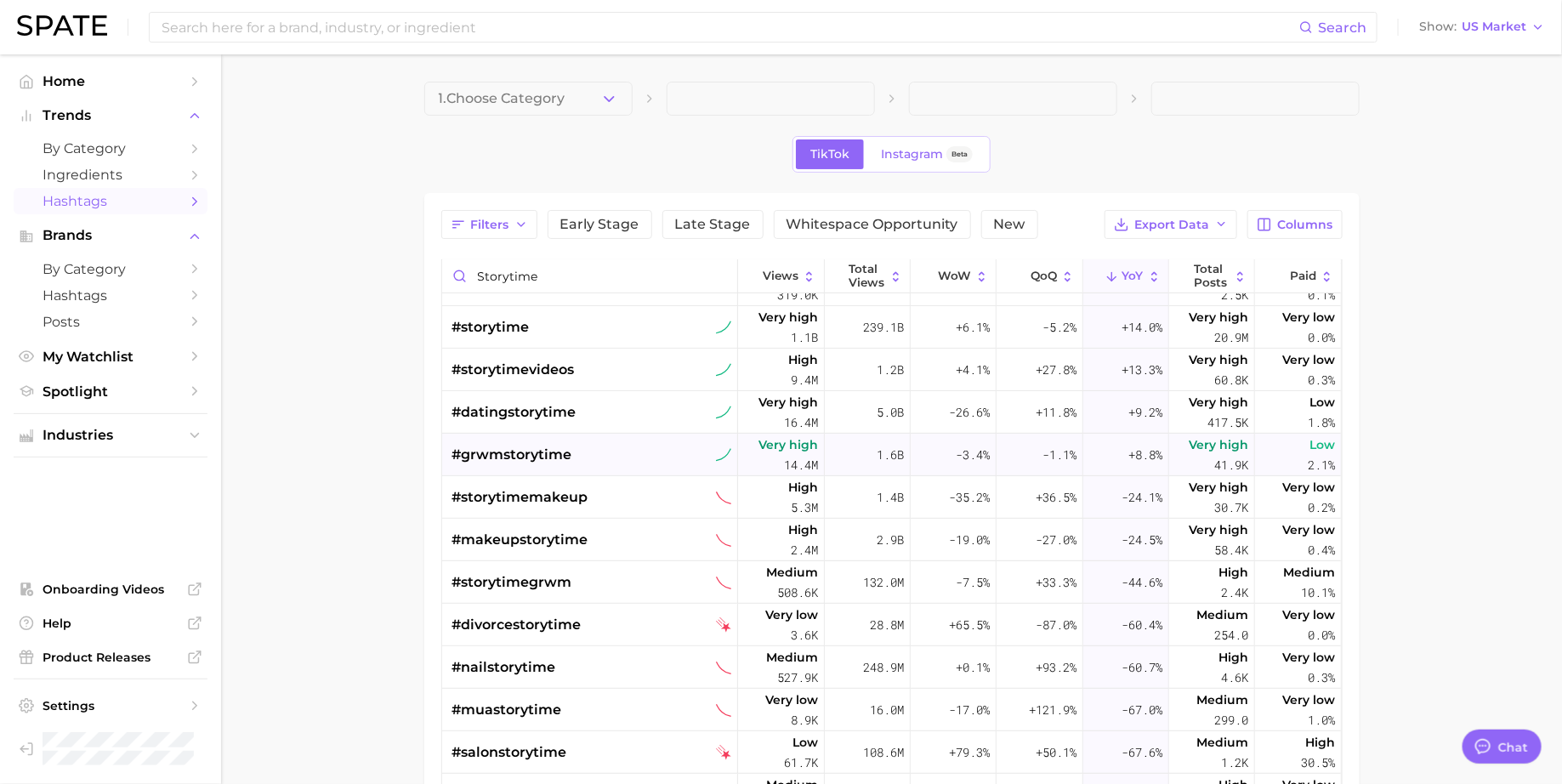
scroll to position [270, 0]
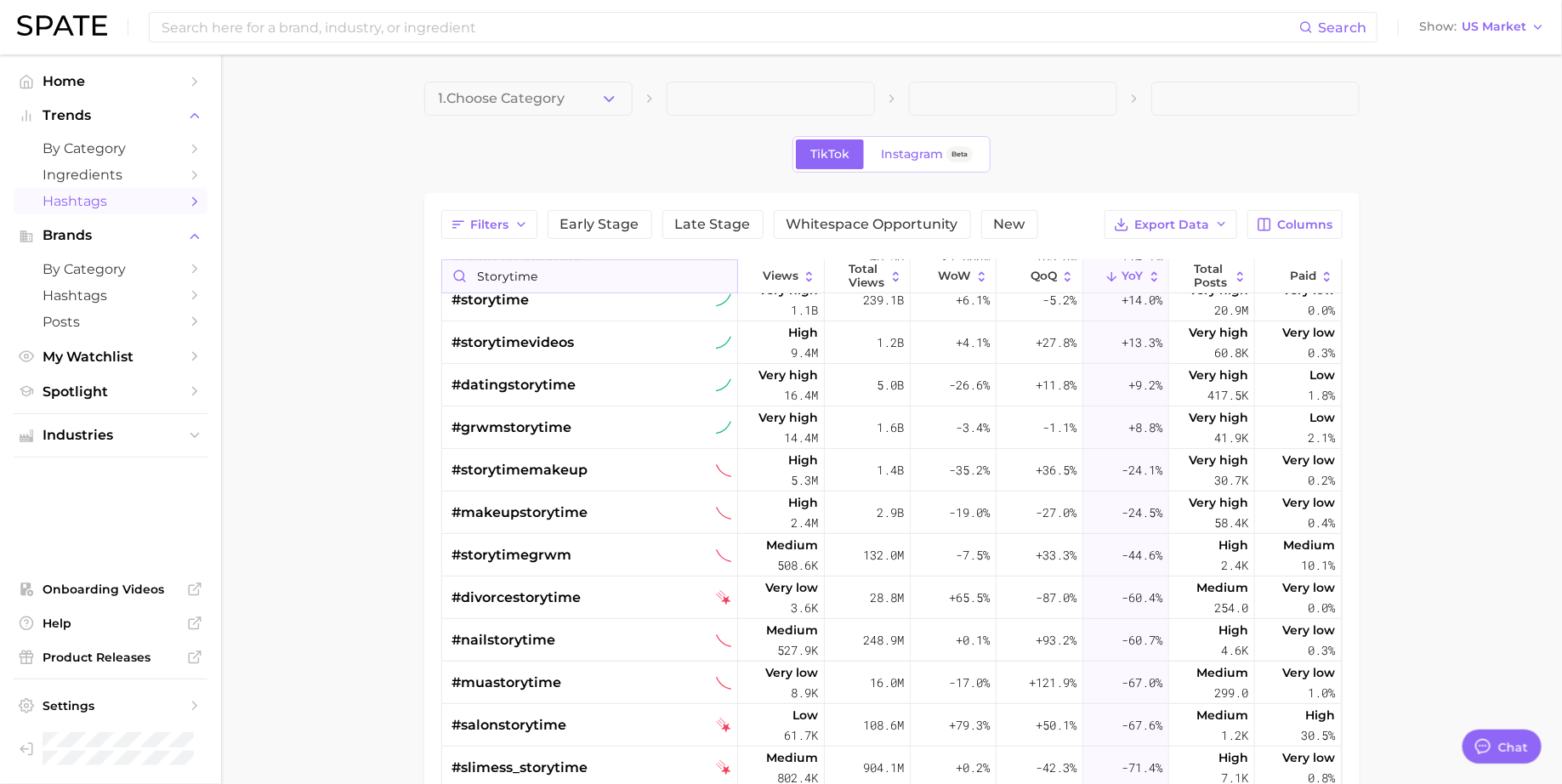
click at [494, 273] on input "storytime" at bounding box center [590, 276] width 296 height 33
paste input "#spendthedaywith"
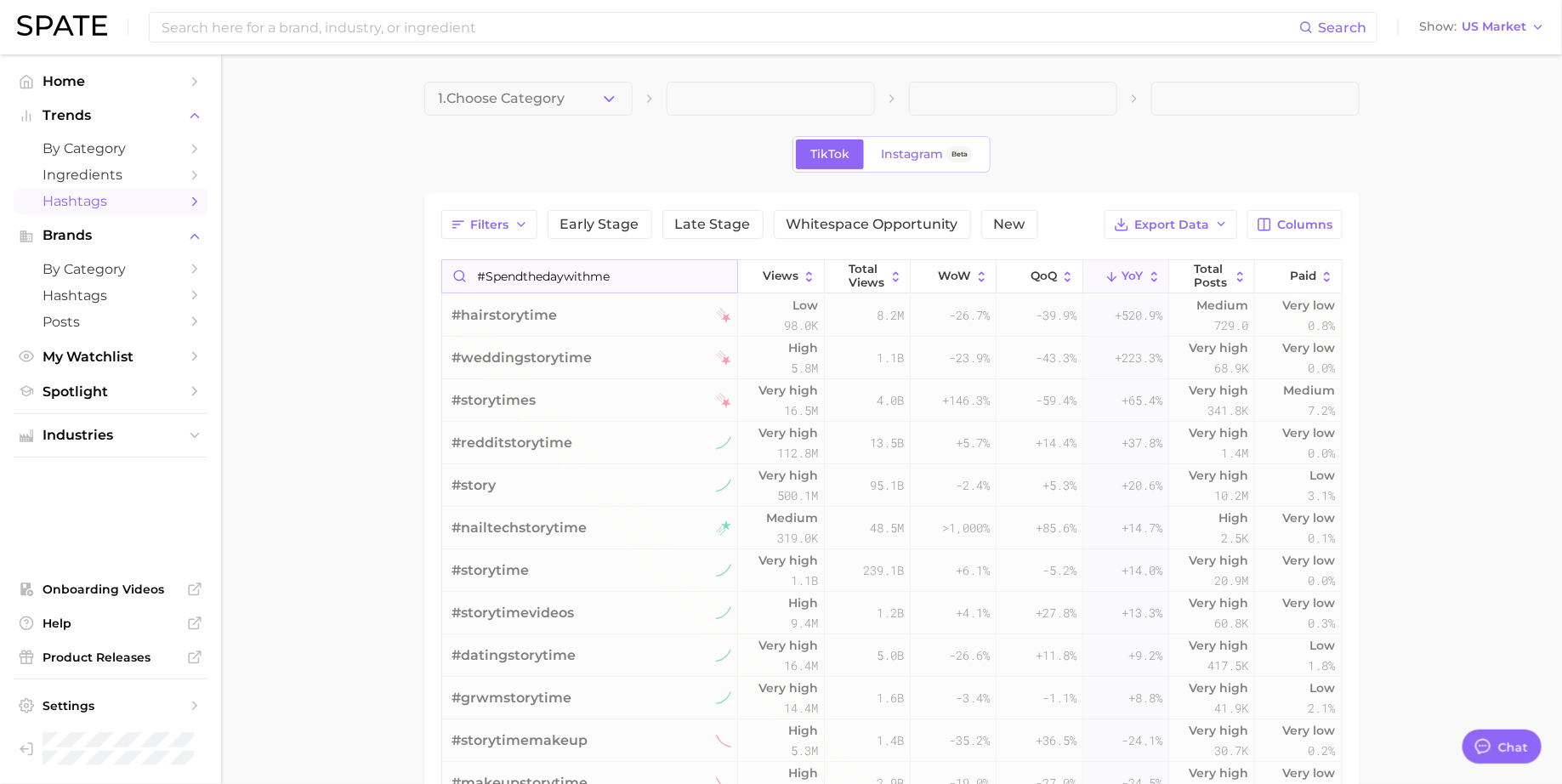
click at [488, 276] on input "#spendthedaywithme" at bounding box center [590, 276] width 296 height 33
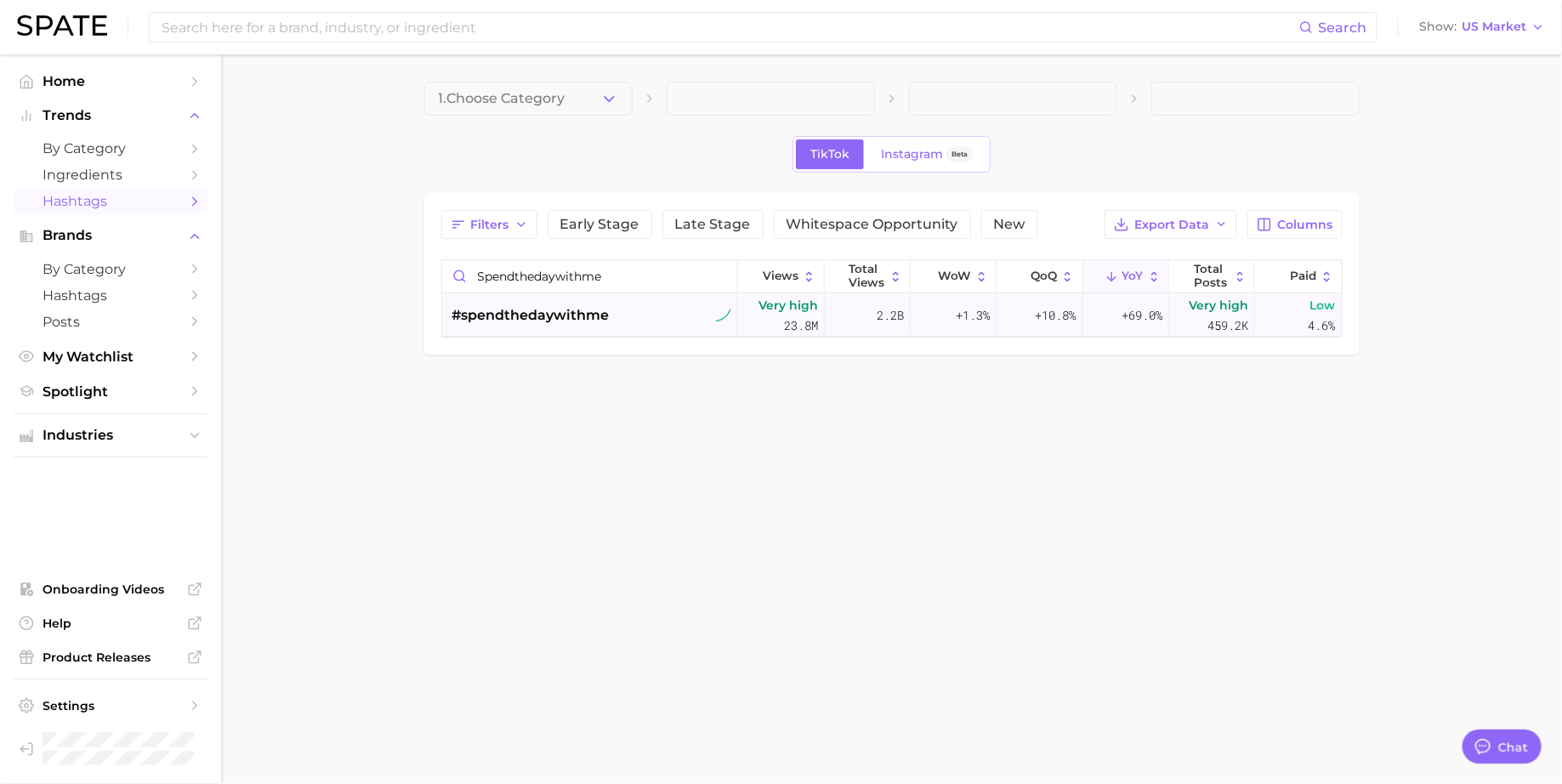
click at [517, 331] on div "#spendthedaywithme" at bounding box center [531, 315] width 157 height 42
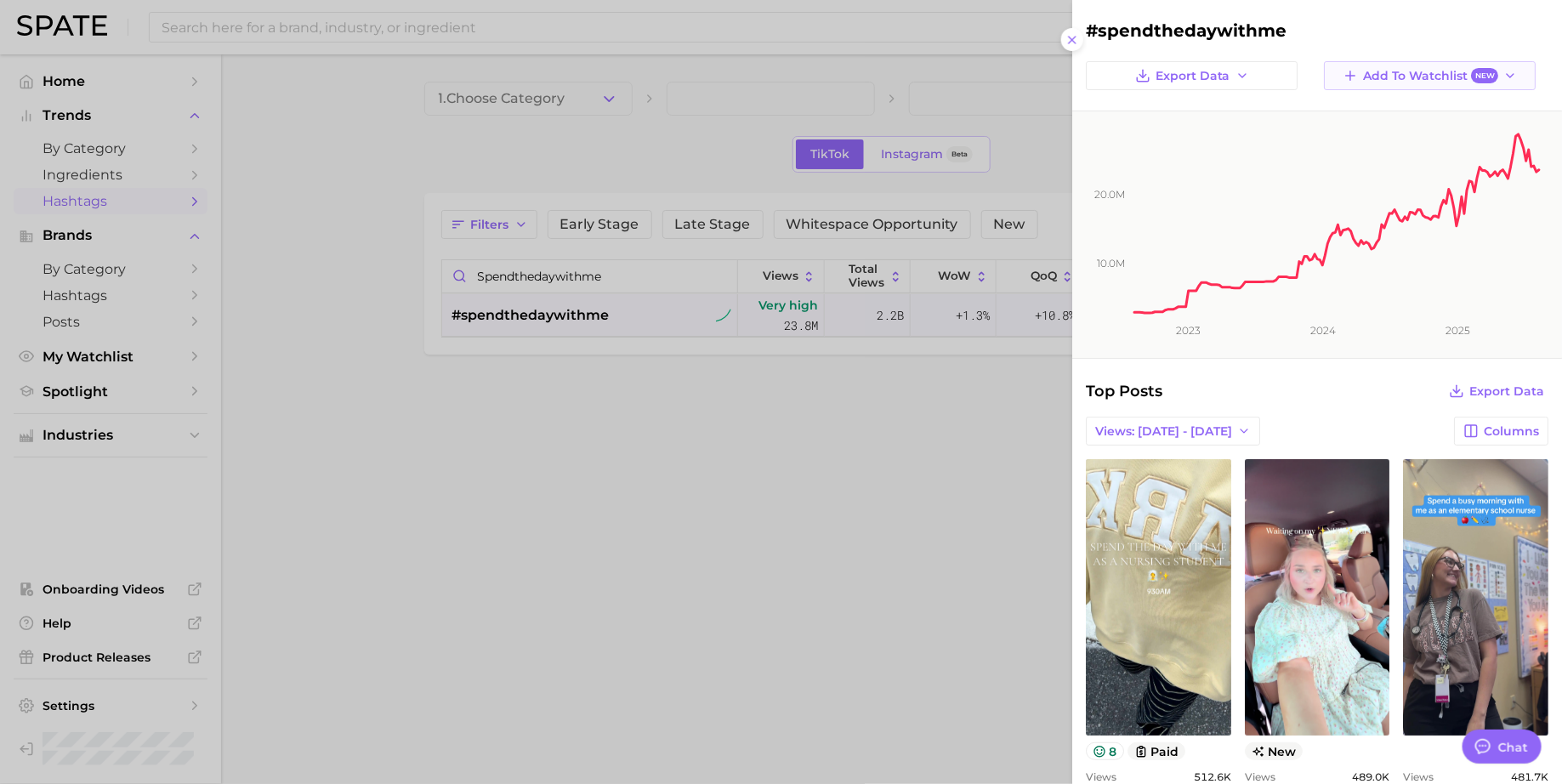
click at [1417, 82] on span "Add to Watchlist New" at bounding box center [1431, 76] width 136 height 16
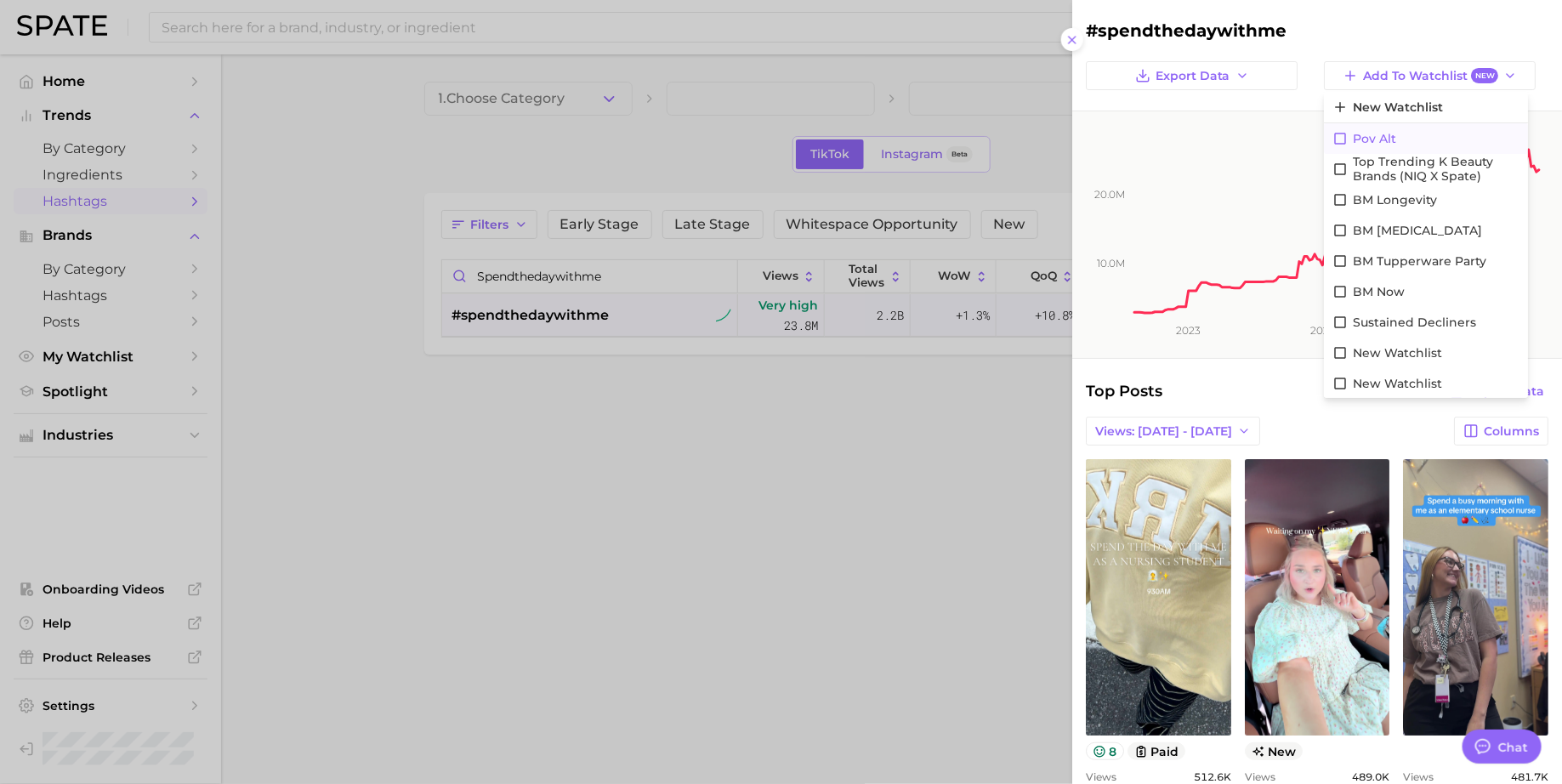
click at [1389, 135] on span "pov alt" at bounding box center [1375, 139] width 43 height 14
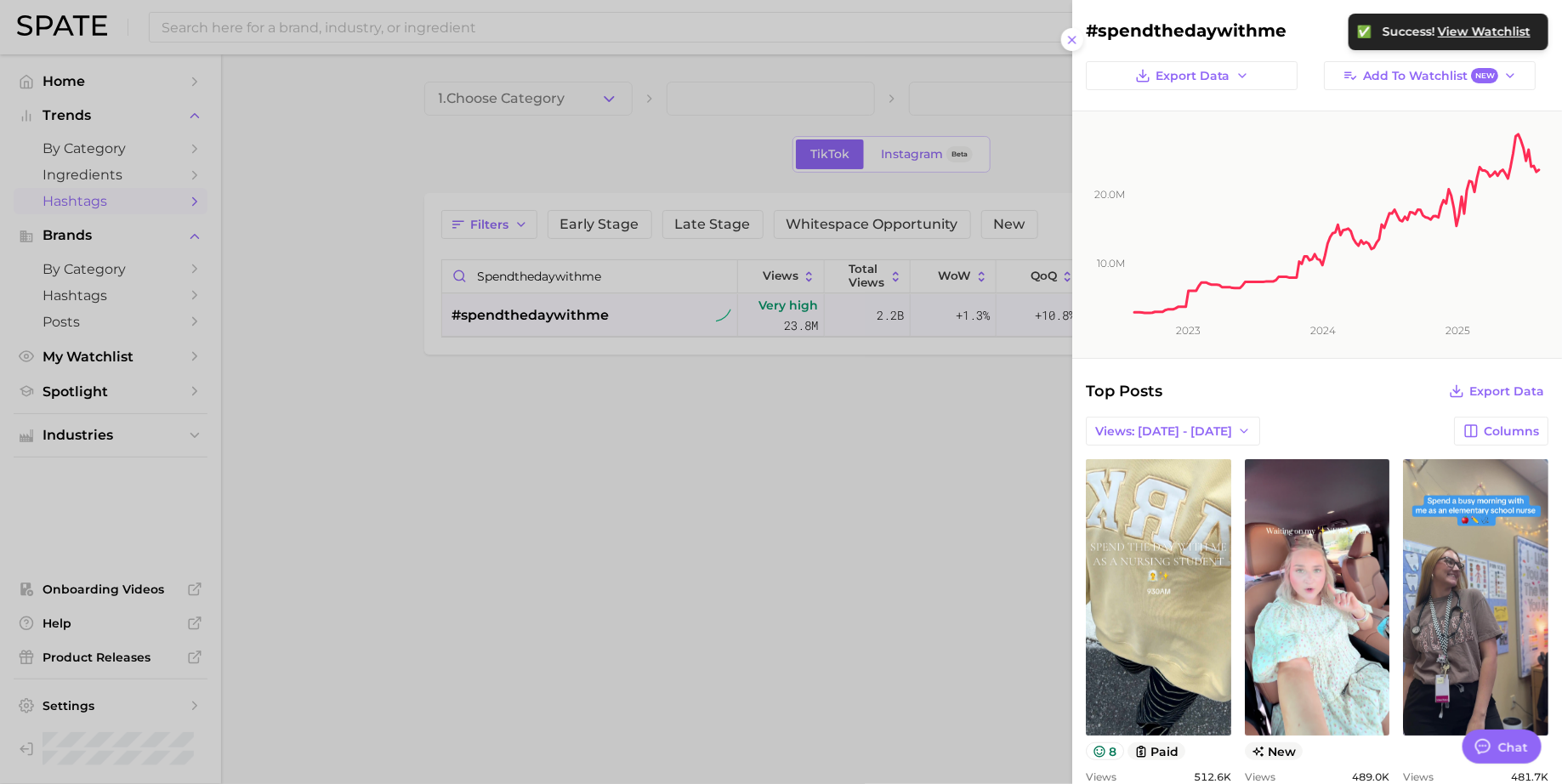
click at [877, 426] on div at bounding box center [781, 392] width 1562 height 784
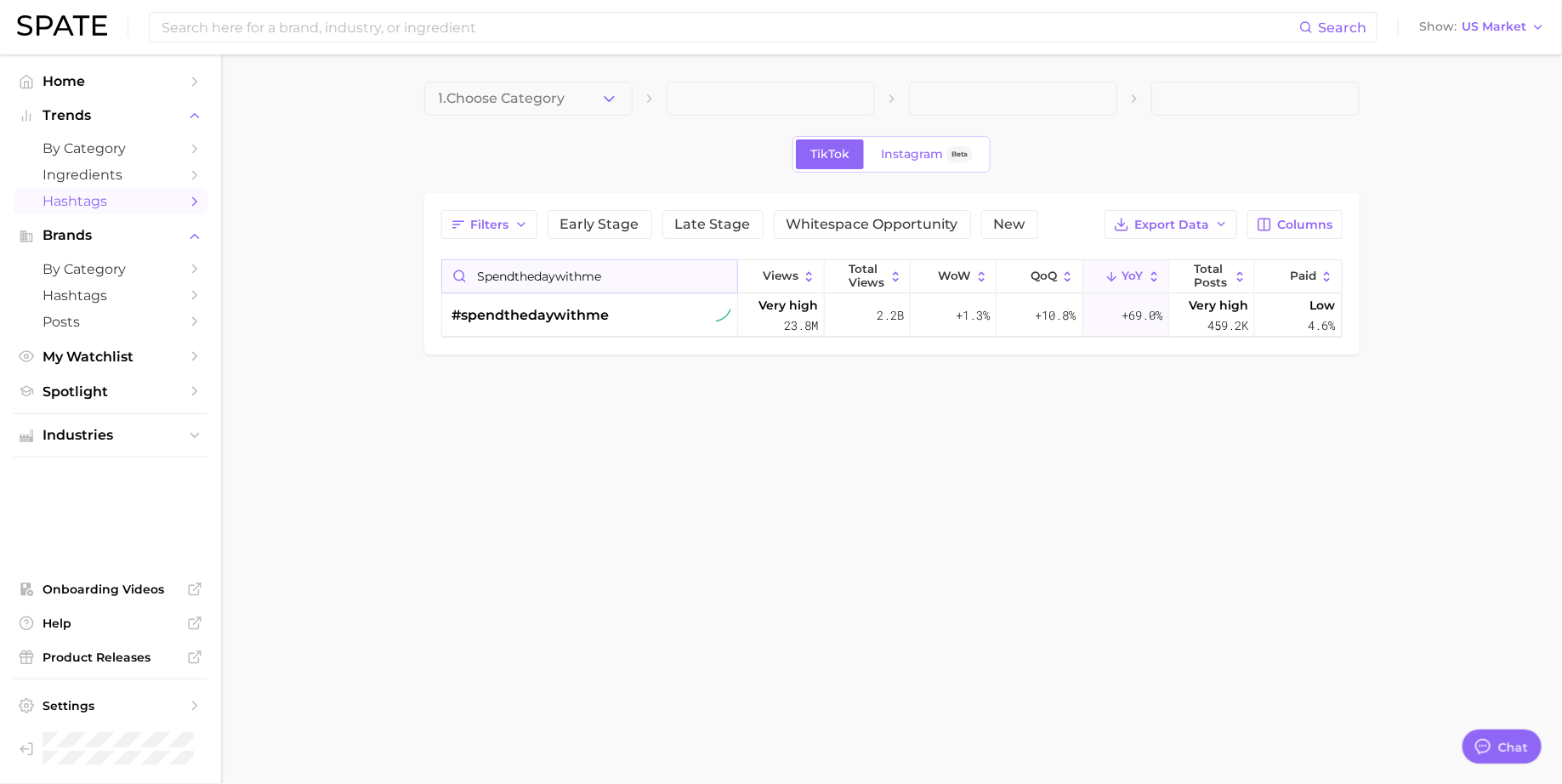
click at [491, 275] on input "spendthedaywithme" at bounding box center [590, 276] width 296 height 33
paste input "adayinmylif"
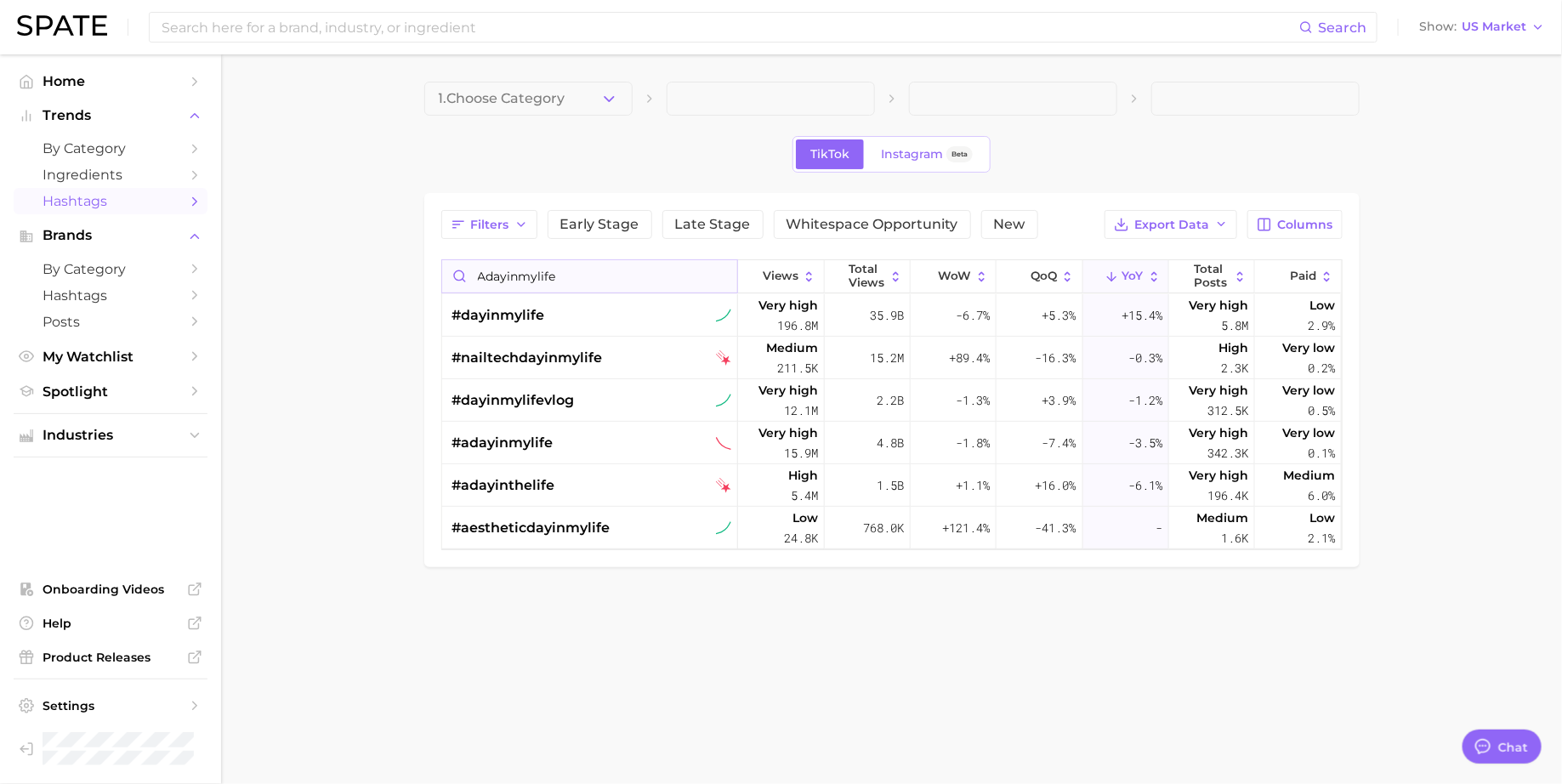
click at [507, 272] on input "adayinmylife" at bounding box center [590, 276] width 296 height 33
paste input "dailyroutin"
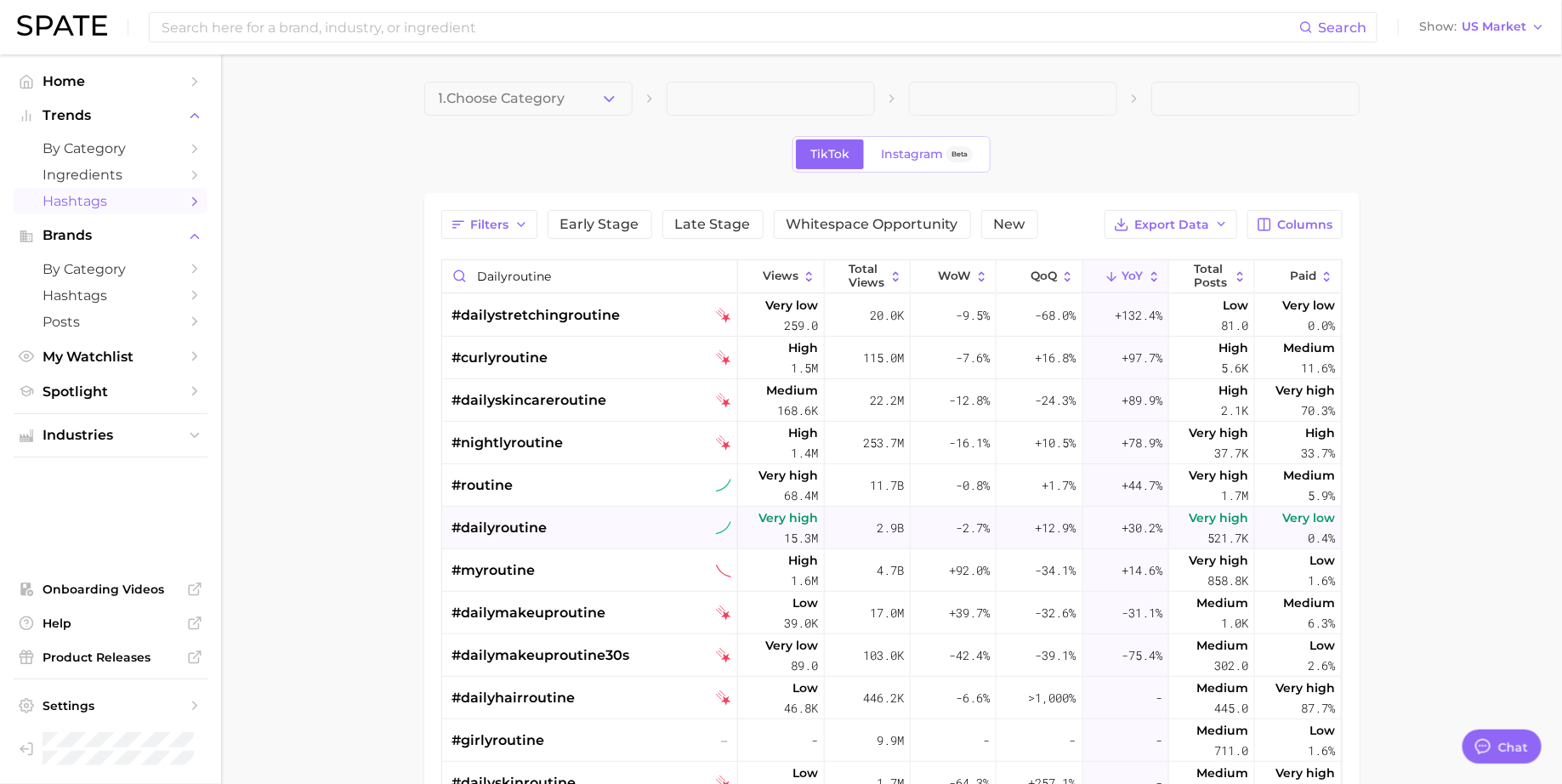
click at [587, 527] on div "#dailyroutine" at bounding box center [593, 527] width 280 height 42
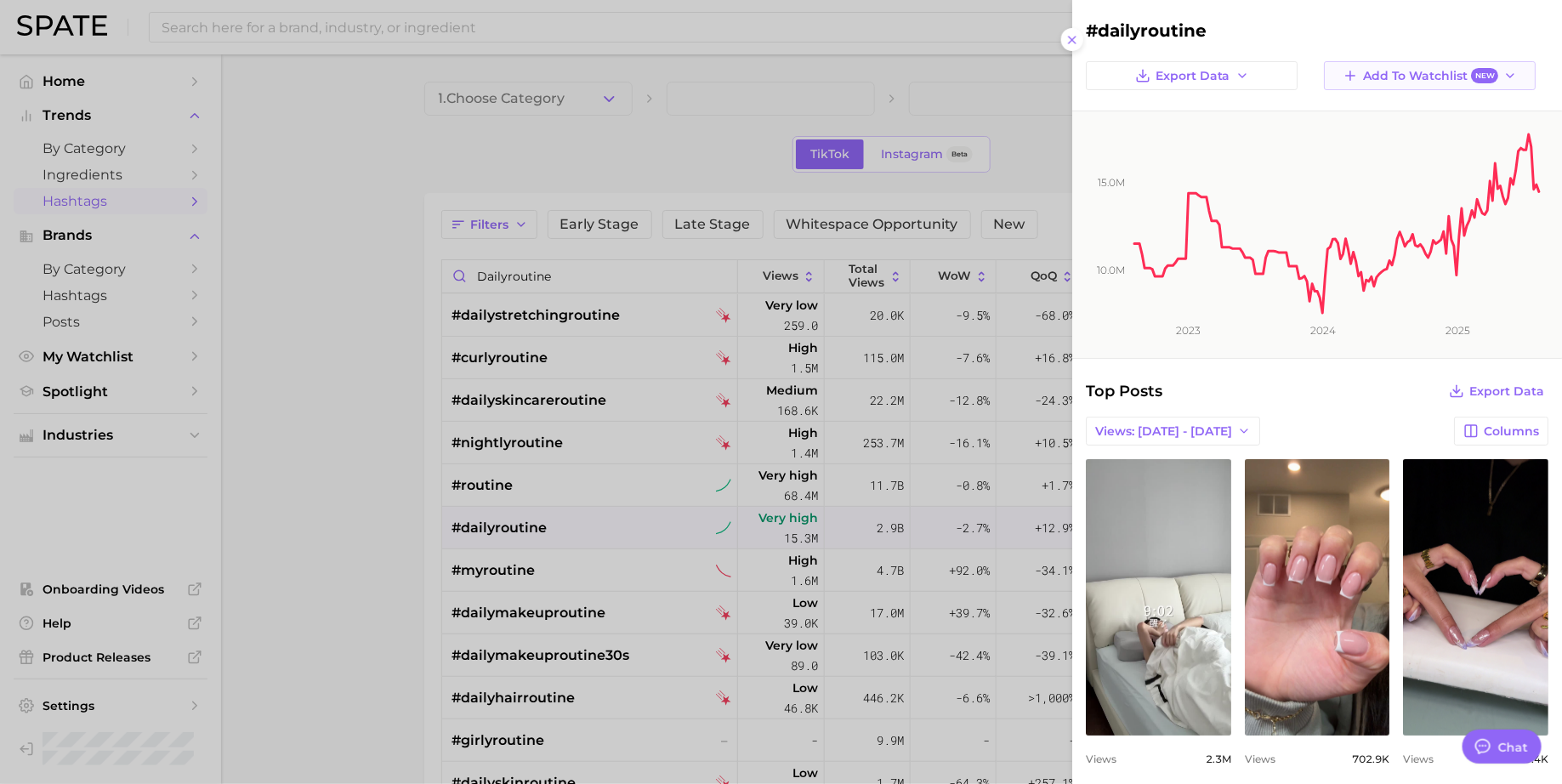
click at [1391, 79] on span "Add to Watchlist New" at bounding box center [1431, 76] width 136 height 16
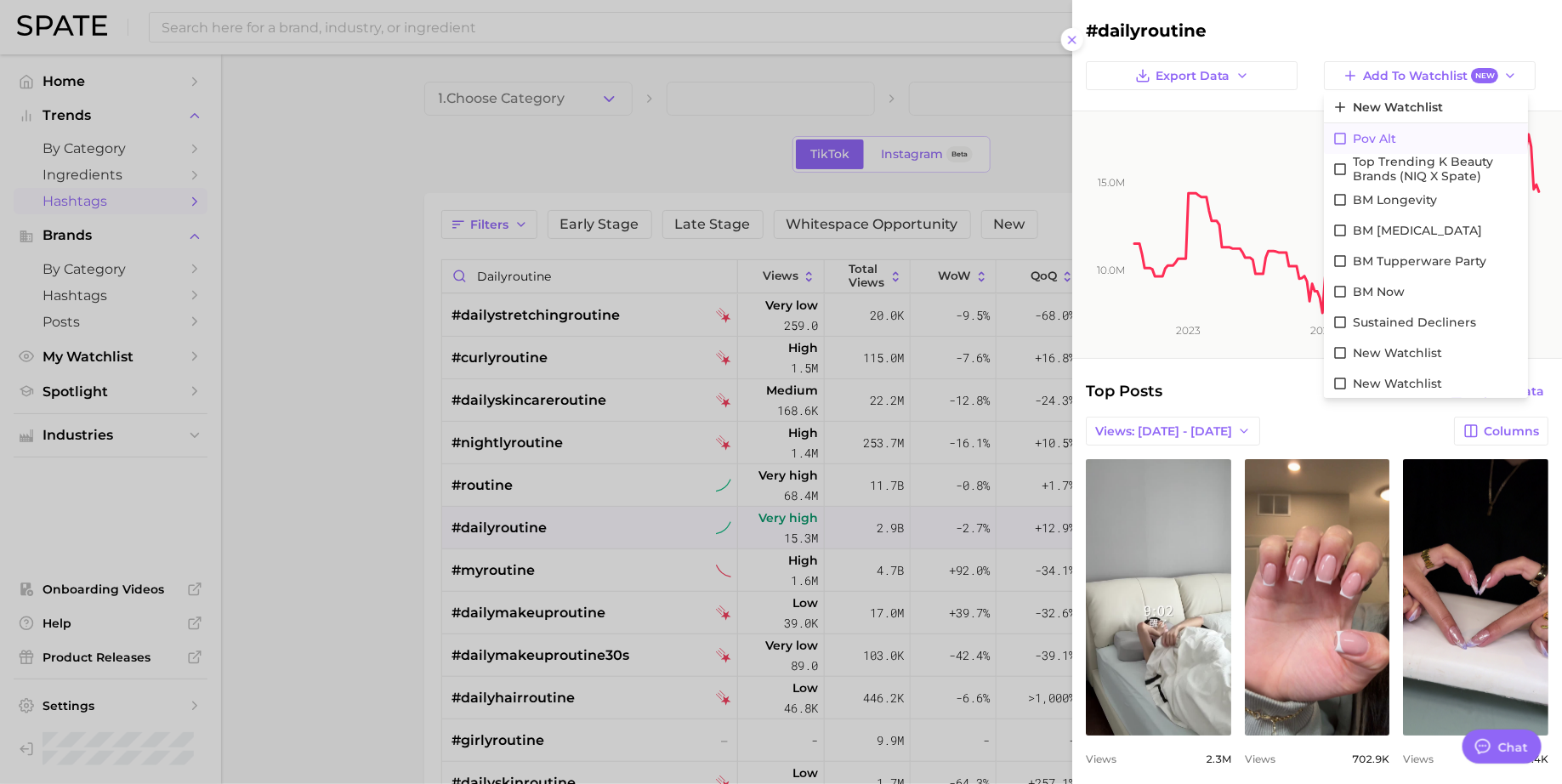
click at [1366, 138] on span "pov alt" at bounding box center [1375, 139] width 43 height 14
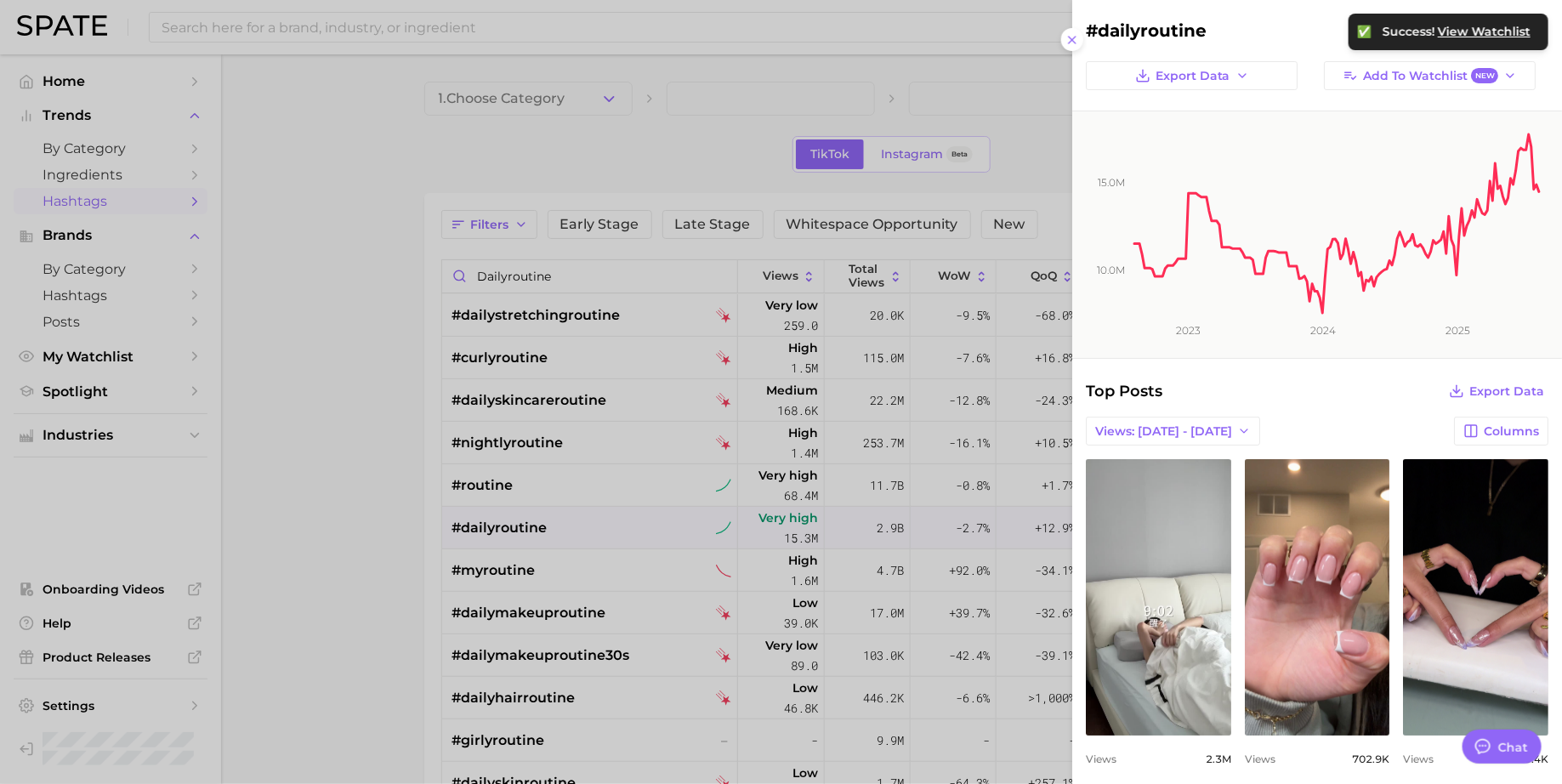
click at [917, 65] on div at bounding box center [781, 392] width 1562 height 784
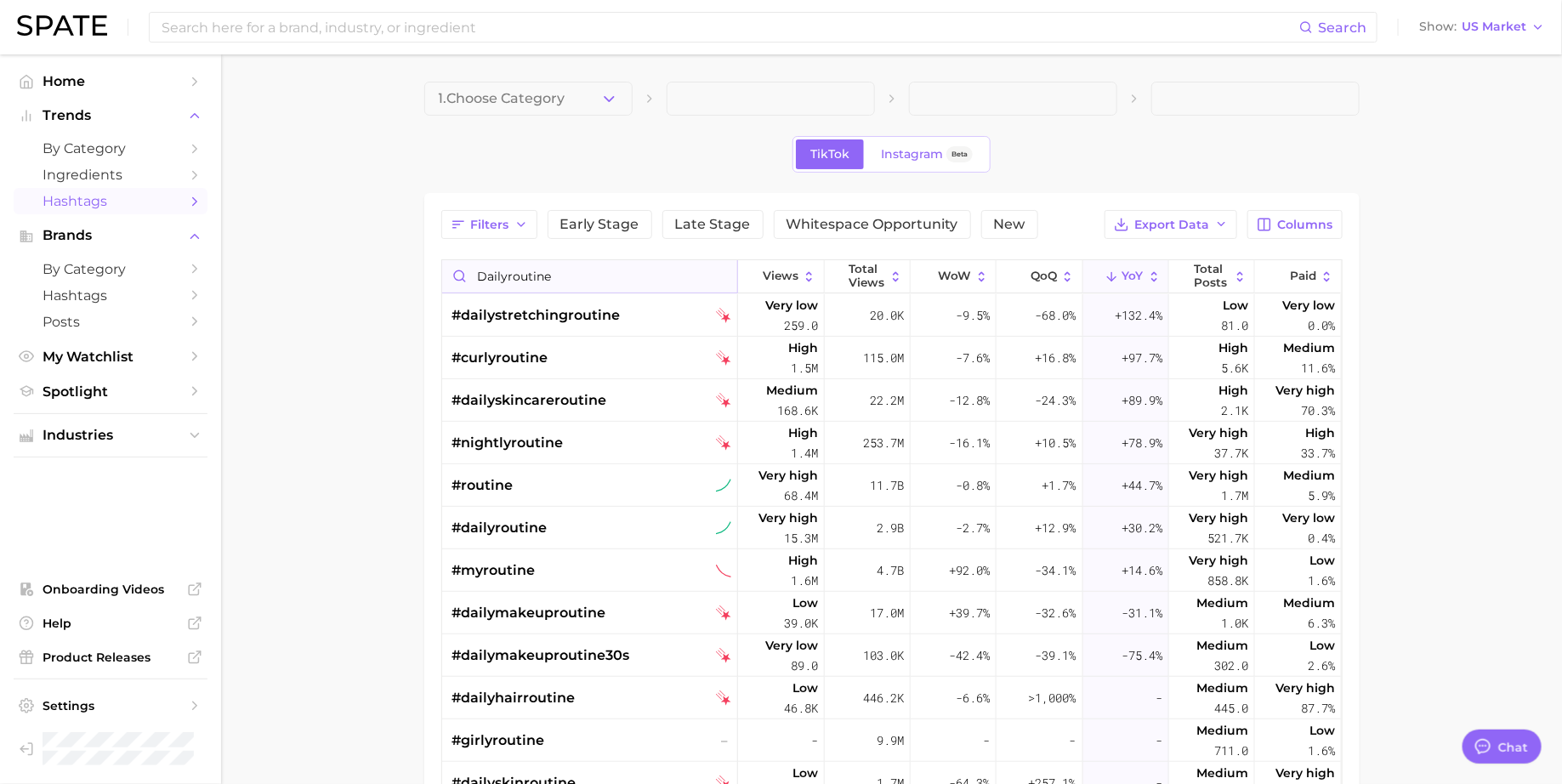
click at [515, 260] on input "dailyroutine" at bounding box center [590, 276] width 296 height 33
paste input "morninginmylif"
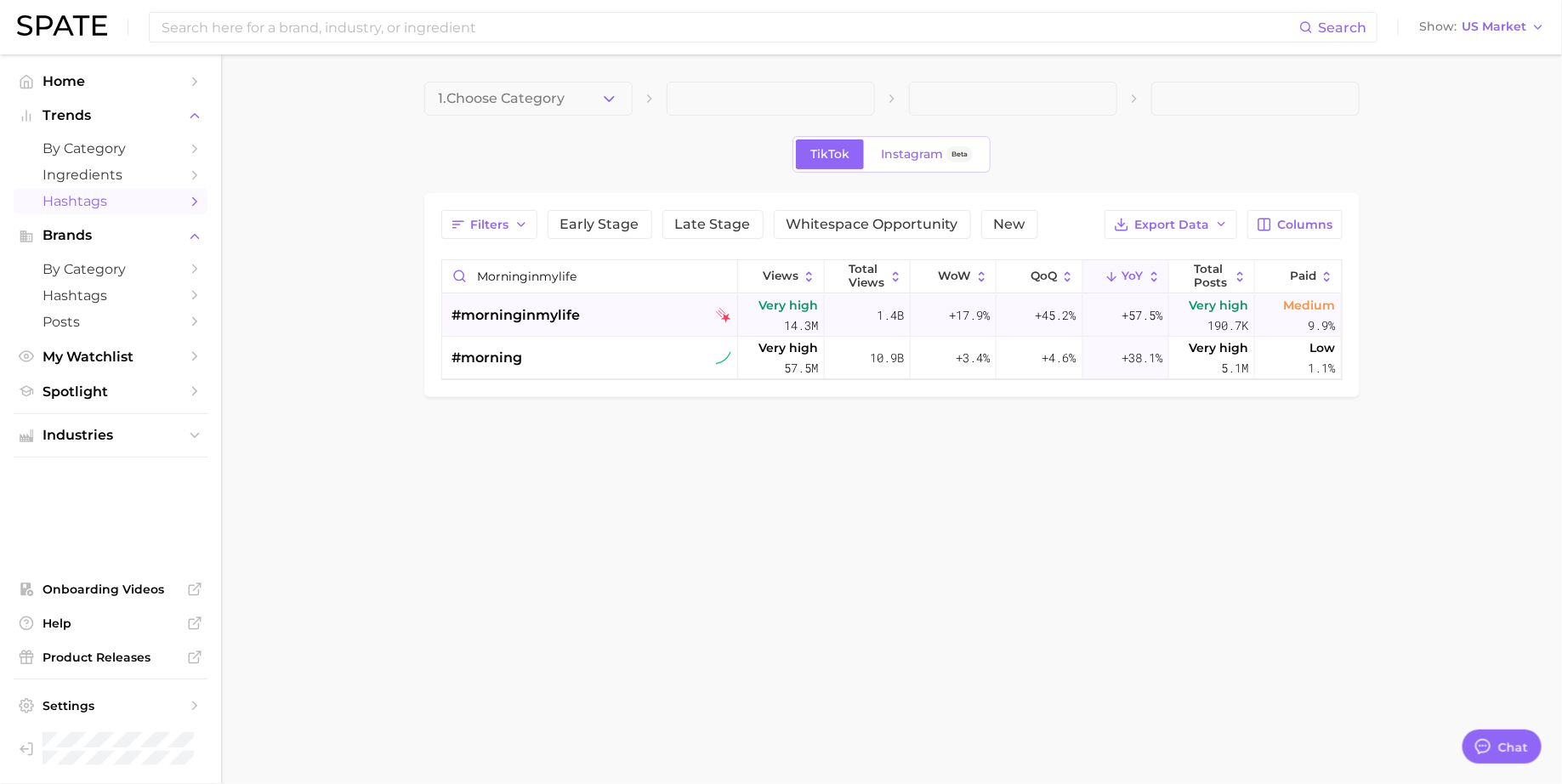
click at [532, 312] on span "#morninginmylife" at bounding box center [517, 315] width 128 height 21
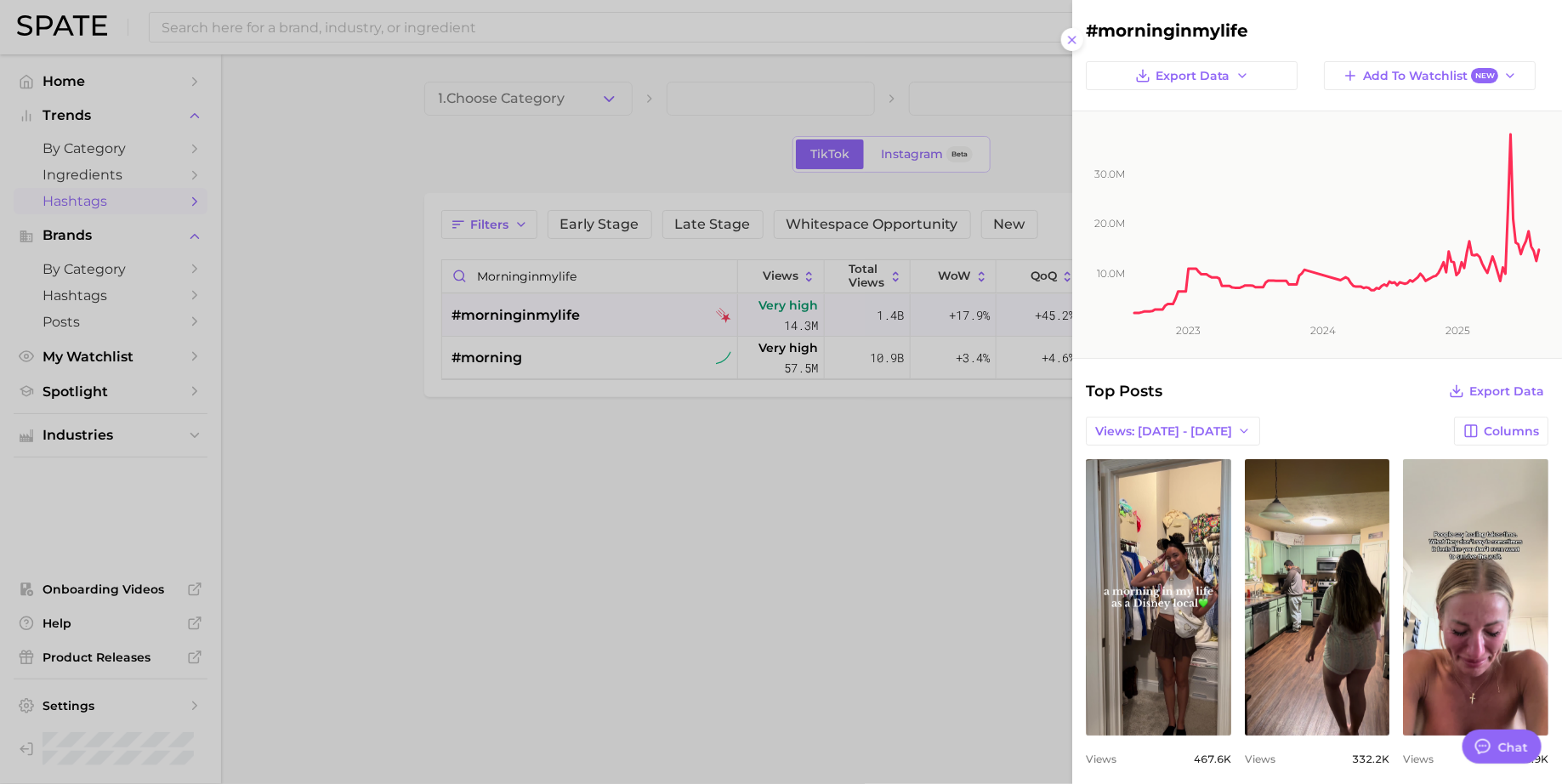
click at [577, 158] on div at bounding box center [781, 392] width 1562 height 784
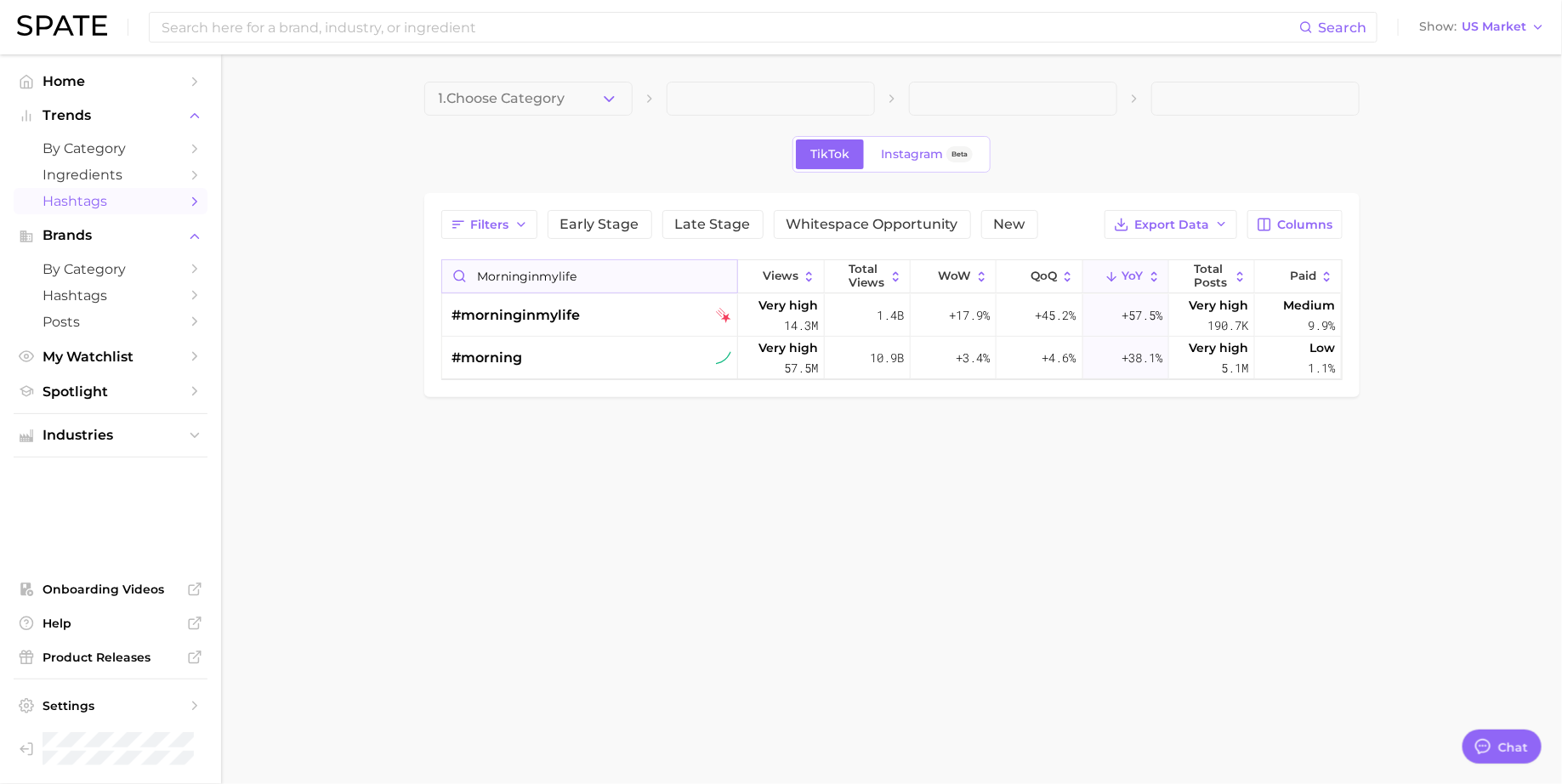
click at [529, 286] on input "morninginmylife" at bounding box center [590, 276] width 296 height 33
paste input "dail"
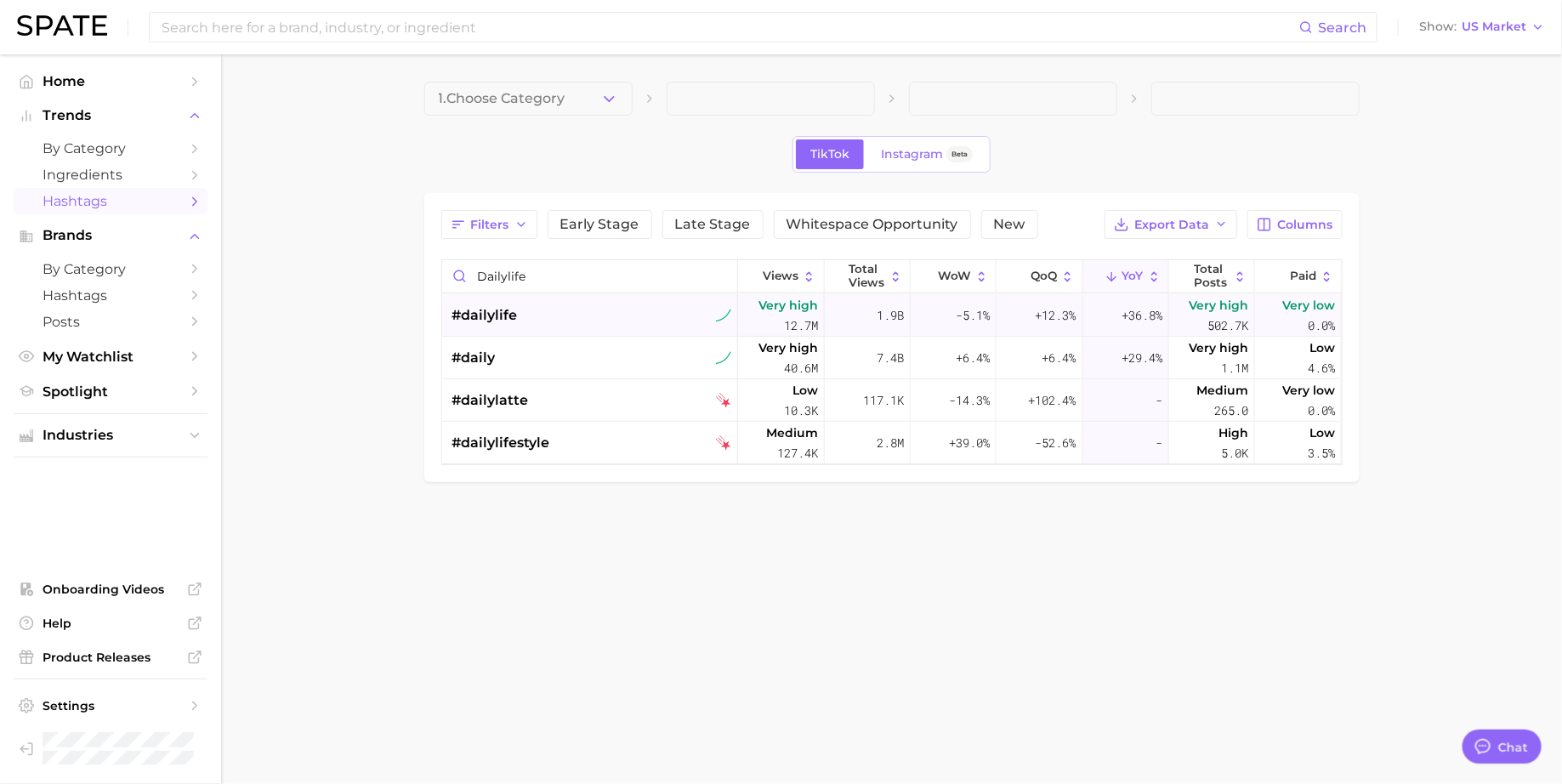
click at [528, 323] on div "#dailylife" at bounding box center [593, 315] width 280 height 42
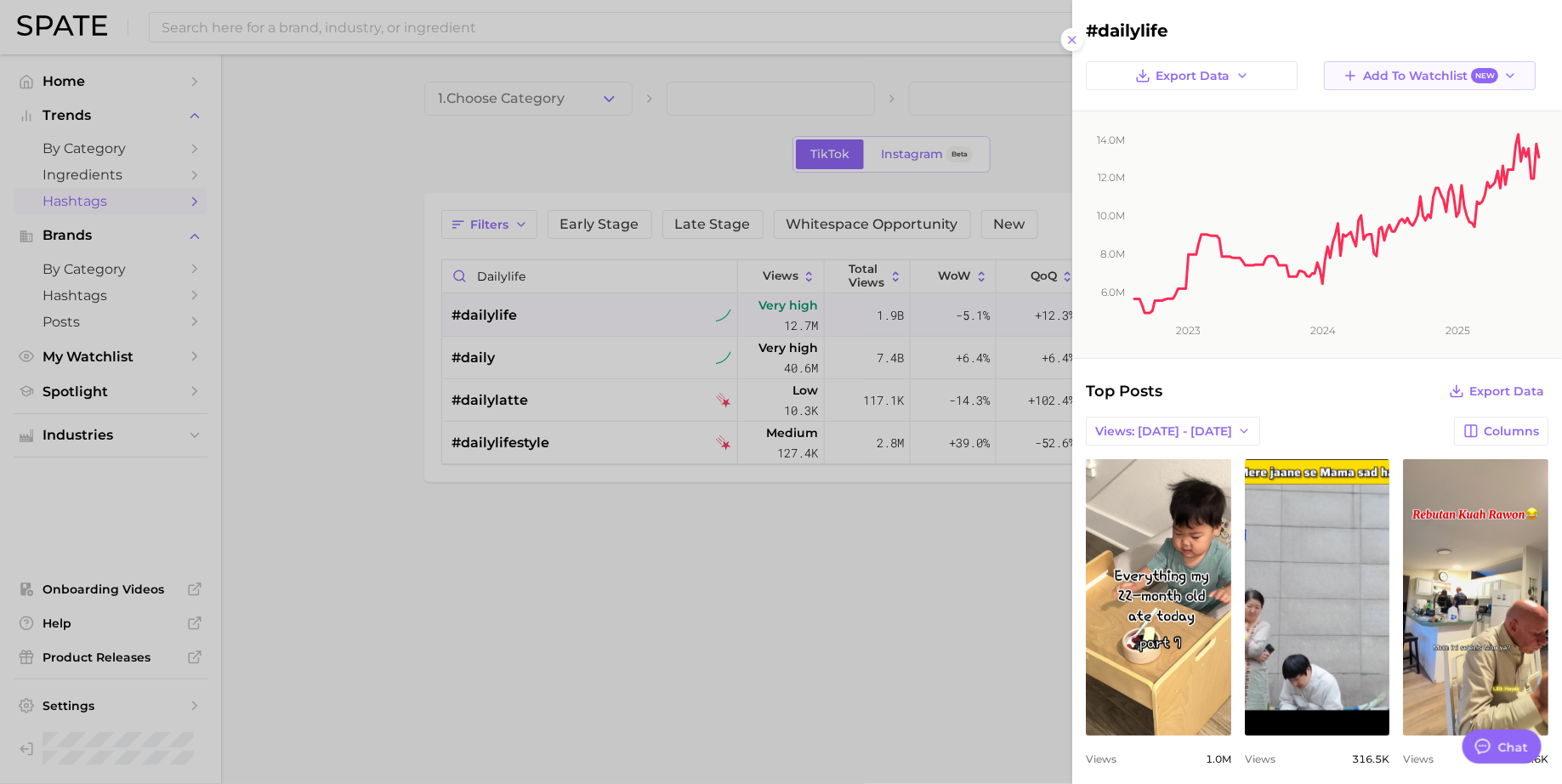
click at [1420, 71] on span "Add to Watchlist New" at bounding box center [1431, 76] width 136 height 16
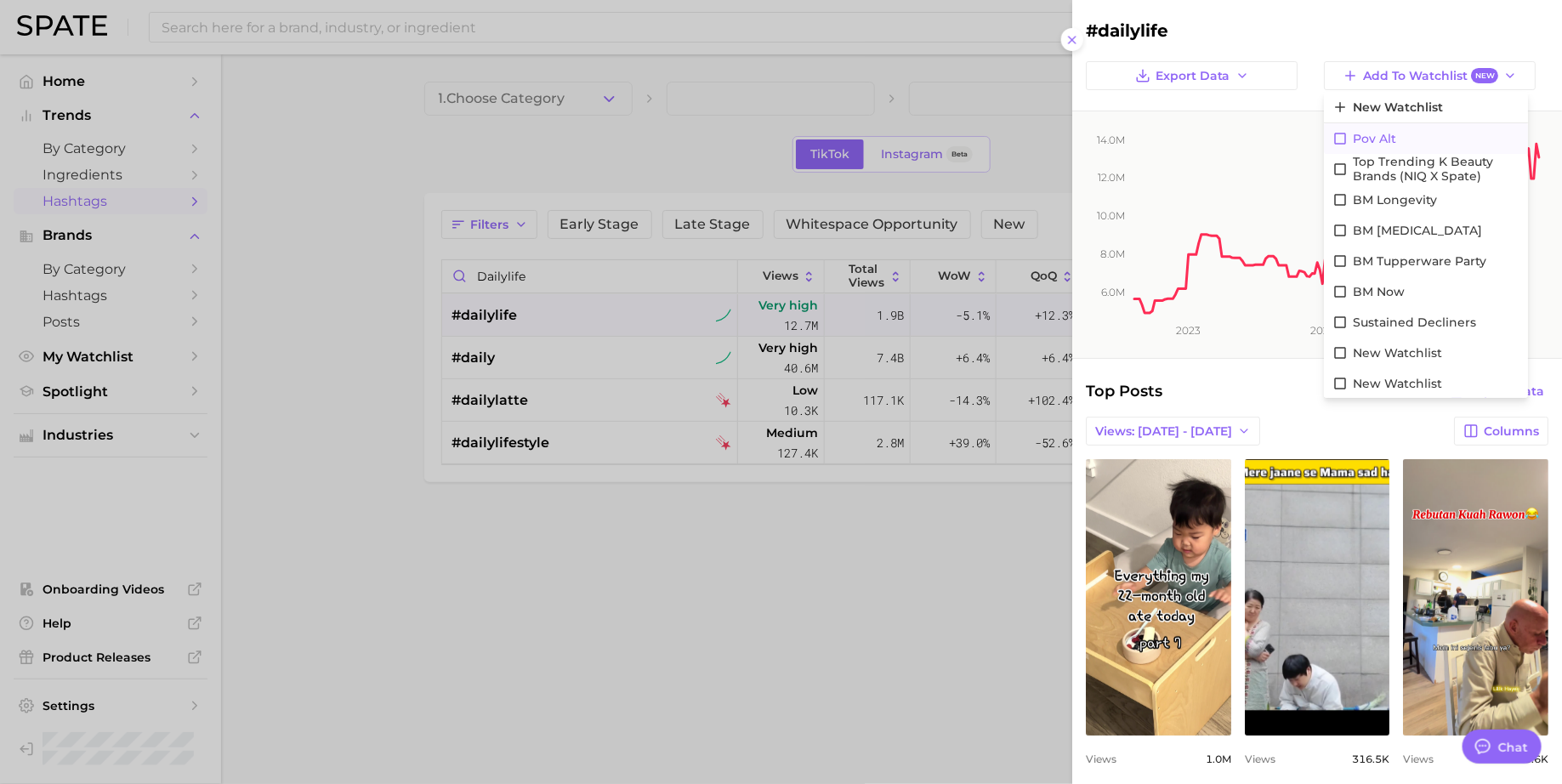
click at [1376, 132] on span "pov alt" at bounding box center [1375, 139] width 43 height 14
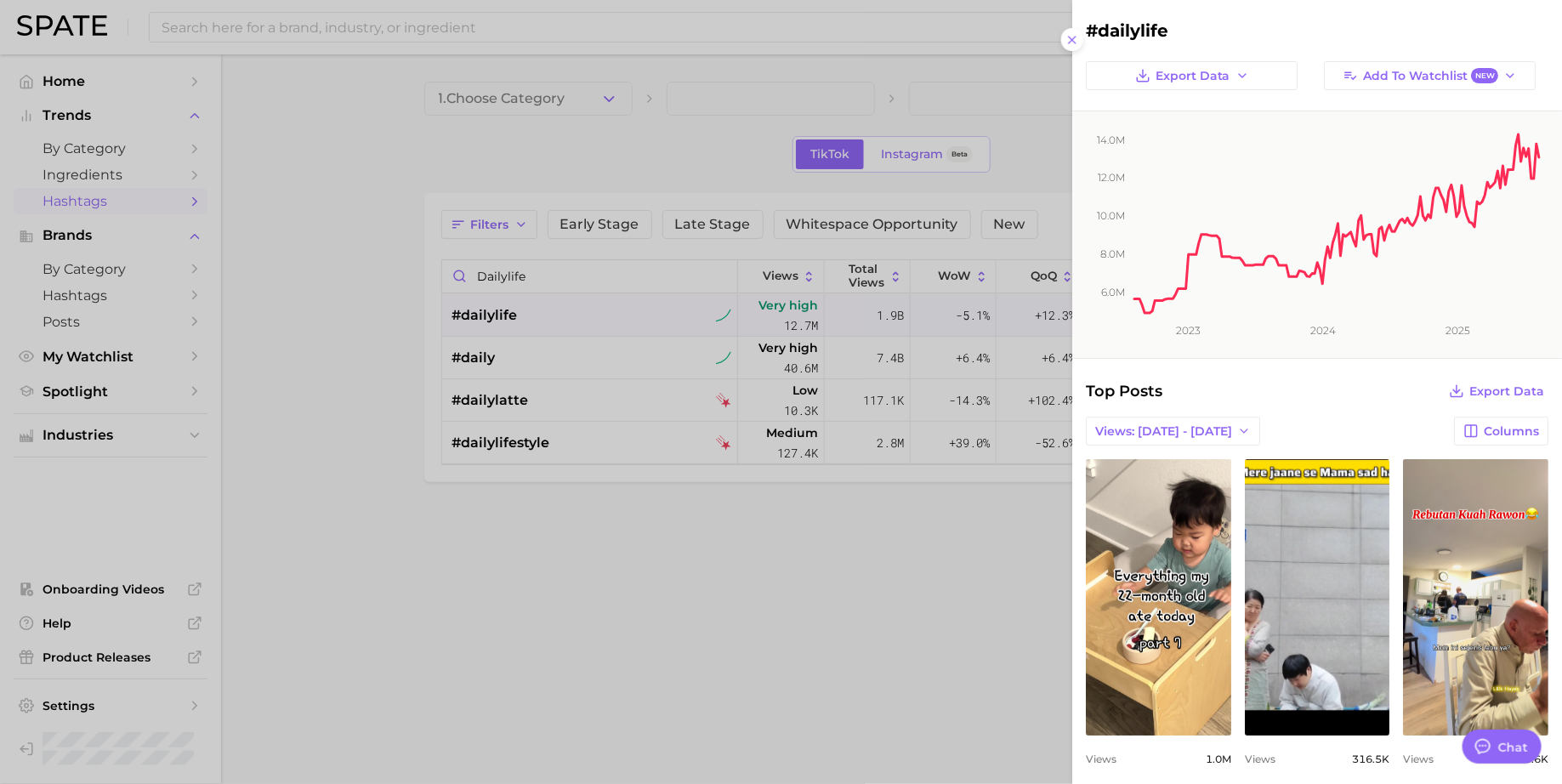
click at [649, 278] on div at bounding box center [781, 392] width 1562 height 784
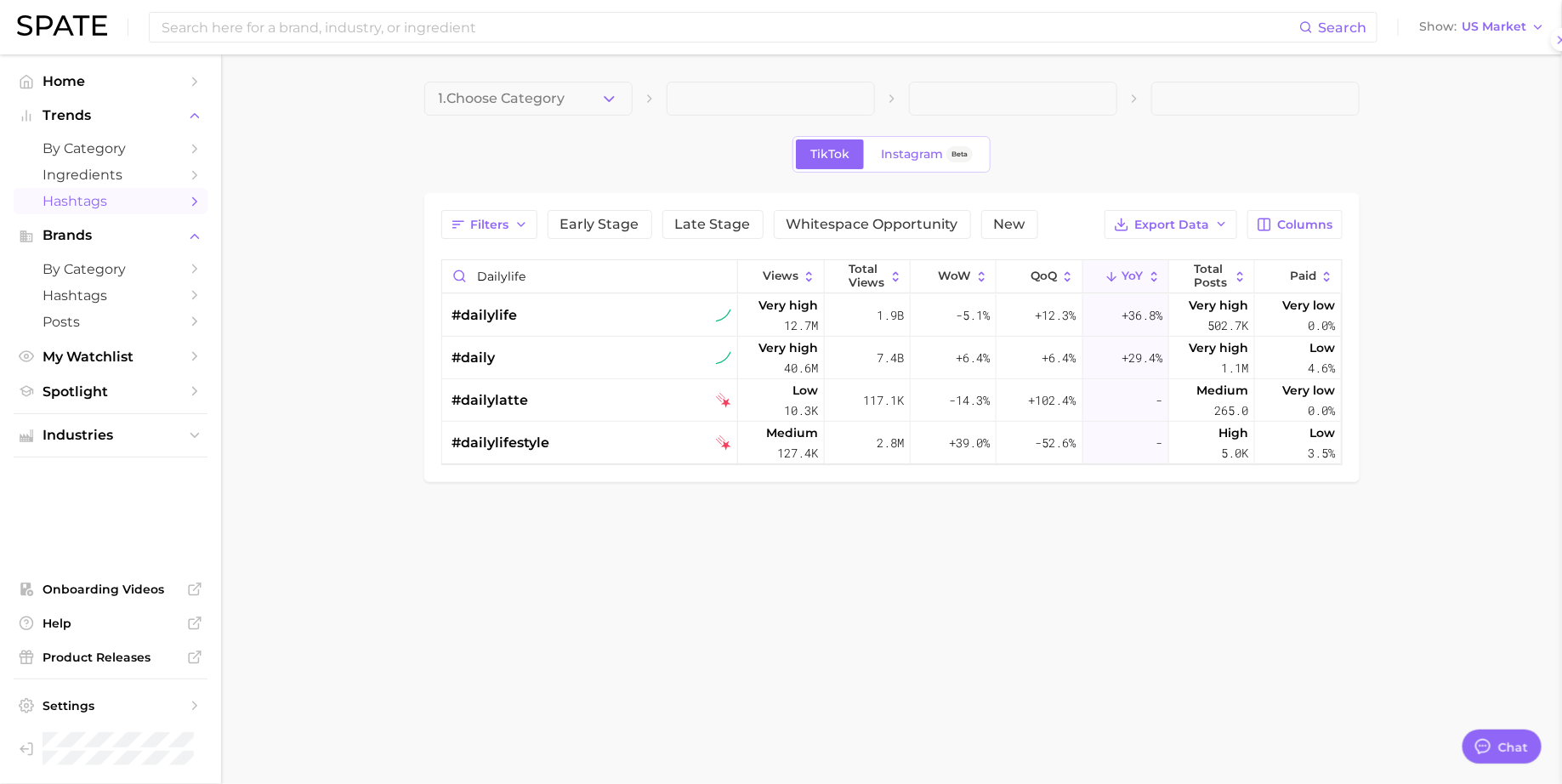
click at [649, 278] on div at bounding box center [781, 392] width 1562 height 784
click at [649, 278] on input "dailylife" at bounding box center [590, 276] width 296 height 33
paste input "workwithm"
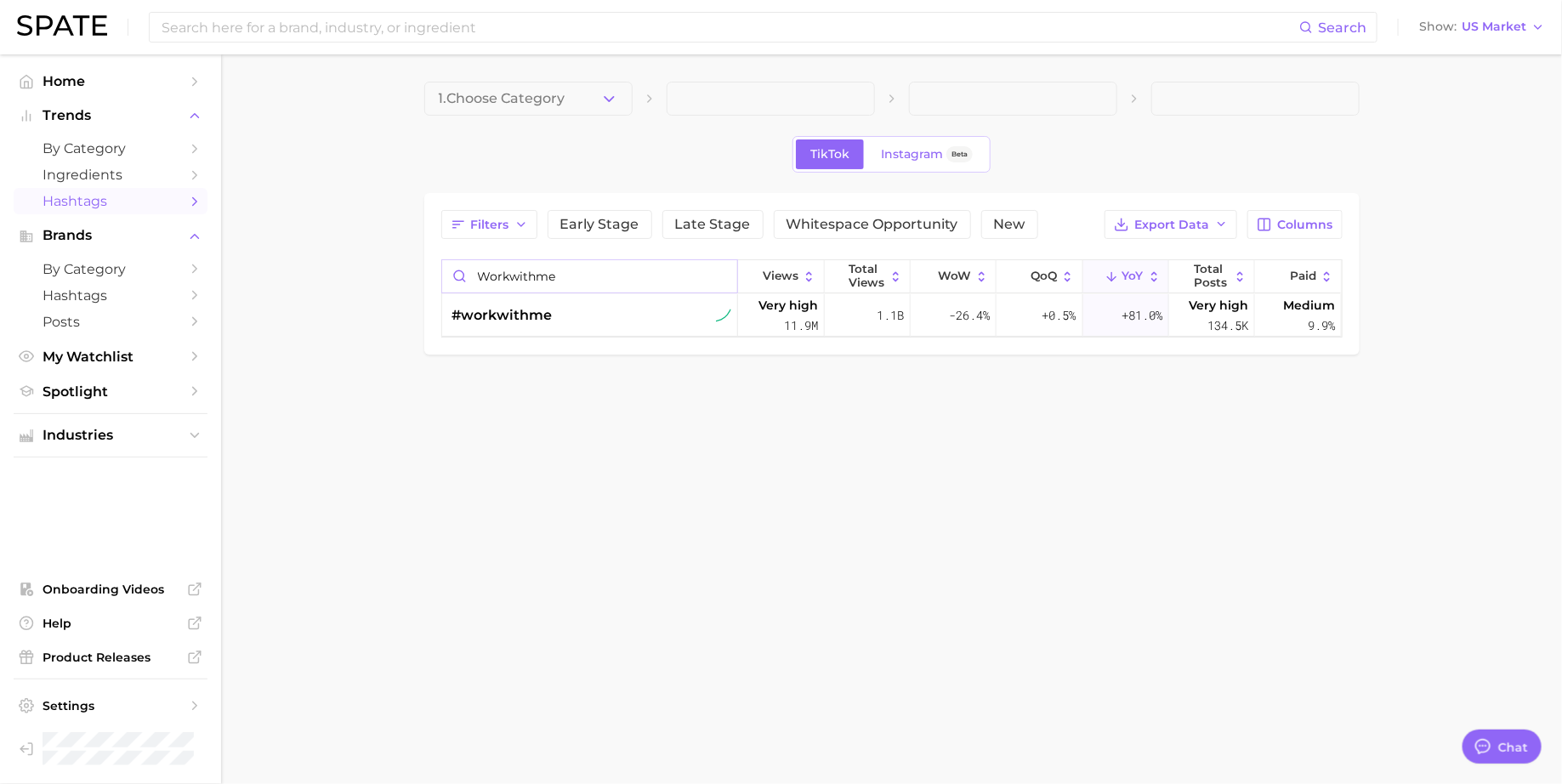
type input "workwithme"
click at [614, 313] on div "#workwithme" at bounding box center [593, 315] width 280 height 42
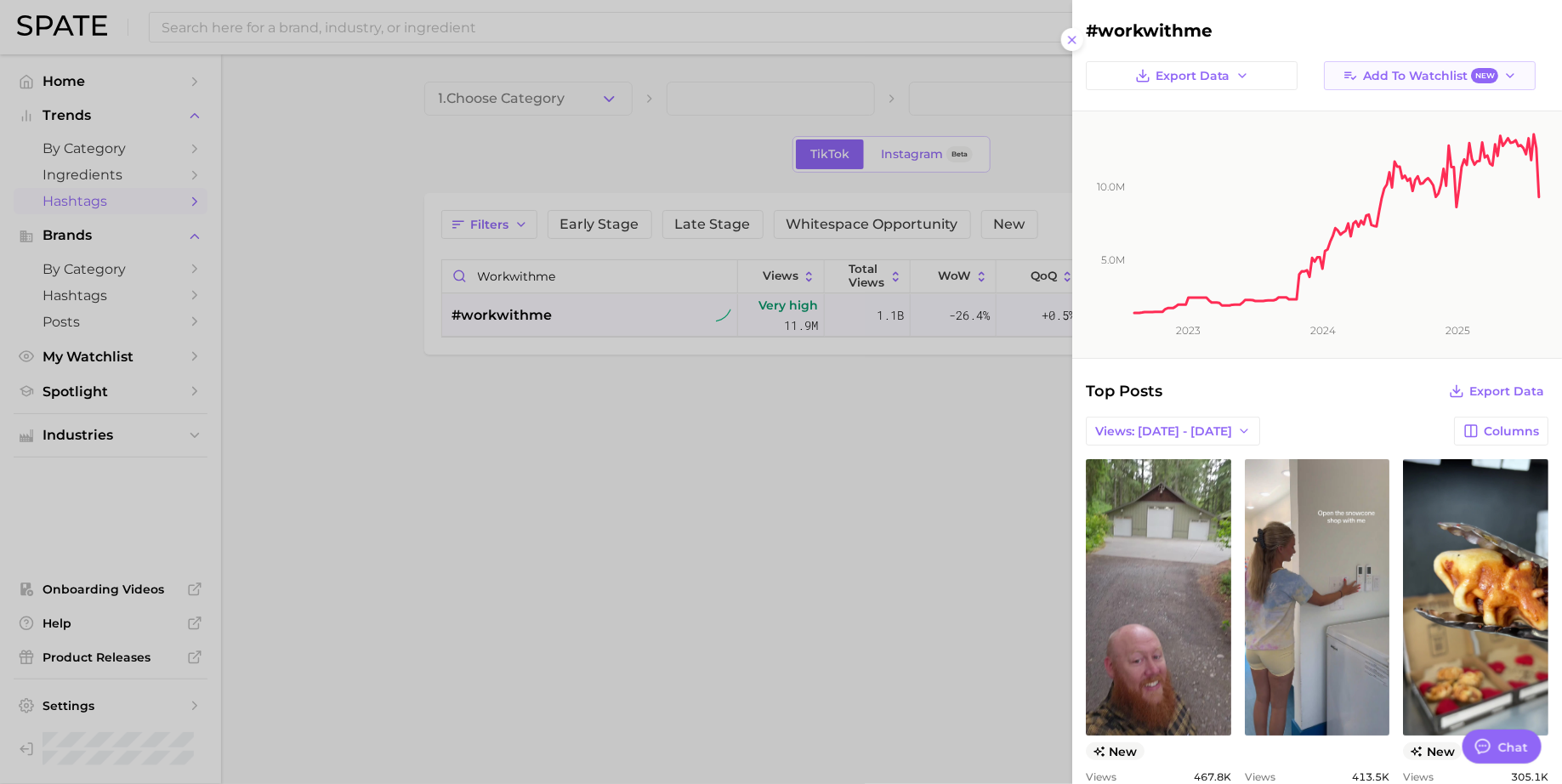
click at [1473, 82] on span "Add to Watchlist New" at bounding box center [1431, 76] width 136 height 16
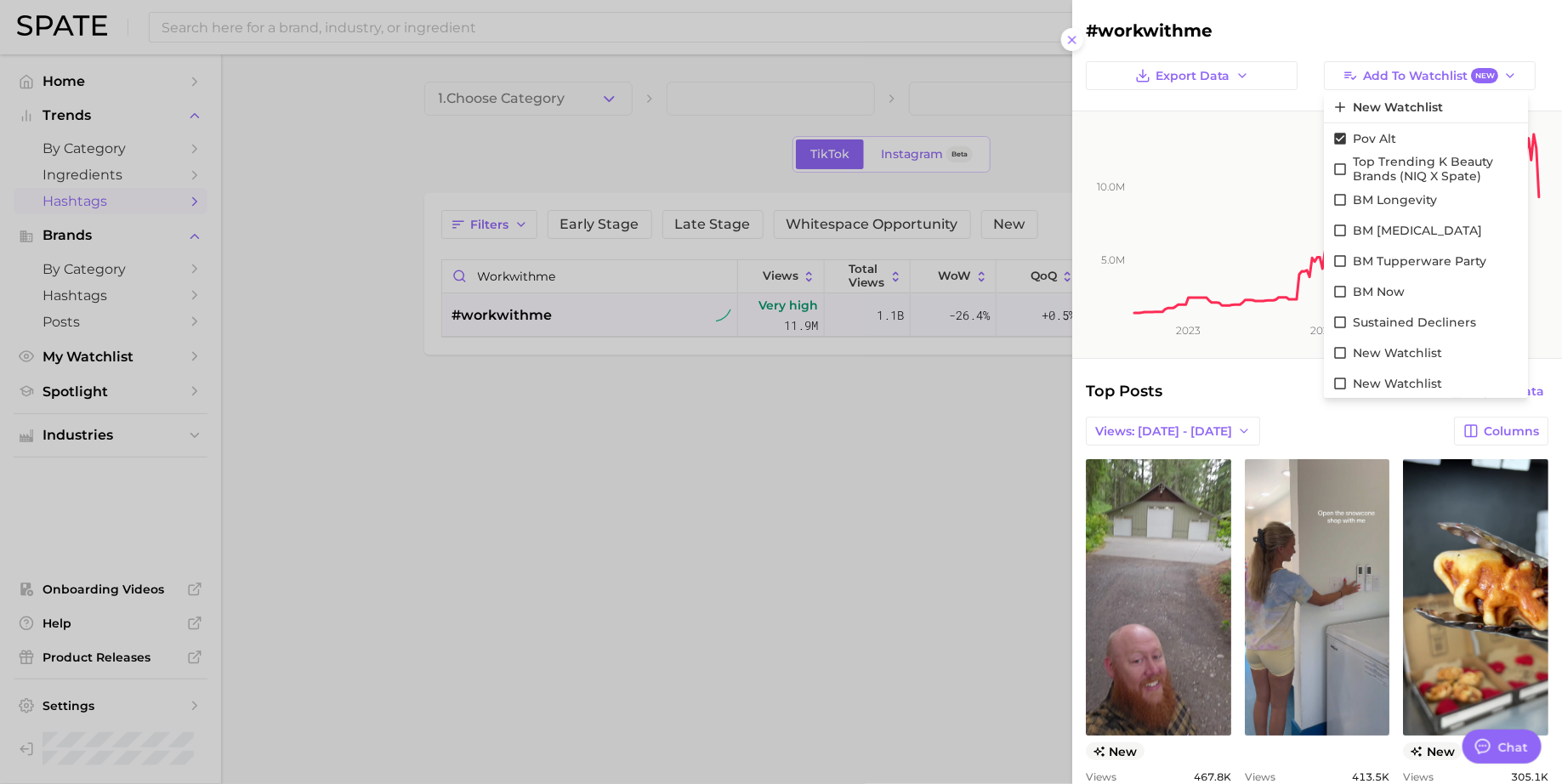
click at [1421, 28] on h2 "#workwithme" at bounding box center [1317, 31] width 463 height 21
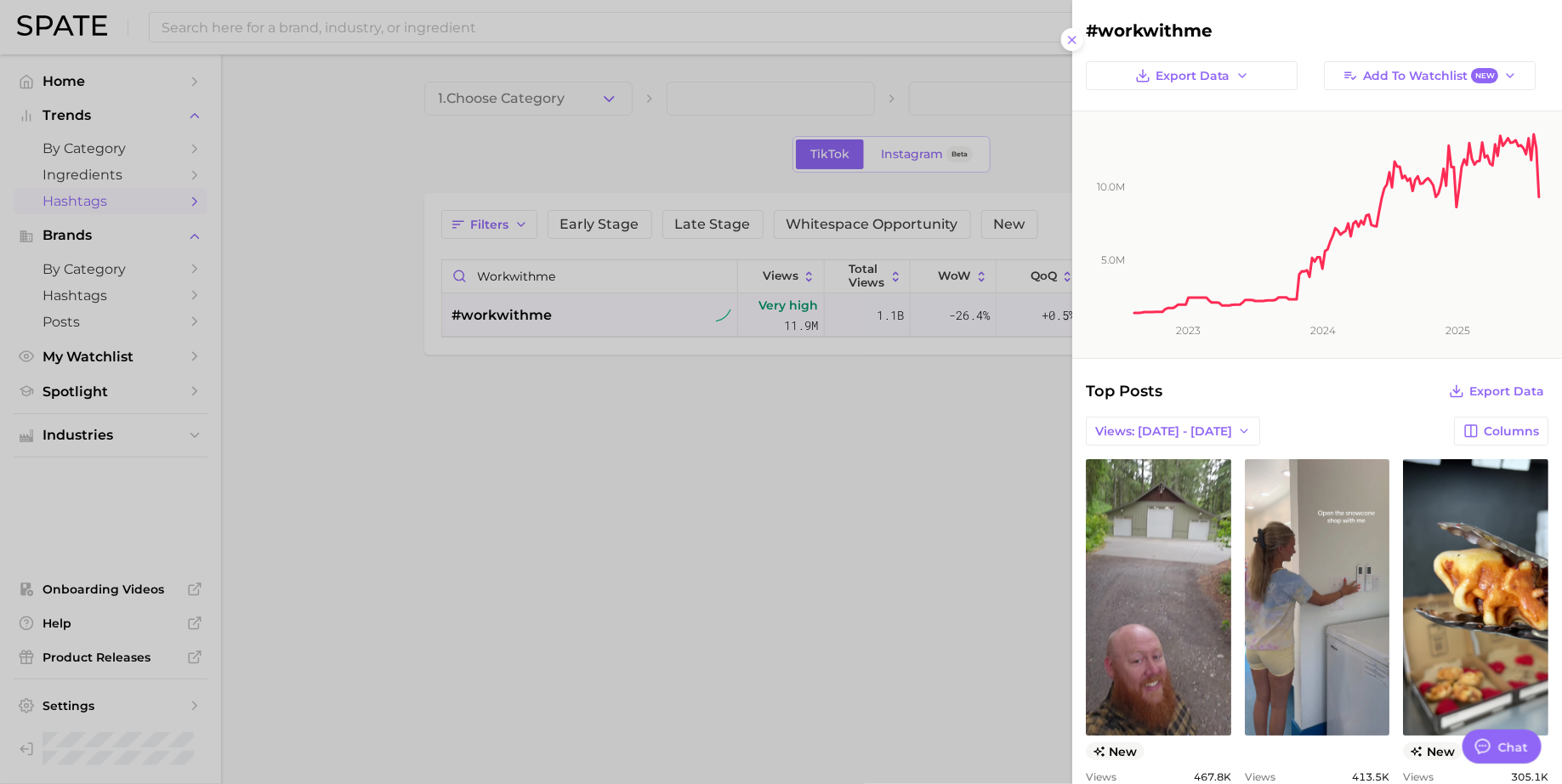
click at [808, 624] on div at bounding box center [781, 392] width 1562 height 784
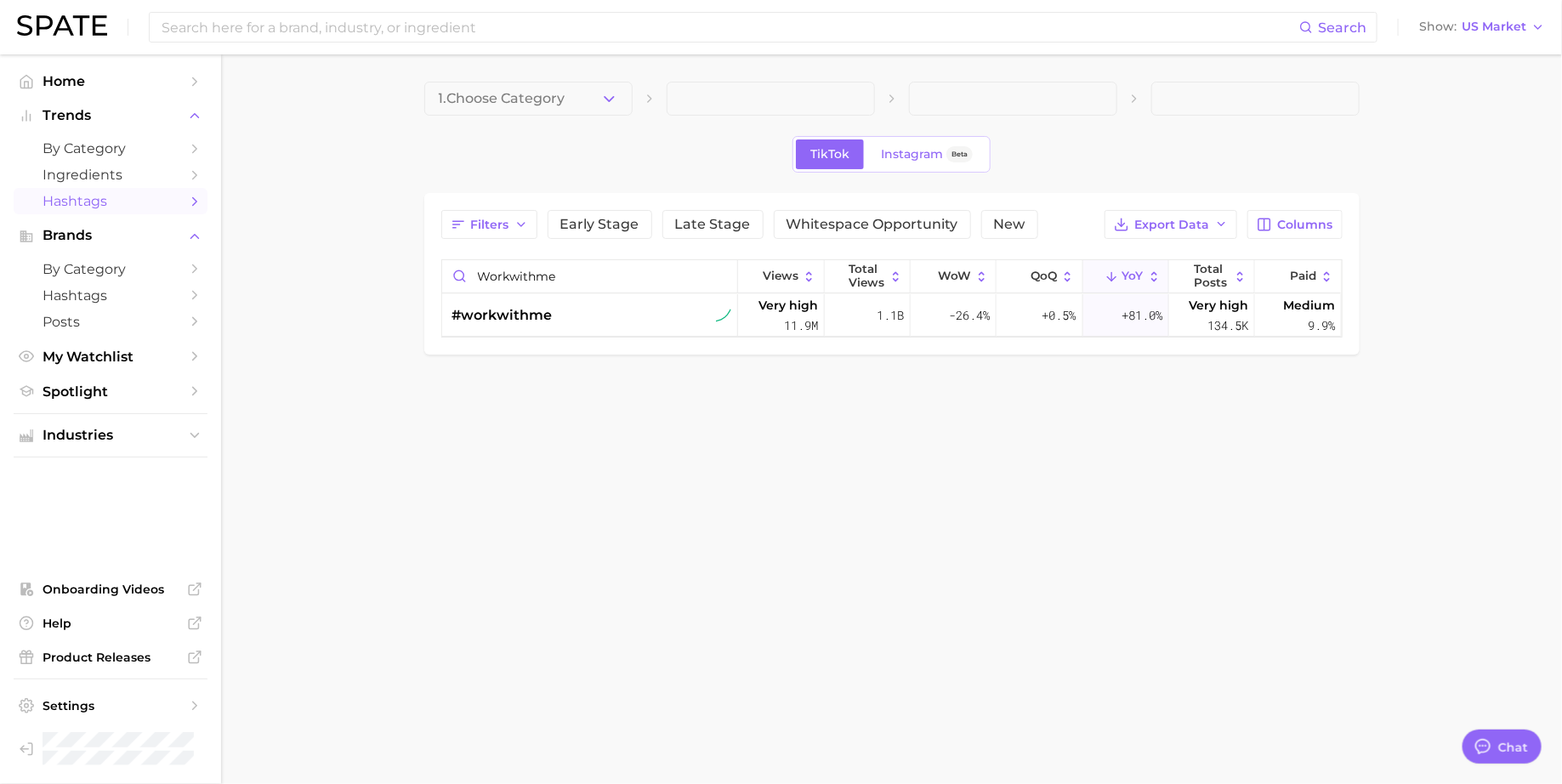
type textarea "x"
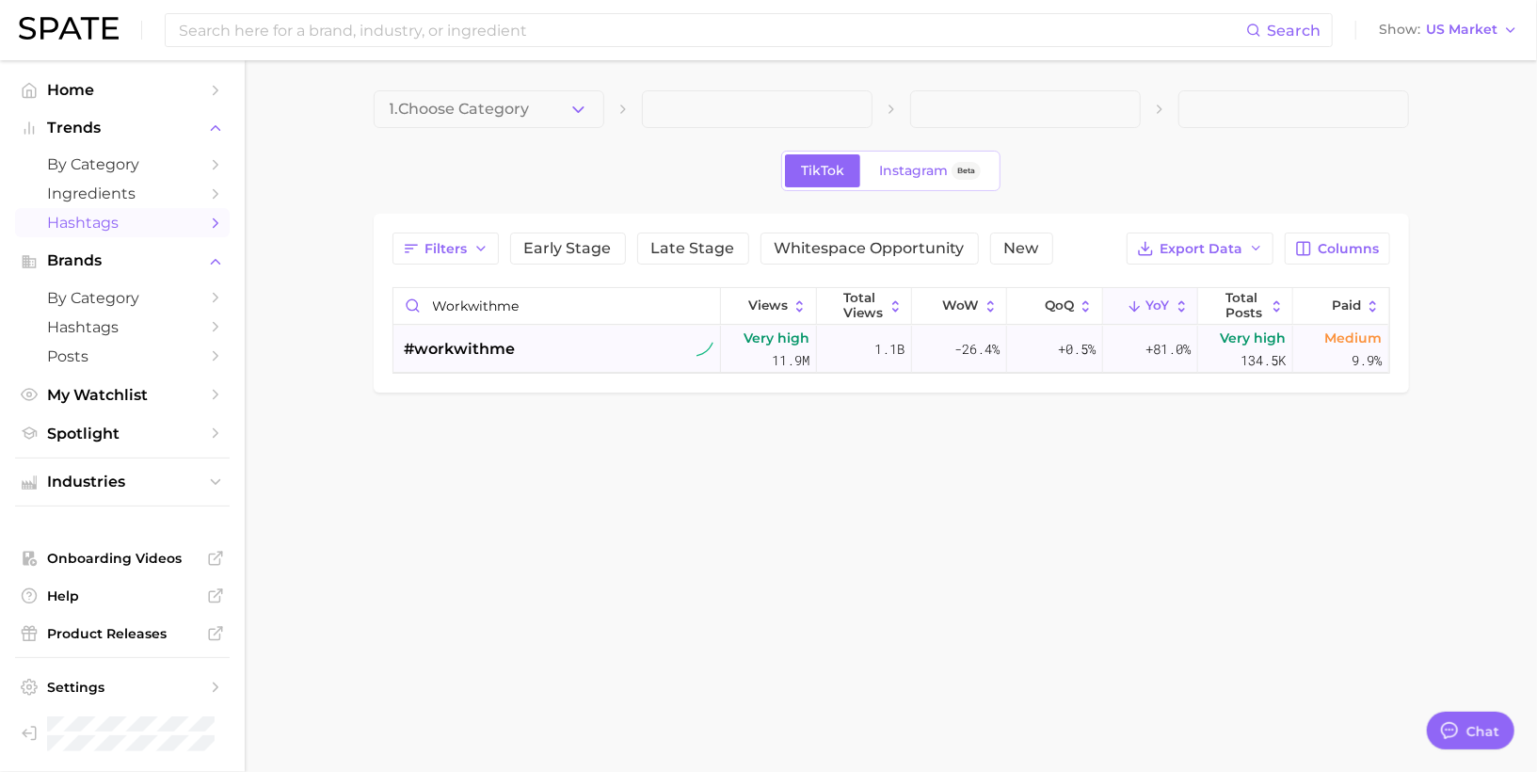
click at [492, 356] on span "#workwithme" at bounding box center [460, 349] width 111 height 23
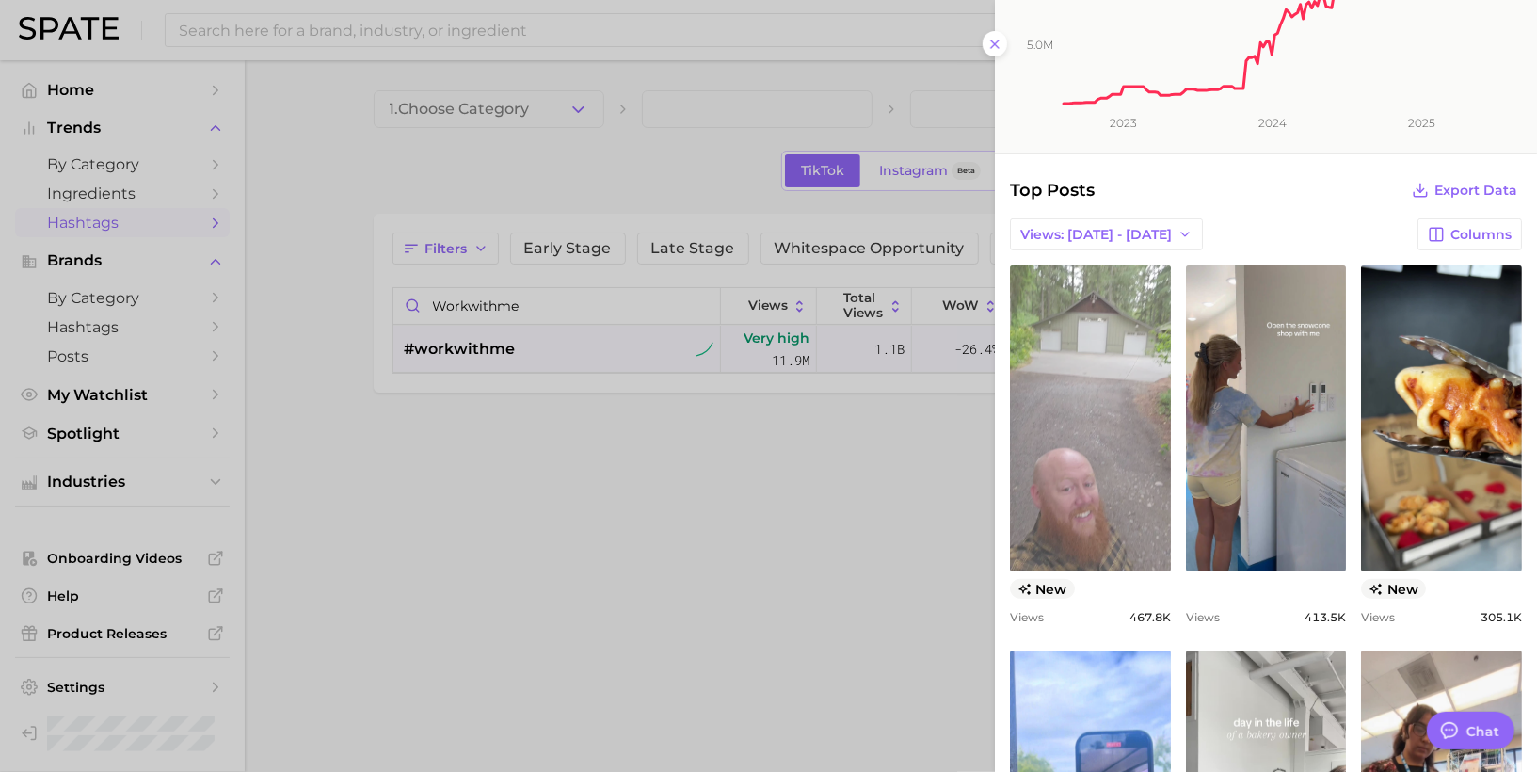
scroll to position [234, 0]
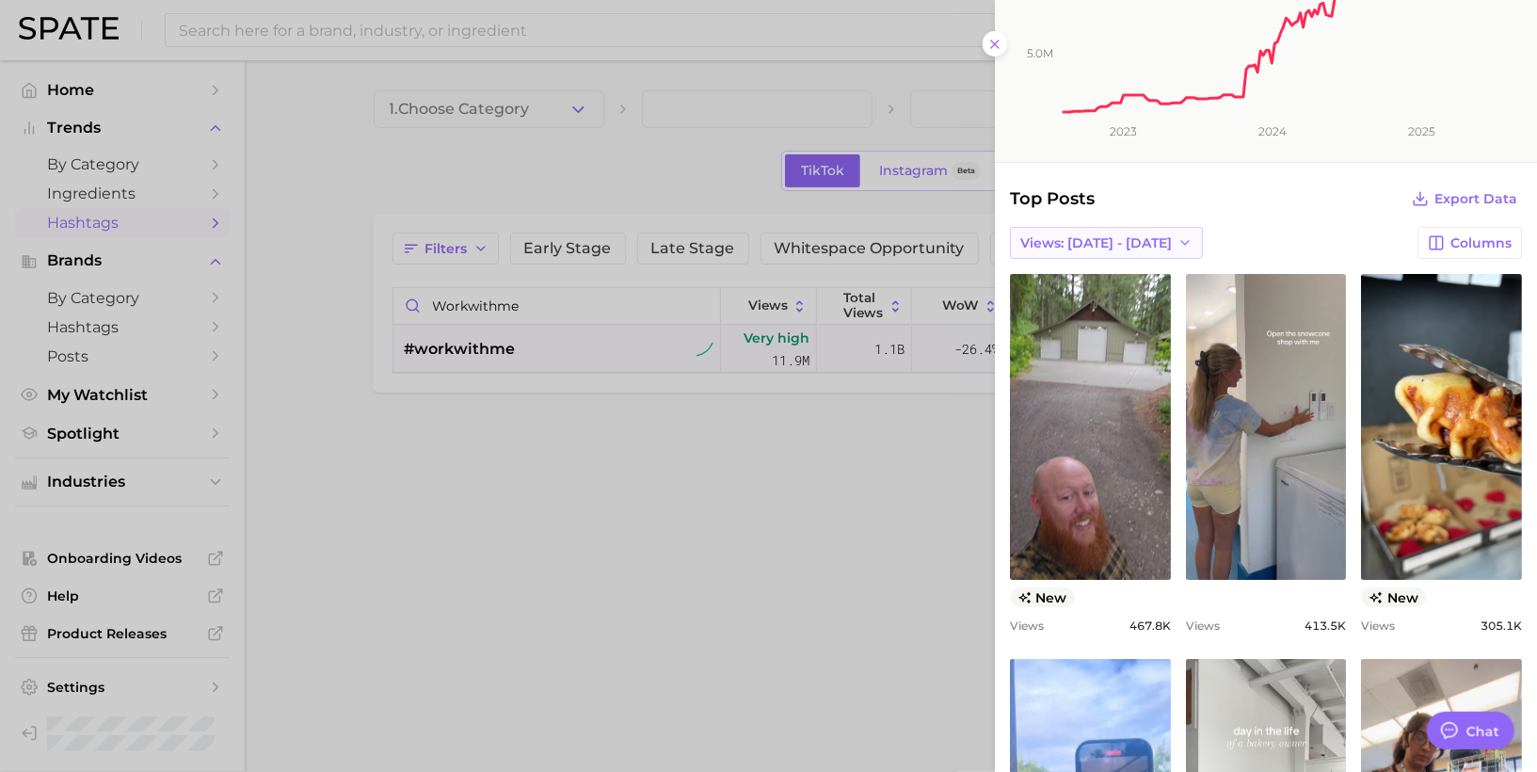
click at [1103, 235] on span "Views: [DATE] - [DATE]" at bounding box center [1096, 243] width 152 height 16
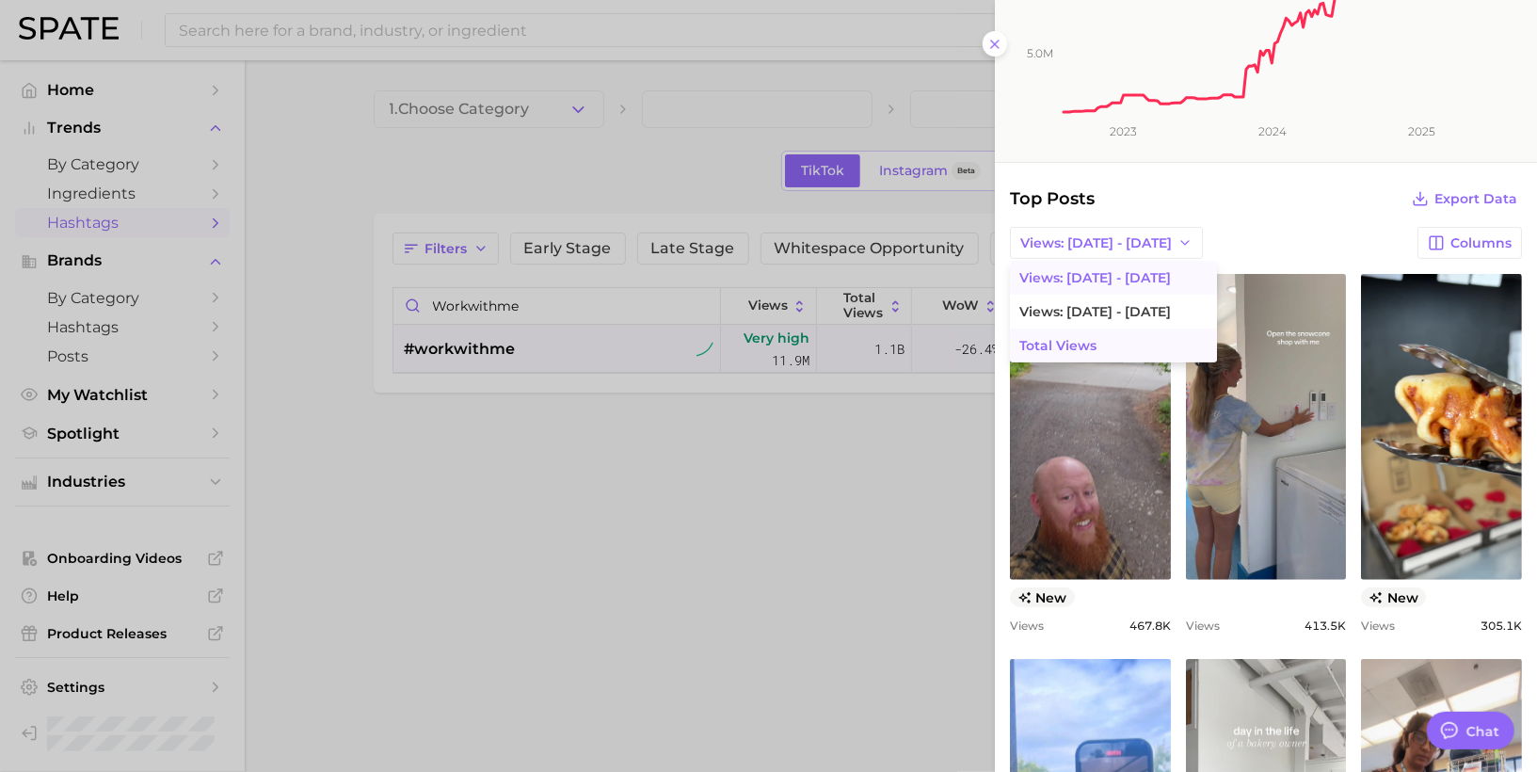
click at [1072, 338] on span "Total Views" at bounding box center [1057, 346] width 77 height 16
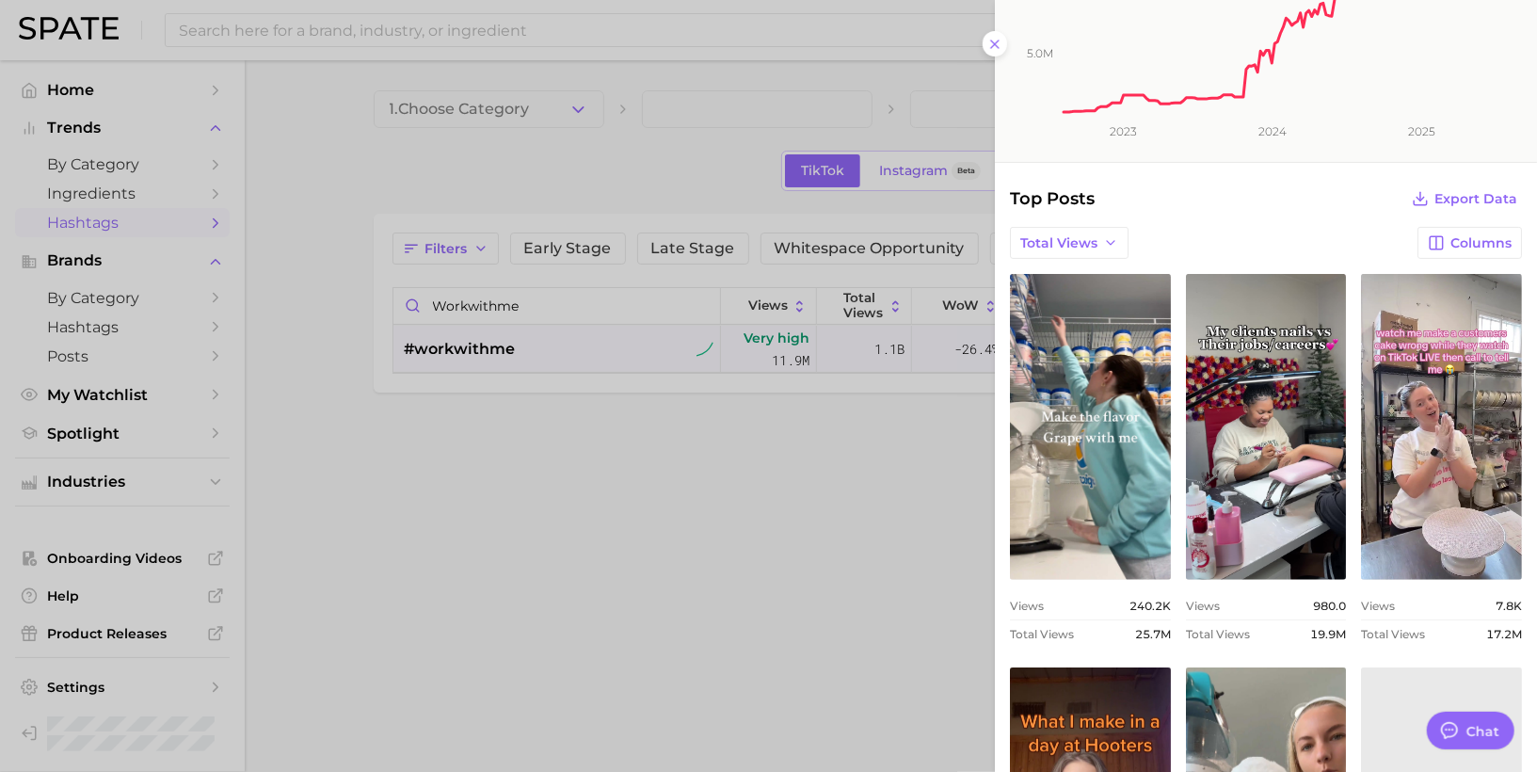
scroll to position [0, 0]
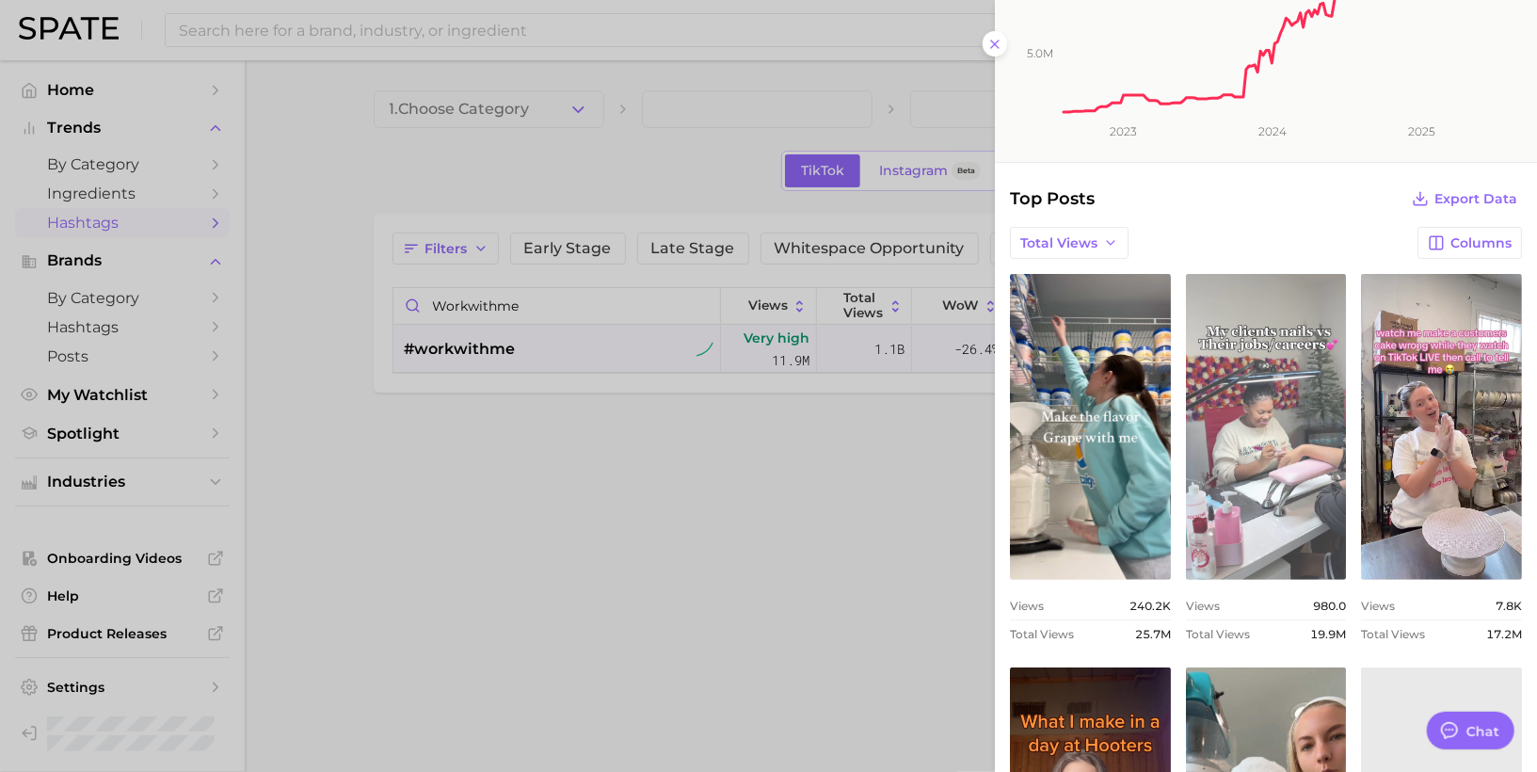
click at [1305, 387] on link "view post on TikTok" at bounding box center [1266, 427] width 161 height 306
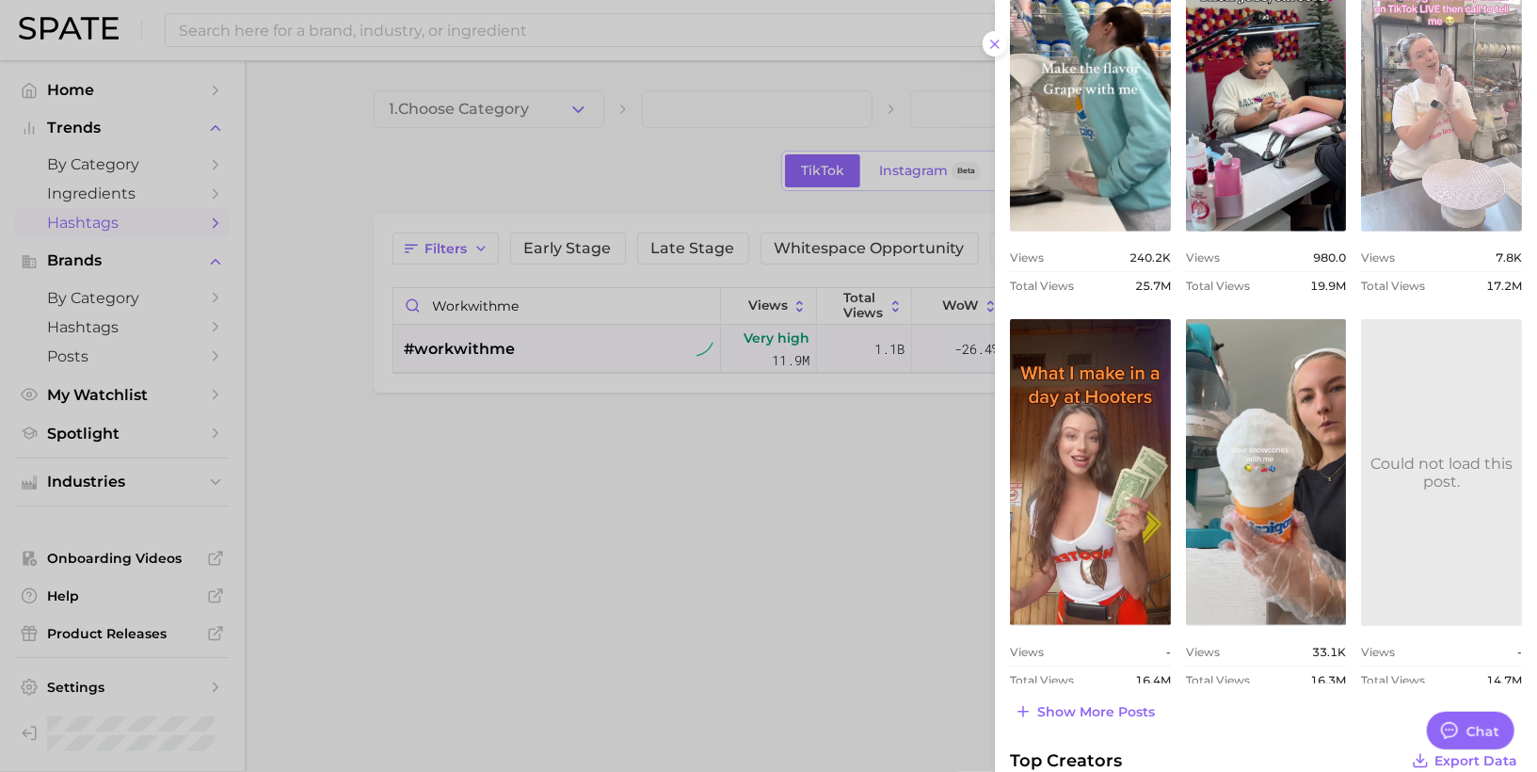
scroll to position [589, 0]
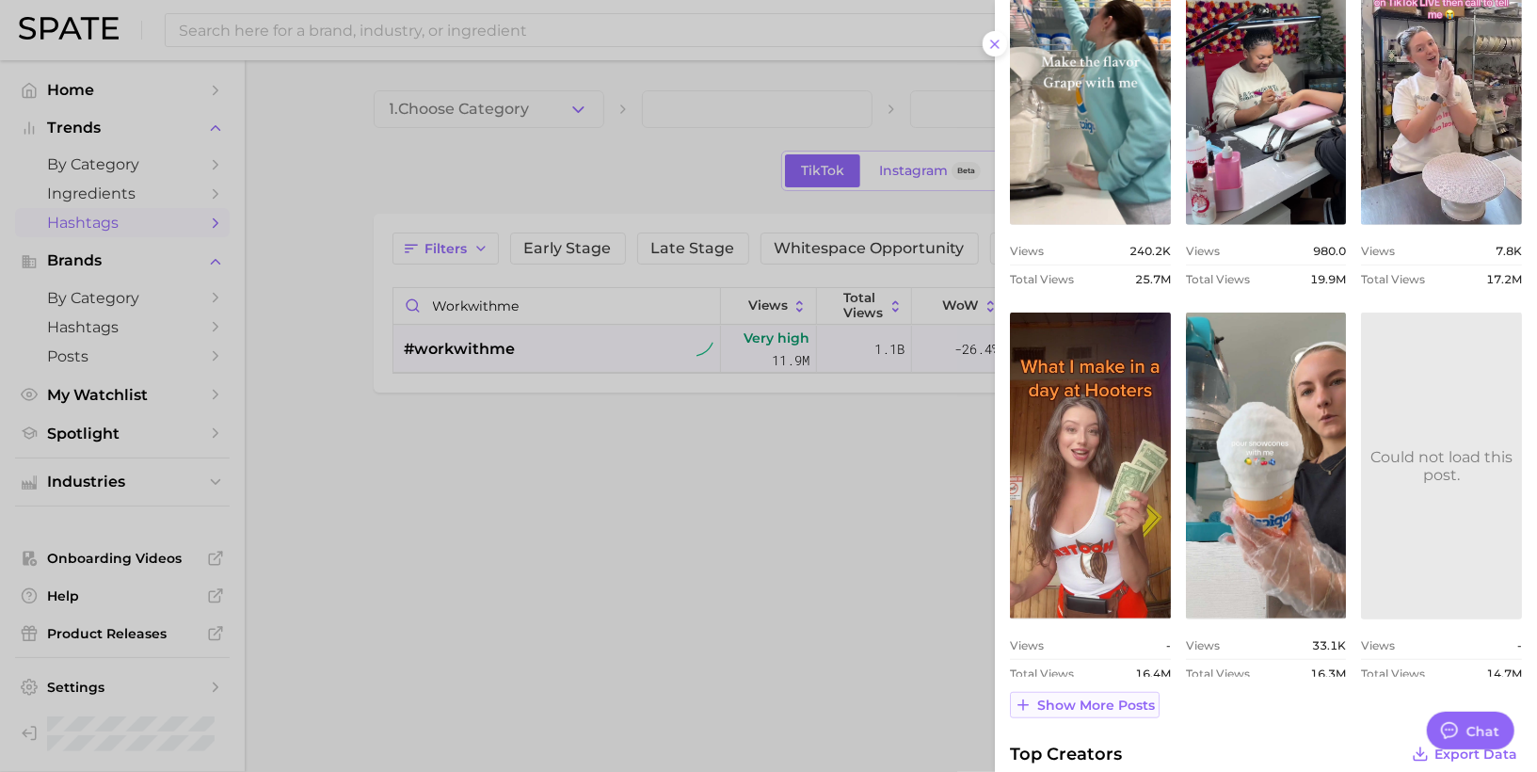
click at [1095, 702] on span "Show more posts" at bounding box center [1096, 705] width 118 height 16
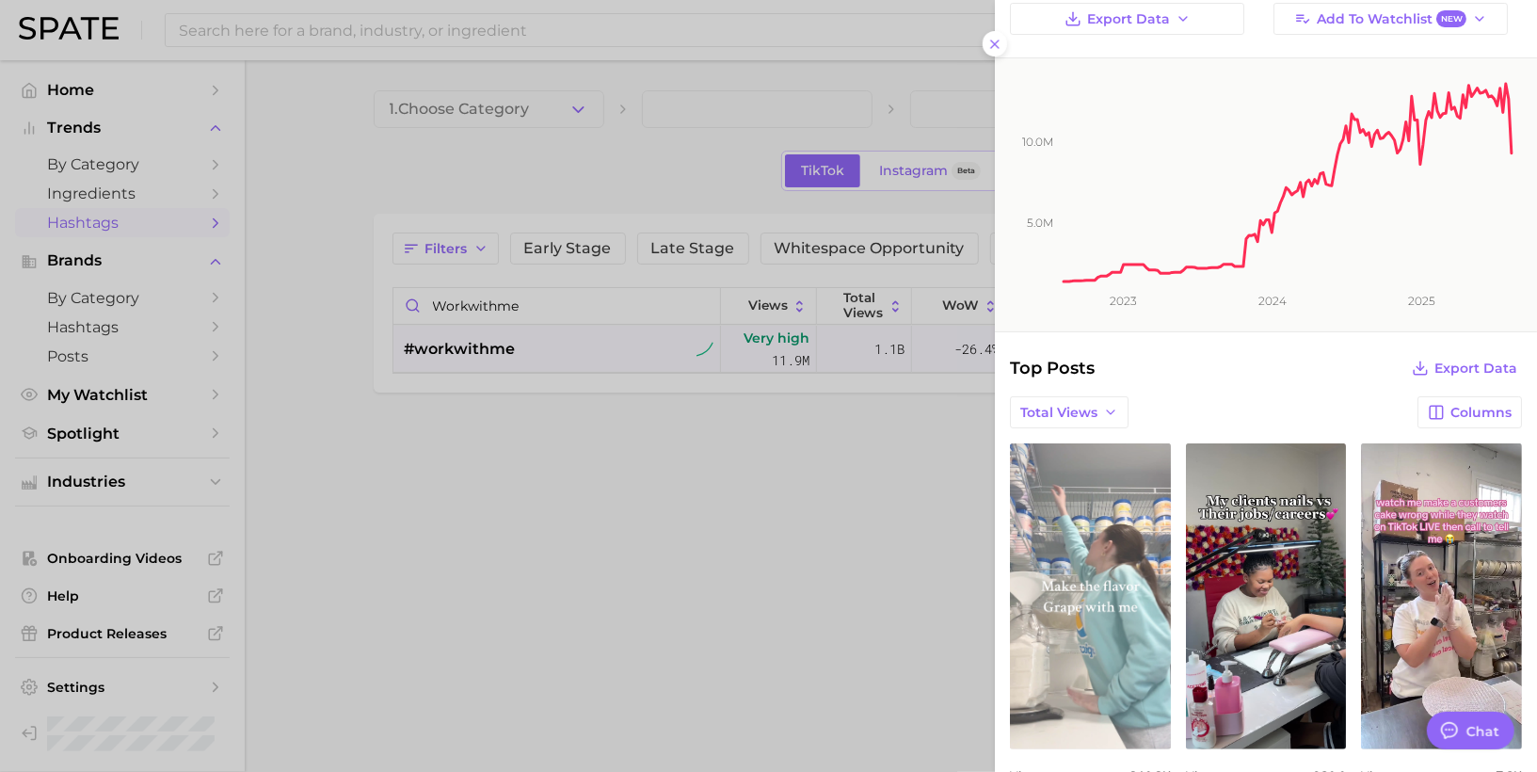
scroll to position [0, 0]
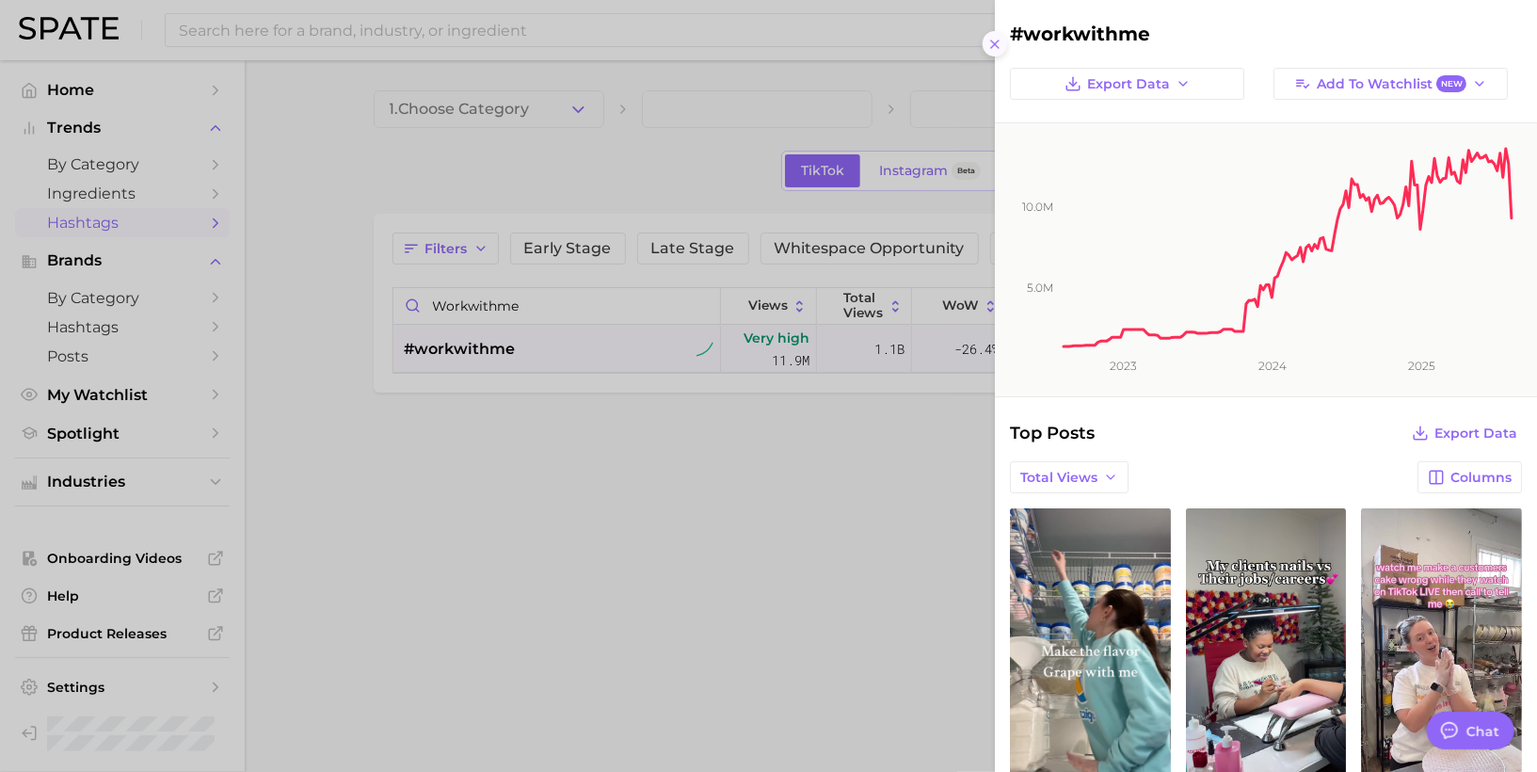
click at [987, 39] on icon at bounding box center [994, 44] width 15 height 15
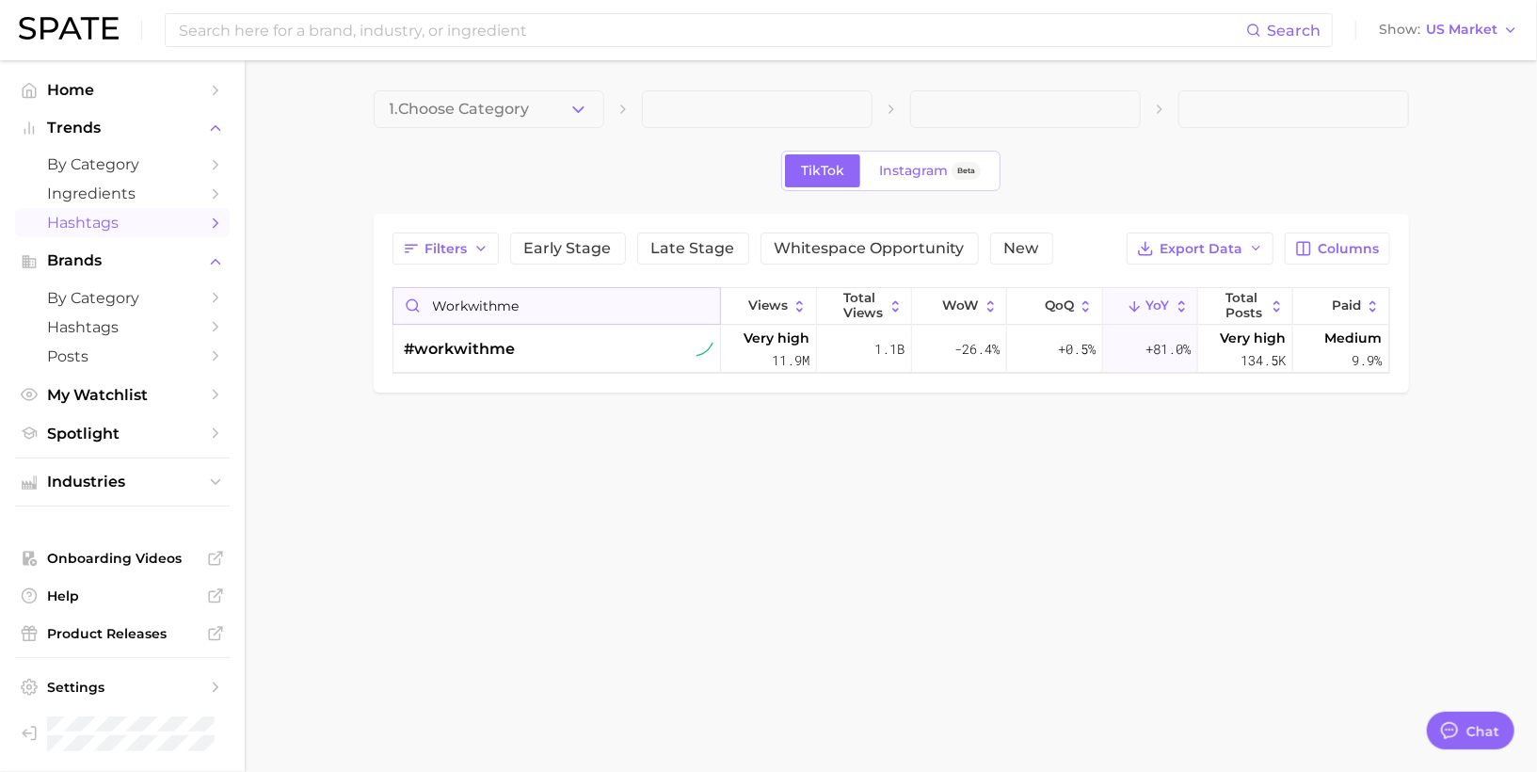
click at [517, 300] on input "workwithme" at bounding box center [557, 306] width 328 height 36
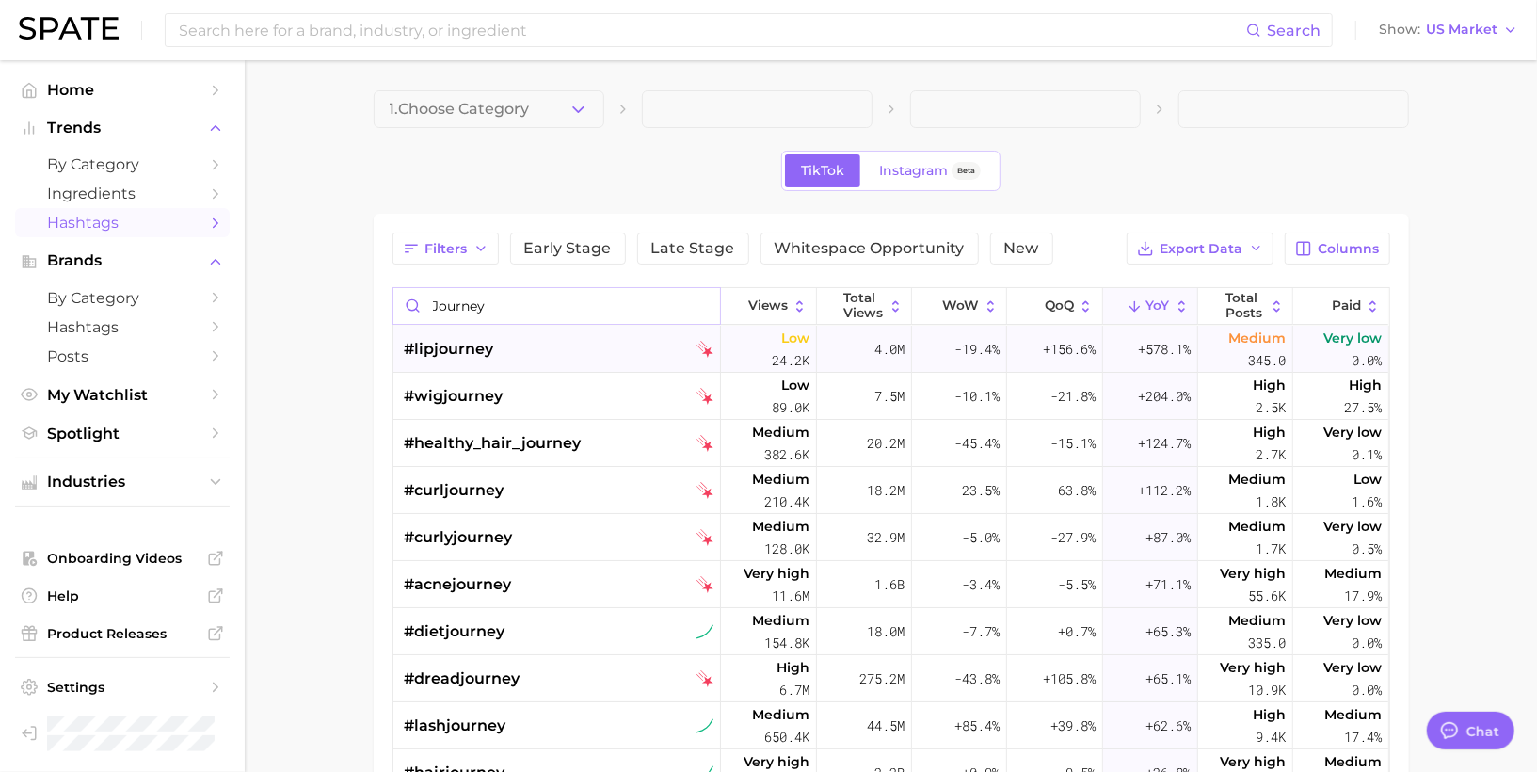
type input "journey"
click at [527, 349] on div "#lipjourney" at bounding box center [560, 349] width 310 height 47
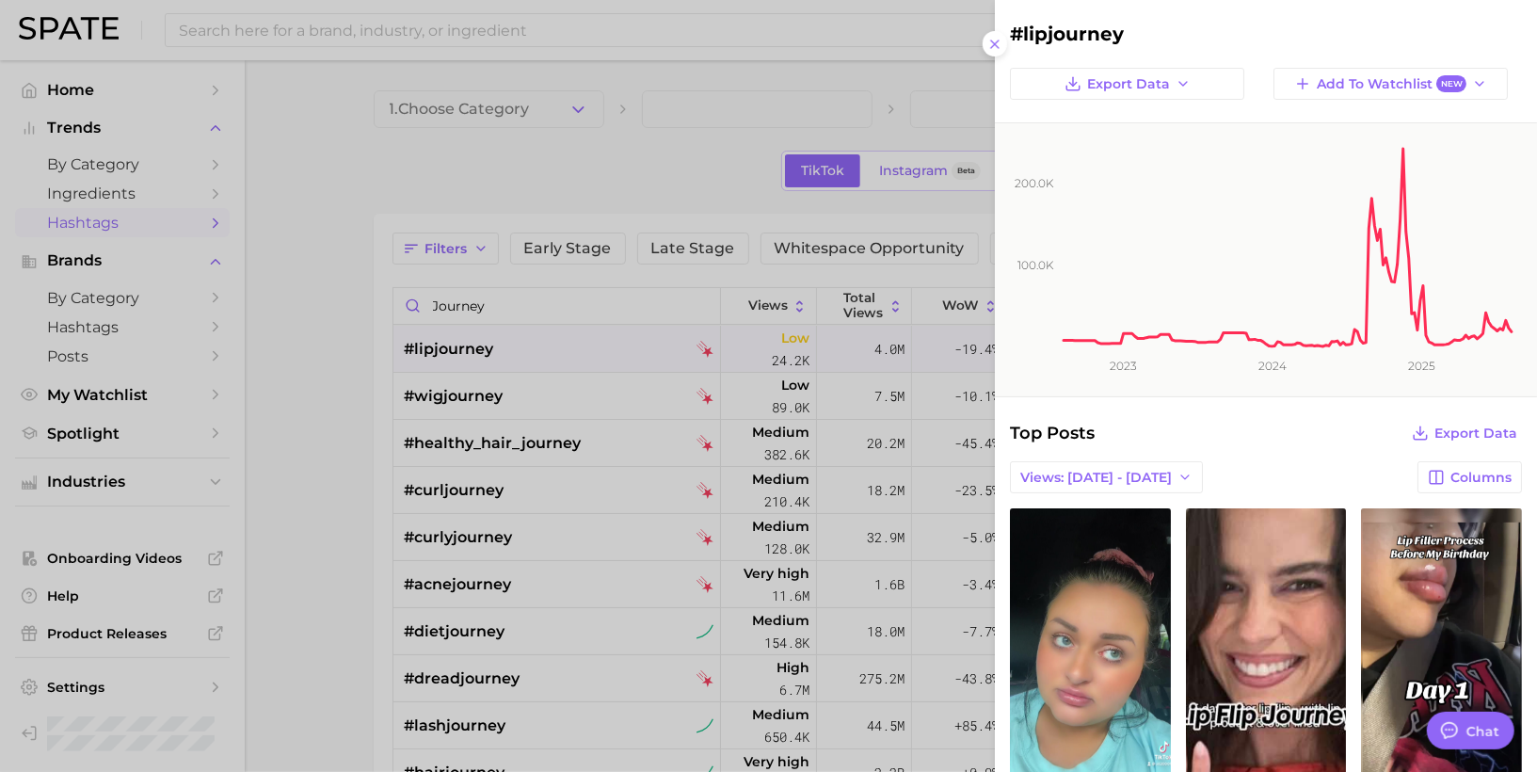
click at [499, 416] on div at bounding box center [768, 386] width 1537 height 772
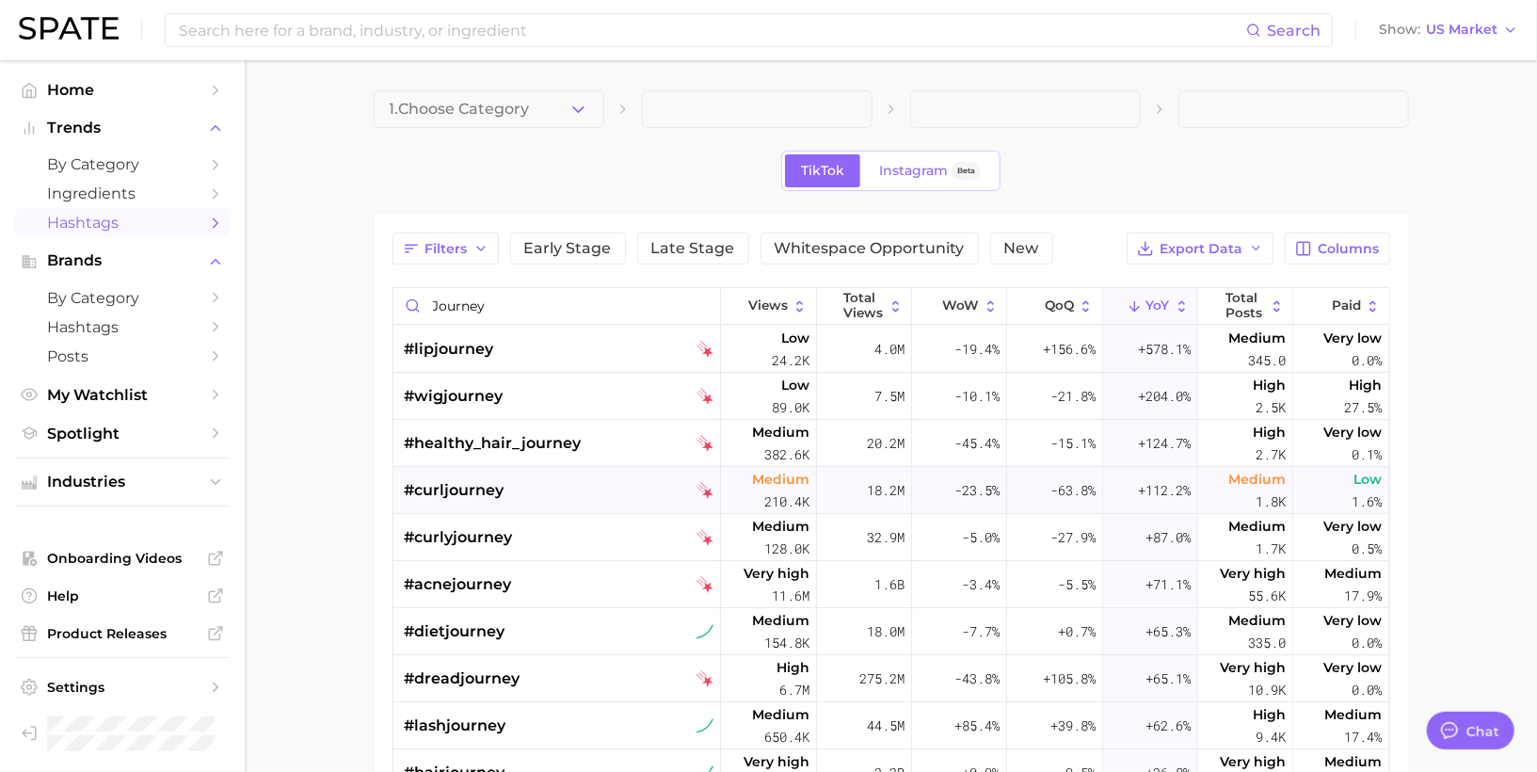
click at [483, 489] on span "#curljourney" at bounding box center [455, 490] width 100 height 23
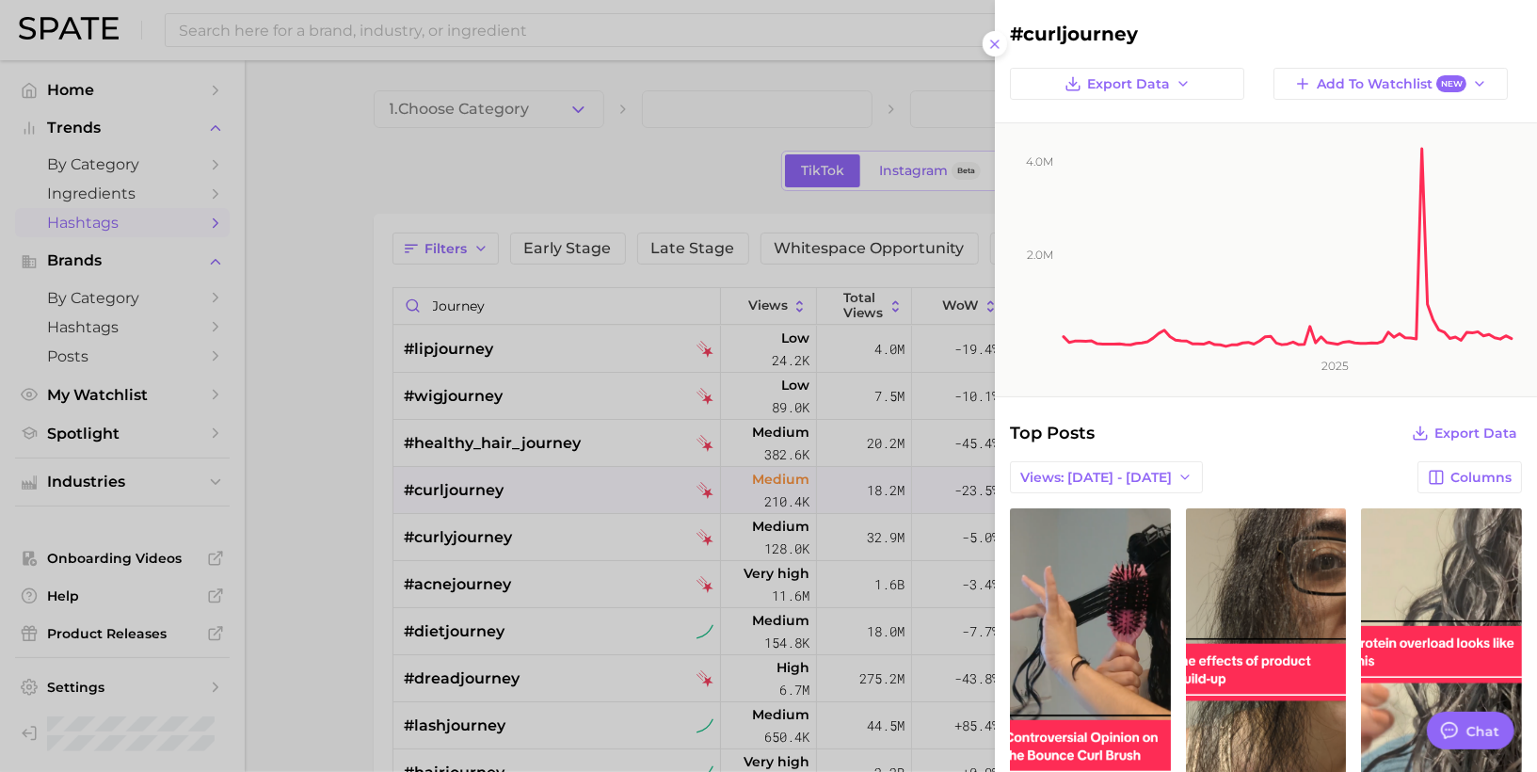
click at [414, 483] on div at bounding box center [768, 386] width 1537 height 772
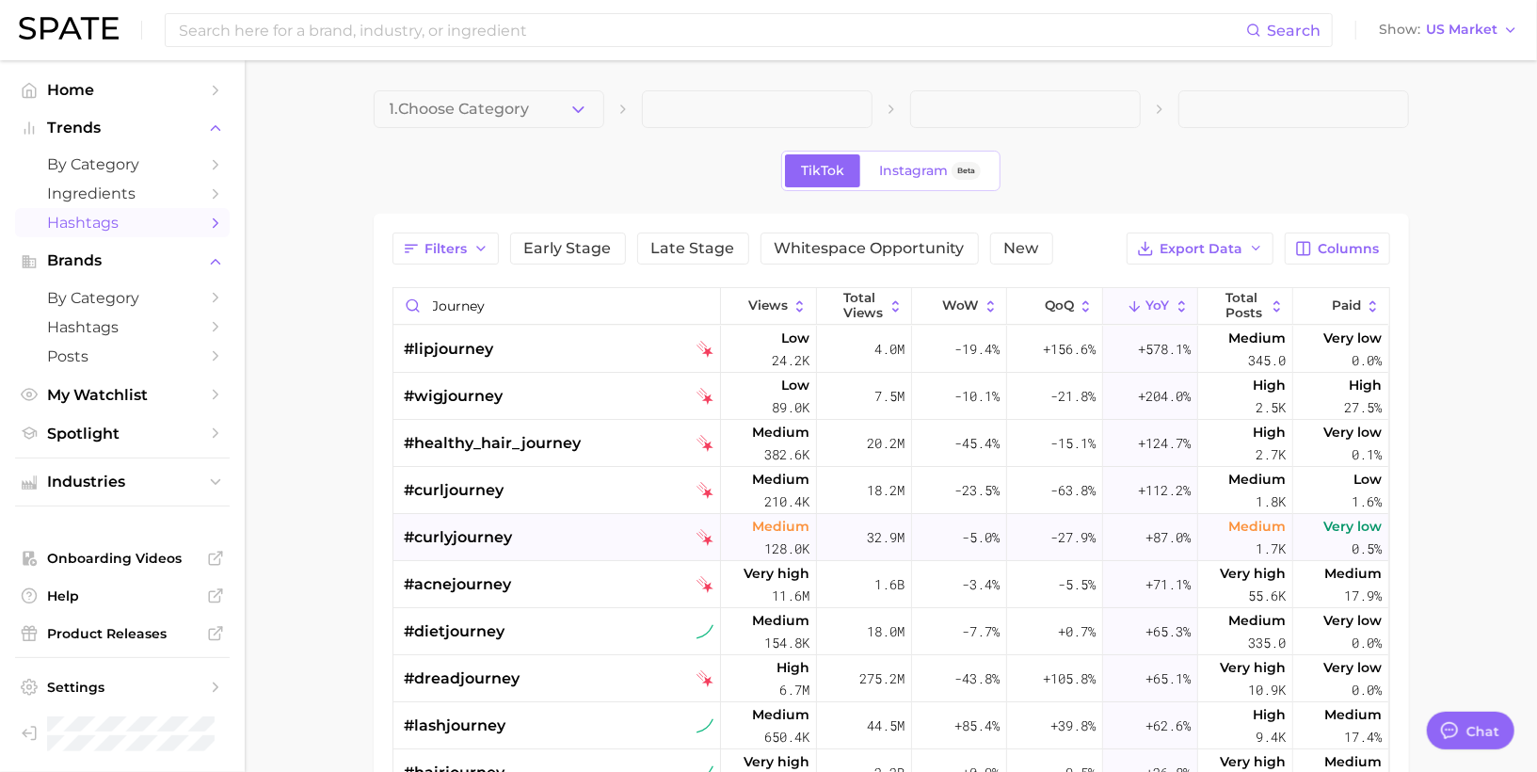
click at [425, 542] on span "#curlyjourney" at bounding box center [459, 537] width 108 height 23
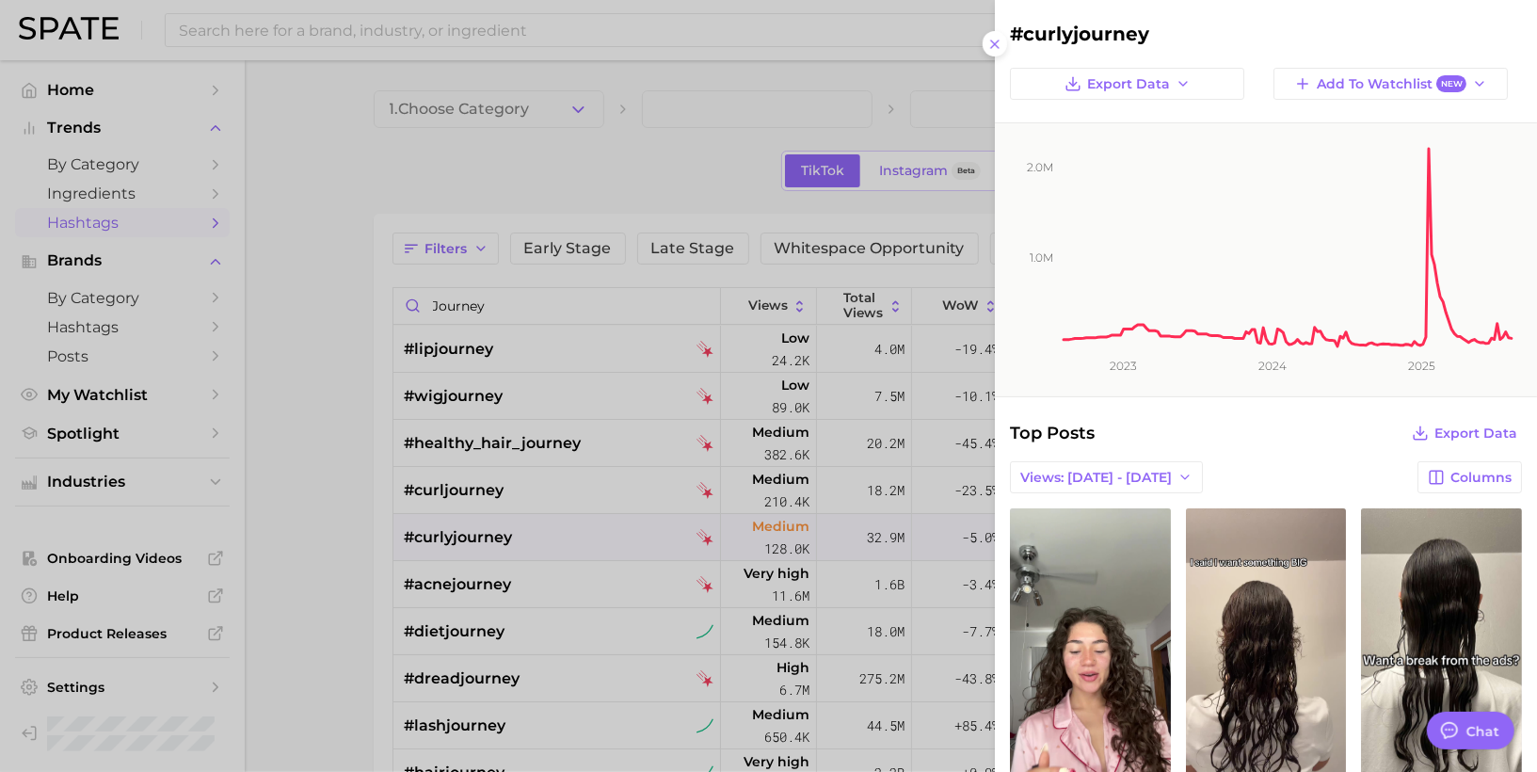
click at [425, 542] on div at bounding box center [768, 386] width 1537 height 772
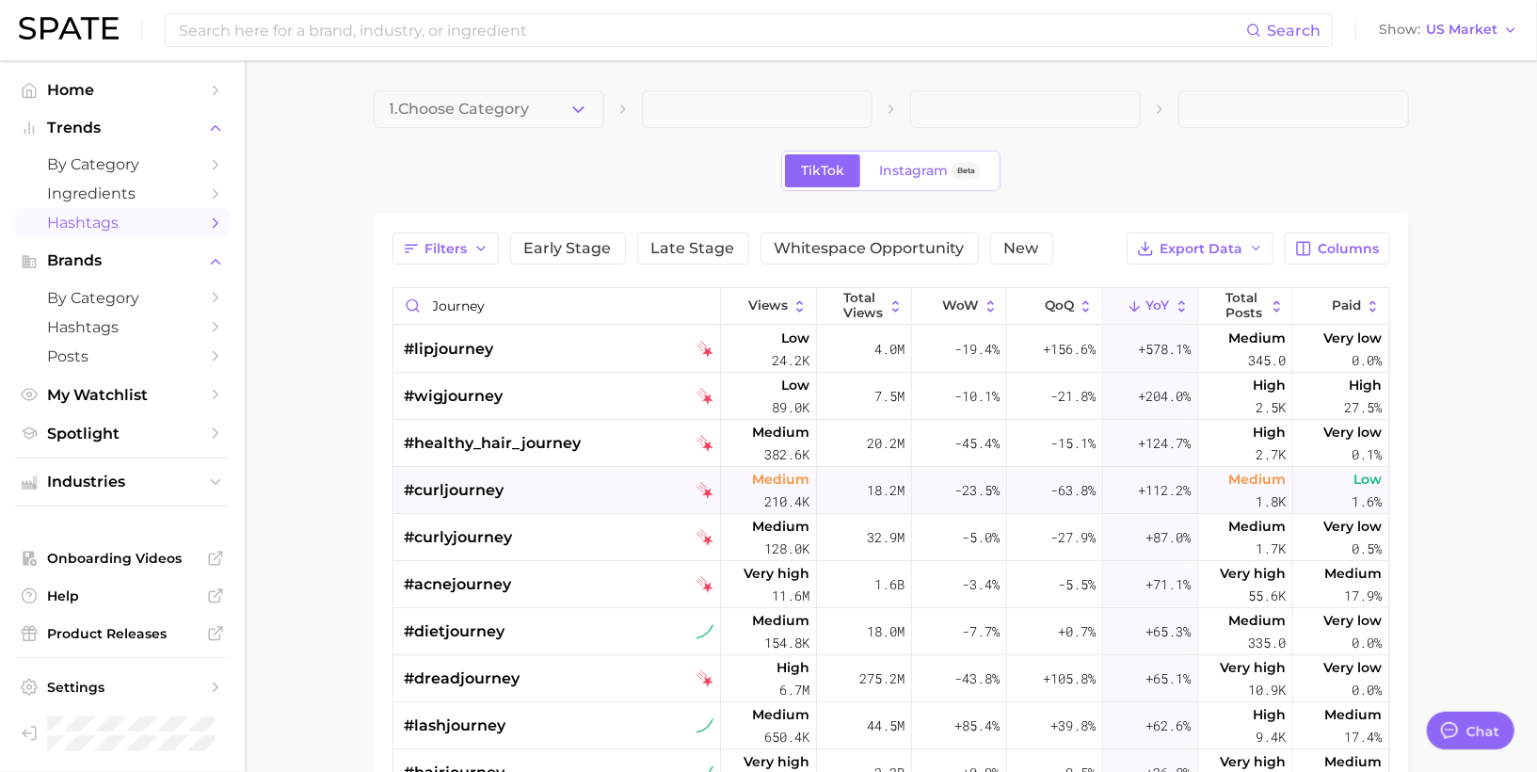
click at [447, 490] on span "#curljourney" at bounding box center [455, 490] width 100 height 23
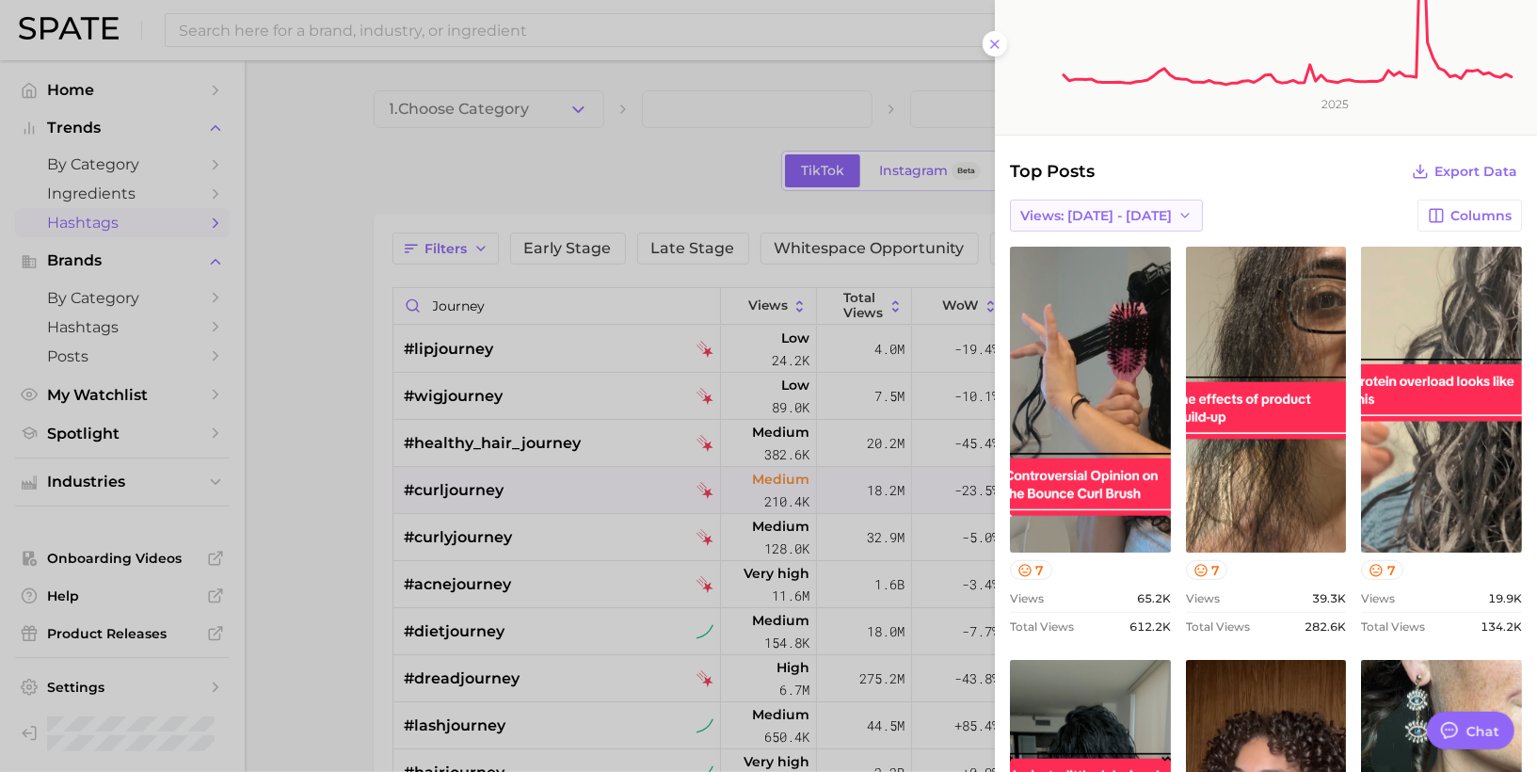
click at [1120, 218] on span "Views: [DATE] - [DATE]" at bounding box center [1096, 216] width 152 height 16
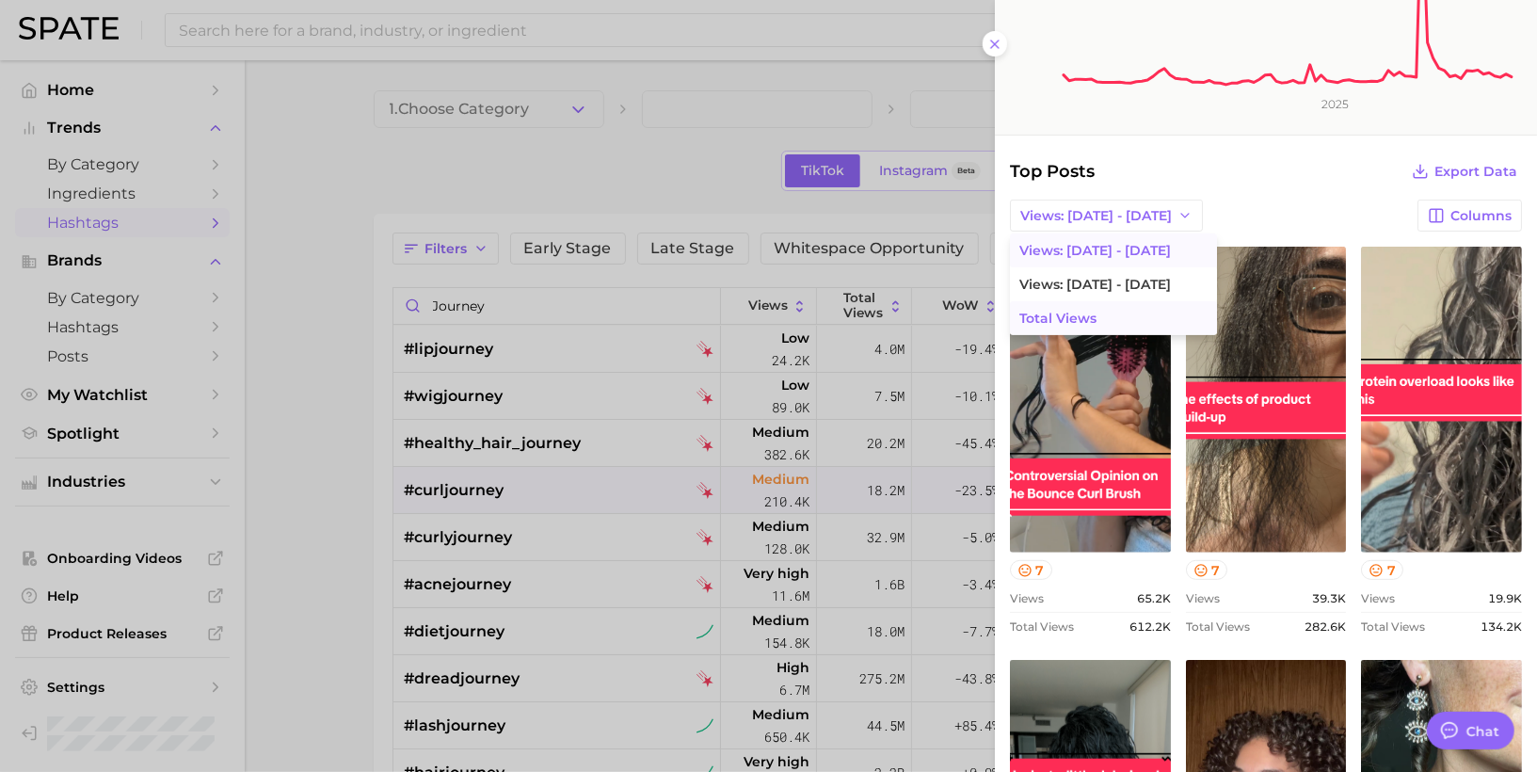
click at [1081, 311] on span "Total Views" at bounding box center [1057, 319] width 77 height 16
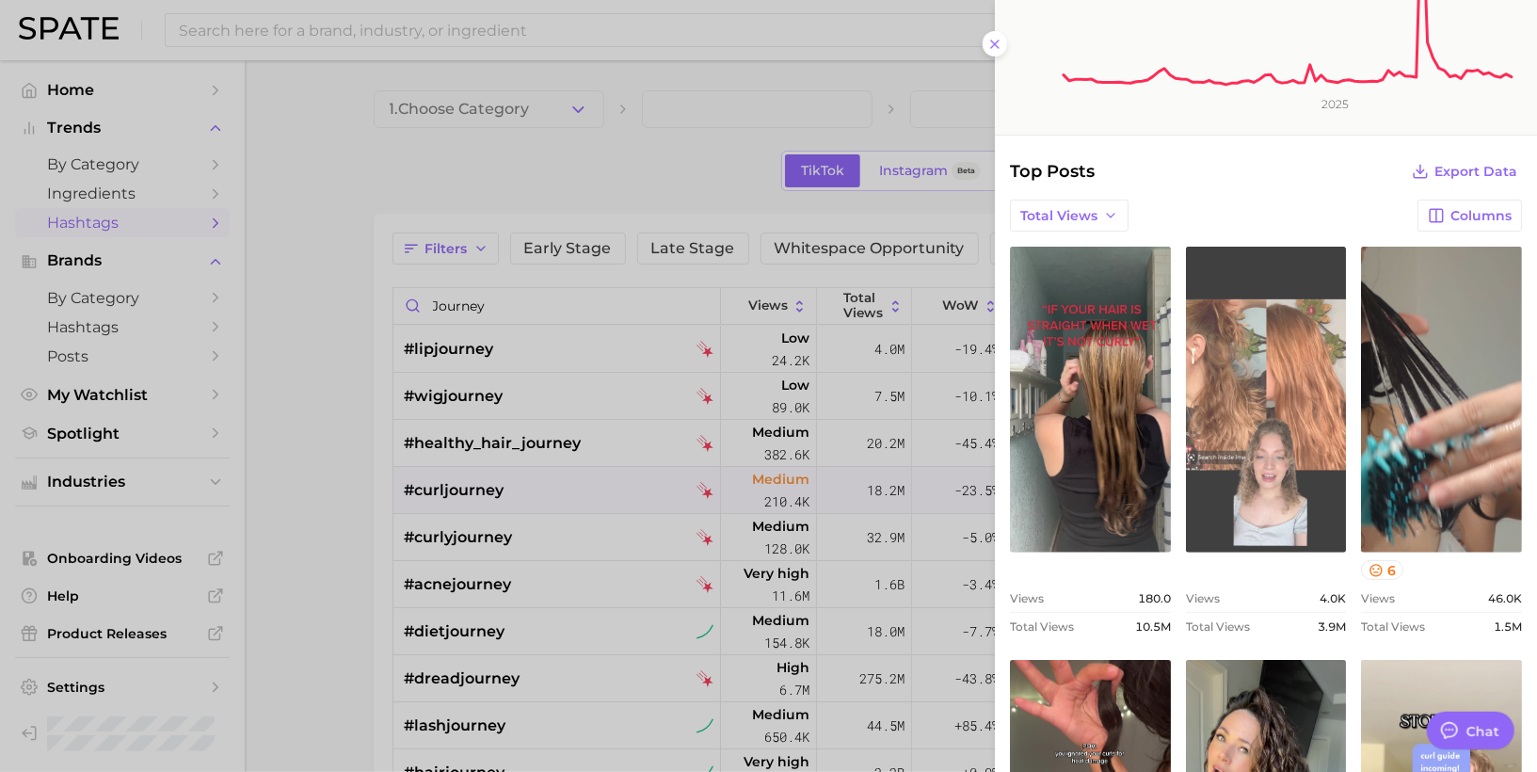
click at [1248, 430] on link "view post on TikTok" at bounding box center [1266, 400] width 161 height 306
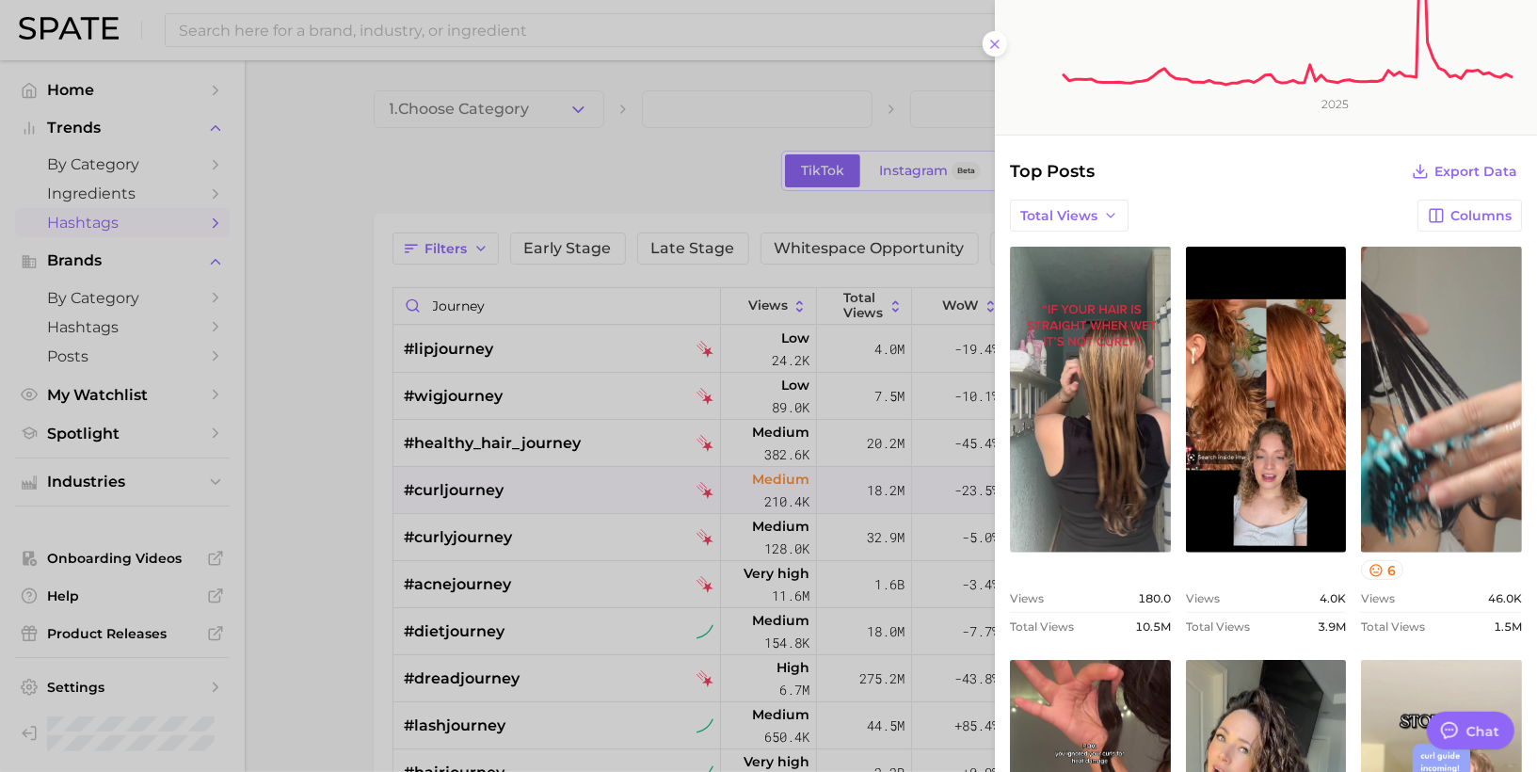
click at [744, 540] on div at bounding box center [768, 386] width 1537 height 772
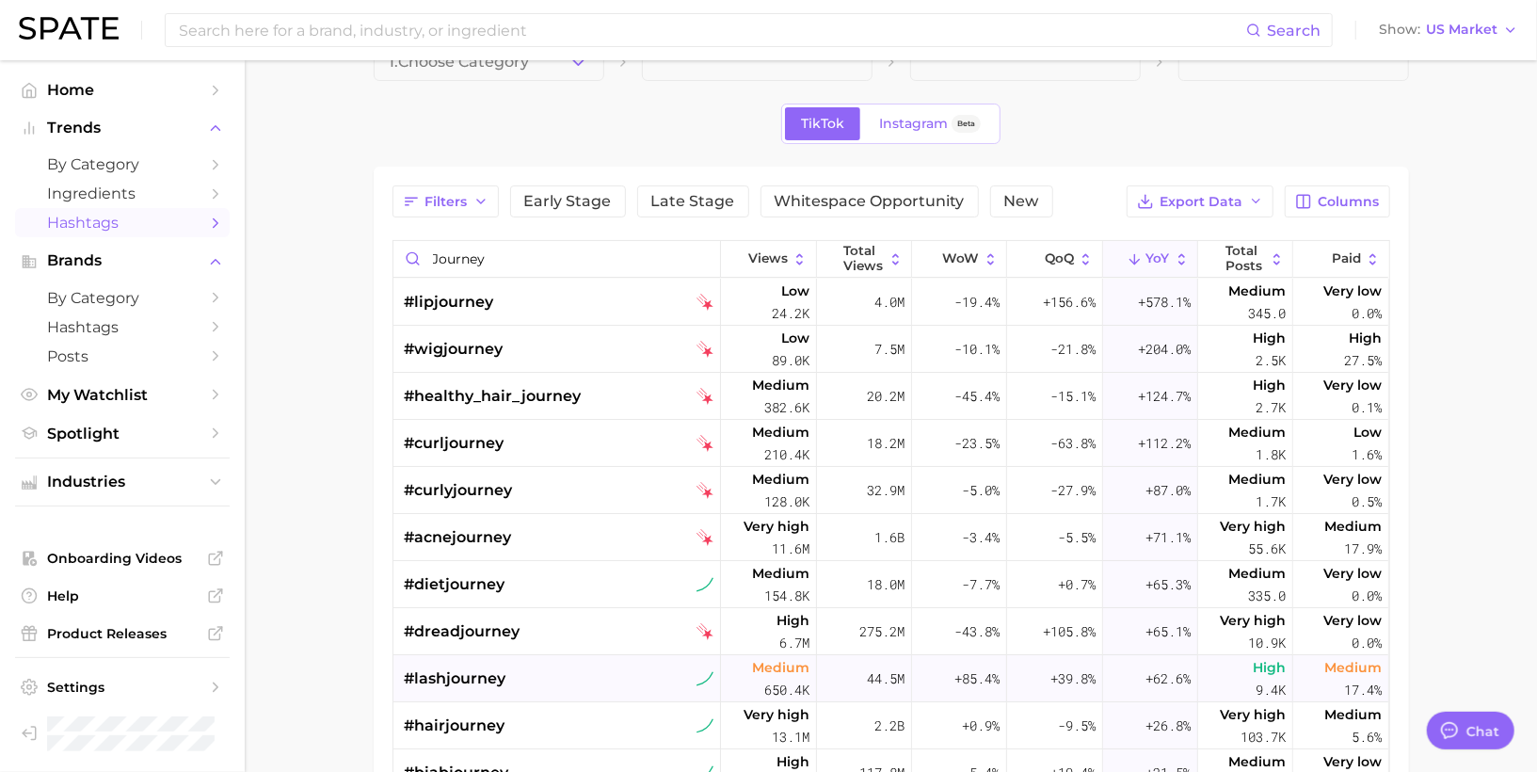
click at [576, 669] on div "#lashjourney" at bounding box center [560, 678] width 310 height 47
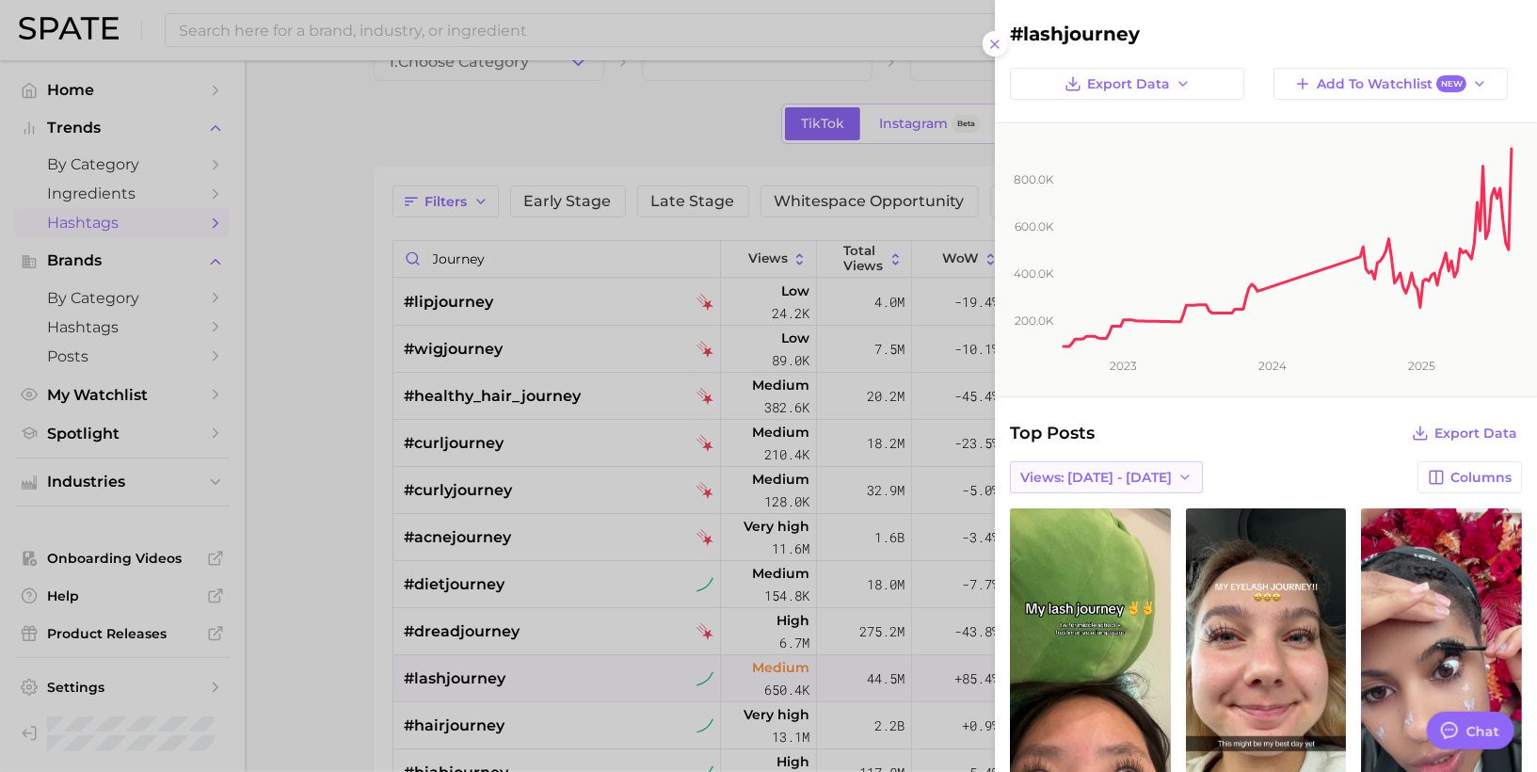
click at [1114, 476] on span "Views: [DATE] - [DATE]" at bounding box center [1096, 478] width 152 height 16
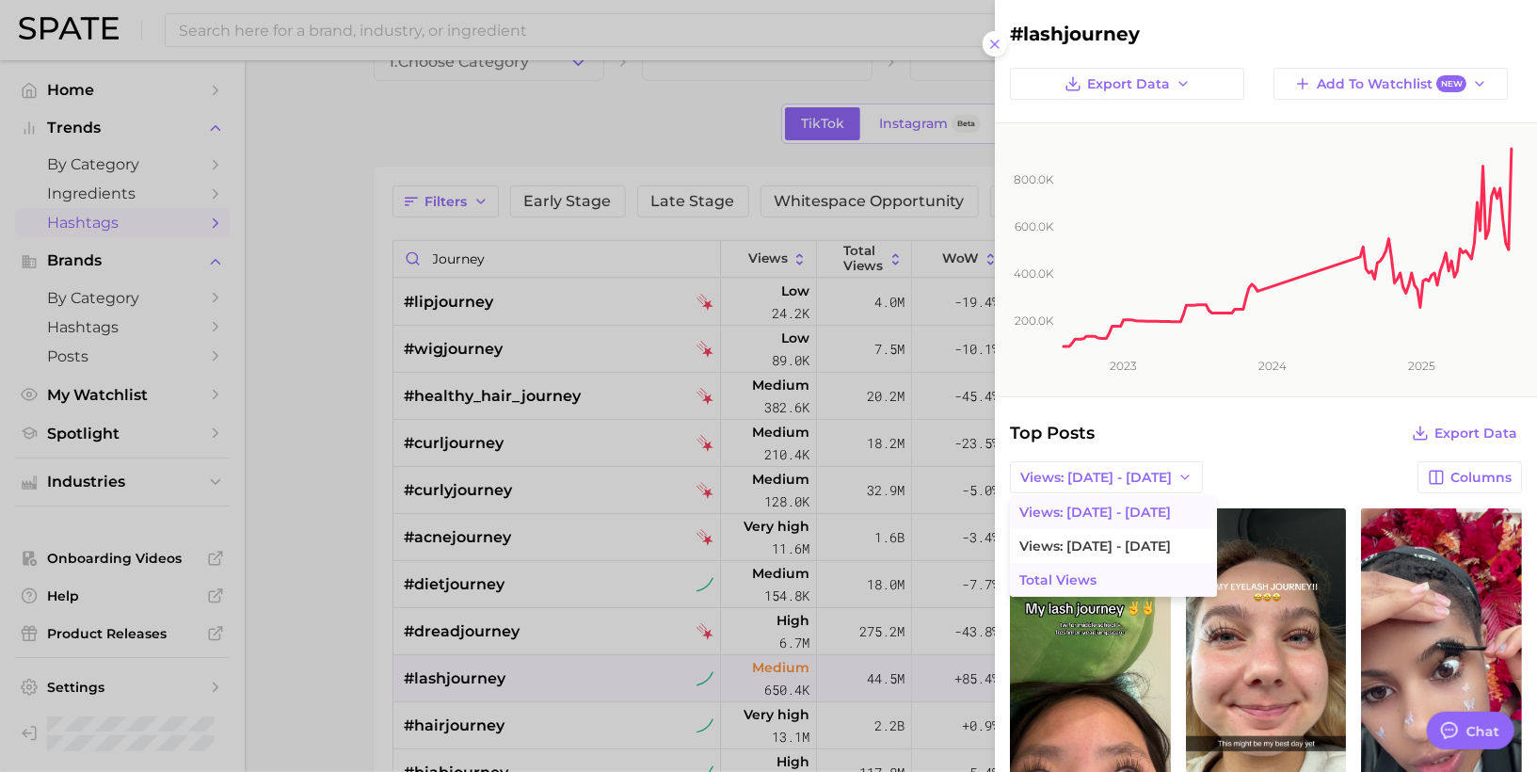
click at [1075, 573] on span "Total Views" at bounding box center [1057, 580] width 77 height 16
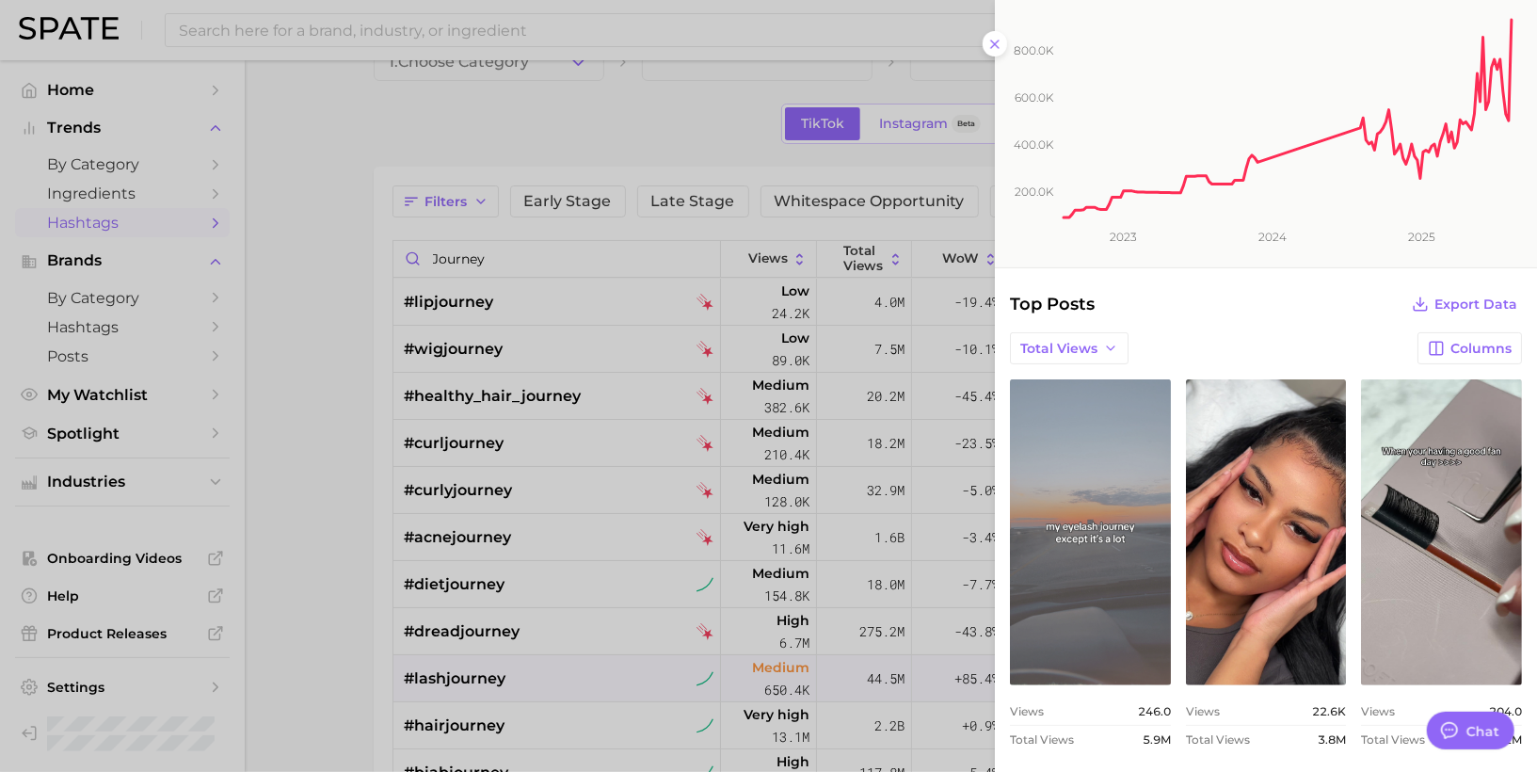
scroll to position [133, 0]
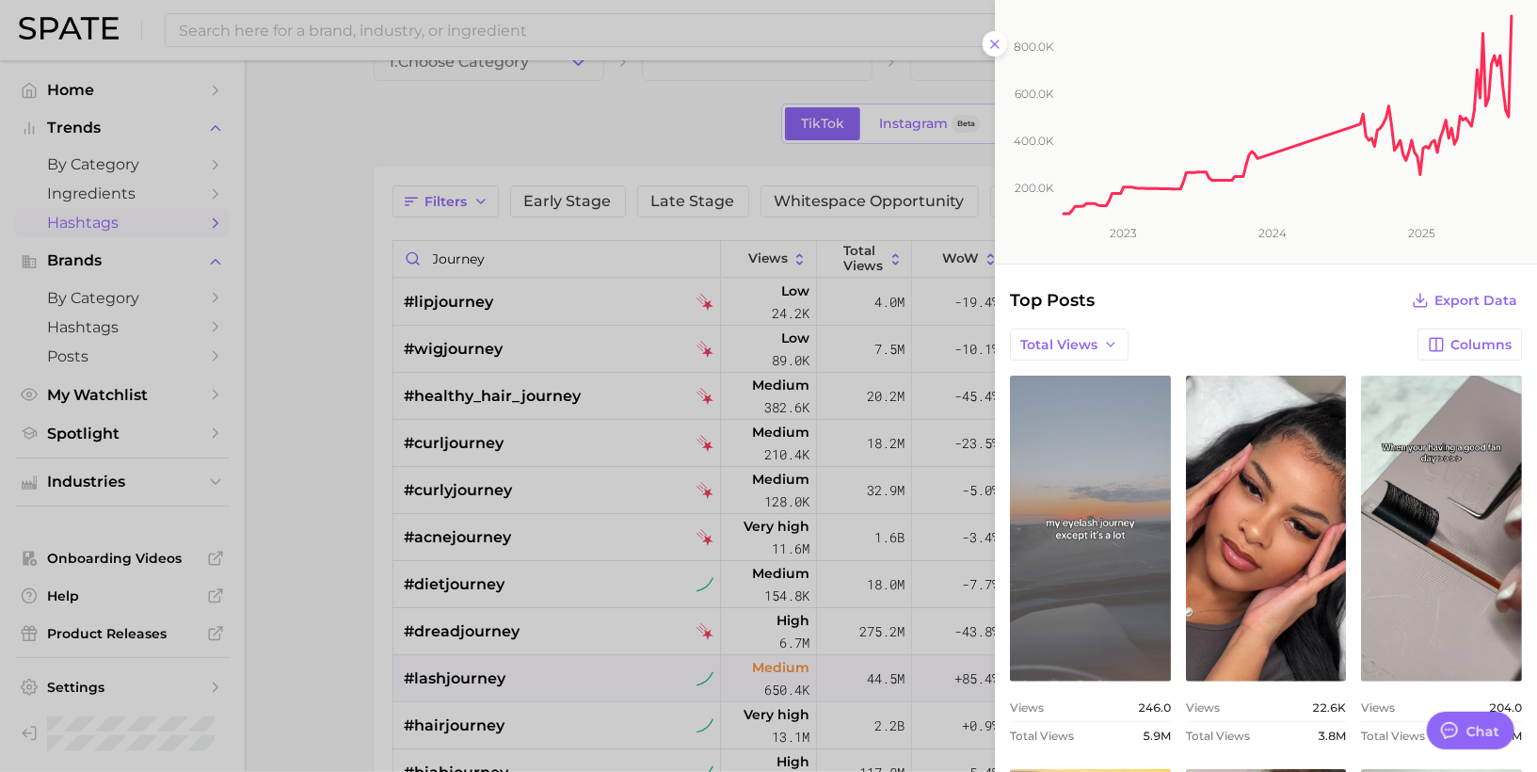
click at [1088, 558] on link "view post on TikTok" at bounding box center [1090, 529] width 161 height 306
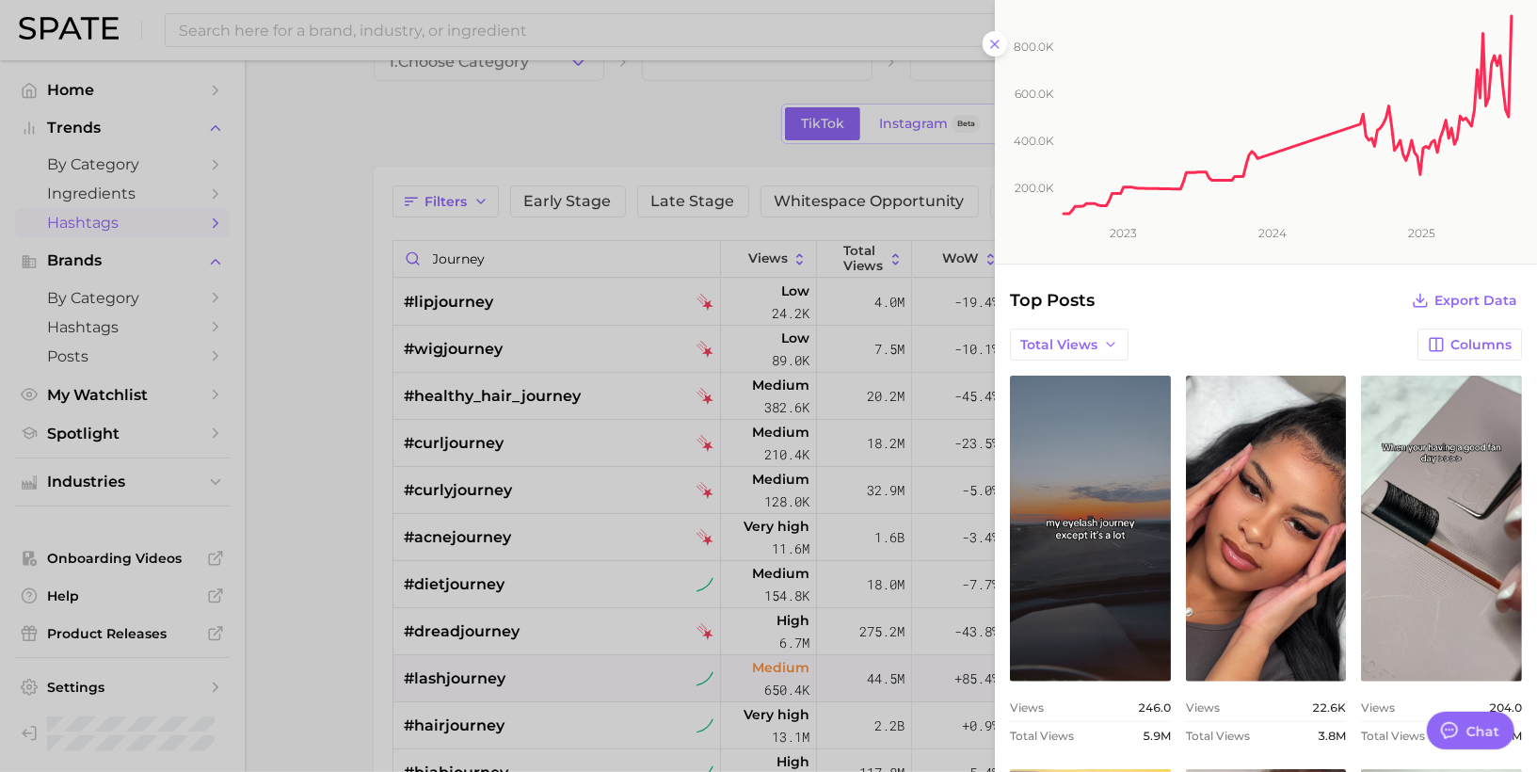
click at [576, 346] on div at bounding box center [768, 386] width 1537 height 772
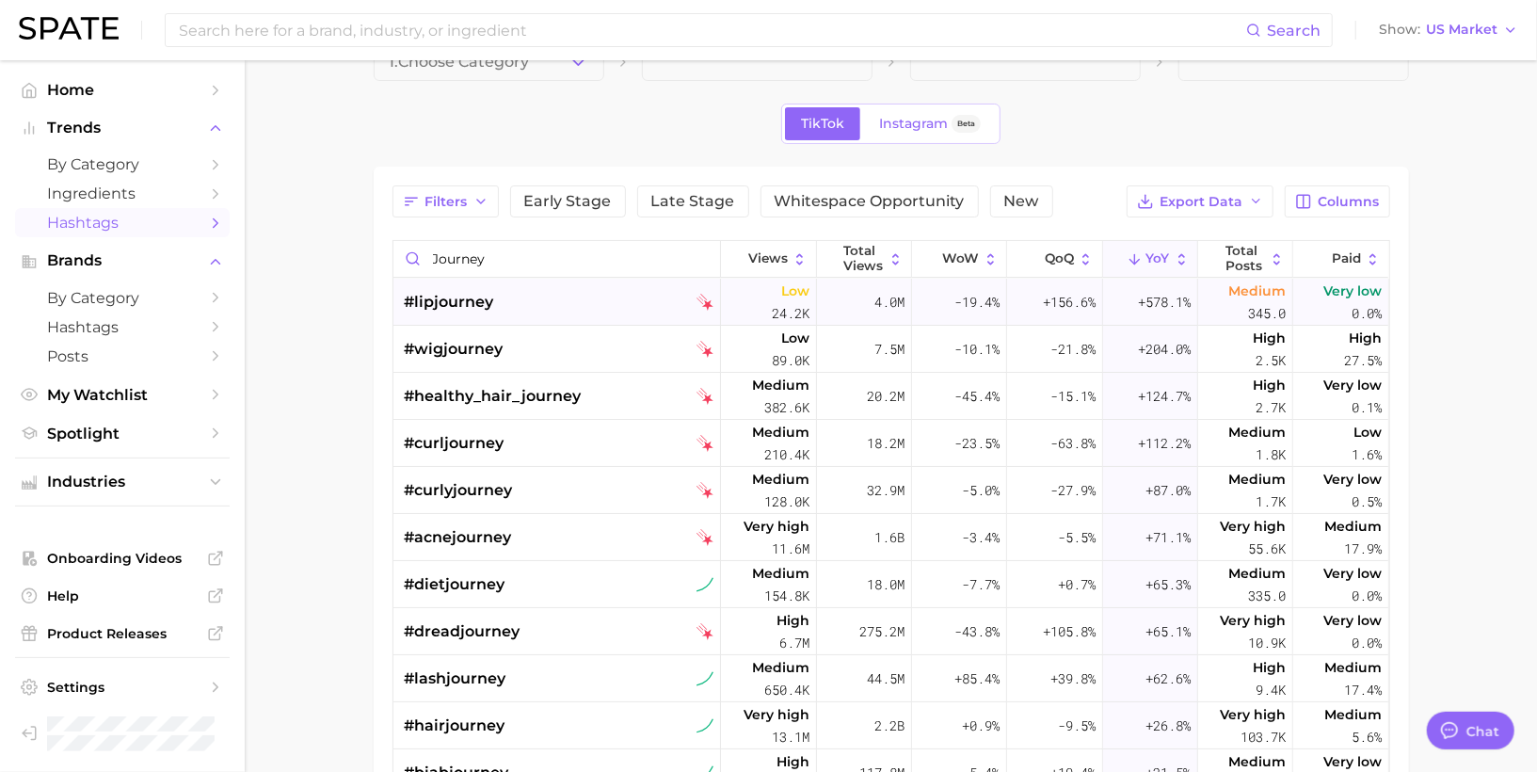
click at [552, 295] on div "#lipjourney" at bounding box center [560, 302] width 310 height 47
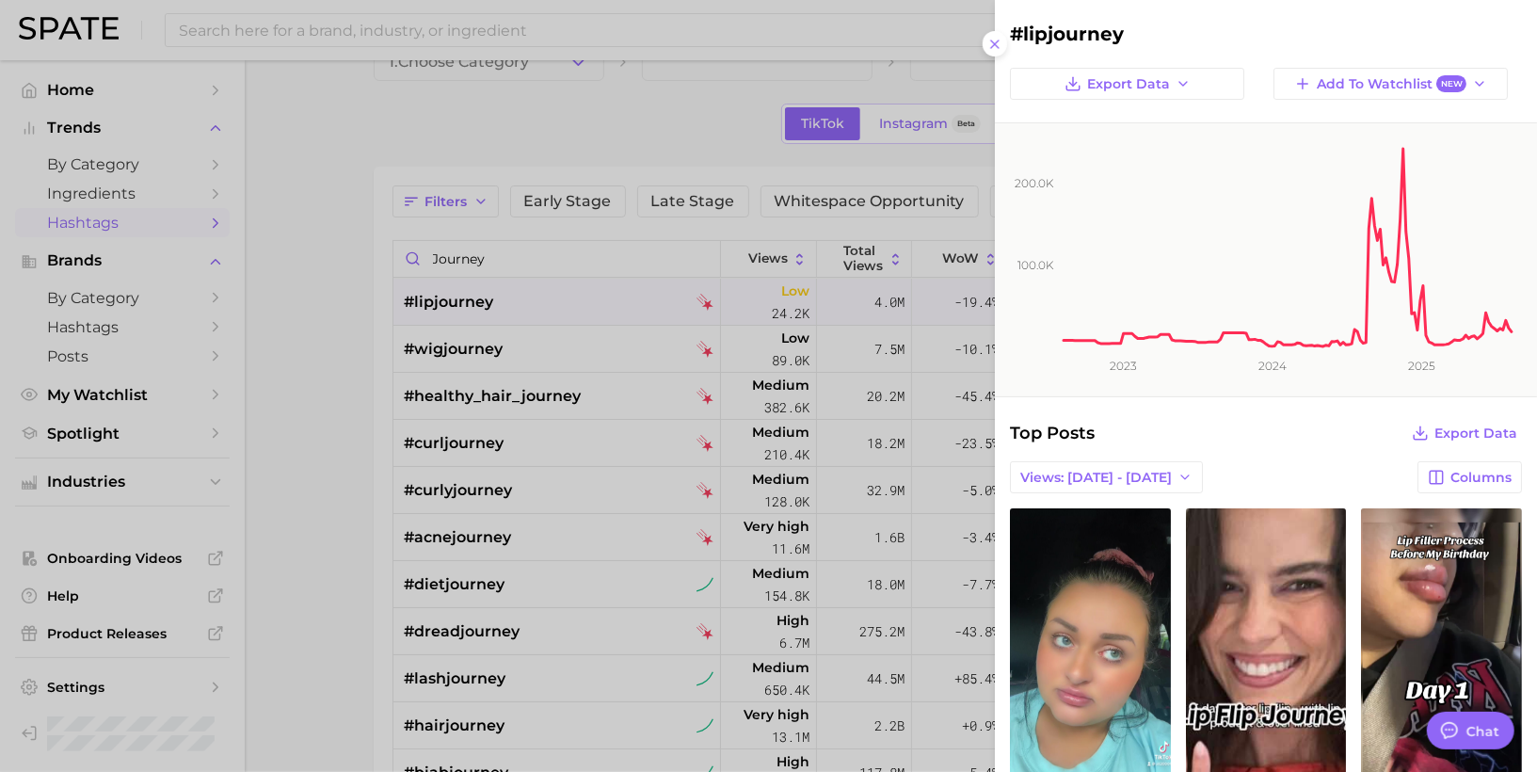
scroll to position [0, 0]
click at [1036, 472] on span "Views: [DATE] - [DATE]" at bounding box center [1096, 478] width 152 height 16
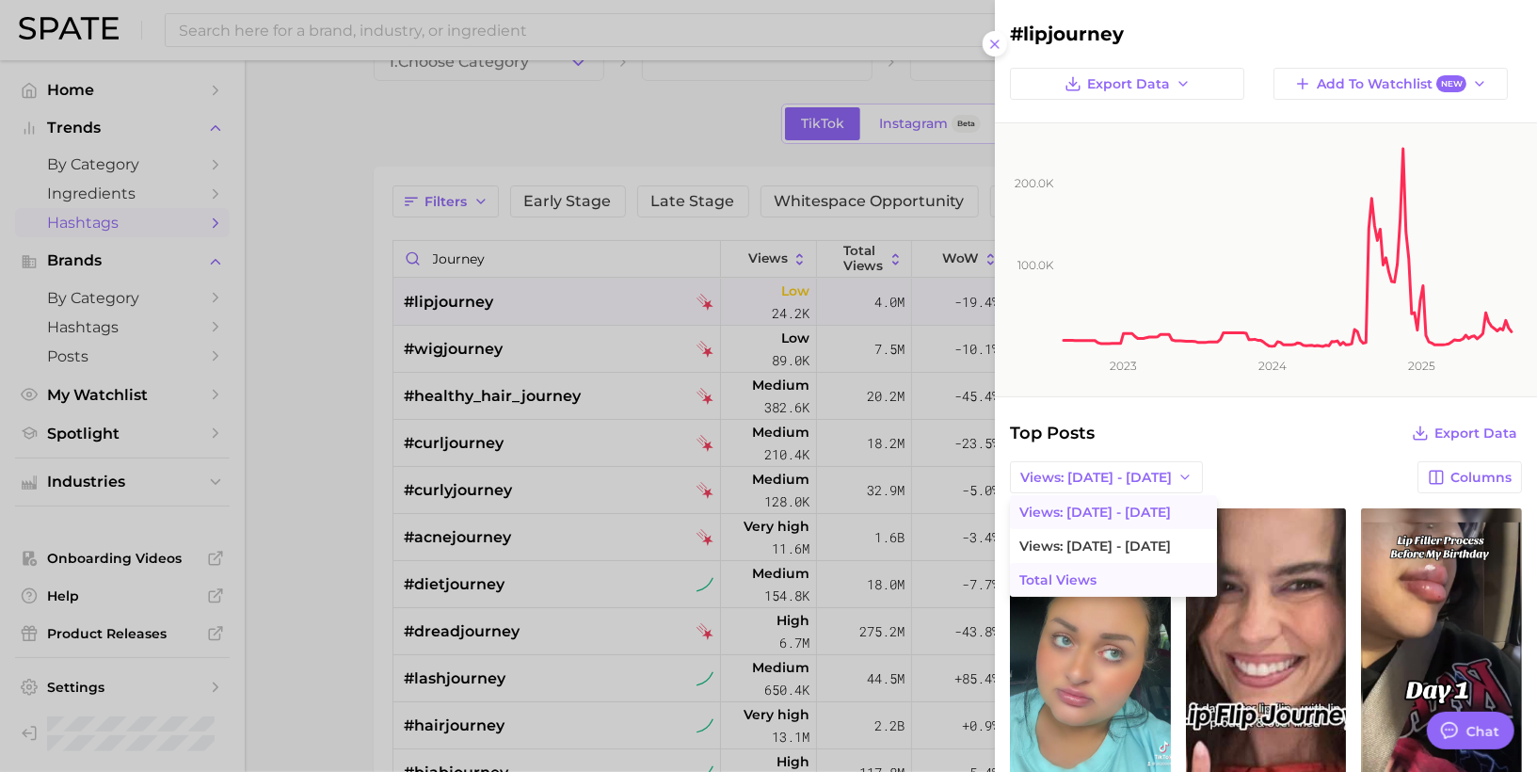
click at [1037, 587] on button "Total Views" at bounding box center [1113, 580] width 207 height 34
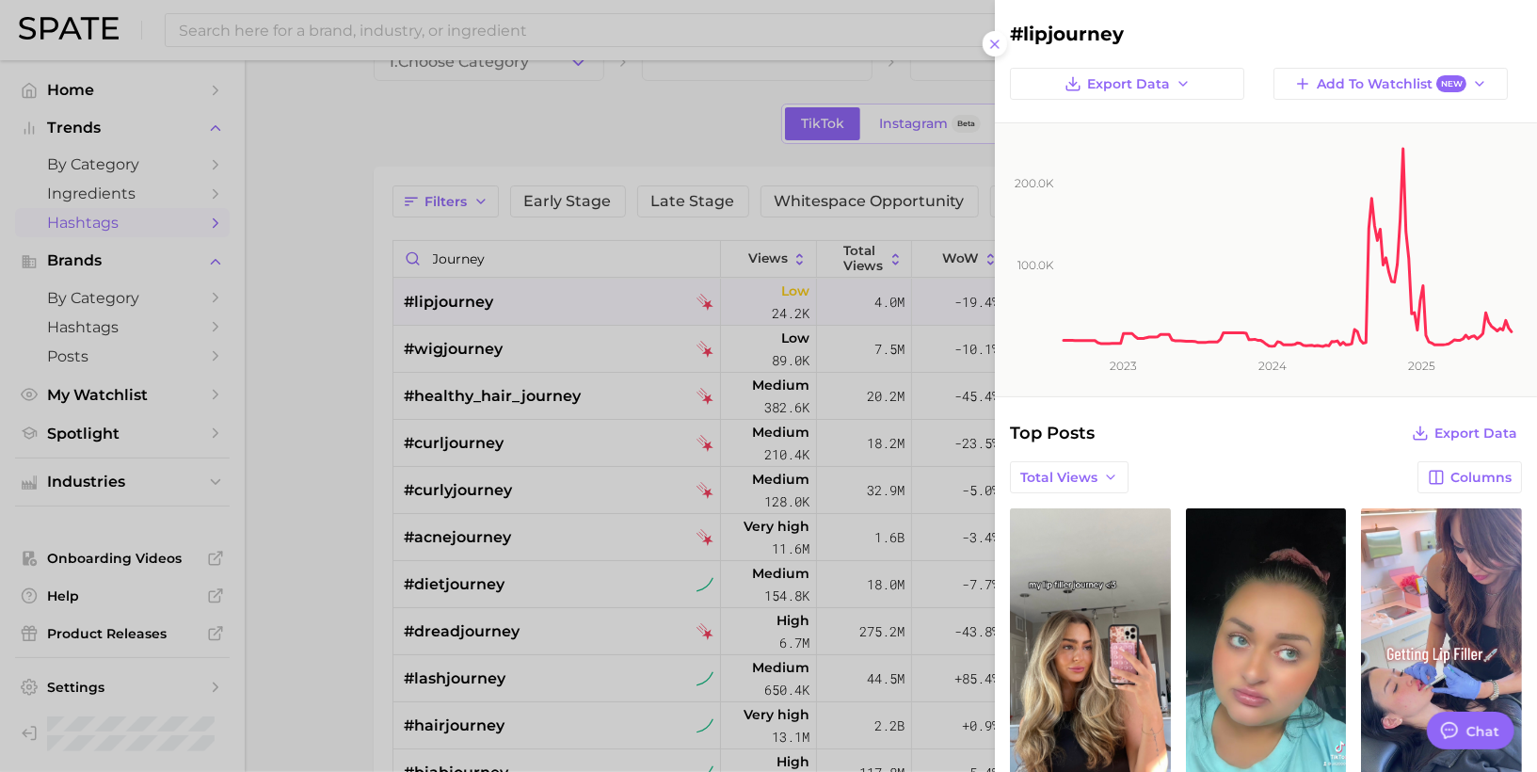
click at [1037, 587] on link "view post on TikTok" at bounding box center [1090, 661] width 161 height 306
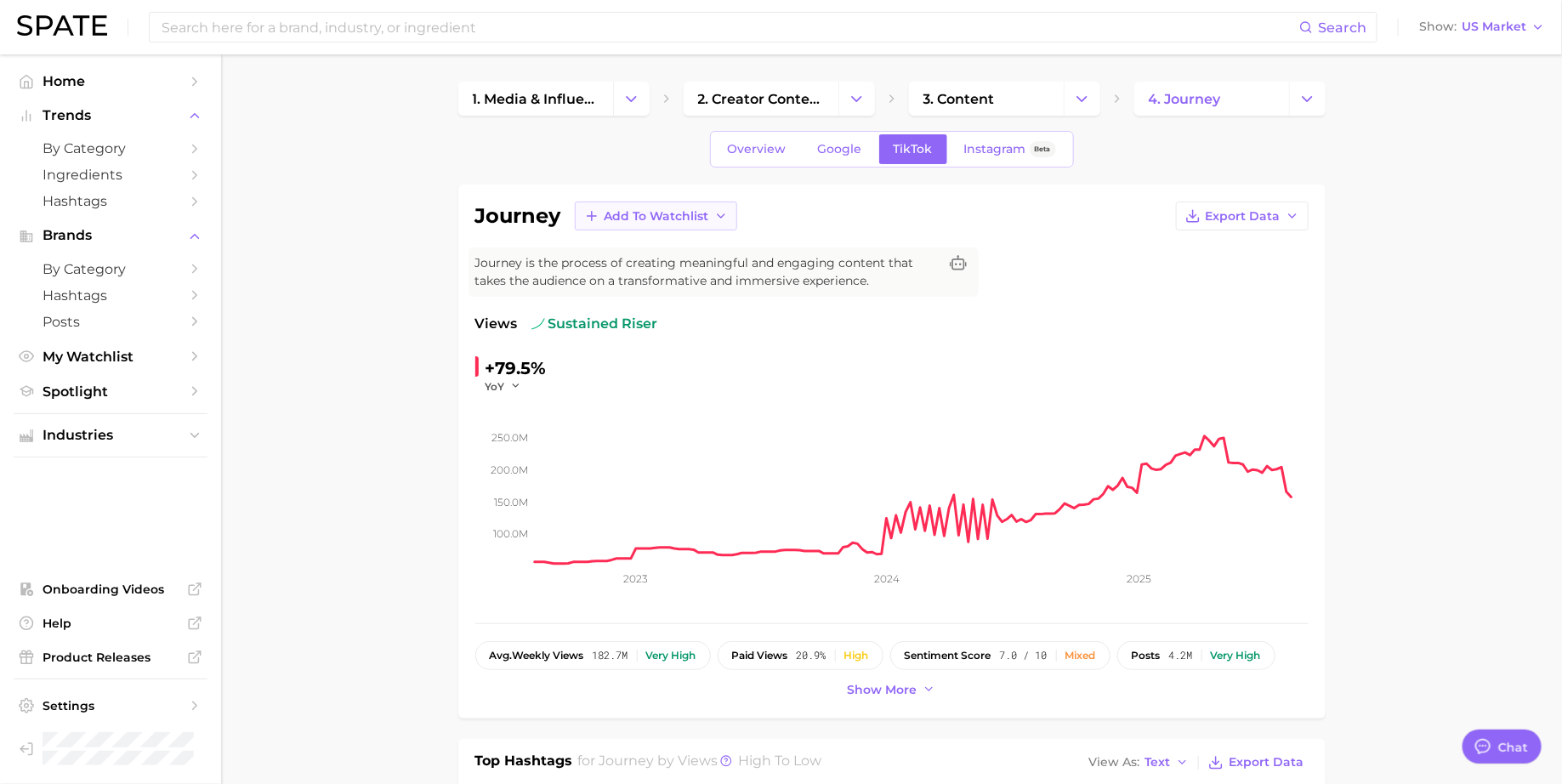
click at [673, 210] on span "Add to Watchlist" at bounding box center [657, 217] width 105 height 14
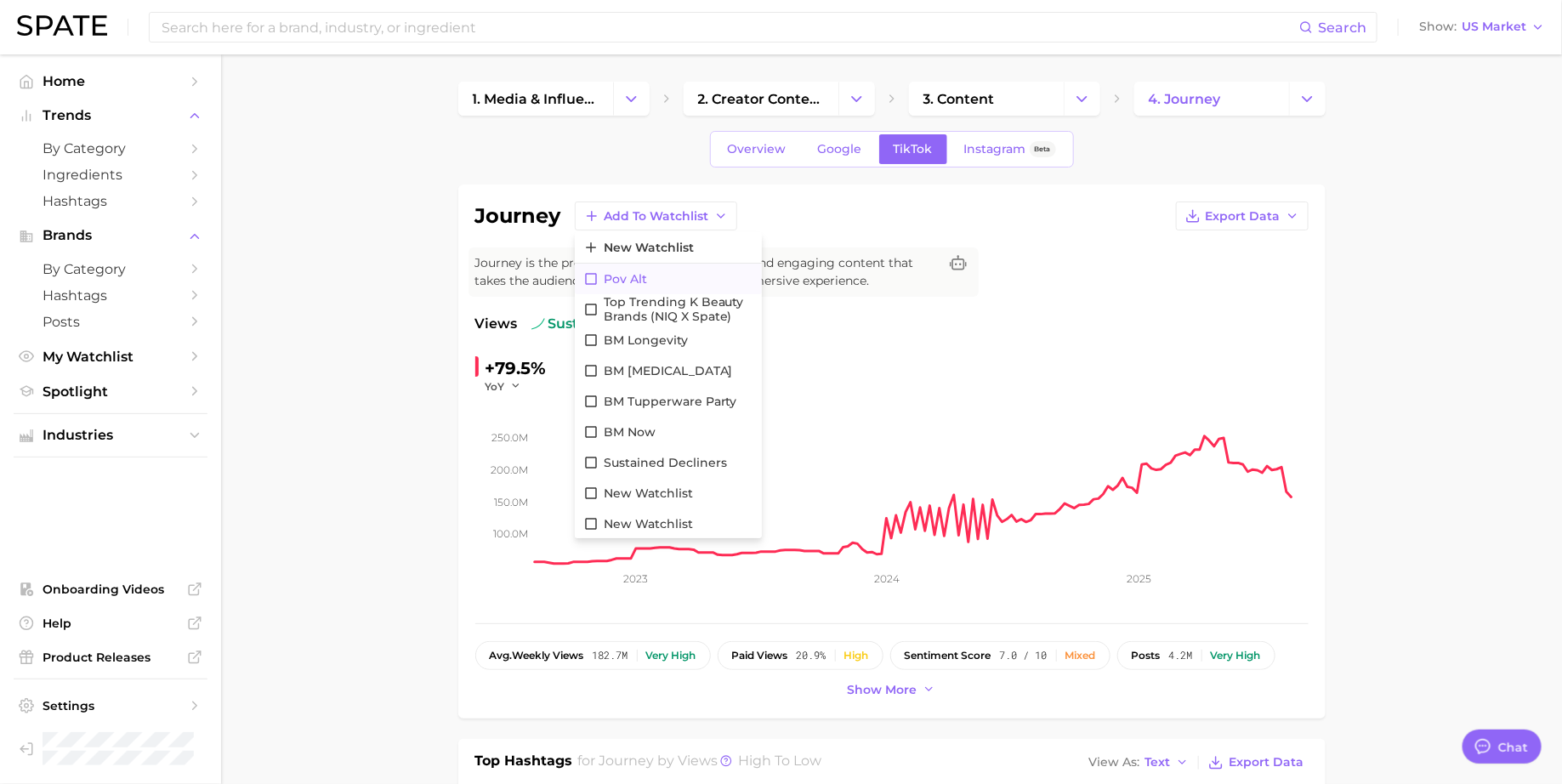
click at [638, 279] on span "pov alt" at bounding box center [625, 279] width 43 height 14
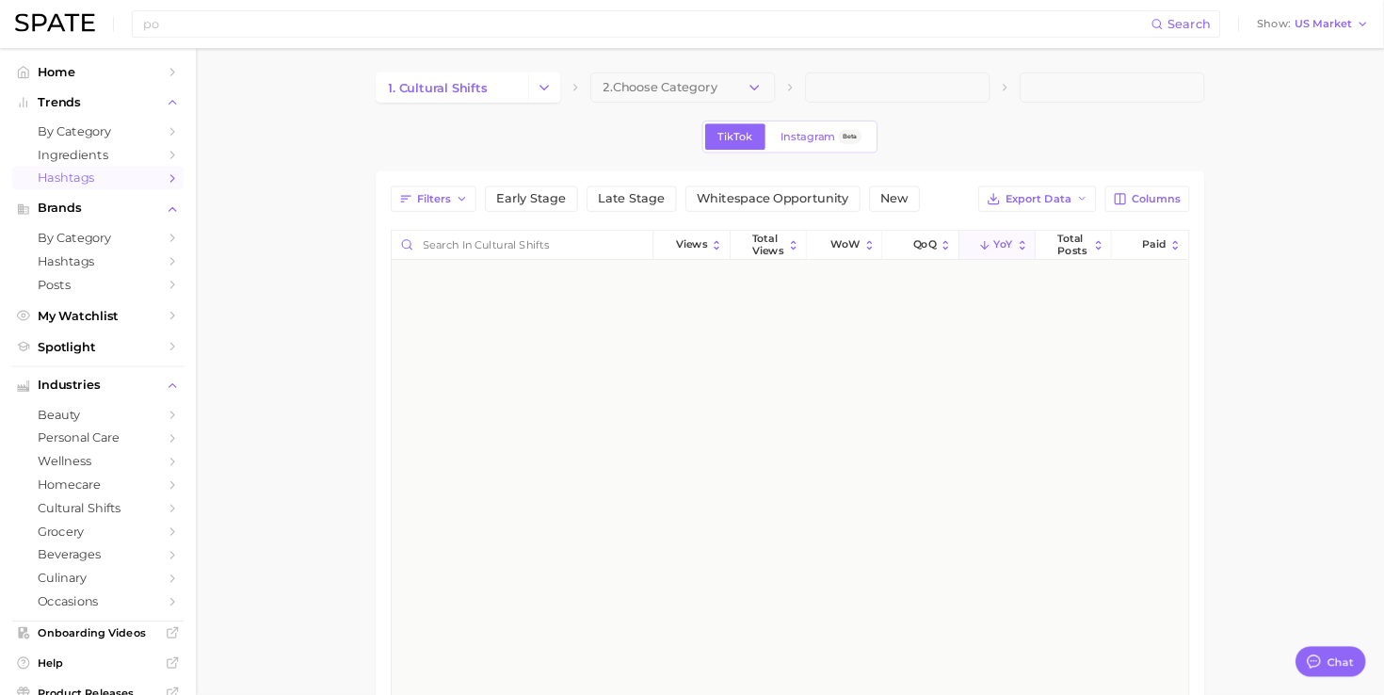
scroll to position [26357, 0]
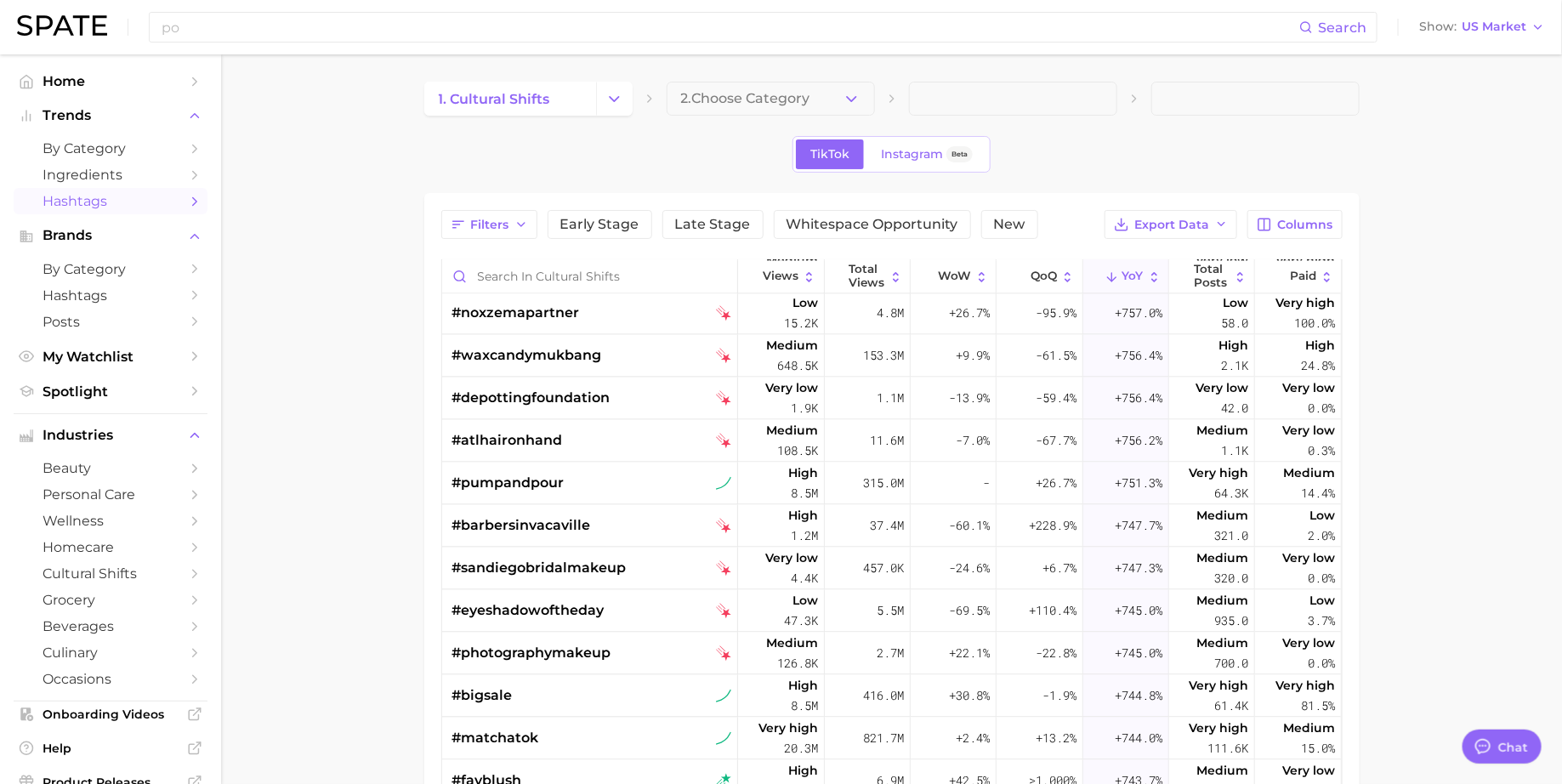
type textarea "x"
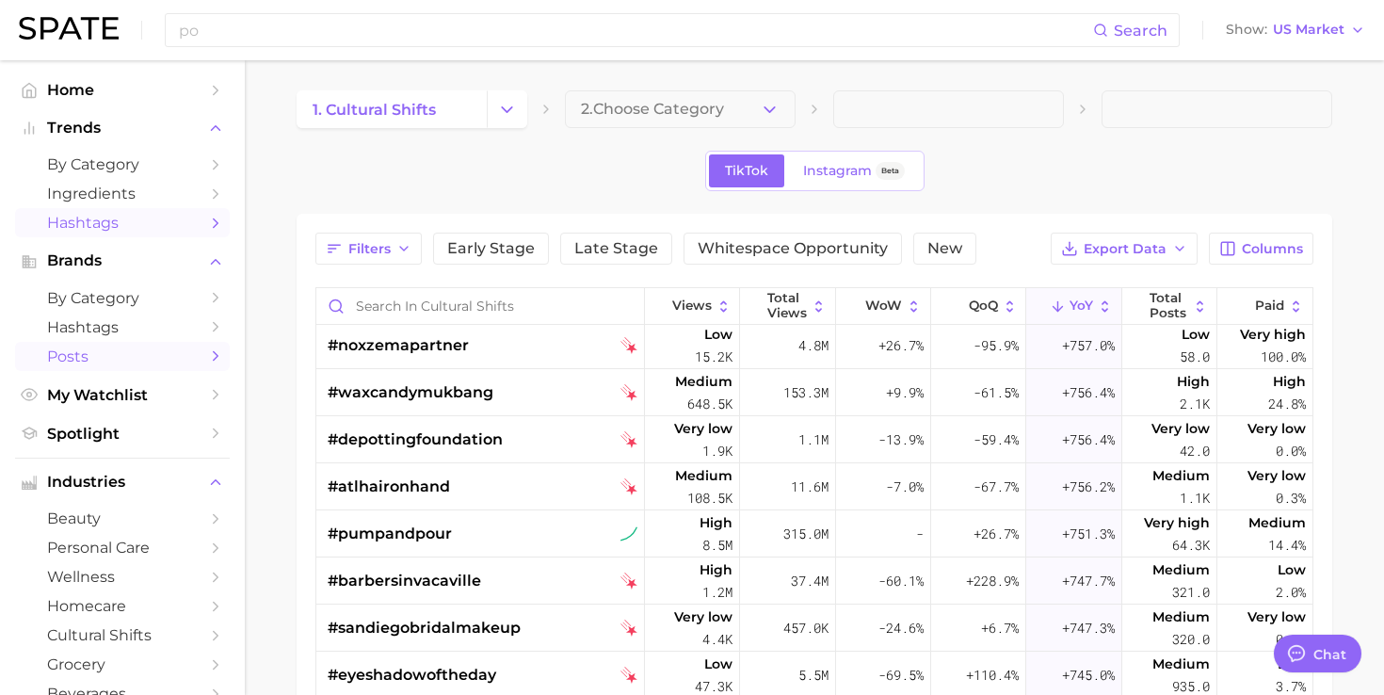
click at [57, 351] on span "Posts" at bounding box center [122, 356] width 151 height 18
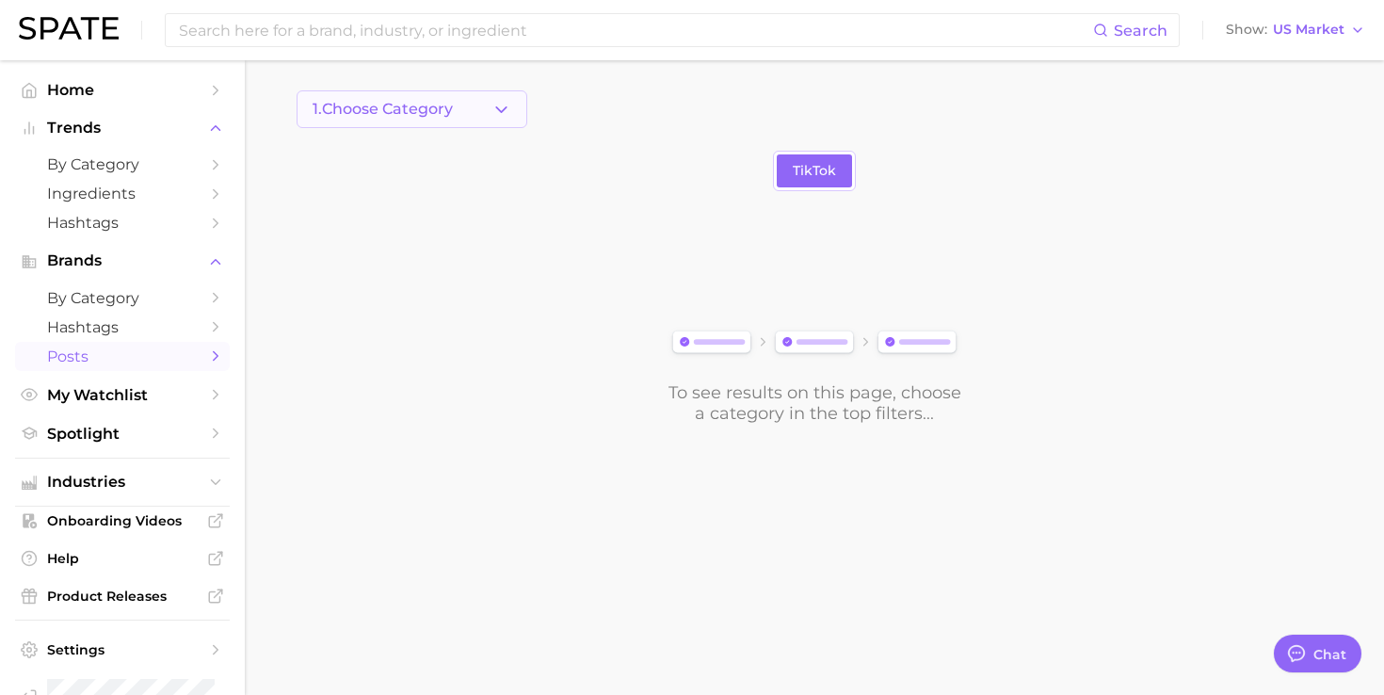
click at [423, 108] on span "1. Choose Category" at bounding box center [382, 109] width 140 height 17
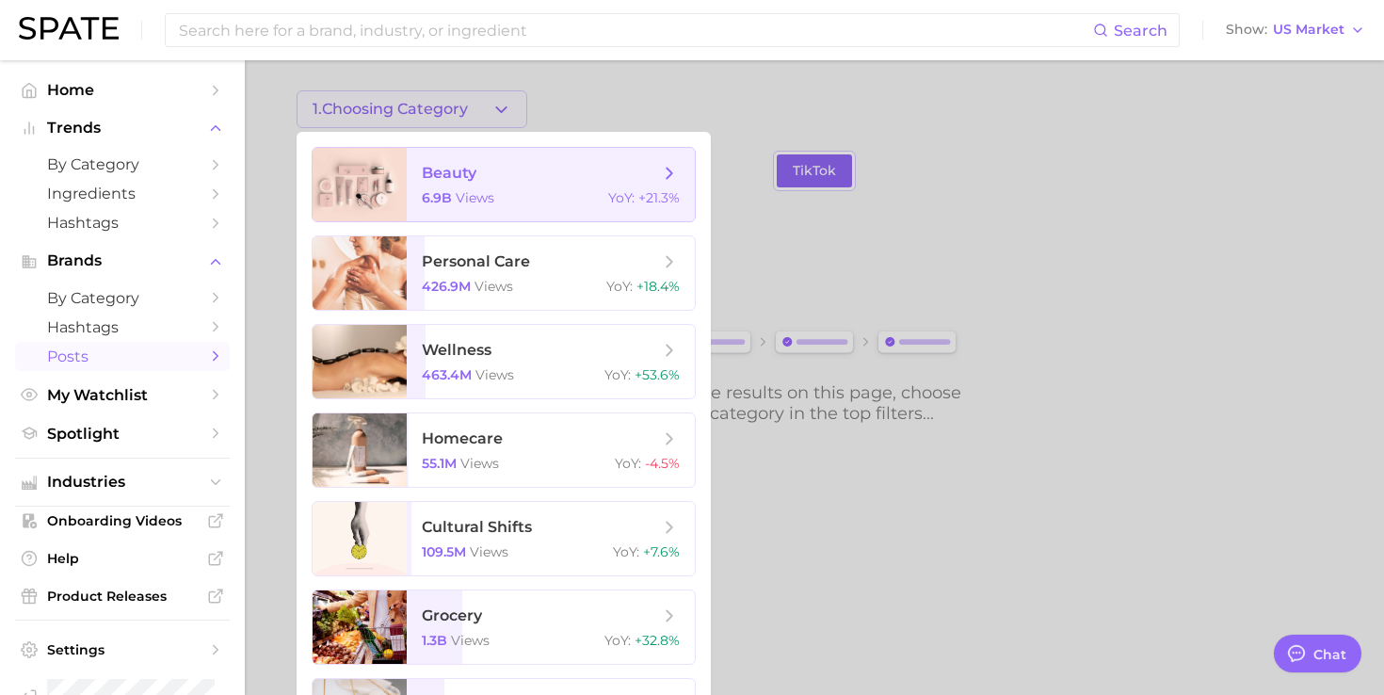
click at [428, 177] on span "beauty" at bounding box center [449, 173] width 55 height 18
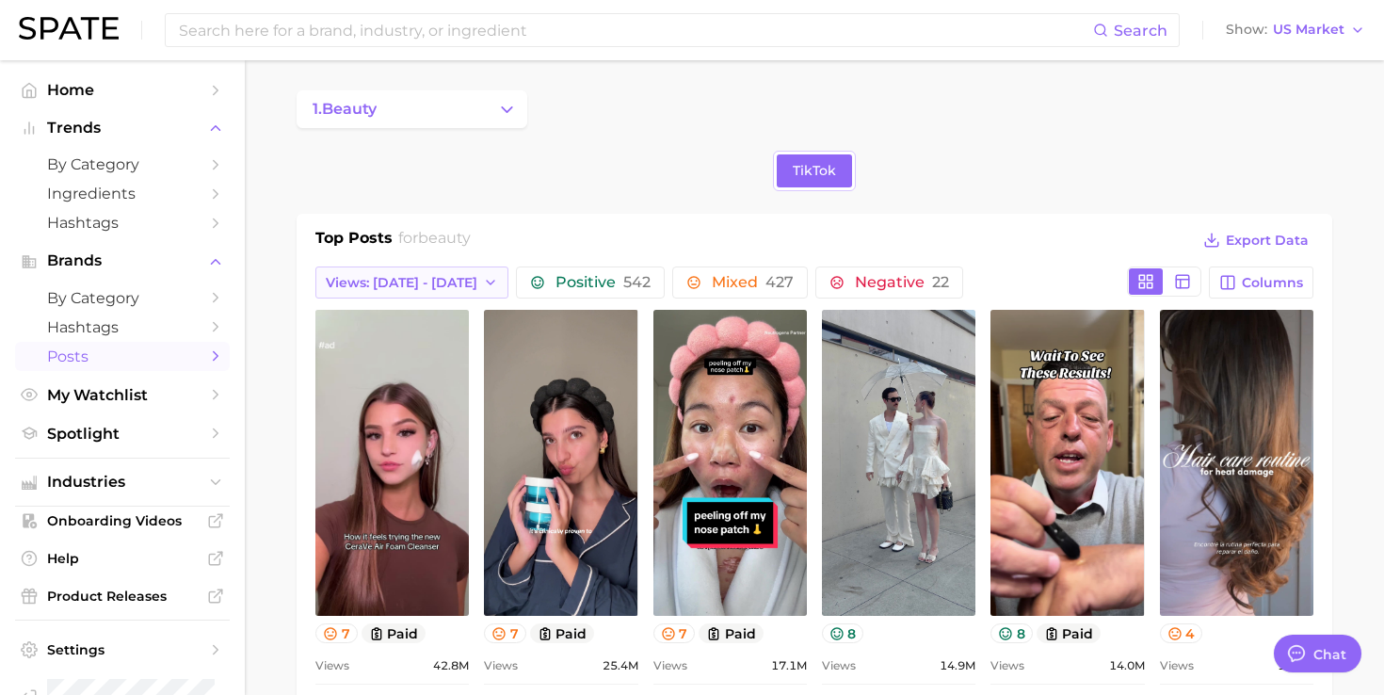
click at [483, 275] on icon "button" at bounding box center [490, 282] width 15 height 15
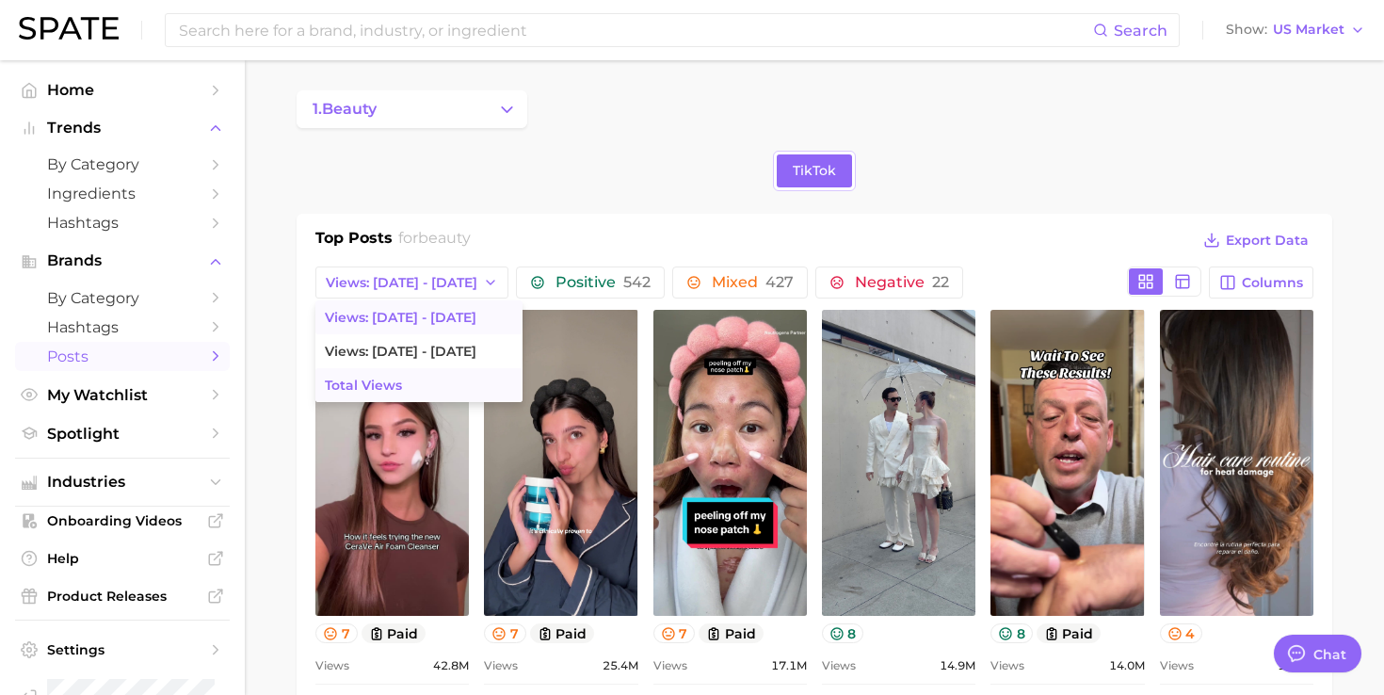
click at [424, 383] on button "Total Views" at bounding box center [418, 385] width 207 height 34
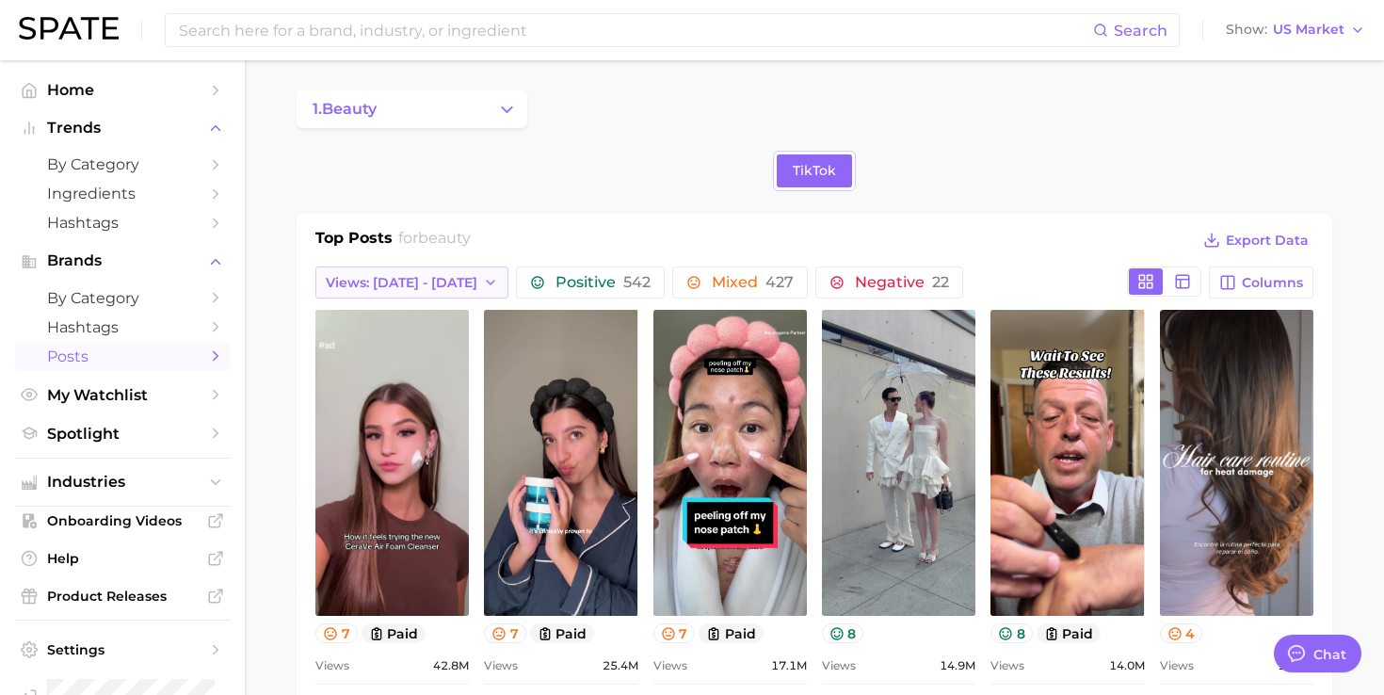
click at [430, 276] on span "Views: [DATE] - [DATE]" at bounding box center [402, 283] width 152 height 16
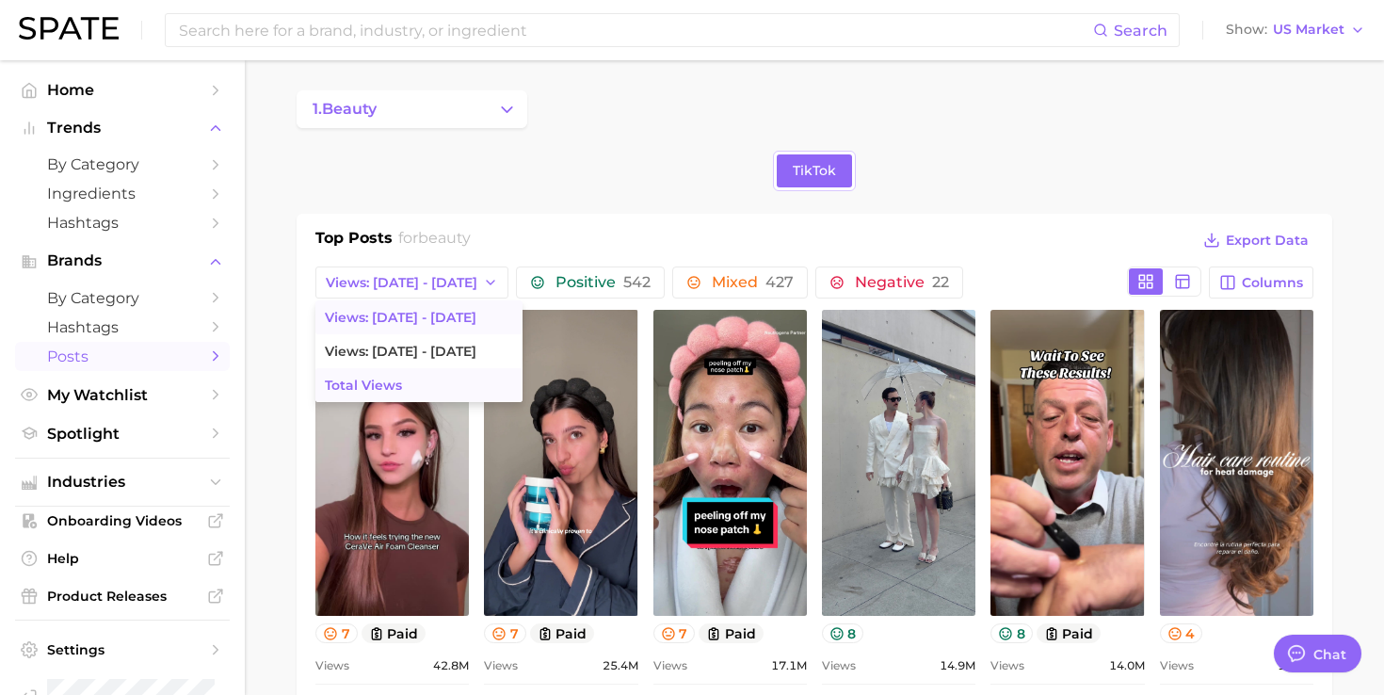
click at [419, 376] on button "Total Views" at bounding box center [418, 385] width 207 height 34
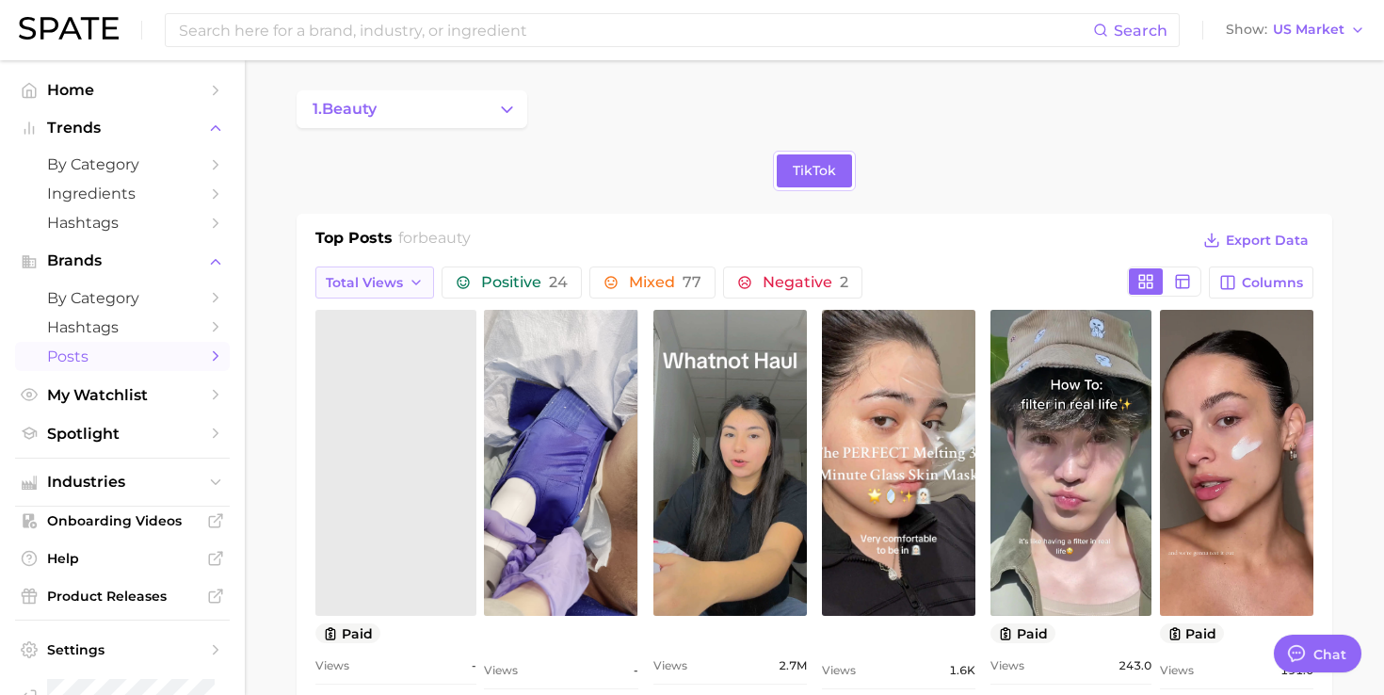
click at [418, 275] on icon "button" at bounding box center [415, 282] width 15 height 15
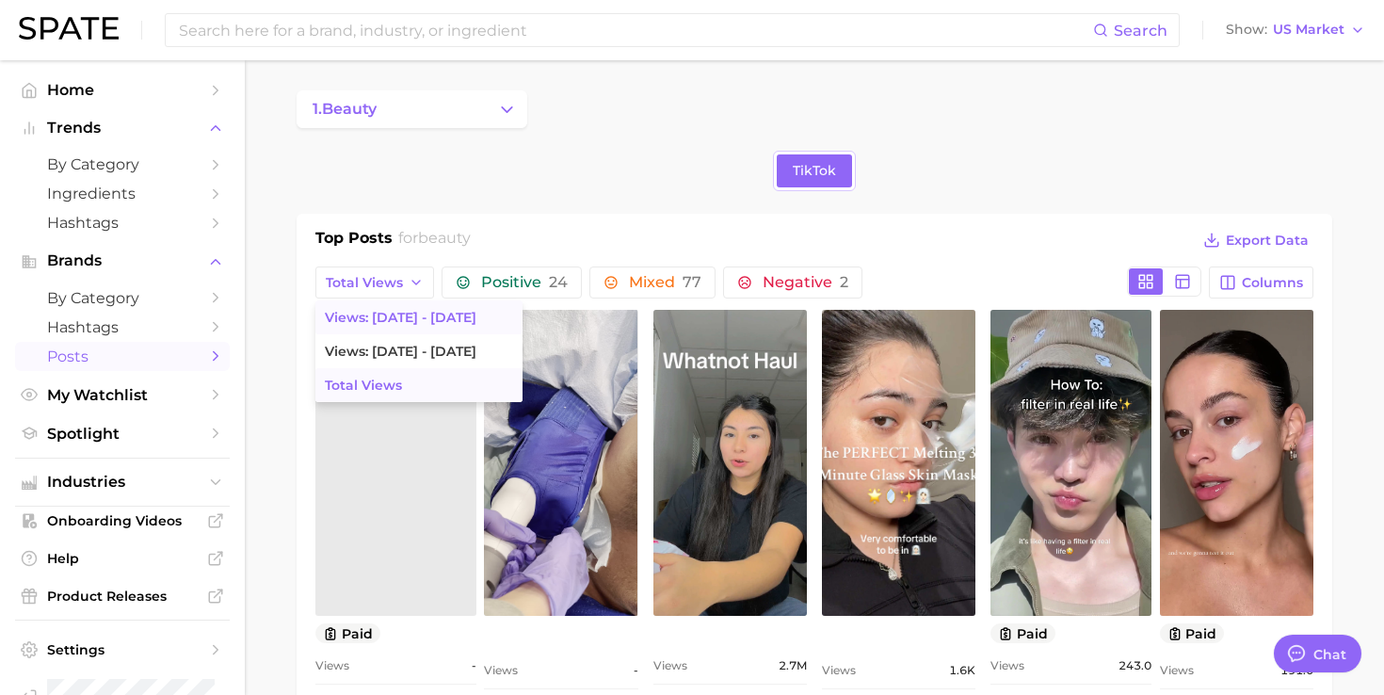
click at [412, 315] on span "Views: [DATE] - [DATE]" at bounding box center [401, 318] width 152 height 16
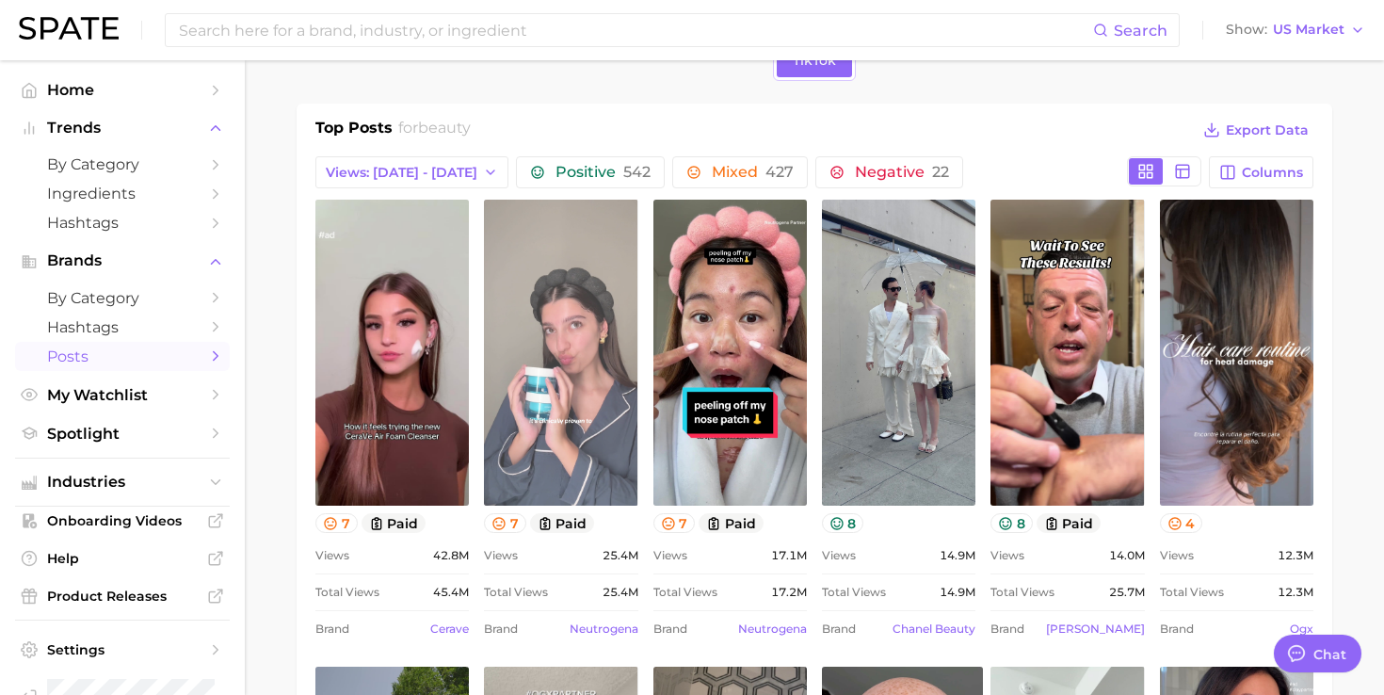
scroll to position [91, 0]
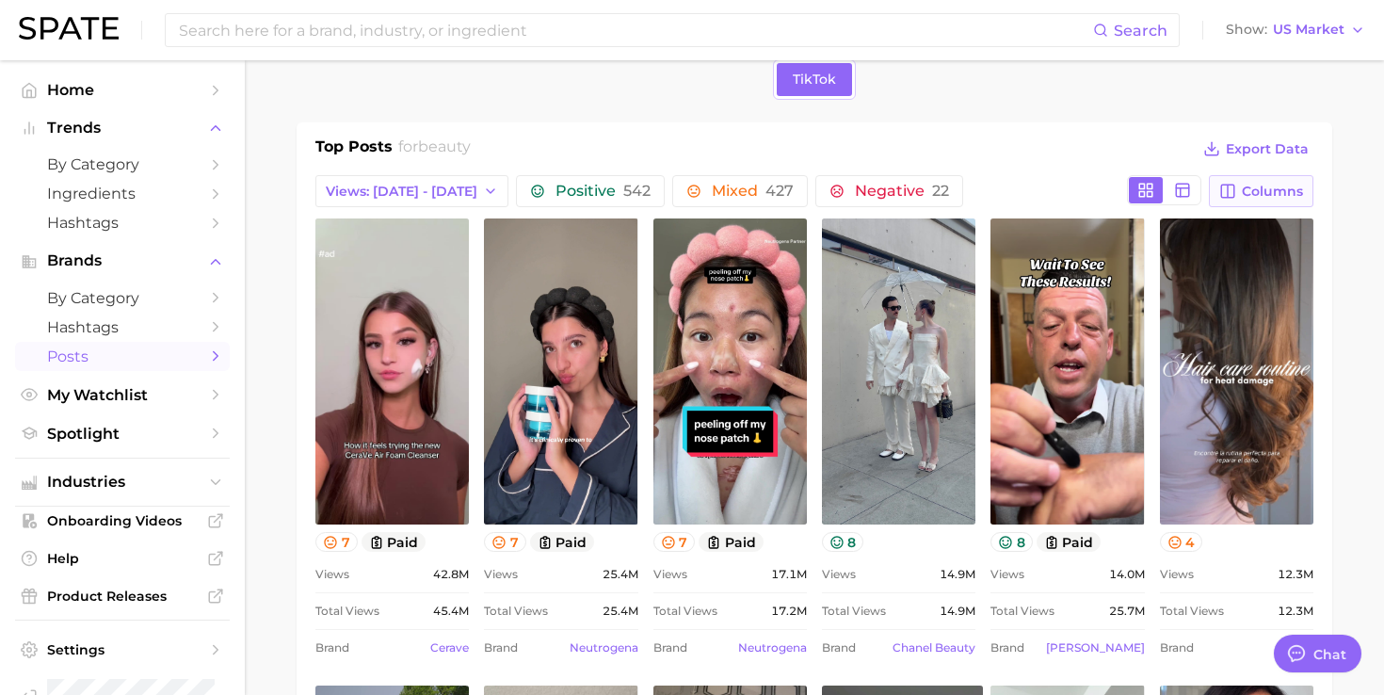
click at [1232, 187] on icon "button" at bounding box center [1227, 191] width 17 height 17
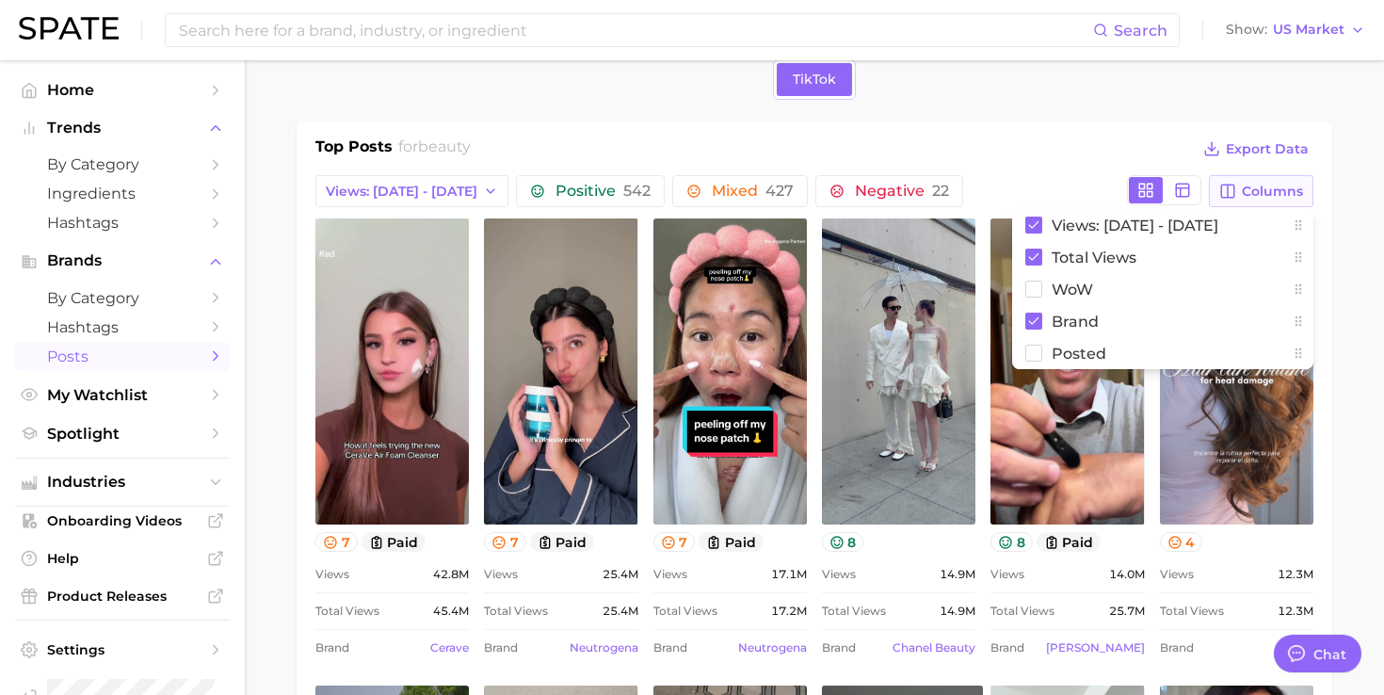
click at [1232, 187] on icon "button" at bounding box center [1227, 191] width 17 height 17
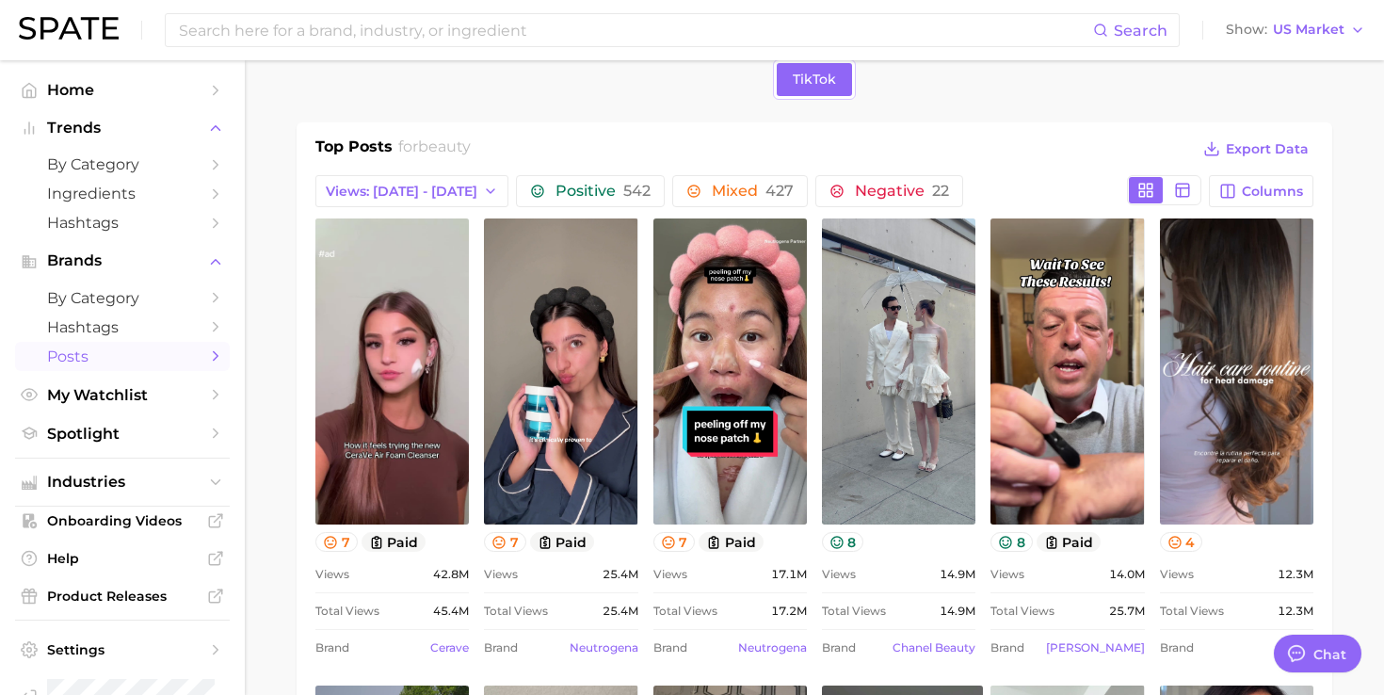
click at [1103, 162] on div "Top Posts for beauty Export Data" at bounding box center [814, 150] width 998 height 28
click at [137, 360] on span "Posts" at bounding box center [122, 356] width 151 height 18
click at [527, 203] on button "Positive 542" at bounding box center [590, 191] width 149 height 32
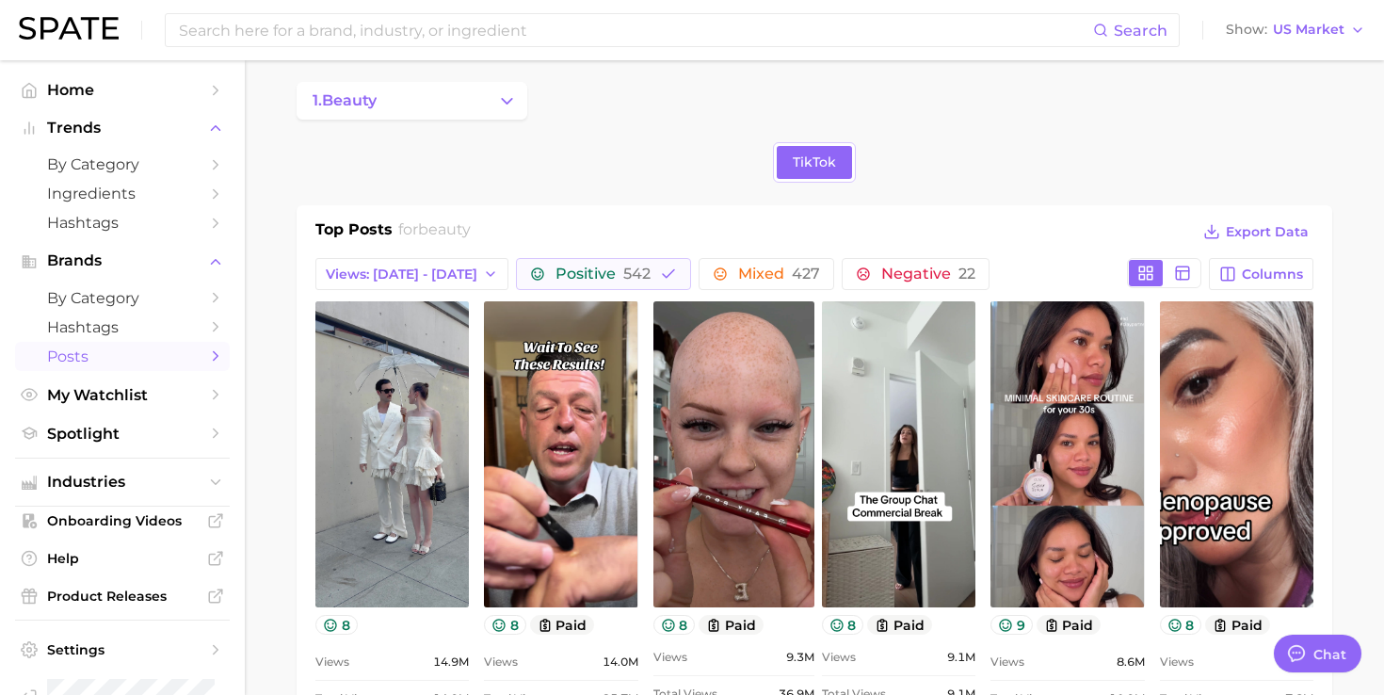
scroll to position [0, 0]
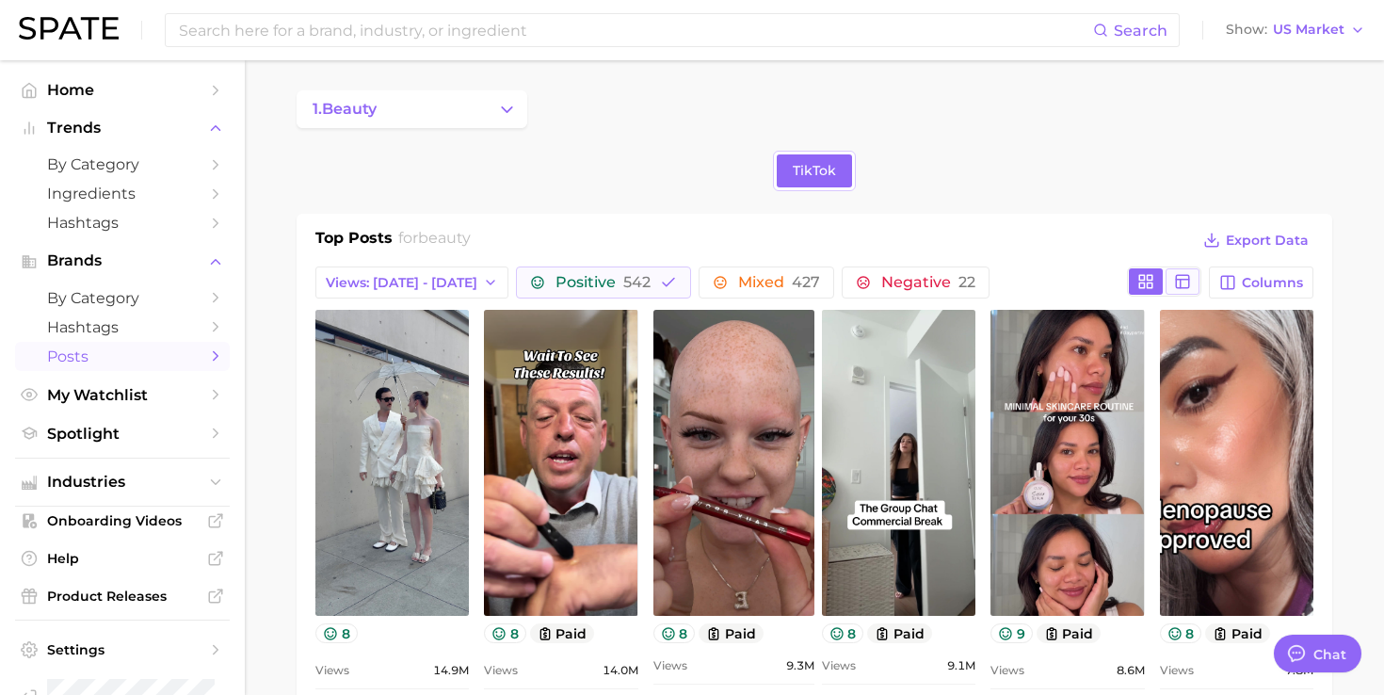
click at [1176, 280] on rect at bounding box center [1182, 281] width 13 height 13
type textarea "x"
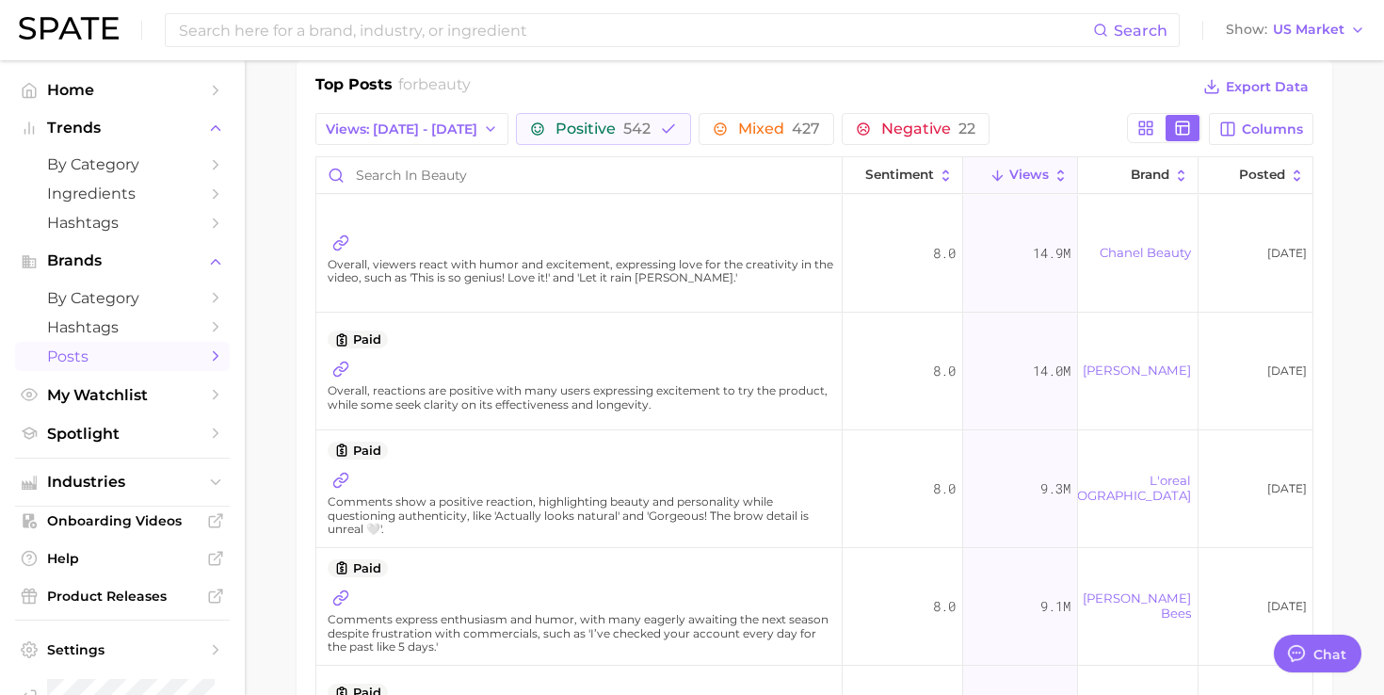
scroll to position [152, 0]
click at [921, 169] on span "Sentiment" at bounding box center [899, 175] width 69 height 15
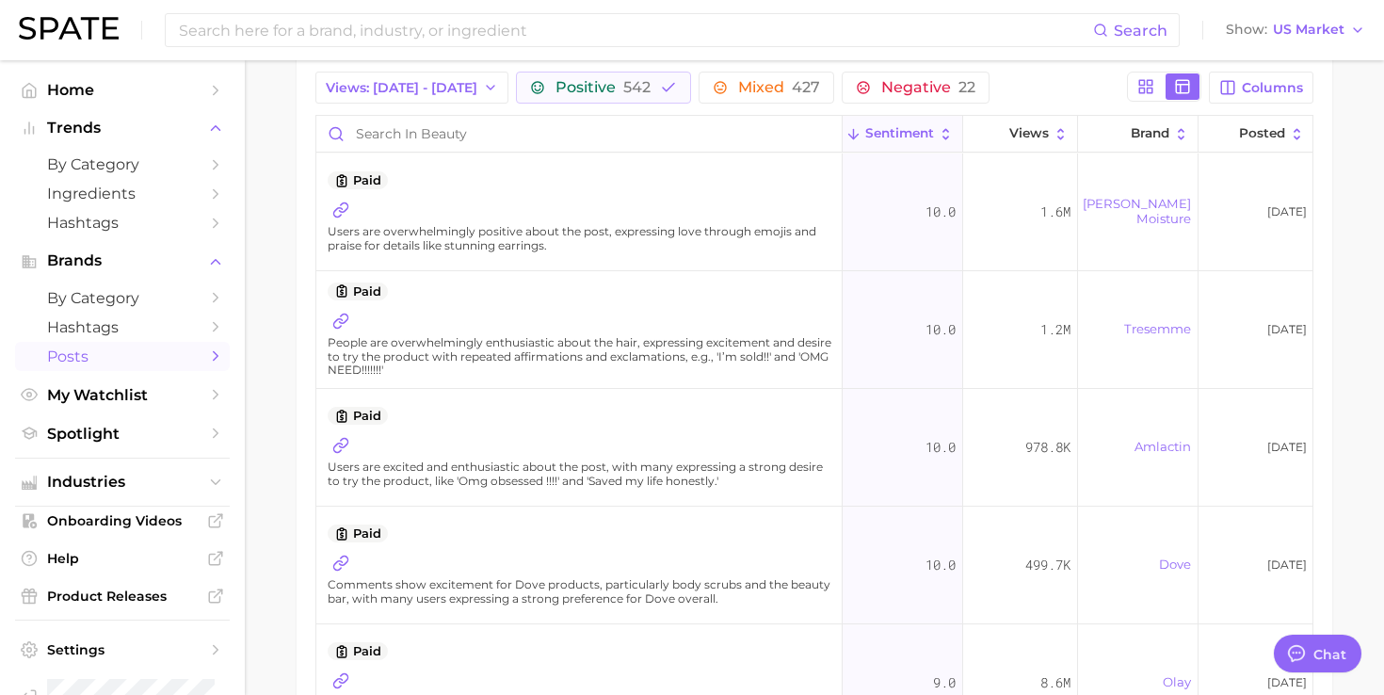
scroll to position [186, 0]
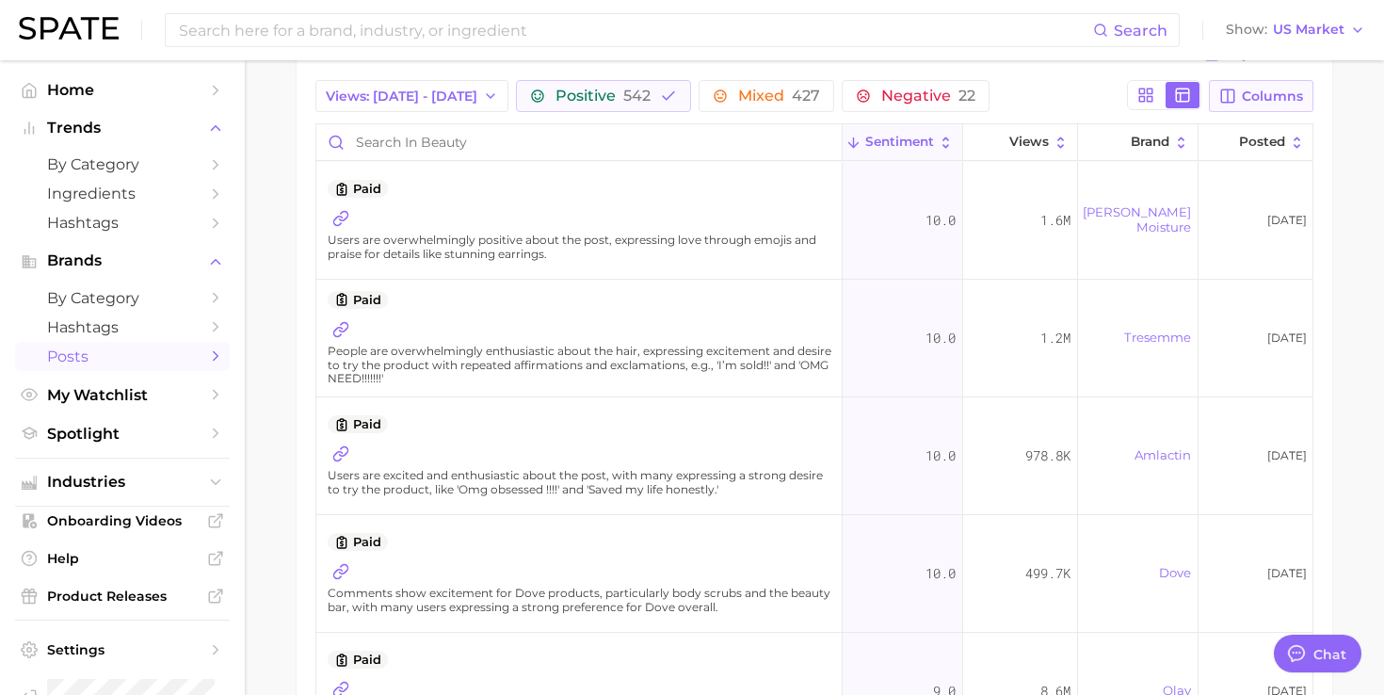
click at [1240, 95] on button "Columns" at bounding box center [1261, 96] width 104 height 32
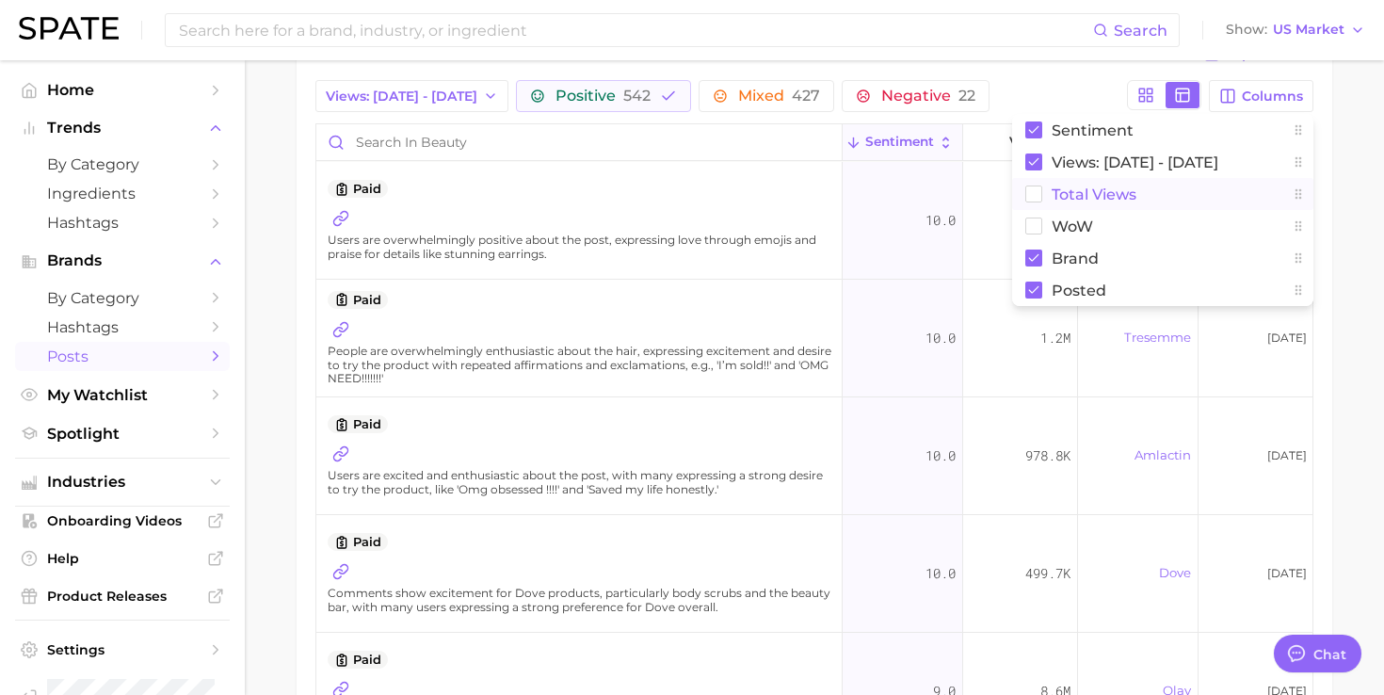
click at [1073, 200] on span "Total Views" at bounding box center [1093, 194] width 85 height 16
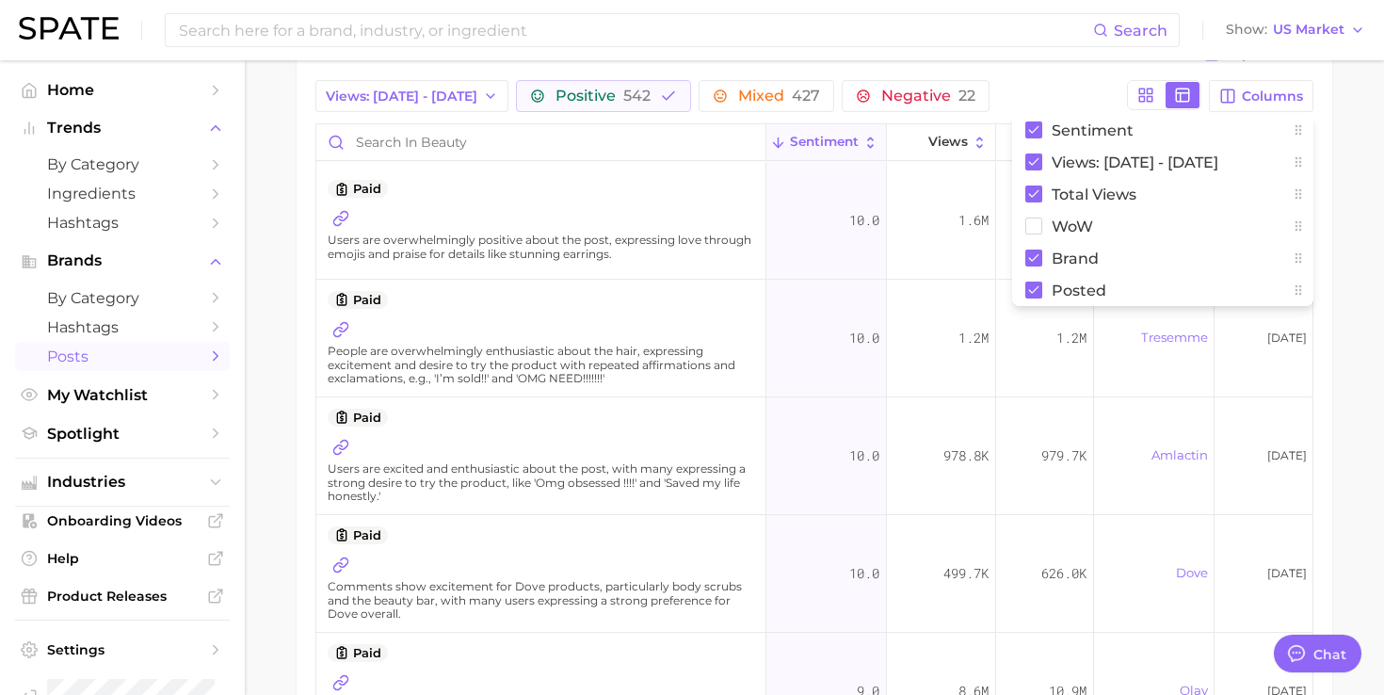
click at [1073, 75] on div "Top Posts for beauty Export Data Views: Aug 3 - 10 Positive 542 Mixed 427 Negat…" at bounding box center [814, 428] width 998 height 777
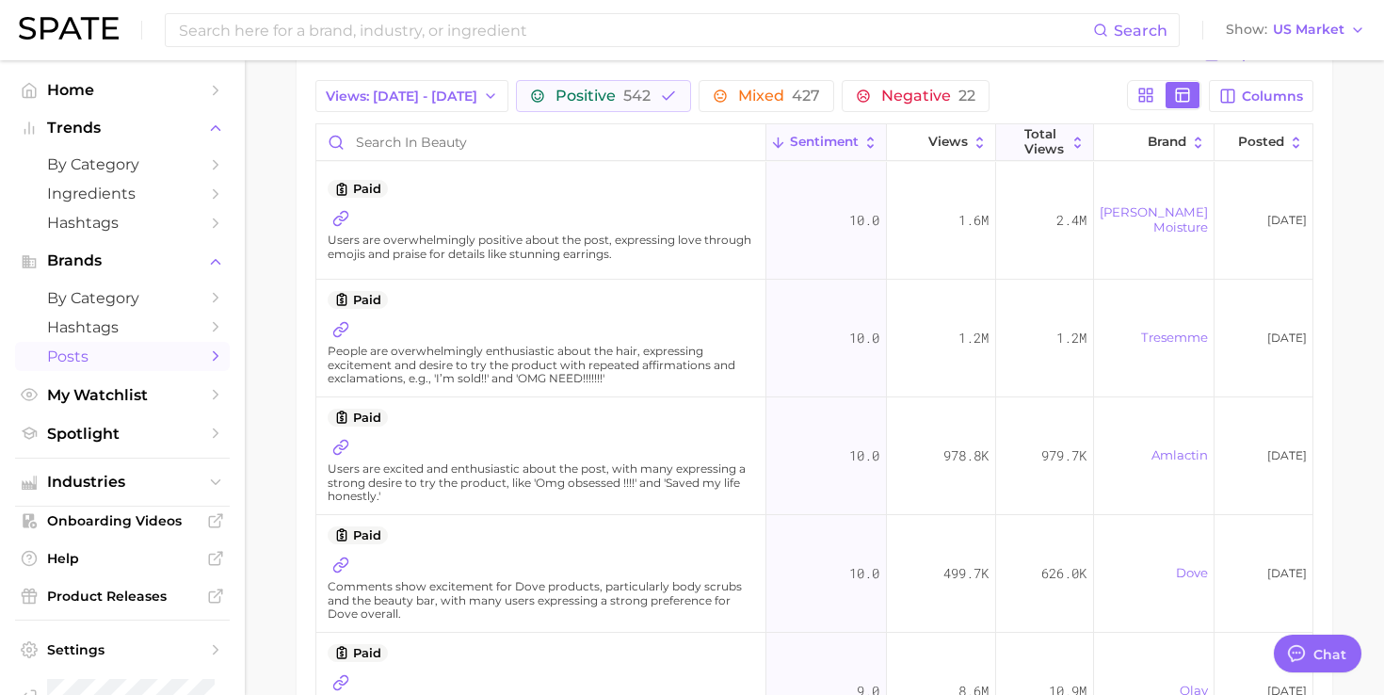
click at [1040, 138] on span "Total Views" at bounding box center [1044, 141] width 41 height 29
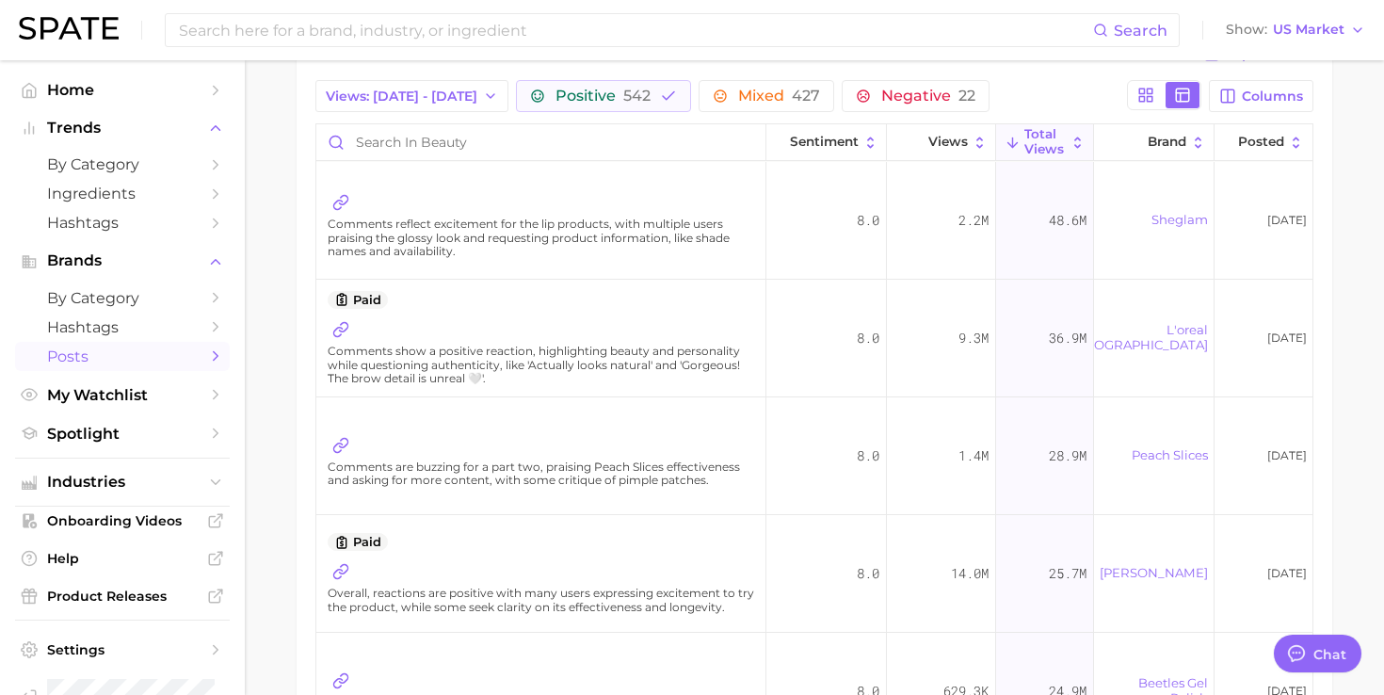
click at [1060, 54] on div "Search Show US Market" at bounding box center [692, 30] width 1346 height 60
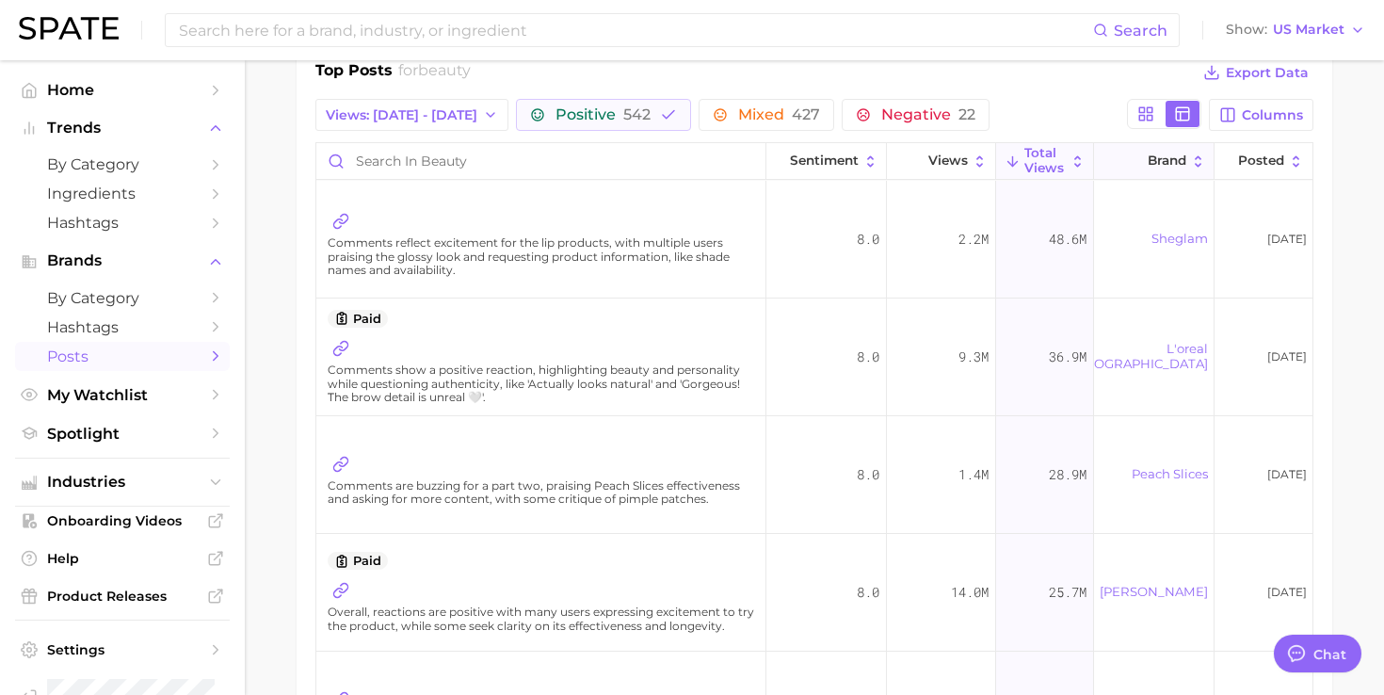
scroll to position [144, 0]
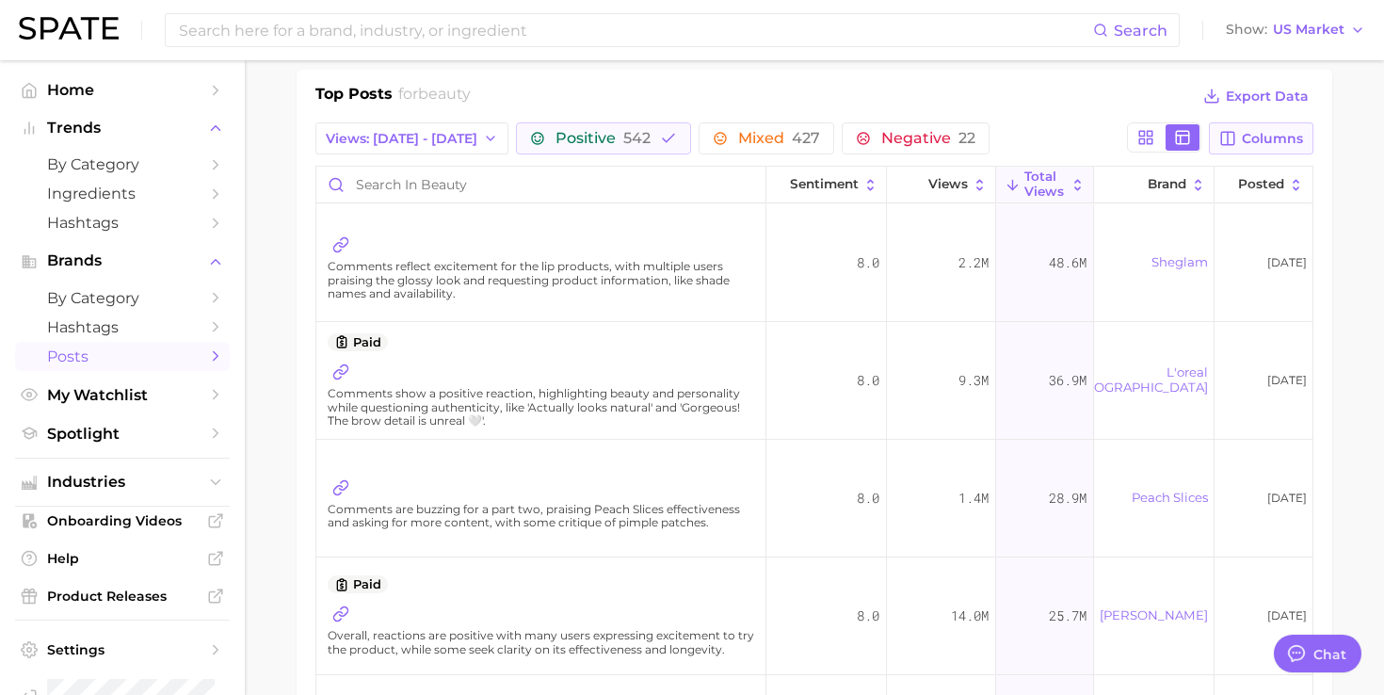
click at [1238, 140] on button "Columns" at bounding box center [1261, 138] width 104 height 32
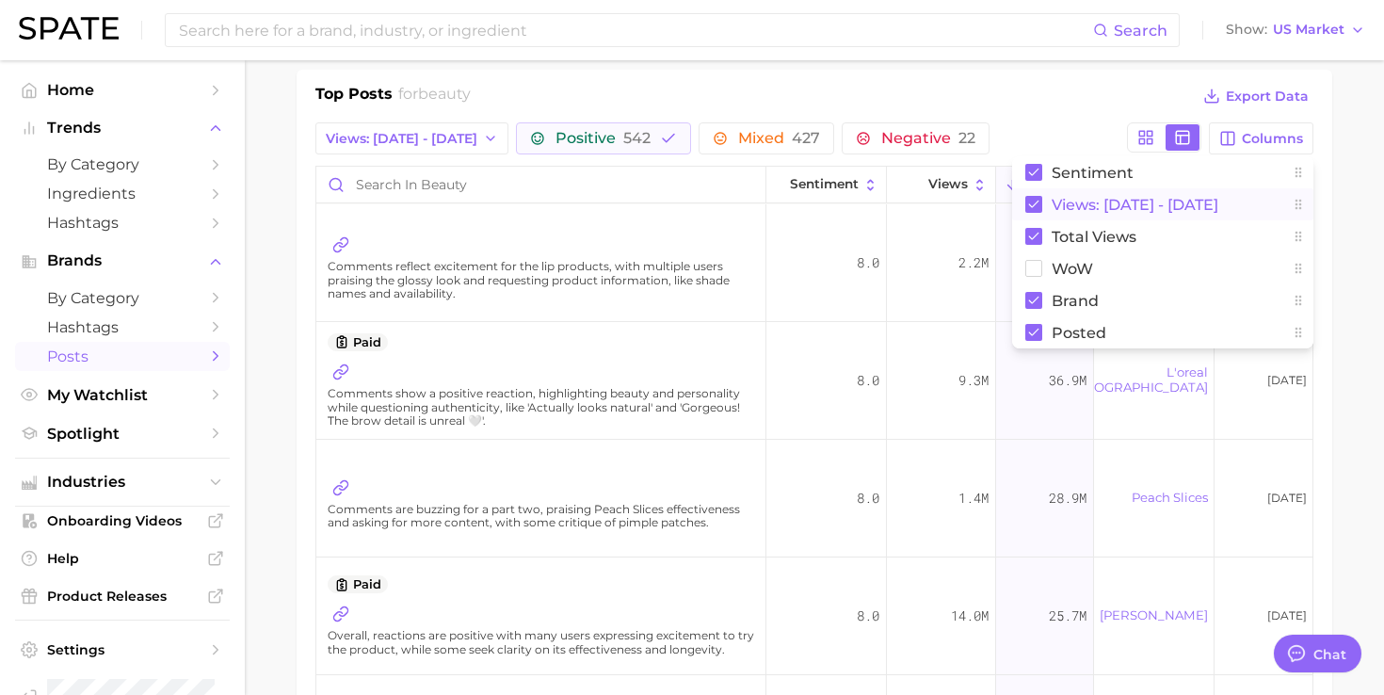
click at [1079, 207] on span "Views: [DATE] - [DATE]" at bounding box center [1134, 205] width 167 height 16
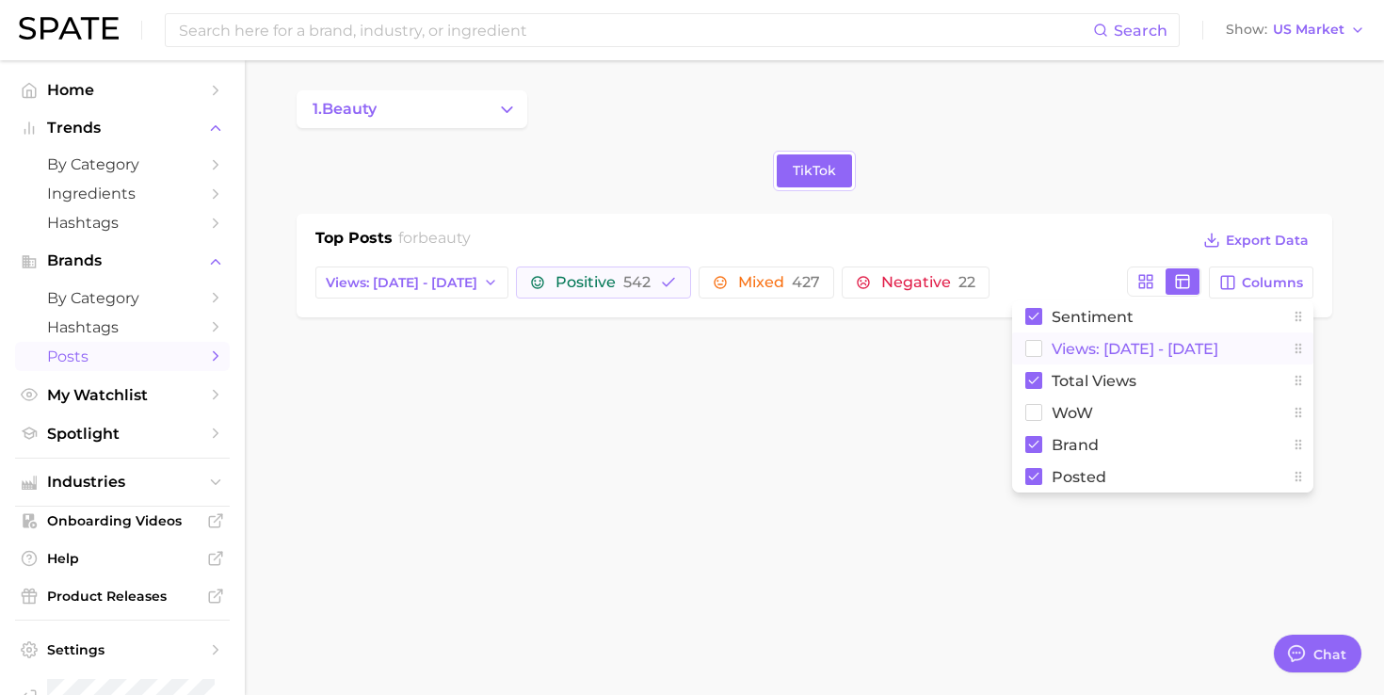
scroll to position [0, 0]
click at [1076, 342] on span "Views: [DATE] - [DATE]" at bounding box center [1134, 349] width 167 height 16
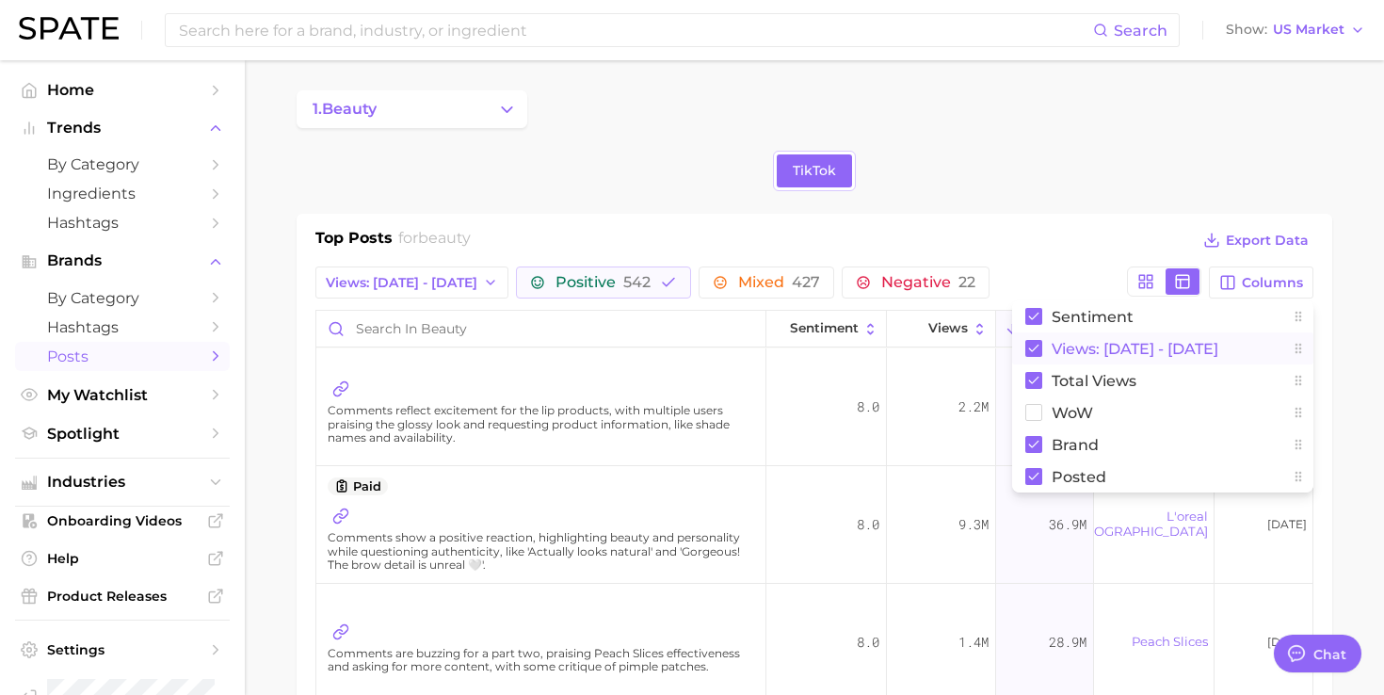
click at [1076, 350] on span "Views: [DATE] - [DATE]" at bounding box center [1134, 349] width 167 height 16
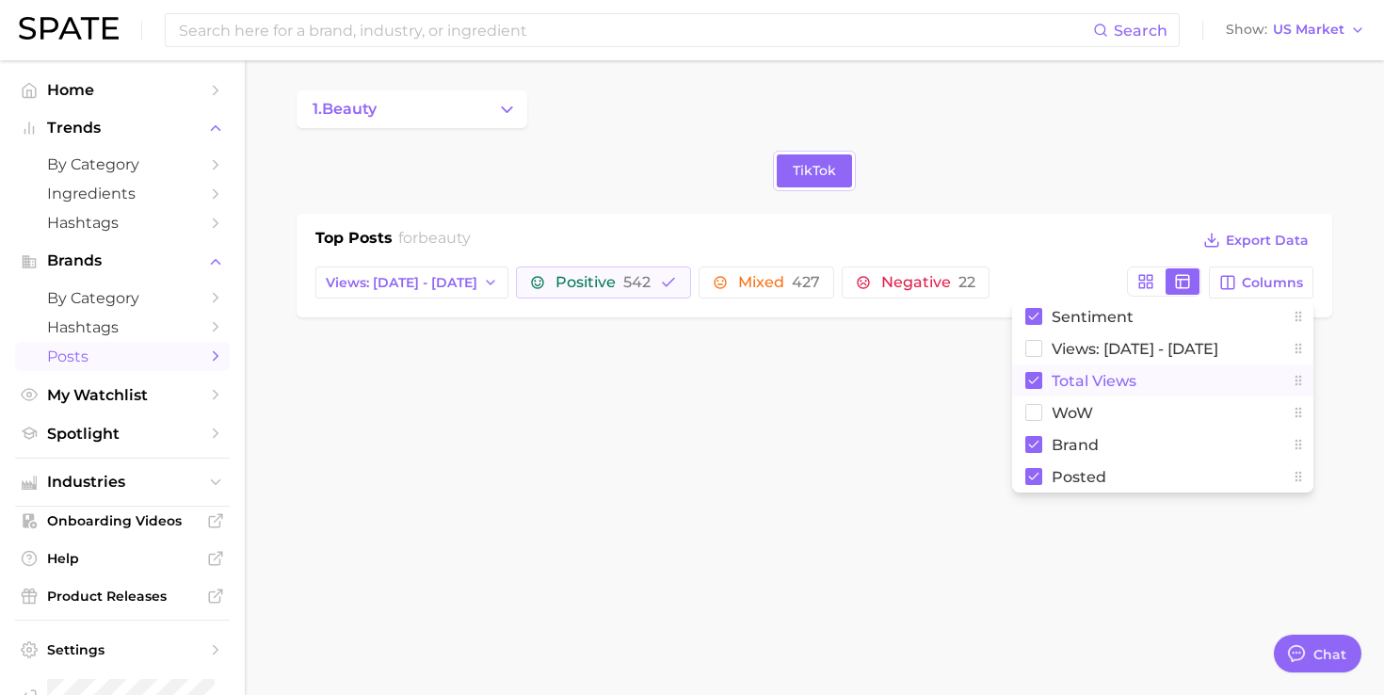
click at [1073, 373] on span "Total Views" at bounding box center [1093, 381] width 85 height 16
click at [1078, 346] on span "Views: [DATE] - [DATE]" at bounding box center [1134, 349] width 167 height 16
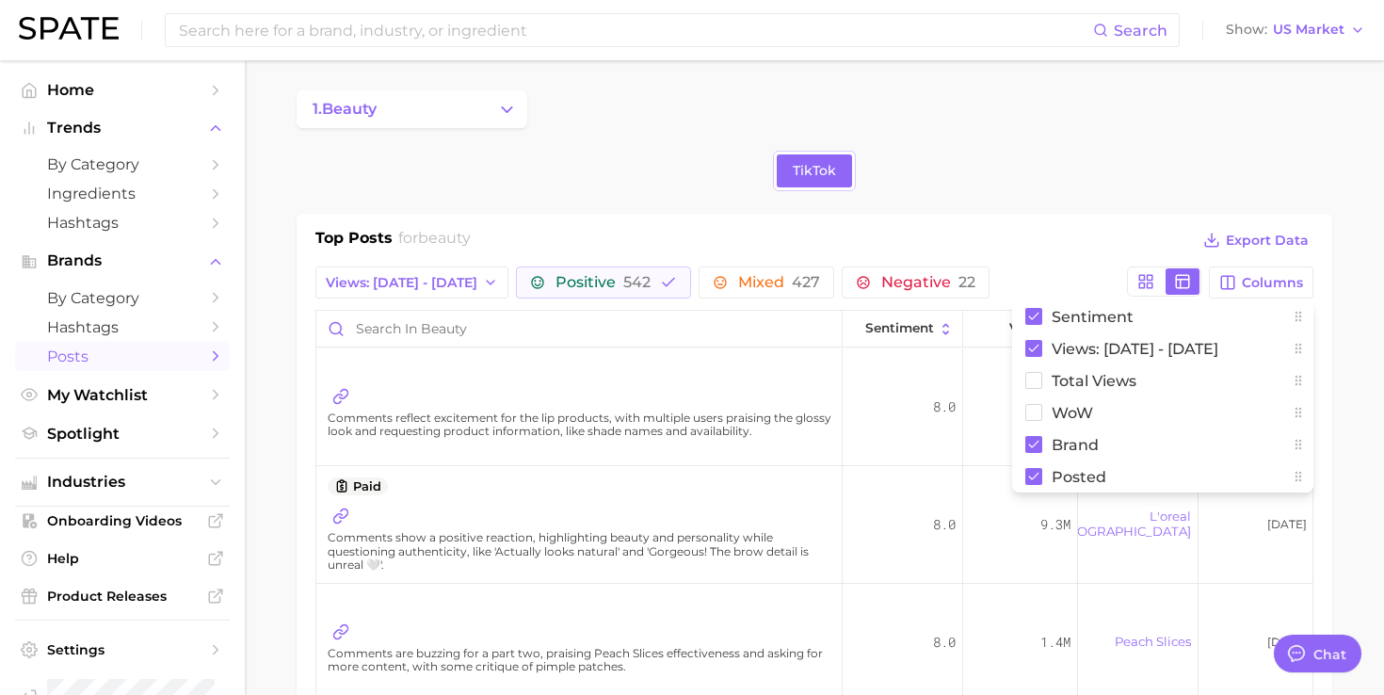
click at [1088, 277] on div "Positive 542 Mixed 427 Negative 22" at bounding box center [817, 282] width 603 height 32
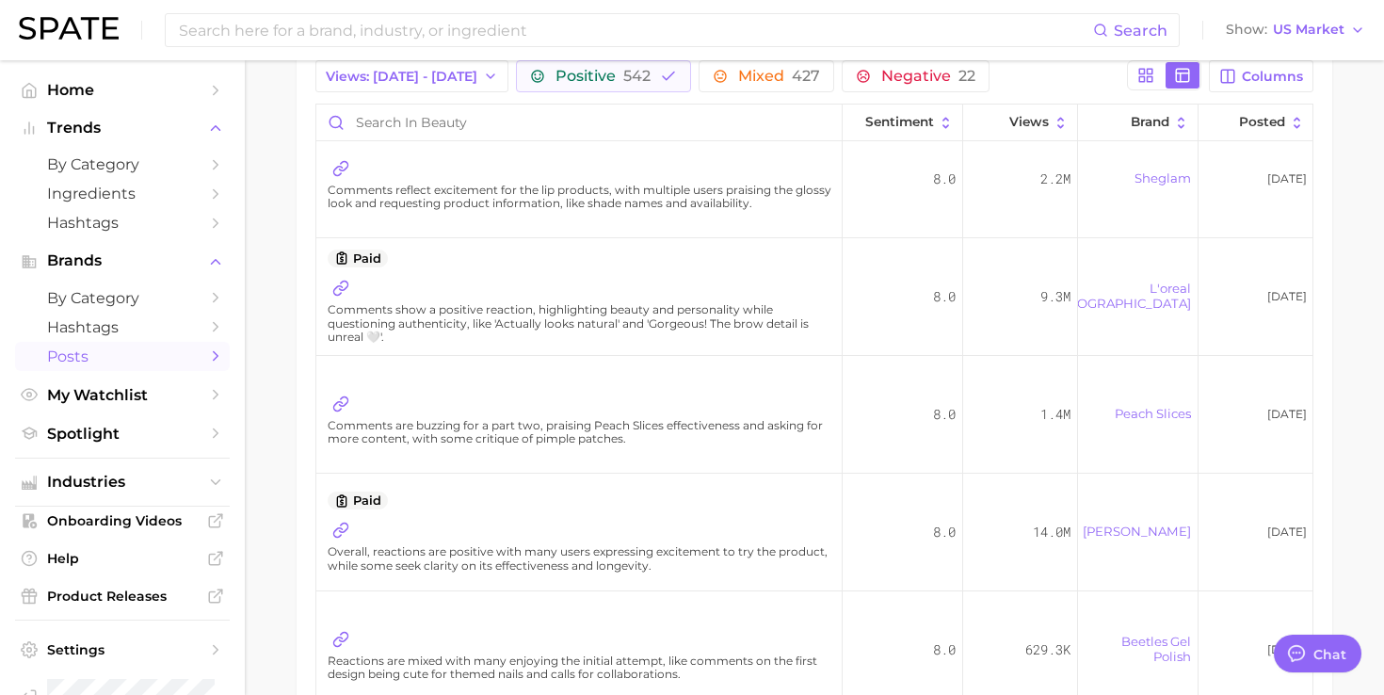
scroll to position [29, 0]
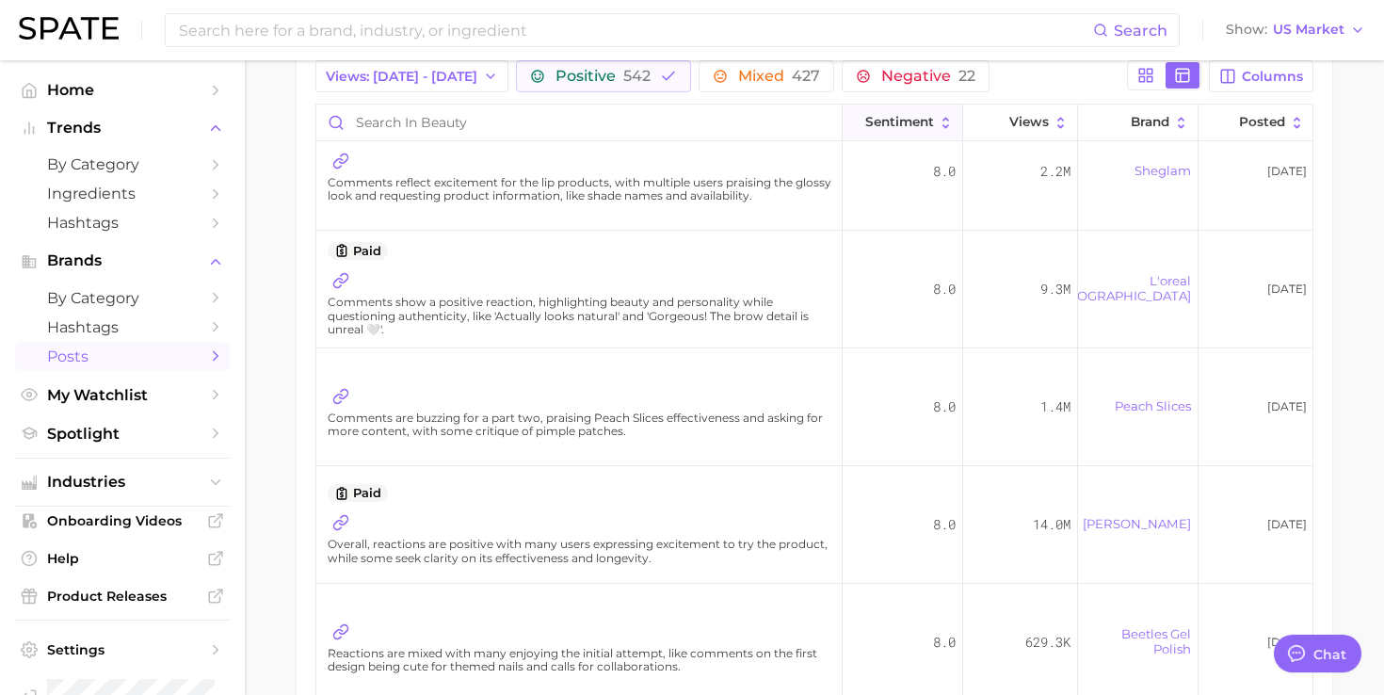
click at [924, 133] on button "Sentiment" at bounding box center [902, 122] width 120 height 37
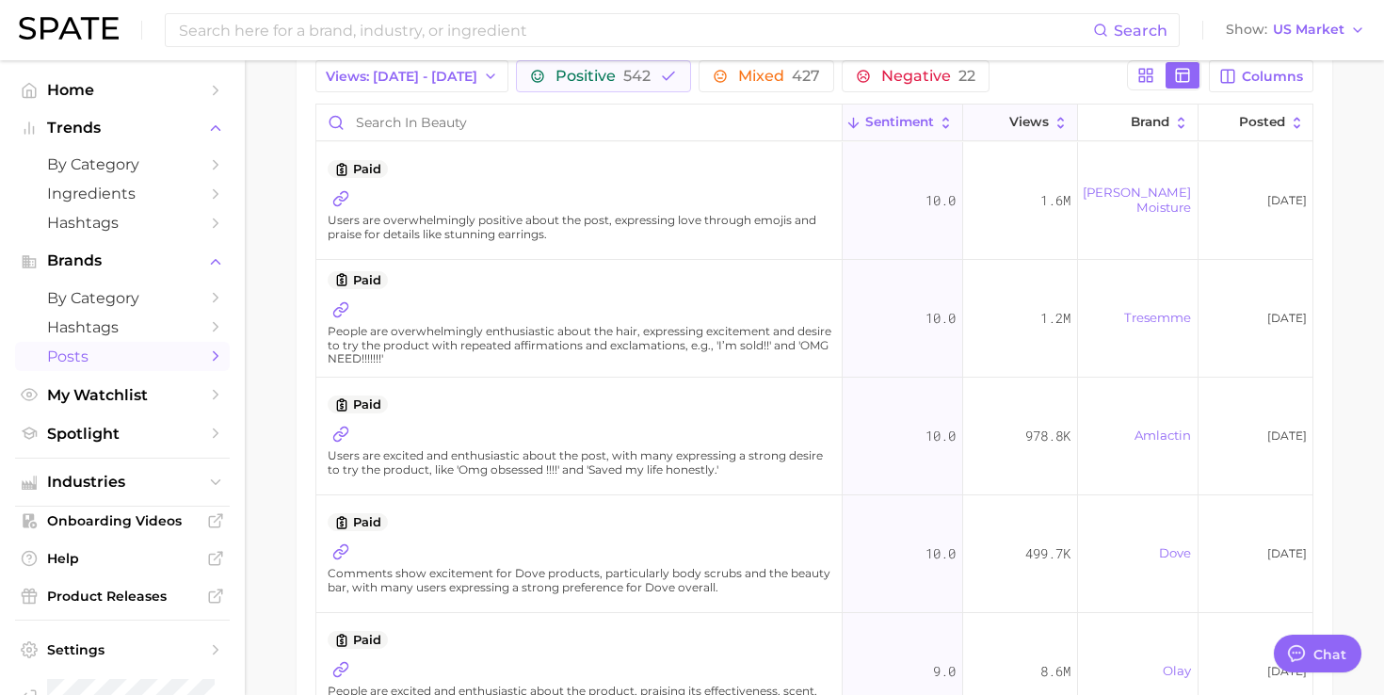
click at [1053, 121] on icon at bounding box center [1060, 123] width 16 height 16
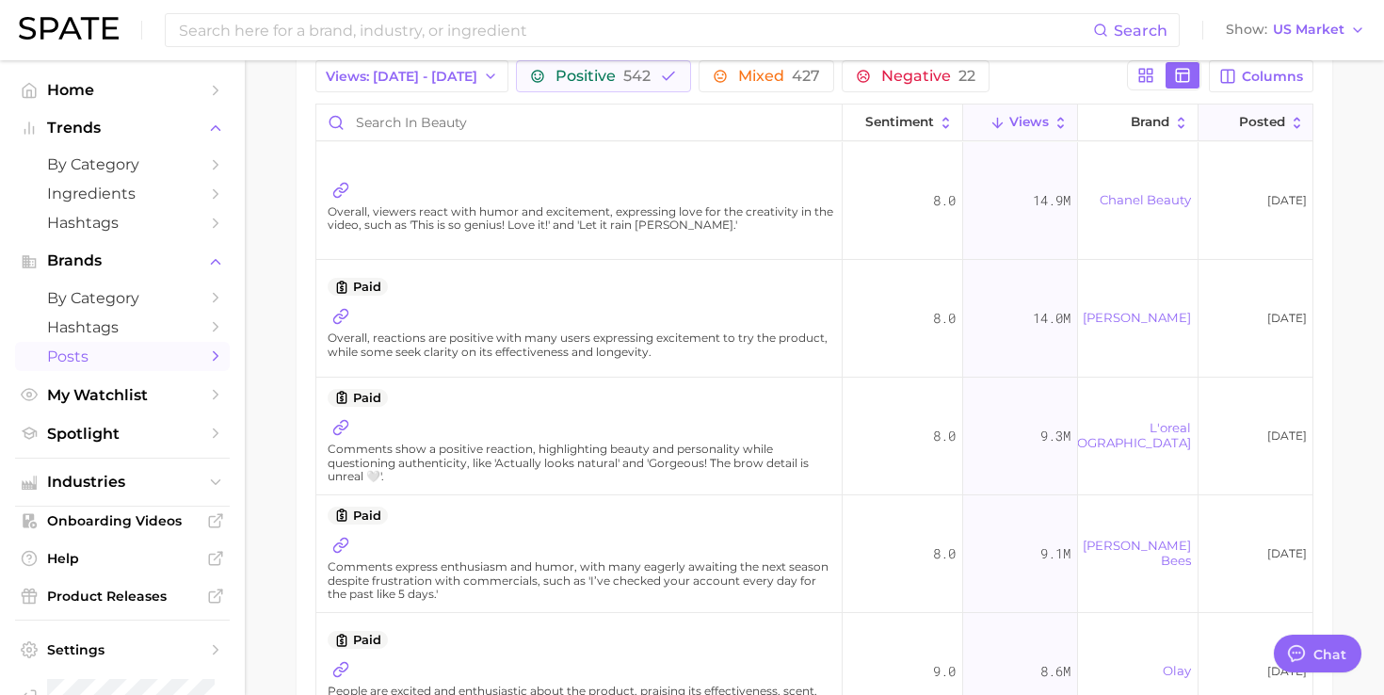
click at [1260, 120] on span "Posted" at bounding box center [1262, 122] width 46 height 15
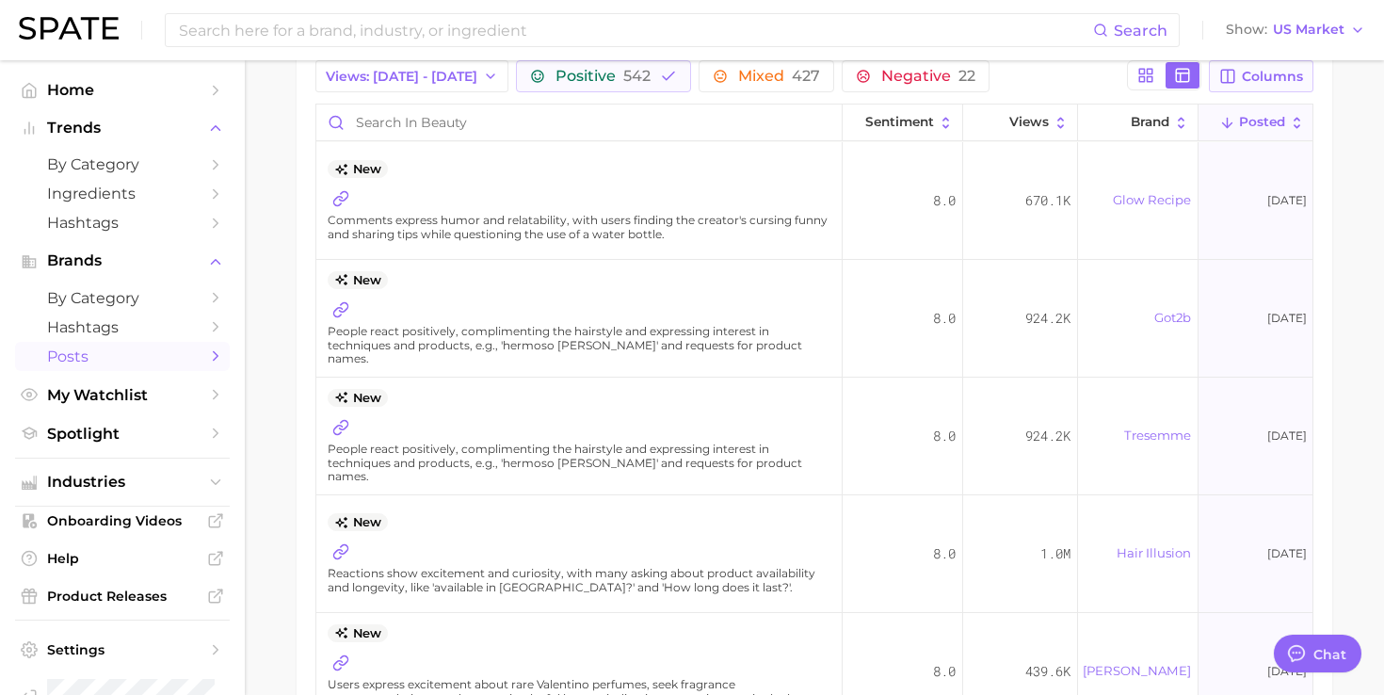
click at [1222, 77] on icon "button" at bounding box center [1227, 76] width 13 height 13
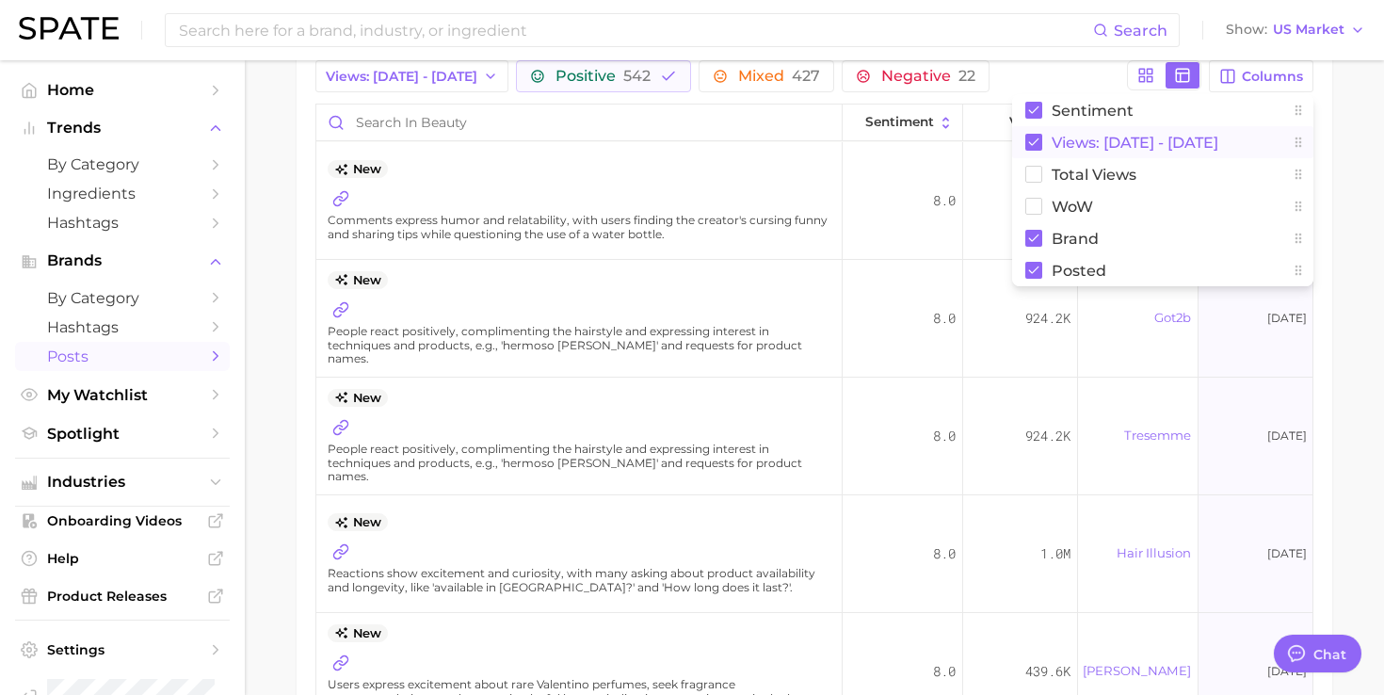
click at [1085, 136] on span "Views: [DATE] - [DATE]" at bounding box center [1134, 143] width 167 height 16
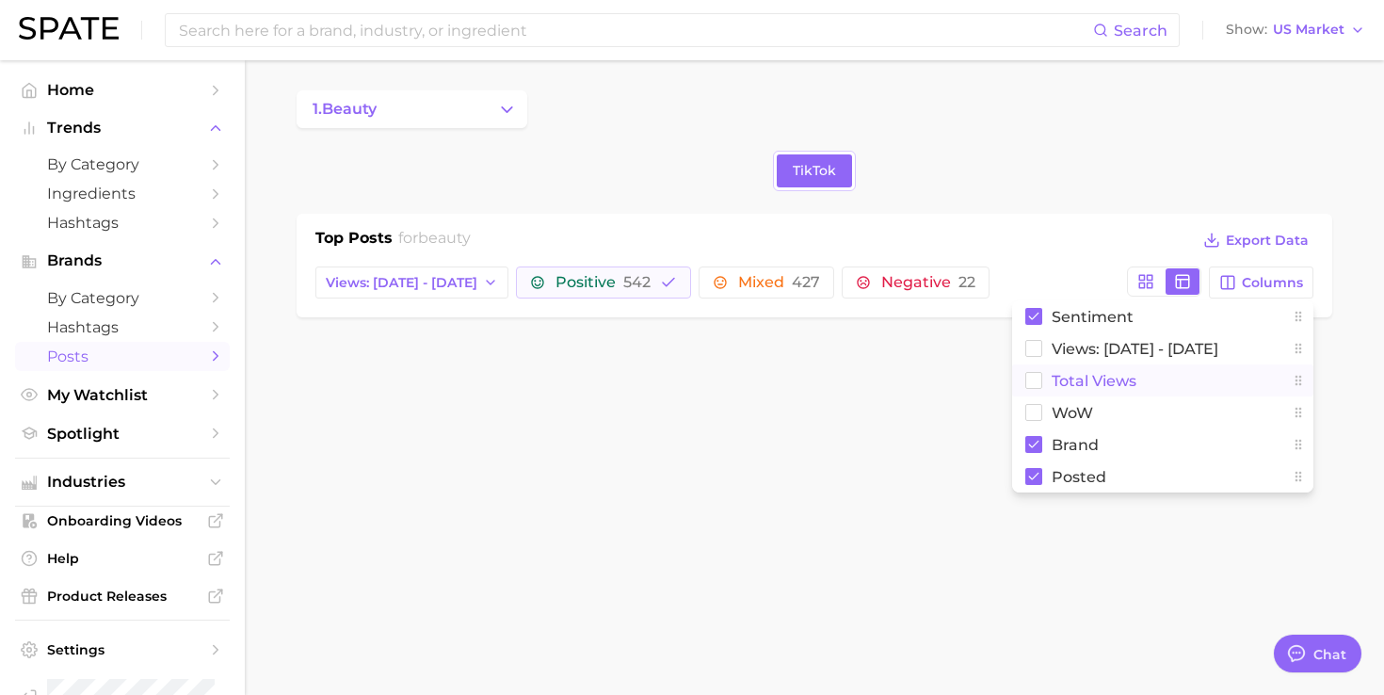
click at [1100, 386] on span "Total Views" at bounding box center [1093, 381] width 85 height 16
click at [1092, 374] on span "Total Views" at bounding box center [1093, 381] width 85 height 16
click at [1100, 347] on span "Views: [DATE] - [DATE]" at bounding box center [1134, 349] width 167 height 16
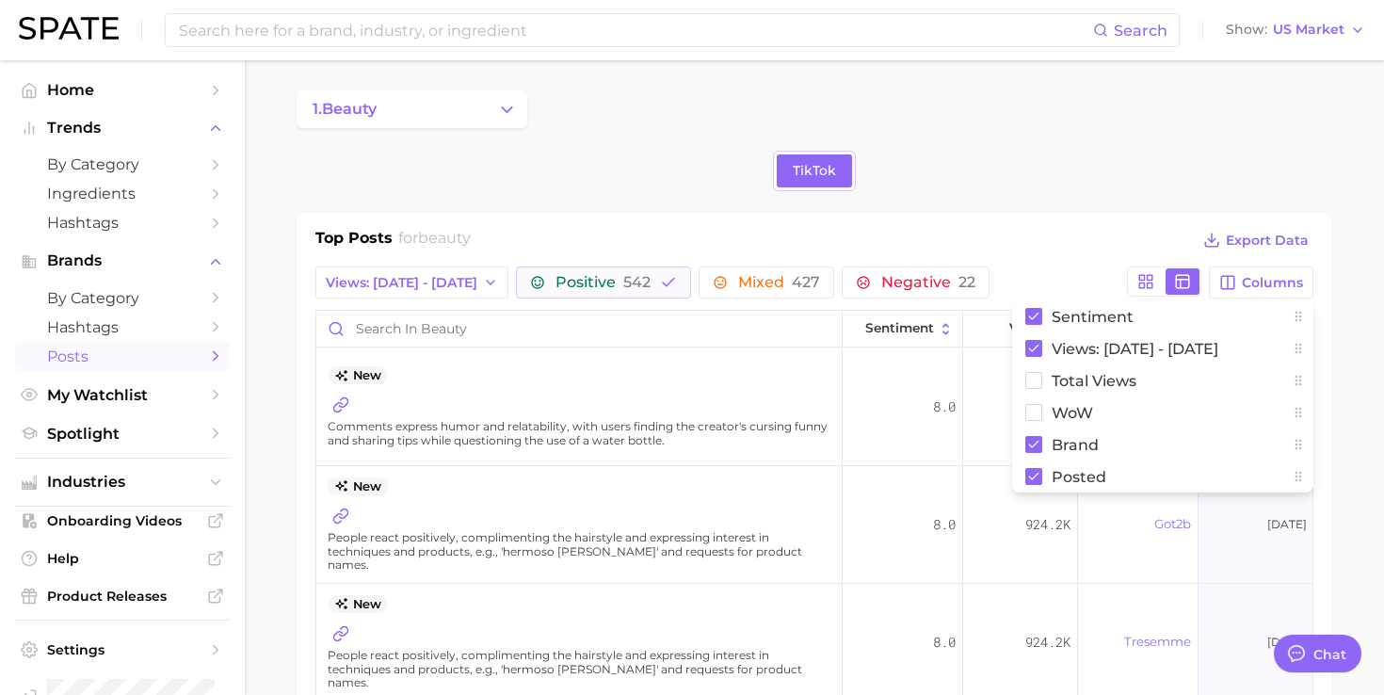
click at [1090, 254] on div "Top Posts for beauty Export Data" at bounding box center [814, 241] width 998 height 28
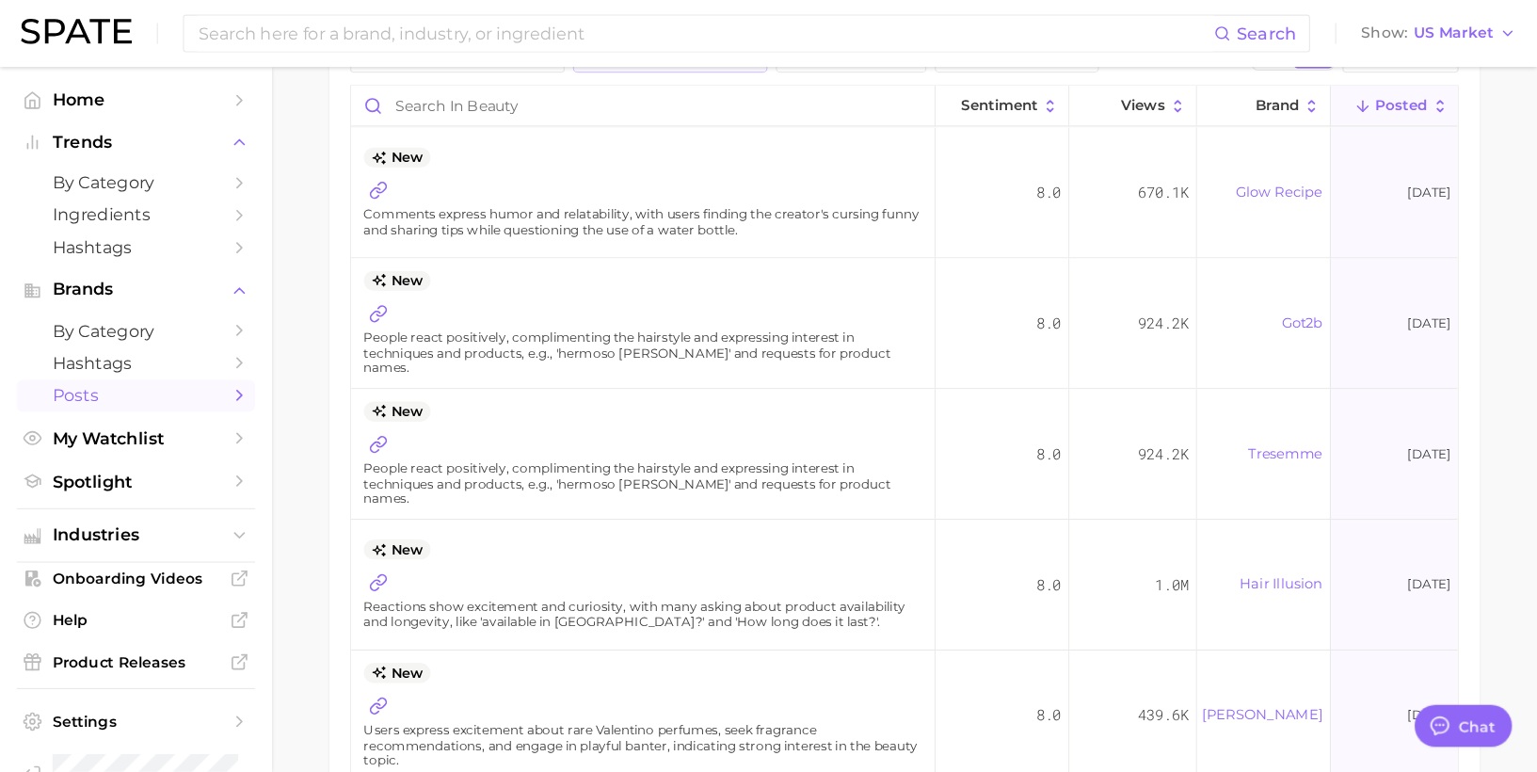
scroll to position [221, 0]
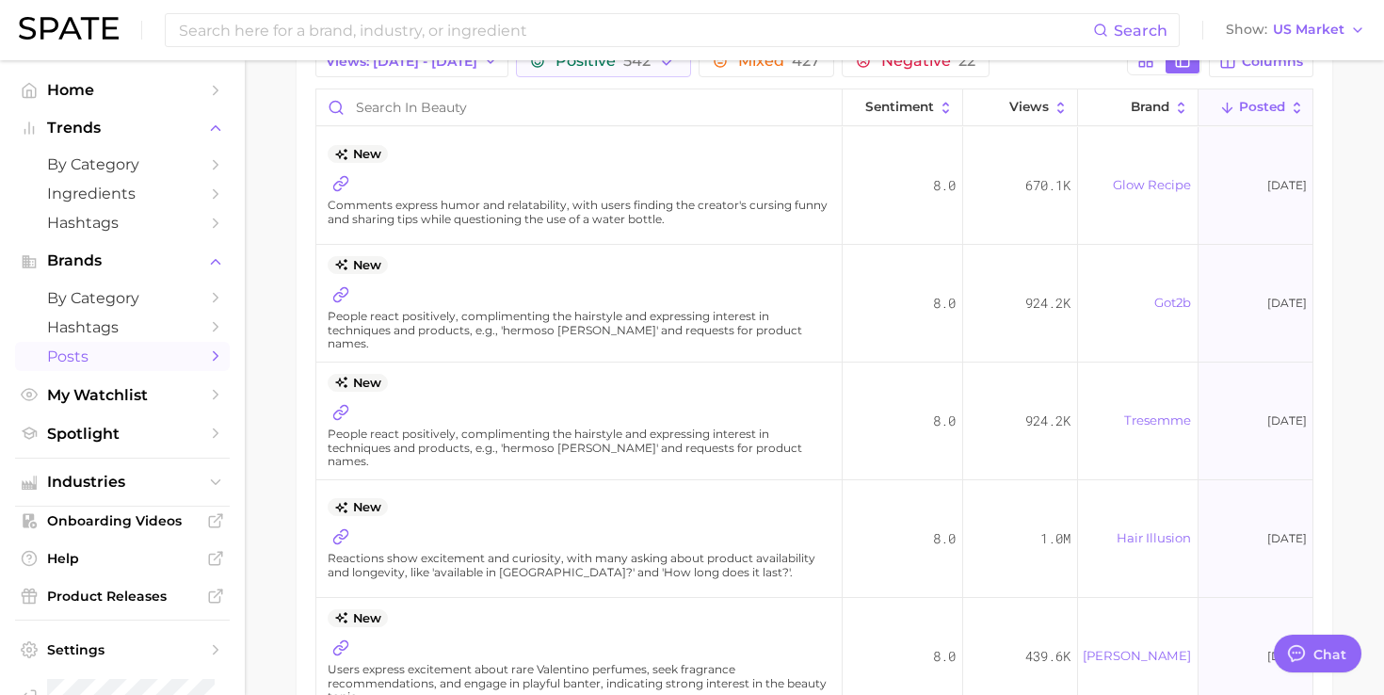
type textarea "x"
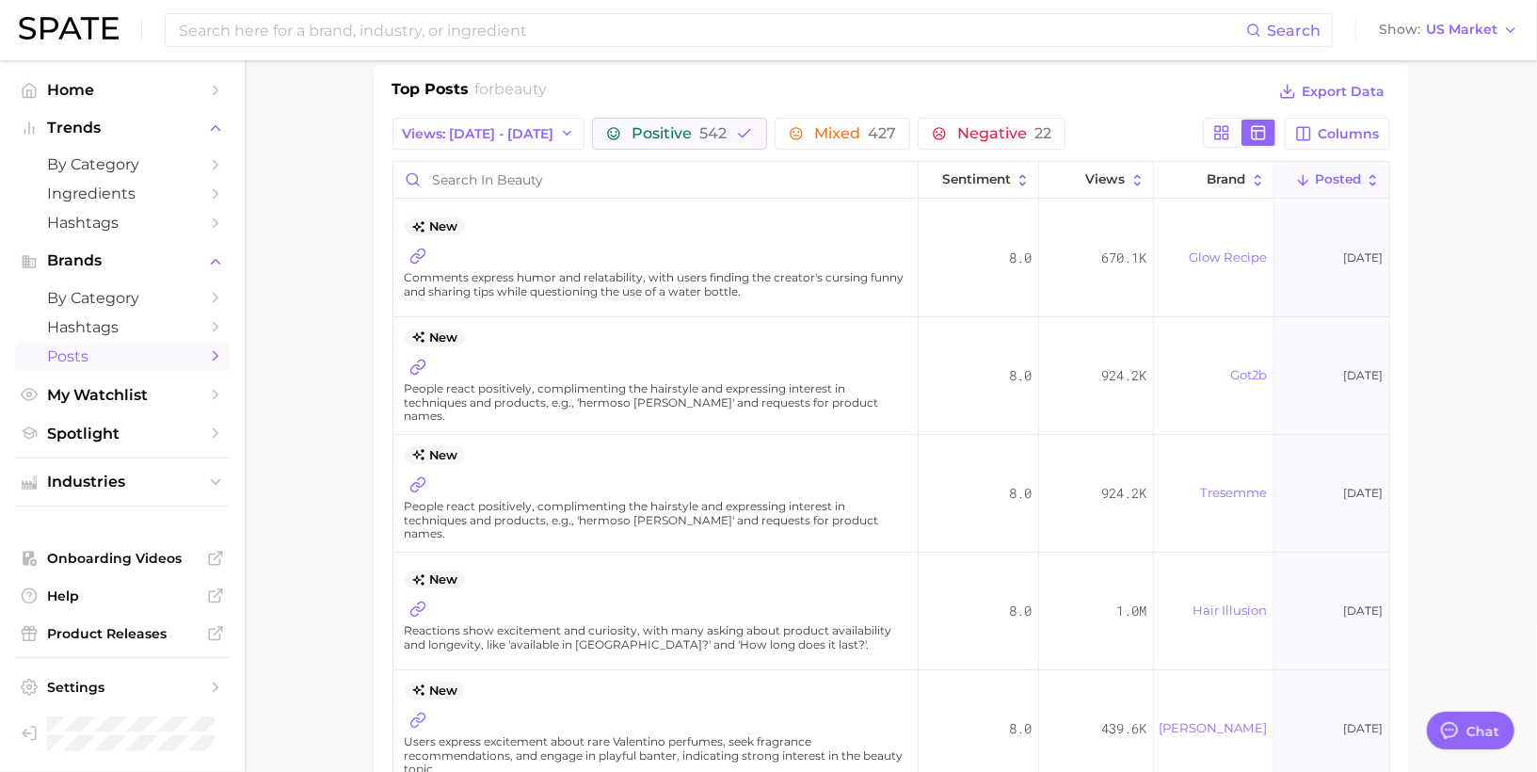
scroll to position [153, 0]
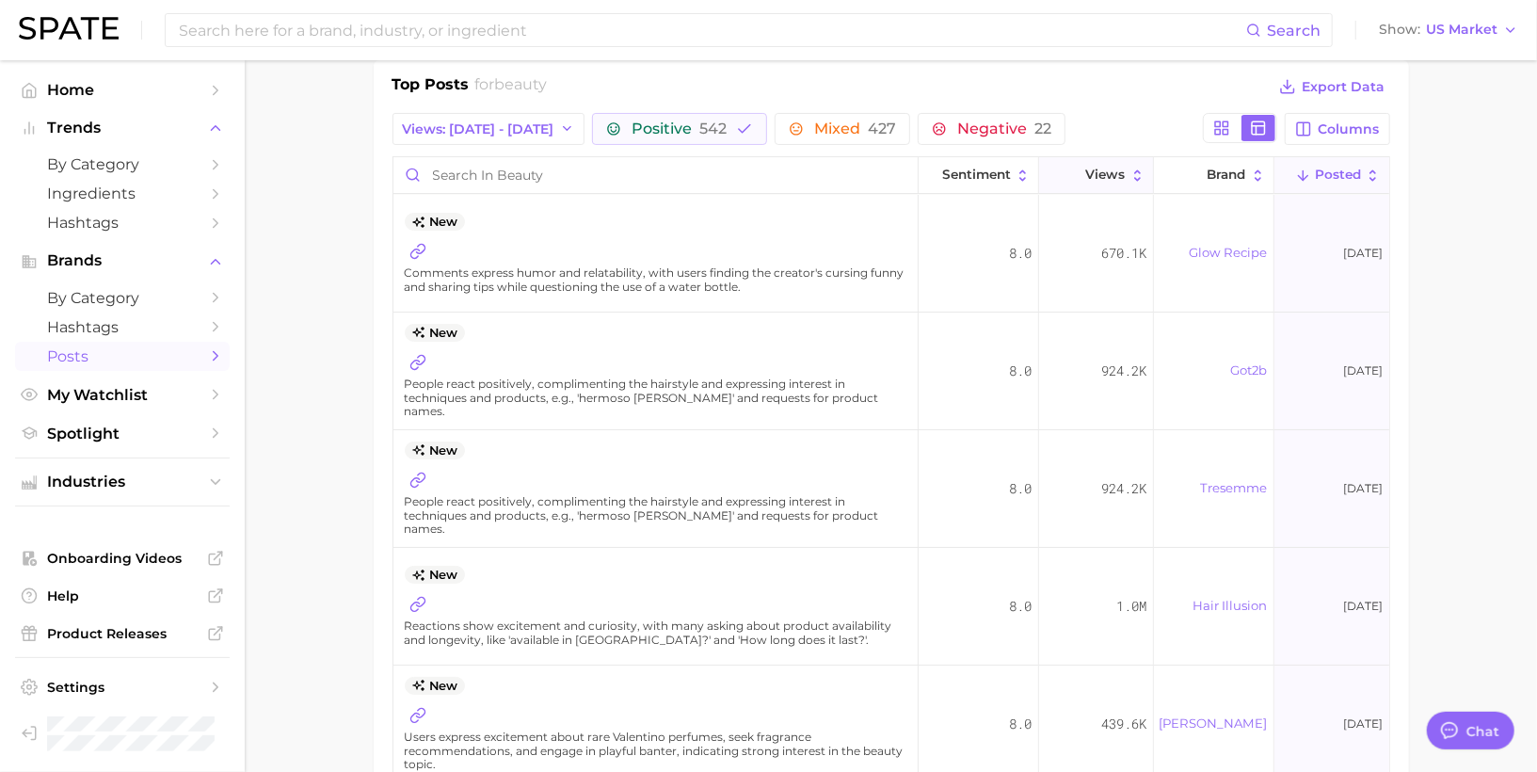
click at [1104, 178] on span "Views" at bounding box center [1106, 175] width 40 height 15
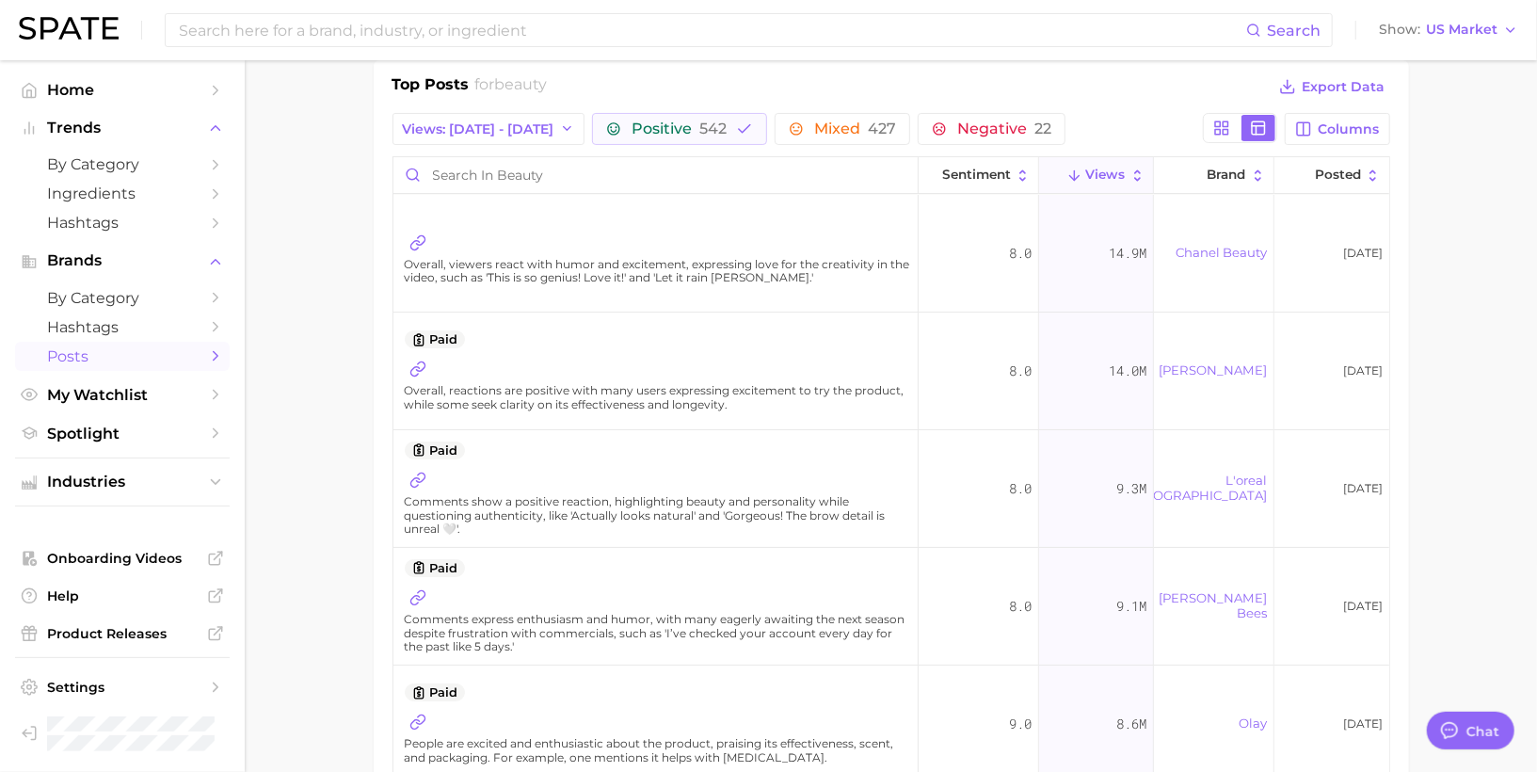
type textarea "x"
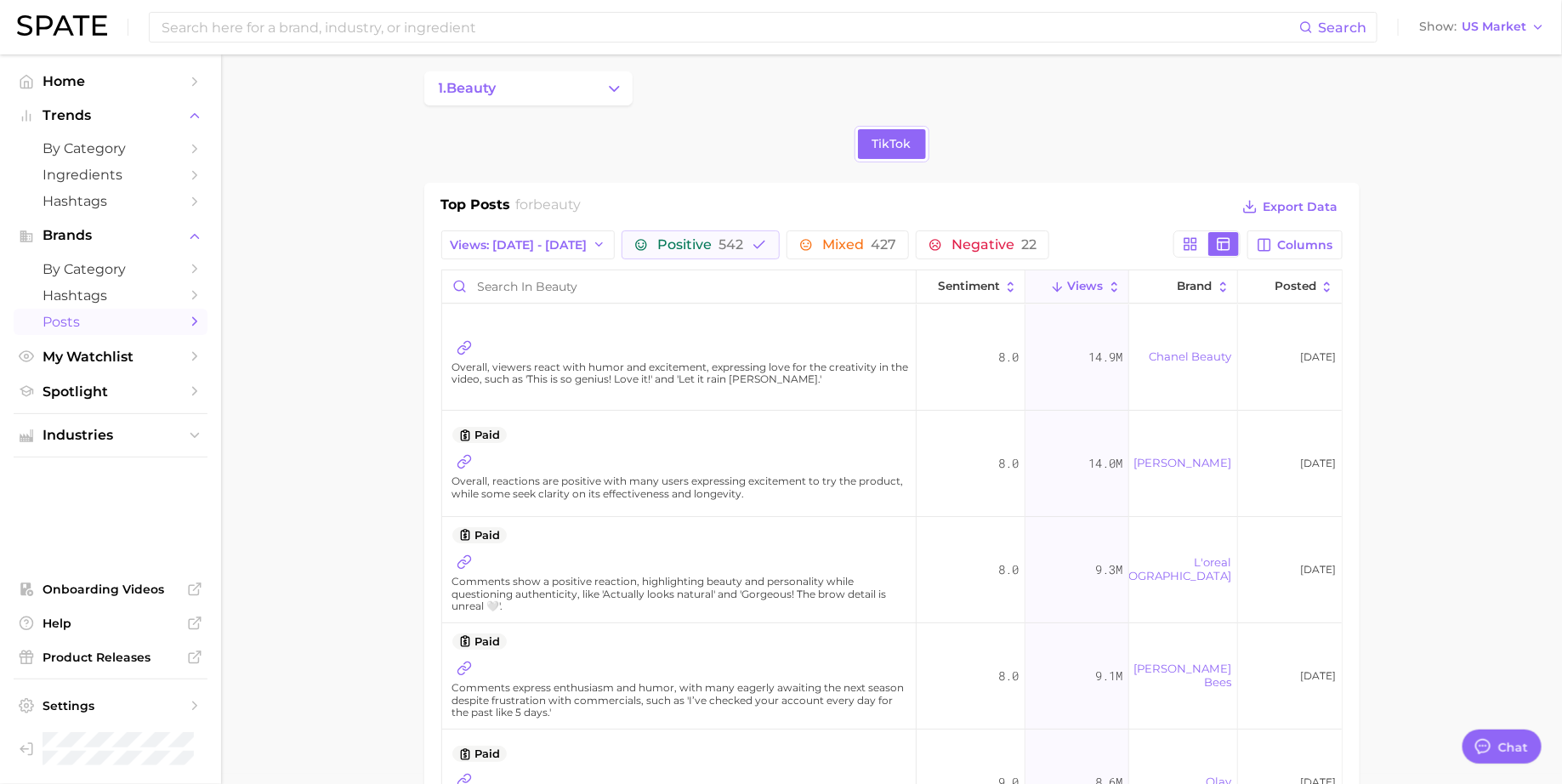
scroll to position [1, 0]
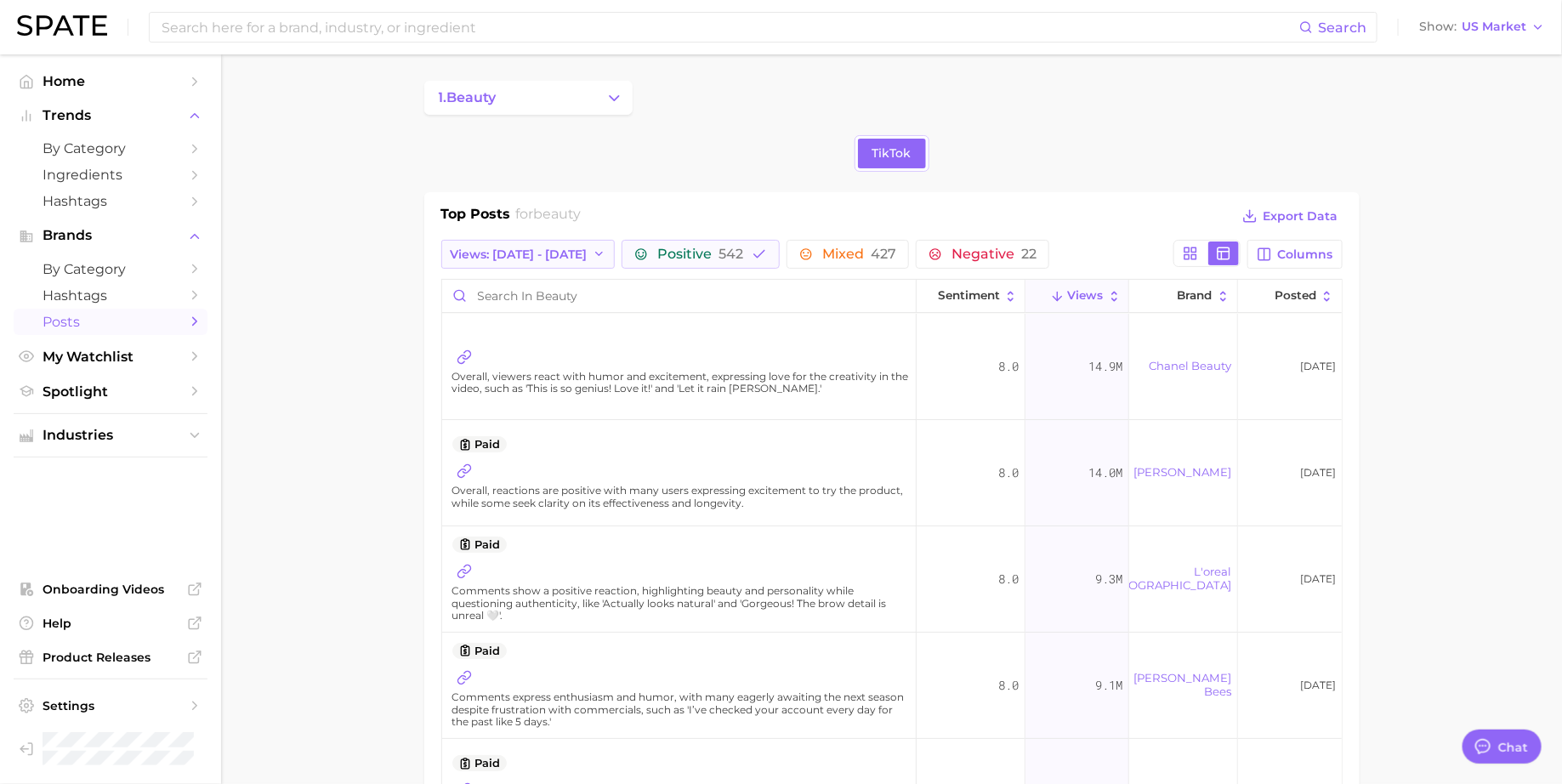
click at [593, 248] on icon "button" at bounding box center [599, 254] width 14 height 14
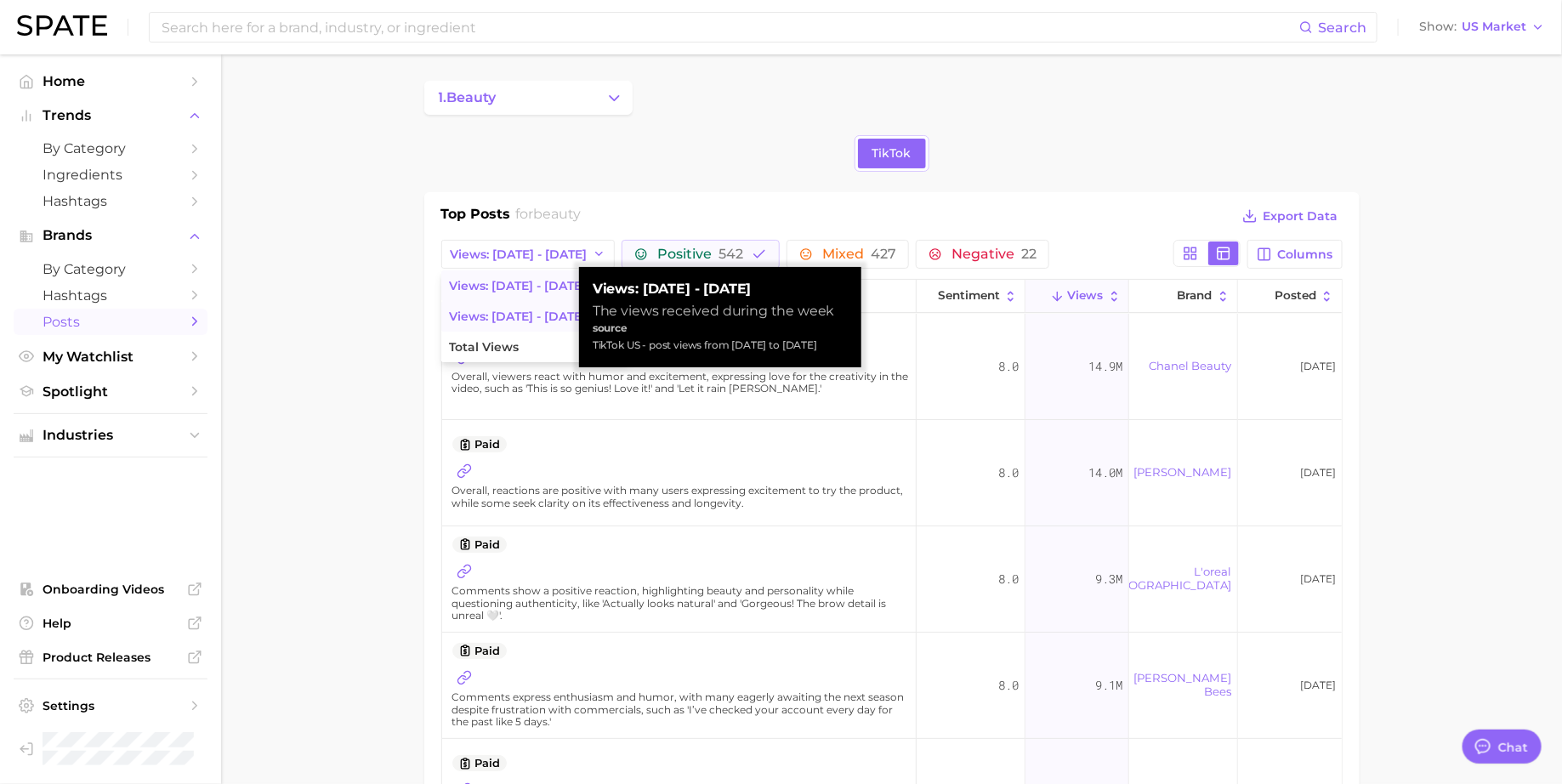
click at [543, 310] on span "Views: Jul 27 - Aug 3" at bounding box center [519, 317] width 137 height 14
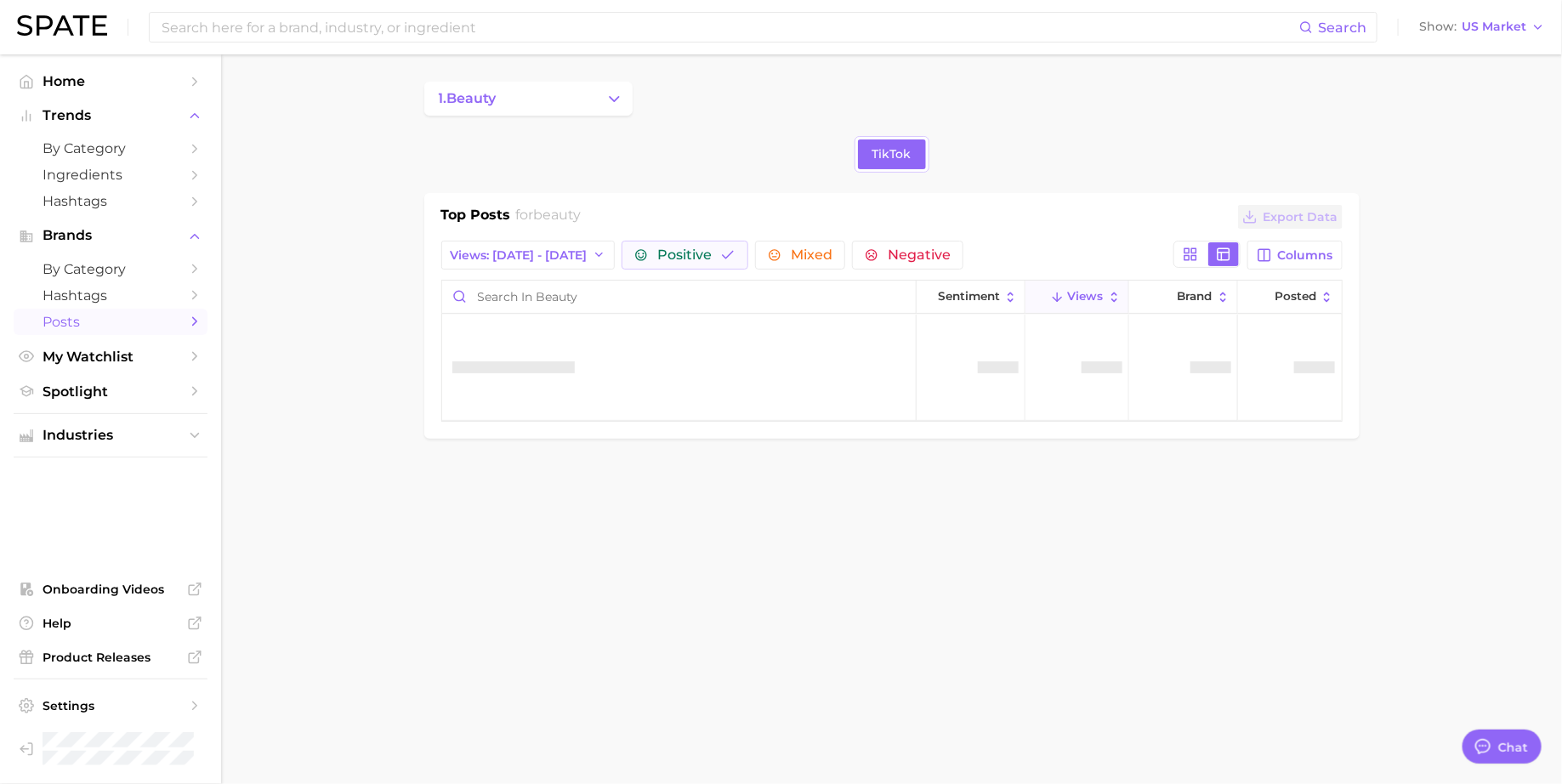
scroll to position [0, 0]
click at [554, 252] on span "Views: Jul 27 - Aug 3" at bounding box center [519, 256] width 137 height 14
click at [526, 341] on button "Total Views" at bounding box center [535, 348] width 187 height 31
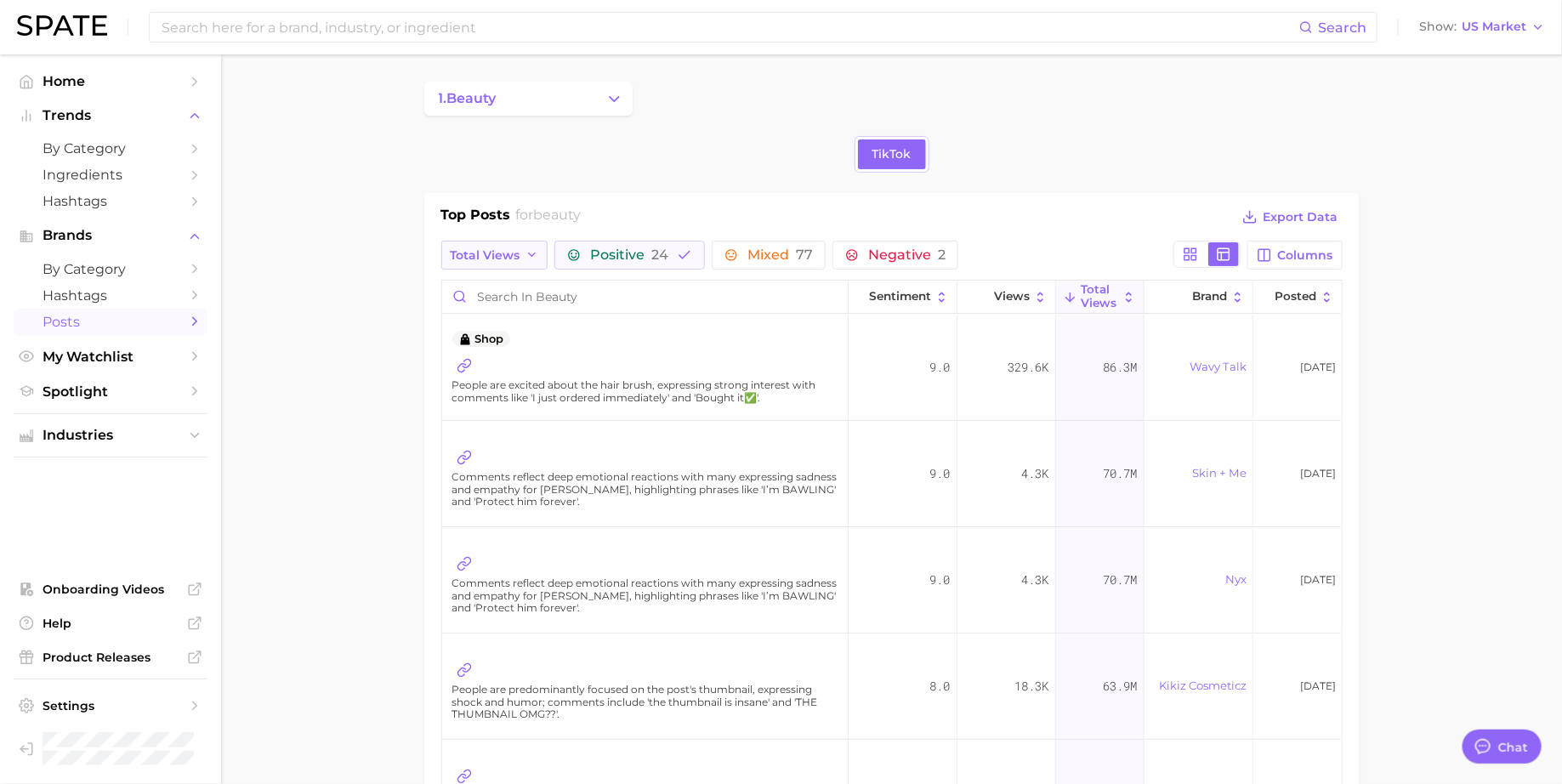
click at [519, 255] on button "Total Views" at bounding box center [495, 255] width 108 height 29
click at [531, 282] on span "Views: [DATE] - [DATE]" at bounding box center [519, 287] width 137 height 14
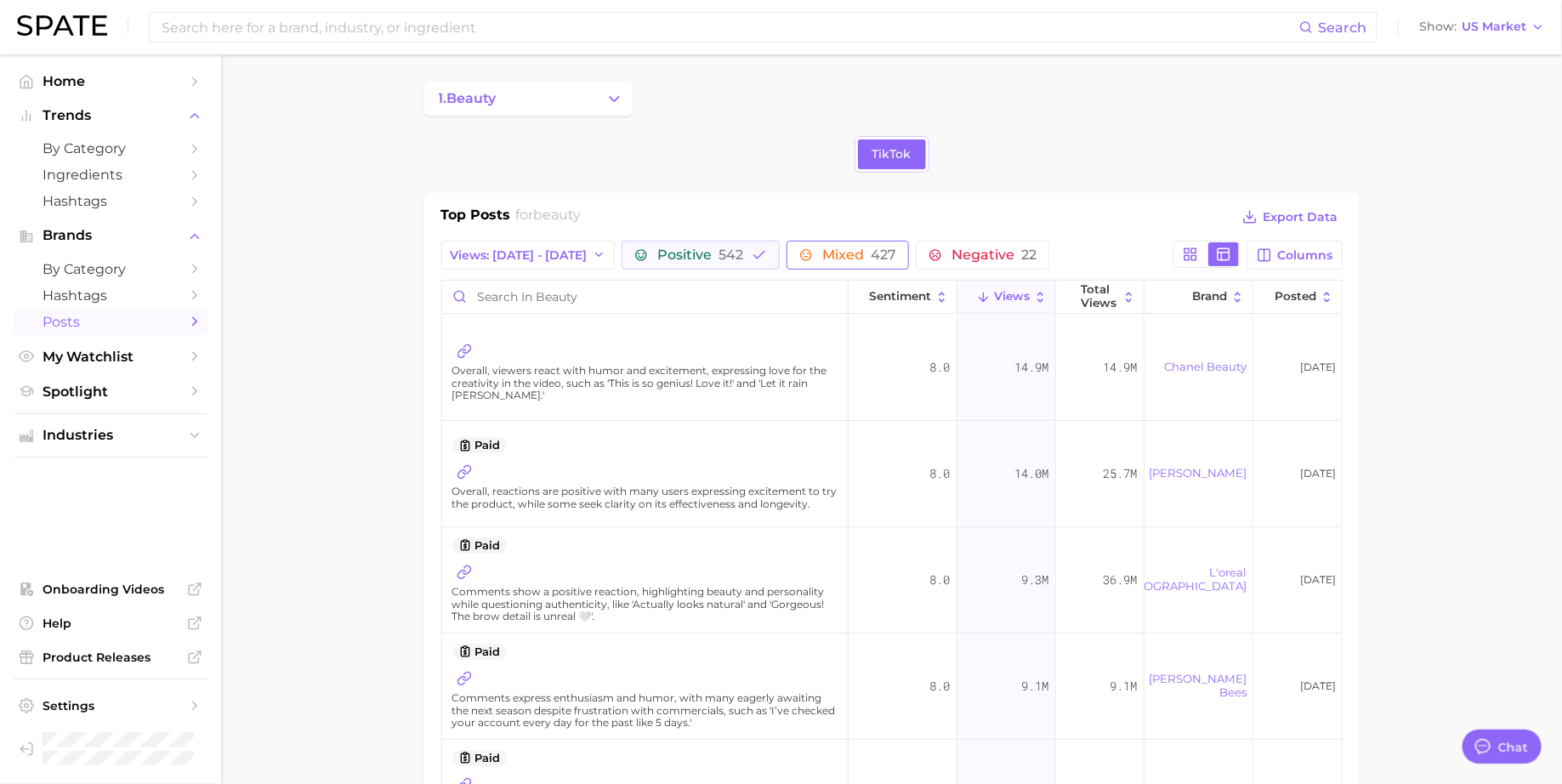
click at [822, 248] on span "Mixed 427" at bounding box center [859, 255] width 74 height 14
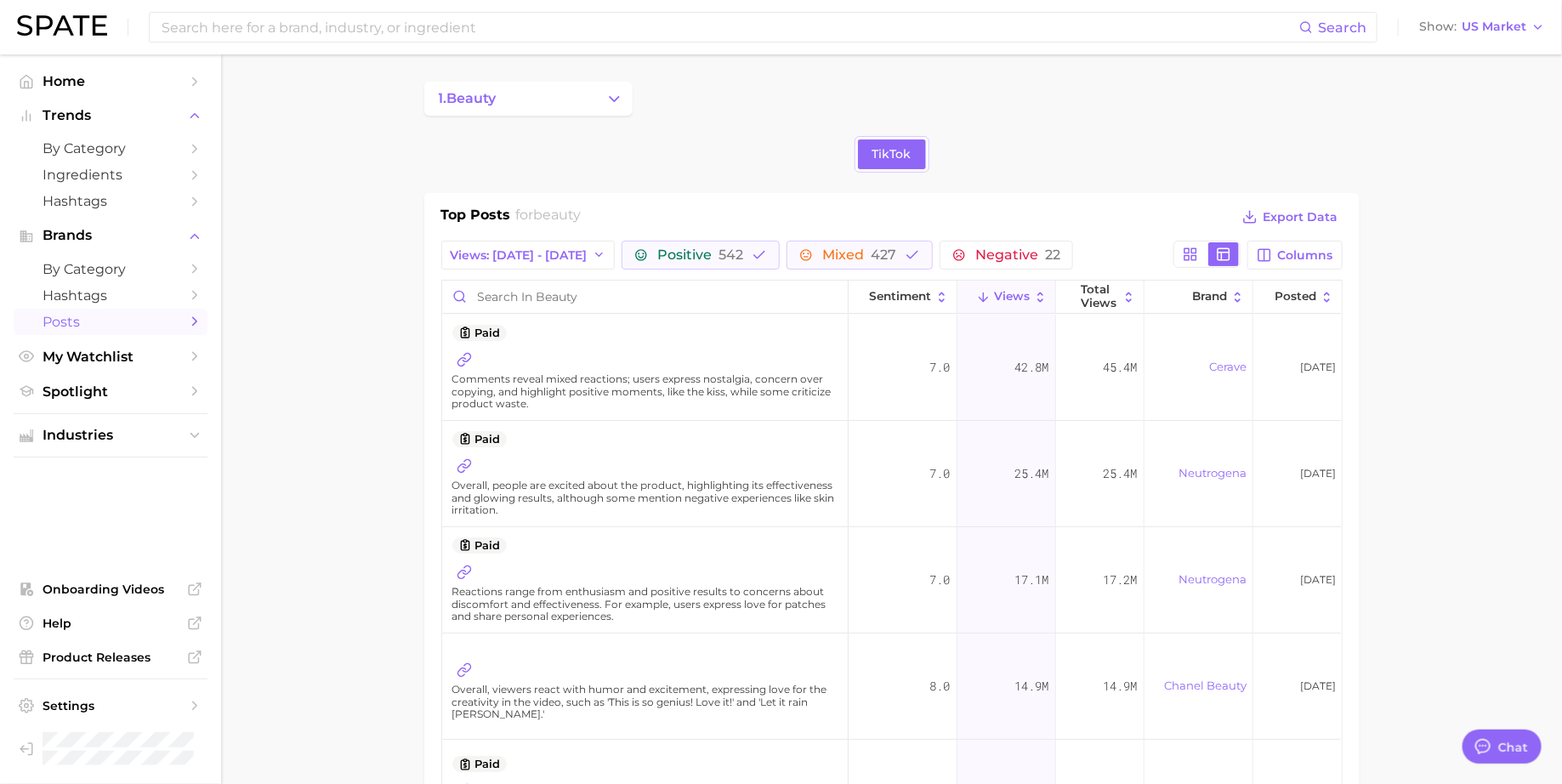
click at [694, 359] on div "Comments reveal mixed reactions; users express nostalgia, concern over copying,…" at bounding box center [647, 378] width 389 height 62
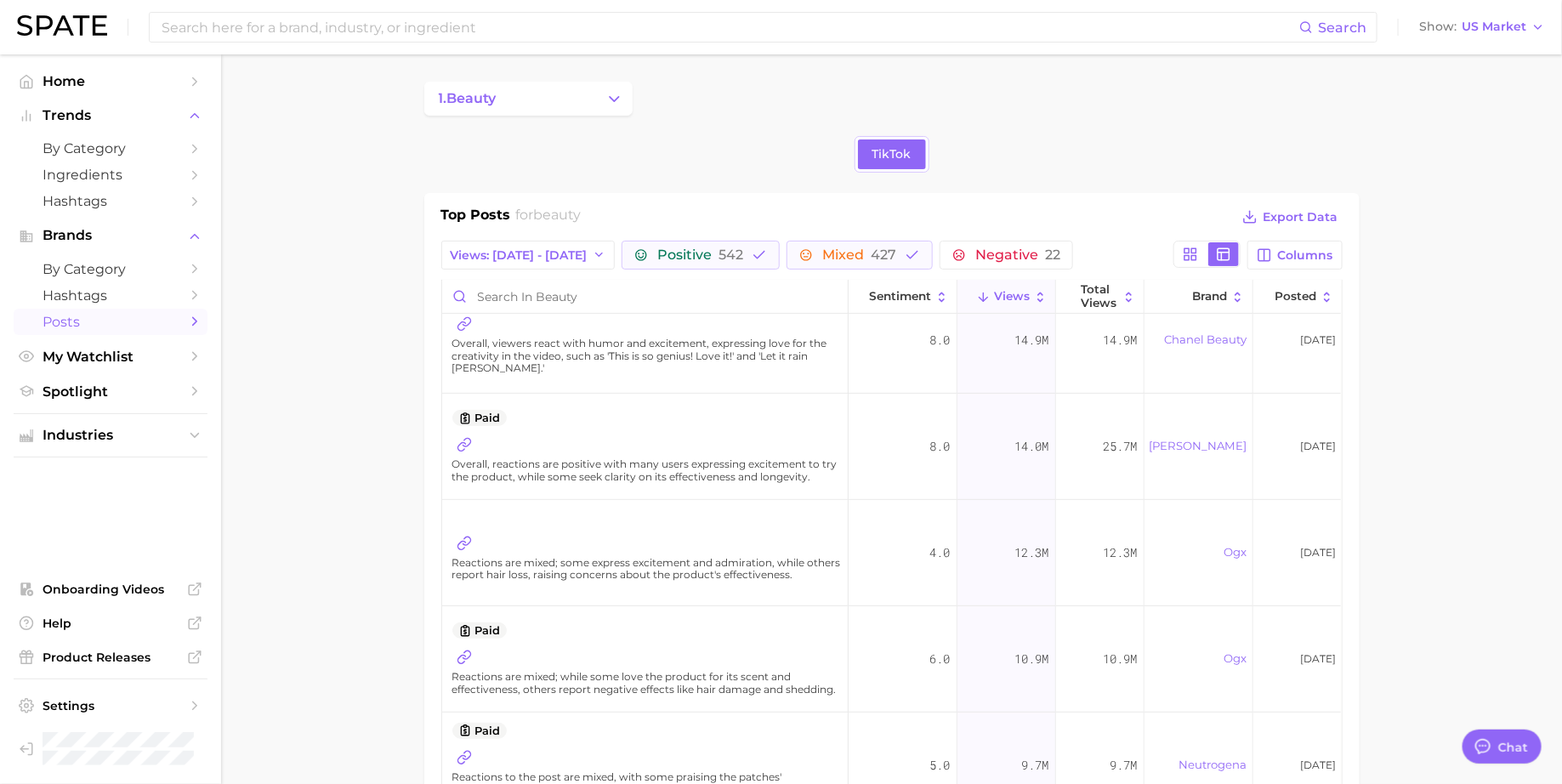
scroll to position [349, 0]
click at [1231, 627] on link "ogx" at bounding box center [1234, 655] width 23 height 14
click at [822, 252] on span "Mixed 427" at bounding box center [859, 255] width 74 height 14
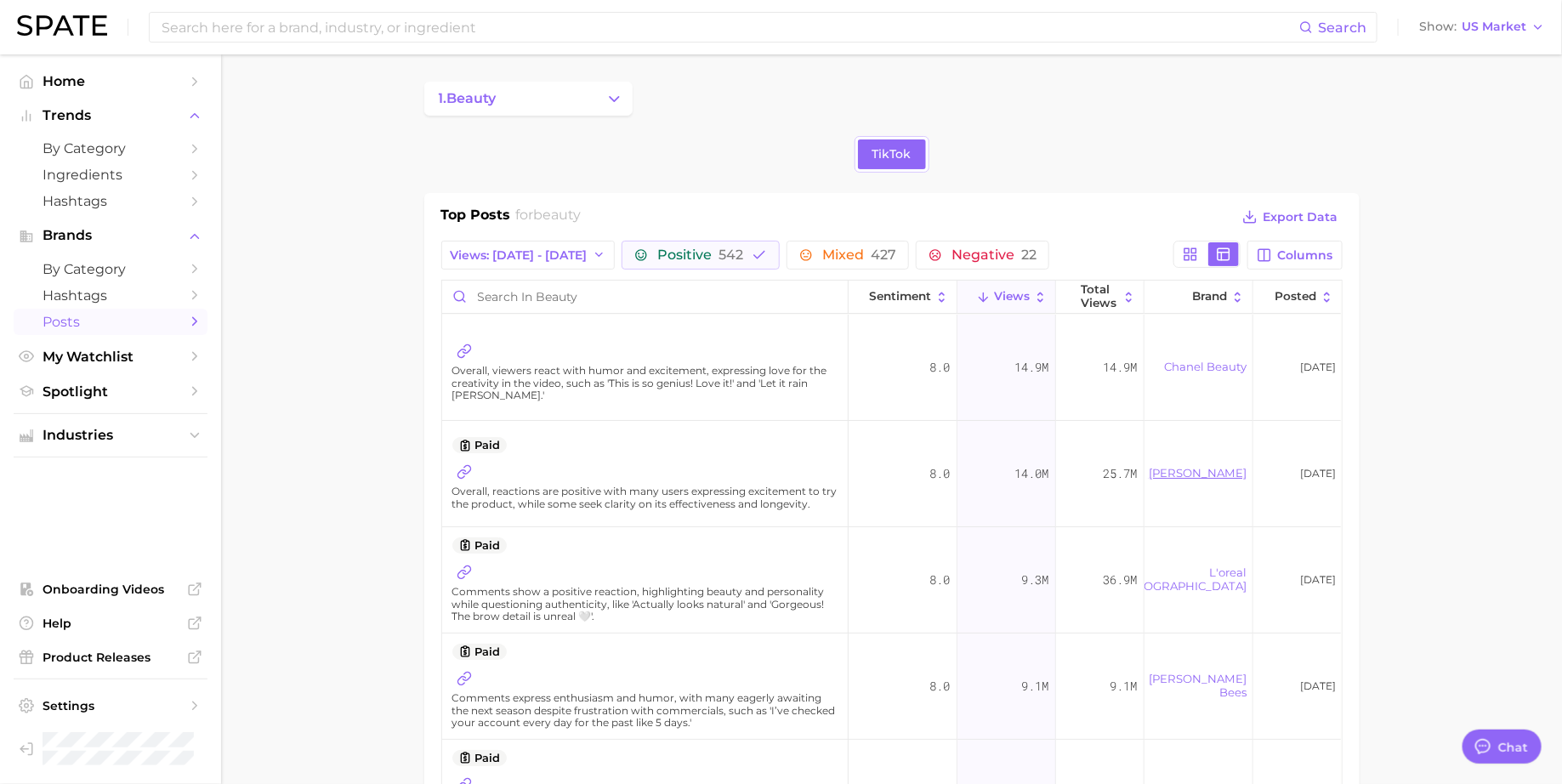
click at [1209, 466] on link "peter thomas roth" at bounding box center [1198, 472] width 98 height 14
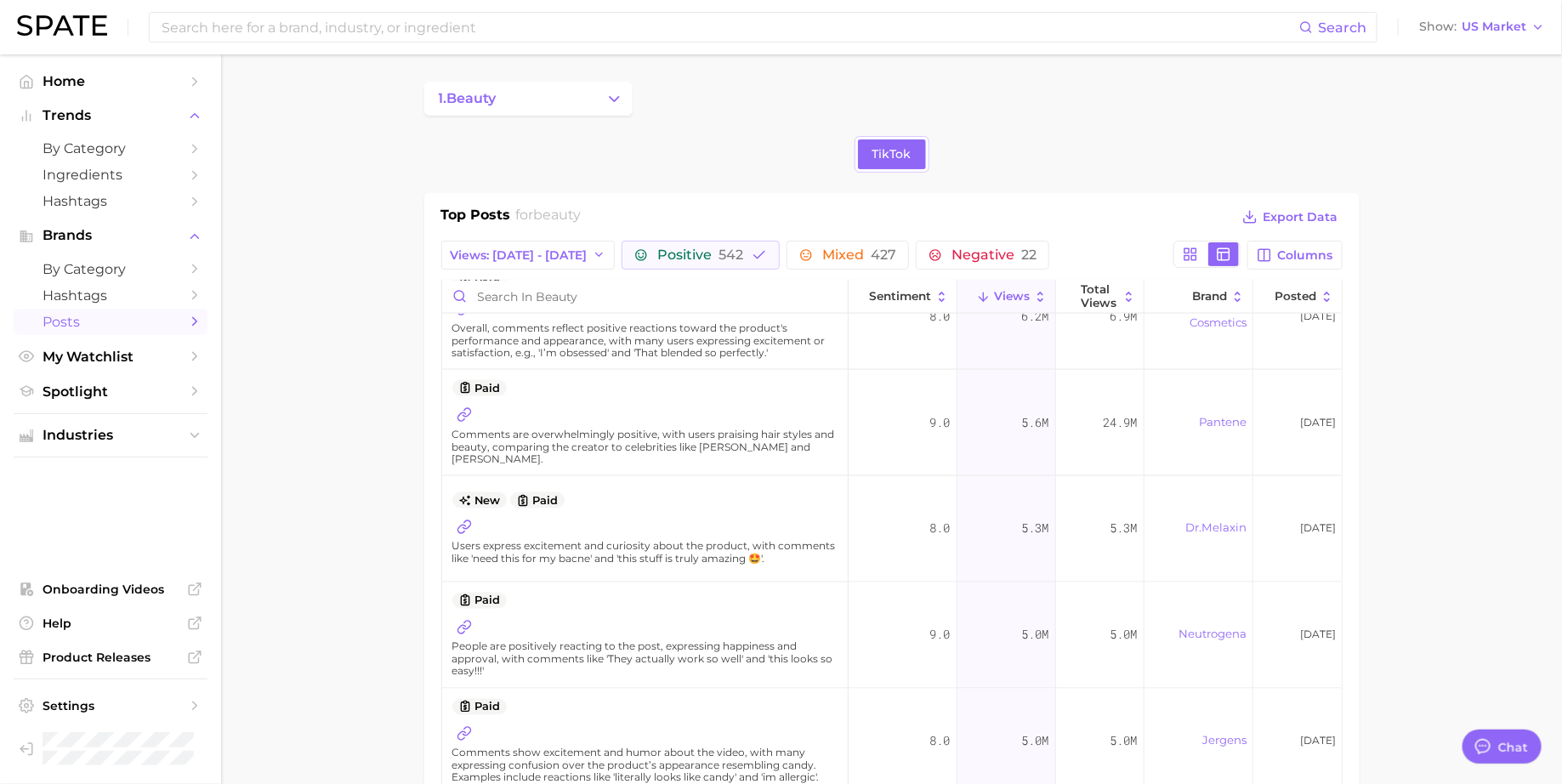
scroll to position [1335, 0]
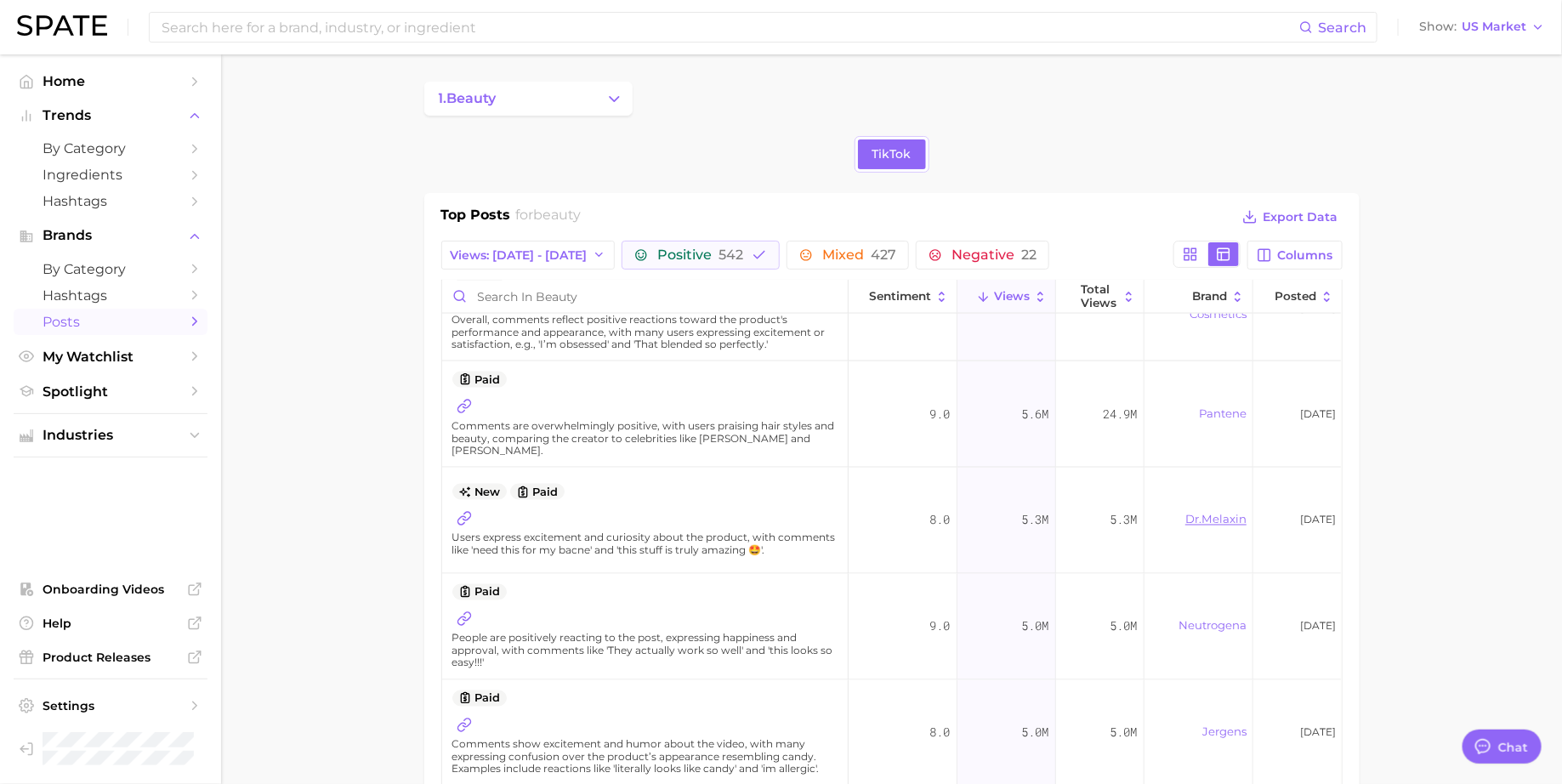
click at [1202, 519] on link "dr.melaxin" at bounding box center [1216, 519] width 61 height 14
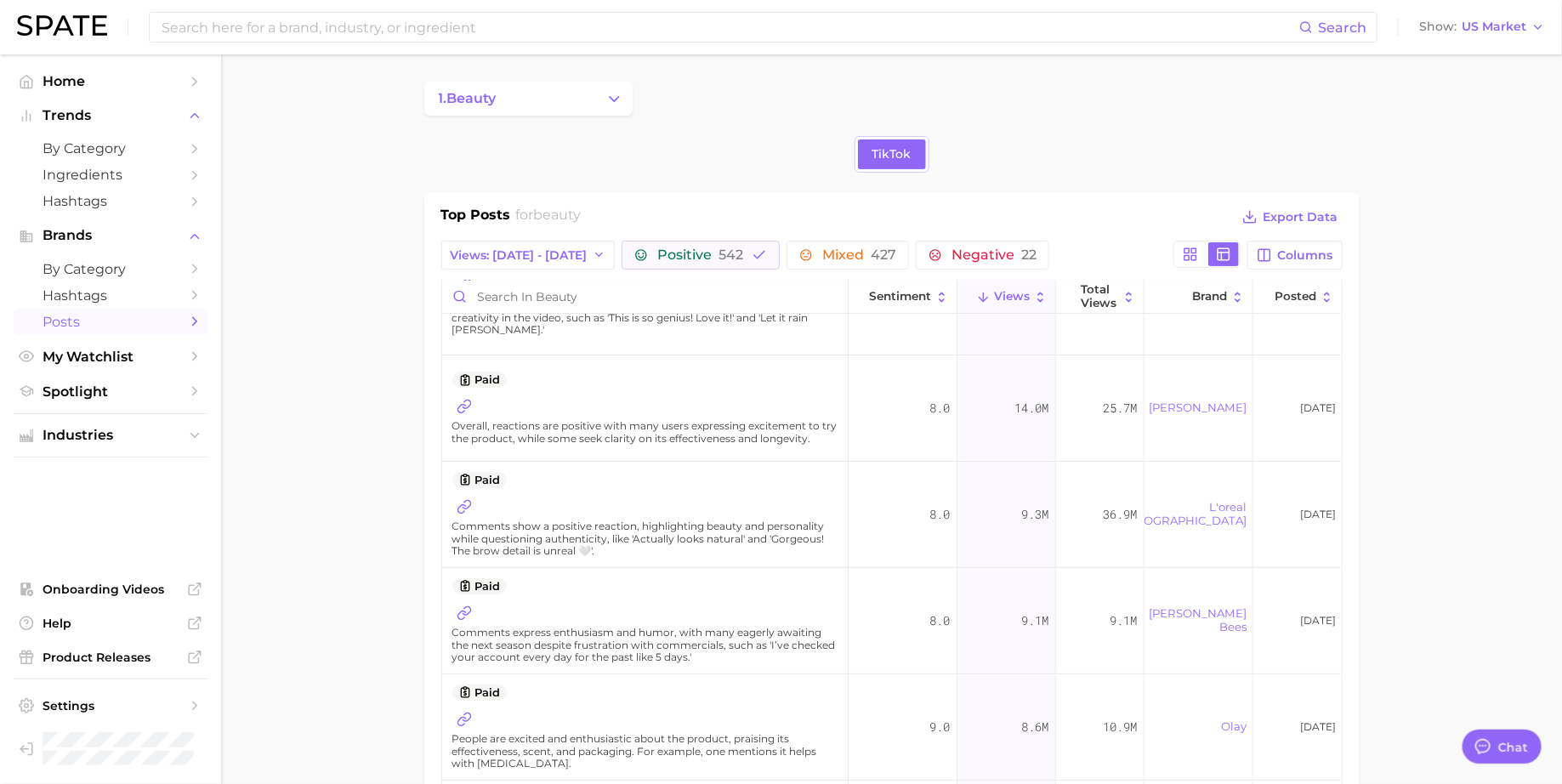
scroll to position [0, 0]
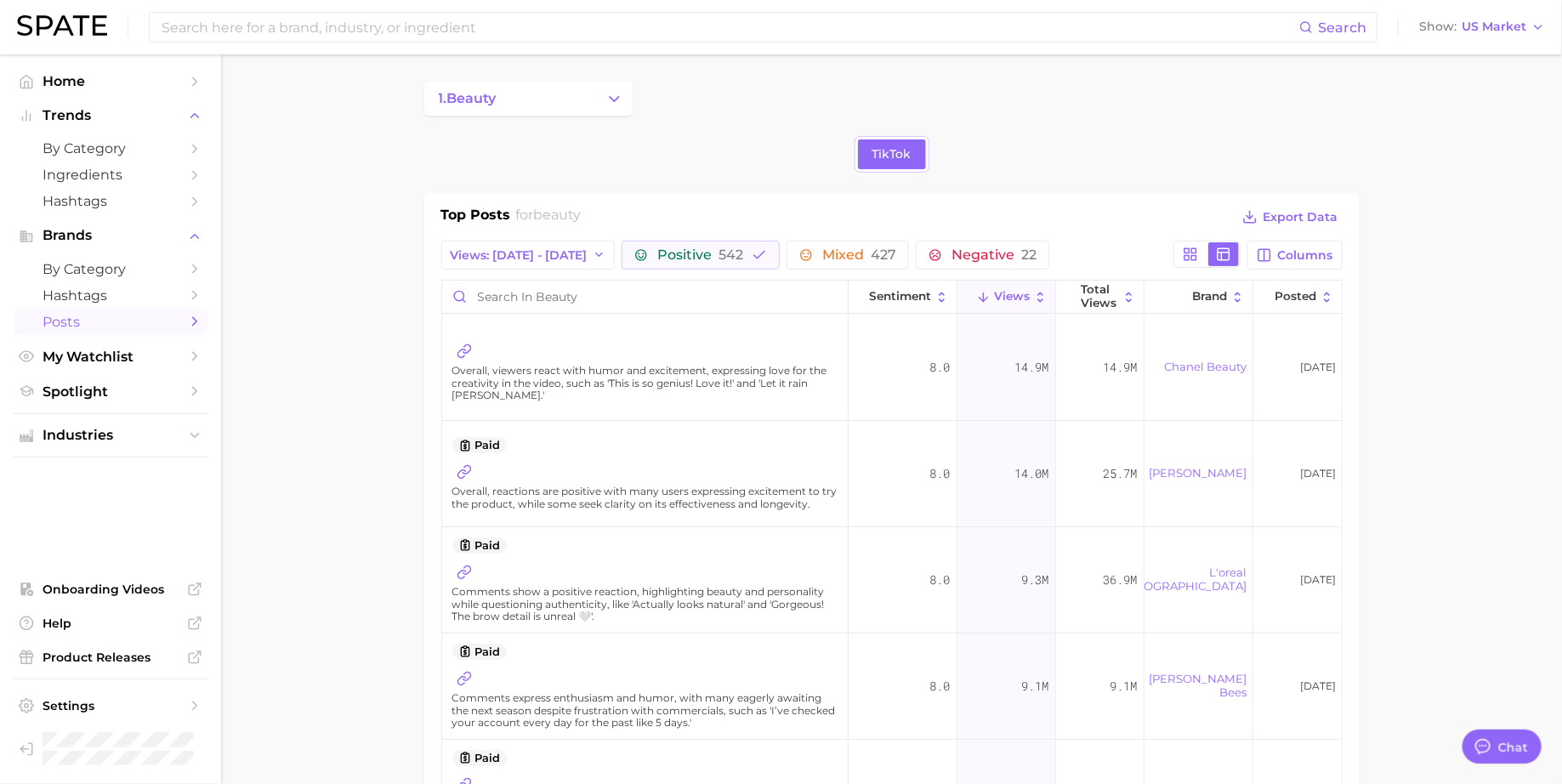
click at [774, 379] on span "Overall, viewers react with humor and excitement, expressing love for the creat…" at bounding box center [647, 383] width 389 height 36
click at [1192, 362] on link "chanel beauty" at bounding box center [1205, 366] width 82 height 14
click at [1182, 367] on link "chanel beauty" at bounding box center [1205, 366] width 82 height 14
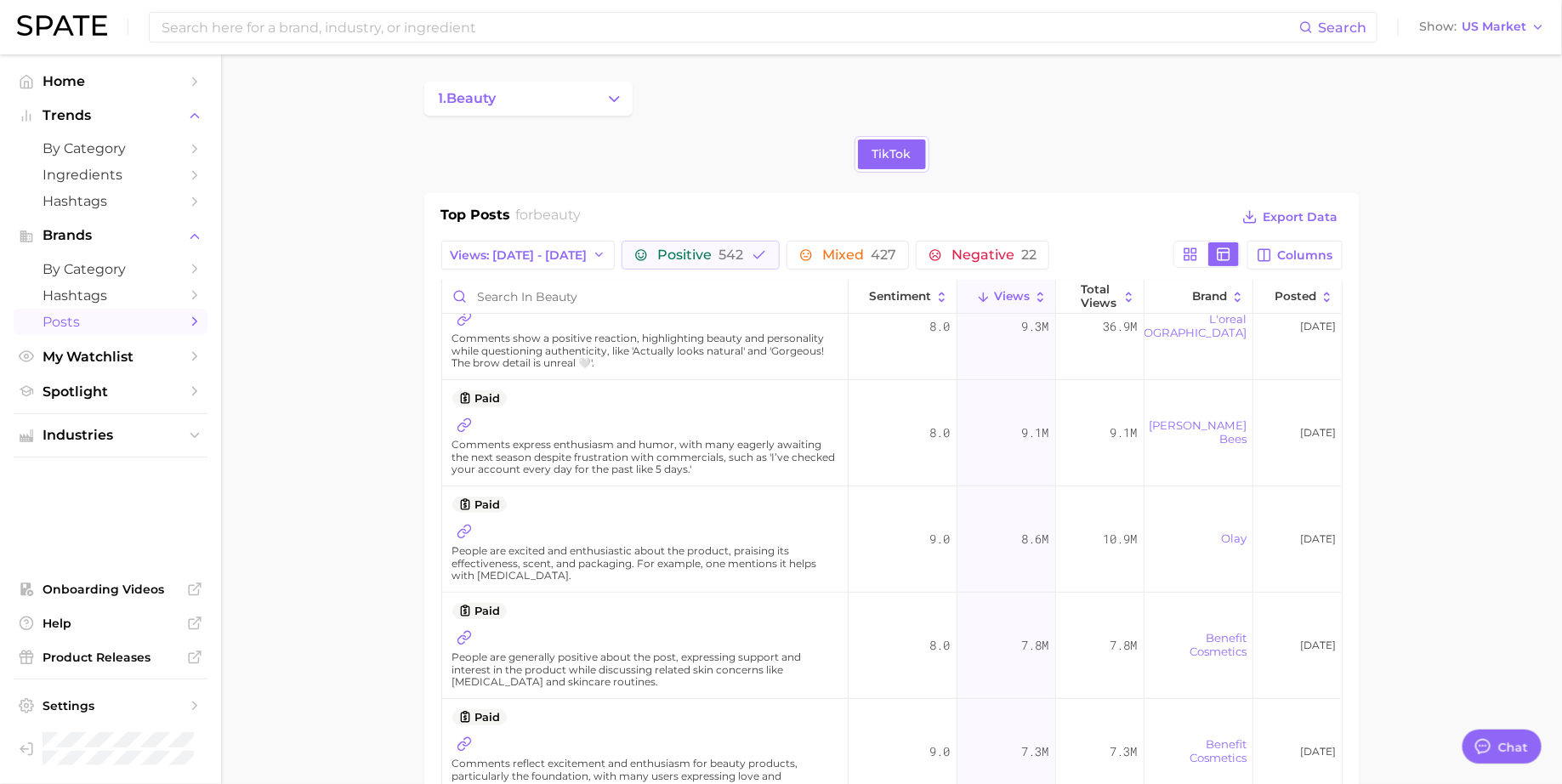
scroll to position [255, 0]
click at [1237, 532] on link "olay" at bounding box center [1234, 536] width 25 height 14
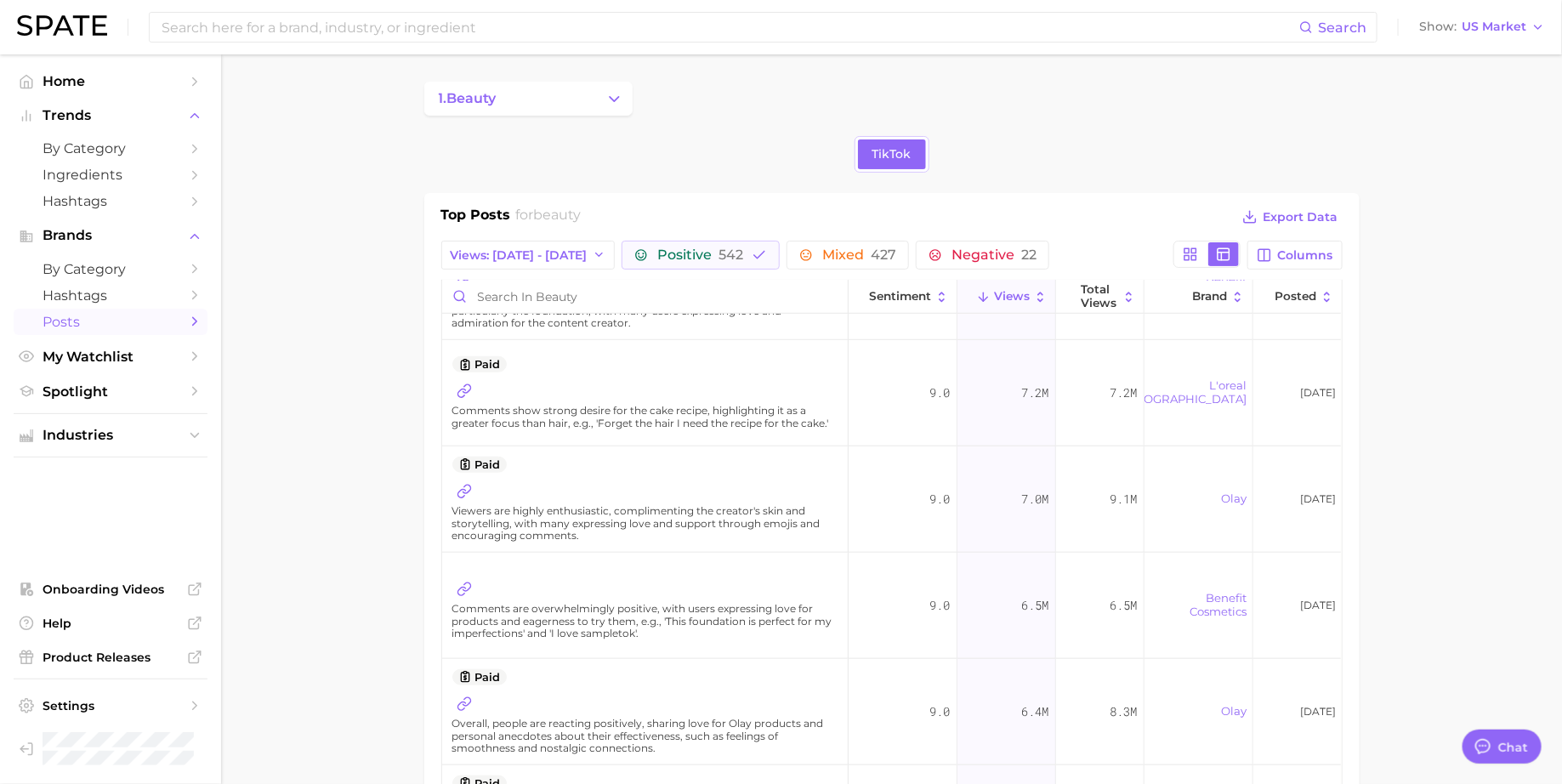
scroll to position [716, 0]
click at [718, 258] on span "542" at bounding box center [730, 255] width 24 height 16
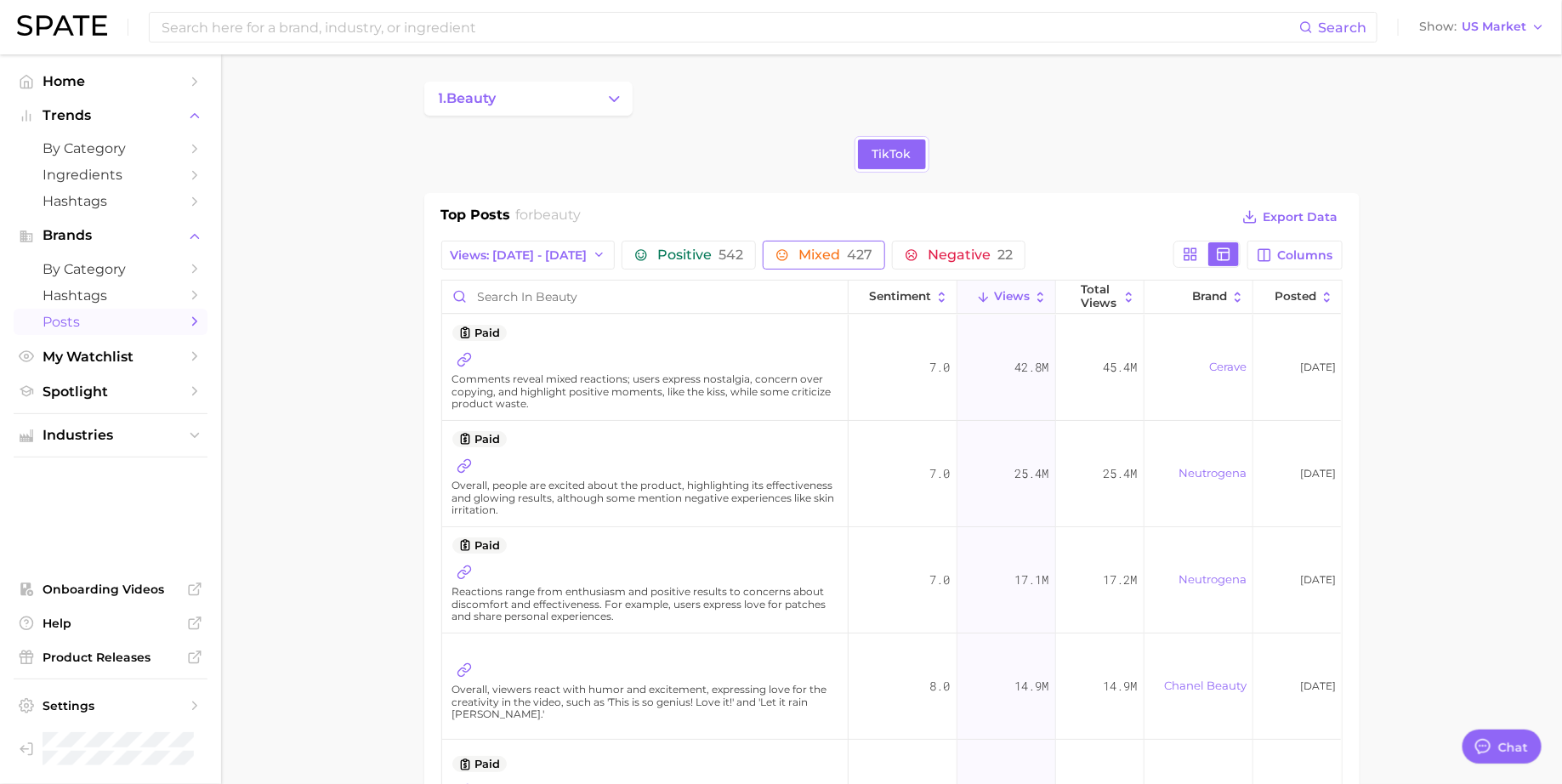
click at [799, 256] on span "Mixed 427" at bounding box center [836, 255] width 74 height 14
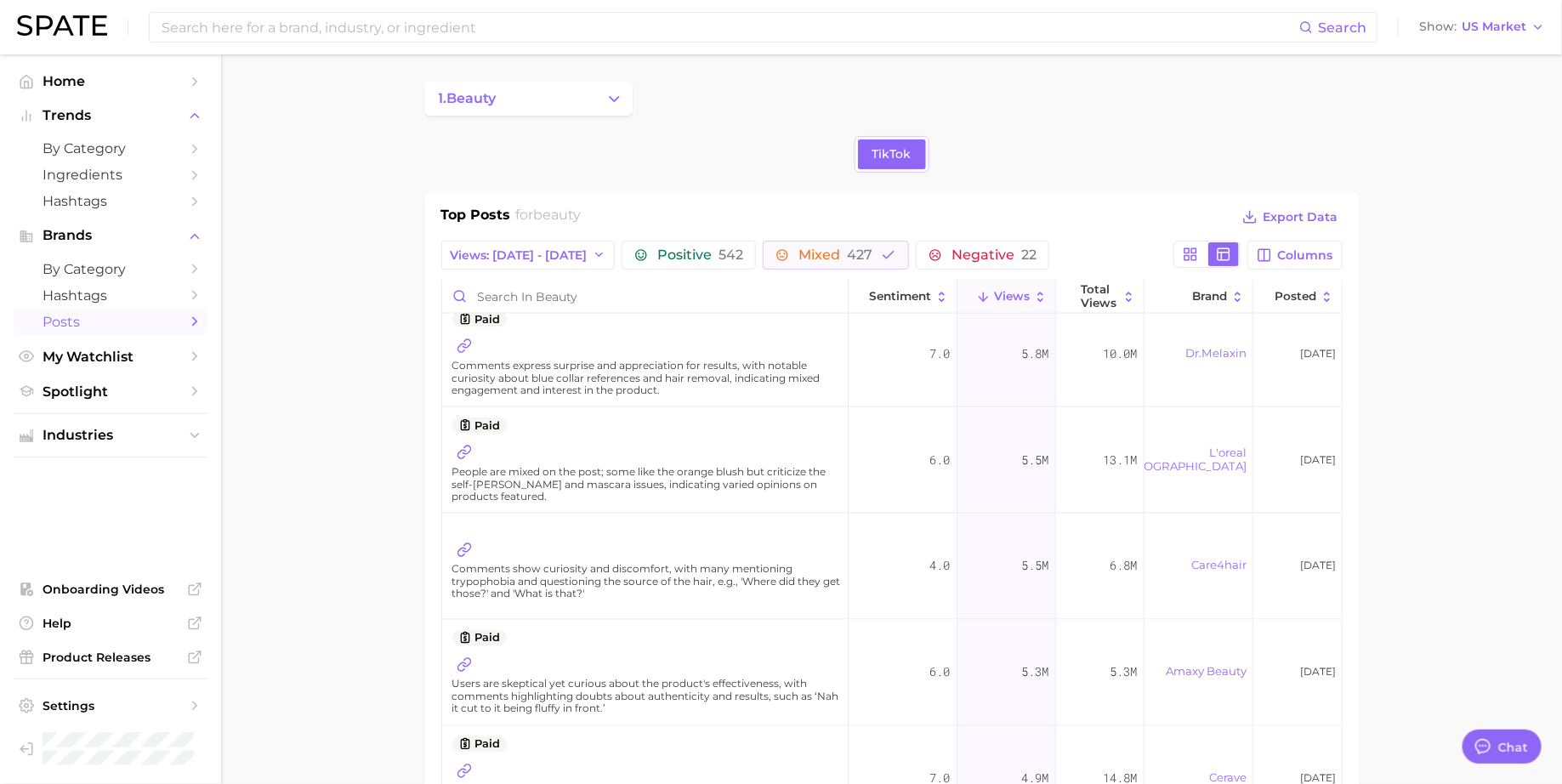
scroll to position [1293, 0]
click at [692, 476] on span "People are mixed on the post; some like the orange blush but criticize the self…" at bounding box center [647, 481] width 389 height 36
click at [1210, 449] on link "l'oreal paris" at bounding box center [1185, 455] width 123 height 27
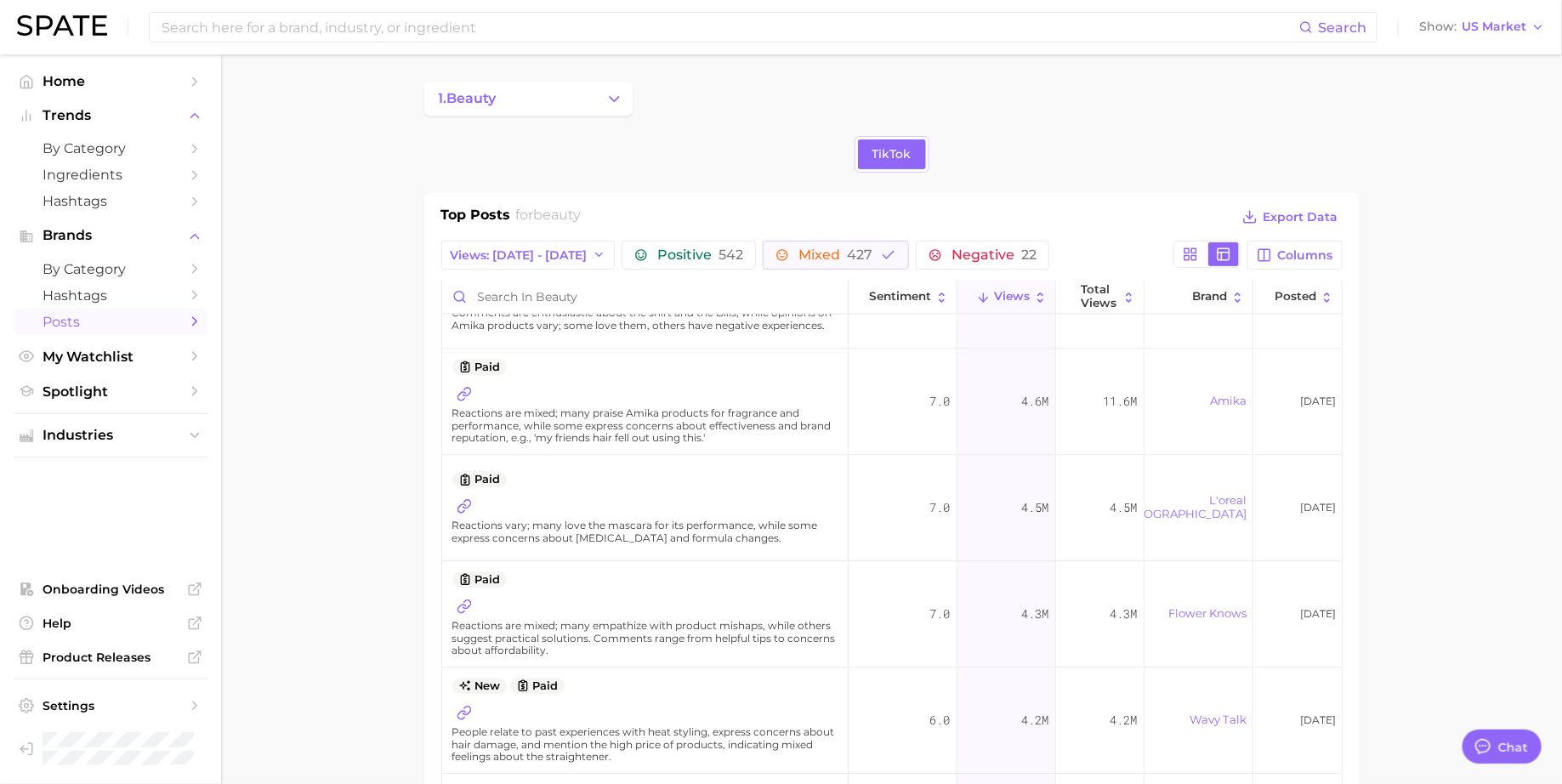
scroll to position [2093, 0]
click at [1203, 499] on link "l'oreal paris" at bounding box center [1185, 505] width 123 height 27
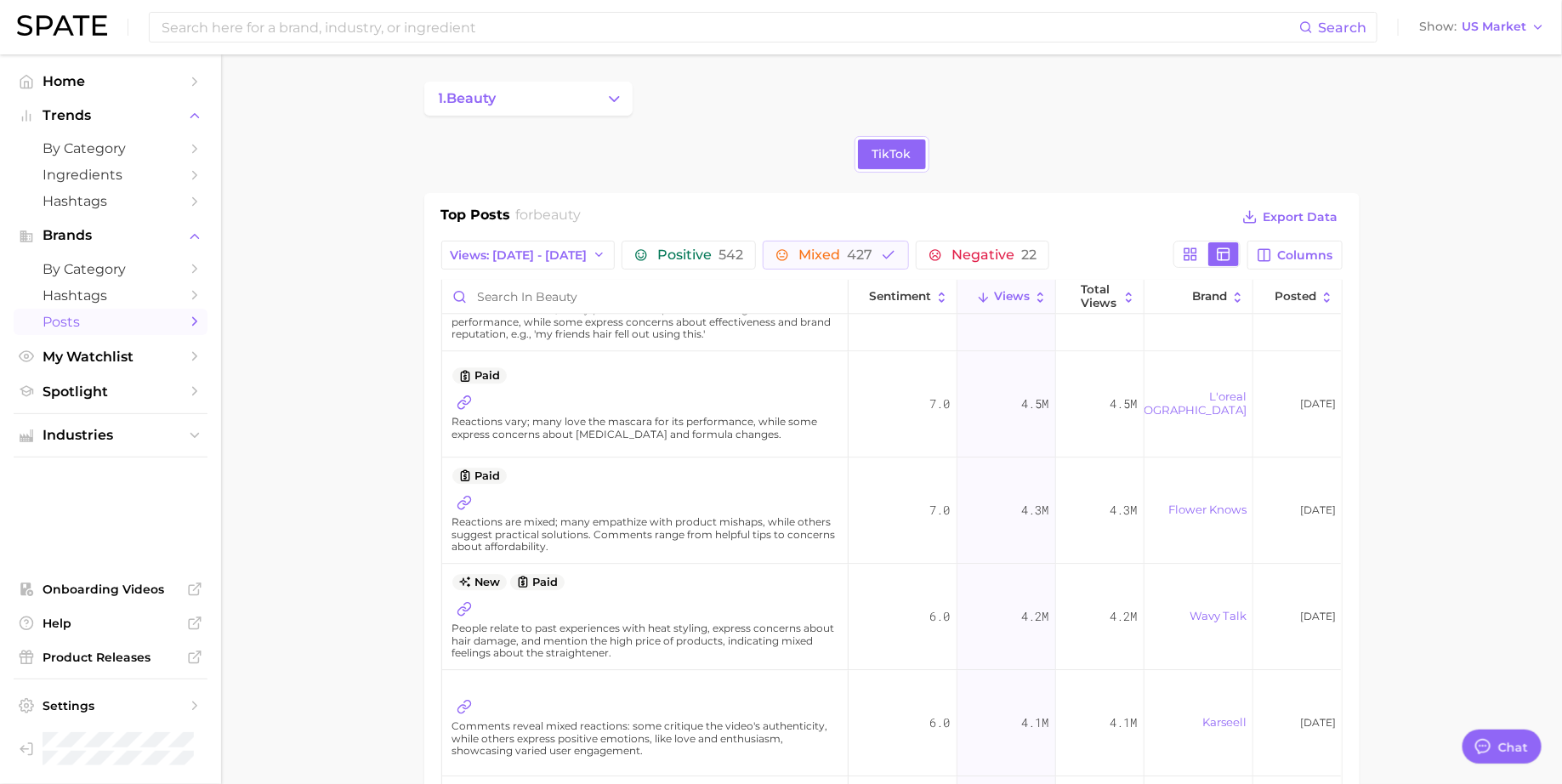
scroll to position [2196, 0]
click at [1211, 504] on link "flower knows" at bounding box center [1207, 508] width 79 height 14
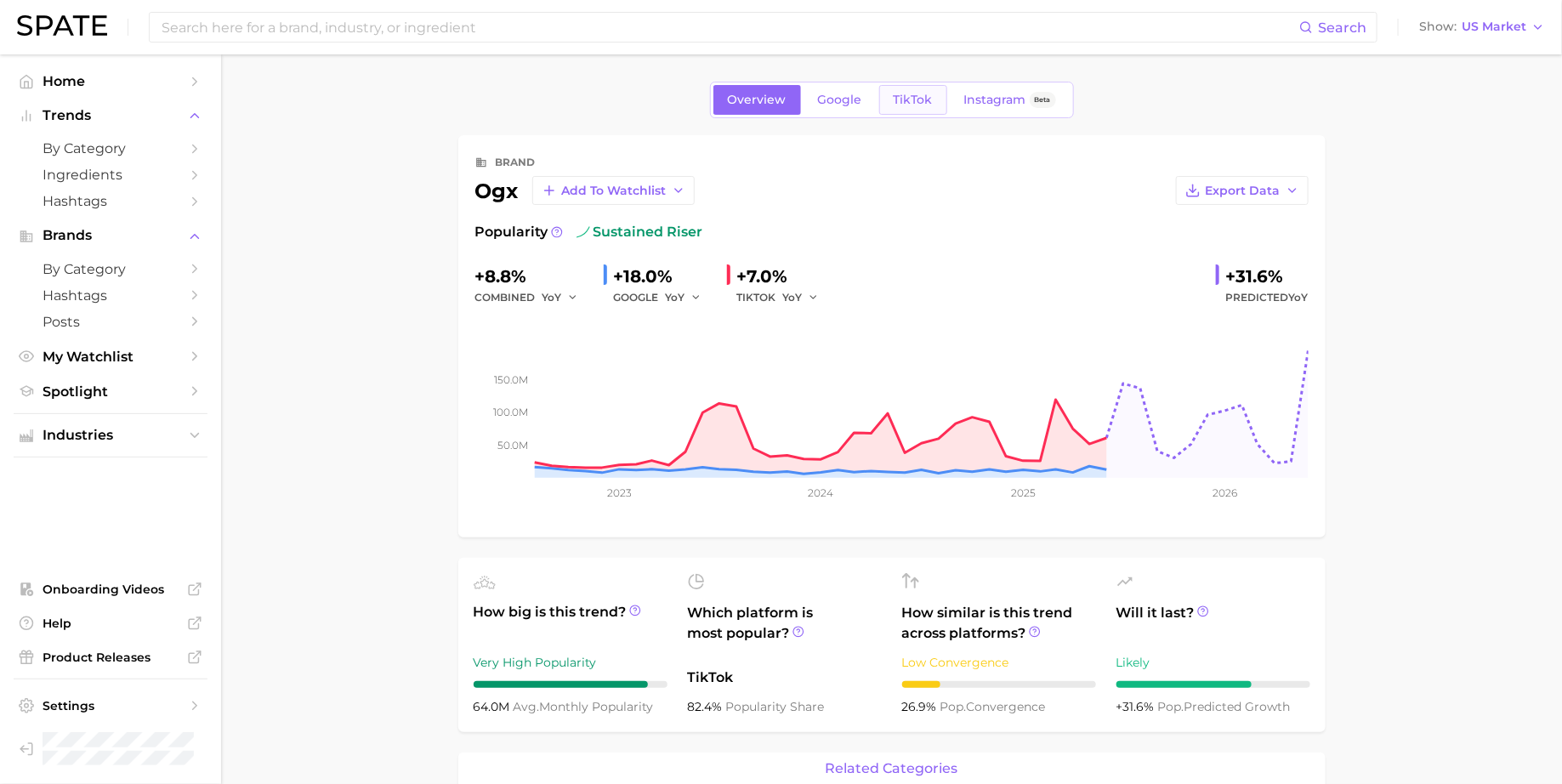
click at [904, 97] on span "TikTok" at bounding box center [912, 100] width 39 height 14
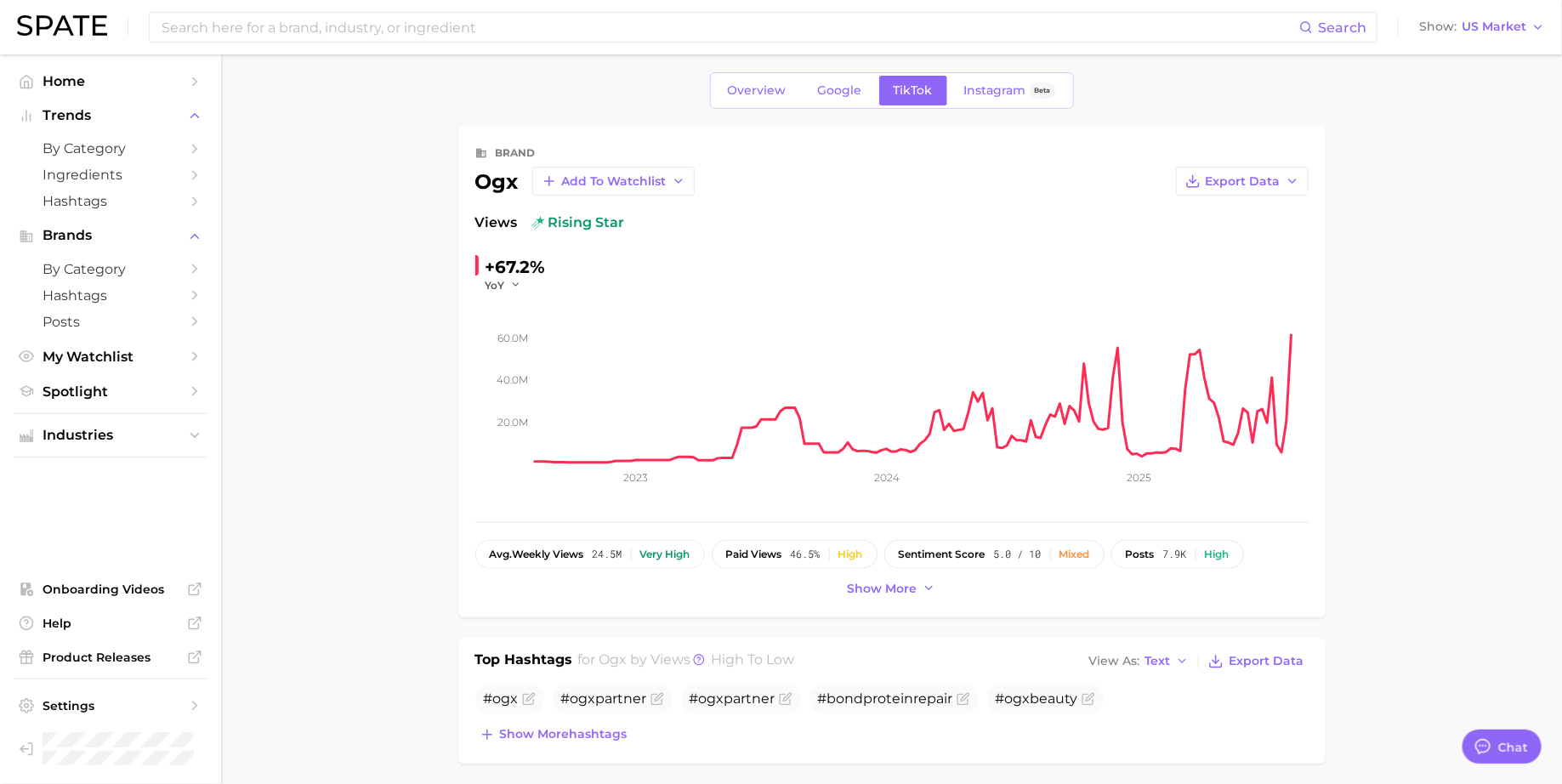
scroll to position [14, 0]
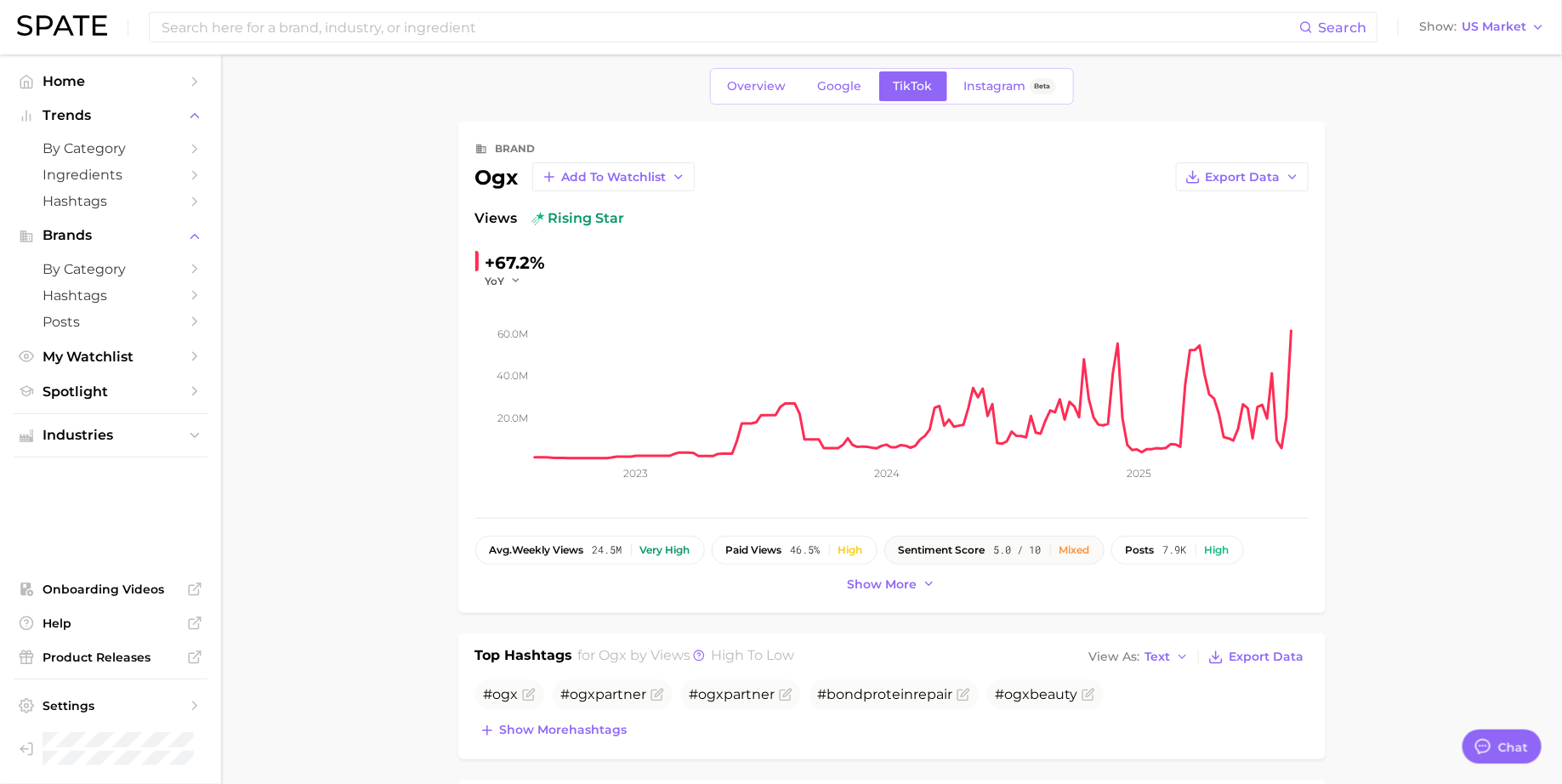
click at [1005, 544] on span "5.0 / 10" at bounding box center [1017, 549] width 48 height 12
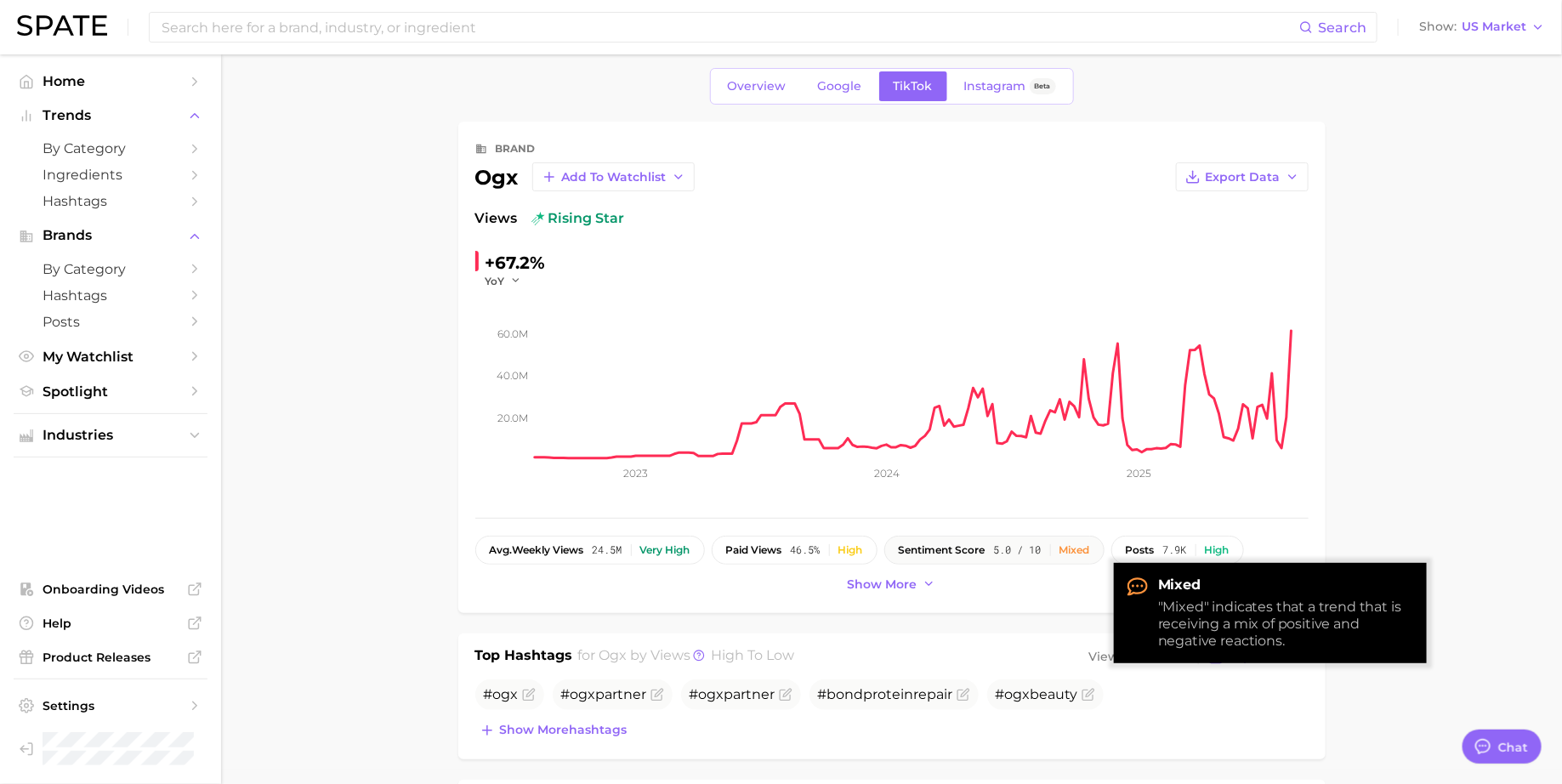
click at [960, 548] on span "sentiment score" at bounding box center [942, 549] width 87 height 12
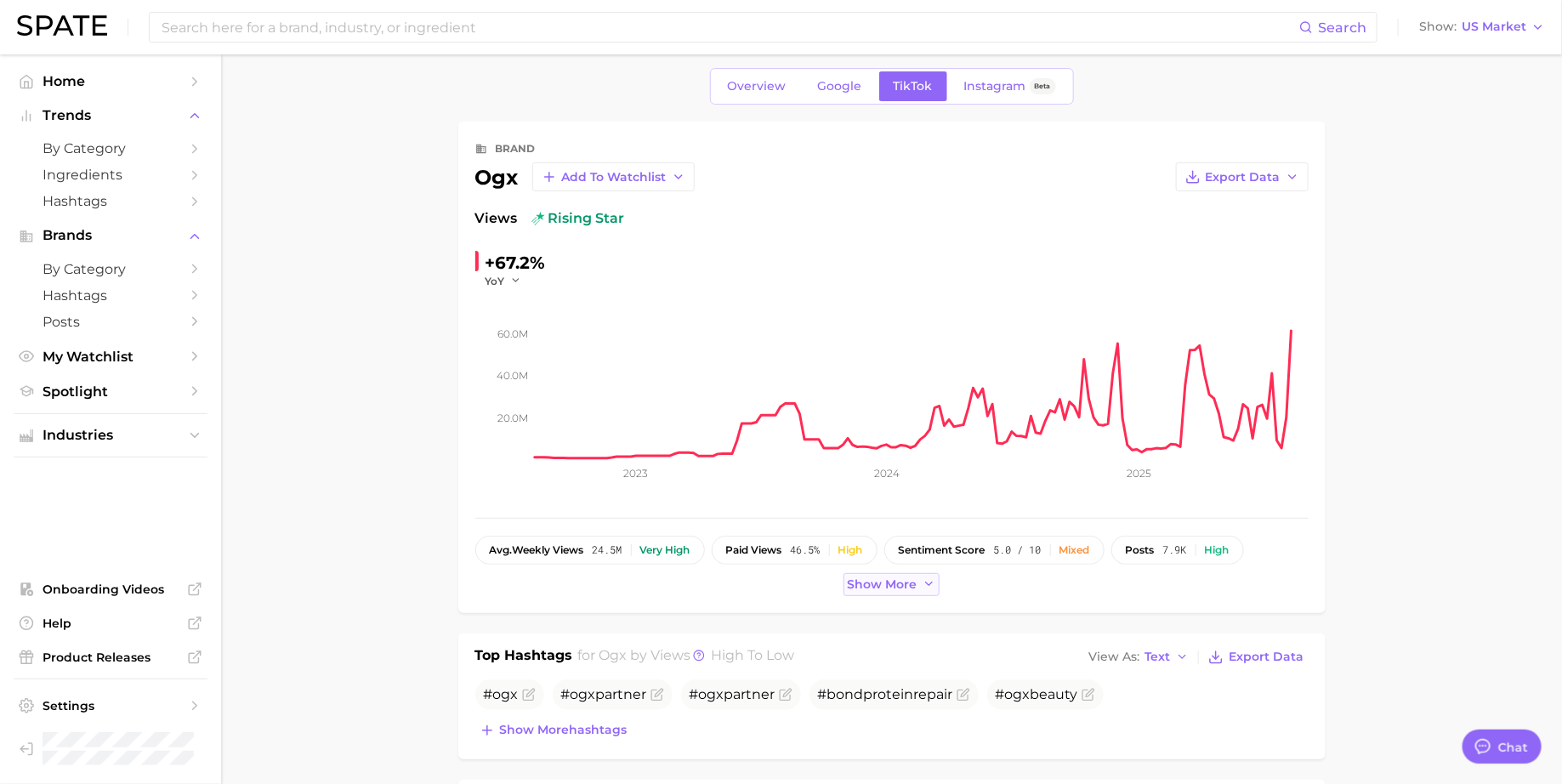
click at [902, 586] on span "Show more" at bounding box center [882, 584] width 70 height 14
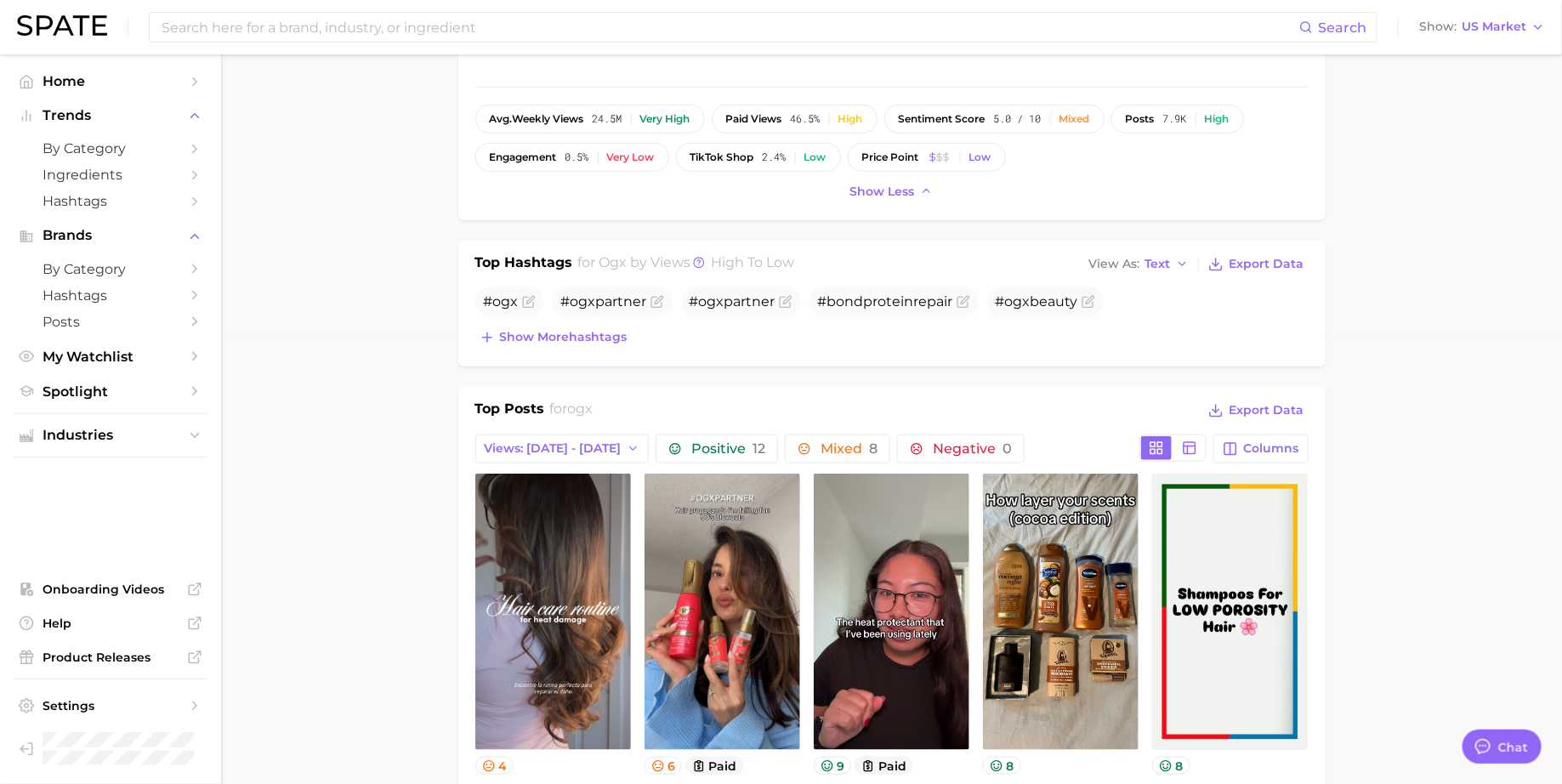
scroll to position [750, 0]
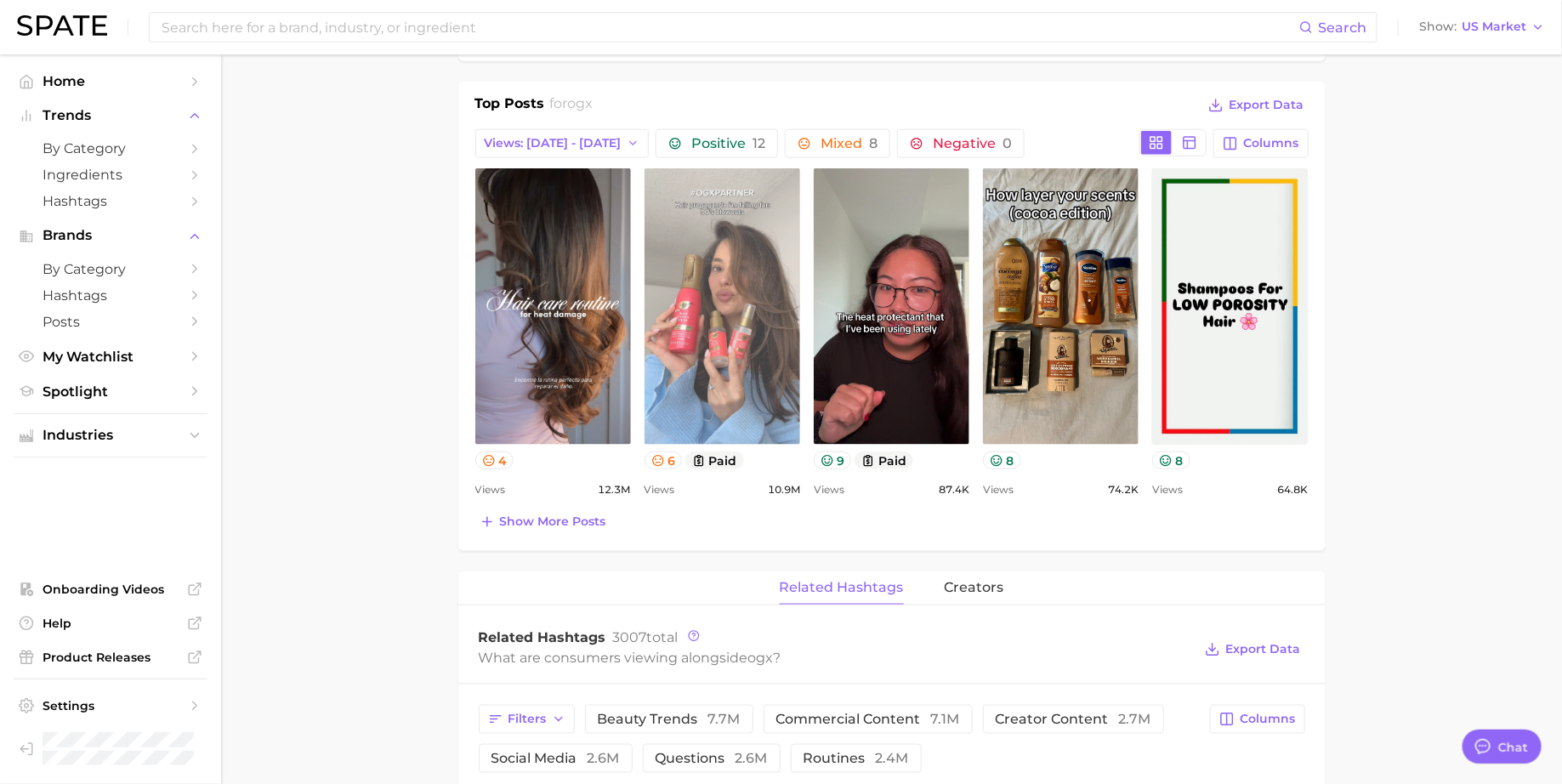
click at [720, 219] on link "view post on TikTok" at bounding box center [722, 306] width 155 height 276
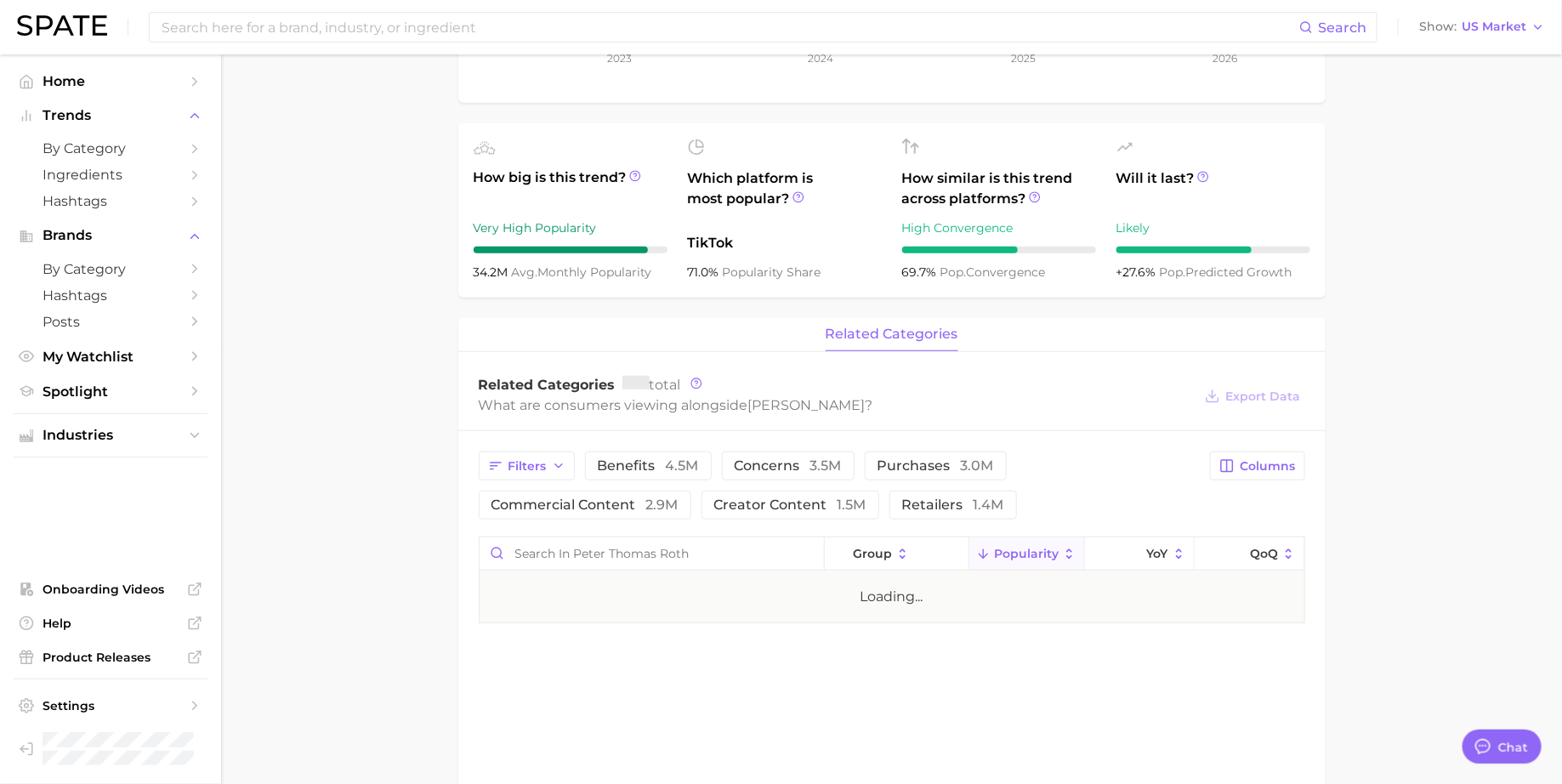
scroll to position [518, 0]
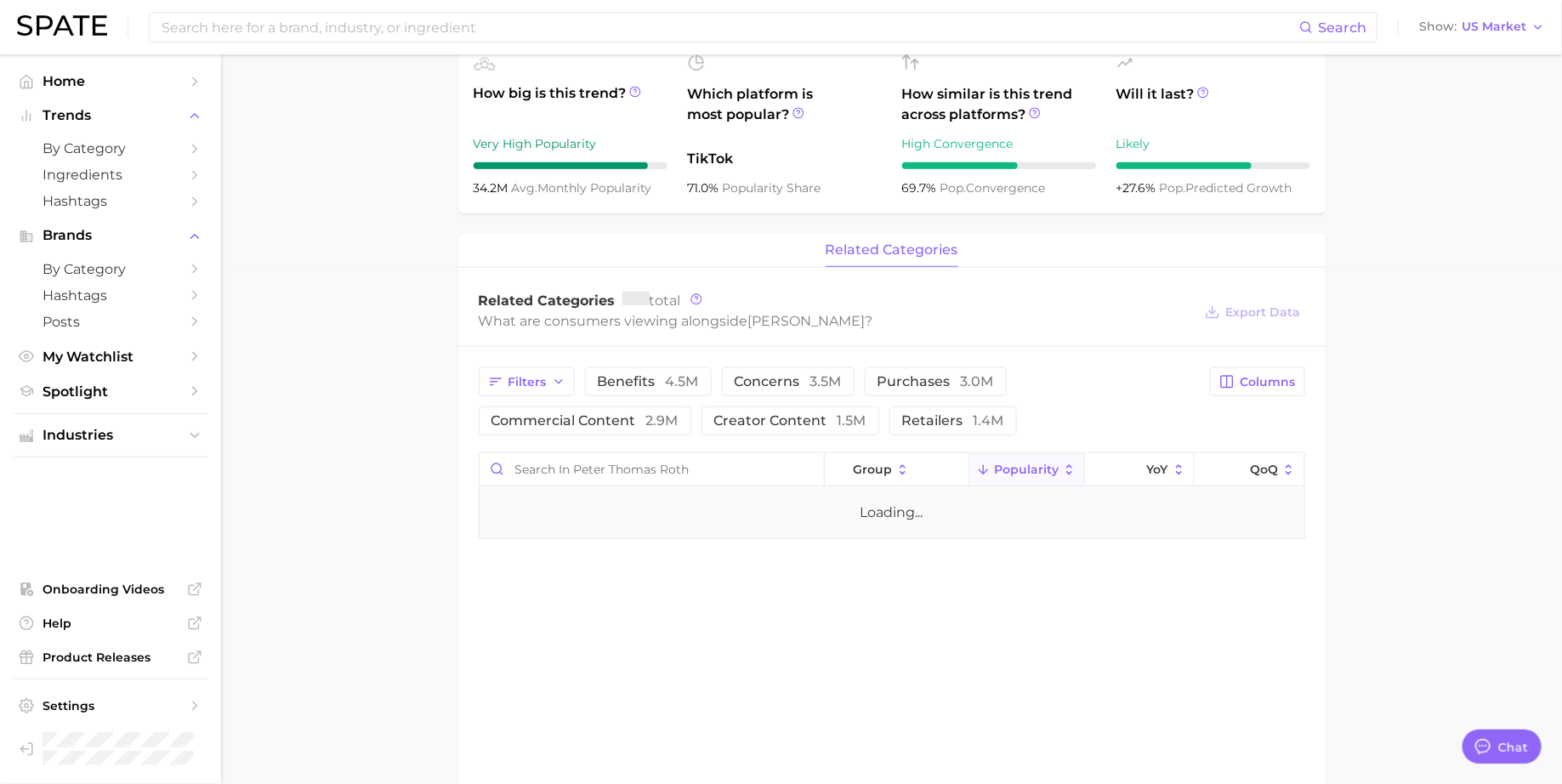
type textarea "x"
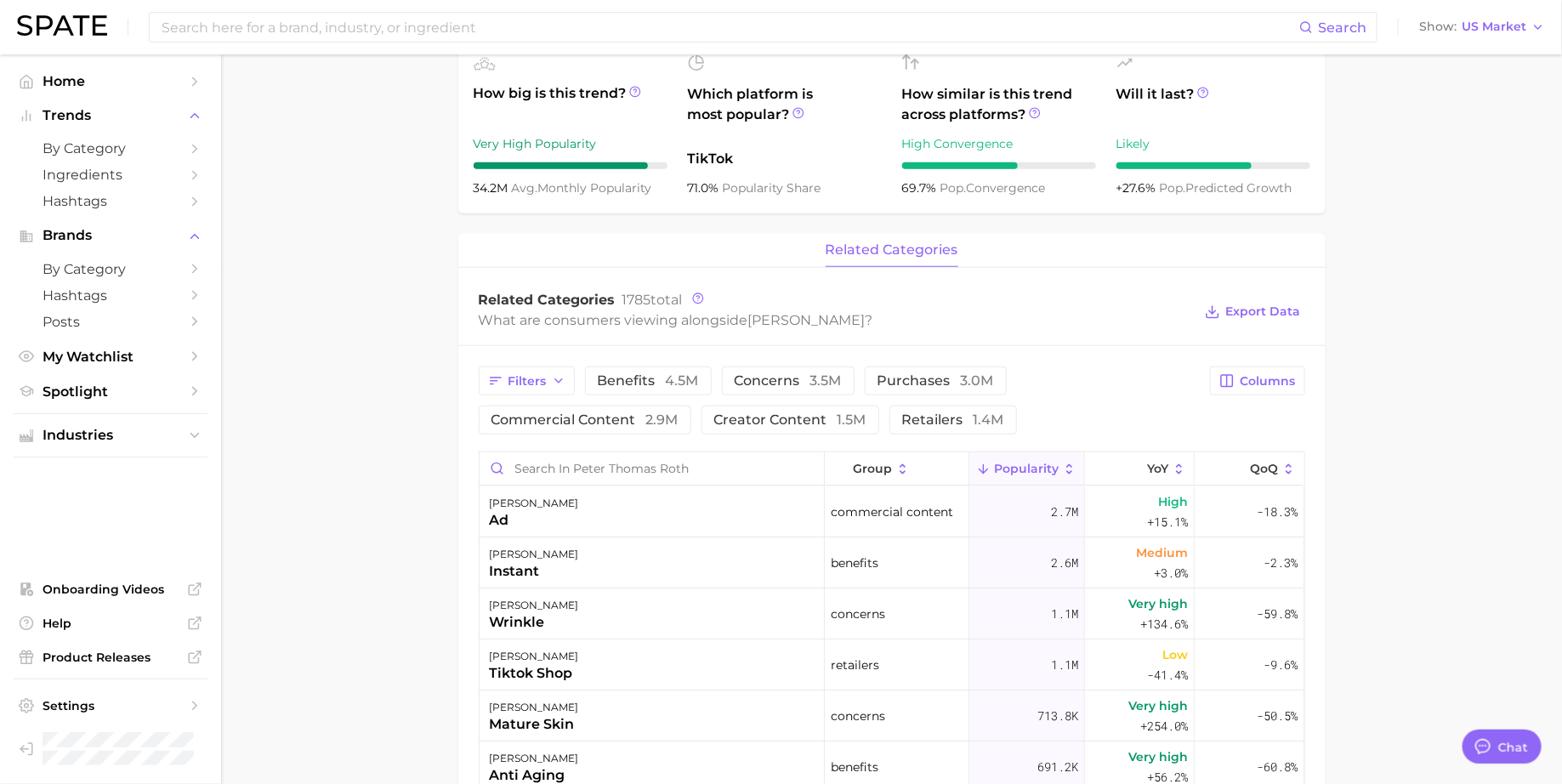
scroll to position [0, 0]
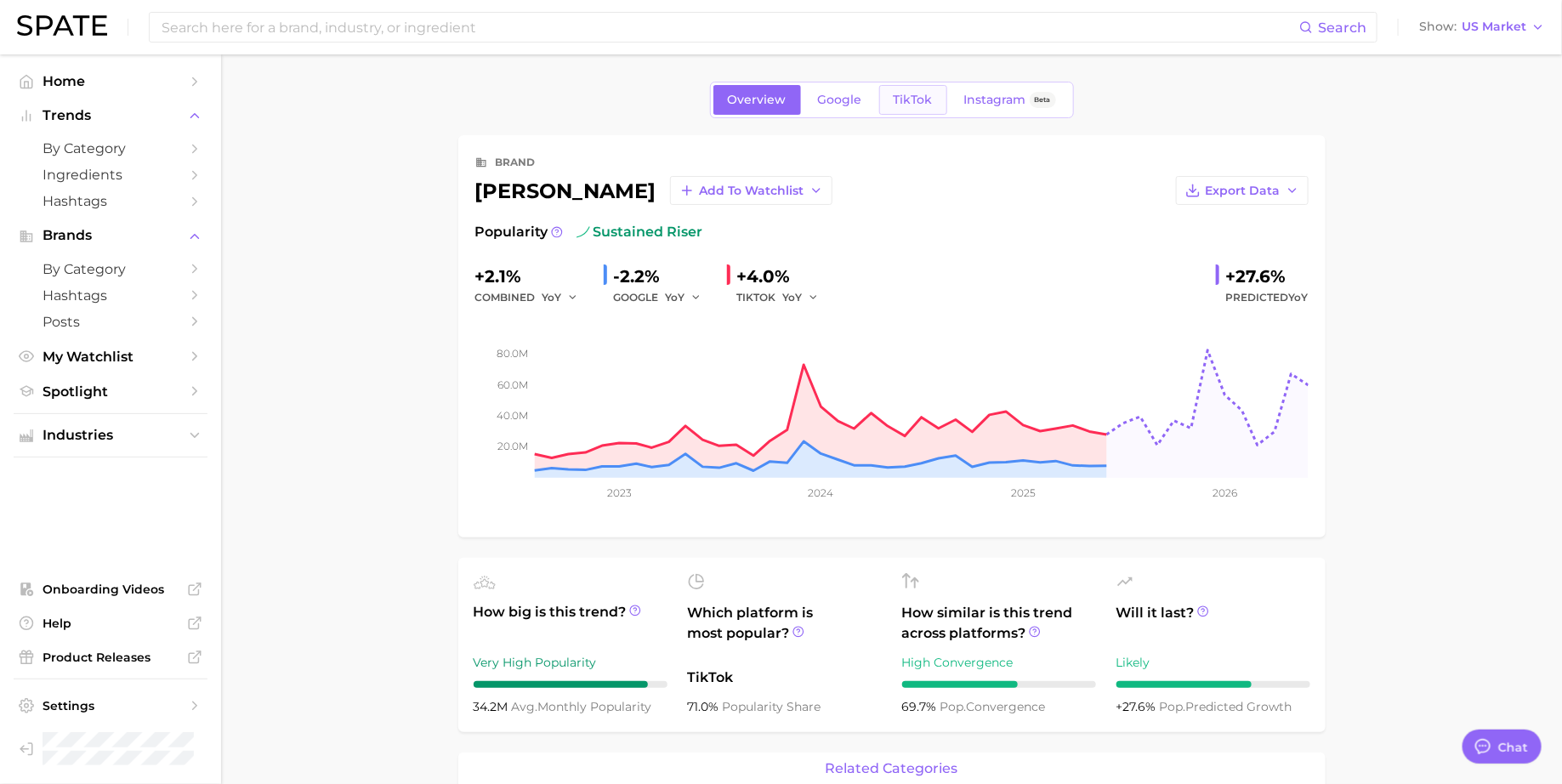
click at [918, 108] on link "TikTok" at bounding box center [912, 99] width 68 height 30
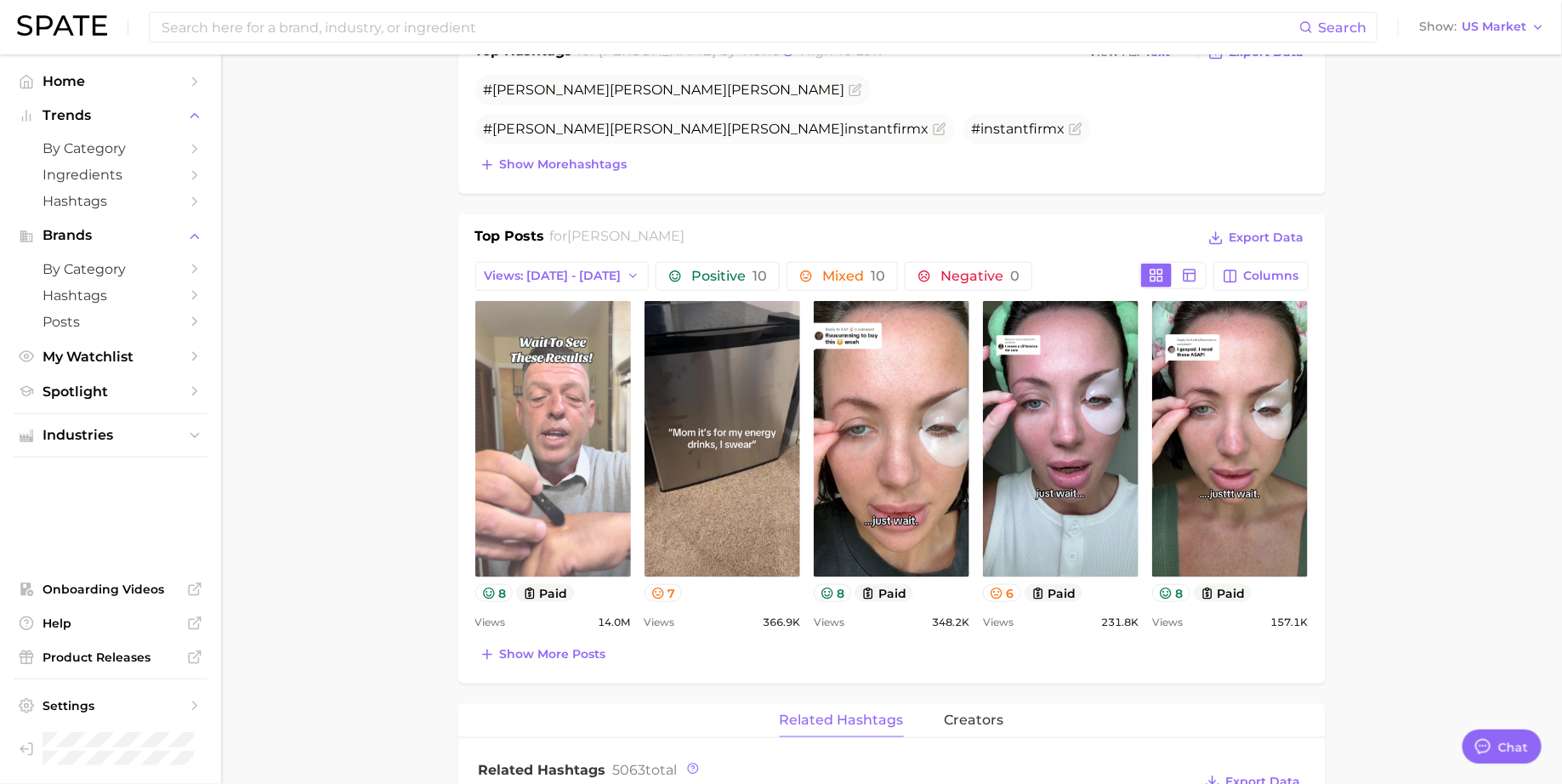
scroll to position [656, 0]
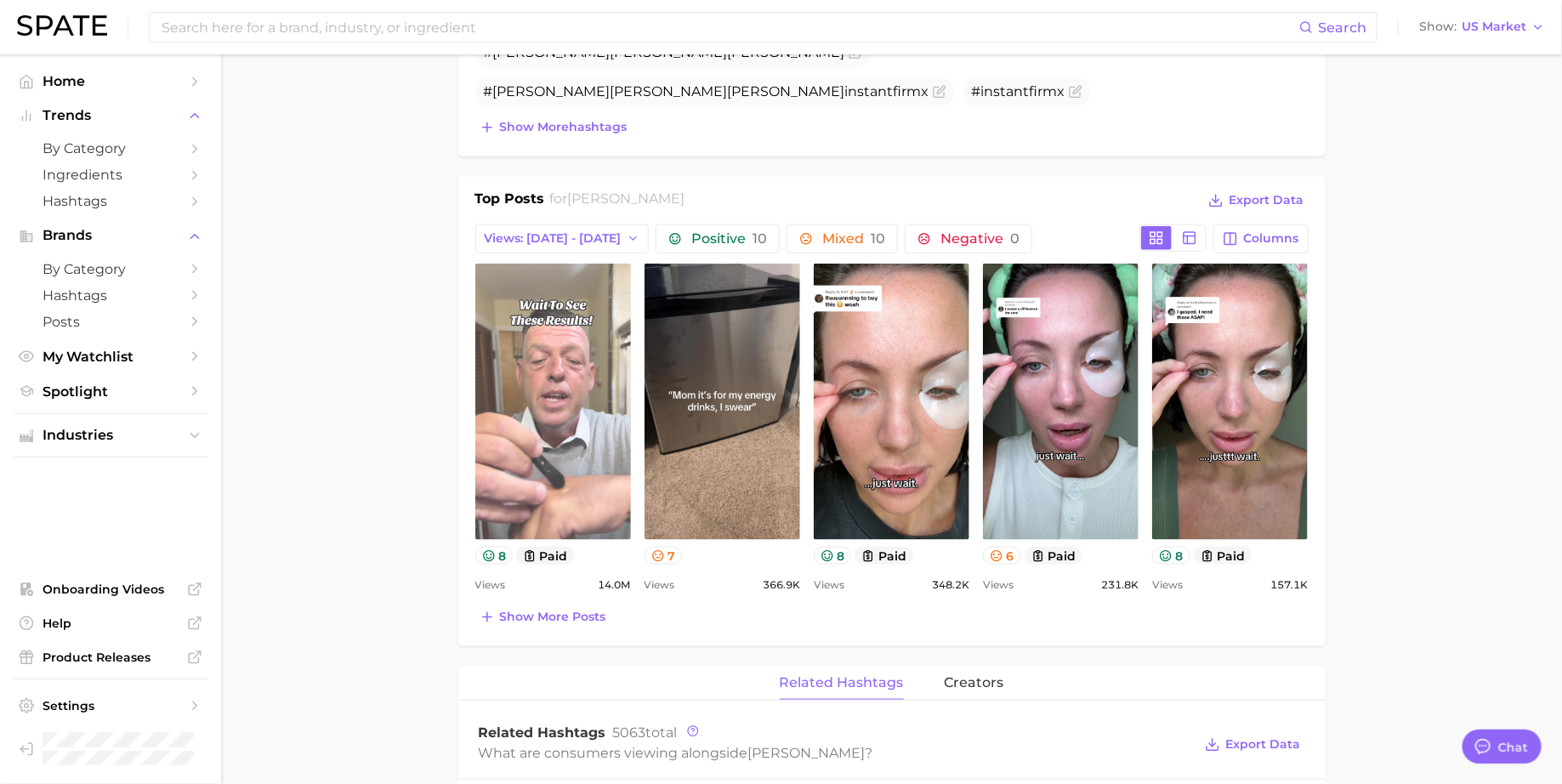
click at [599, 428] on link "view post on TikTok" at bounding box center [553, 402] width 155 height 276
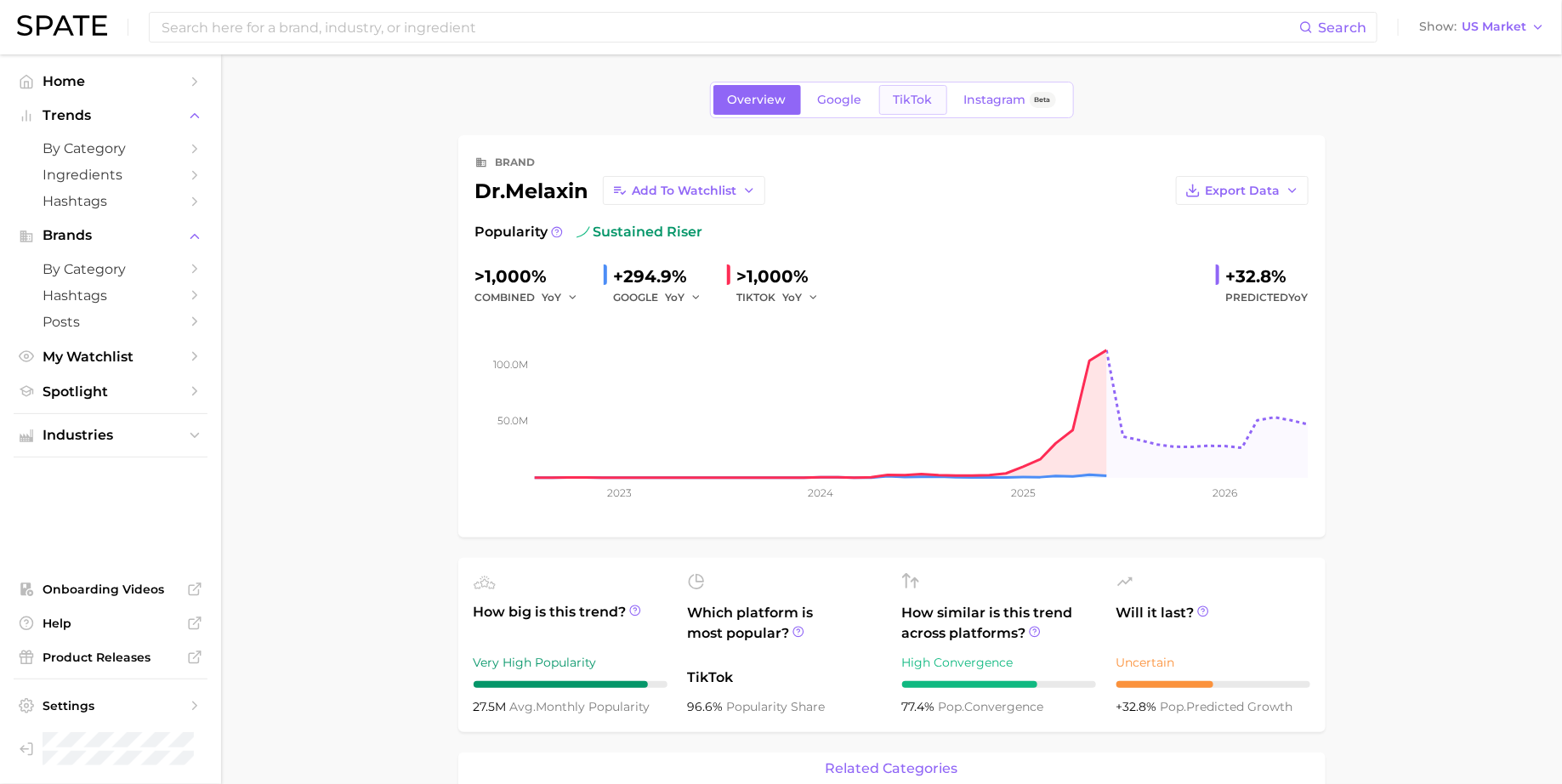
click at [917, 94] on span "TikTok" at bounding box center [912, 100] width 39 height 14
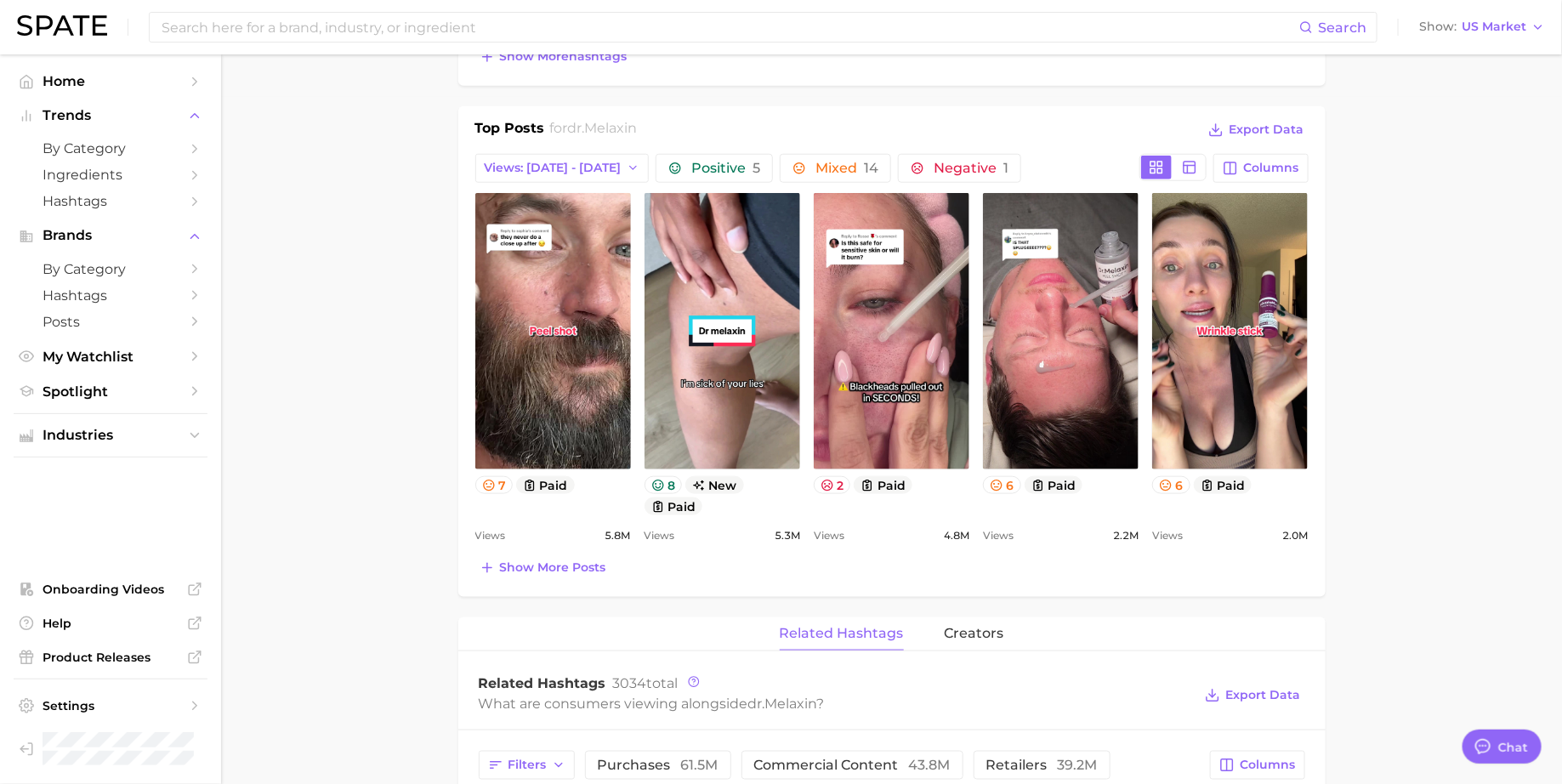
scroll to position [708, 0]
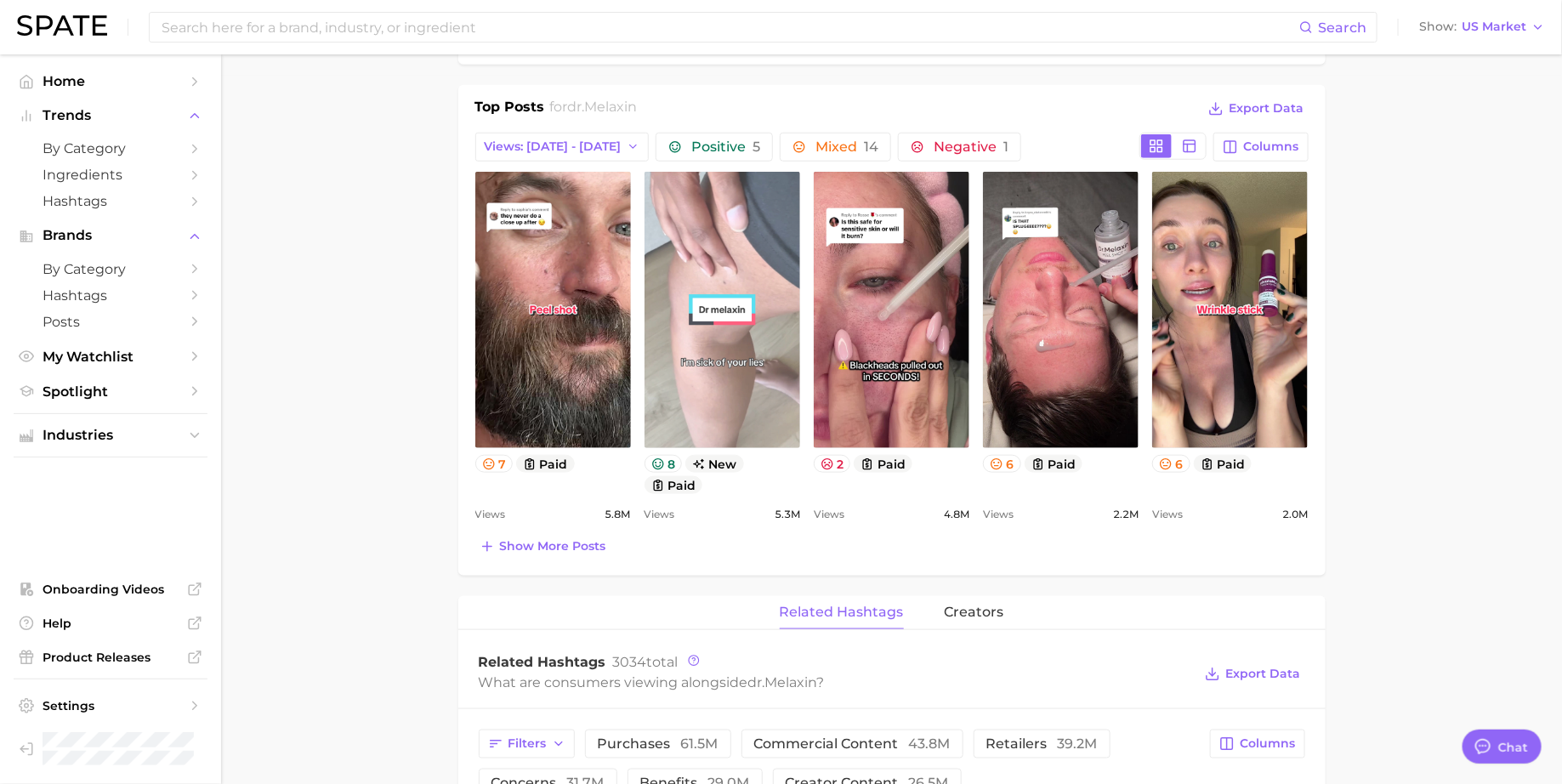
click at [679, 309] on link "view post on TikTok" at bounding box center [722, 310] width 155 height 276
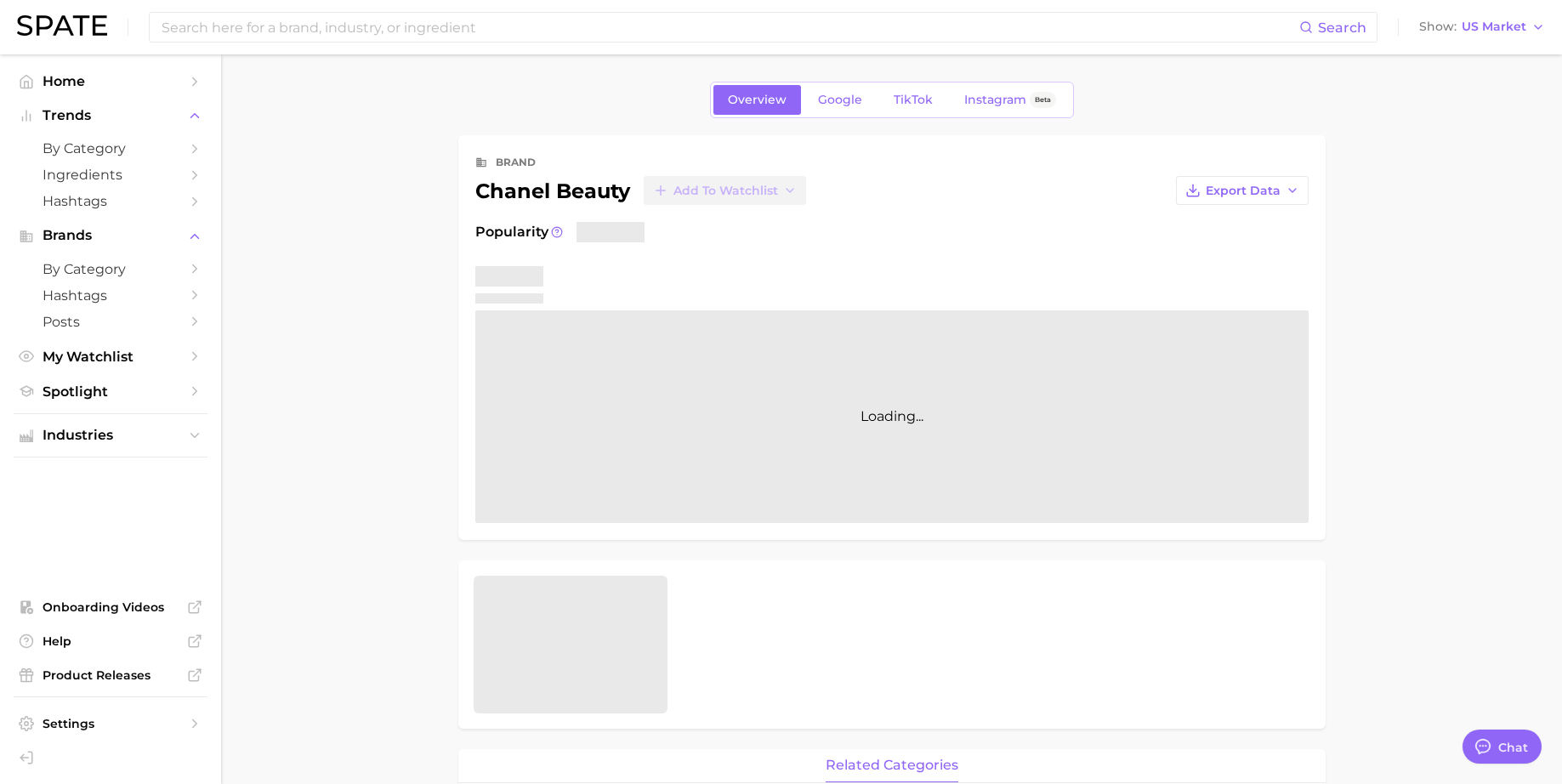
type textarea "x"
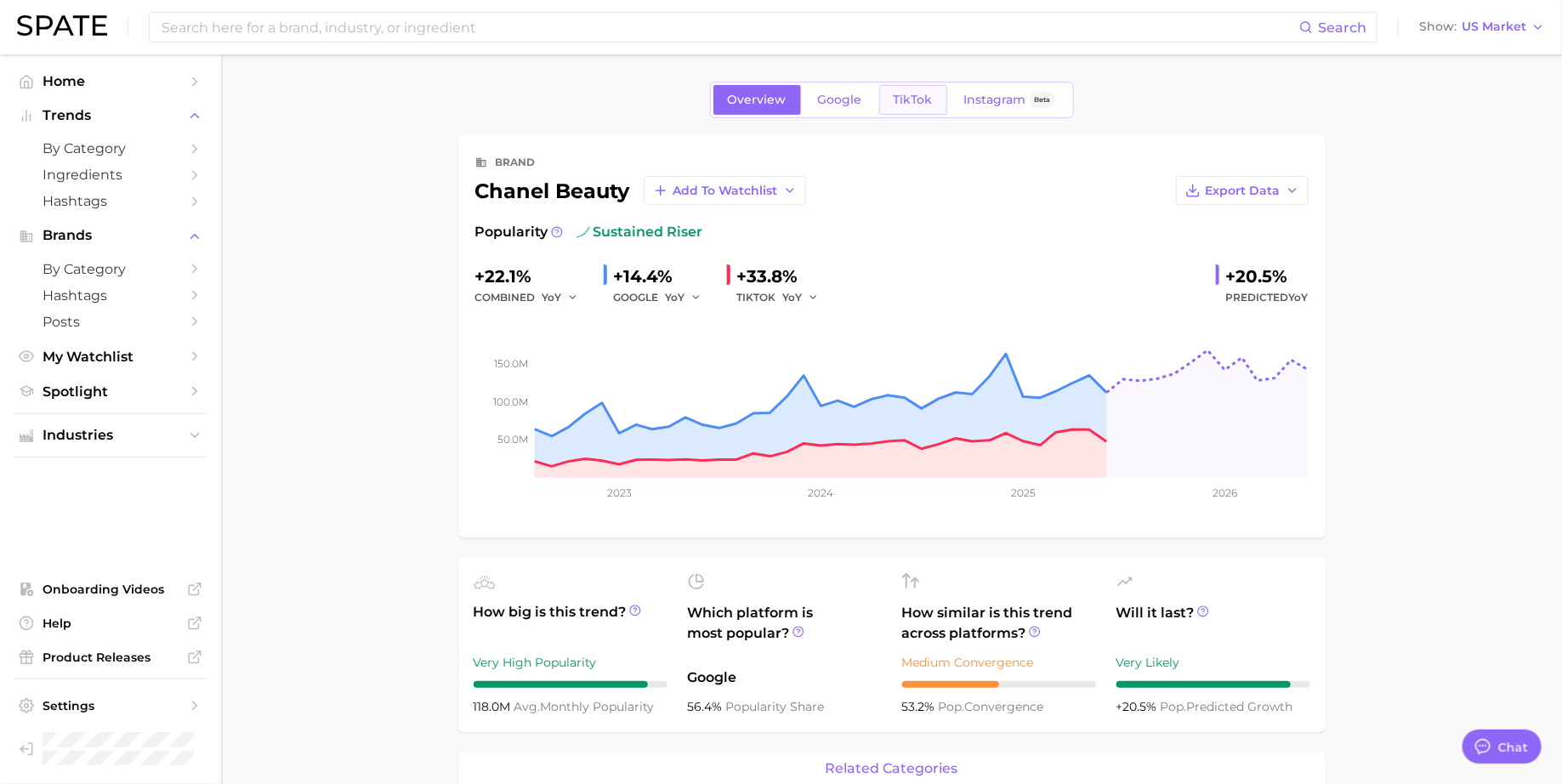
click at [923, 111] on link "TikTok" at bounding box center [912, 99] width 68 height 30
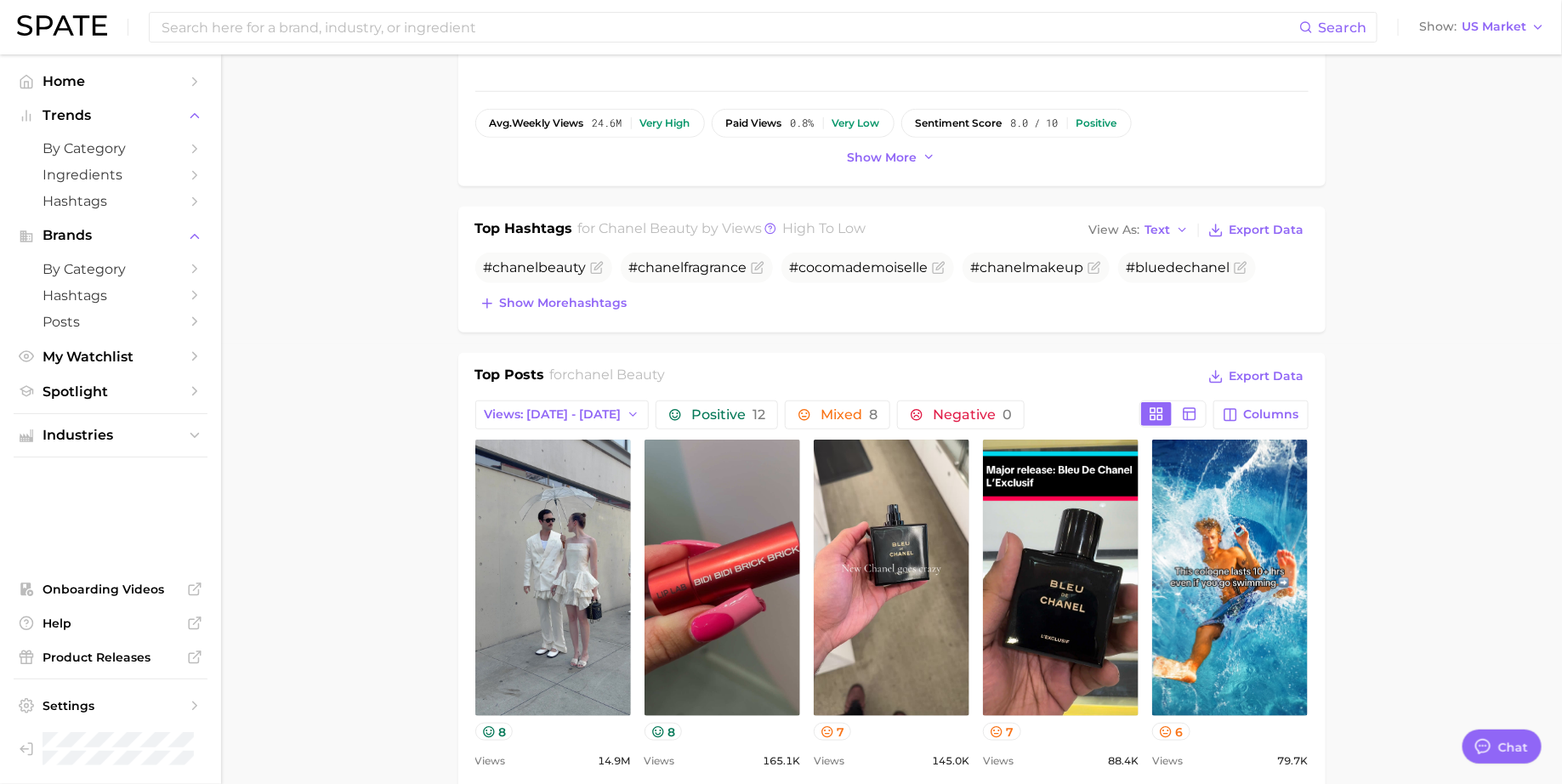
scroll to position [658, 0]
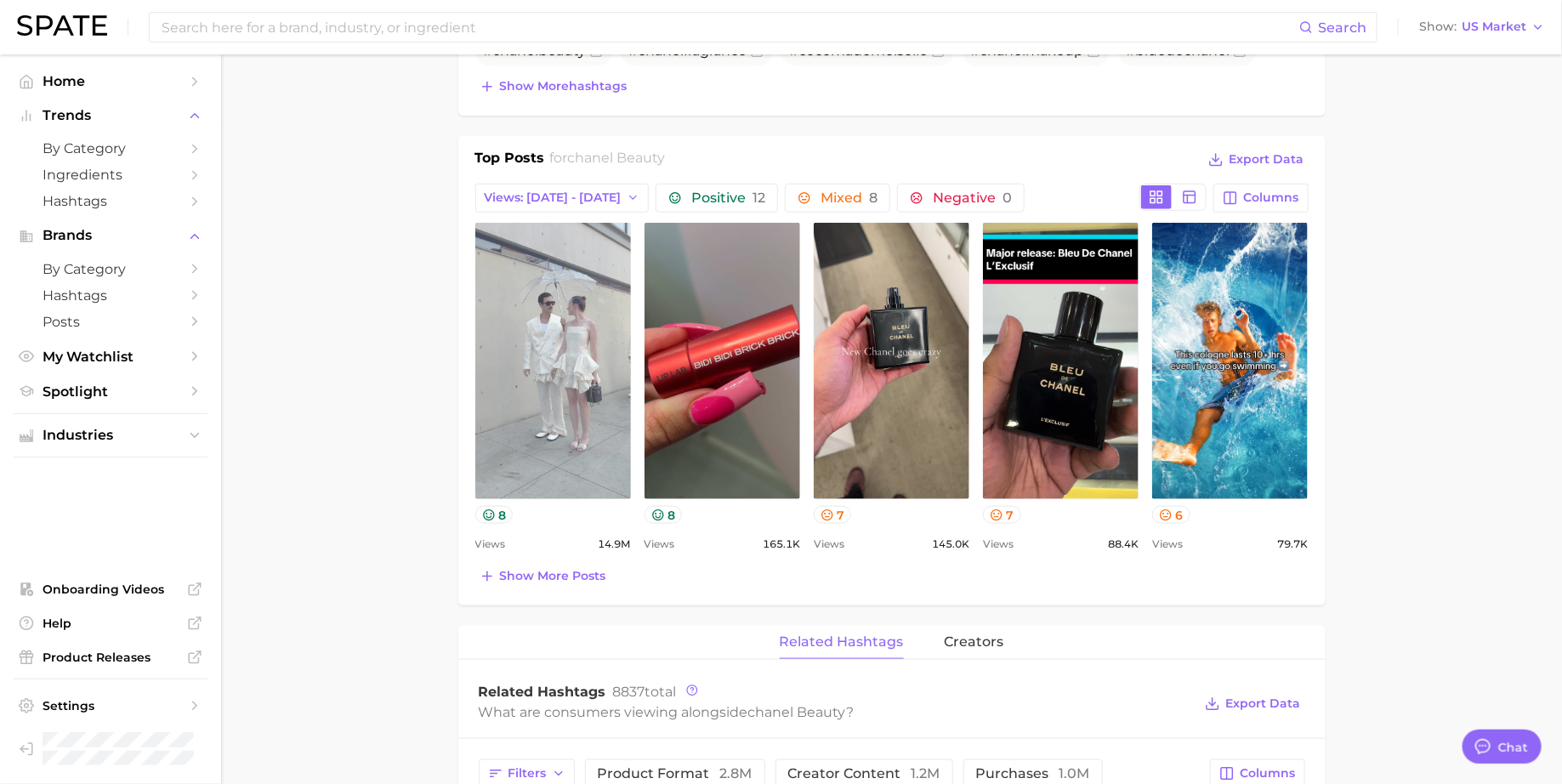
click at [593, 273] on link "view post on TikTok" at bounding box center [553, 361] width 155 height 276
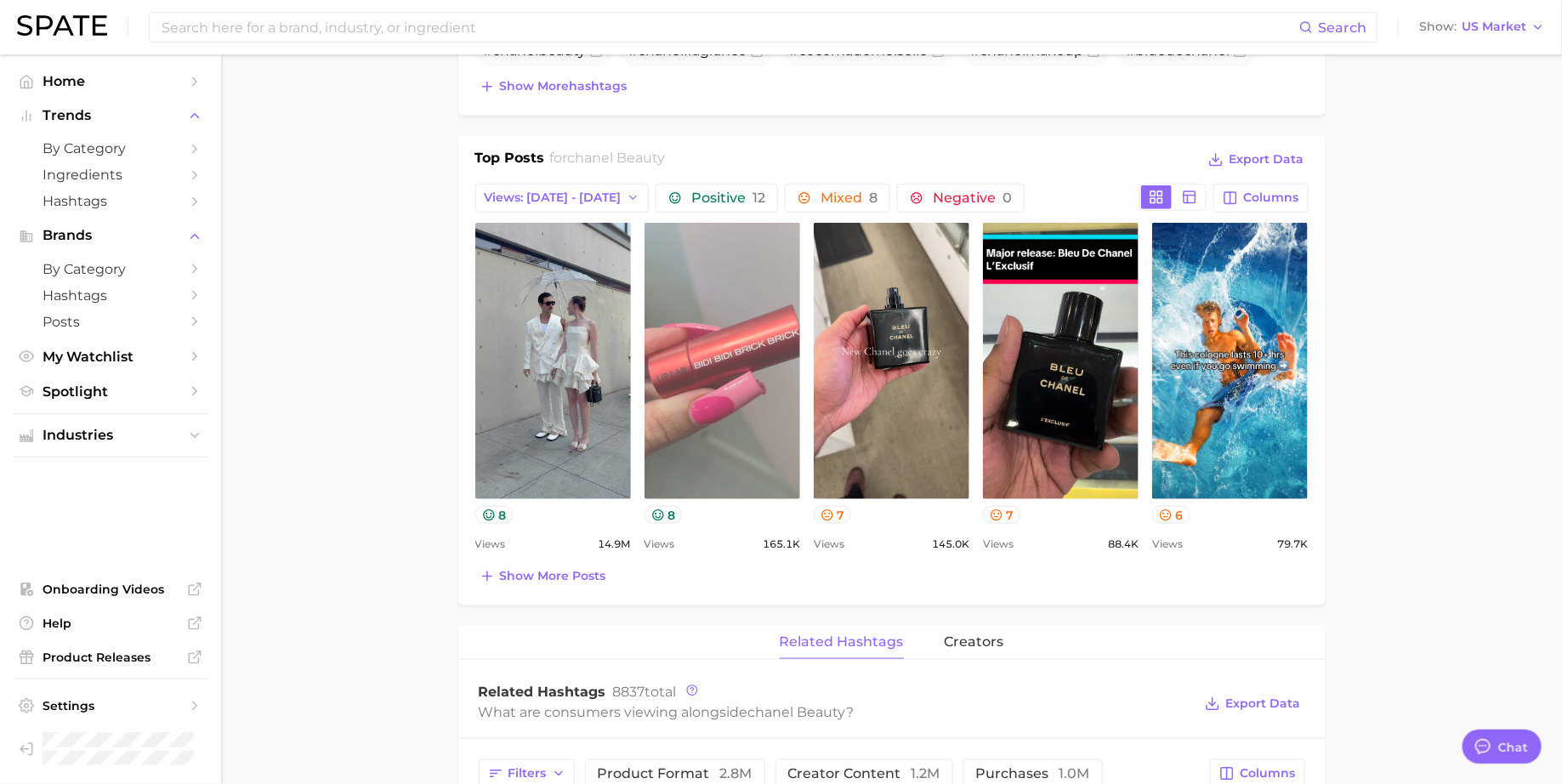
click at [704, 311] on link "view post on TikTok" at bounding box center [722, 361] width 155 height 276
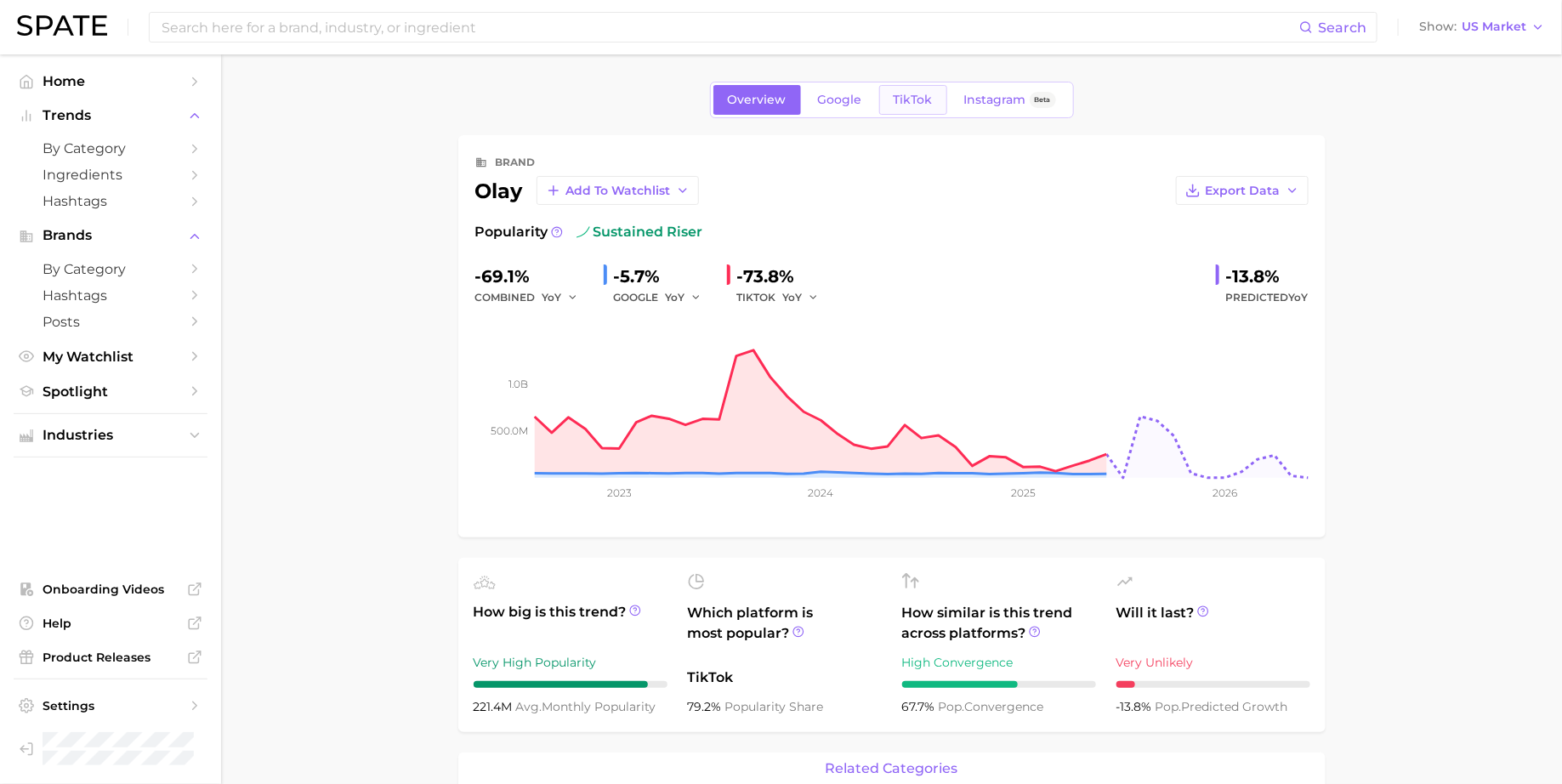
click at [896, 99] on span "TikTok" at bounding box center [912, 100] width 39 height 14
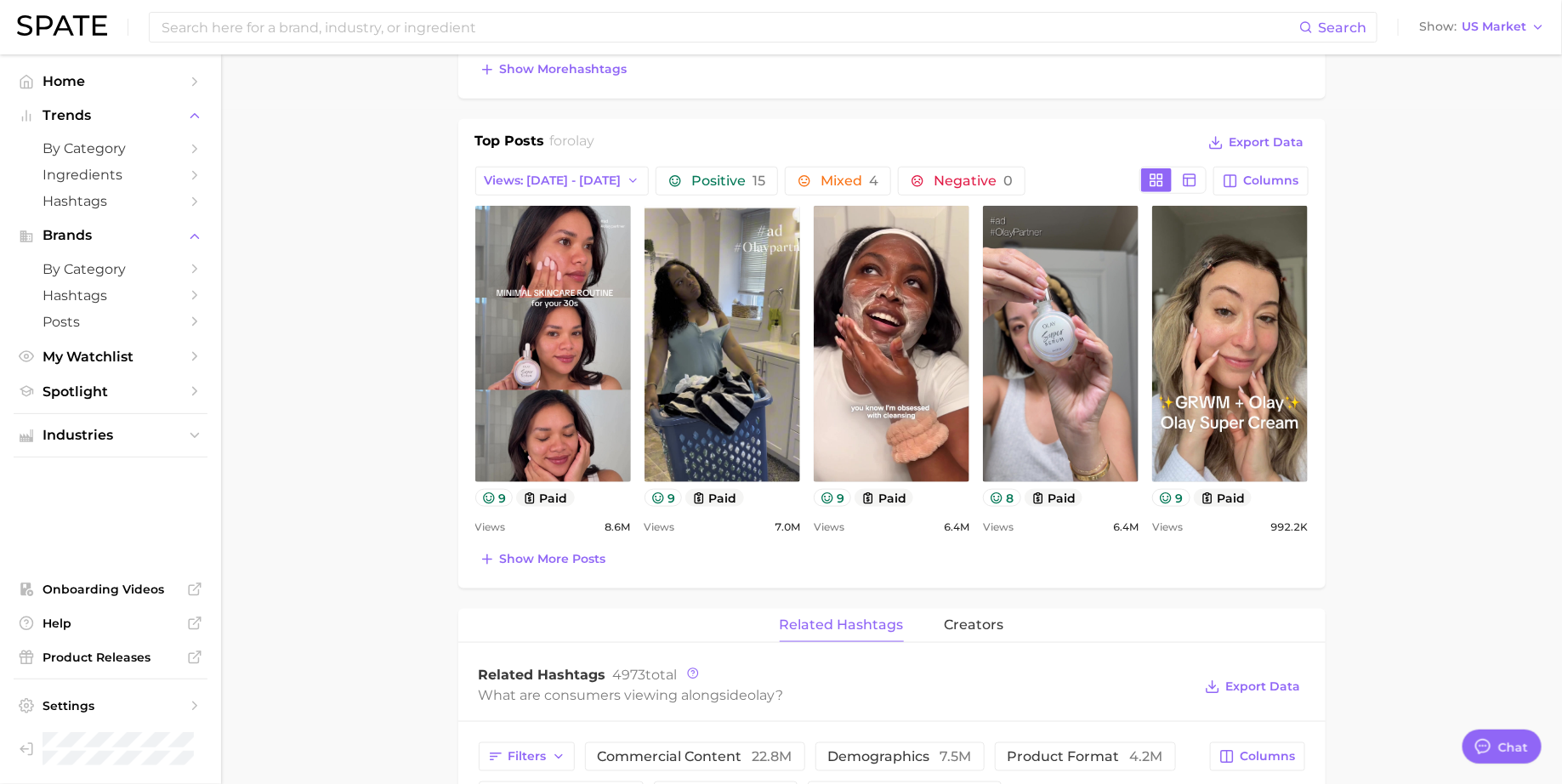
scroll to position [677, 0]
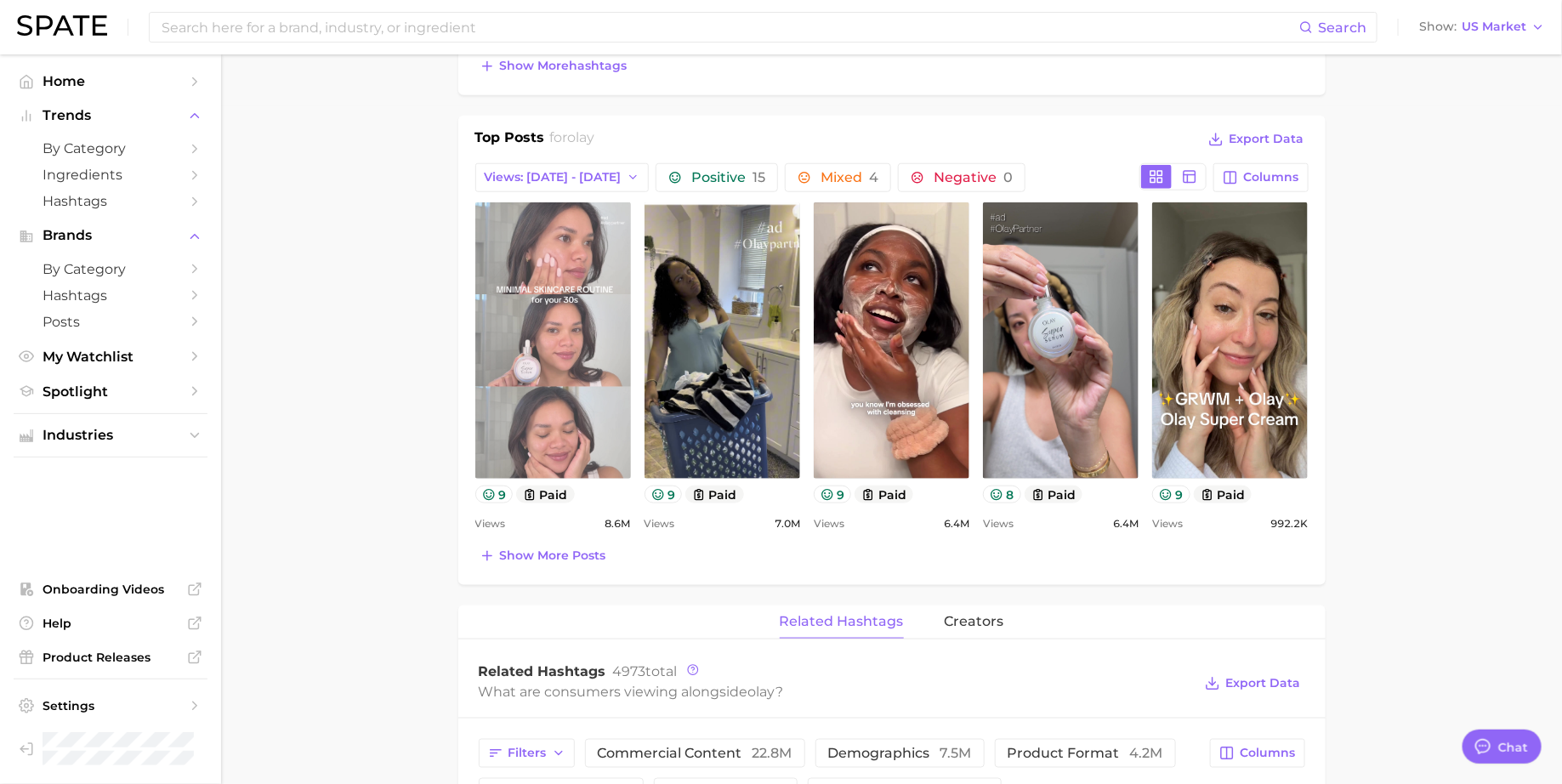
click at [602, 440] on link "view post on TikTok" at bounding box center [553, 341] width 155 height 276
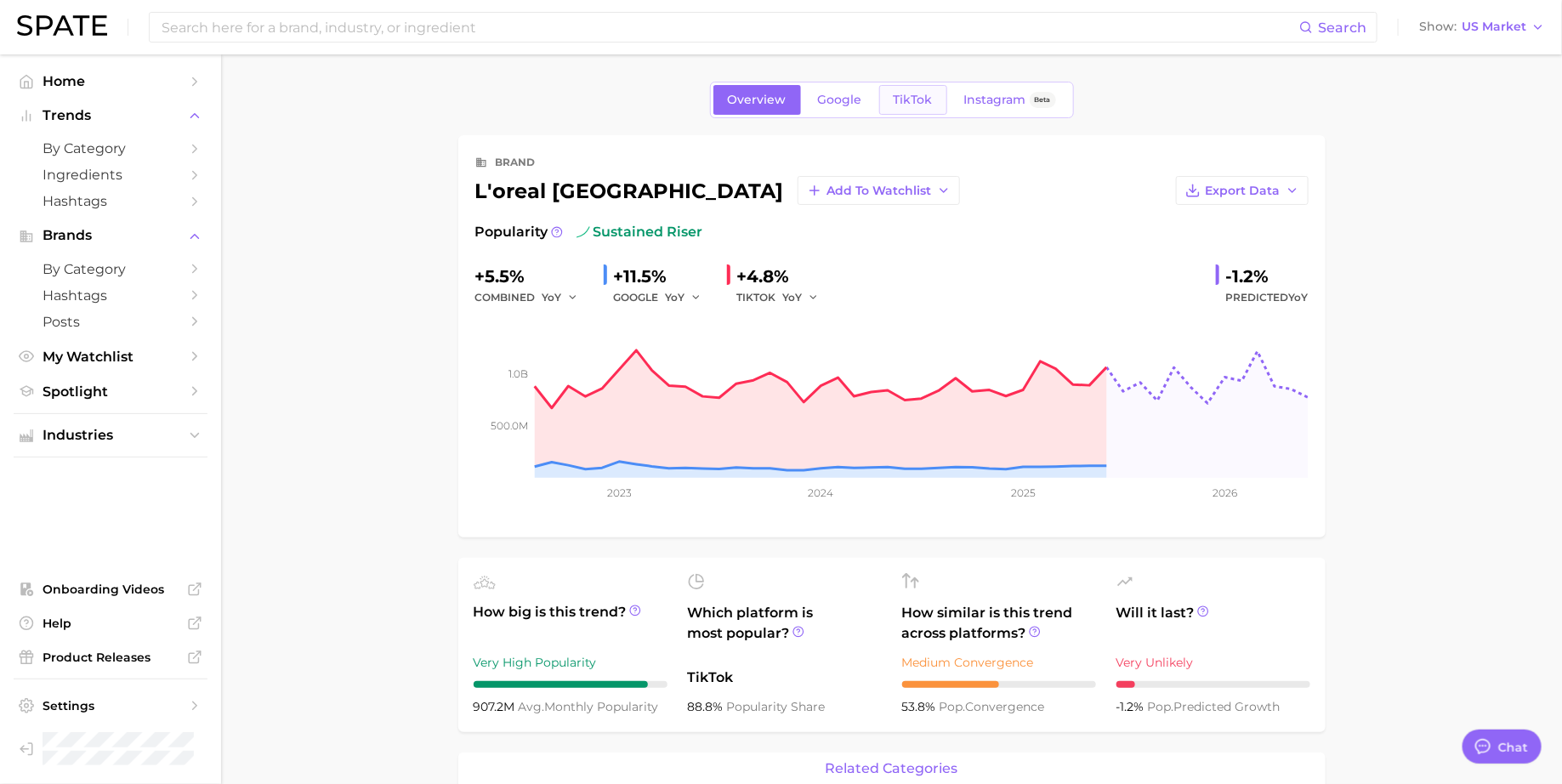
click at [907, 101] on span "TikTok" at bounding box center [912, 100] width 39 height 14
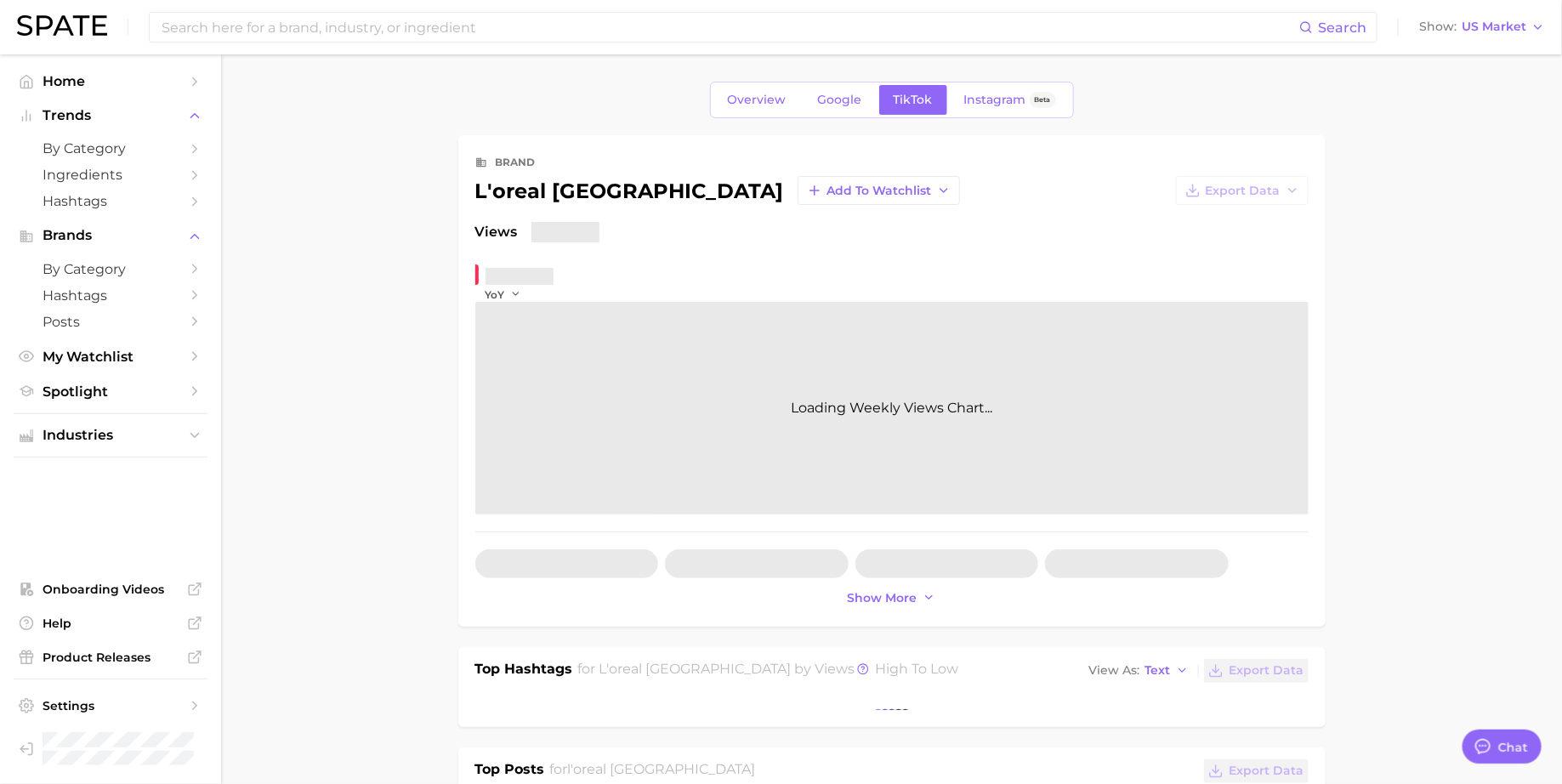
type textarea "x"
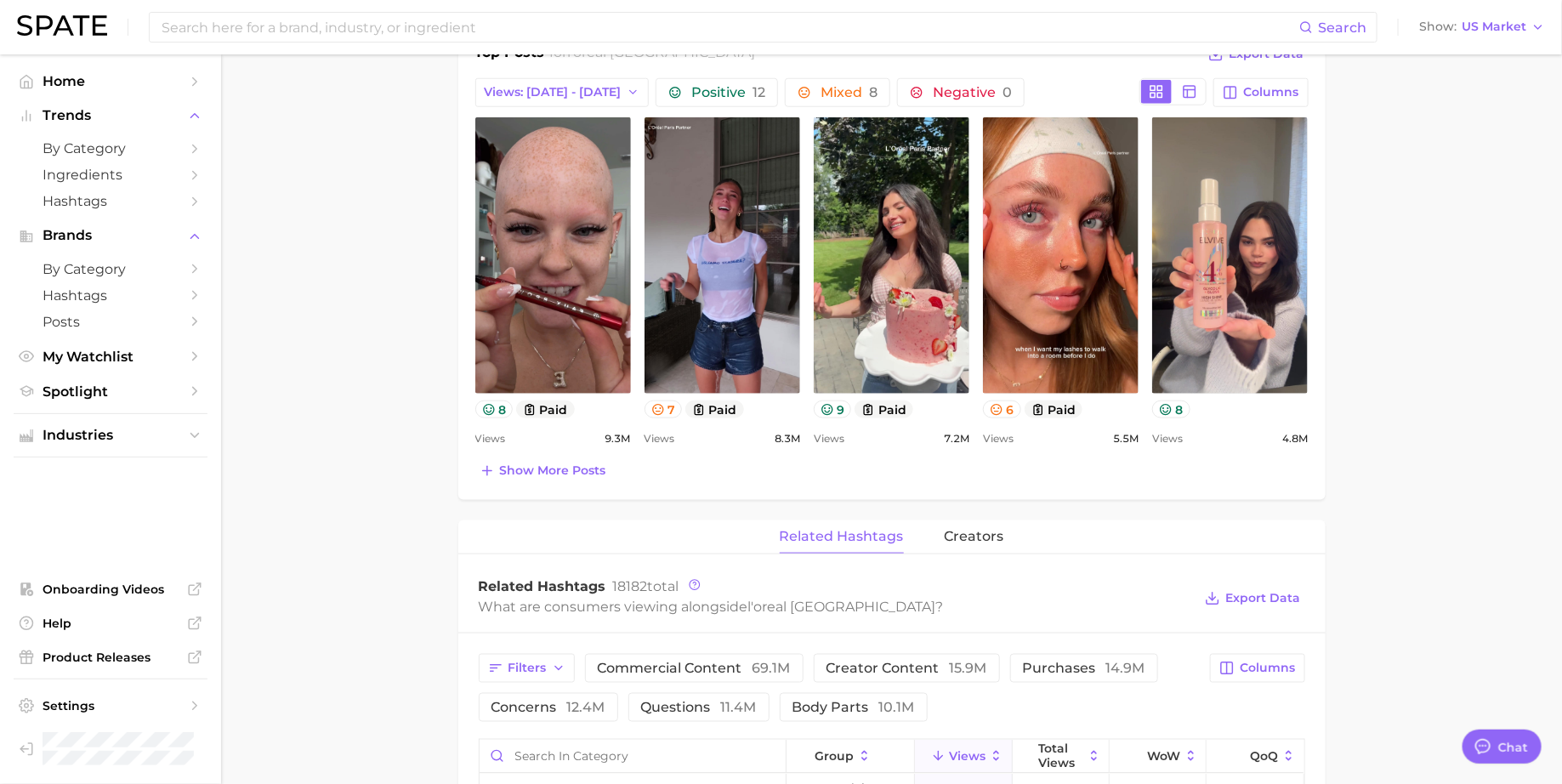
scroll to position [785, 0]
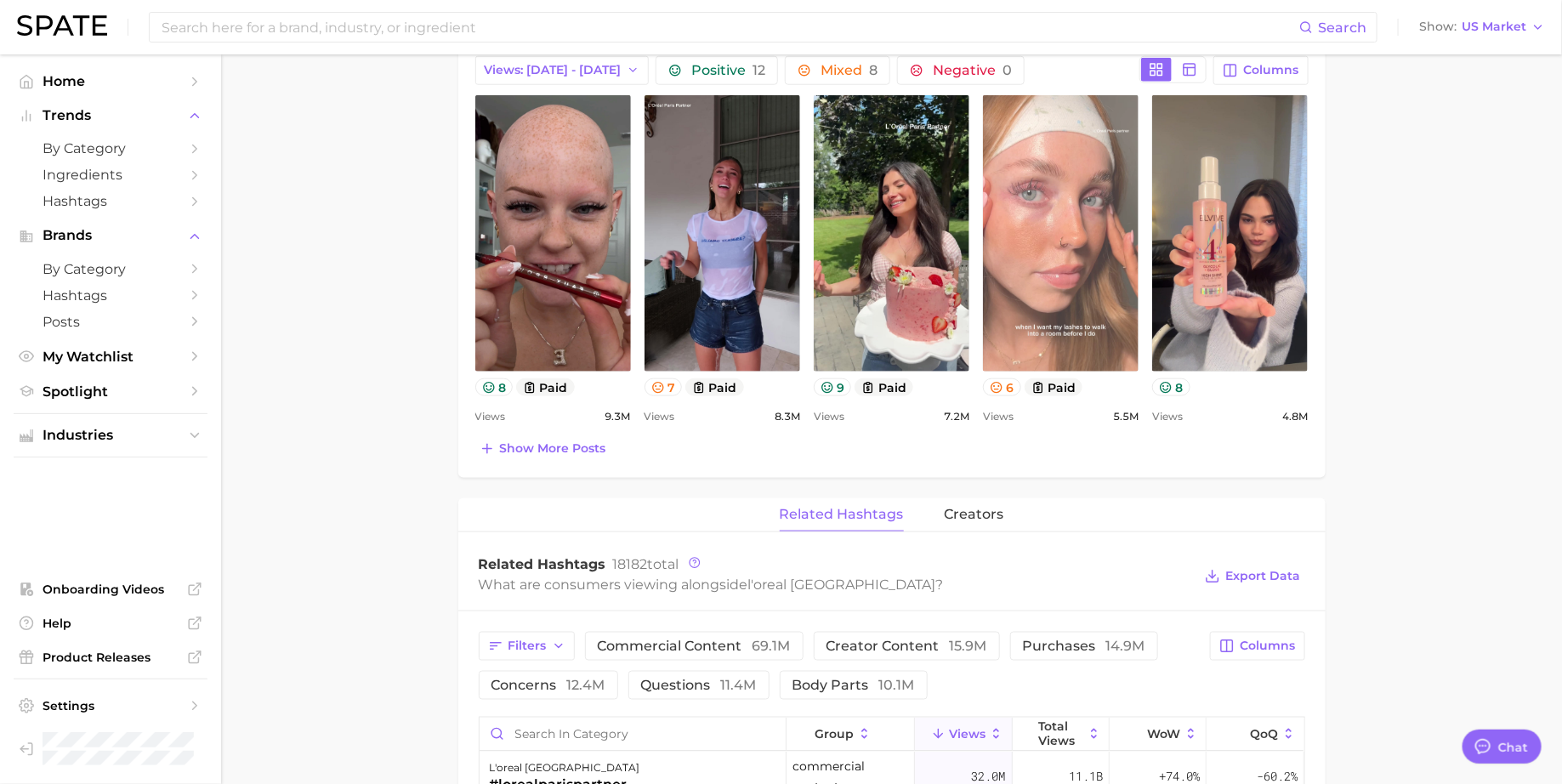
click at [1013, 250] on link "view post on TikTok" at bounding box center [1061, 233] width 155 height 276
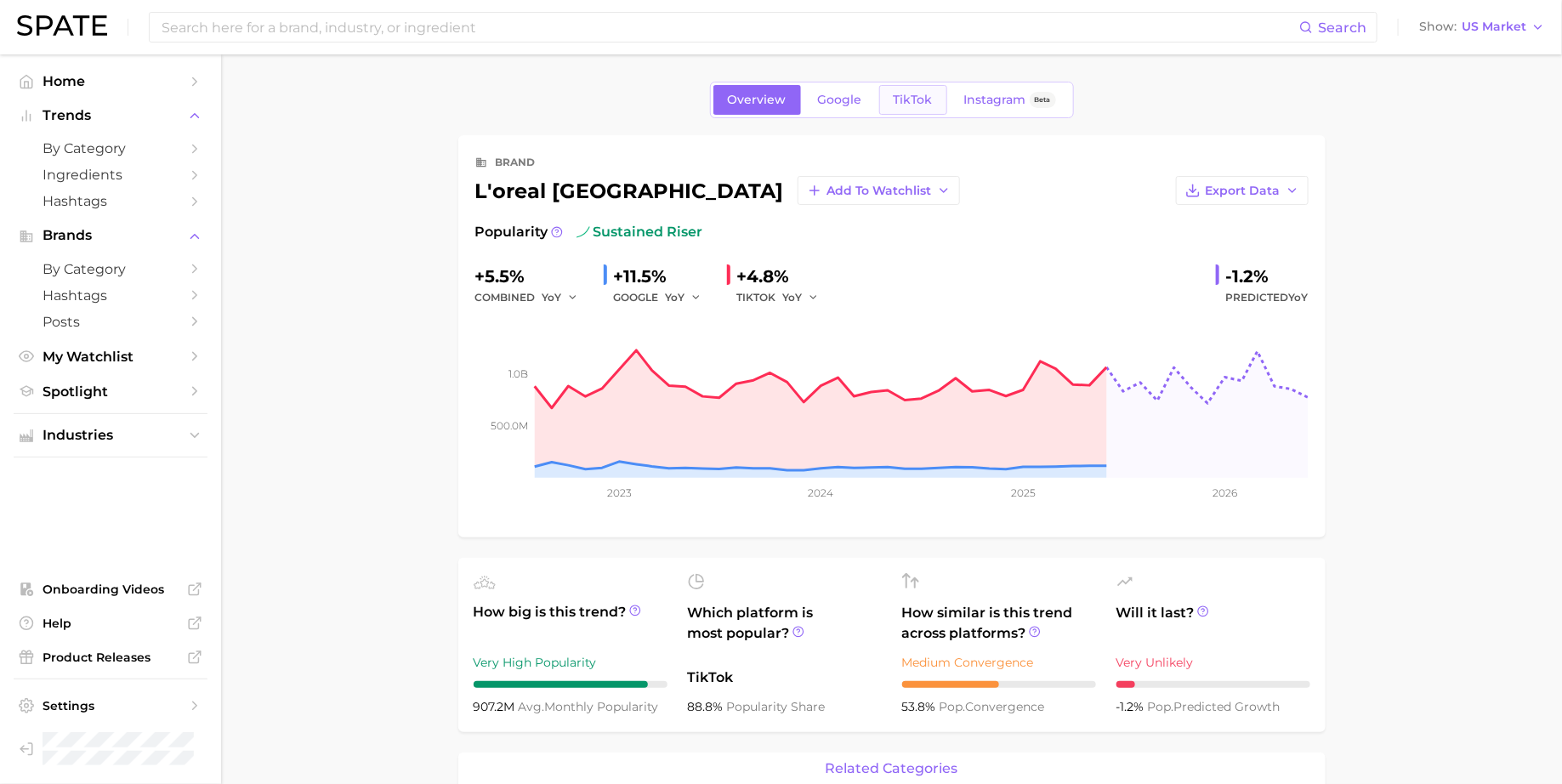
click at [904, 111] on link "TikTok" at bounding box center [912, 99] width 68 height 30
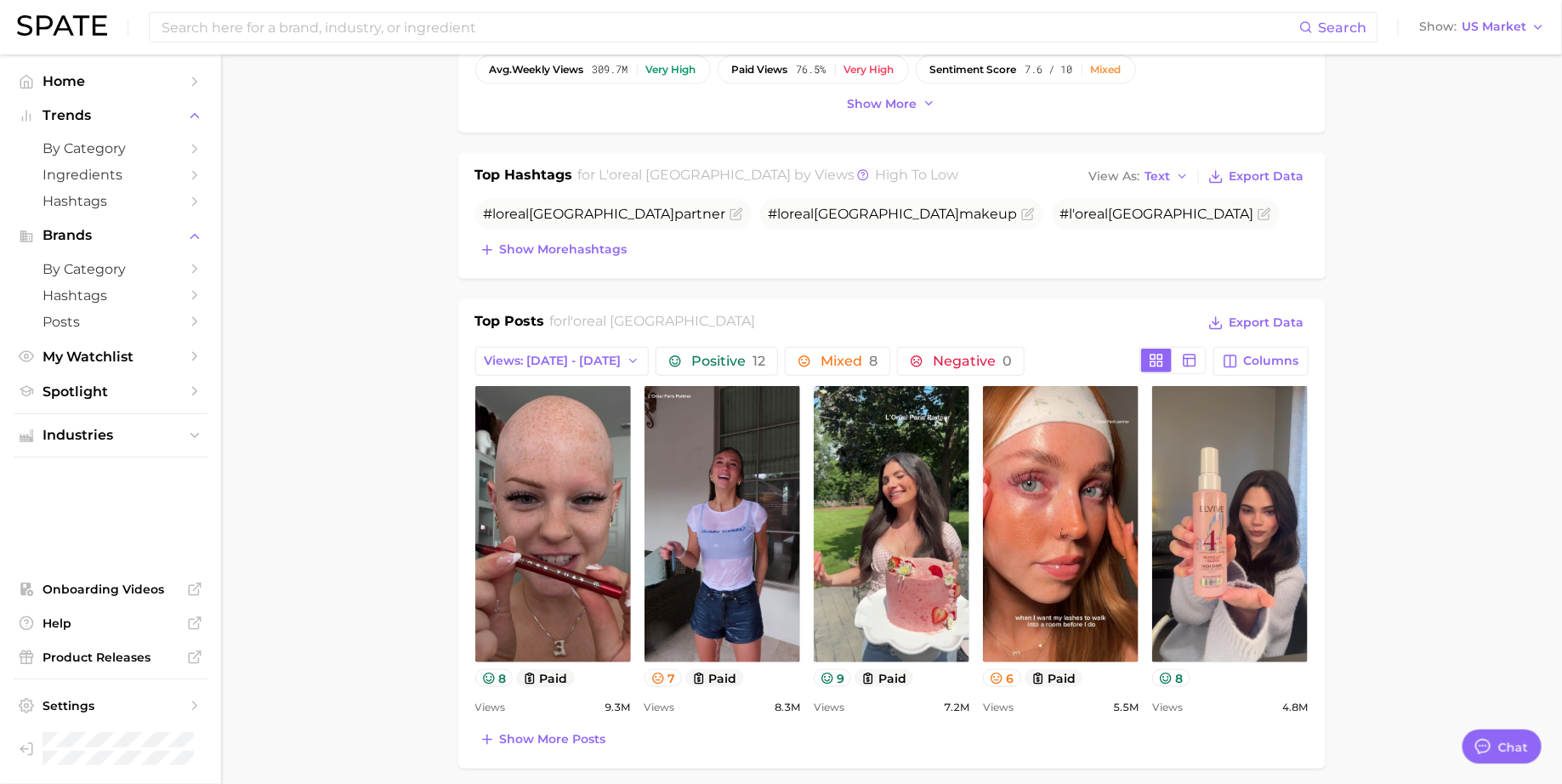
scroll to position [499, 0]
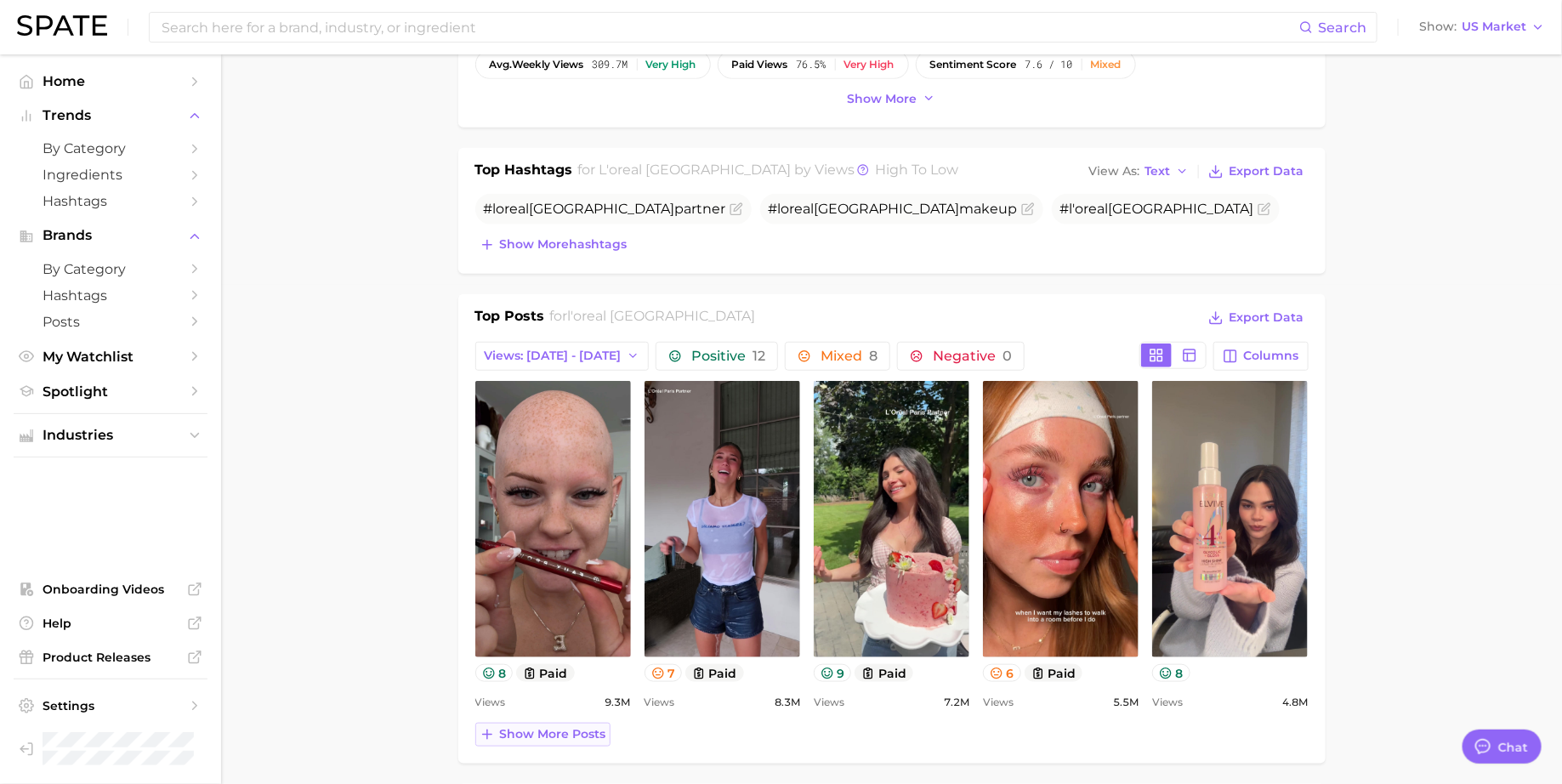
click at [557, 734] on span "Show more posts" at bounding box center [553, 734] width 107 height 14
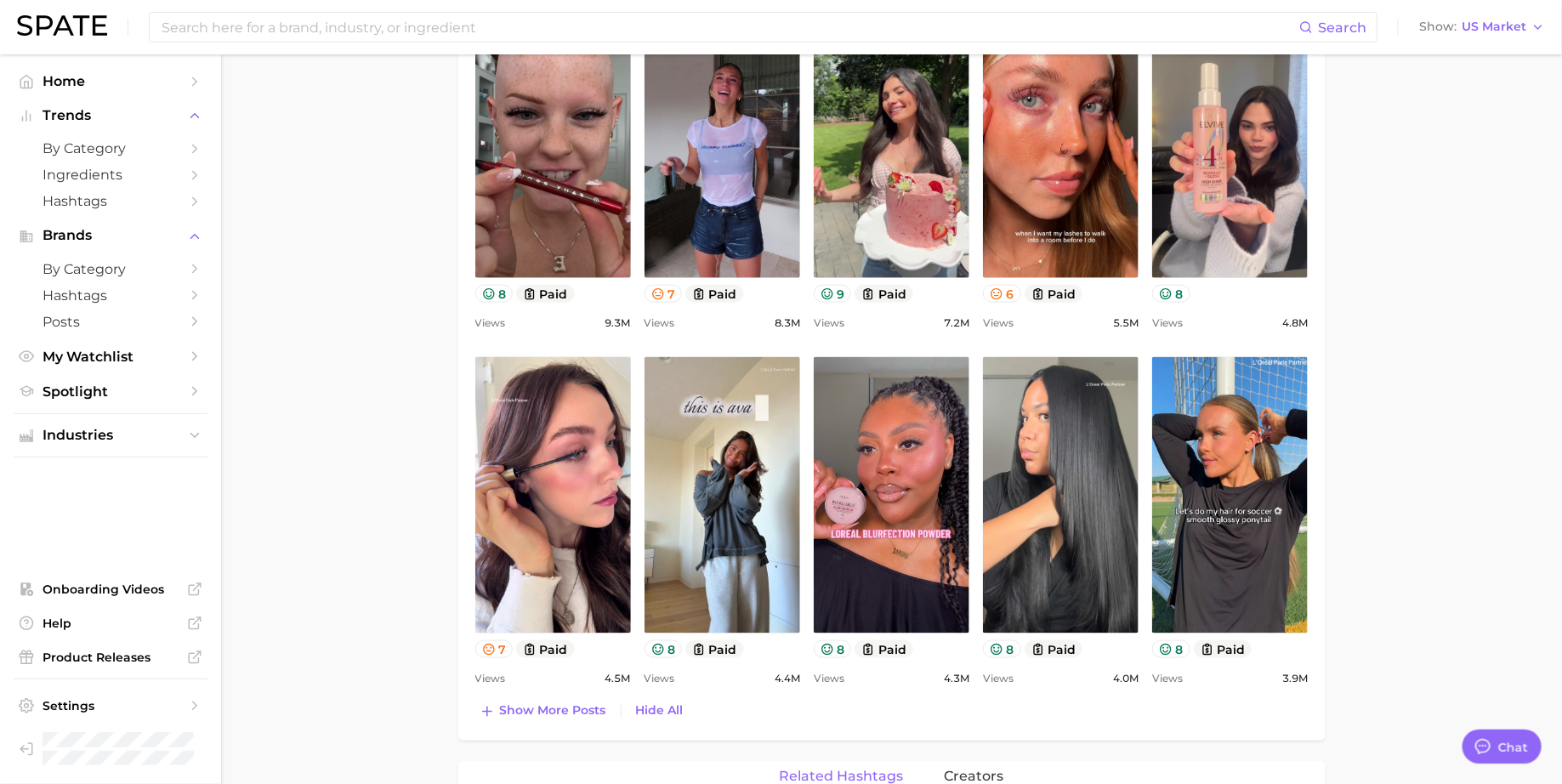
scroll to position [880, 0]
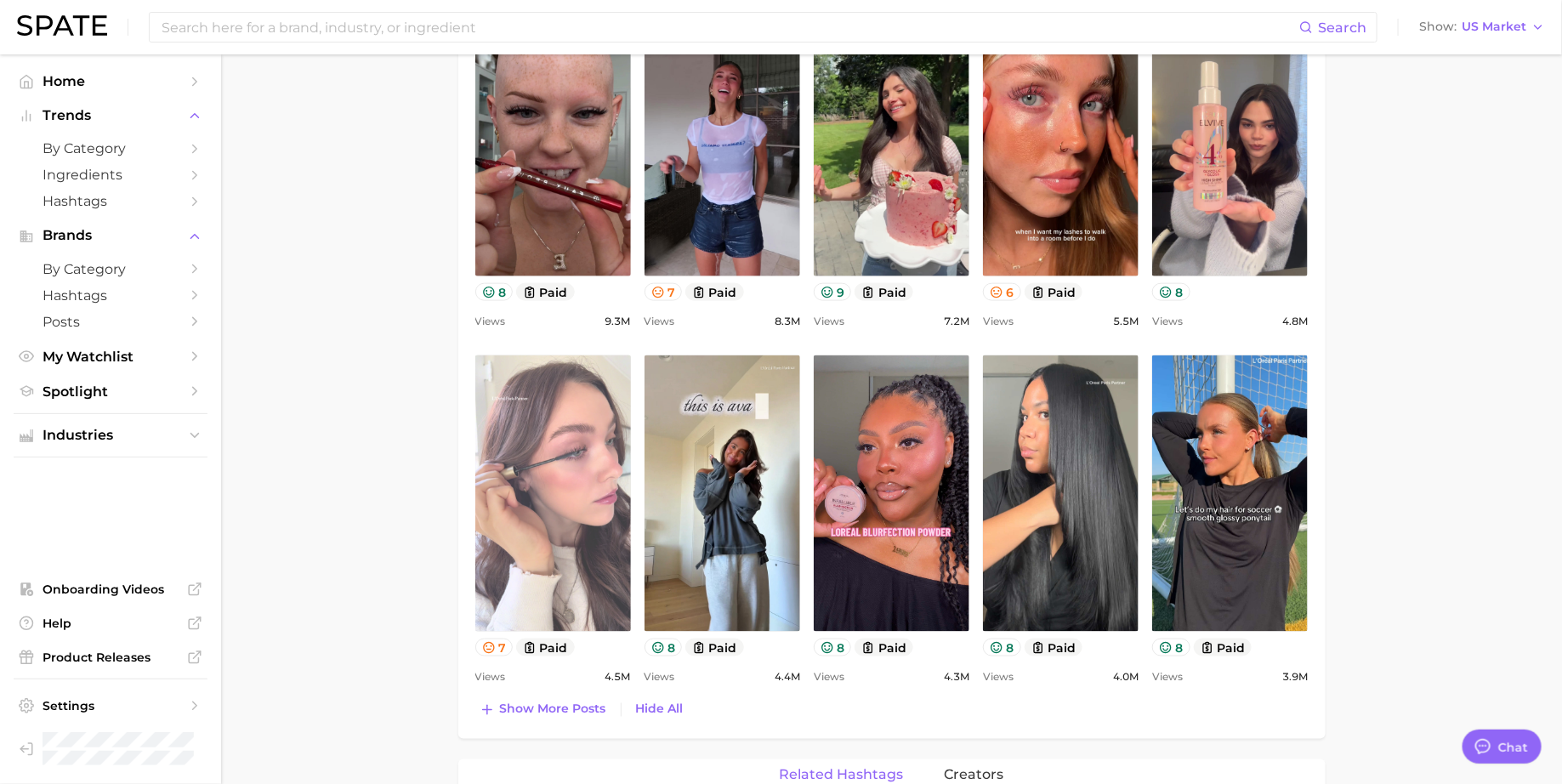
click at [596, 564] on link "view post on TikTok" at bounding box center [553, 493] width 155 height 276
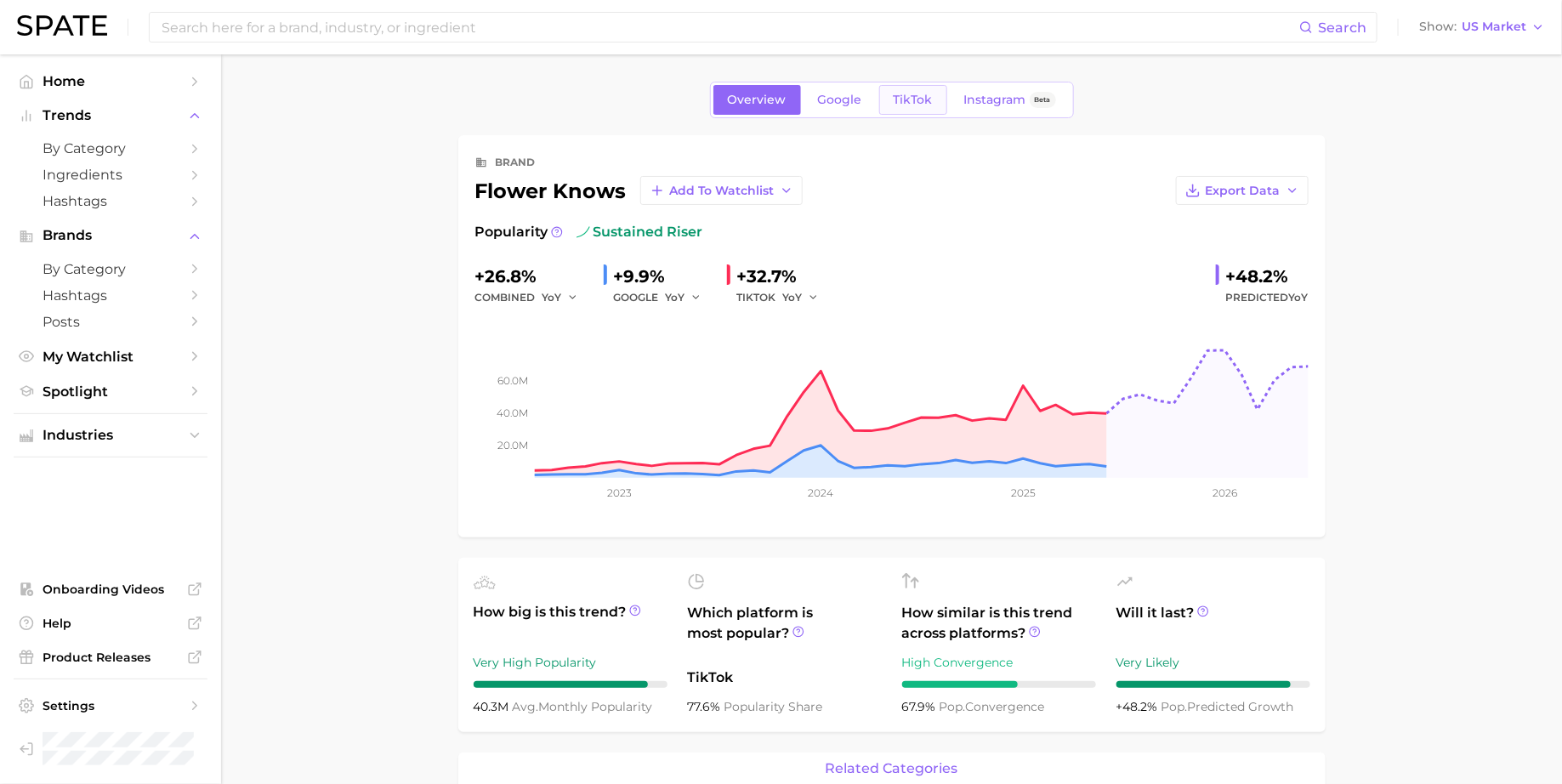
click at [912, 89] on link "TikTok" at bounding box center [912, 99] width 68 height 30
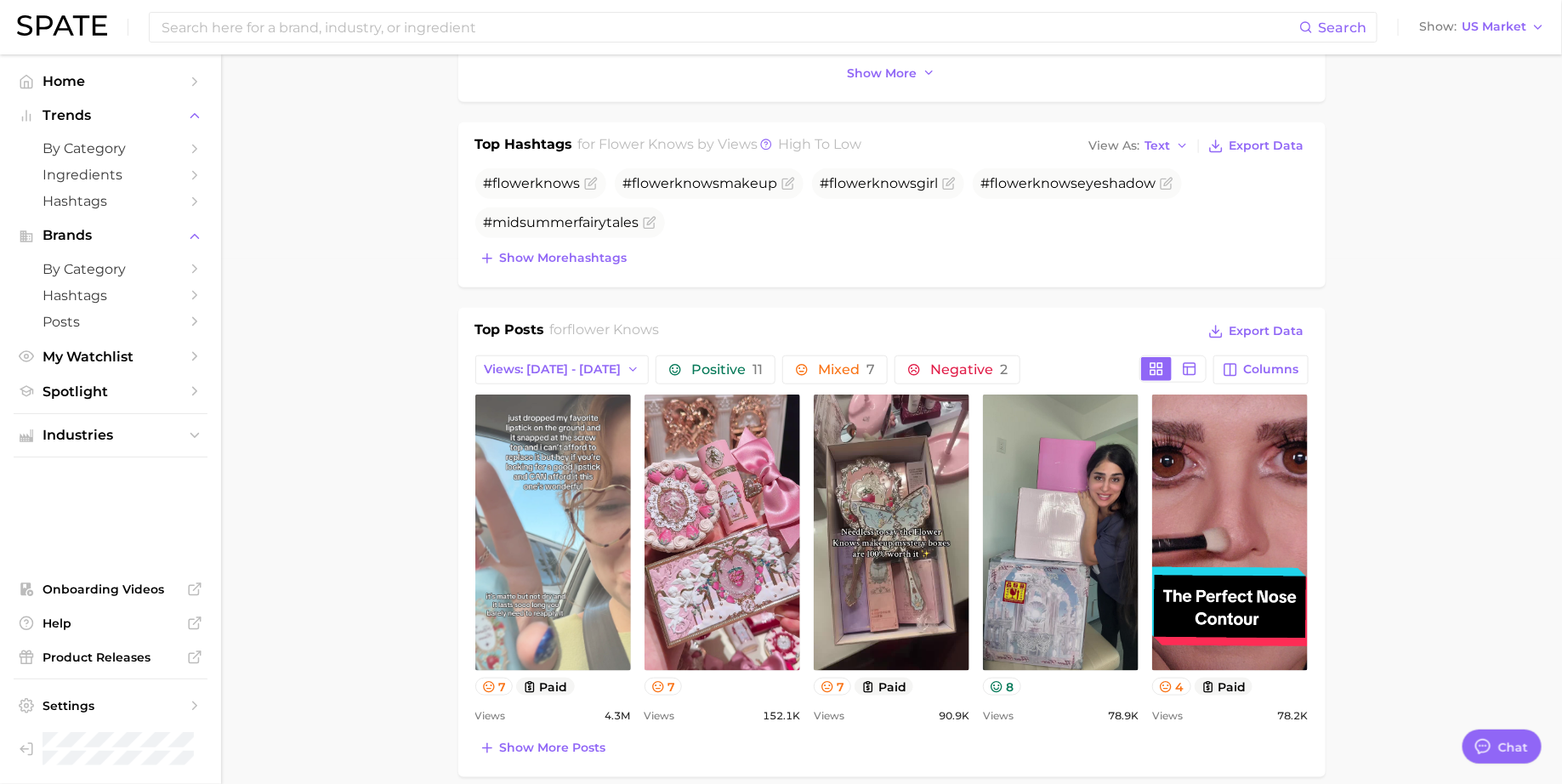
scroll to position [527, 0]
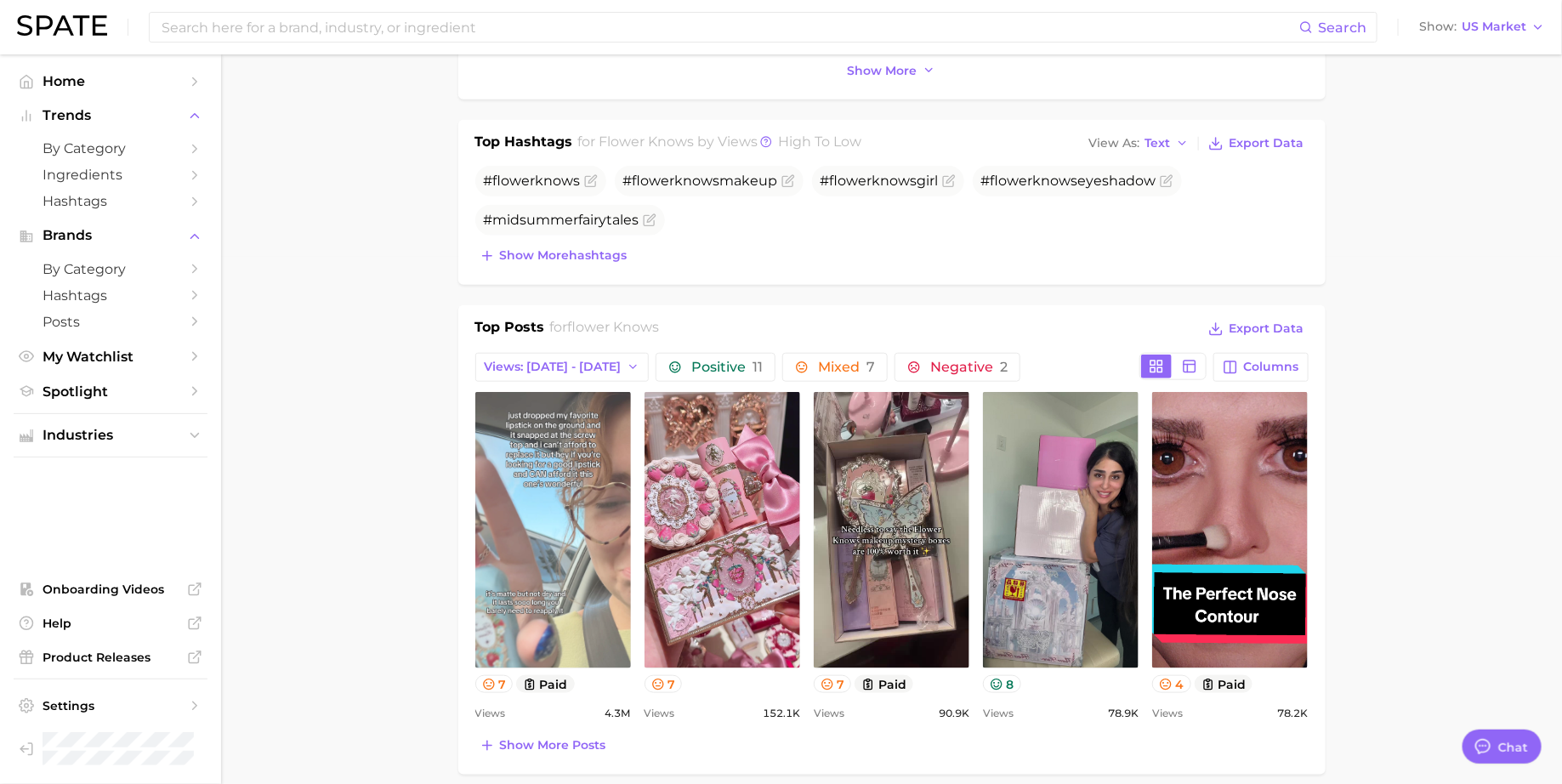
click at [580, 605] on link "view post on TikTok" at bounding box center [553, 530] width 155 height 276
